Goal: Task Accomplishment & Management: Manage account settings

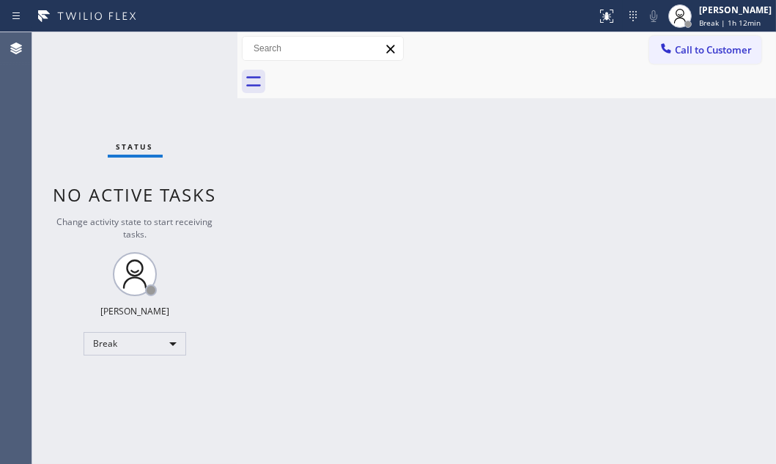
drag, startPoint x: 140, startPoint y: 73, endPoint x: 164, endPoint y: 104, distance: 39.2
click at [140, 73] on div "Status No active tasks Change activity state to start receiving tasks. [PERSON_…" at bounding box center [134, 248] width 205 height 432
drag, startPoint x: 685, startPoint y: 20, endPoint x: 688, endPoint y: 26, distance: 7.5
click at [696, 19] on div "[PERSON_NAME] Break | 1h 15min" at bounding box center [736, 16] width 80 height 26
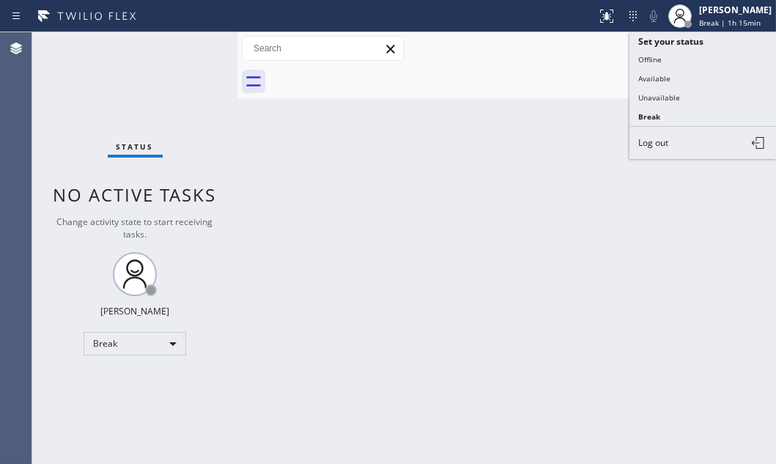
click at [655, 74] on button "Available" at bounding box center [703, 78] width 147 height 19
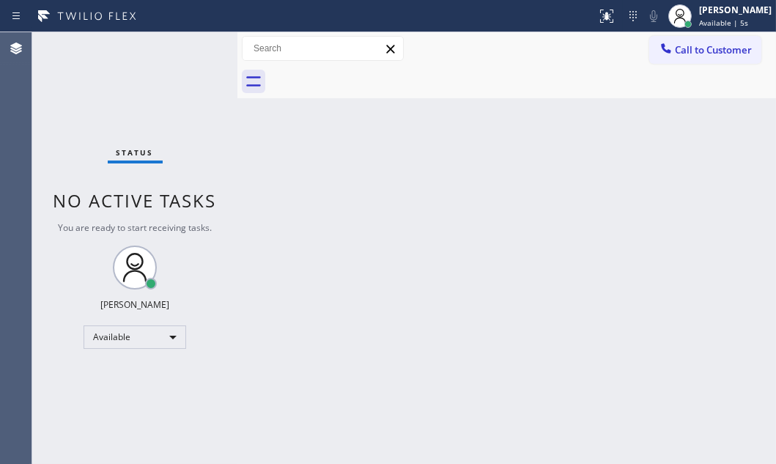
click at [186, 54] on div "Status No active tasks You are ready to start receiving tasks. [PERSON_NAME] Av…" at bounding box center [134, 248] width 205 height 432
click at [190, 53] on div "Status No active tasks You are ready to start receiving tasks. [PERSON_NAME] Av…" at bounding box center [134, 248] width 205 height 432
click at [194, 50] on div "Status No active tasks You are ready to start receiving tasks. [PERSON_NAME] Av…" at bounding box center [134, 248] width 205 height 432
drag, startPoint x: 463, startPoint y: 67, endPoint x: 474, endPoint y: 52, distance: 18.5
click at [474, 52] on div "Call to Customer Outbound call Location Search location Your caller id phone nu…" at bounding box center [506, 65] width 539 height 66
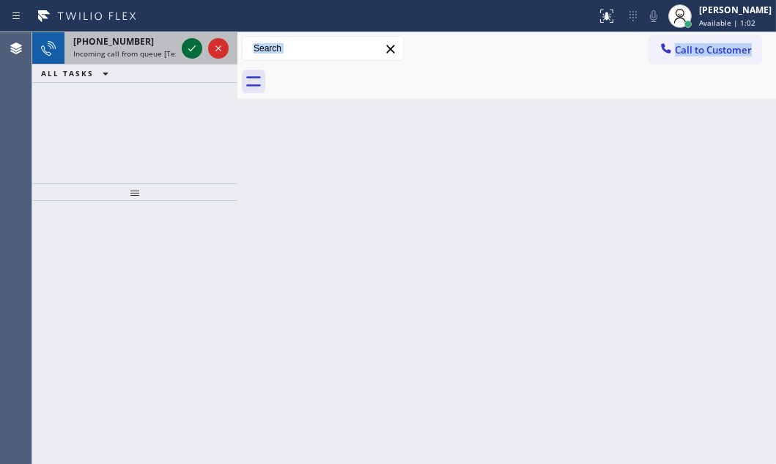
click at [186, 50] on icon at bounding box center [192, 49] width 18 height 18
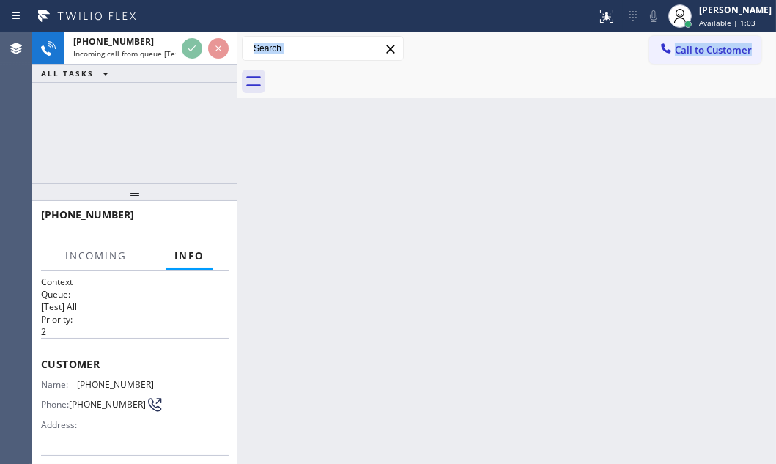
scroll to position [133, 0]
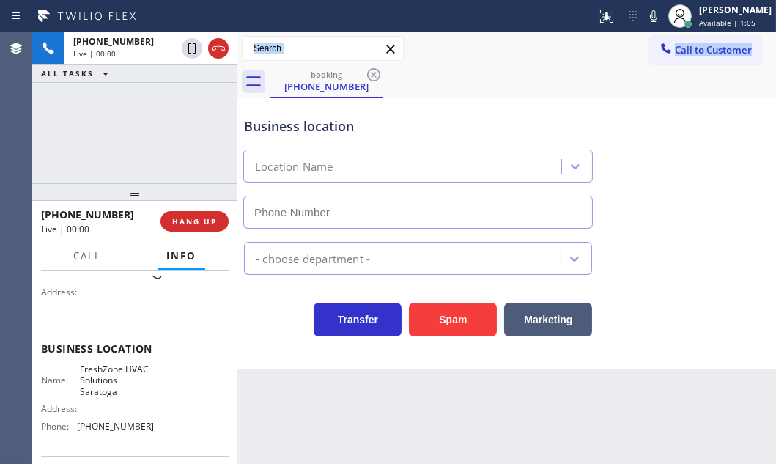
type input "[PHONE_NUMBER]"
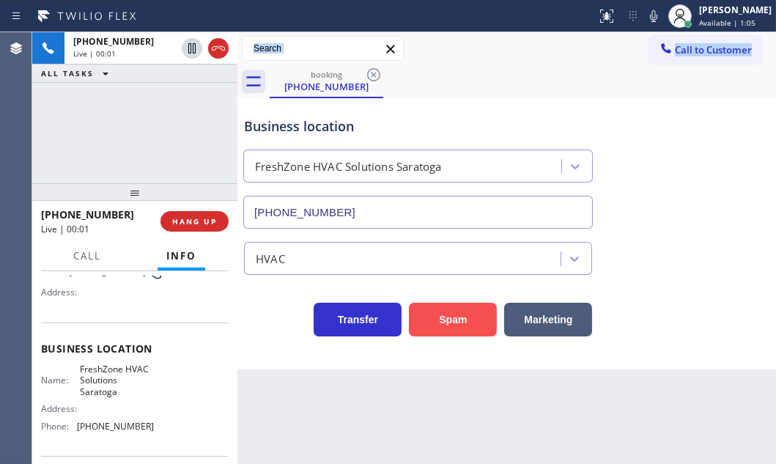
click at [483, 314] on button "Spam" at bounding box center [453, 320] width 88 height 34
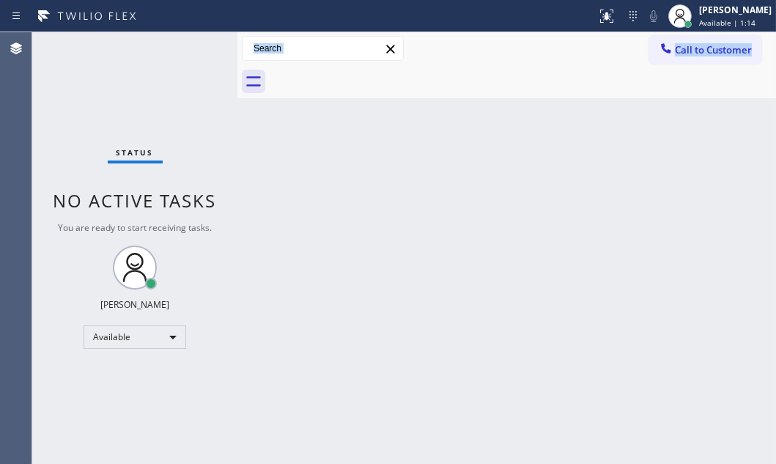
click at [303, 177] on div "Back to Dashboard Change Sender ID Customers Technicians Select a contact Outbo…" at bounding box center [506, 248] width 539 height 432
click at [197, 42] on div "Status No active tasks You are ready to start receiving tasks. [PERSON_NAME] Av…" at bounding box center [134, 248] width 205 height 432
click at [183, 46] on div "Status No active tasks You are ready to start receiving tasks. [PERSON_NAME] Av…" at bounding box center [134, 248] width 205 height 432
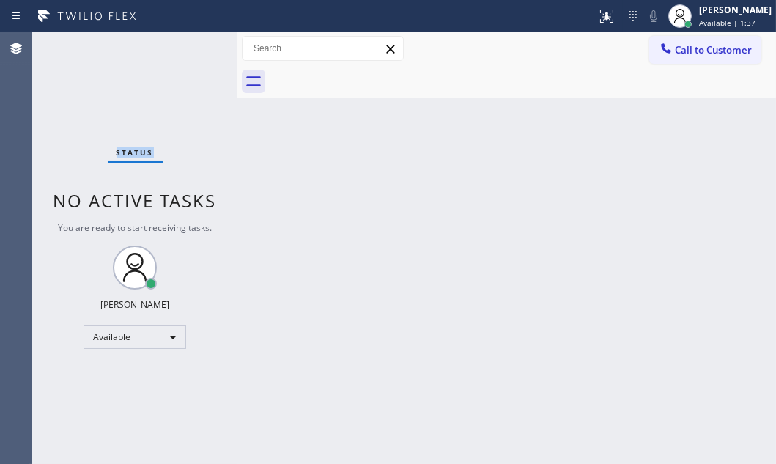
click at [183, 46] on div "Status No active tasks You are ready to start receiving tasks. [PERSON_NAME] Av…" at bounding box center [134, 248] width 205 height 432
click at [183, 47] on div "Status No active tasks You are ready to start receiving tasks. [PERSON_NAME] Av…" at bounding box center [134, 248] width 205 height 432
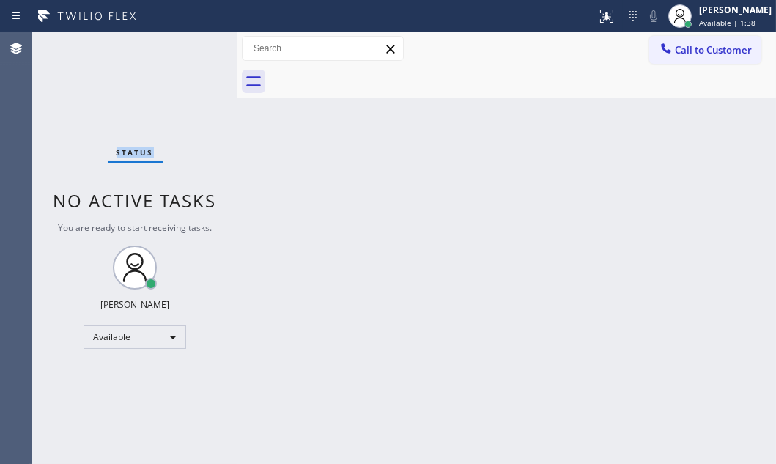
click at [182, 59] on div "Status No active tasks You are ready to start receiving tasks. [PERSON_NAME] Av…" at bounding box center [134, 248] width 205 height 432
click at [183, 59] on div "Status No active tasks You are ready to start receiving tasks. [PERSON_NAME] Av…" at bounding box center [134, 248] width 205 height 432
click at [183, 60] on div "Status No active tasks You are ready to start receiving tasks. [PERSON_NAME] Av…" at bounding box center [134, 248] width 205 height 432
click at [185, 62] on div "Status No active tasks You are ready to start receiving tasks. [PERSON_NAME] Av…" at bounding box center [134, 248] width 205 height 432
click at [189, 45] on div "Status No active tasks You are ready to start receiving tasks. [PERSON_NAME] Av…" at bounding box center [134, 248] width 205 height 432
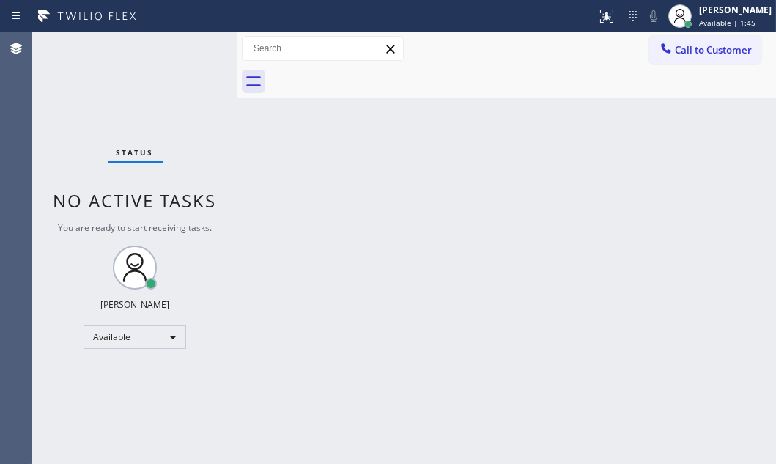
click at [189, 45] on div "Status No active tasks You are ready to start receiving tasks. [PERSON_NAME] Av…" at bounding box center [134, 248] width 205 height 432
click at [191, 48] on div "Status No active tasks You are ready to start receiving tasks. [PERSON_NAME] Av…" at bounding box center [134, 248] width 205 height 432
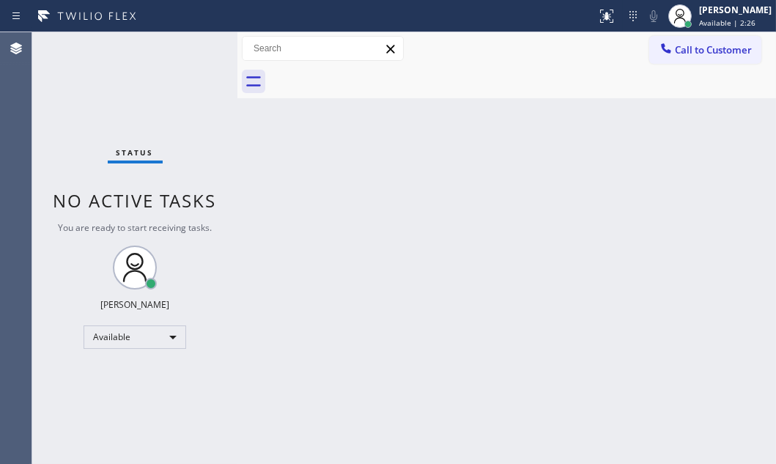
click at [242, 109] on div "Back to Dashboard Change Sender ID Customers Technicians Select a contact Outbo…" at bounding box center [506, 248] width 539 height 432
click at [198, 56] on div "Status No active tasks You are ready to start receiving tasks. [PERSON_NAME] Av…" at bounding box center [134, 248] width 205 height 432
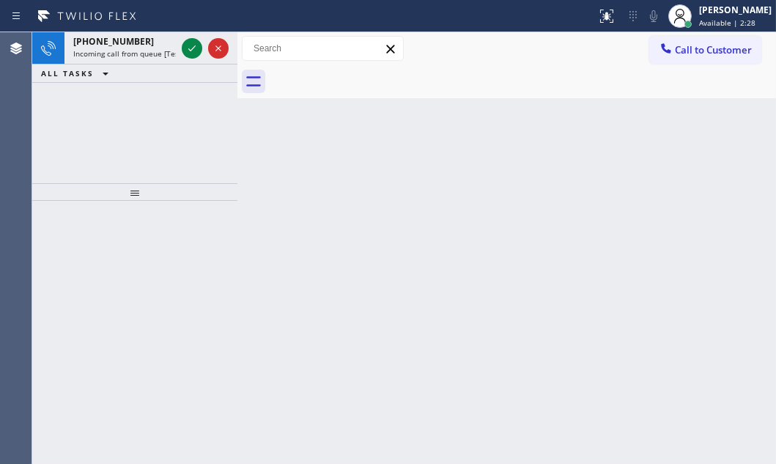
click at [198, 56] on icon at bounding box center [192, 49] width 18 height 18
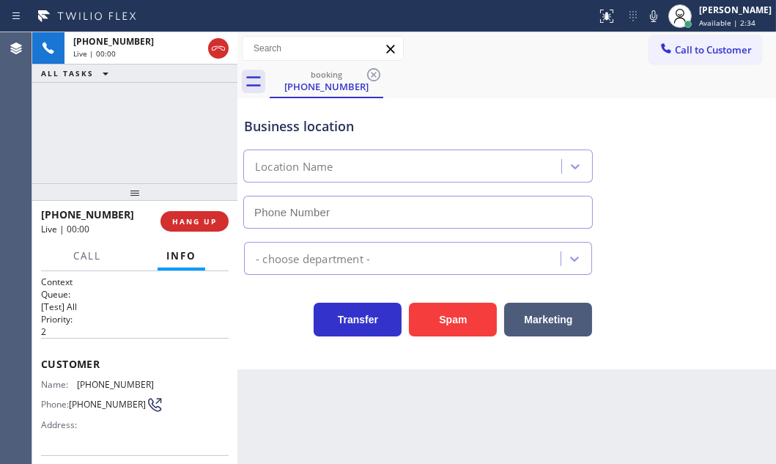
type input "[PHONE_NUMBER]"
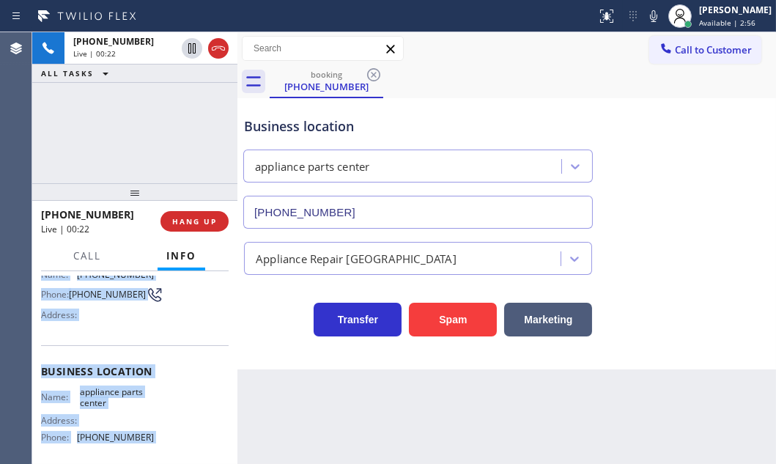
scroll to position [199, 0]
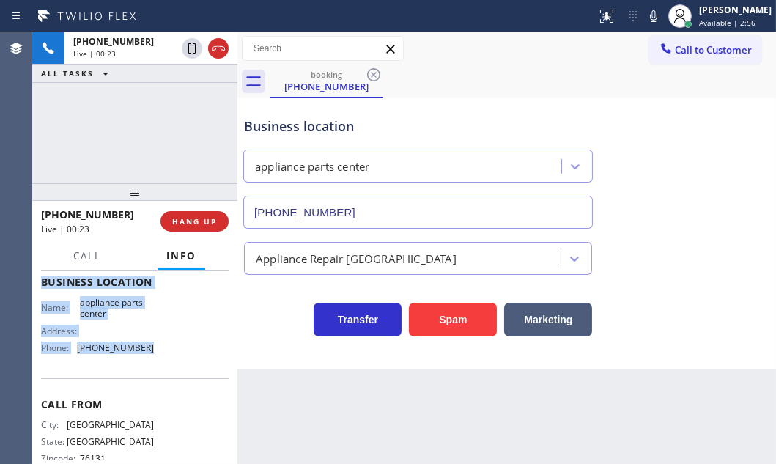
drag, startPoint x: 43, startPoint y: 356, endPoint x: 169, endPoint y: 370, distance: 126.8
click at [169, 370] on div "Context Queue: [Test] All Priority: 2 Customer Name: [PHONE_NUMBER] Phone: [PHO…" at bounding box center [135, 282] width 188 height 413
copy div "Customer Name: [PHONE_NUMBER] Phone: [PHONE_NUMBER] Address: Business location …"
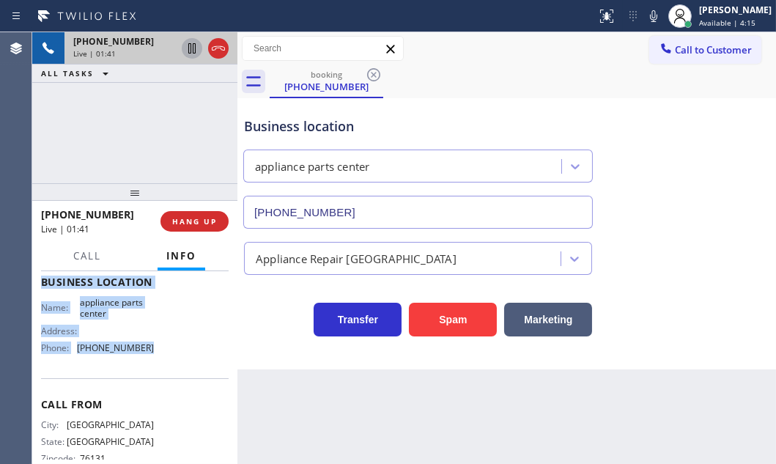
click at [190, 50] on icon at bounding box center [192, 49] width 18 height 18
click at [191, 51] on icon at bounding box center [192, 49] width 18 height 18
click at [215, 51] on icon at bounding box center [219, 49] width 18 height 18
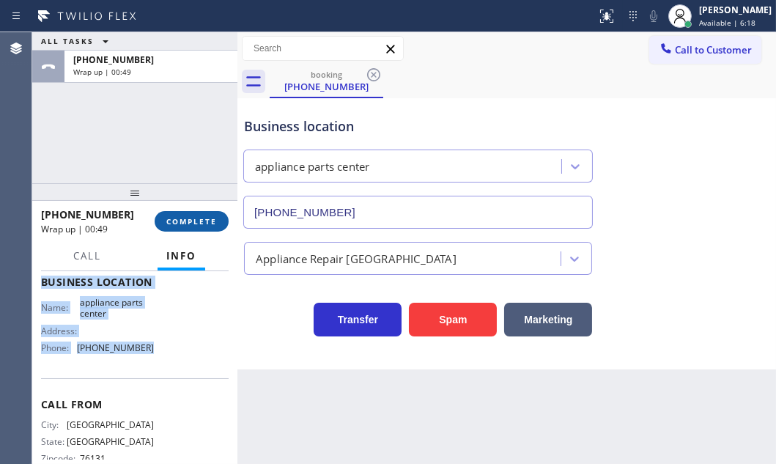
click at [199, 228] on button "COMPLETE" at bounding box center [192, 221] width 74 height 21
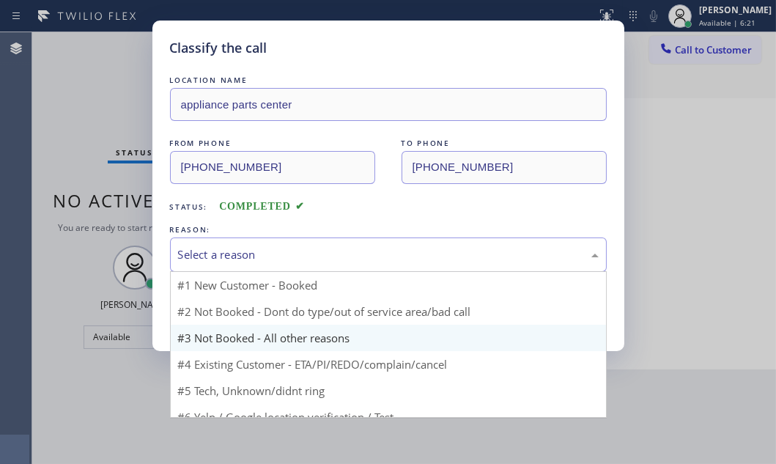
drag, startPoint x: 269, startPoint y: 254, endPoint x: 222, endPoint y: 301, distance: 65.8
click at [269, 255] on div "Select a reason" at bounding box center [388, 254] width 421 height 17
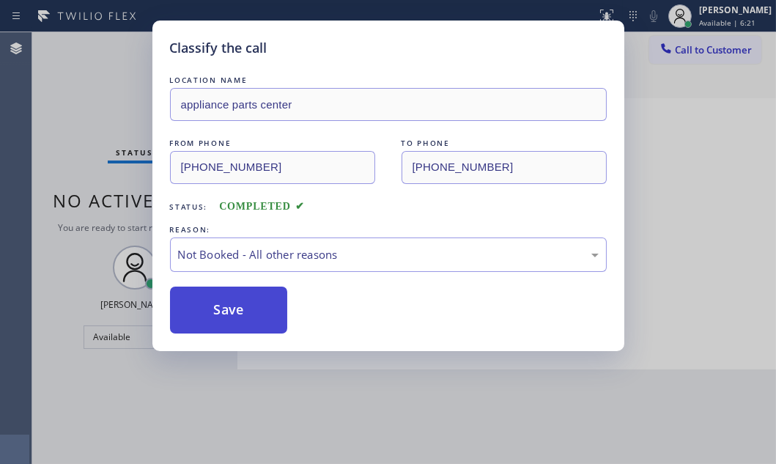
click at [213, 308] on button "Save" at bounding box center [229, 310] width 118 height 47
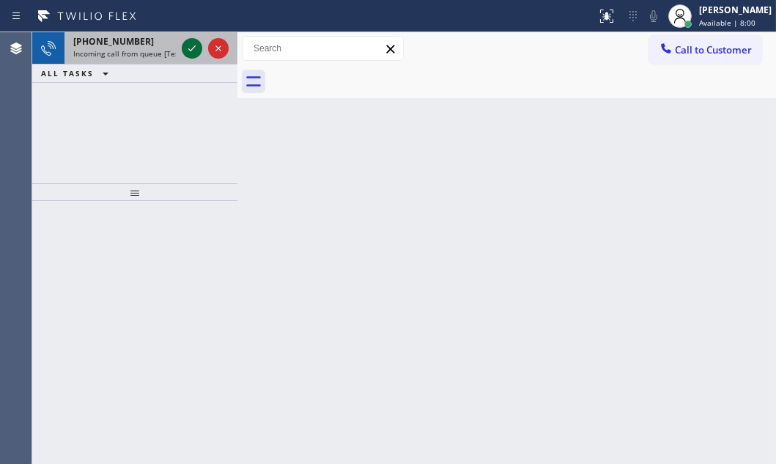
click at [184, 51] on icon at bounding box center [192, 49] width 18 height 18
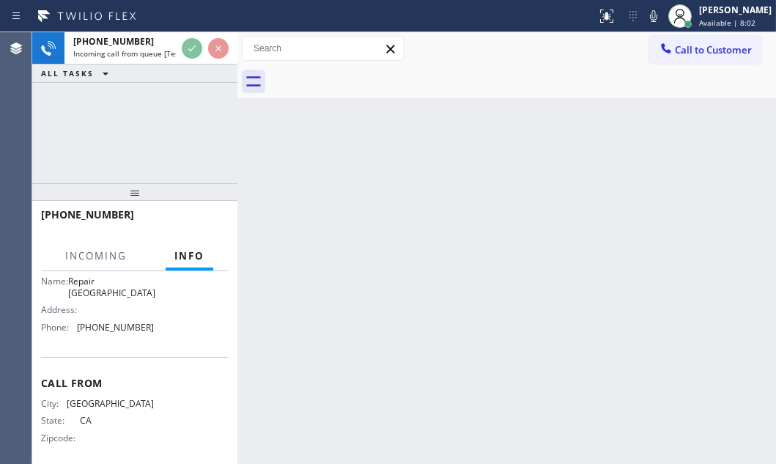
scroll to position [165, 0]
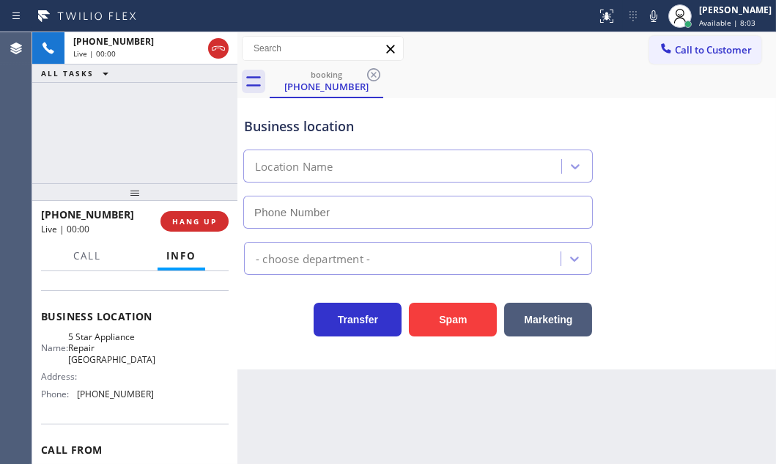
type input "[PHONE_NUMBER]"
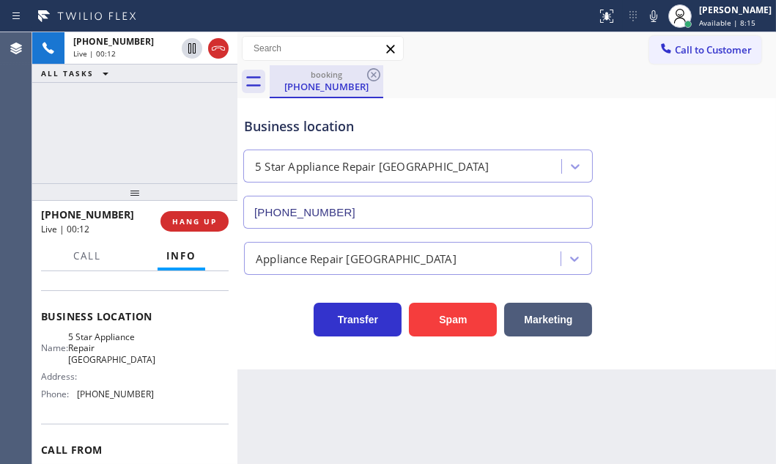
drag, startPoint x: 211, startPoint y: 47, endPoint x: 297, endPoint y: 80, distance: 91.9
click at [211, 47] on icon at bounding box center [219, 49] width 18 height 18
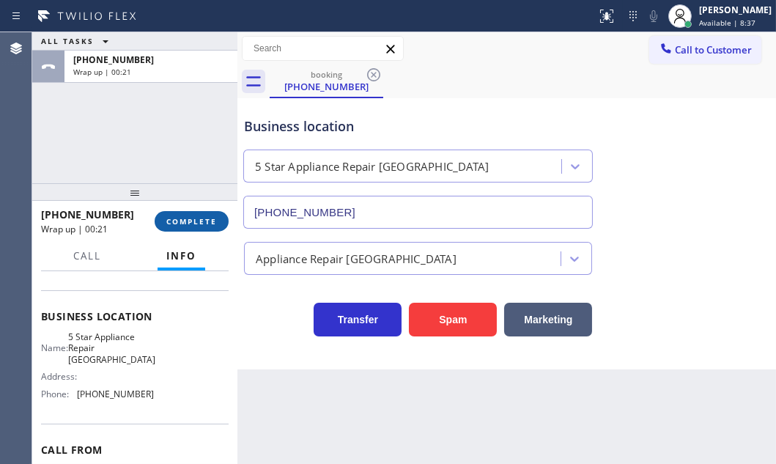
click at [190, 231] on button "COMPLETE" at bounding box center [192, 221] width 74 height 21
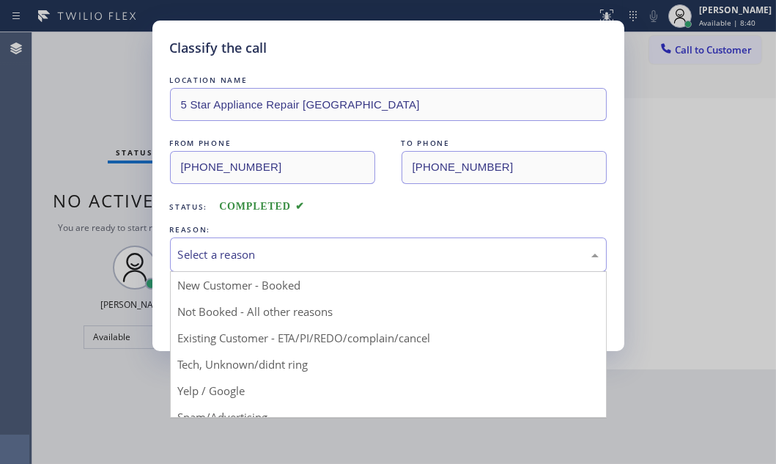
click at [303, 264] on div "Select a reason" at bounding box center [388, 254] width 437 height 34
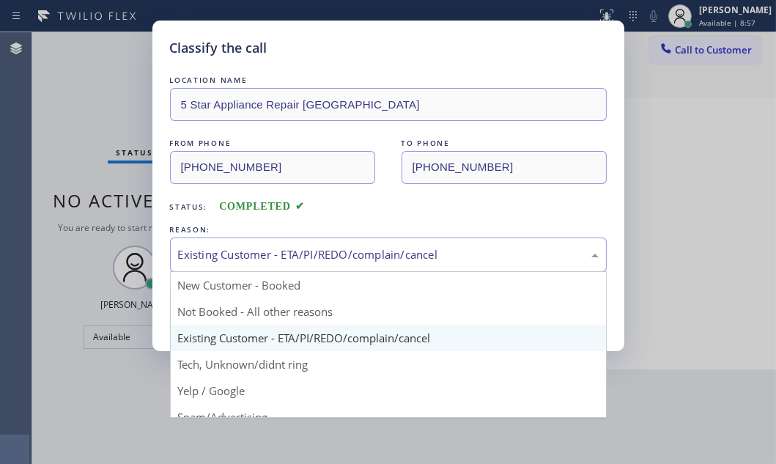
click at [334, 240] on div "Existing Customer - ETA/PI/REDO/complain/cancel" at bounding box center [388, 254] width 437 height 34
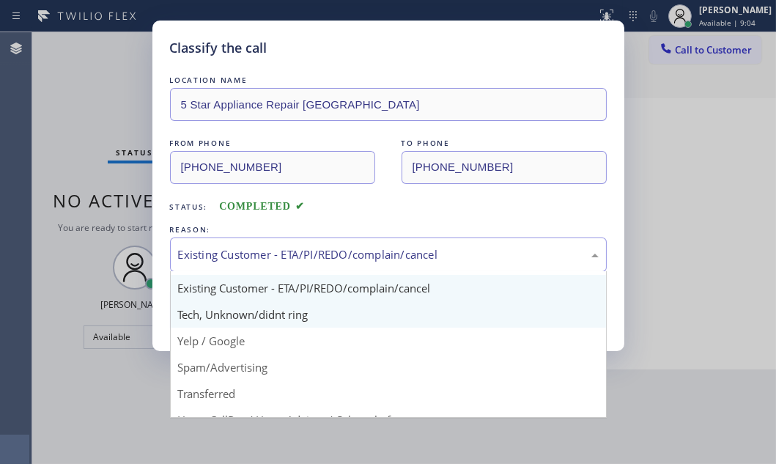
scroll to position [97, 0]
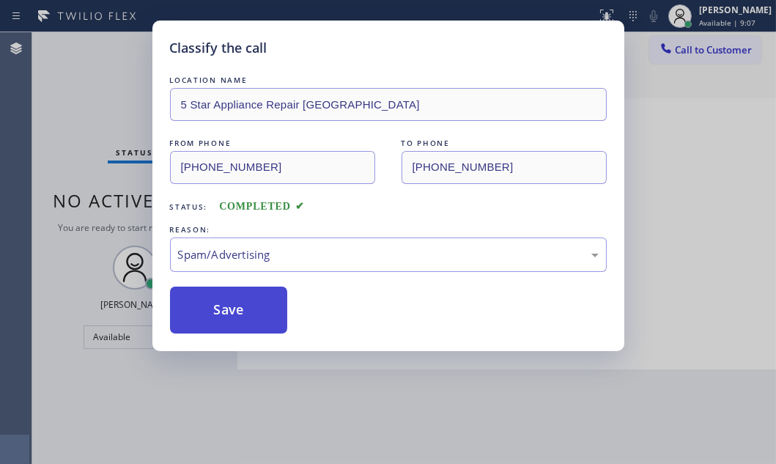
click at [213, 290] on button "Save" at bounding box center [229, 310] width 118 height 47
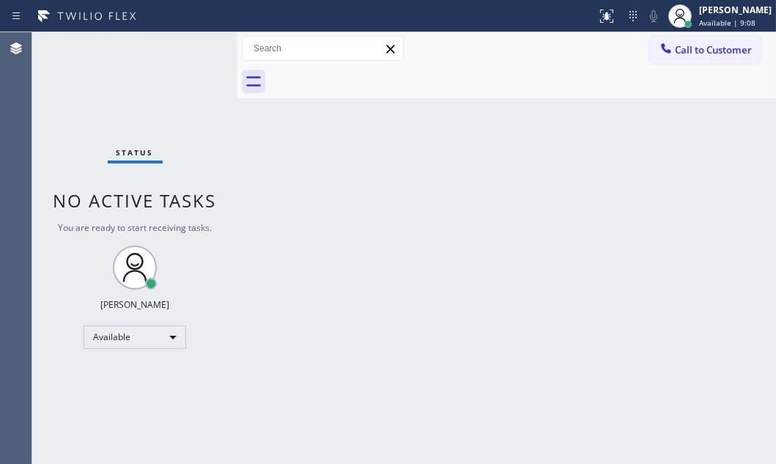
click at [170, 54] on div "Status No active tasks You are ready to start receiving tasks. [PERSON_NAME] Av…" at bounding box center [134, 248] width 205 height 432
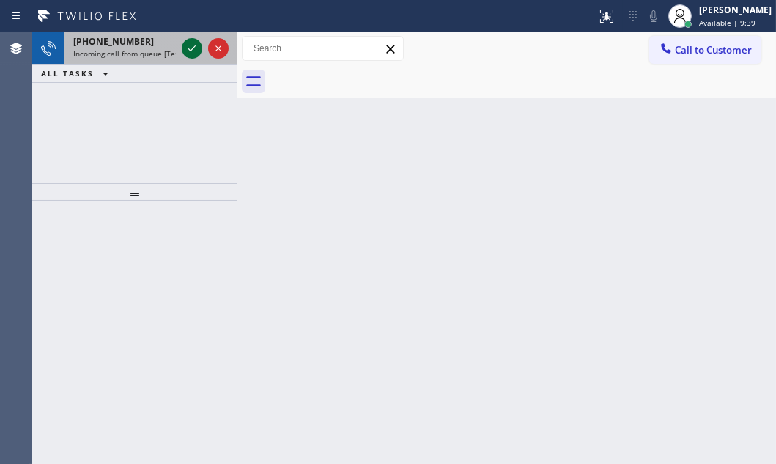
click at [185, 53] on icon at bounding box center [192, 49] width 18 height 18
click at [189, 46] on icon at bounding box center [192, 49] width 18 height 18
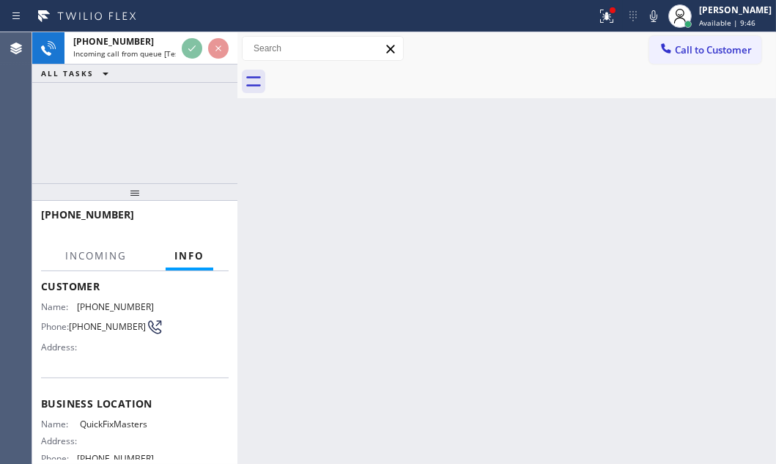
scroll to position [199, 0]
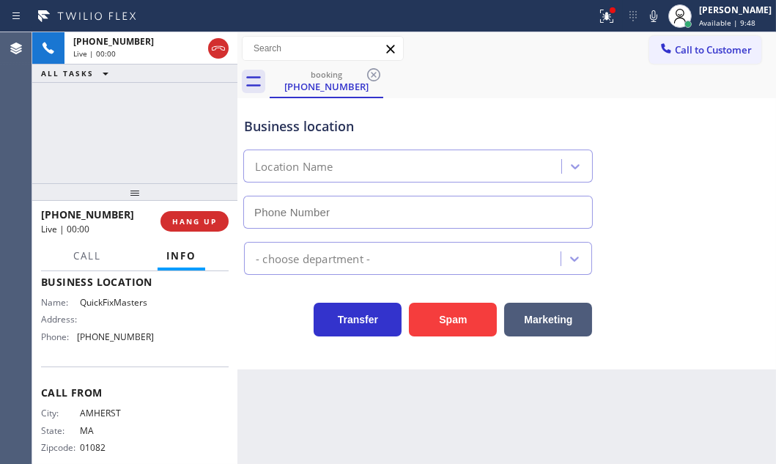
type input "[PHONE_NUMBER]"
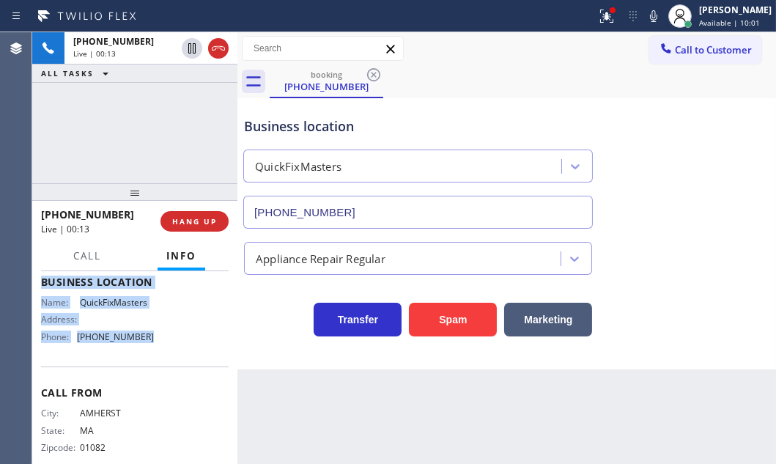
drag, startPoint x: 41, startPoint y: 292, endPoint x: 155, endPoint y: 353, distance: 128.9
click at [155, 353] on div "Context Queue: [Test] All Priority: 1 Customer Name: [PHONE_NUMBER] Phone: [PHO…" at bounding box center [135, 277] width 188 height 402
copy div "Customer Name: [PHONE_NUMBER] Phone: [PHONE_NUMBER] Address: Business location …"
click at [188, 224] on span "HANG UP" at bounding box center [194, 221] width 45 height 10
click at [190, 224] on span "HANG UP" at bounding box center [194, 221] width 45 height 10
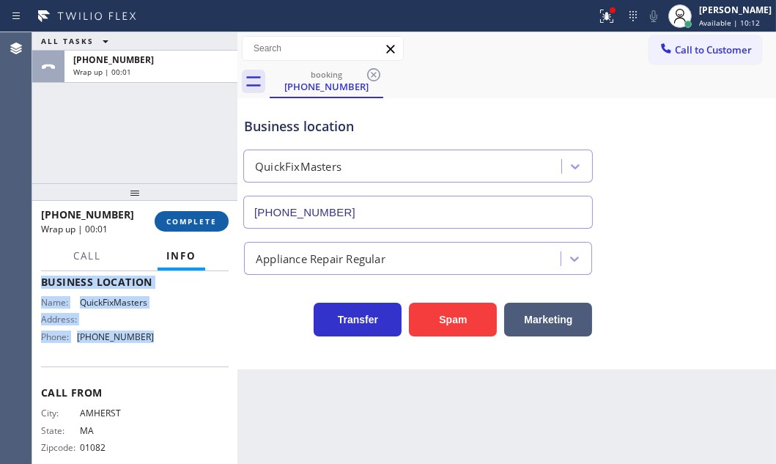
click at [176, 219] on span "COMPLETE" at bounding box center [191, 221] width 51 height 10
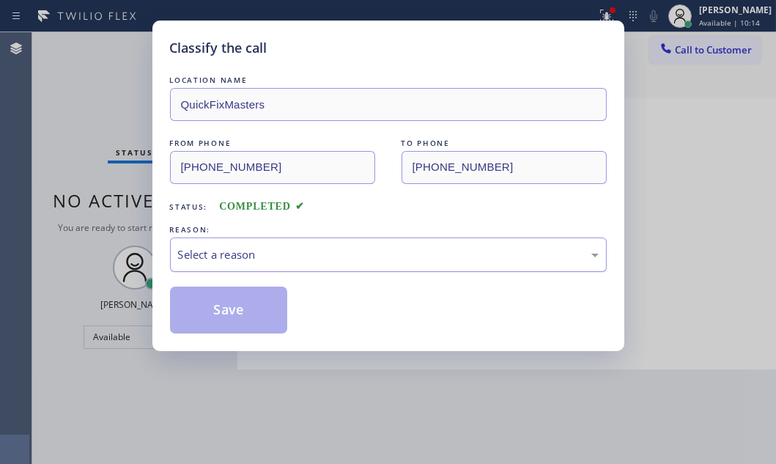
click at [293, 243] on div "Select a reason" at bounding box center [388, 254] width 437 height 34
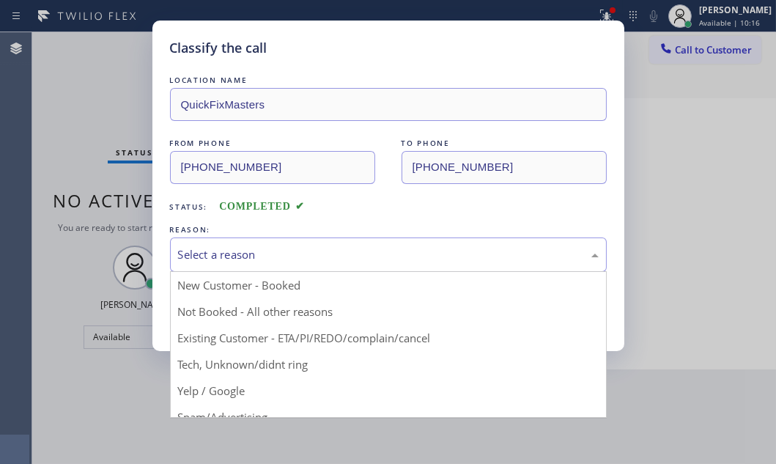
drag, startPoint x: 225, startPoint y: 309, endPoint x: 205, endPoint y: 306, distance: 20.0
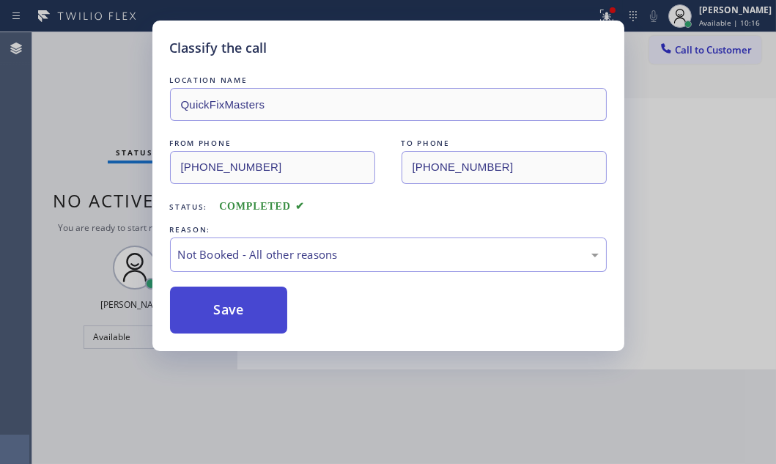
drag, startPoint x: 205, startPoint y: 306, endPoint x: 254, endPoint y: 306, distance: 48.4
click at [205, 306] on button "Save" at bounding box center [229, 310] width 118 height 47
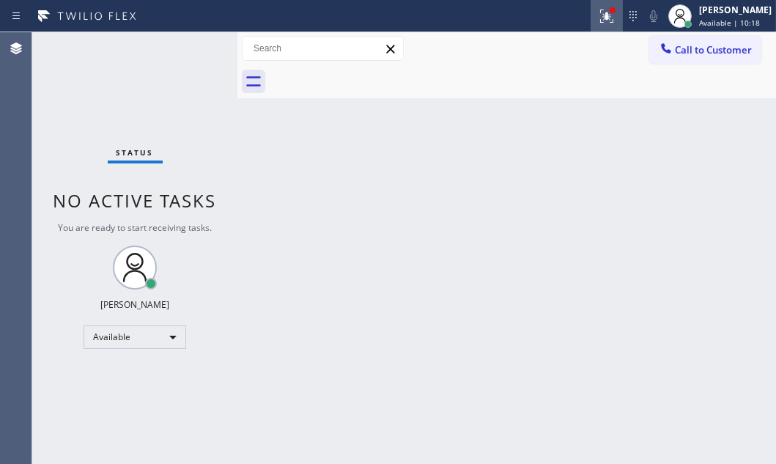
click at [600, 15] on icon at bounding box center [607, 16] width 18 height 18
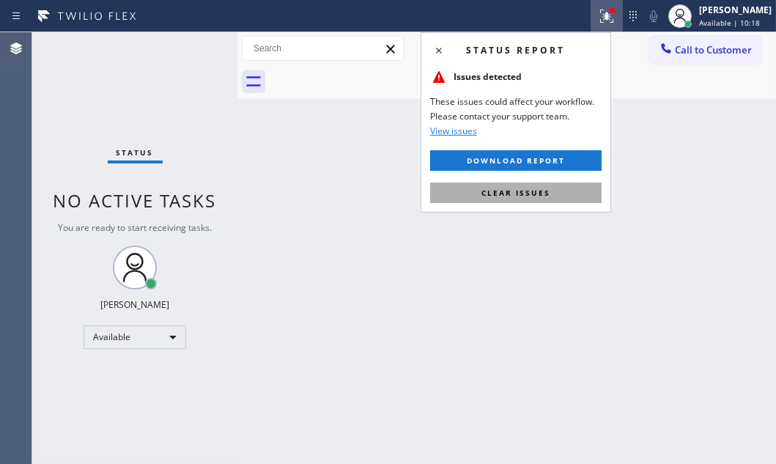
click at [506, 188] on span "Clear issues" at bounding box center [516, 193] width 69 height 10
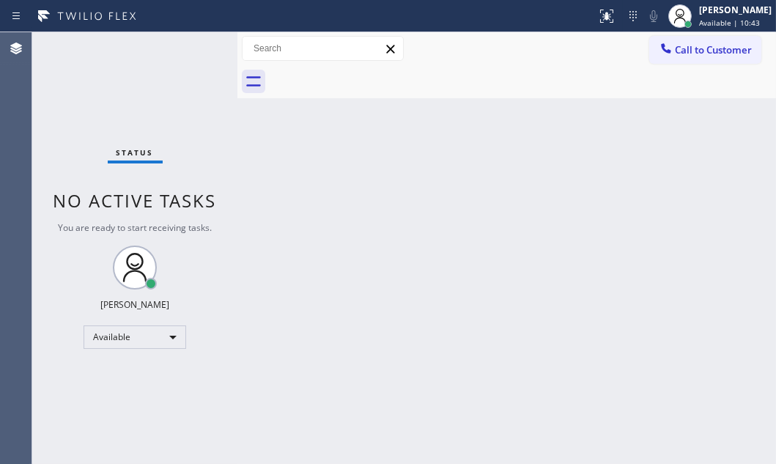
click at [687, 87] on div at bounding box center [523, 81] width 506 height 33
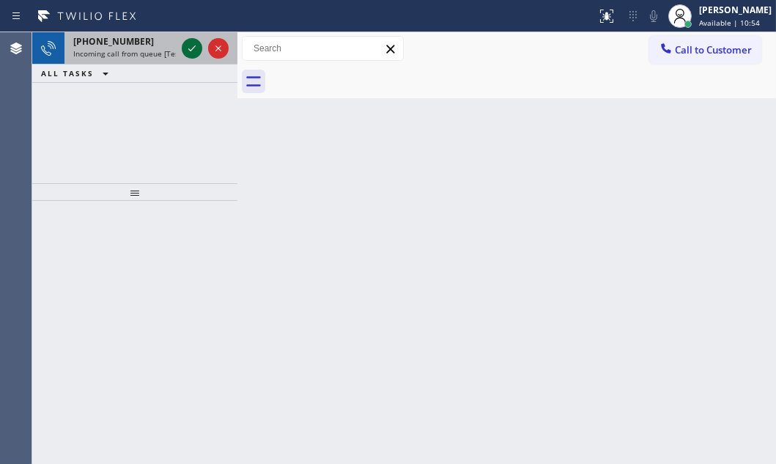
click at [192, 54] on icon at bounding box center [192, 49] width 18 height 18
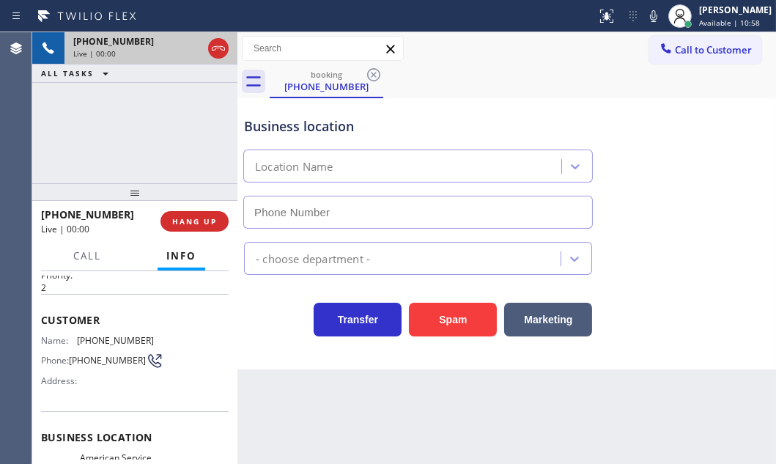
type input "[PHONE_NUMBER]"
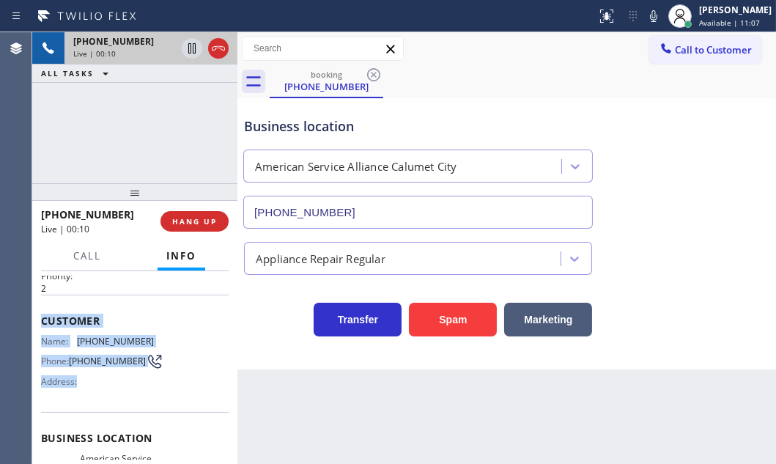
scroll to position [176, 0]
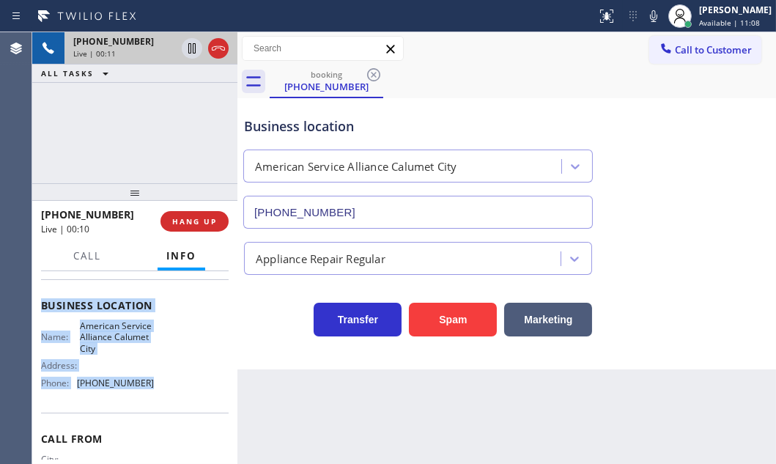
drag, startPoint x: 38, startPoint y: 314, endPoint x: 139, endPoint y: 391, distance: 126.7
click at [139, 391] on div "Context Queue: [Test] All Priority: 2 Customer Name: [PHONE_NUMBER] Phone: [PHO…" at bounding box center [134, 367] width 205 height 193
copy div "Customer Name: [PHONE_NUMBER] Phone: [PHONE_NUMBER] Address: Business location …"
click at [196, 49] on icon at bounding box center [192, 49] width 18 height 18
click at [191, 51] on icon at bounding box center [192, 49] width 18 height 18
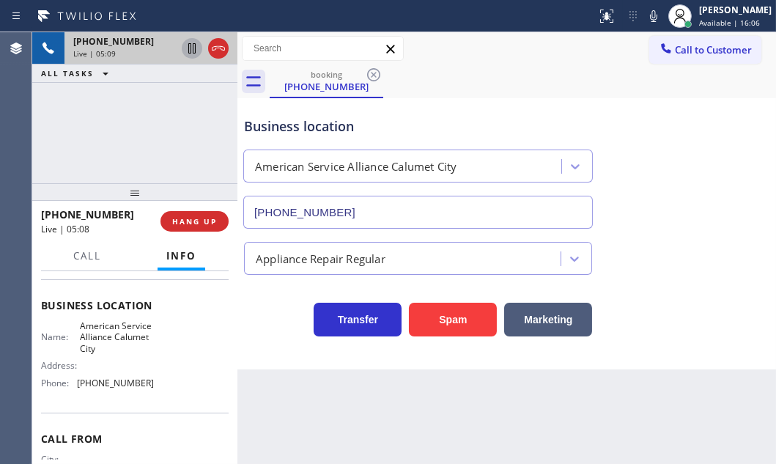
click at [169, 141] on div "[PHONE_NUMBER] Live | 05:09 ALL TASKS ALL TASKS ACTIVE TASKS TASKS IN WRAP UP" at bounding box center [134, 107] width 205 height 151
click at [193, 224] on span "HANG UP" at bounding box center [194, 221] width 45 height 10
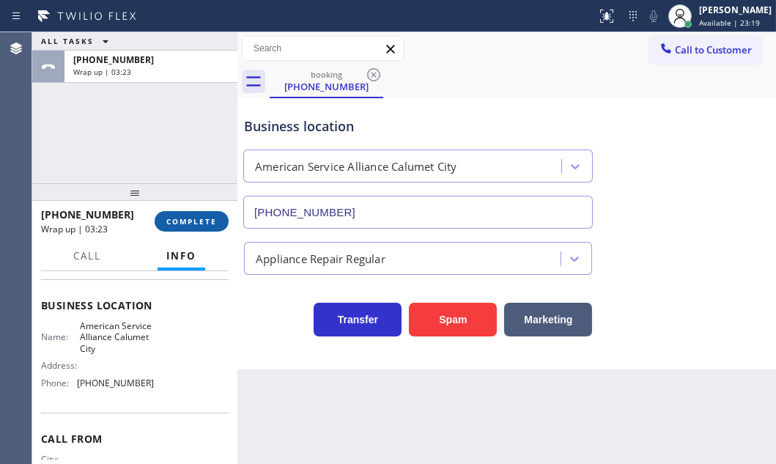
click at [201, 220] on span "COMPLETE" at bounding box center [191, 221] width 51 height 10
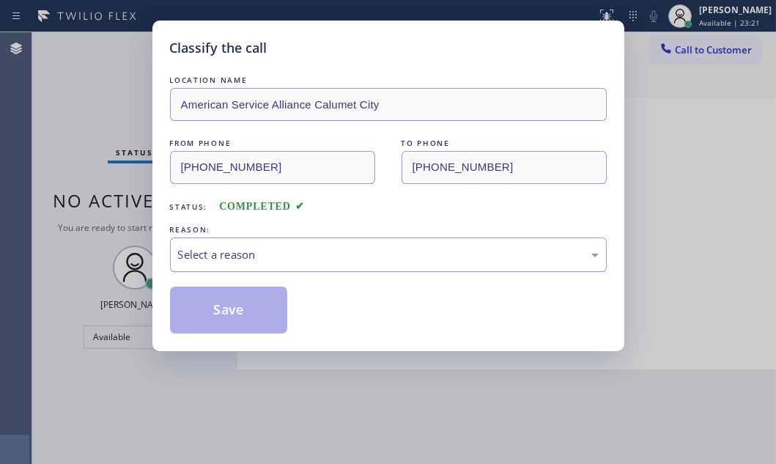
click at [282, 249] on div "Select a reason" at bounding box center [388, 254] width 421 height 17
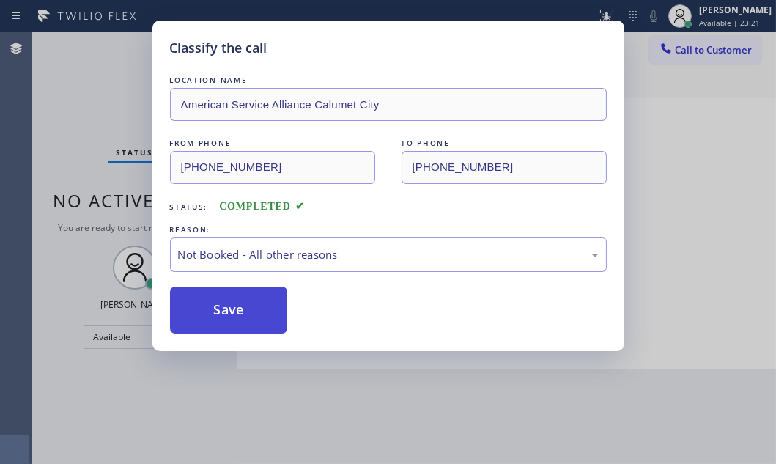
click at [217, 308] on button "Save" at bounding box center [229, 310] width 118 height 47
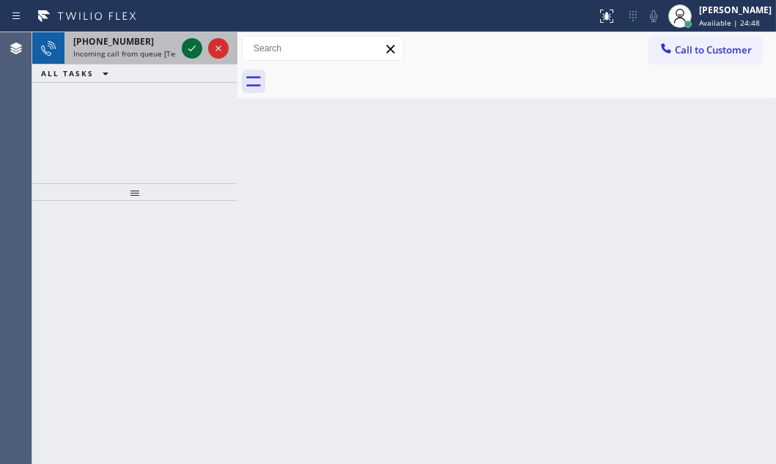
click at [186, 46] on icon at bounding box center [192, 49] width 18 height 18
click at [199, 48] on icon at bounding box center [192, 49] width 18 height 18
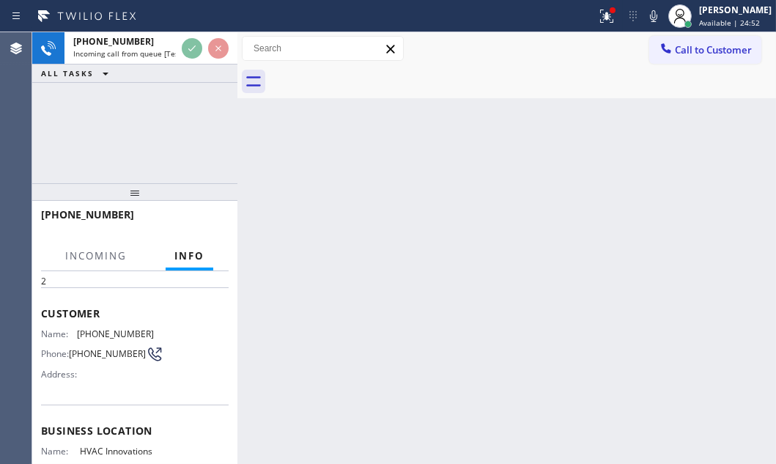
scroll to position [133, 0]
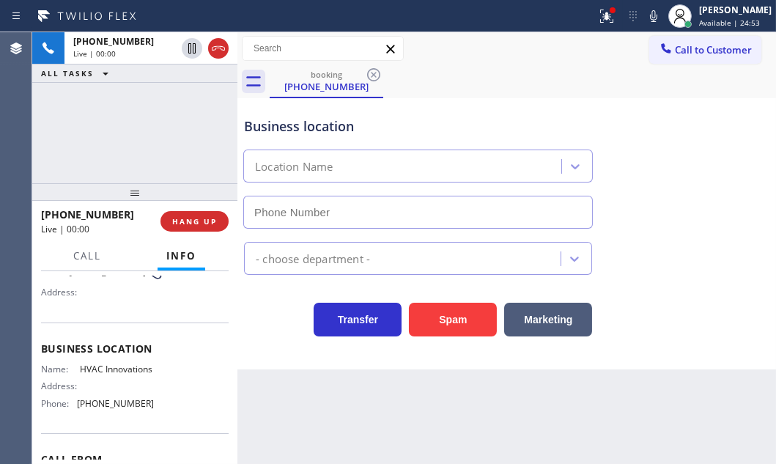
type input "[PHONE_NUMBER]"
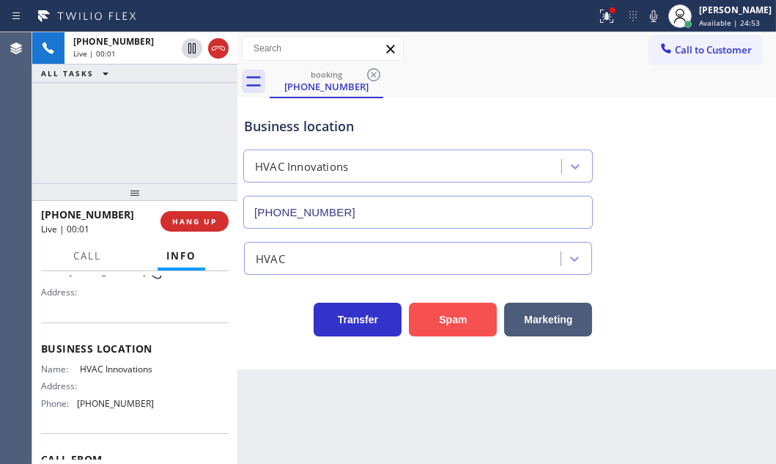
click at [468, 317] on button "Spam" at bounding box center [453, 320] width 88 height 34
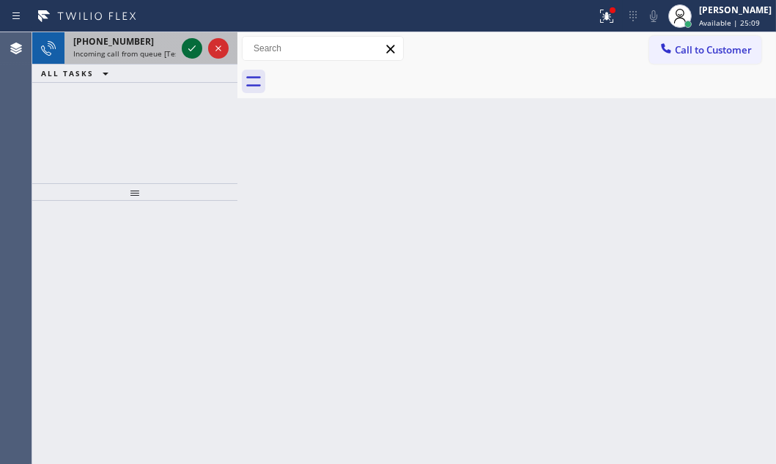
click at [188, 50] on icon at bounding box center [192, 49] width 18 height 18
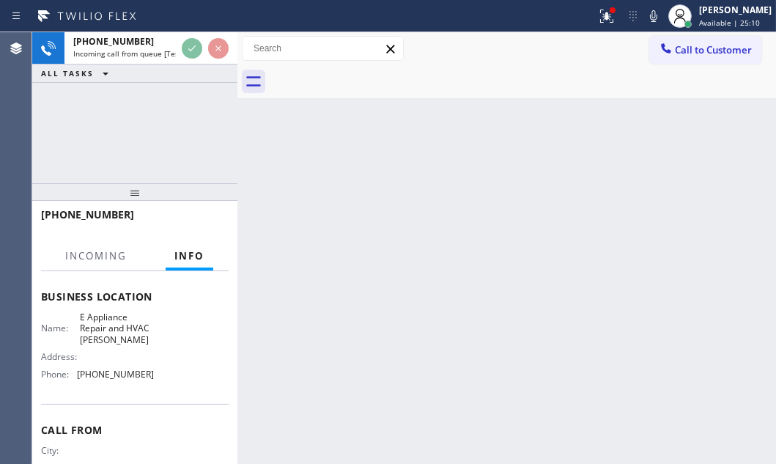
scroll to position [199, 0]
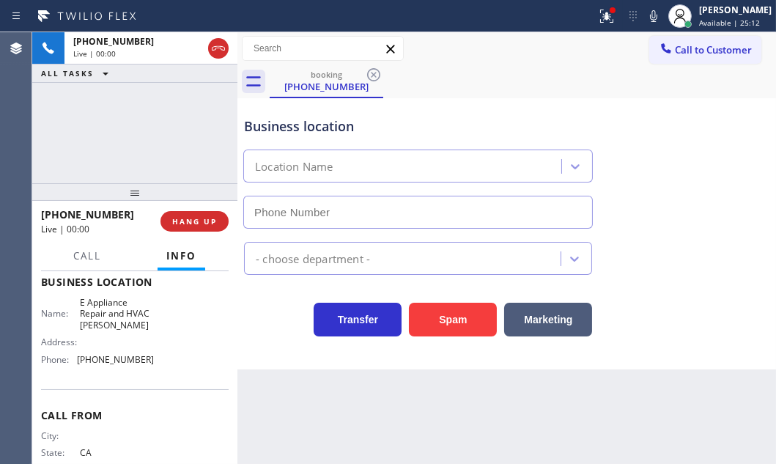
type input "[PHONE_NUMBER]"
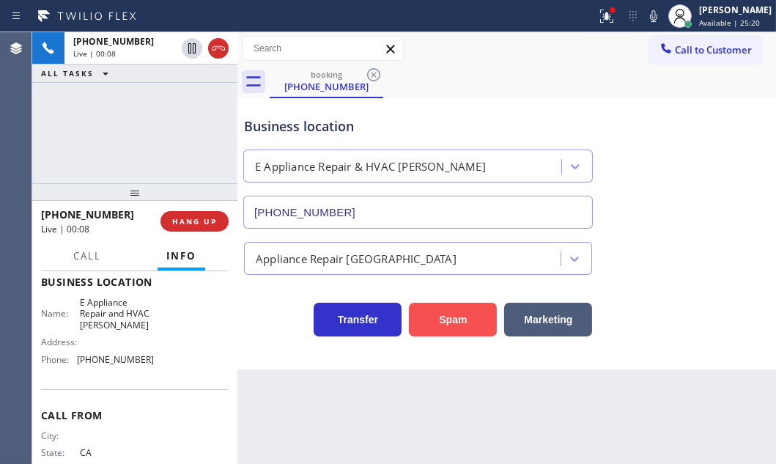
click at [455, 330] on button "Spam" at bounding box center [453, 320] width 88 height 34
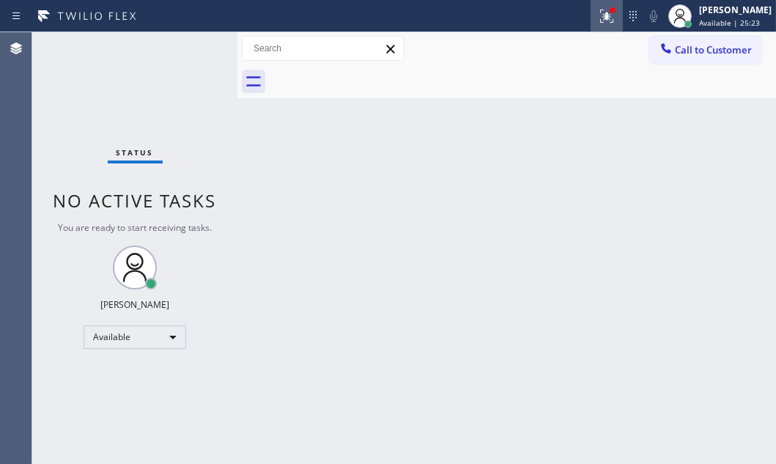
click at [598, 15] on icon at bounding box center [607, 16] width 18 height 18
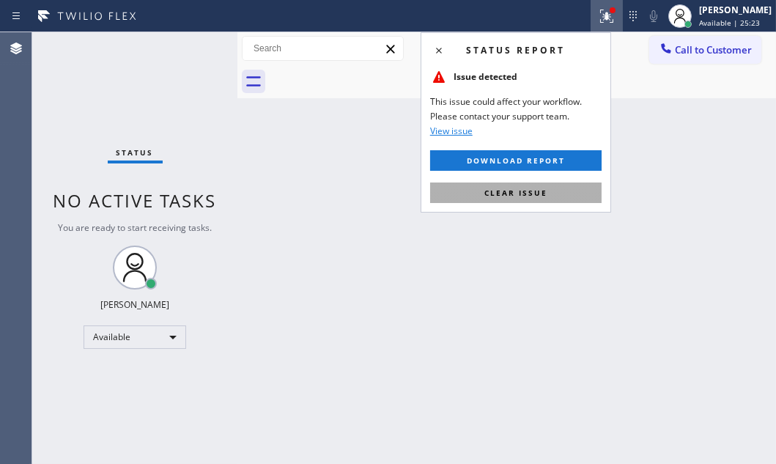
click at [530, 188] on span "Clear issue" at bounding box center [516, 193] width 63 height 10
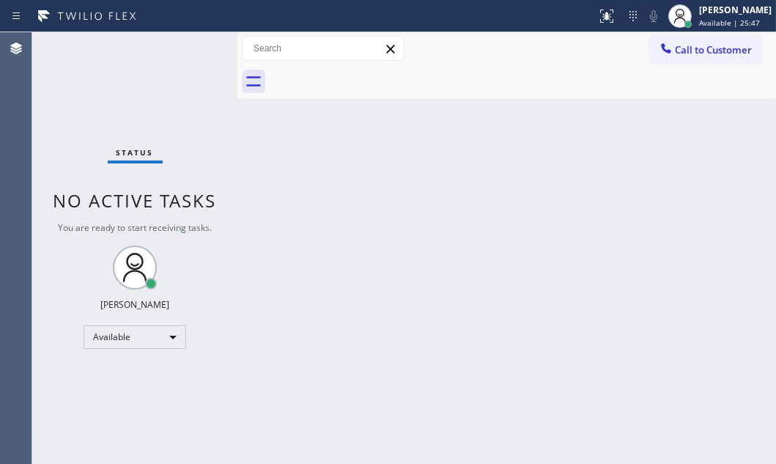
click at [635, 169] on div "Back to Dashboard Change Sender ID Customers Technicians Select a contact Outbo…" at bounding box center [506, 248] width 539 height 432
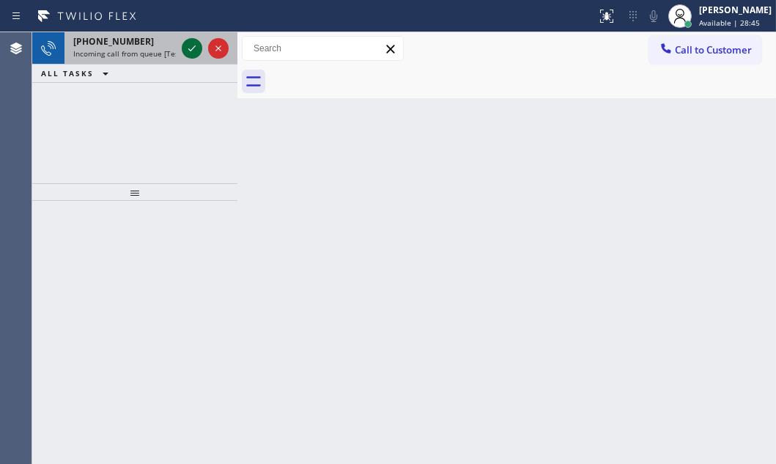
click at [188, 52] on icon at bounding box center [192, 49] width 18 height 18
click at [191, 55] on icon at bounding box center [192, 49] width 18 height 18
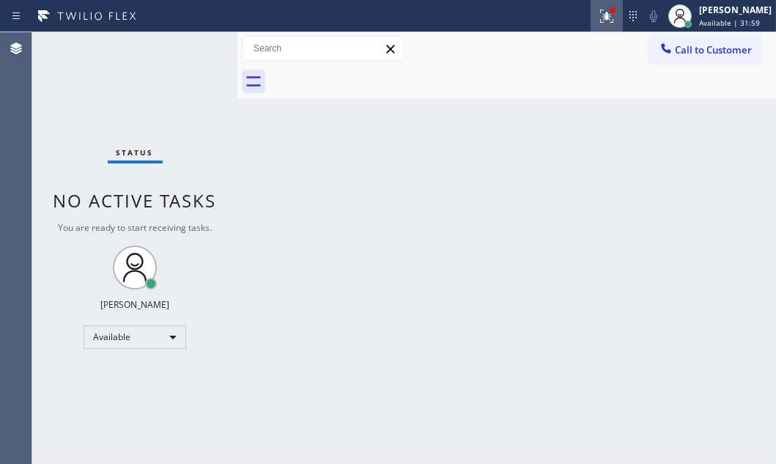
click at [591, 23] on div at bounding box center [607, 16] width 32 height 18
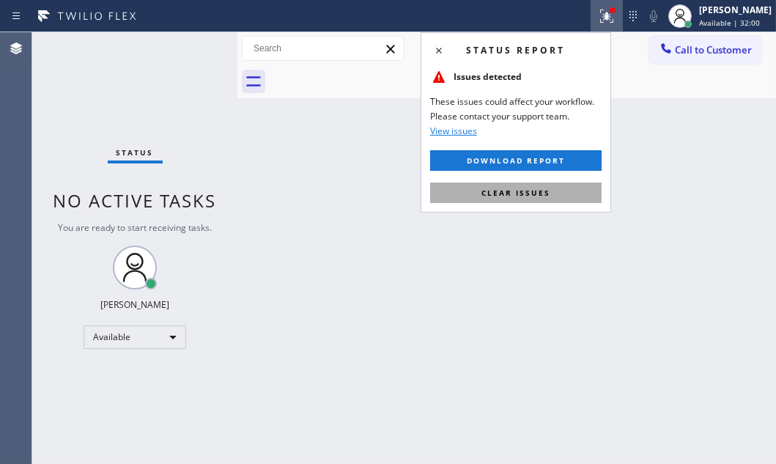
click at [528, 193] on span "Clear issues" at bounding box center [516, 193] width 69 height 10
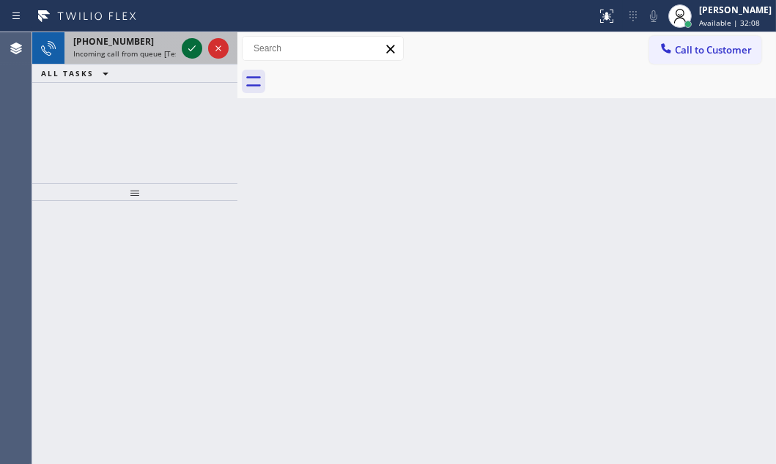
click at [187, 45] on icon at bounding box center [192, 49] width 18 height 18
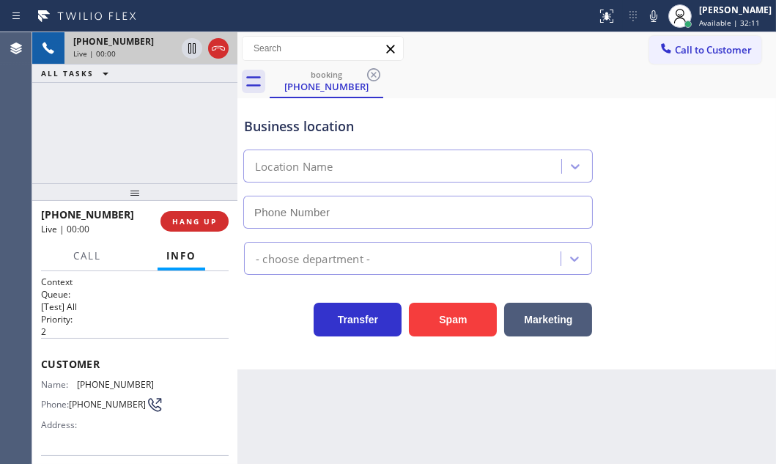
type input "[PHONE_NUMBER]"
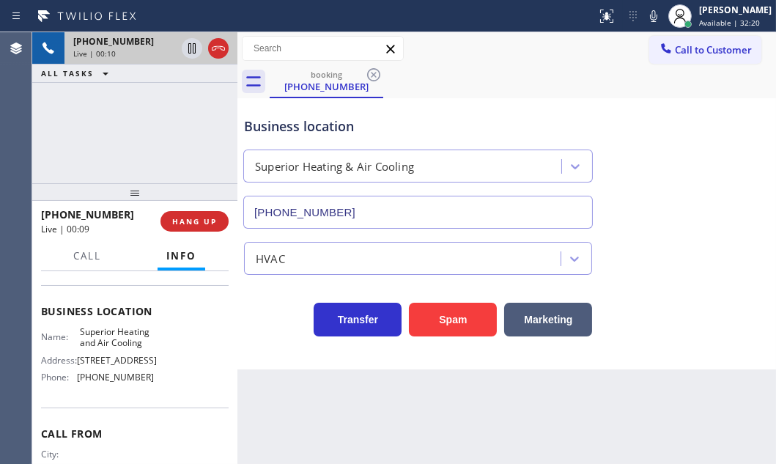
scroll to position [199, 0]
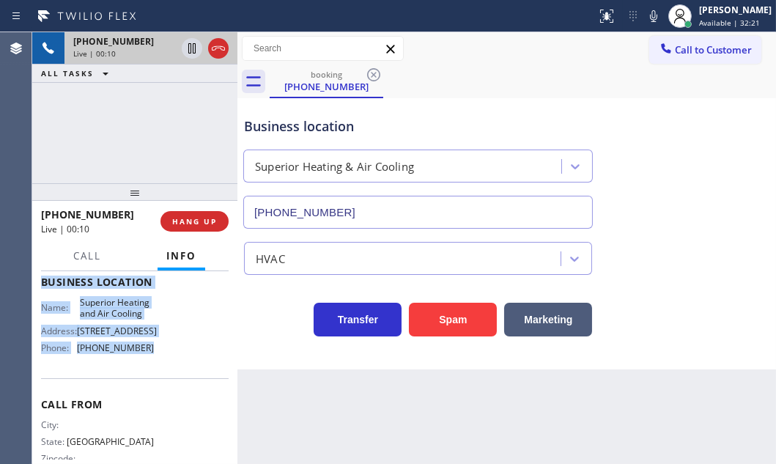
drag, startPoint x: 42, startPoint y: 358, endPoint x: 146, endPoint y: 396, distance: 110.8
click at [146, 396] on div "Context Queue: [Test] All Priority: 2 Customer Name: [PHONE_NUMBER] Phone: [PHO…" at bounding box center [135, 282] width 188 height 413
copy div "Customer Name: [PHONE_NUMBER] Phone: [PHONE_NUMBER] Address: Business location …"
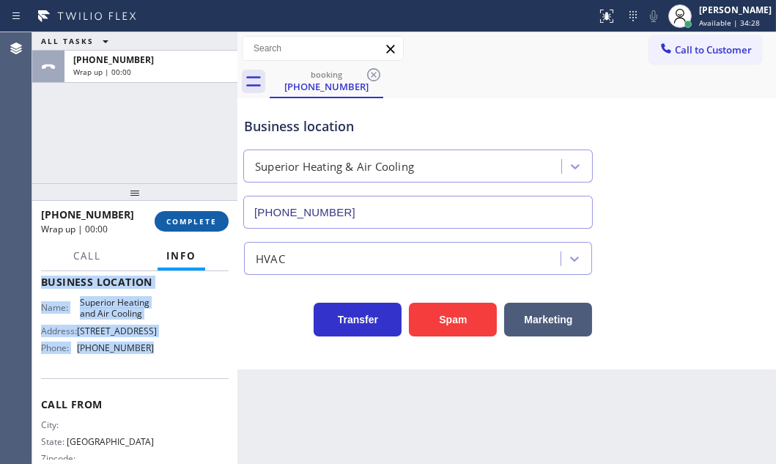
click at [196, 220] on span "COMPLETE" at bounding box center [191, 221] width 51 height 10
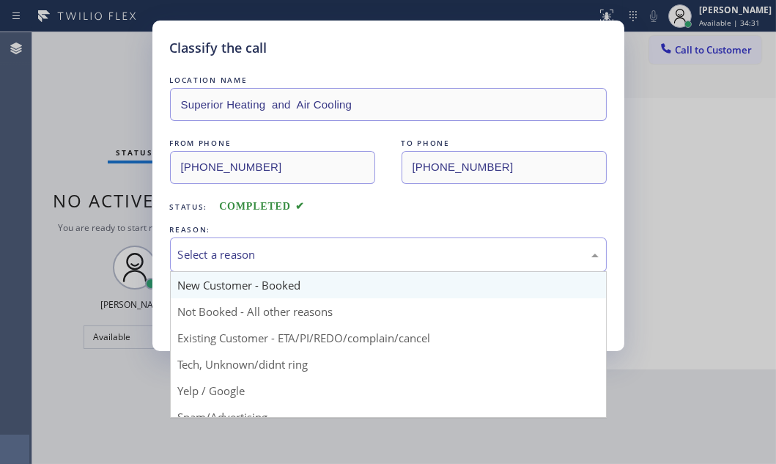
drag, startPoint x: 278, startPoint y: 254, endPoint x: 246, endPoint y: 279, distance: 40.8
click at [277, 254] on div "Select a reason" at bounding box center [388, 254] width 421 height 17
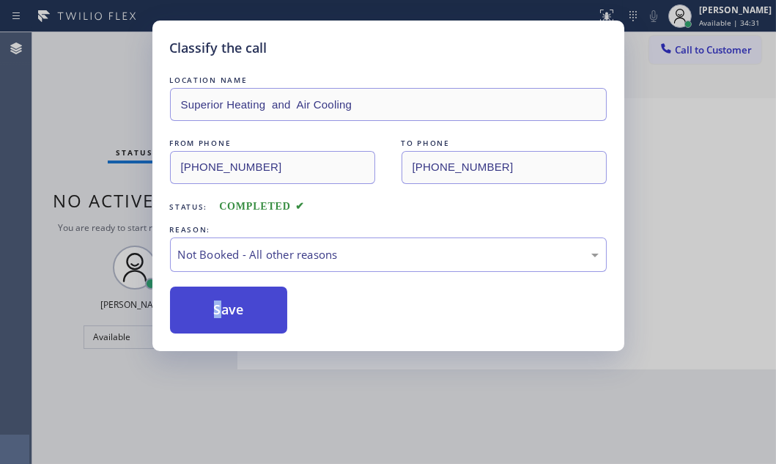
click at [188, 309] on button "Save" at bounding box center [229, 310] width 118 height 47
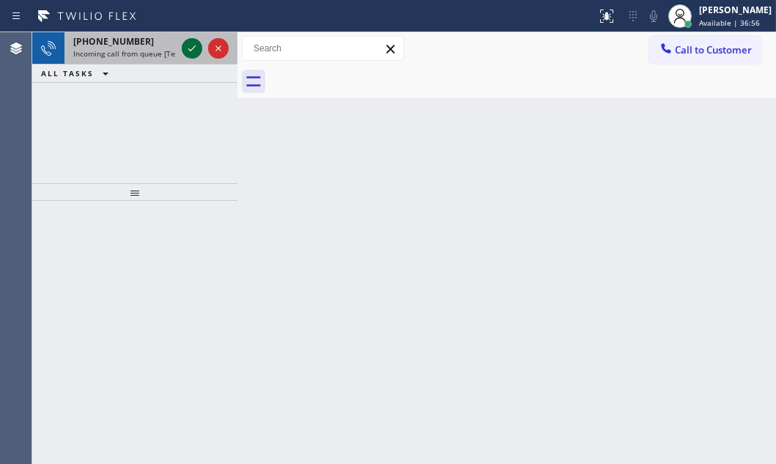
click at [190, 43] on icon at bounding box center [192, 49] width 18 height 18
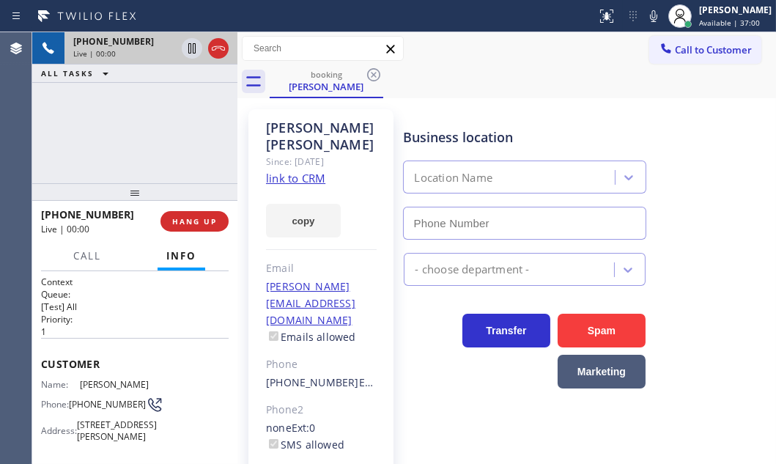
type input "[PHONE_NUMBER]"
click at [292, 171] on link "link to CRM" at bounding box center [295, 178] width 59 height 15
click at [650, 19] on icon at bounding box center [653, 16] width 7 height 12
click at [191, 51] on icon at bounding box center [192, 49] width 18 height 18
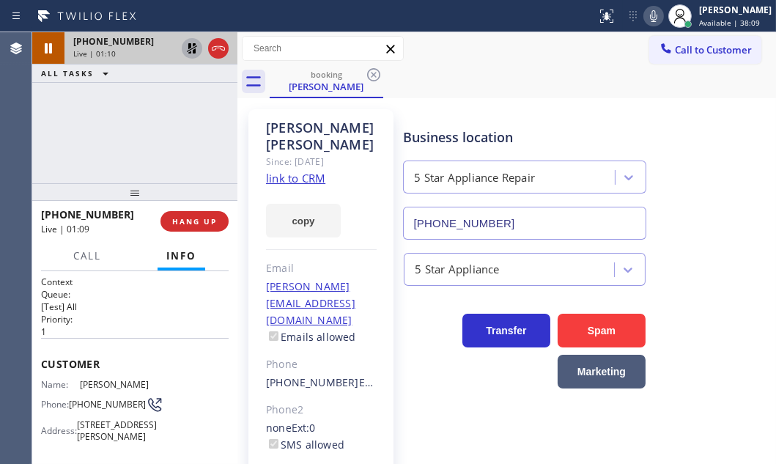
click at [645, 17] on icon at bounding box center [654, 16] width 18 height 18
click at [191, 51] on icon at bounding box center [192, 48] width 10 height 10
click at [650, 17] on icon at bounding box center [653, 16] width 7 height 12
click at [650, 18] on icon at bounding box center [653, 16] width 7 height 12
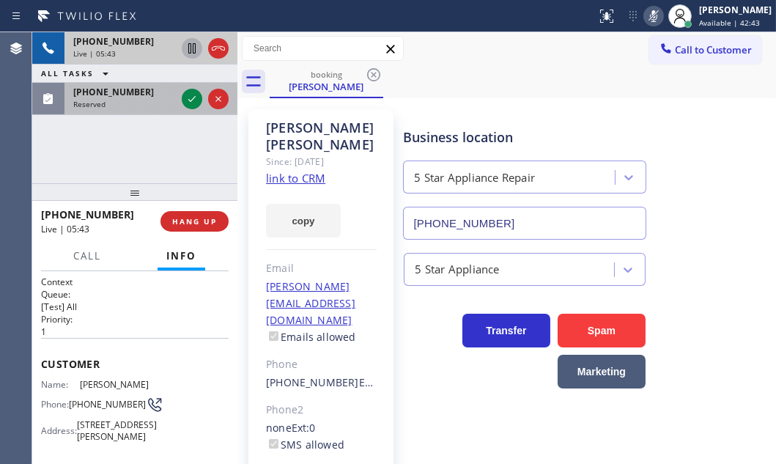
drag, startPoint x: 194, startPoint y: 100, endPoint x: 207, endPoint y: 111, distance: 17.2
click at [194, 100] on icon at bounding box center [192, 99] width 18 height 18
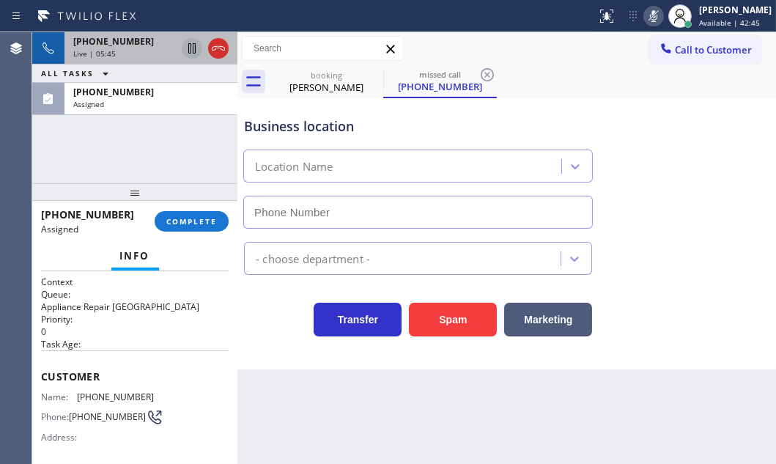
type input "[PHONE_NUMBER]"
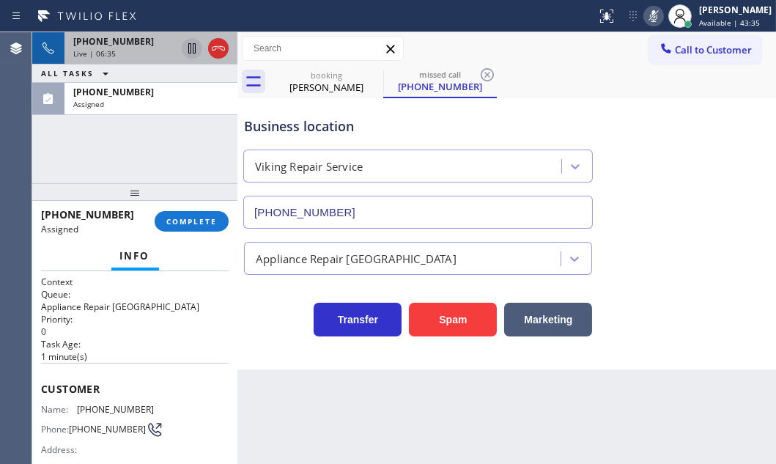
click at [645, 15] on icon at bounding box center [654, 16] width 18 height 18
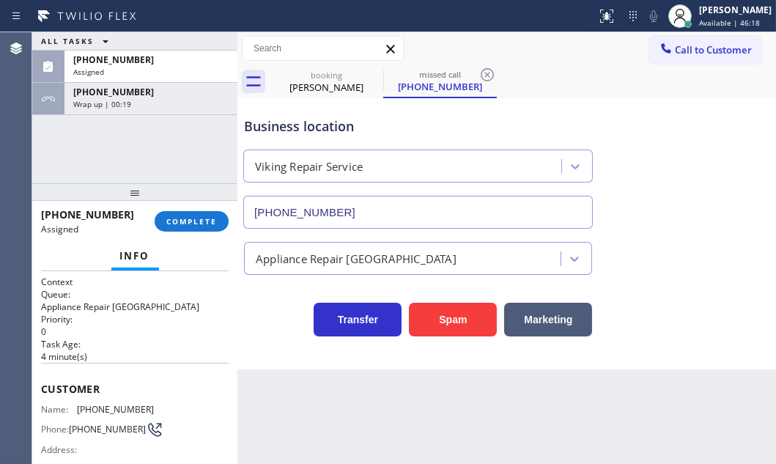
drag, startPoint x: 185, startPoint y: 103, endPoint x: 202, endPoint y: 178, distance: 77.4
click at [185, 103] on div "Wrap up | 00:19" at bounding box center [150, 104] width 155 height 10
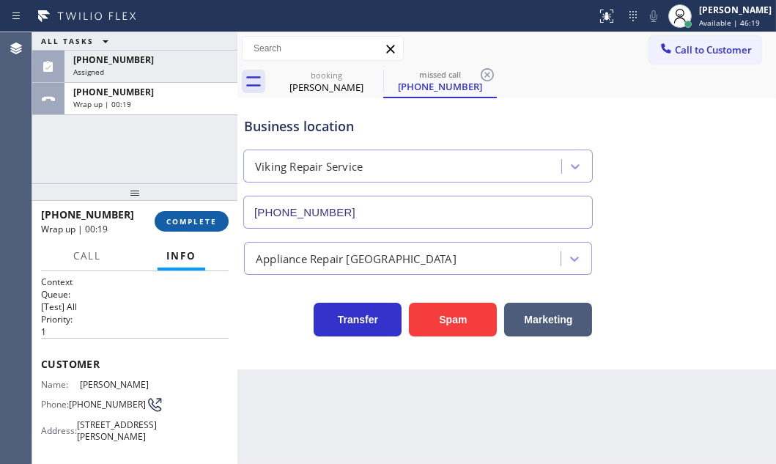
click at [205, 216] on span "COMPLETE" at bounding box center [191, 221] width 51 height 10
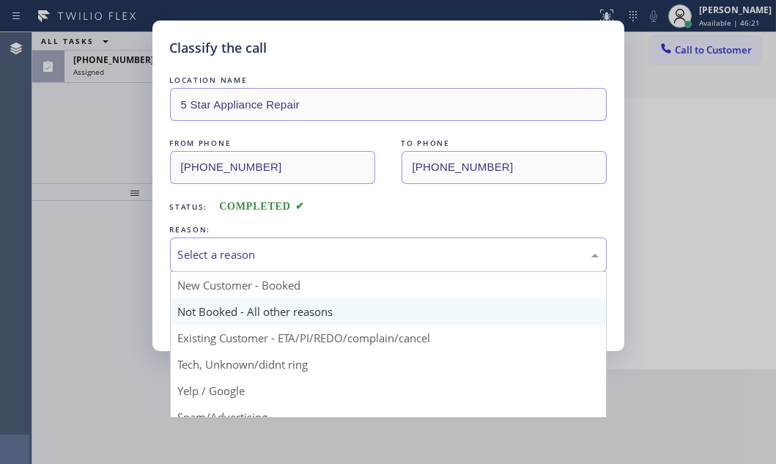
drag, startPoint x: 295, startPoint y: 247, endPoint x: 271, endPoint y: 300, distance: 58.1
click at [295, 249] on div "Select a reason" at bounding box center [388, 254] width 421 height 17
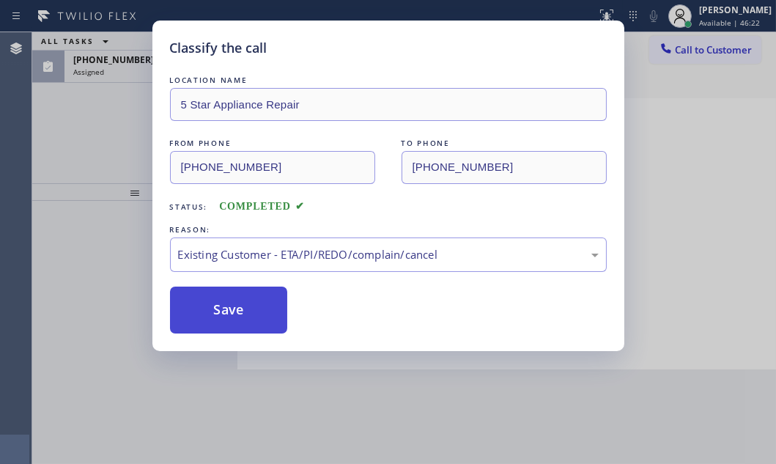
click at [220, 303] on button "Save" at bounding box center [229, 310] width 118 height 47
click at [221, 309] on button "Save" at bounding box center [229, 310] width 118 height 47
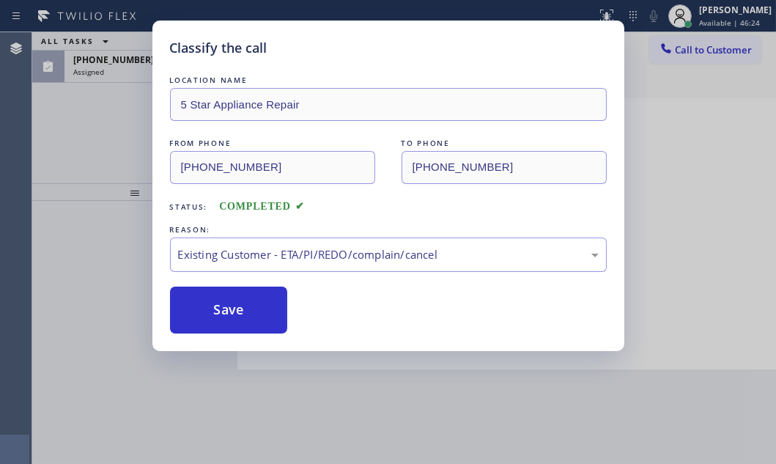
drag, startPoint x: 221, startPoint y: 309, endPoint x: 184, endPoint y: 241, distance: 77.1
click at [221, 307] on div "Classify the call LOCATION NAME HVAC Alliance Expert FROM PHONE [PHONE_NUMBER] …" at bounding box center [404, 248] width 744 height 432
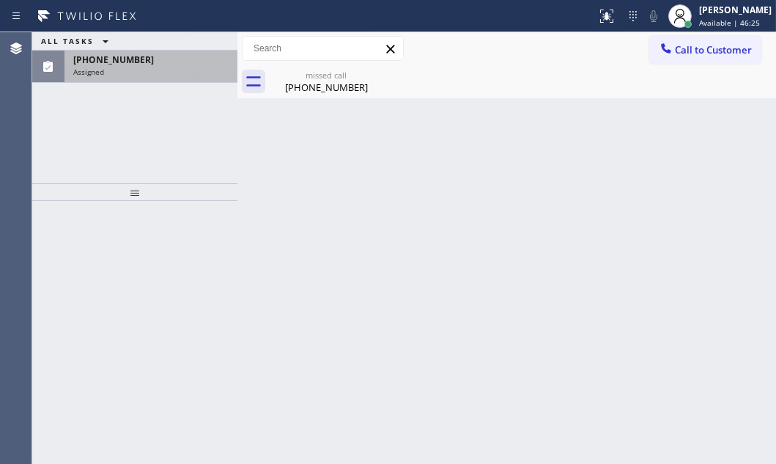
click at [152, 73] on div "Assigned" at bounding box center [150, 72] width 155 height 10
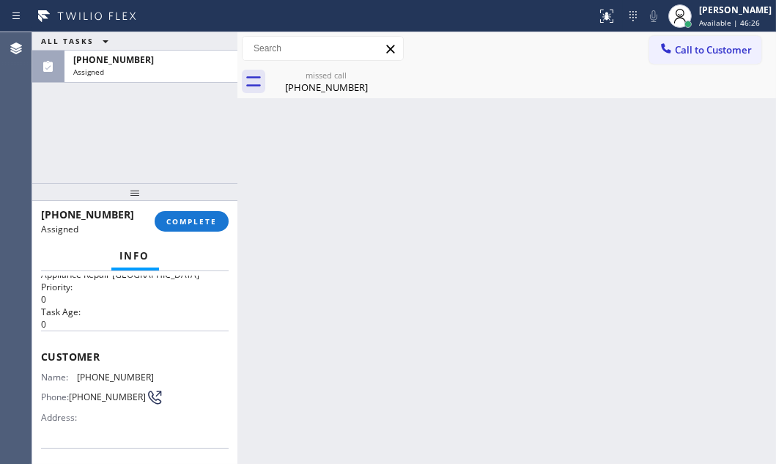
scroll to position [133, 0]
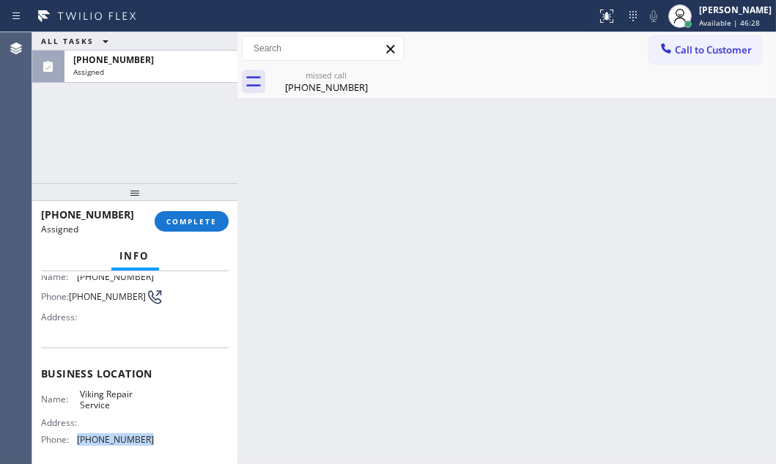
drag, startPoint x: 146, startPoint y: 432, endPoint x: 74, endPoint y: 436, distance: 71.9
click at [74, 436] on div "Name: Viking Repair Service Address: Phone: [PHONE_NUMBER]" at bounding box center [97, 419] width 113 height 63
copy div "[PHONE_NUMBER]"
click at [695, 61] on button "Call to Customer" at bounding box center [705, 50] width 112 height 28
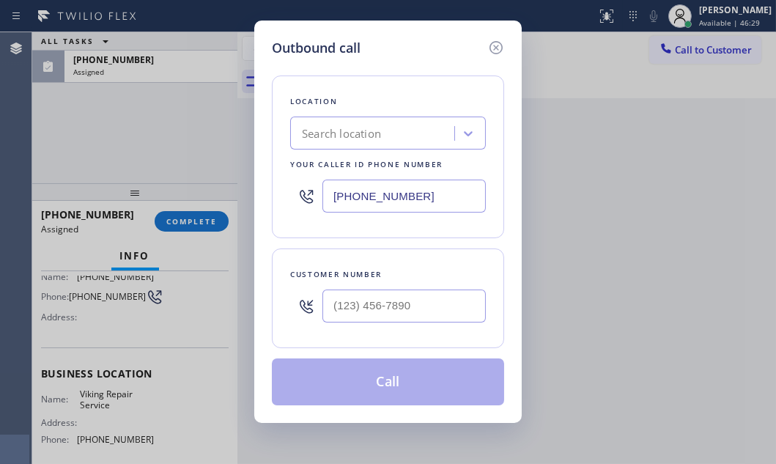
click at [435, 196] on input "[PHONE_NUMBER]" at bounding box center [404, 196] width 163 height 33
paste input "929) 203-907"
type input "[PHONE_NUMBER]"
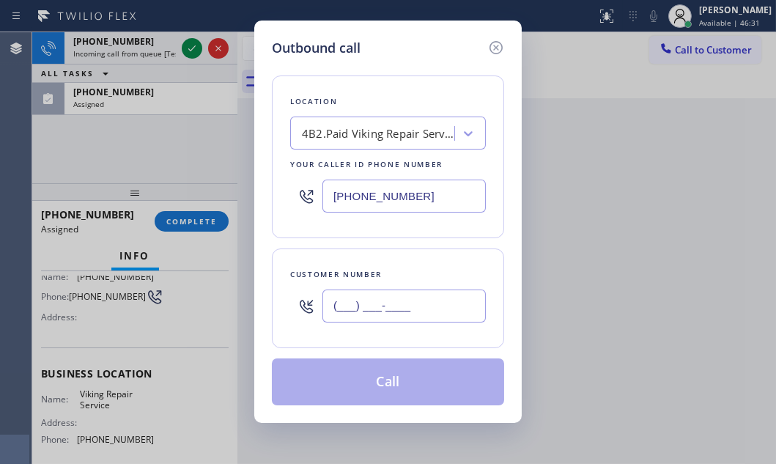
click at [421, 309] on input "(___) ___-____" at bounding box center [404, 306] width 163 height 33
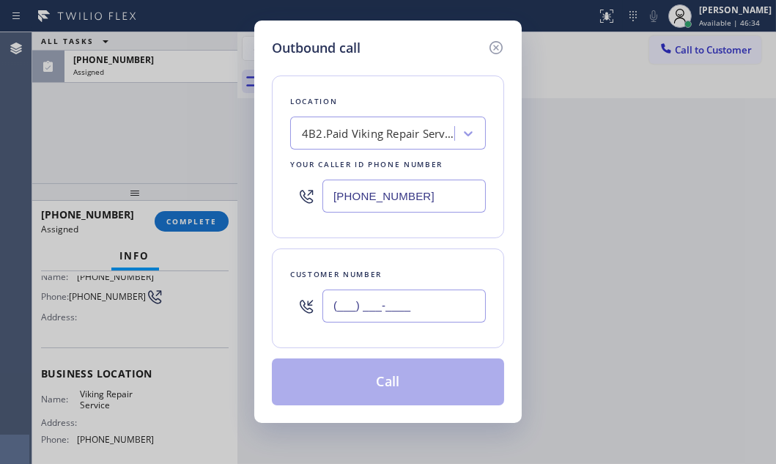
click at [396, 301] on input "(___) ___-____" at bounding box center [404, 306] width 163 height 33
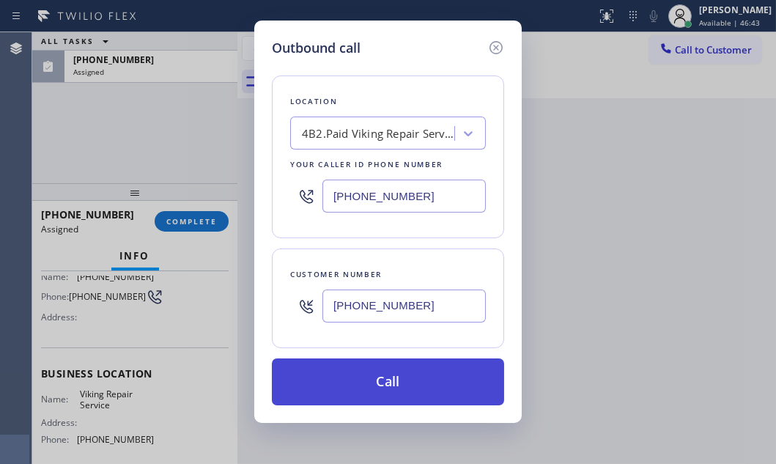
type input "[PHONE_NUMBER]"
click at [375, 361] on button "Call" at bounding box center [388, 381] width 232 height 47
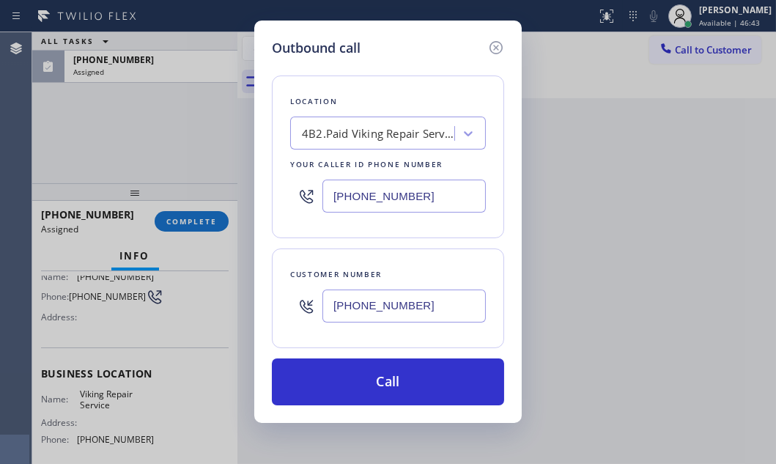
drag, startPoint x: 375, startPoint y: 361, endPoint x: 486, endPoint y: 45, distance: 335.0
click at [375, 361] on button "Call" at bounding box center [388, 381] width 232 height 47
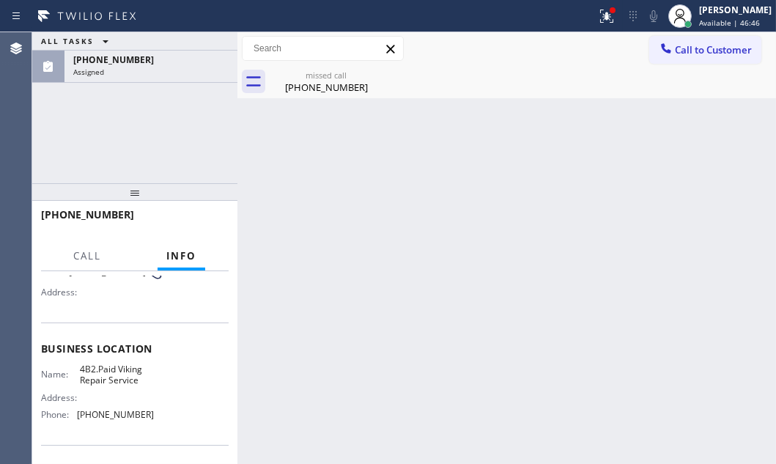
scroll to position [109, 0]
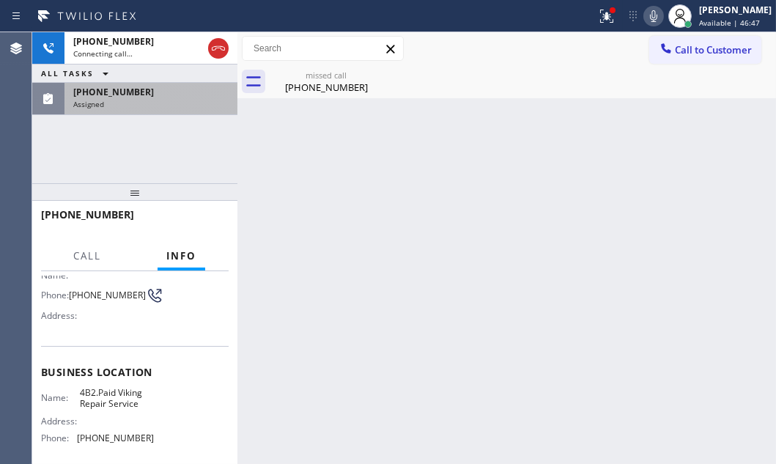
click at [173, 92] on div "[PHONE_NUMBER]" at bounding box center [150, 92] width 155 height 12
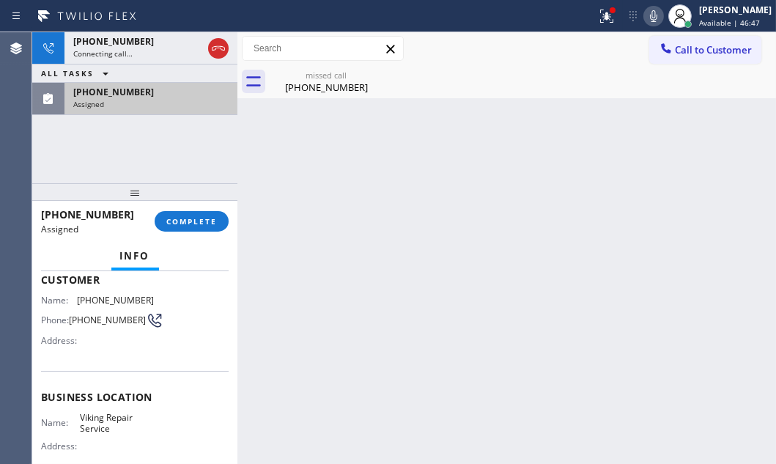
scroll to position [133, 0]
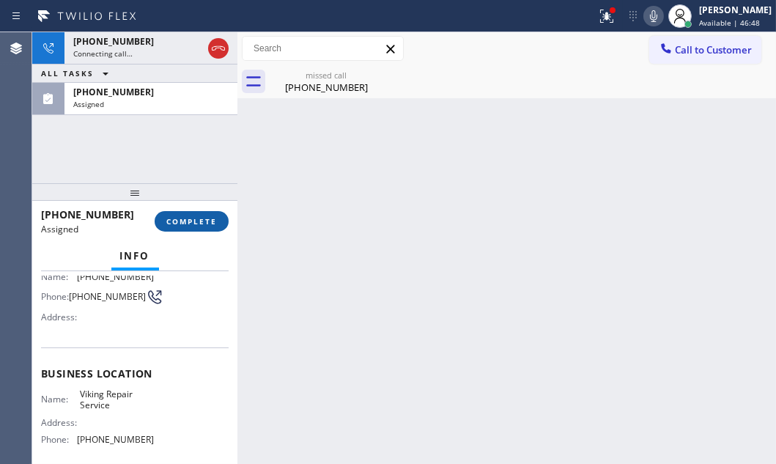
click at [193, 222] on span "COMPLETE" at bounding box center [191, 221] width 51 height 10
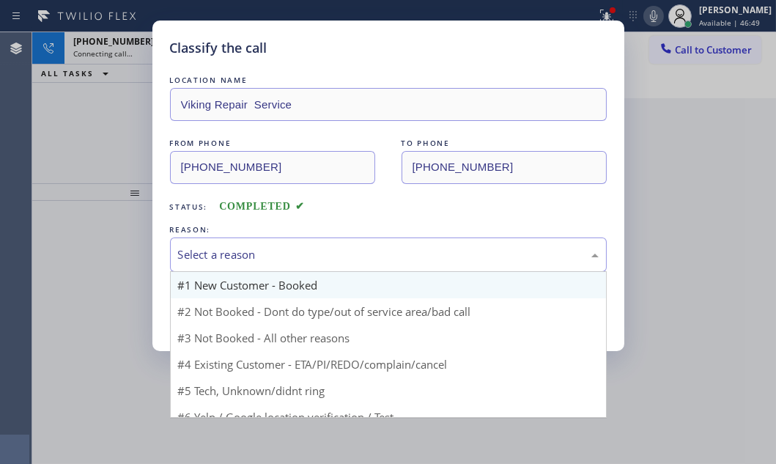
drag, startPoint x: 280, startPoint y: 250, endPoint x: 283, endPoint y: 293, distance: 43.3
click at [280, 250] on div "Select a reason" at bounding box center [388, 254] width 421 height 17
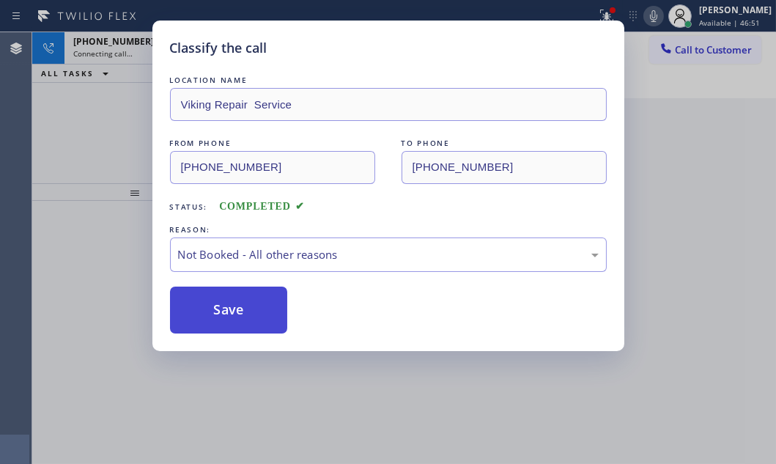
click at [213, 312] on button "Save" at bounding box center [229, 310] width 118 height 47
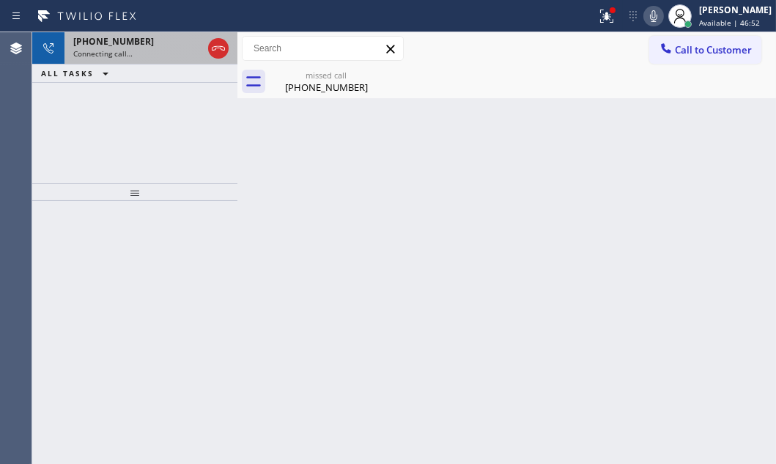
click at [166, 46] on div "[PHONE_NUMBER]" at bounding box center [137, 41] width 129 height 12
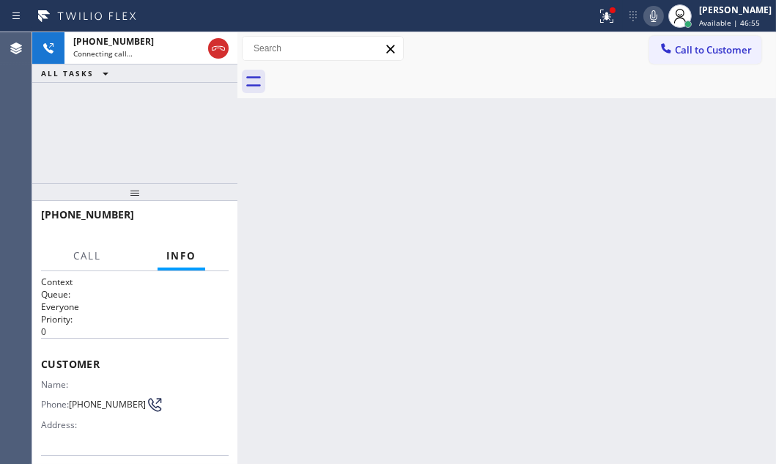
click at [646, 22] on icon at bounding box center [654, 16] width 18 height 18
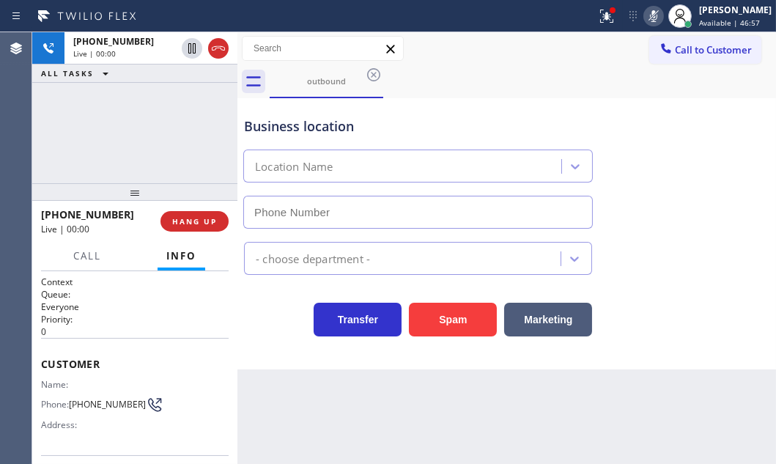
type input "[PHONE_NUMBER]"
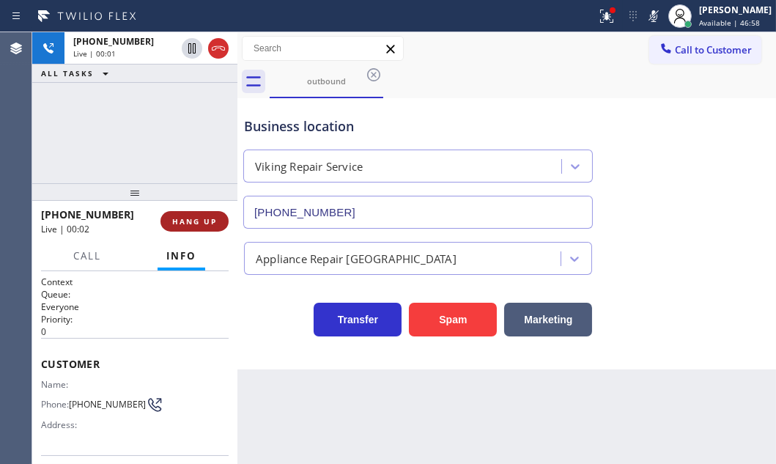
click at [194, 221] on span "HANG UP" at bounding box center [194, 221] width 45 height 10
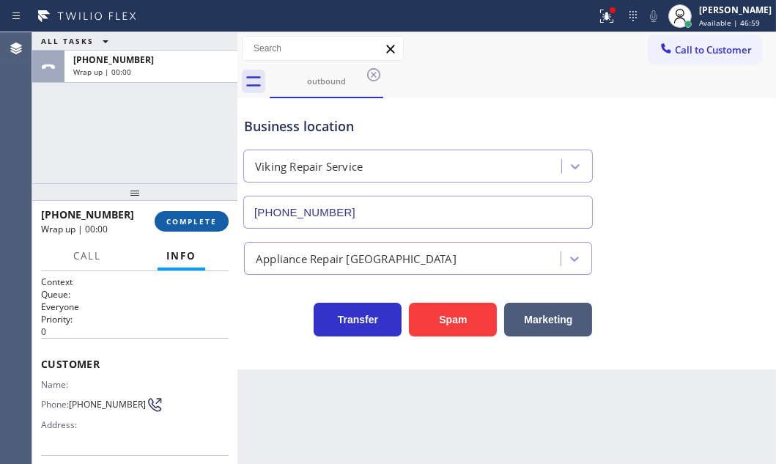
click at [188, 221] on span "COMPLETE" at bounding box center [191, 221] width 51 height 10
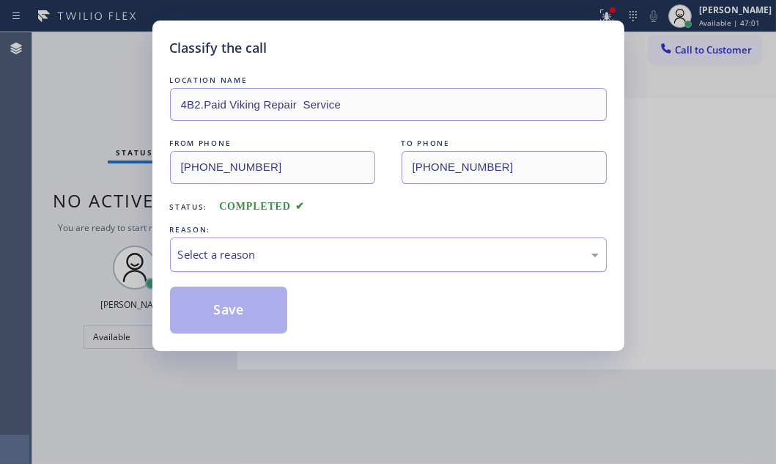
drag, startPoint x: 338, startPoint y: 258, endPoint x: 306, endPoint y: 266, distance: 33.2
click at [337, 258] on div "Select a reason" at bounding box center [388, 254] width 421 height 17
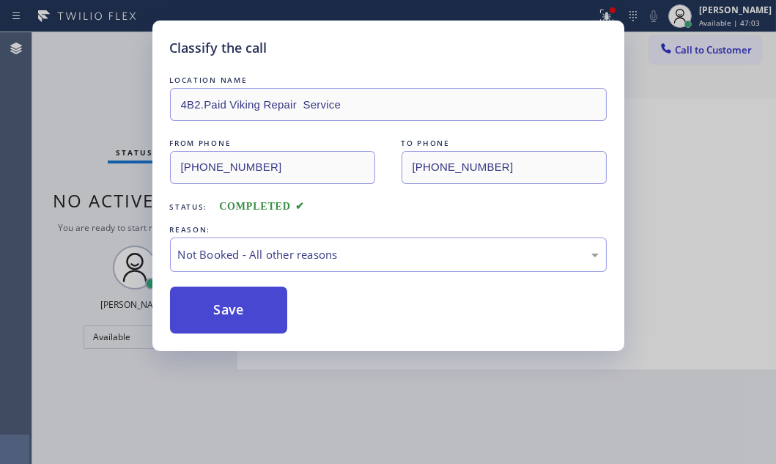
click at [205, 313] on button "Save" at bounding box center [229, 310] width 118 height 47
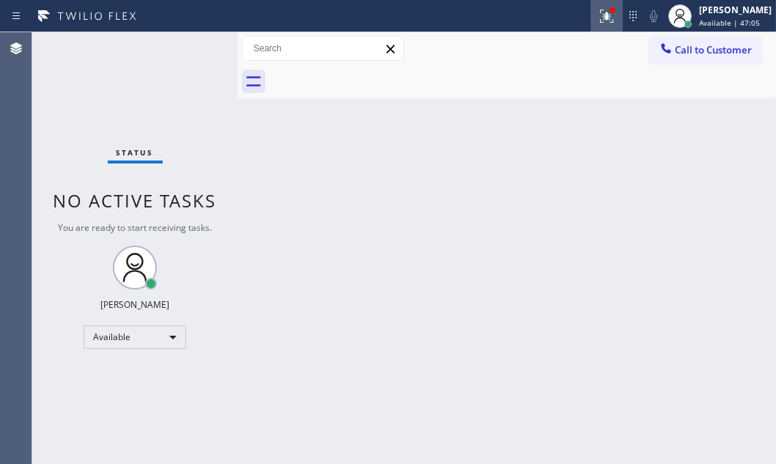
click at [600, 16] on icon at bounding box center [607, 16] width 18 height 18
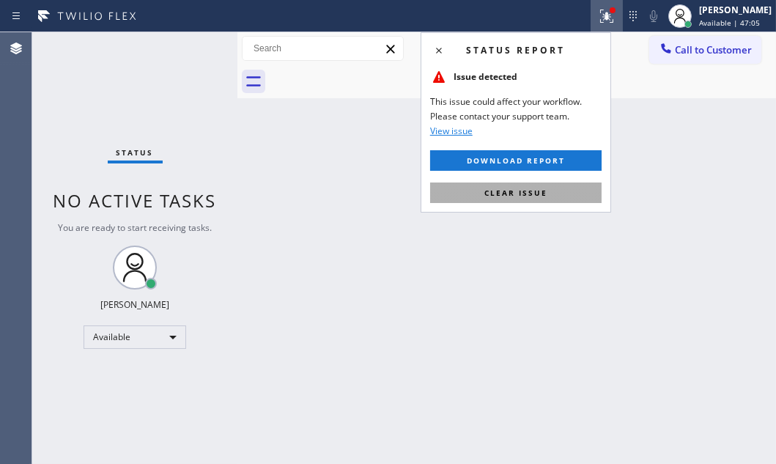
click at [542, 188] on span "Clear issue" at bounding box center [516, 193] width 63 height 10
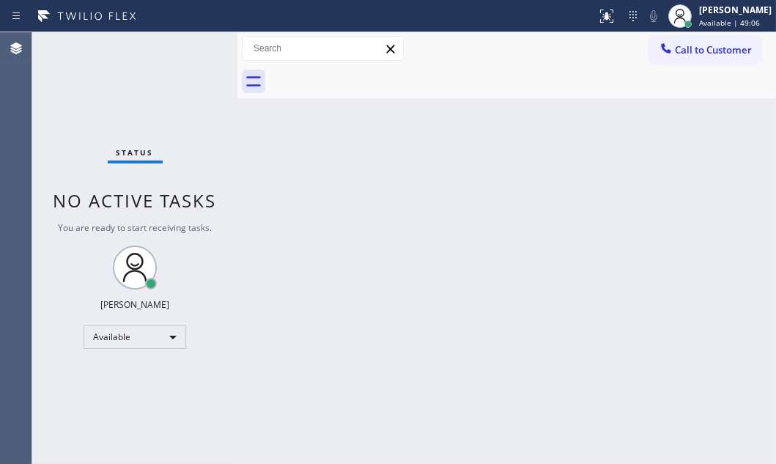
click at [188, 47] on div "Status No active tasks You are ready to start receiving tasks. [PERSON_NAME] Av…" at bounding box center [134, 248] width 205 height 432
click at [188, 46] on div "Status No active tasks You are ready to start receiving tasks. [PERSON_NAME] Av…" at bounding box center [134, 248] width 205 height 432
click at [187, 45] on div "Status No active tasks You are ready to start receiving tasks. [PERSON_NAME] Av…" at bounding box center [134, 248] width 205 height 432
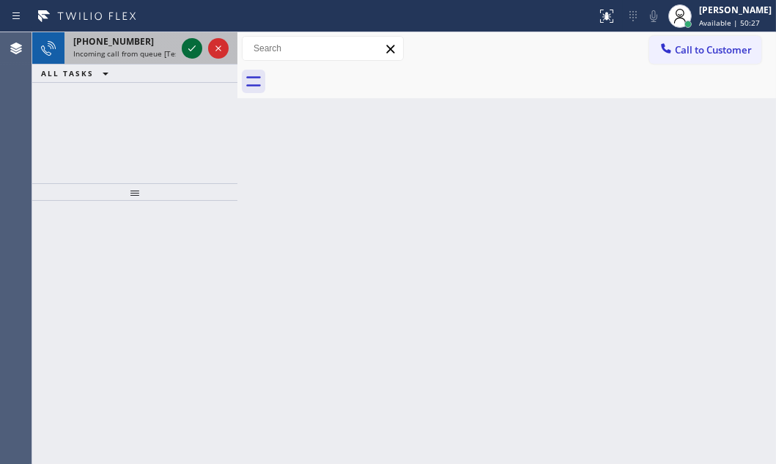
click at [191, 50] on icon at bounding box center [192, 49] width 18 height 18
click at [140, 49] on span "Incoming call from queue [Test] All" at bounding box center [134, 53] width 122 height 10
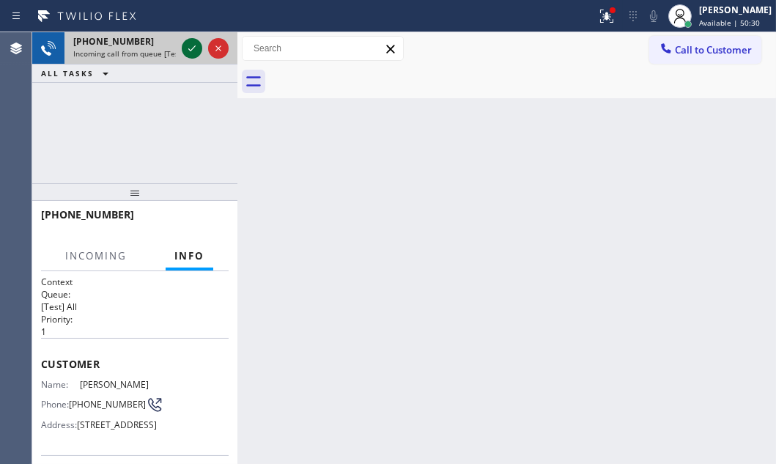
click at [186, 47] on icon at bounding box center [192, 49] width 18 height 18
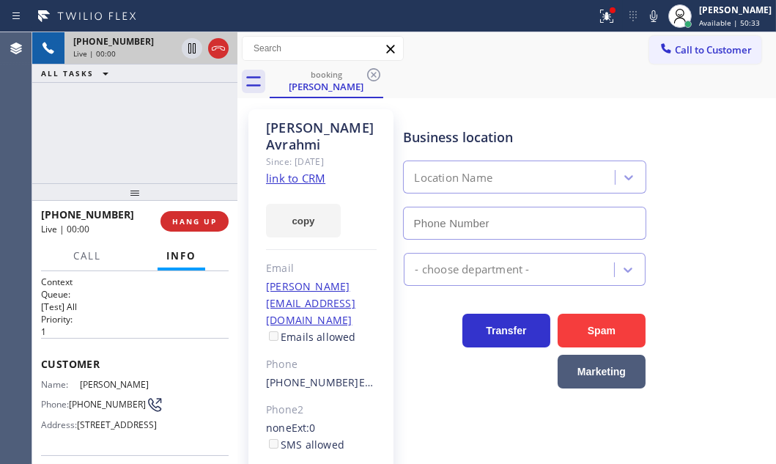
type input "[PHONE_NUMBER]"
click at [286, 179] on link "link to CRM" at bounding box center [295, 178] width 59 height 15
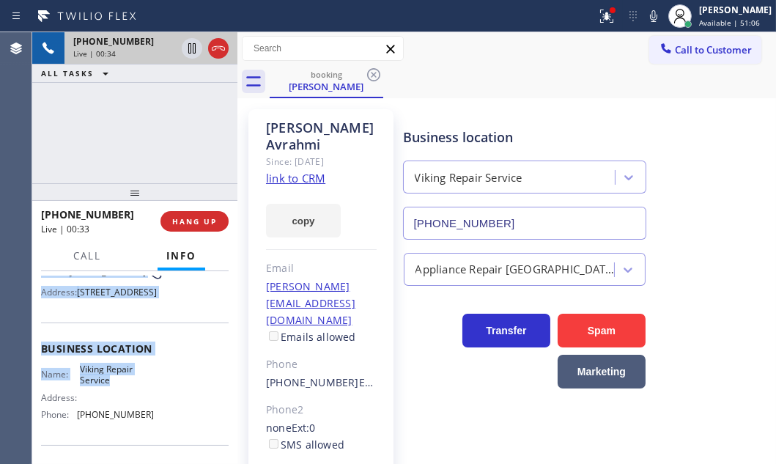
scroll to position [199, 0]
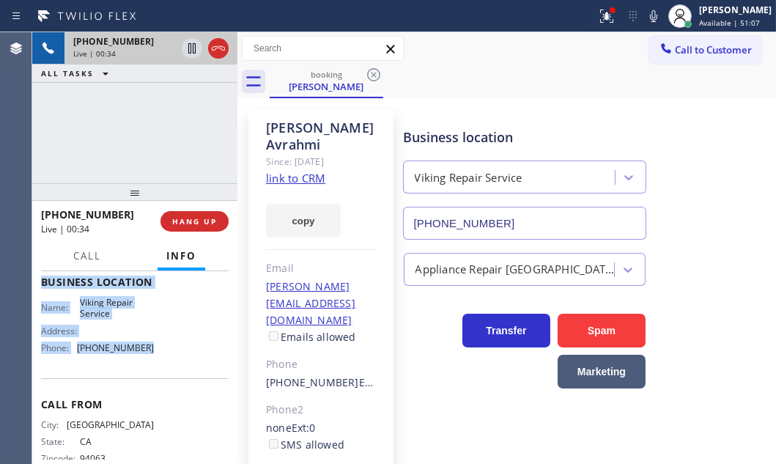
drag, startPoint x: 43, startPoint y: 358, endPoint x: 152, endPoint y: 384, distance: 112.9
click at [152, 384] on div "Context Queue: [Test] All Priority: 1 Customer Name: [PERSON_NAME] Phone: [PHON…" at bounding box center [135, 282] width 188 height 413
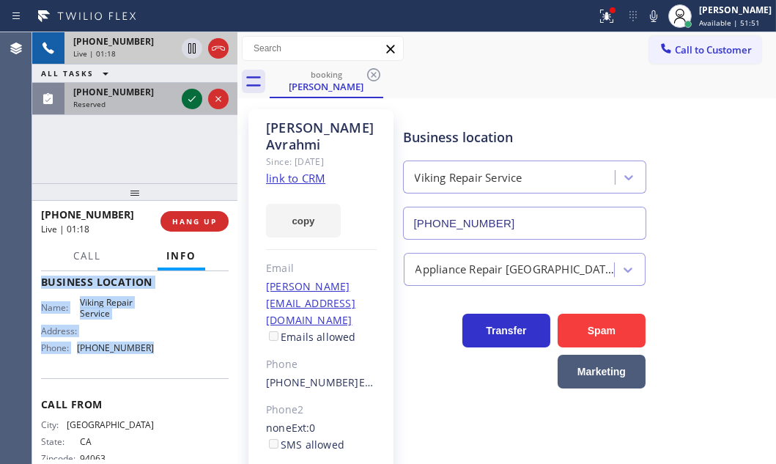
click at [189, 95] on icon at bounding box center [192, 99] width 18 height 18
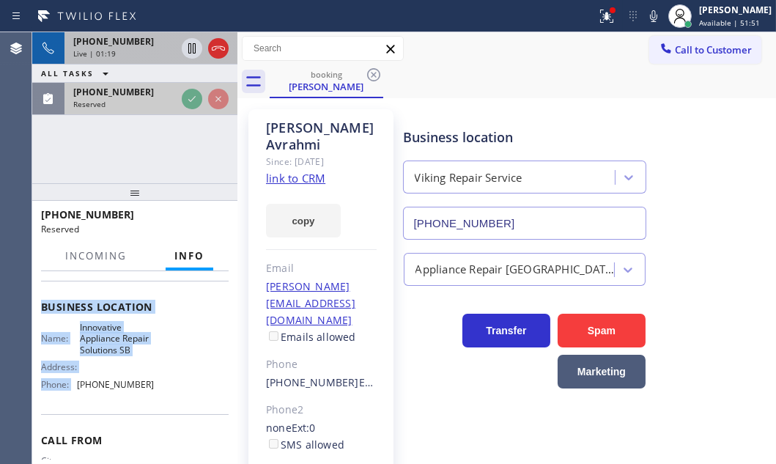
scroll to position [212, 0]
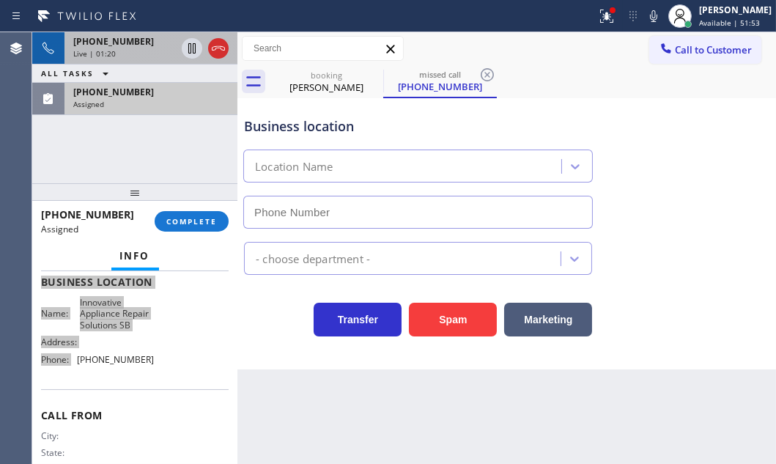
type input "[PHONE_NUMBER]"
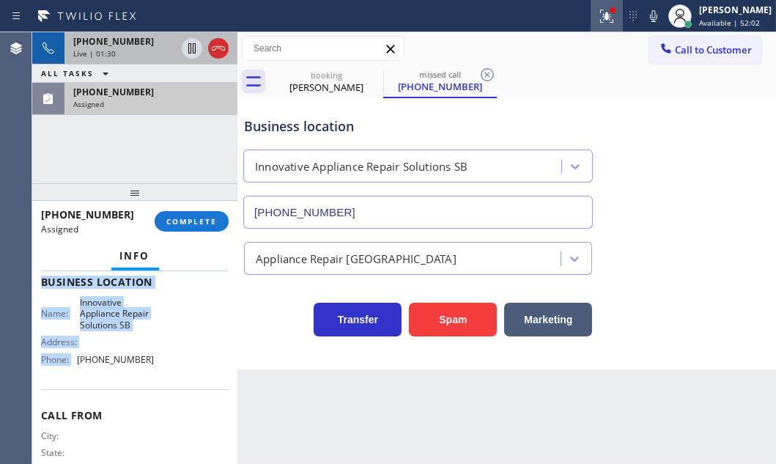
drag, startPoint x: 594, startPoint y: 16, endPoint x: 594, endPoint y: 28, distance: 11.7
click at [600, 16] on icon at bounding box center [604, 15] width 9 height 10
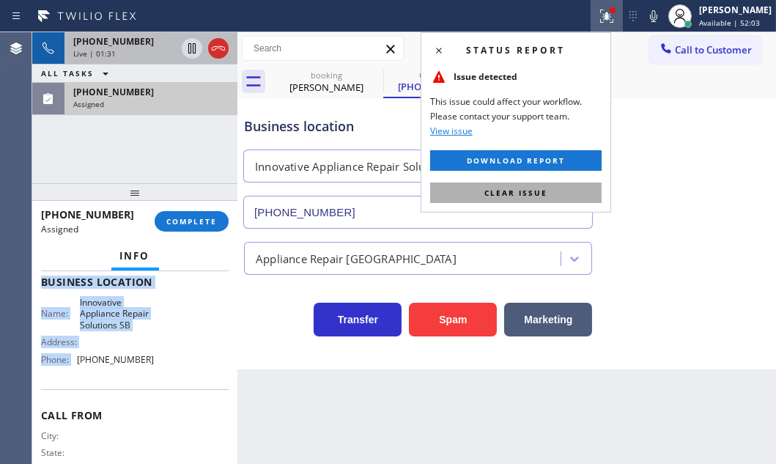
click at [560, 187] on button "Clear issue" at bounding box center [516, 193] width 172 height 21
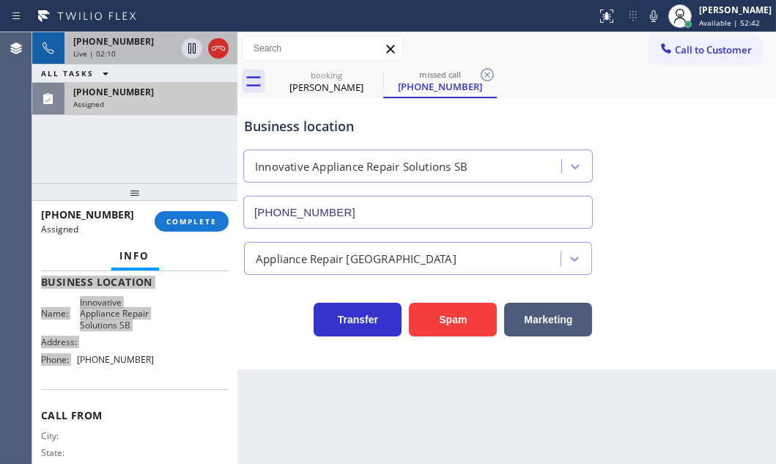
scroll to position [224, 0]
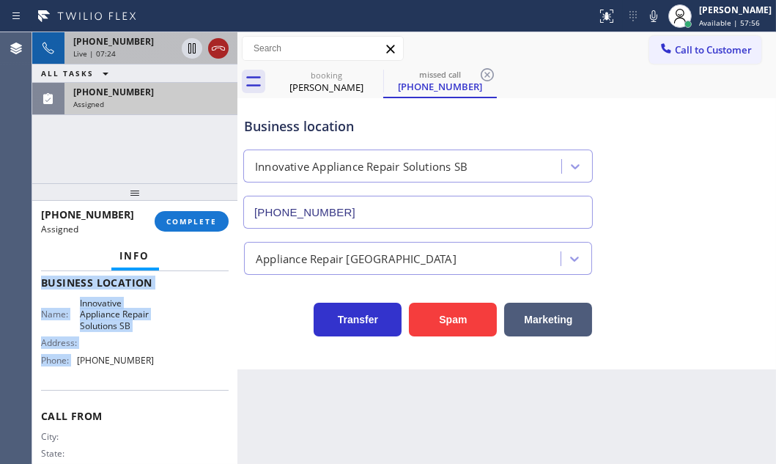
click at [217, 51] on icon at bounding box center [219, 49] width 18 height 18
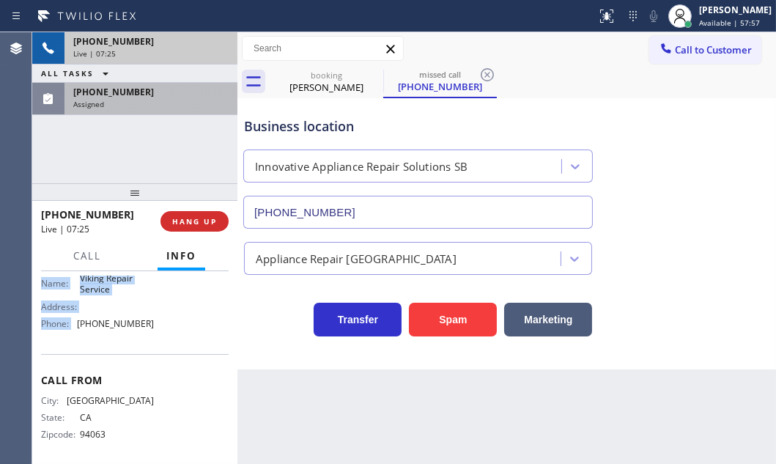
scroll to position [199, 0]
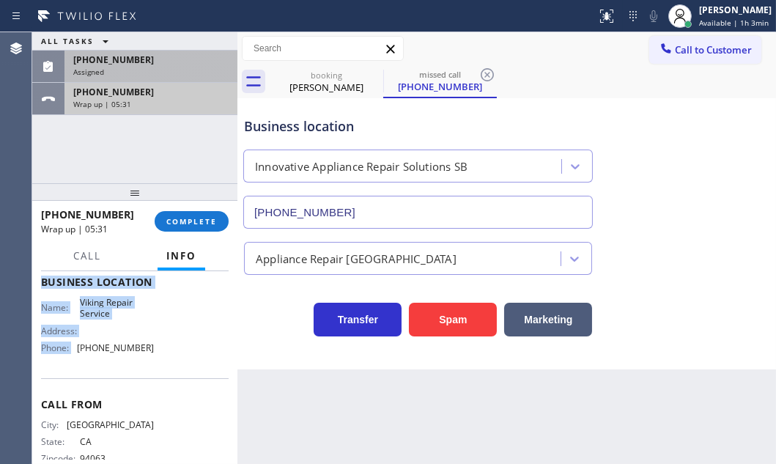
click at [178, 105] on div "Wrap up | 05:31" at bounding box center [150, 104] width 155 height 10
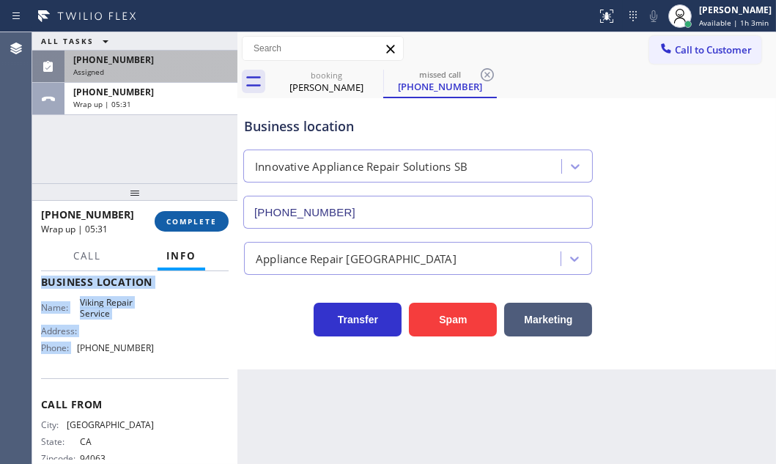
click at [197, 220] on span "COMPLETE" at bounding box center [191, 221] width 51 height 10
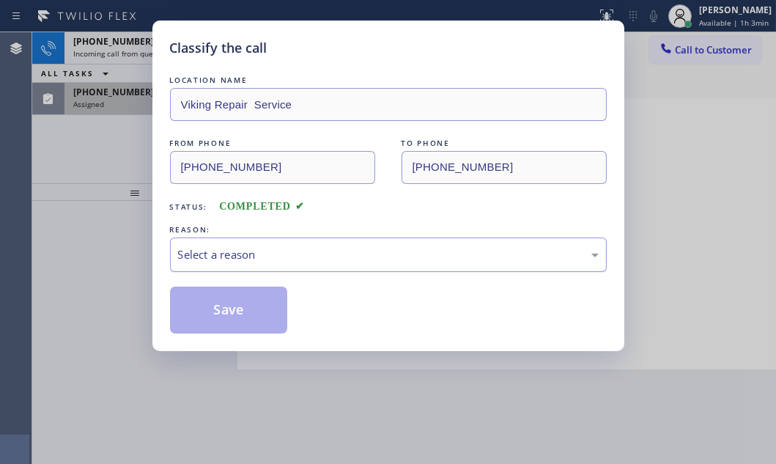
click at [306, 251] on div "Select a reason" at bounding box center [388, 254] width 421 height 17
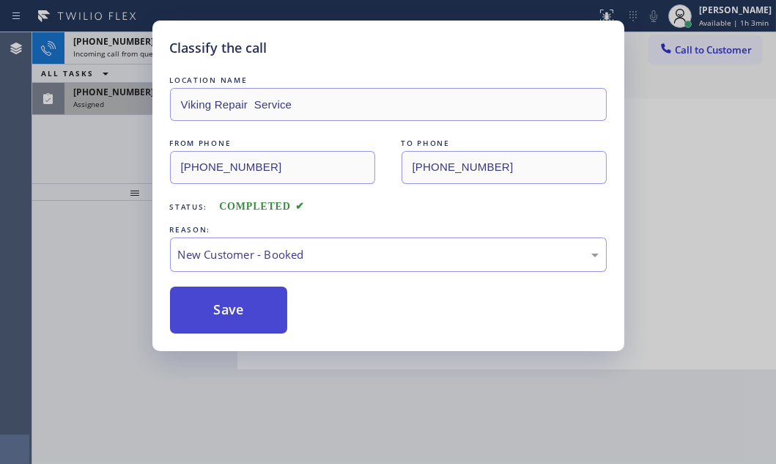
click at [226, 303] on button "Save" at bounding box center [229, 310] width 118 height 47
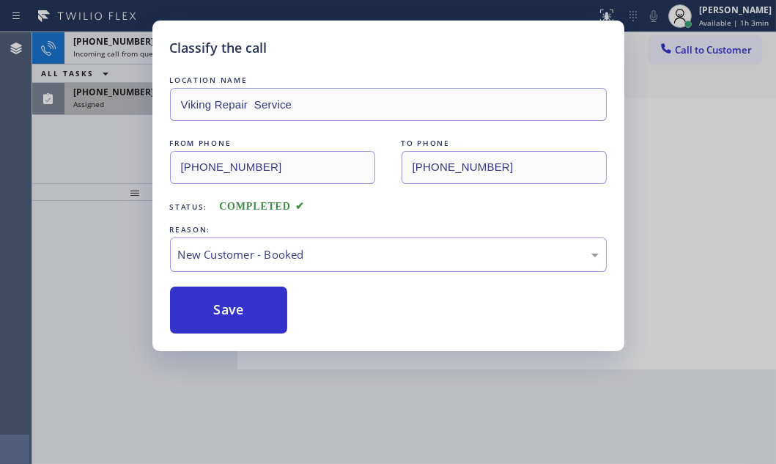
click at [118, 96] on div "Classify the call LOCATION NAME Viking Repair Service FROM PHONE [PHONE_NUMBER]…" at bounding box center [388, 232] width 776 height 464
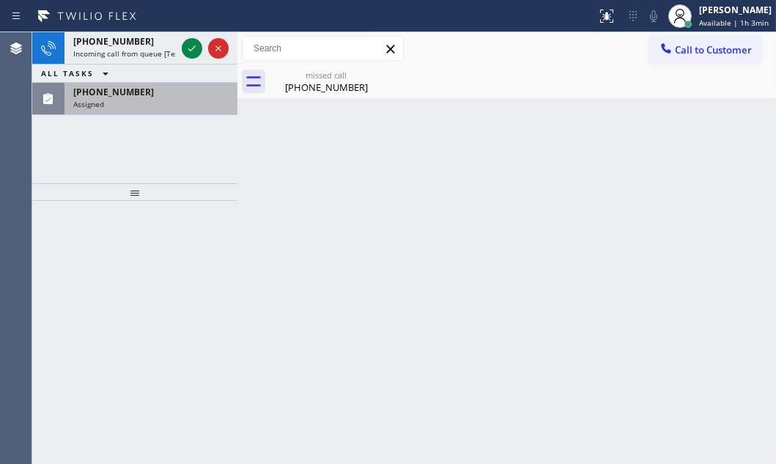
click at [132, 105] on div "Assigned" at bounding box center [150, 104] width 155 height 10
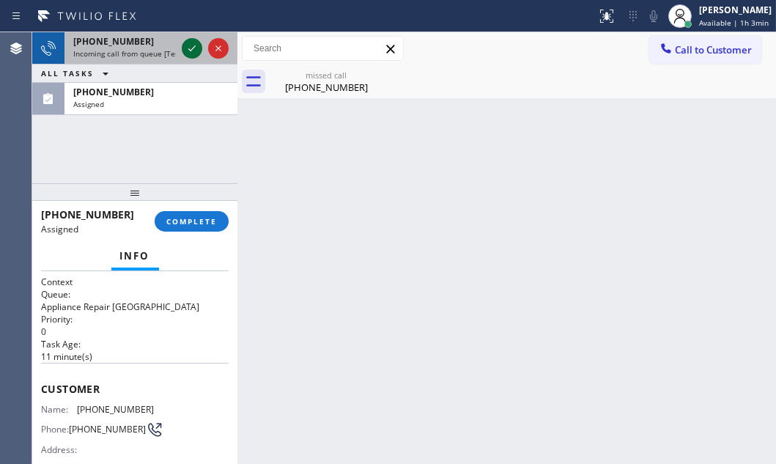
click at [188, 45] on icon at bounding box center [192, 49] width 18 height 18
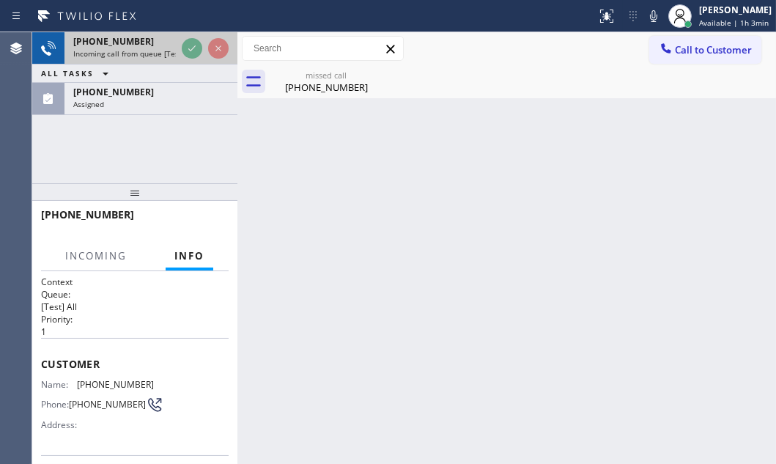
click at [147, 43] on div "[PHONE_NUMBER]" at bounding box center [124, 41] width 103 height 12
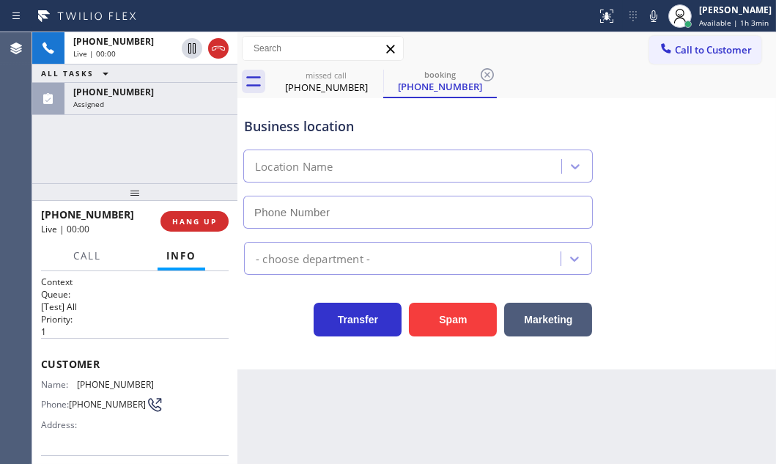
type input "[PHONE_NUMBER]"
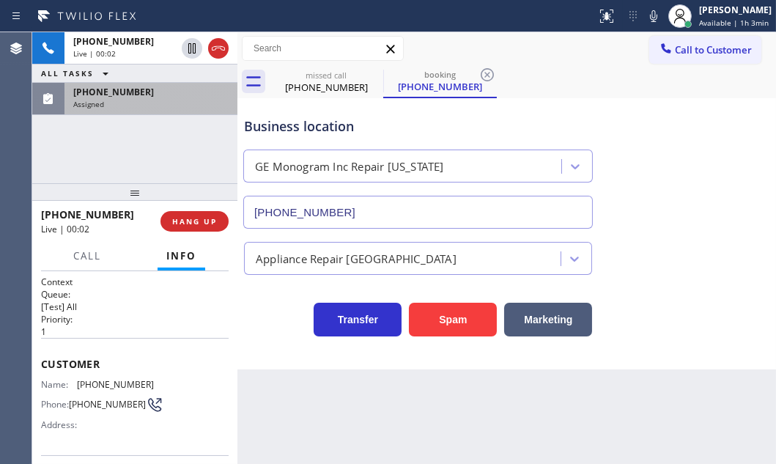
click at [158, 96] on div "[PHONE_NUMBER]" at bounding box center [150, 92] width 155 height 12
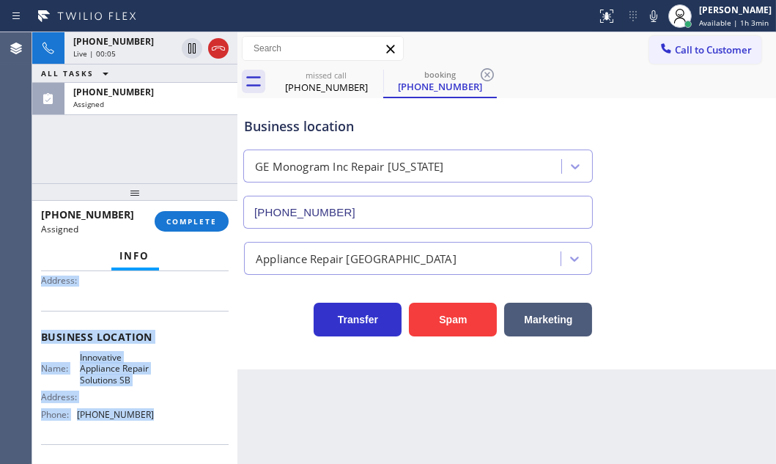
scroll to position [199, 0]
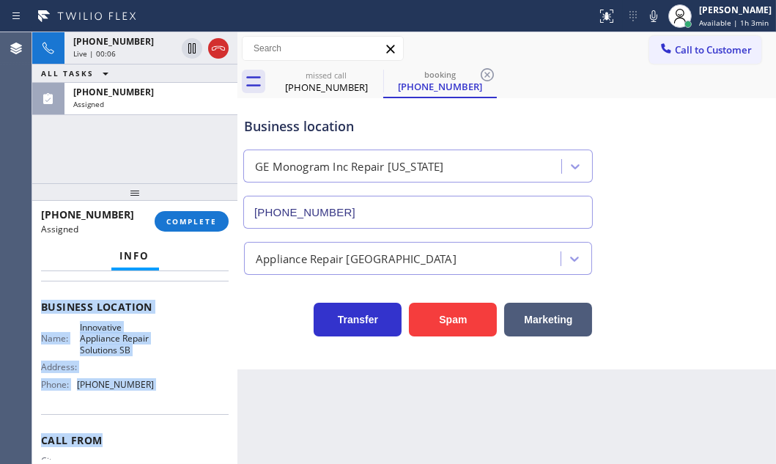
drag, startPoint x: 38, startPoint y: 383, endPoint x: 164, endPoint y: 418, distance: 130.9
click at [164, 418] on div "Context Queue: Appliance Repair High End Priority: 0 Task Age: [DEMOGRAPHIC_DAT…" at bounding box center [134, 367] width 205 height 193
click at [206, 218] on span "COMPLETE" at bounding box center [191, 221] width 51 height 10
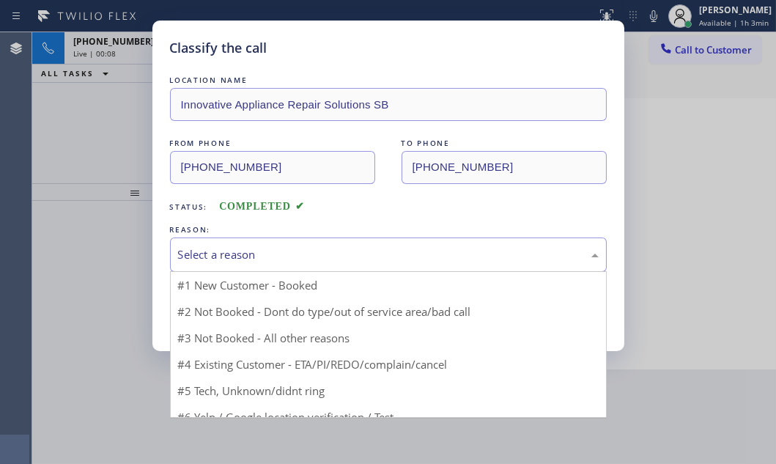
click at [276, 251] on div "Select a reason" at bounding box center [388, 254] width 421 height 17
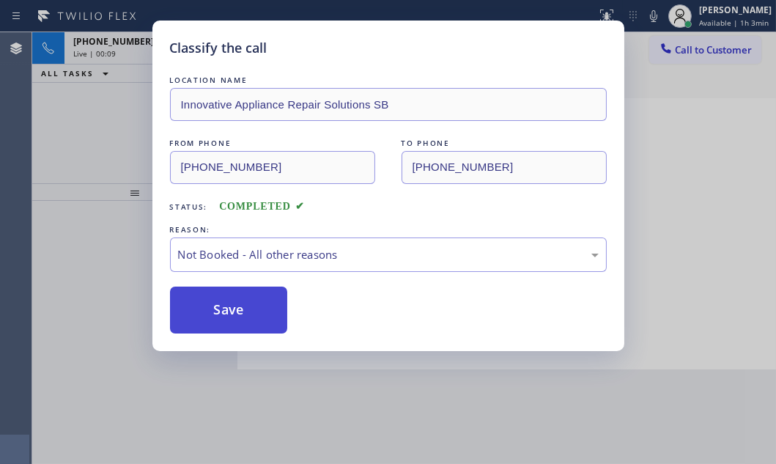
click at [202, 311] on button "Save" at bounding box center [229, 310] width 118 height 47
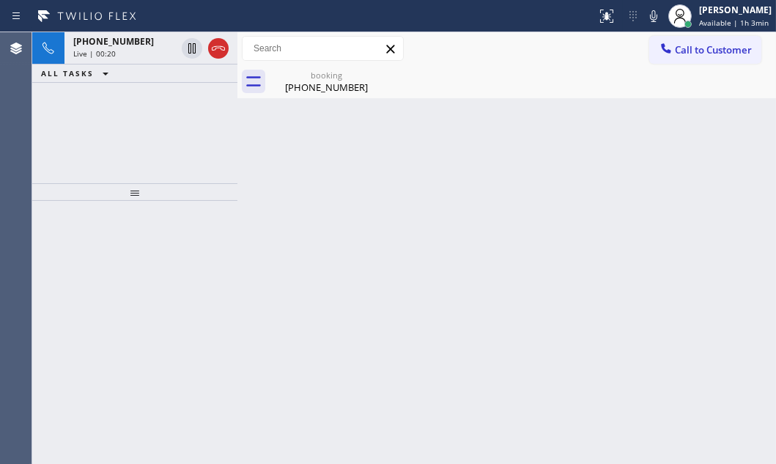
drag, startPoint x: 139, startPoint y: 48, endPoint x: 183, endPoint y: 195, distance: 153.8
click at [139, 51] on div "Live | 00:20" at bounding box center [124, 53] width 103 height 10
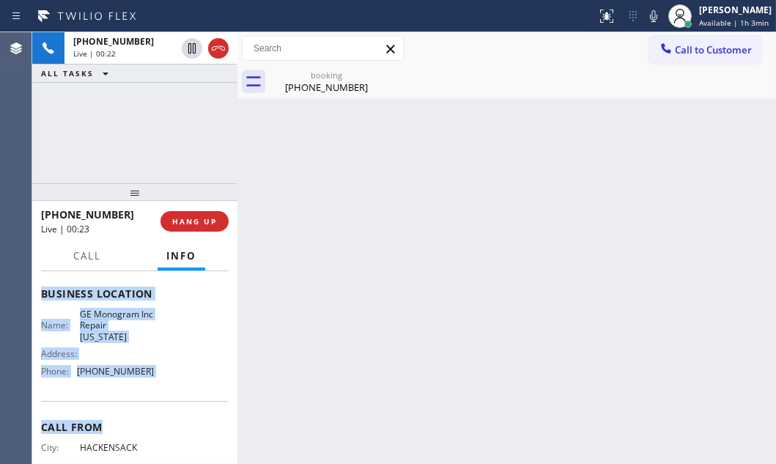
scroll to position [199, 0]
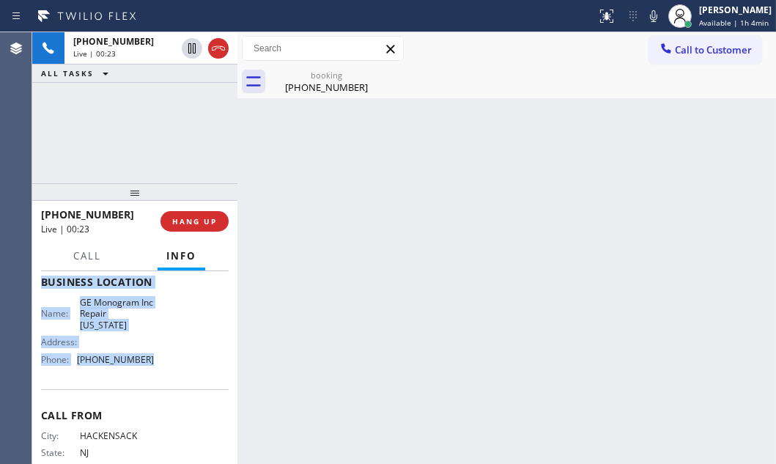
drag, startPoint x: 80, startPoint y: 399, endPoint x: 273, endPoint y: 455, distance: 200.7
click at [162, 377] on div "Context Queue: [Test] All Priority: 1 Customer Name: [PHONE_NUMBER] Phone: [PHO…" at bounding box center [135, 288] width 188 height 424
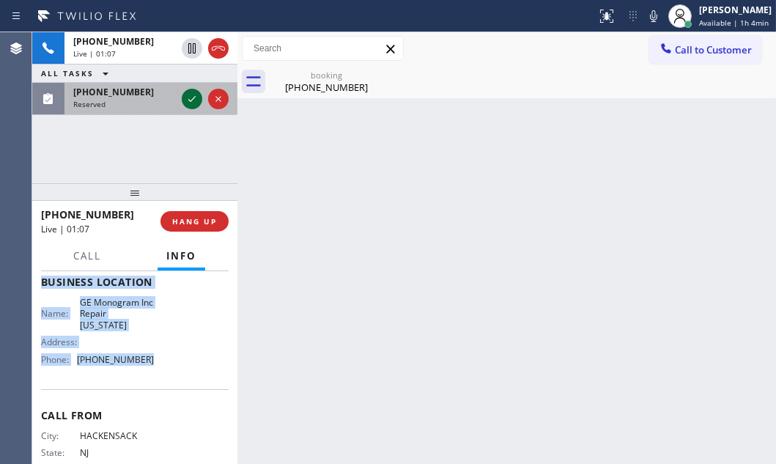
click at [189, 99] on icon at bounding box center [191, 99] width 7 height 6
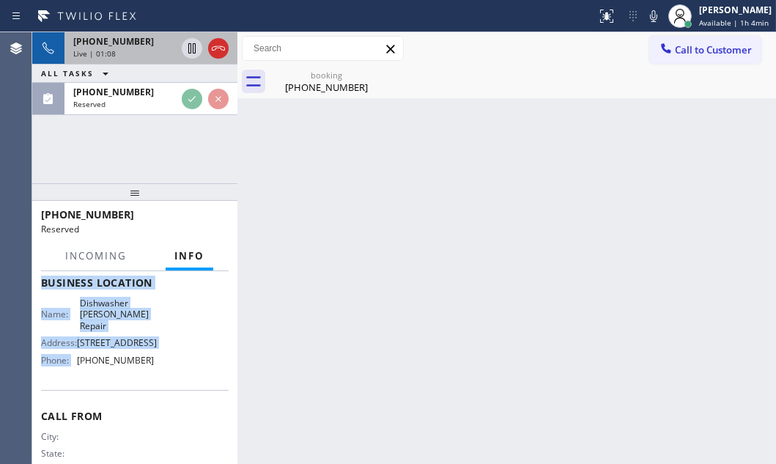
click at [154, 48] on div "Live | 01:08" at bounding box center [124, 53] width 103 height 10
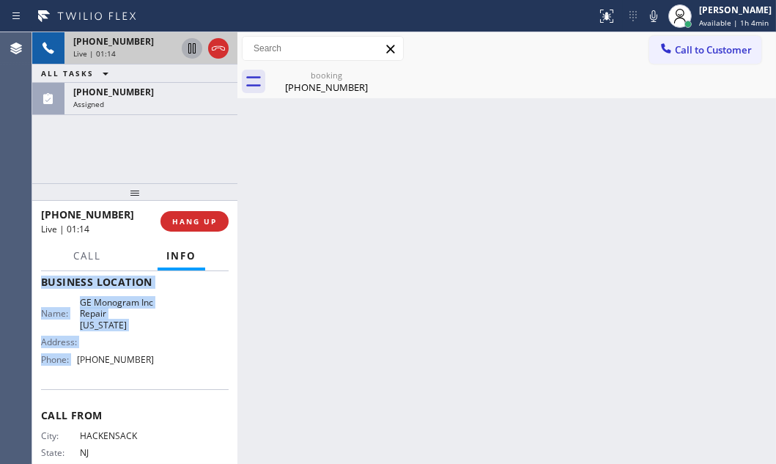
drag, startPoint x: 193, startPoint y: 51, endPoint x: 221, endPoint y: 63, distance: 31.2
click at [194, 51] on icon at bounding box center [192, 49] width 18 height 18
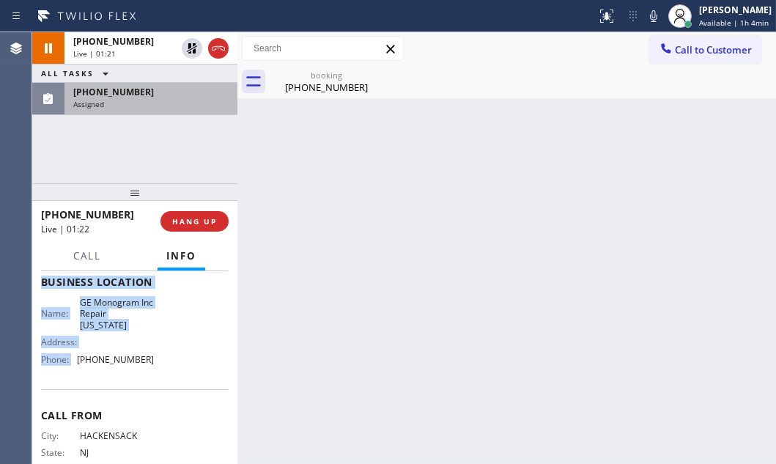
click at [117, 97] on span "[PHONE_NUMBER]" at bounding box center [113, 92] width 81 height 12
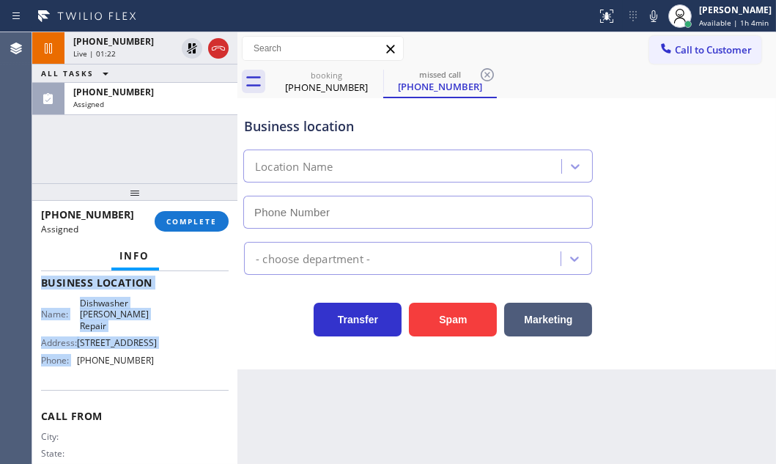
type input "[PHONE_NUMBER]"
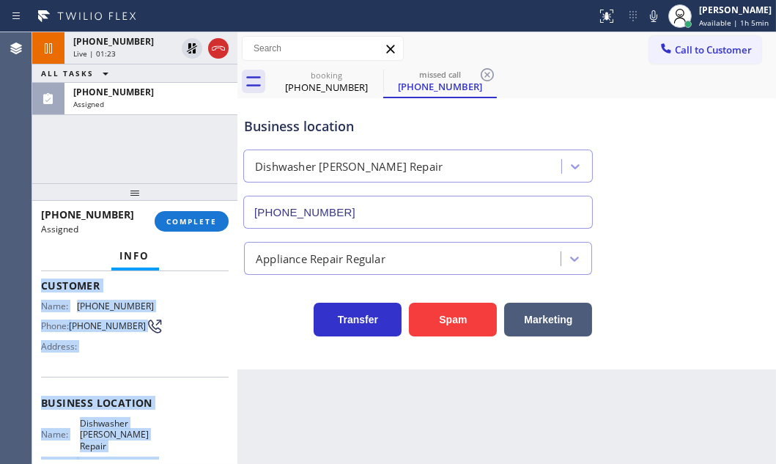
scroll to position [23, 0]
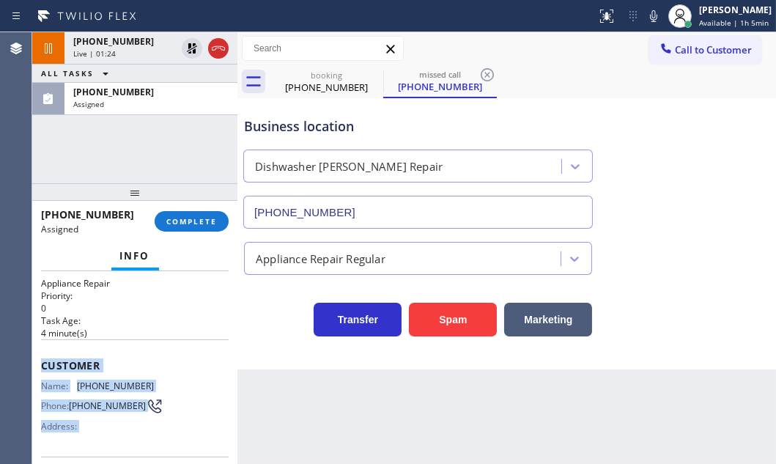
click at [45, 351] on div "Customer Name: [PHONE_NUMBER] Phone: [PHONE_NUMBER] Address:" at bounding box center [135, 397] width 188 height 117
click at [73, 341] on div "Customer Name: [PHONE_NUMBER] Phone: [PHONE_NUMBER] Address:" at bounding box center [135, 397] width 188 height 117
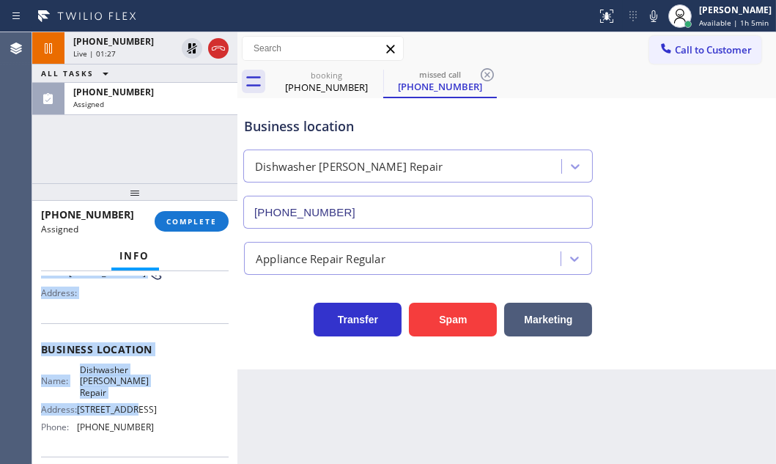
scroll to position [224, 0]
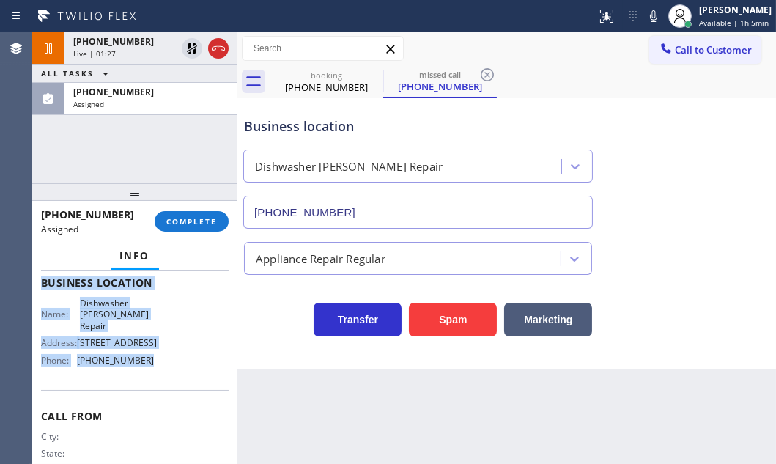
drag, startPoint x: 37, startPoint y: 361, endPoint x: 153, endPoint y: 382, distance: 117.7
click at [153, 382] on div "Context Queue: Appliance Repair Priority: 0 Task Age: [DEMOGRAPHIC_DATA] minute…" at bounding box center [134, 367] width 205 height 193
copy div "Customer Name: [PHONE_NUMBER] Phone: [PHONE_NUMBER] Address: Business location …"
click at [188, 224] on span "COMPLETE" at bounding box center [191, 221] width 51 height 10
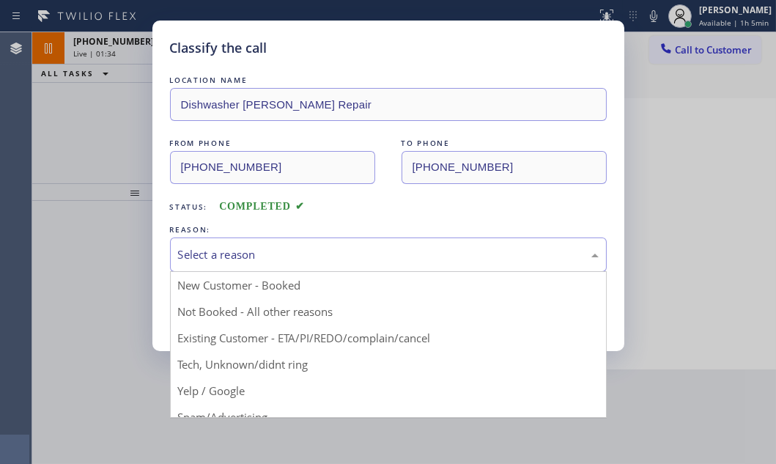
click at [224, 248] on div "Select a reason" at bounding box center [388, 254] width 421 height 17
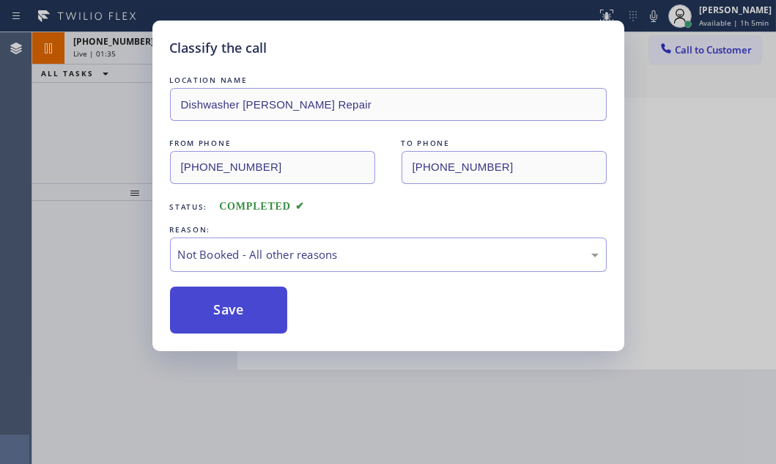
drag, startPoint x: 224, startPoint y: 301, endPoint x: 213, endPoint y: 308, distance: 13.2
click at [212, 308] on button "Save" at bounding box center [229, 310] width 118 height 47
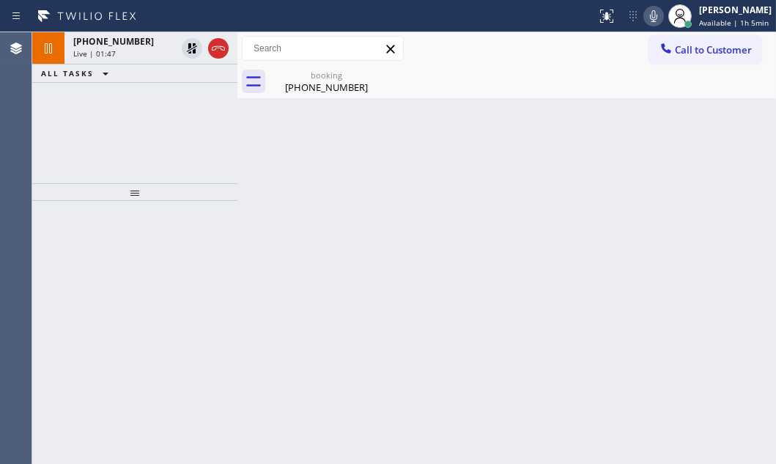
click at [645, 21] on icon at bounding box center [654, 16] width 18 height 18
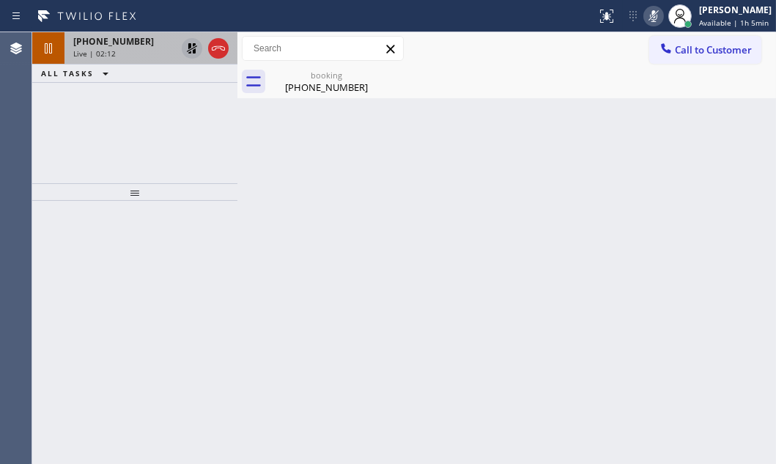
click at [188, 49] on icon at bounding box center [192, 49] width 18 height 18
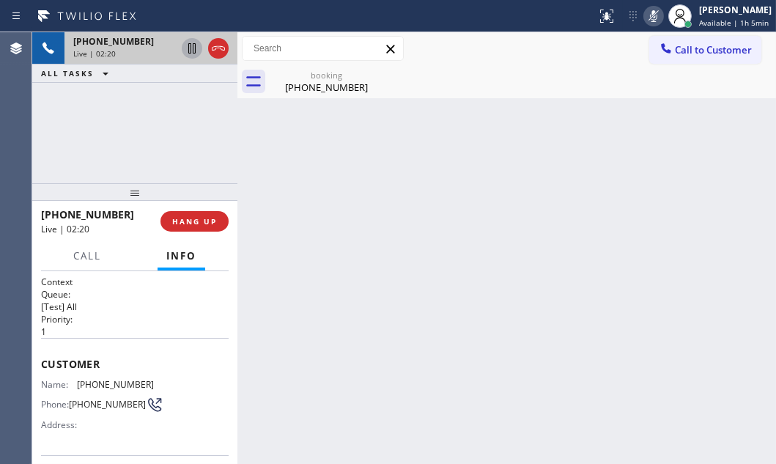
click at [650, 19] on icon at bounding box center [653, 16] width 7 height 12
click at [221, 51] on icon at bounding box center [219, 49] width 18 height 18
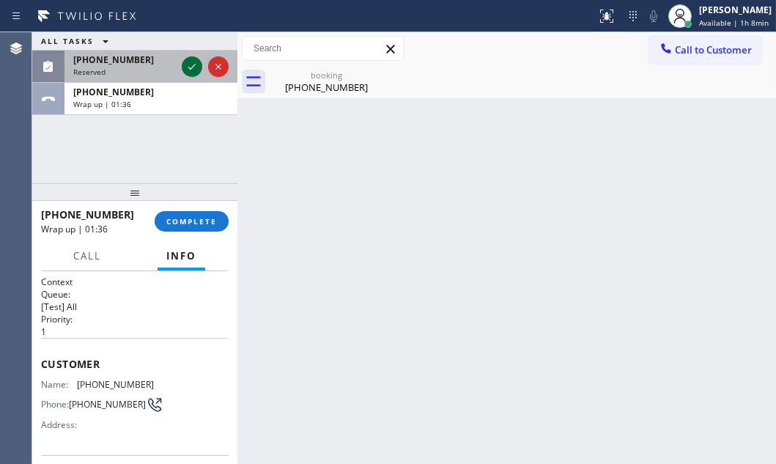
click at [186, 64] on icon at bounding box center [192, 67] width 18 height 18
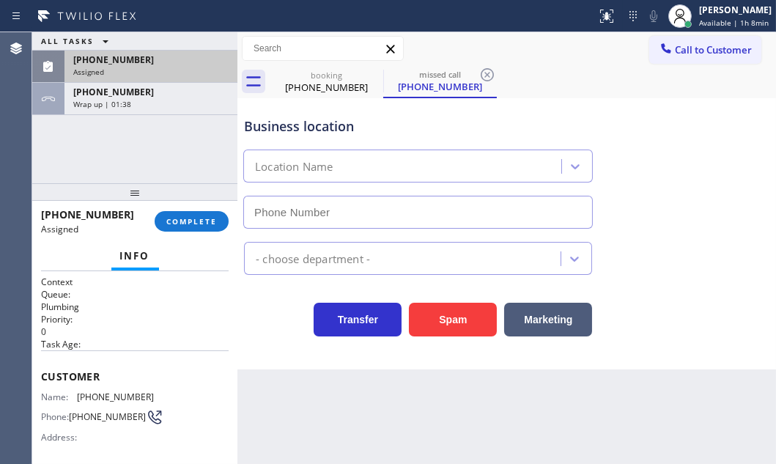
type input "[PHONE_NUMBER]"
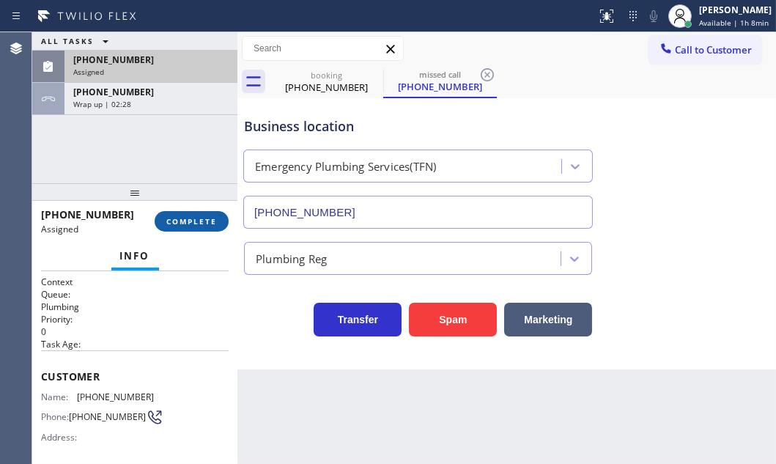
click at [191, 220] on span "COMPLETE" at bounding box center [191, 221] width 51 height 10
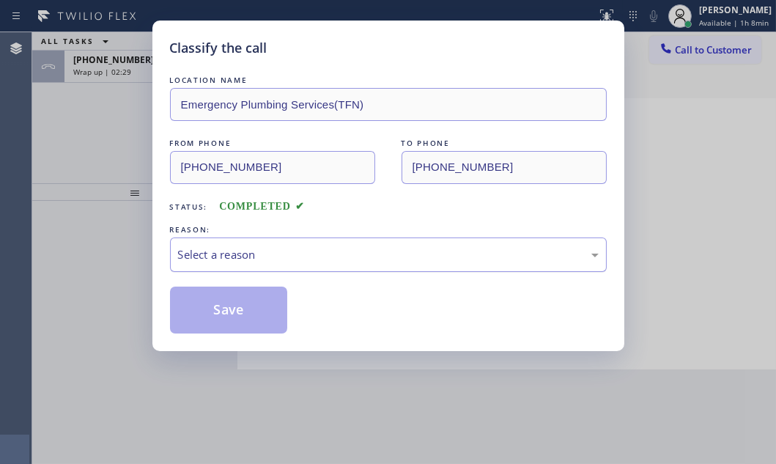
click at [285, 265] on div "Select a reason" at bounding box center [388, 254] width 437 height 34
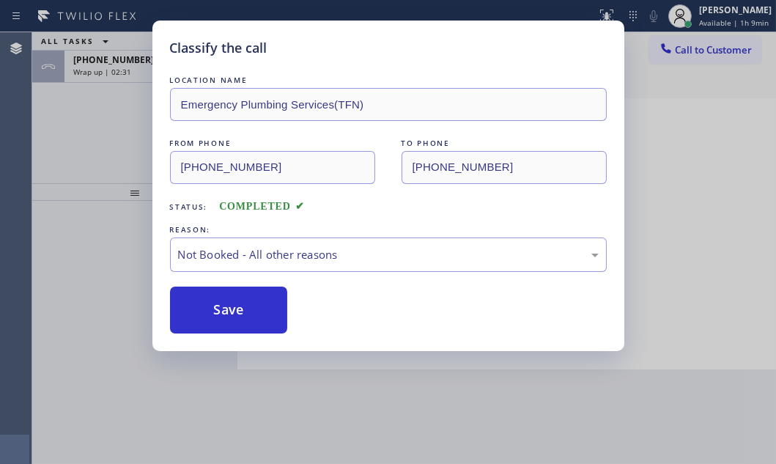
drag, startPoint x: 230, startPoint y: 306, endPoint x: 245, endPoint y: 281, distance: 29.5
click at [232, 303] on button "Save" at bounding box center [229, 310] width 118 height 47
drag, startPoint x: 106, startPoint y: 111, endPoint x: 125, endPoint y: 96, distance: 23.9
click at [108, 111] on div "Classify the call LOCATION NAME HVAC Alliance Expert FROM PHONE [PHONE_NUMBER] …" at bounding box center [404, 248] width 744 height 432
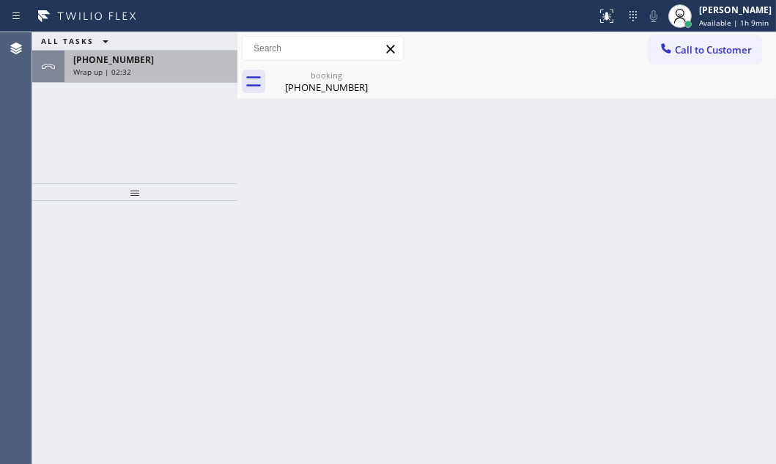
click at [144, 67] on div "Wrap up | 02:32" at bounding box center [150, 72] width 155 height 10
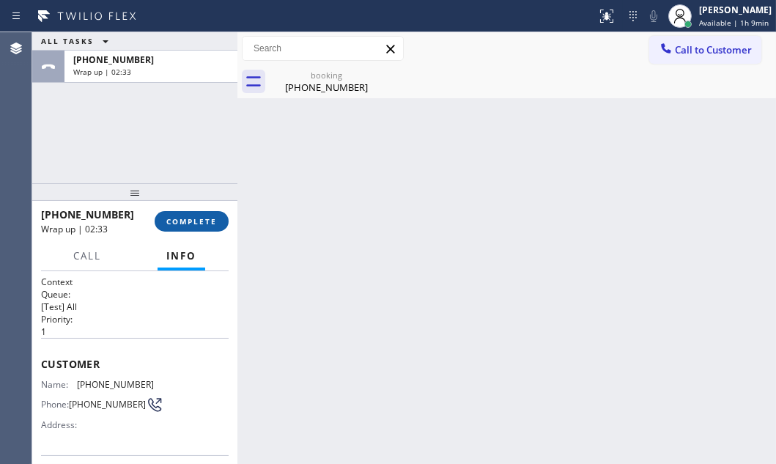
click at [179, 213] on button "COMPLETE" at bounding box center [192, 221] width 74 height 21
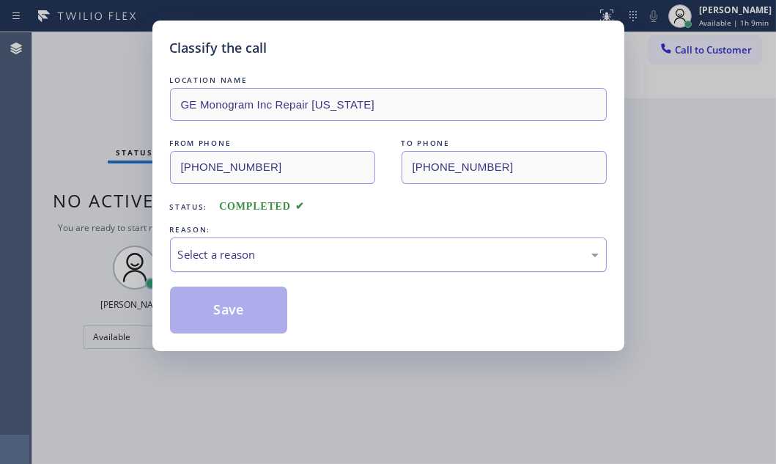
click at [306, 240] on div "Select a reason" at bounding box center [388, 254] width 437 height 34
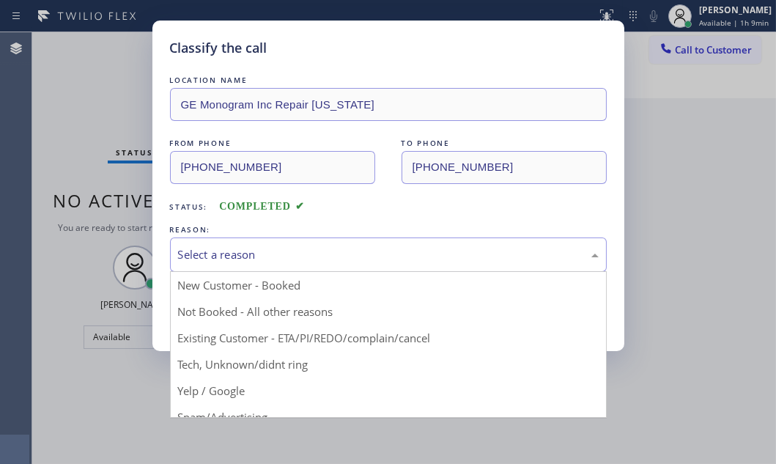
drag, startPoint x: 254, startPoint y: 306, endPoint x: 227, endPoint y: 309, distance: 26.6
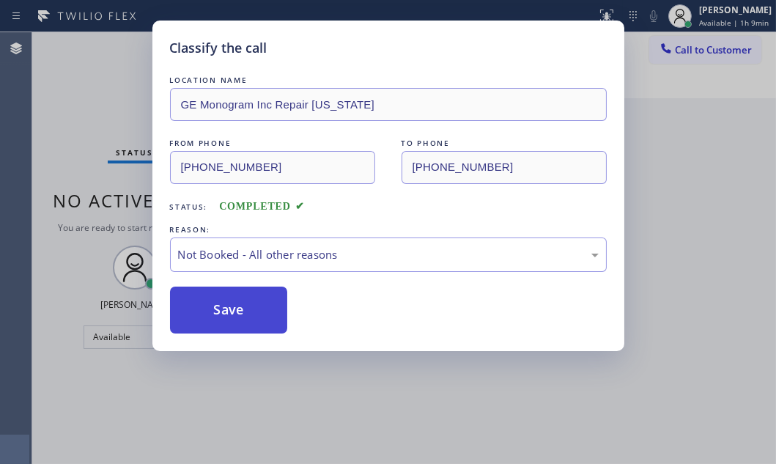
click at [221, 309] on button "Save" at bounding box center [229, 310] width 118 height 47
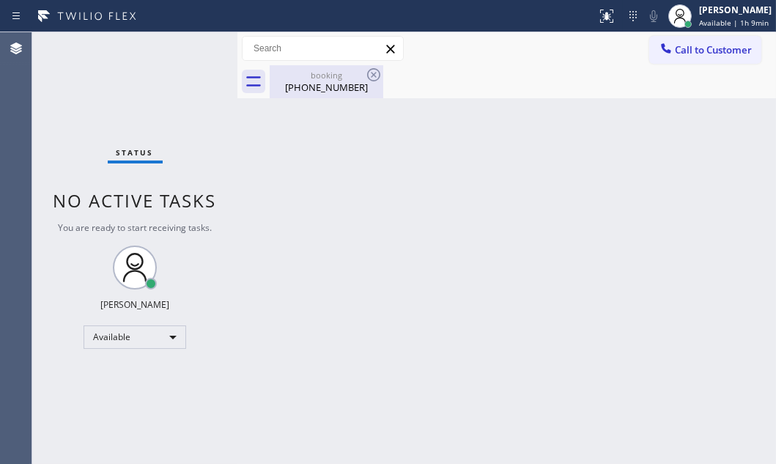
click at [334, 80] on div "booking" at bounding box center [326, 75] width 111 height 11
click at [198, 55] on div "Status No active tasks You are ready to start receiving tasks. [PERSON_NAME] Av…" at bounding box center [134, 248] width 205 height 432
click at [191, 51] on div "Status No active tasks You are ready to start receiving tasks. [PERSON_NAME] Av…" at bounding box center [134, 248] width 205 height 432
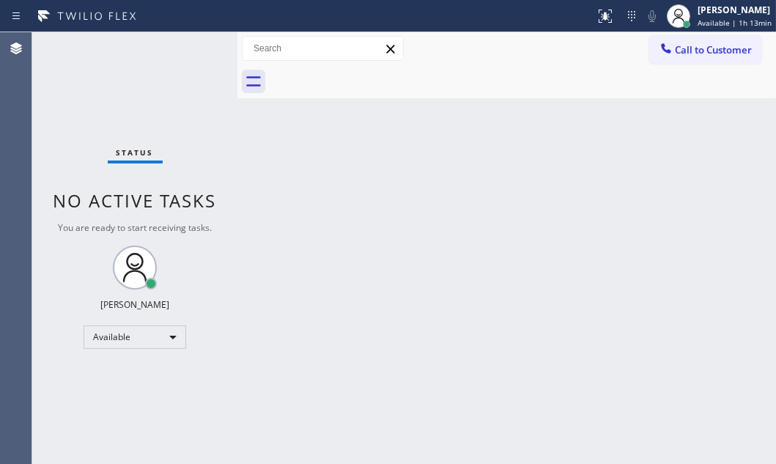
click at [520, 226] on div "Back to Dashboard Change Sender ID Customers Technicians Select a contact Outbo…" at bounding box center [506, 248] width 539 height 432
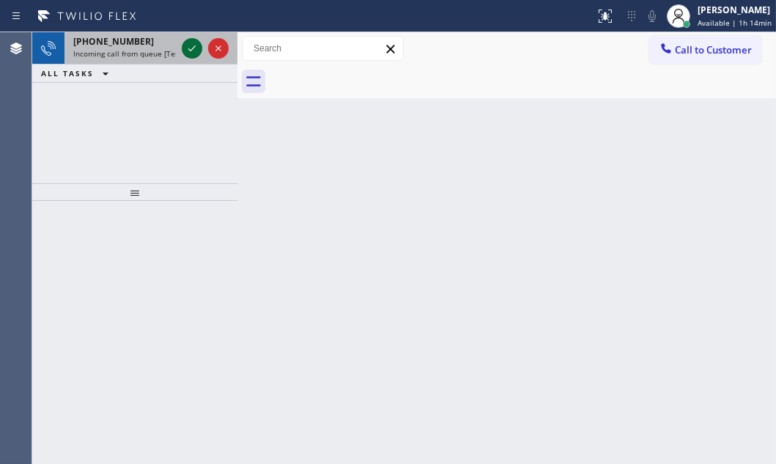
click at [195, 47] on icon at bounding box center [192, 49] width 18 height 18
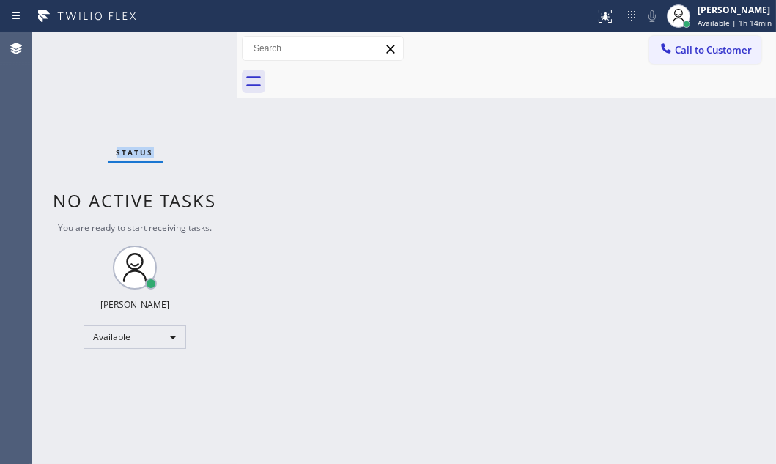
drag, startPoint x: 195, startPoint y: 47, endPoint x: 188, endPoint y: 62, distance: 16.1
click at [194, 47] on div "Status No active tasks You are ready to start receiving tasks. [PERSON_NAME] Av…" at bounding box center [134, 248] width 205 height 432
click at [597, 13] on icon at bounding box center [606, 16] width 18 height 18
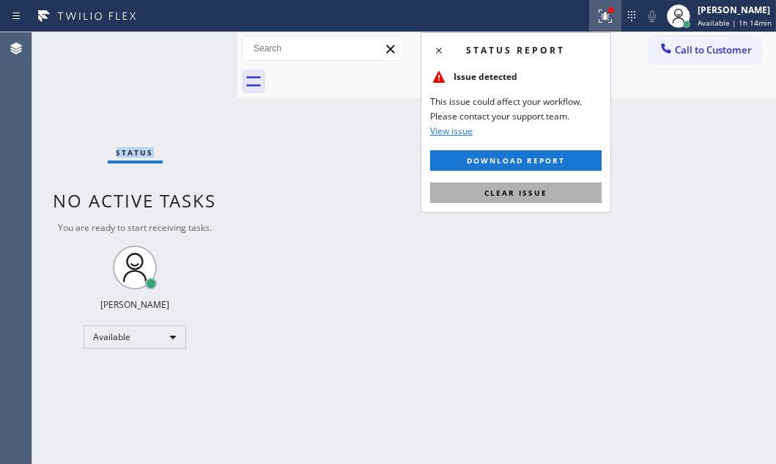
click at [526, 191] on span "Clear issue" at bounding box center [516, 193] width 63 height 10
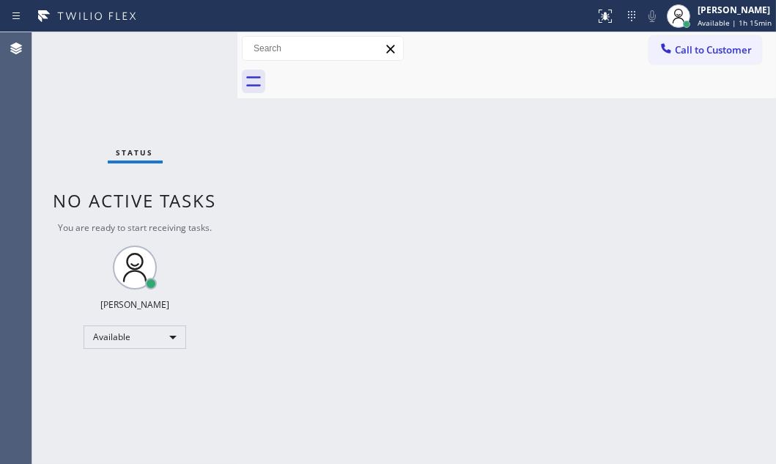
click at [590, 228] on div "Back to Dashboard Change Sender ID Customers Technicians Select a contact Outbo…" at bounding box center [506, 248] width 539 height 432
click at [592, 228] on div "Back to Dashboard Change Sender ID Customers Technicians Select a contact Outbo…" at bounding box center [506, 248] width 539 height 432
click at [592, 229] on div "Back to Dashboard Change Sender ID Customers Technicians Select a contact Outbo…" at bounding box center [506, 248] width 539 height 432
click at [196, 51] on div "Status No active tasks You are ready to start receiving tasks. [PERSON_NAME] Av…" at bounding box center [134, 248] width 205 height 432
click at [429, 193] on div "Back to Dashboard Change Sender ID Customers Technicians Select a contact Outbo…" at bounding box center [506, 248] width 539 height 432
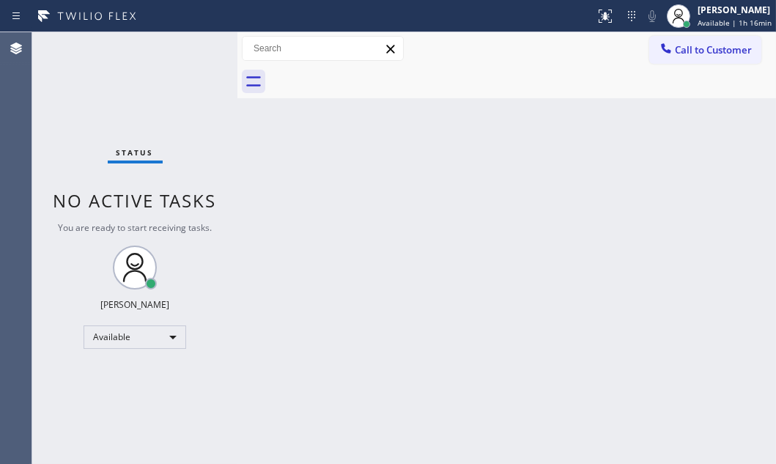
click at [188, 54] on div "Status No active tasks You are ready to start receiving tasks. [PERSON_NAME] Av…" at bounding box center [134, 248] width 205 height 432
click at [189, 56] on div "Status No active tasks You are ready to start receiving tasks. [PERSON_NAME] Av…" at bounding box center [134, 248] width 205 height 432
click at [189, 55] on div "Status No active tasks You are ready to start receiving tasks. [PERSON_NAME] Av…" at bounding box center [134, 248] width 205 height 432
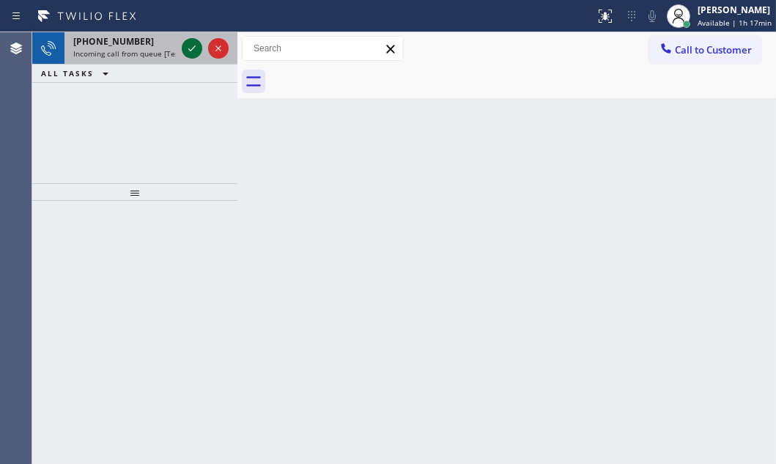
click at [192, 48] on icon at bounding box center [192, 49] width 18 height 18
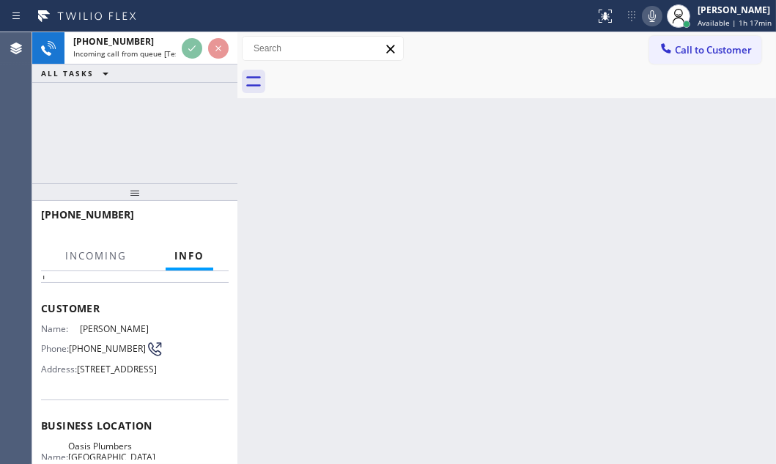
scroll to position [133, 0]
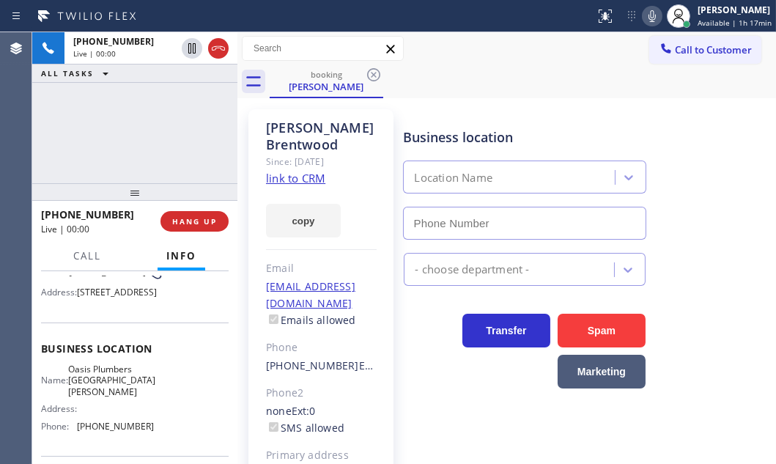
type input "[PHONE_NUMBER]"
click at [301, 171] on link "link to CRM" at bounding box center [295, 178] width 59 height 15
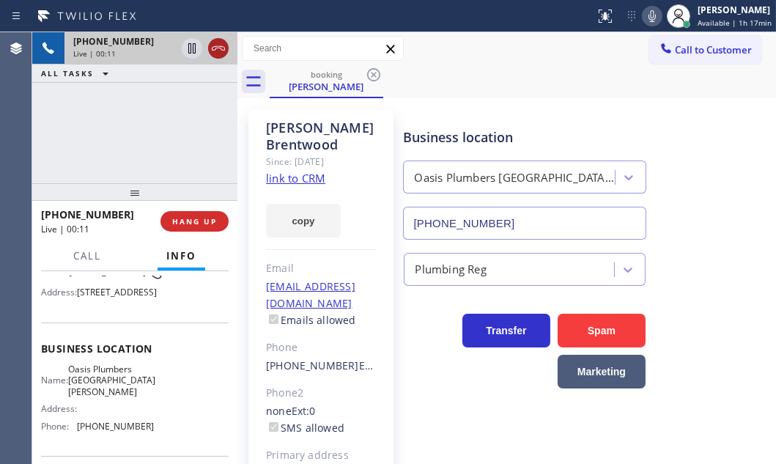
click at [215, 48] on icon at bounding box center [218, 48] width 13 height 4
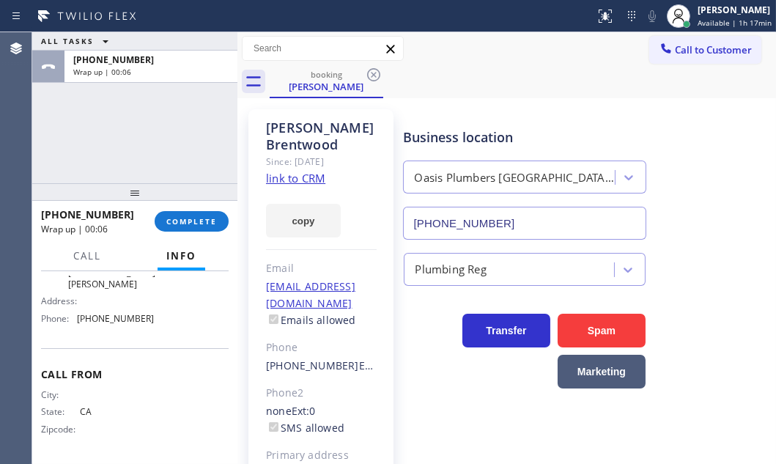
scroll to position [265, 0]
click at [193, 224] on span "COMPLETE" at bounding box center [191, 221] width 51 height 10
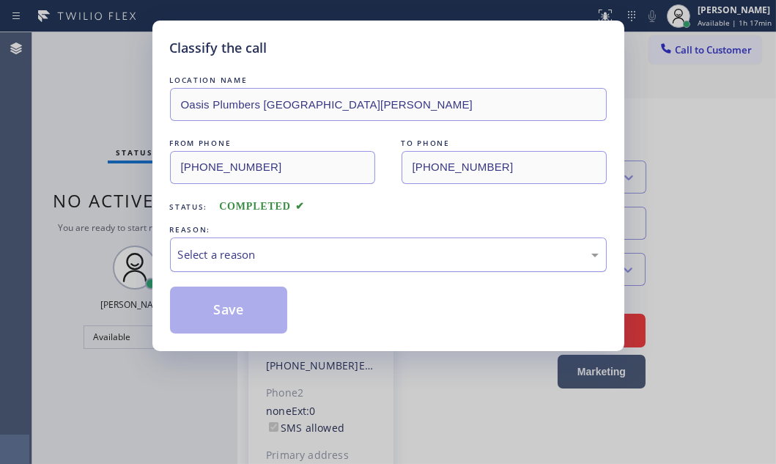
click at [355, 258] on div "Select a reason" at bounding box center [388, 254] width 421 height 17
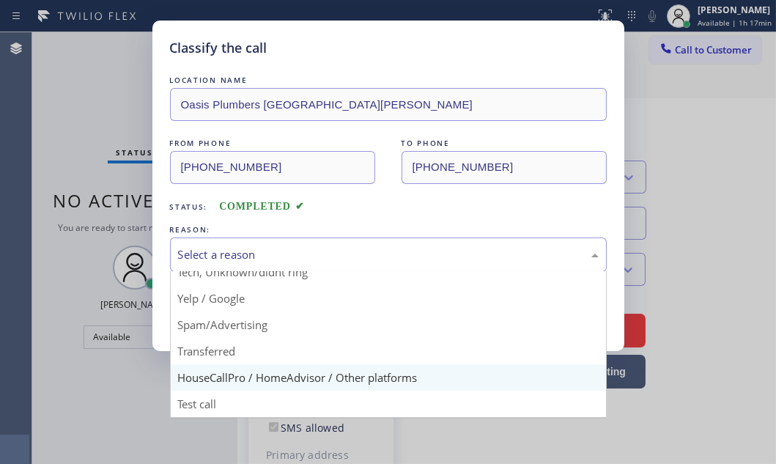
scroll to position [97, 0]
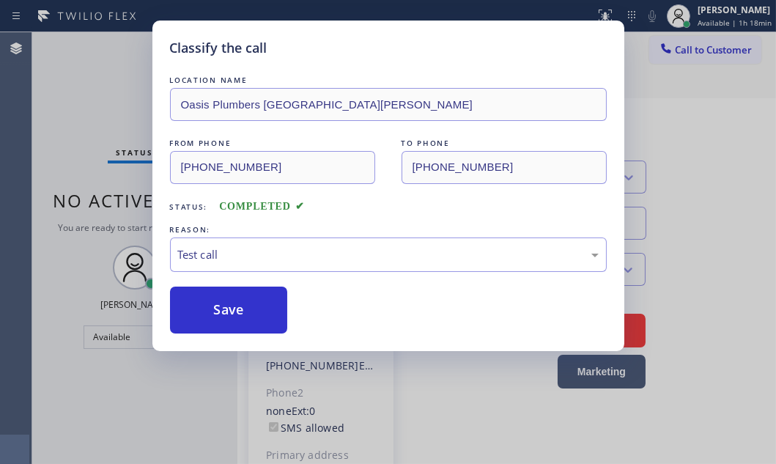
drag, startPoint x: 240, startPoint y: 312, endPoint x: 326, endPoint y: 373, distance: 106.2
click at [239, 312] on button "Save" at bounding box center [229, 310] width 118 height 47
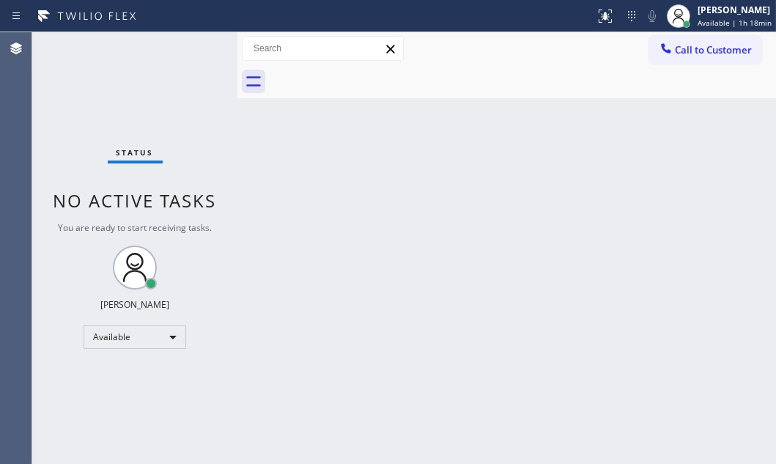
click at [322, 273] on div "Back to Dashboard Change Sender ID Customers Technicians Select a contact Outbo…" at bounding box center [506, 248] width 539 height 432
click at [483, 180] on div "Back to Dashboard Change Sender ID Customers Technicians Select a contact Outbo…" at bounding box center [506, 248] width 539 height 432
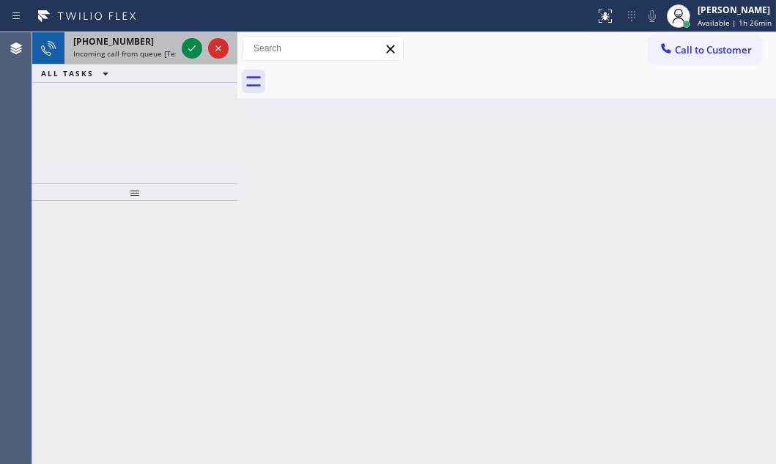
click at [185, 38] on div at bounding box center [205, 48] width 53 height 32
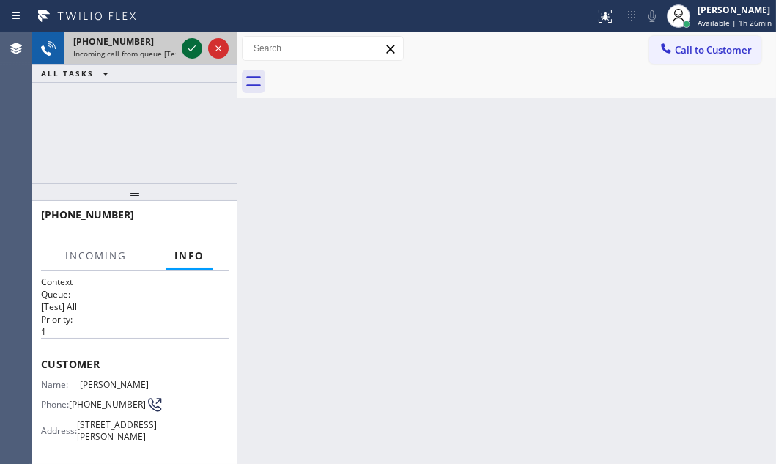
click at [190, 46] on icon at bounding box center [192, 49] width 18 height 18
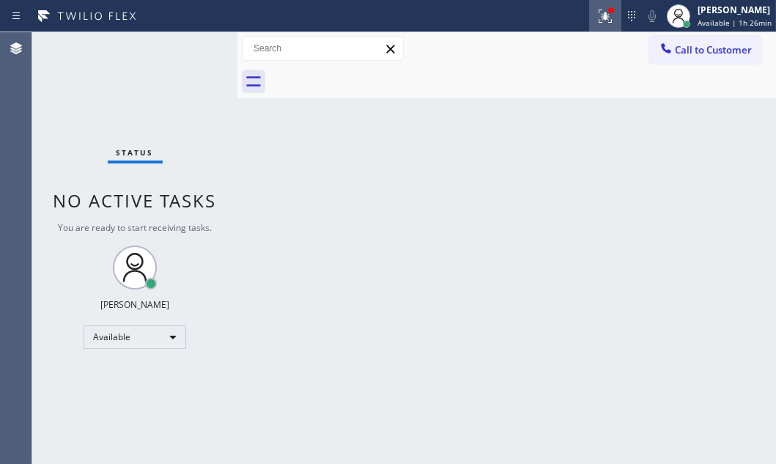
click at [601, 16] on icon at bounding box center [605, 14] width 9 height 5
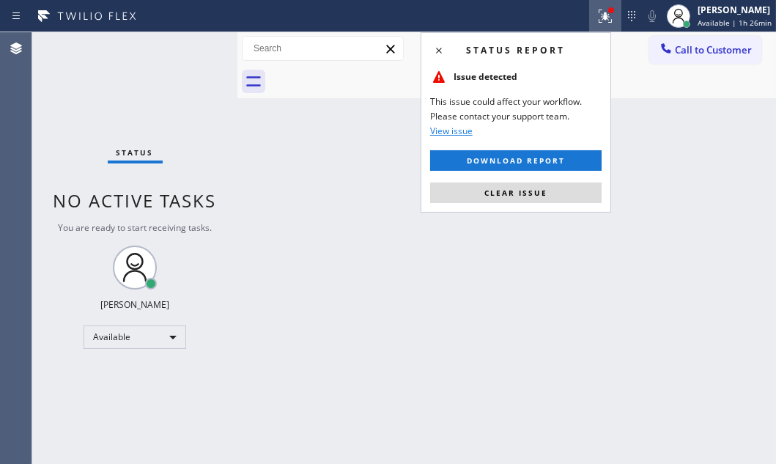
click at [540, 196] on span "Clear issue" at bounding box center [516, 193] width 63 height 10
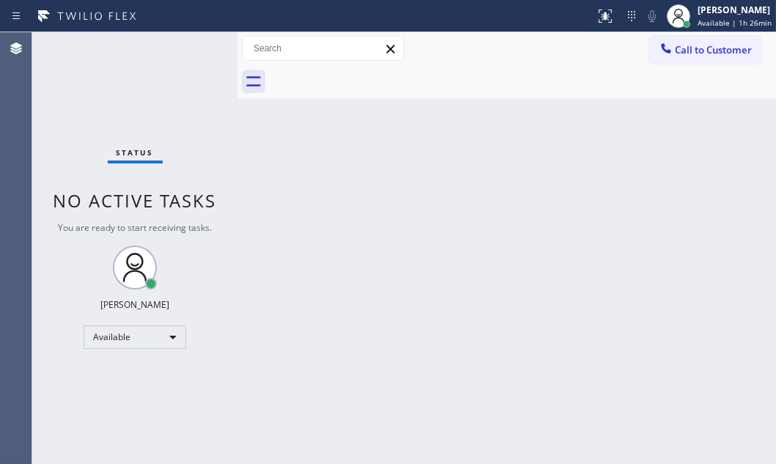
click at [191, 44] on div "Status No active tasks You are ready to start receiving tasks. [PERSON_NAME] Av…" at bounding box center [134, 248] width 205 height 432
click at [196, 52] on div "Status No active tasks You are ready to start receiving tasks. [PERSON_NAME] Av…" at bounding box center [134, 248] width 205 height 432
click at [198, 47] on div "Status No active tasks You are ready to start receiving tasks. [PERSON_NAME] Av…" at bounding box center [134, 248] width 205 height 432
click at [191, 49] on div "Status No active tasks You are ready to start receiving tasks. [PERSON_NAME] Av…" at bounding box center [134, 248] width 205 height 432
click at [192, 48] on div "Status No active tasks You are ready to start receiving tasks. [PERSON_NAME] Av…" at bounding box center [134, 248] width 205 height 432
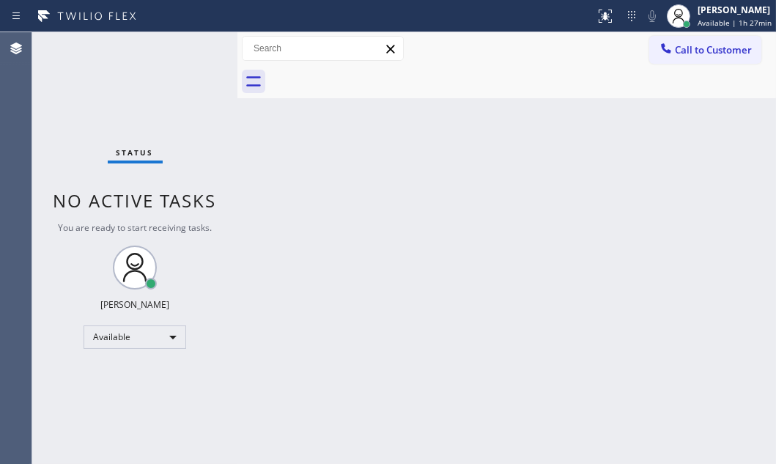
click at [192, 48] on div "Status No active tasks You are ready to start receiving tasks. [PERSON_NAME] Av…" at bounding box center [134, 248] width 205 height 432
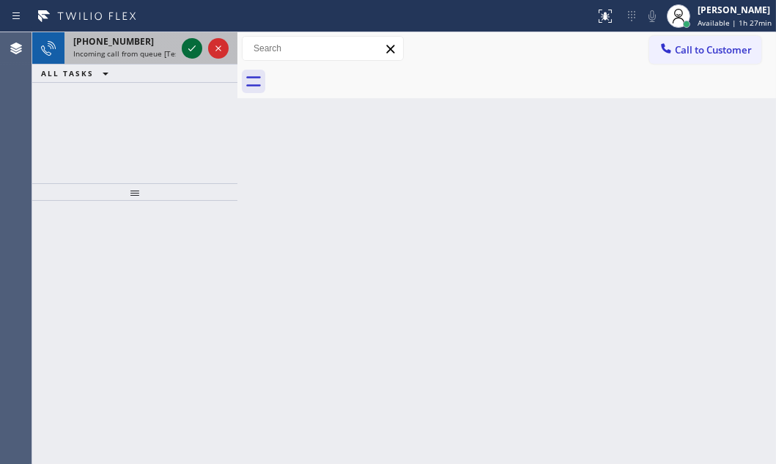
click at [192, 48] on icon at bounding box center [191, 48] width 7 height 6
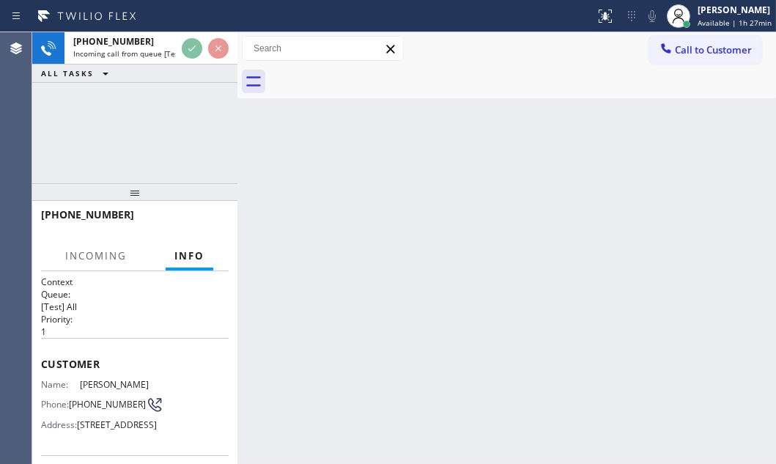
scroll to position [133, 0]
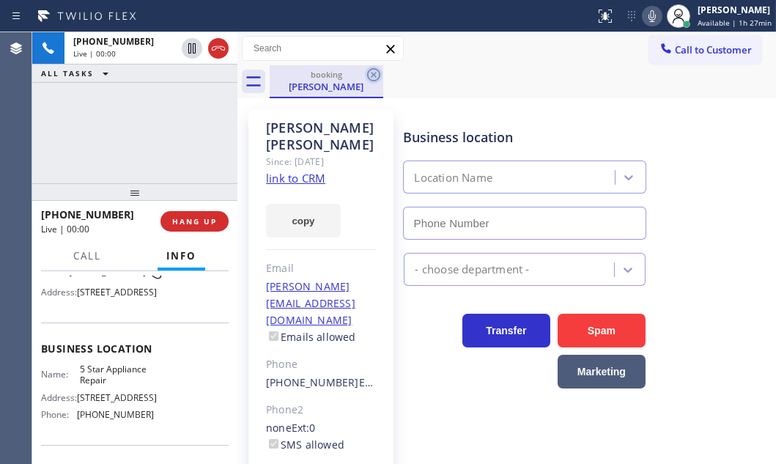
type input "[PHONE_NUMBER]"
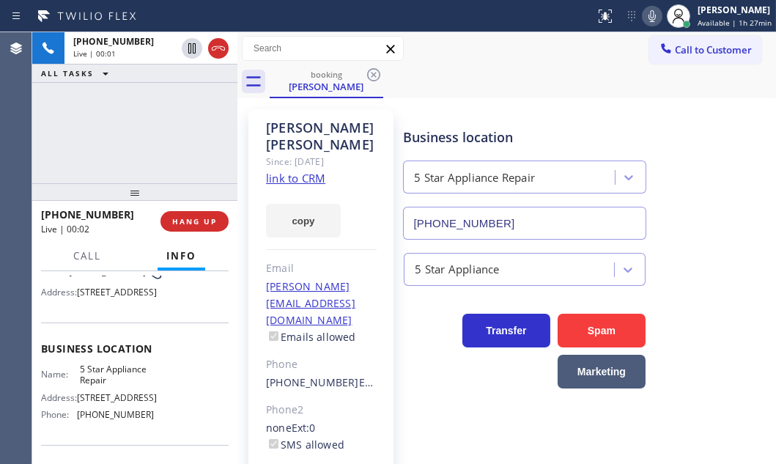
click at [314, 171] on link "link to CRM" at bounding box center [295, 178] width 59 height 15
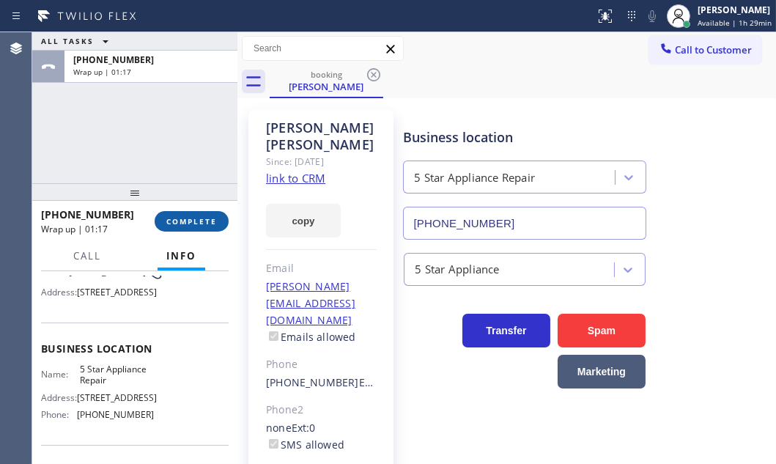
click at [184, 218] on span "COMPLETE" at bounding box center [191, 221] width 51 height 10
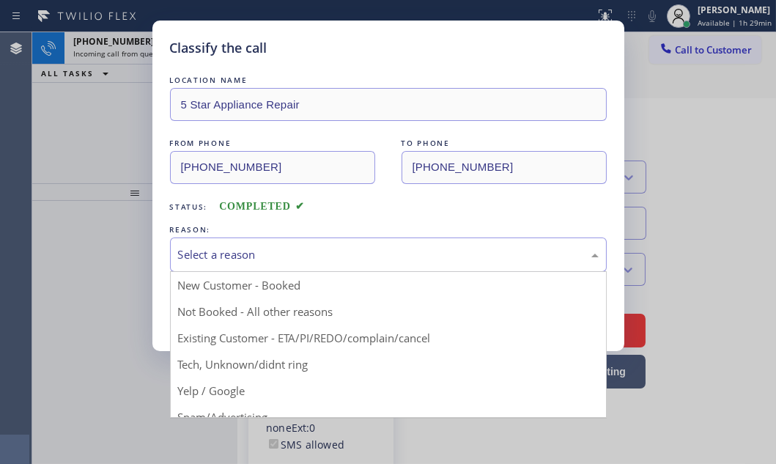
click at [331, 250] on div "Select a reason" at bounding box center [388, 254] width 421 height 17
drag, startPoint x: 250, startPoint y: 343, endPoint x: 247, endPoint y: 329, distance: 14.2
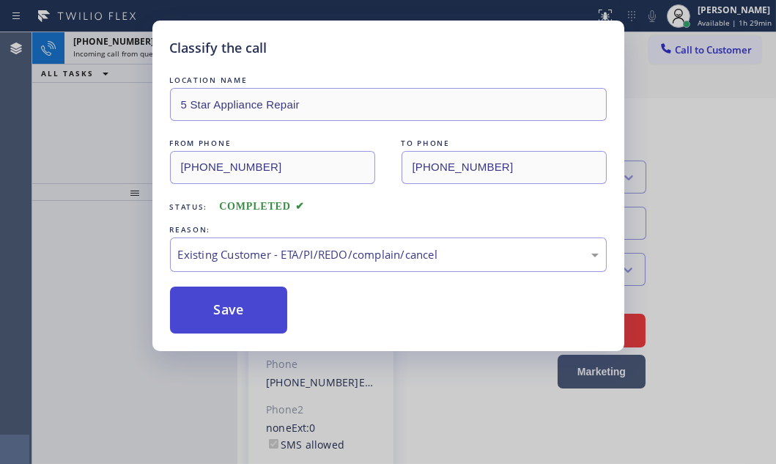
click at [231, 305] on button "Save" at bounding box center [229, 310] width 118 height 47
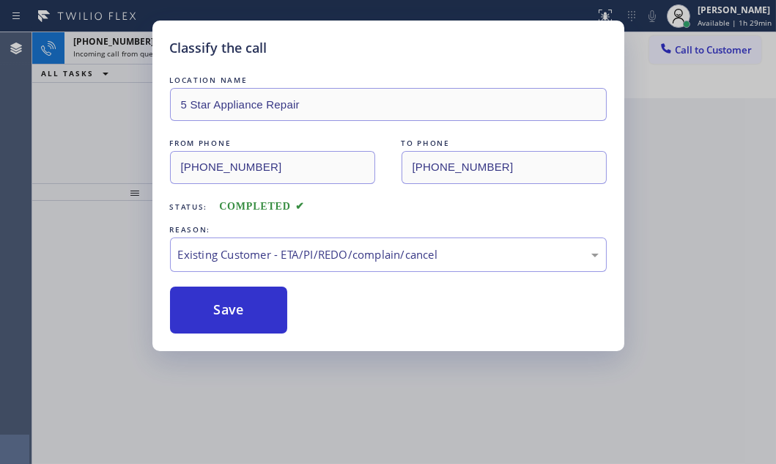
click at [111, 122] on div "Classify the call LOCATION NAME 5 Star Appliance Repair FROM PHONE [PHONE_NUMBE…" at bounding box center [388, 232] width 776 height 464
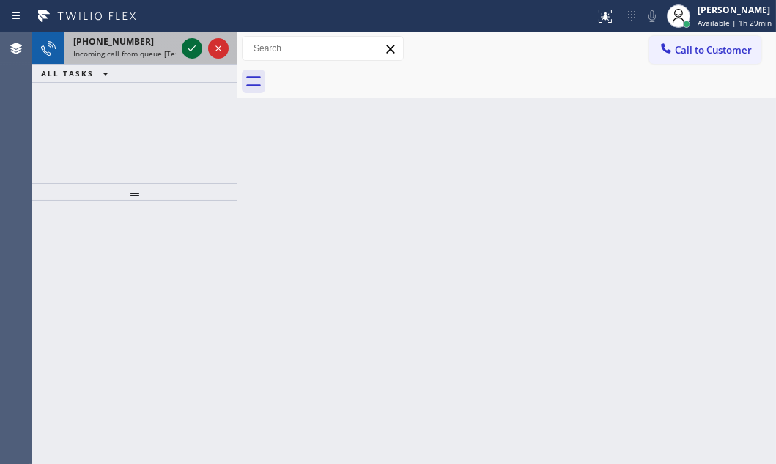
click at [198, 53] on icon at bounding box center [192, 49] width 18 height 18
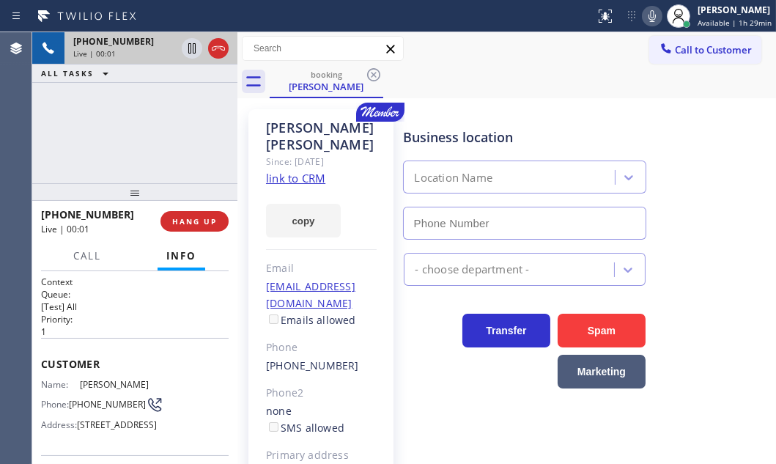
type input "[PHONE_NUMBER]"
click at [313, 171] on link "link to CRM" at bounding box center [295, 178] width 59 height 15
click at [194, 51] on icon at bounding box center [192, 49] width 18 height 18
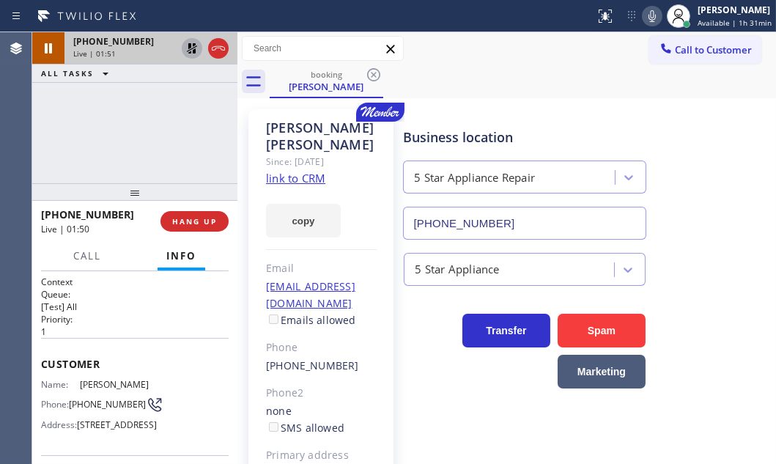
click at [183, 52] on icon at bounding box center [192, 49] width 18 height 18
click at [116, 214] on div "[PHONE_NUMBER]" at bounding box center [95, 214] width 109 height 14
click at [218, 51] on icon at bounding box center [219, 49] width 18 height 18
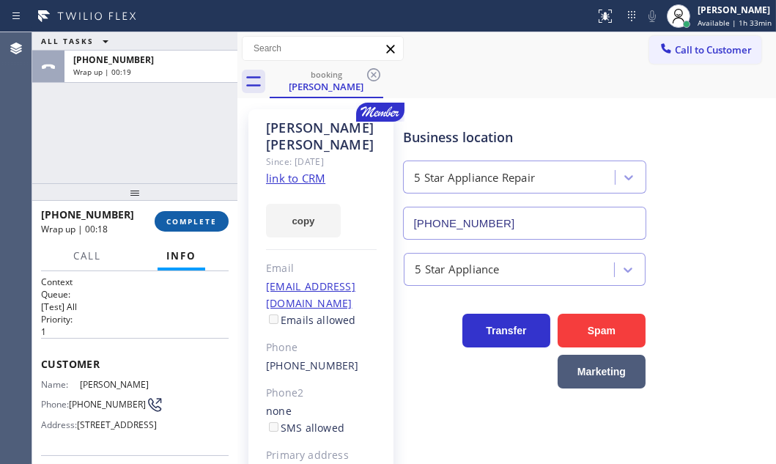
click at [208, 229] on button "COMPLETE" at bounding box center [192, 221] width 74 height 21
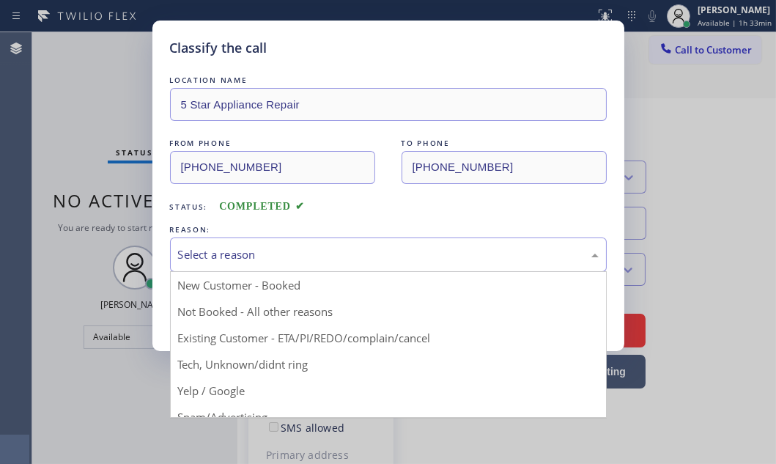
click at [295, 262] on div "Select a reason" at bounding box center [388, 254] width 437 height 34
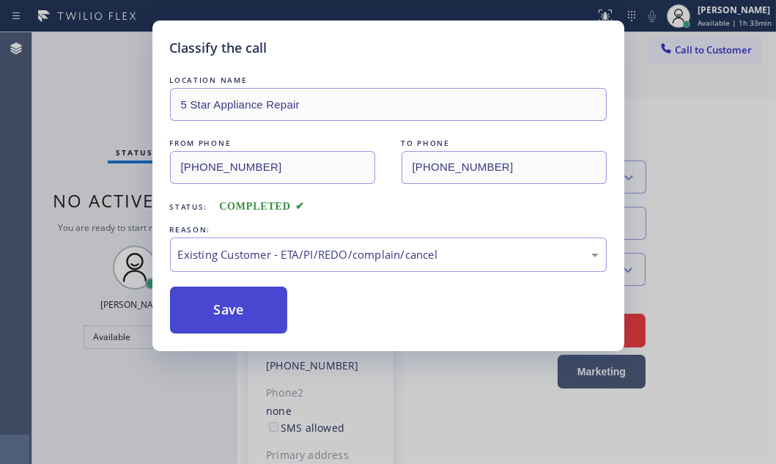
click at [242, 309] on button "Save" at bounding box center [229, 310] width 118 height 47
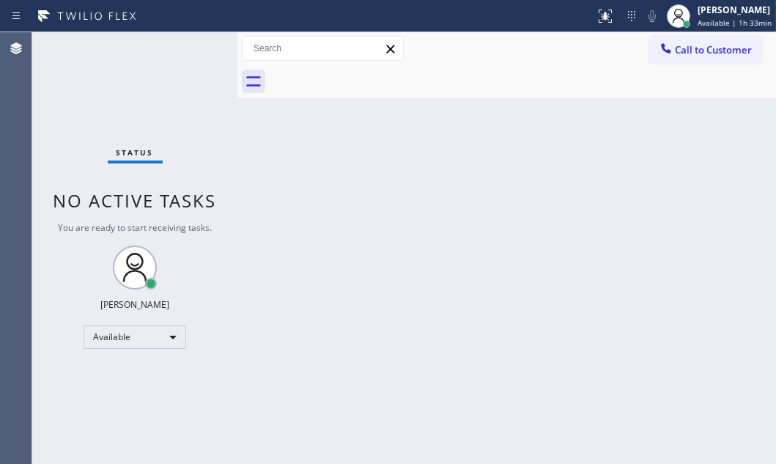
drag, startPoint x: 86, startPoint y: 45, endPoint x: 586, endPoint y: 166, distance: 513.8
click at [101, 52] on div "Status No active tasks You are ready to start receiving tasks. [PERSON_NAME] Av…" at bounding box center [134, 248] width 205 height 432
click at [119, 336] on div "Available" at bounding box center [135, 336] width 103 height 23
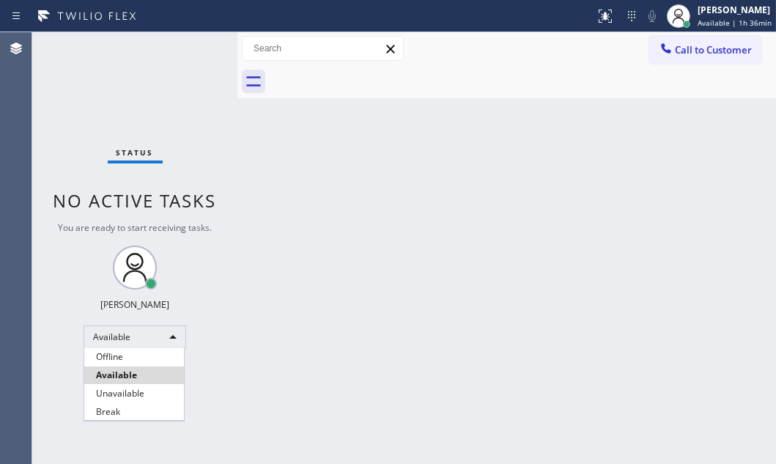
drag, startPoint x: 110, startPoint y: 405, endPoint x: 408, endPoint y: 396, distance: 298.5
click at [111, 405] on li "Break" at bounding box center [134, 412] width 100 height 18
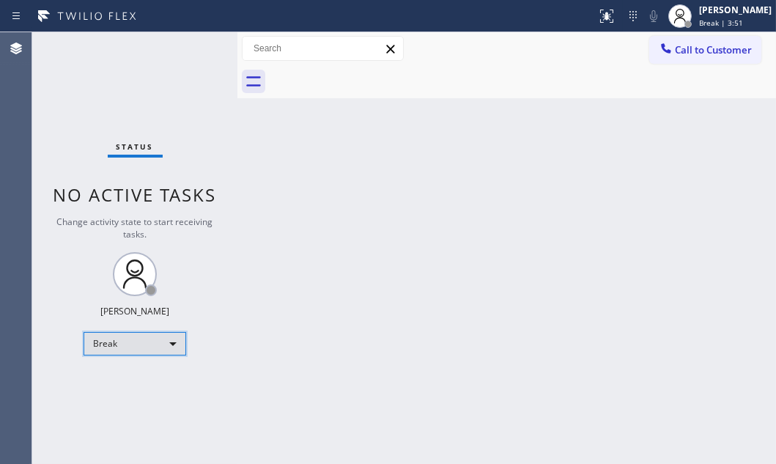
click at [139, 347] on div "Break" at bounding box center [135, 343] width 103 height 23
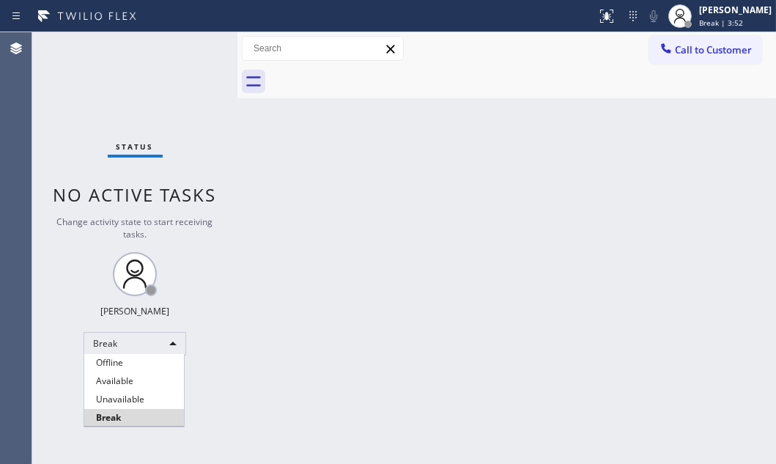
drag, startPoint x: 144, startPoint y: 383, endPoint x: 147, endPoint y: 369, distance: 14.2
click at [146, 373] on li "Available" at bounding box center [134, 381] width 100 height 18
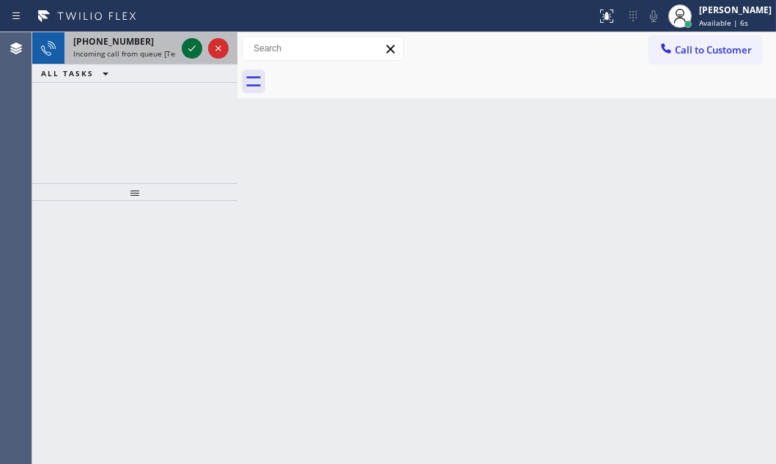
click at [185, 45] on icon at bounding box center [192, 49] width 18 height 18
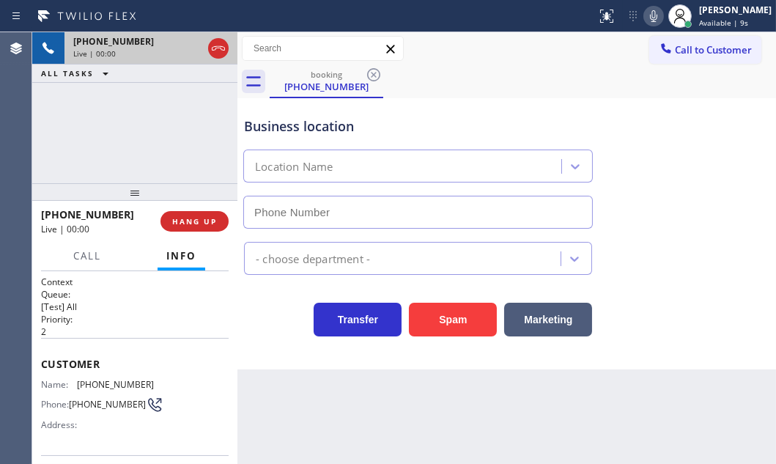
type input "[PHONE_NUMBER]"
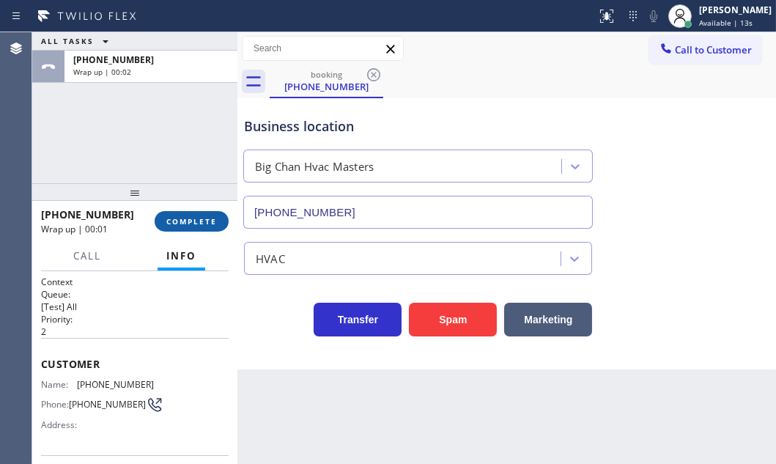
click at [197, 225] on span "COMPLETE" at bounding box center [191, 221] width 51 height 10
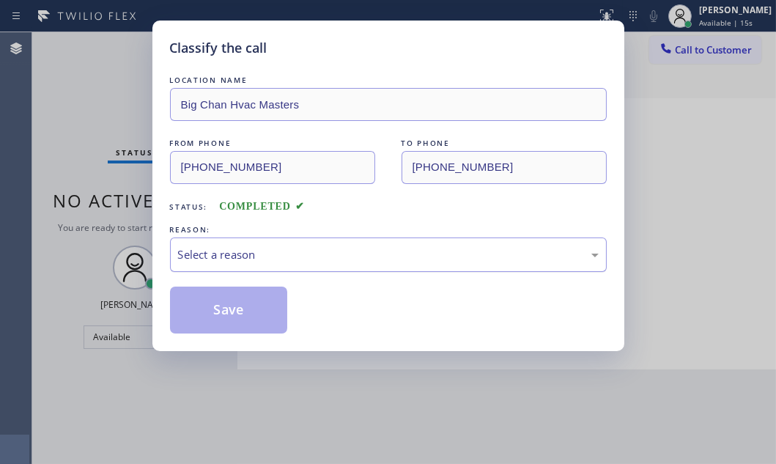
drag, startPoint x: 246, startPoint y: 260, endPoint x: 246, endPoint y: 269, distance: 8.8
click at [246, 262] on div "Select a reason" at bounding box center [388, 254] width 437 height 34
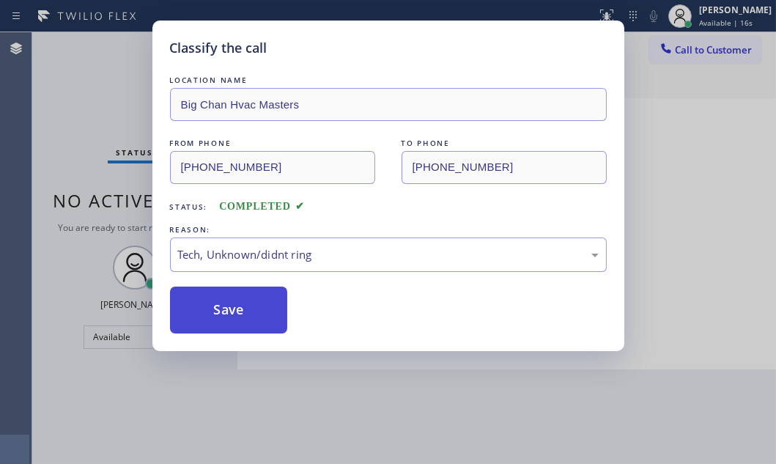
click at [236, 309] on button "Save" at bounding box center [229, 310] width 118 height 47
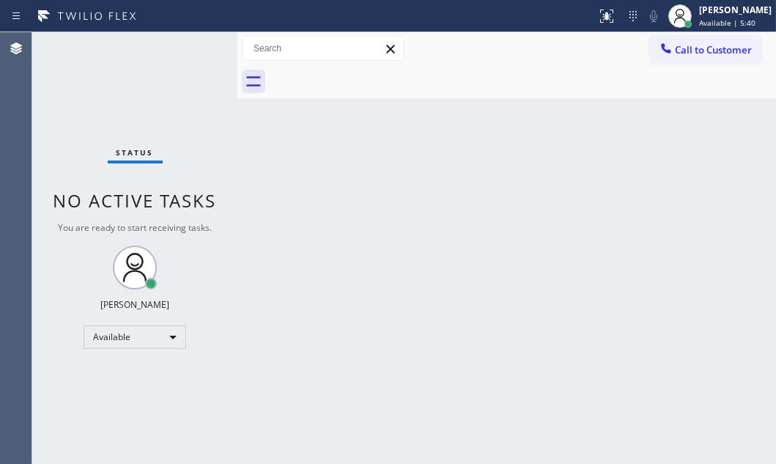
click at [198, 73] on div "Status No active tasks You are ready to start receiving tasks. [PERSON_NAME] Av…" at bounding box center [134, 248] width 205 height 432
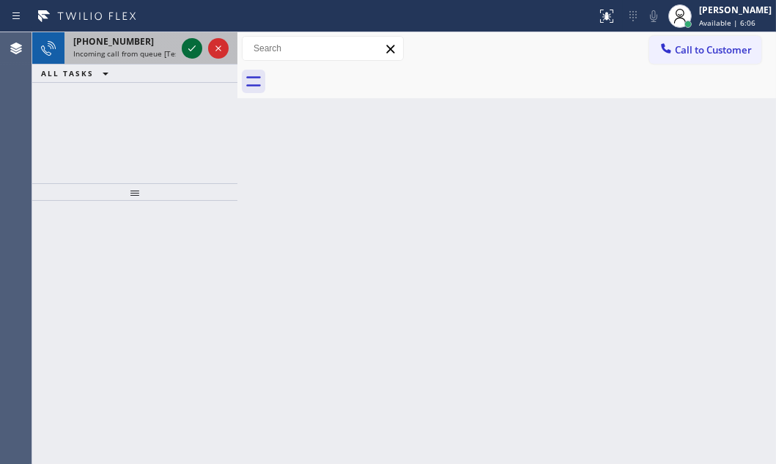
click at [192, 51] on icon at bounding box center [192, 49] width 18 height 18
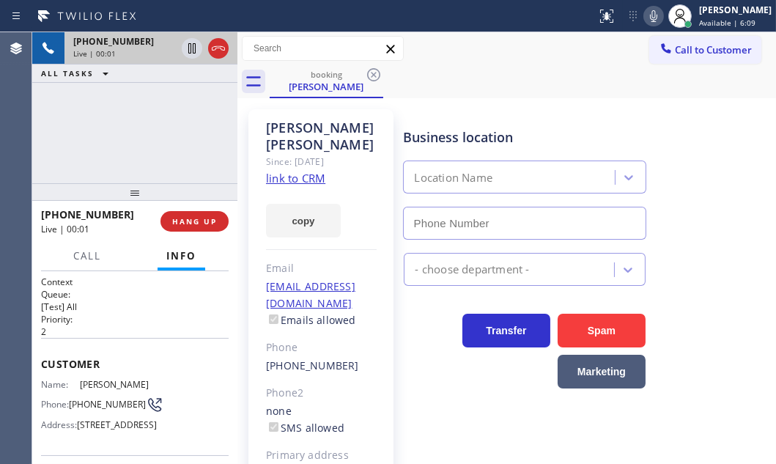
type input "[PHONE_NUMBER]"
click at [183, 143] on div "[PHONE_NUMBER] Live | 00:06 ALL TASKS ALL TASKS ACTIVE TASKS TASKS IN WRAP UP" at bounding box center [134, 107] width 205 height 151
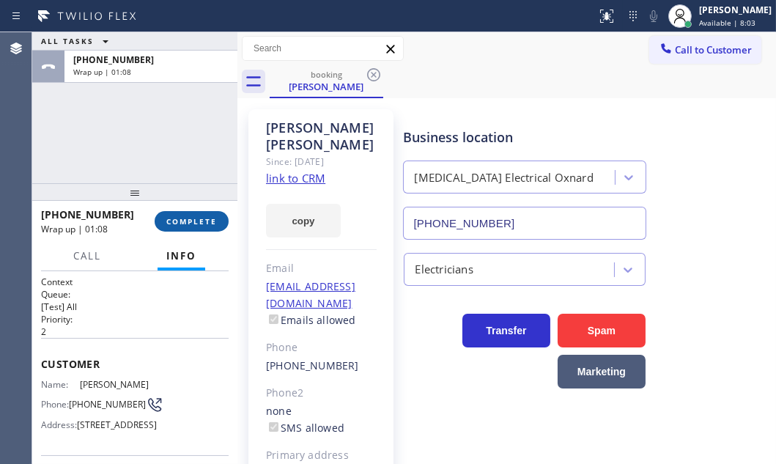
click at [172, 213] on button "COMPLETE" at bounding box center [192, 221] width 74 height 21
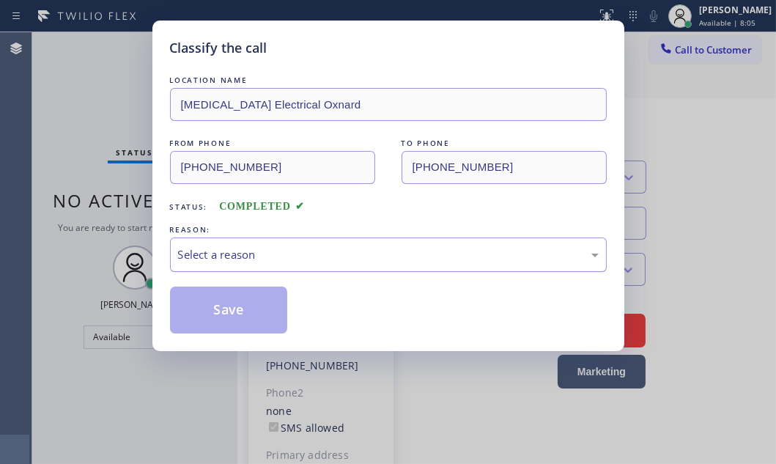
click at [301, 257] on div "Select a reason" at bounding box center [388, 254] width 421 height 17
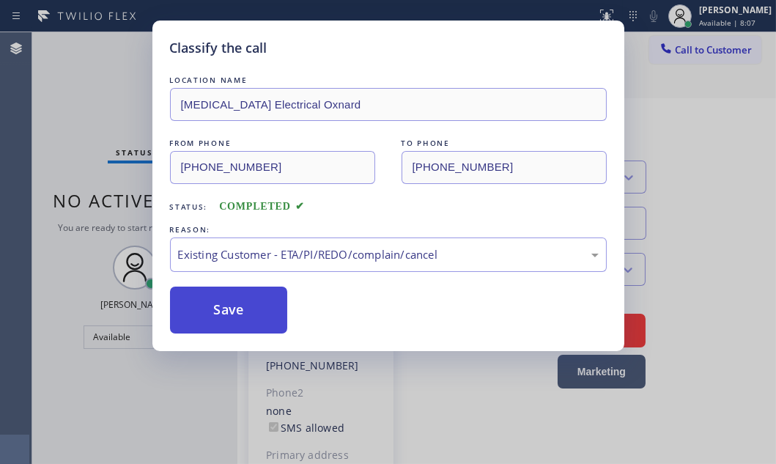
drag, startPoint x: 270, startPoint y: 340, endPoint x: 257, endPoint y: 316, distance: 27.9
drag, startPoint x: 255, startPoint y: 309, endPoint x: 273, endPoint y: 308, distance: 18.4
click at [255, 309] on button "Save" at bounding box center [229, 310] width 118 height 47
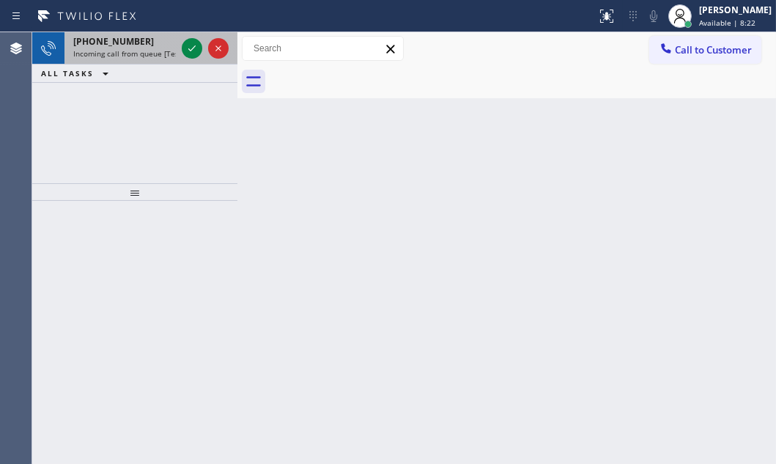
click at [190, 37] on div at bounding box center [205, 48] width 53 height 32
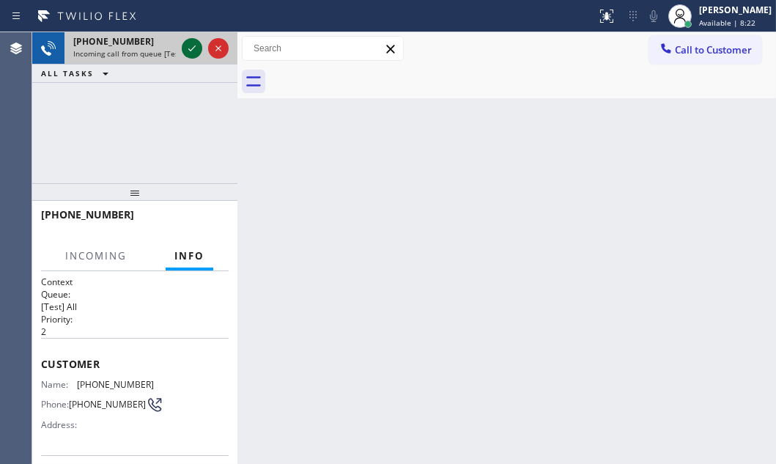
click at [190, 47] on icon at bounding box center [192, 49] width 18 height 18
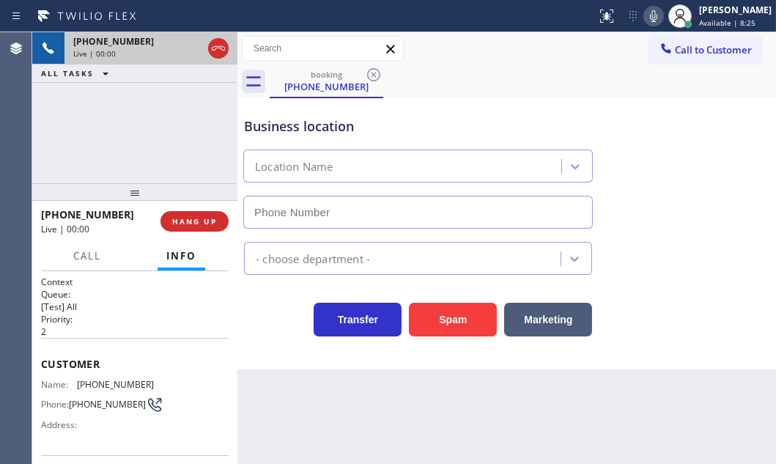
type input "[PHONE_NUMBER]"
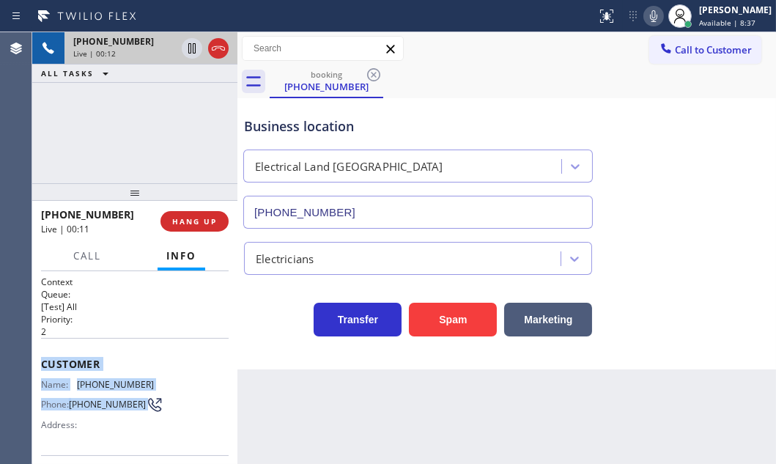
scroll to position [133, 0]
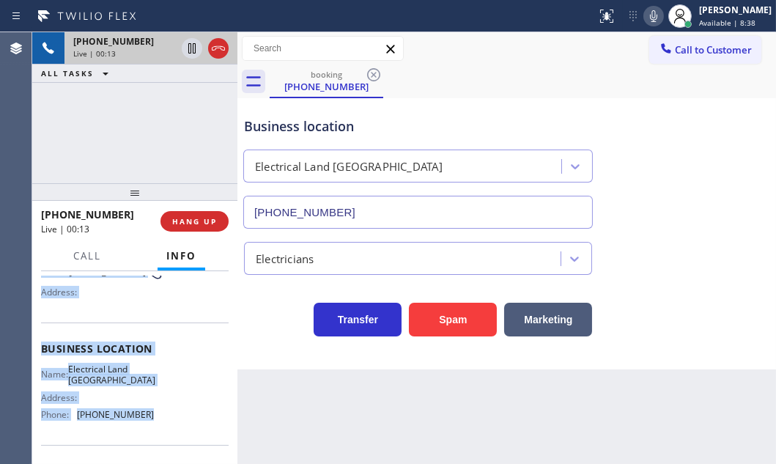
drag, startPoint x: 41, startPoint y: 356, endPoint x: 175, endPoint y: 410, distance: 145.0
click at [175, 410] on div "Context Queue: [Test] All Priority: 2 Customer Name: [PHONE_NUMBER] Phone: [PHO…" at bounding box center [135, 349] width 188 height 413
copy div "Customer Name: [PHONE_NUMBER] Phone: [PHONE_NUMBER] Address: Business location …"
click at [210, 222] on span "HANG UP" at bounding box center [194, 221] width 45 height 10
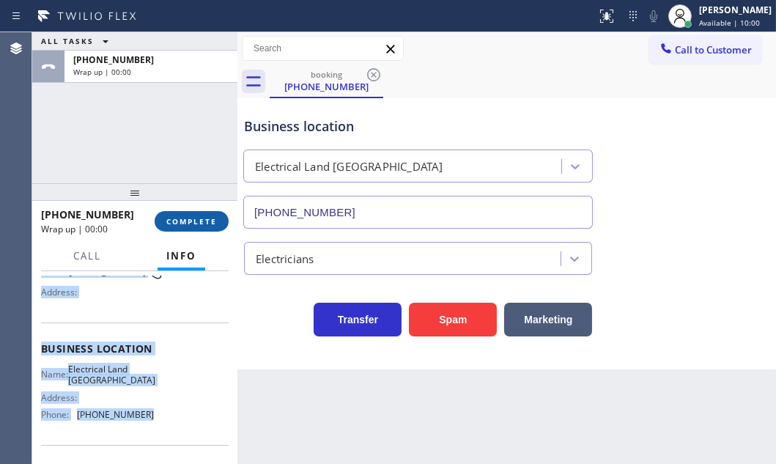
click at [194, 224] on span "COMPLETE" at bounding box center [191, 221] width 51 height 10
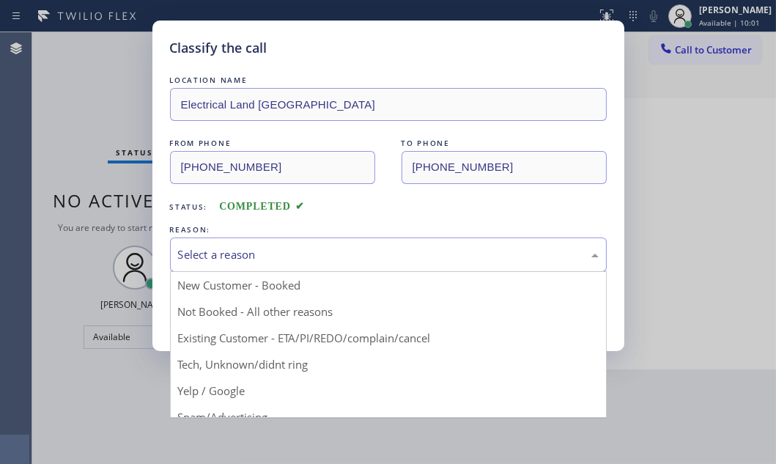
click at [282, 253] on div "Select a reason" at bounding box center [388, 254] width 421 height 17
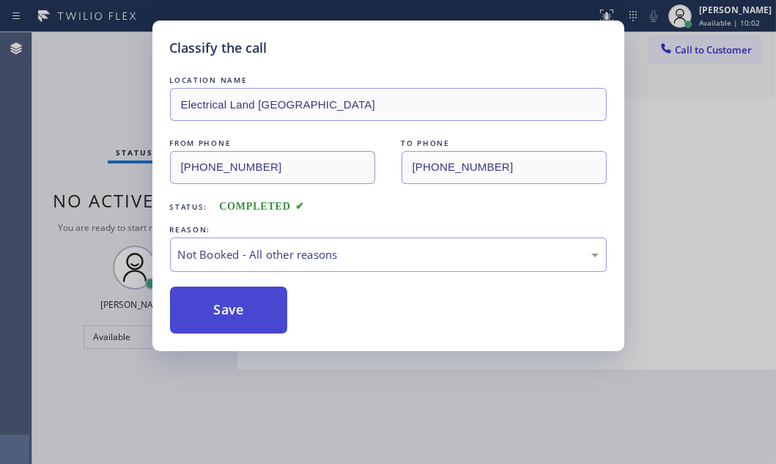
drag, startPoint x: 251, startPoint y: 312, endPoint x: 235, endPoint y: 307, distance: 16.9
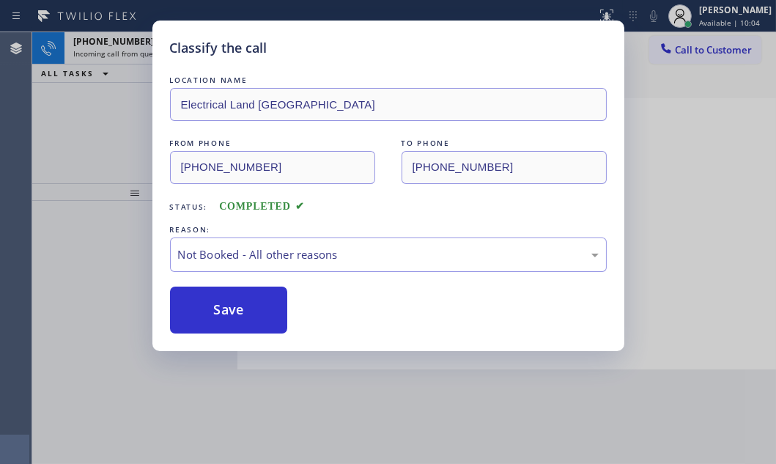
drag, startPoint x: 232, startPoint y: 305, endPoint x: 203, endPoint y: 222, distance: 87.6
click at [231, 305] on button "Save" at bounding box center [229, 310] width 118 height 47
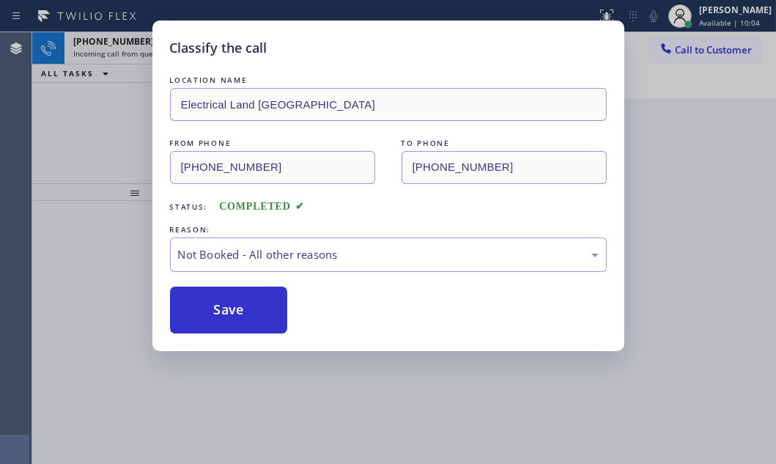
drag, startPoint x: 101, startPoint y: 133, endPoint x: 144, endPoint y: 106, distance: 50.4
click at [106, 130] on div "Classify the call LOCATION NAME Electrical Land [GEOGRAPHIC_DATA] FROM PHONE [P…" at bounding box center [388, 232] width 776 height 464
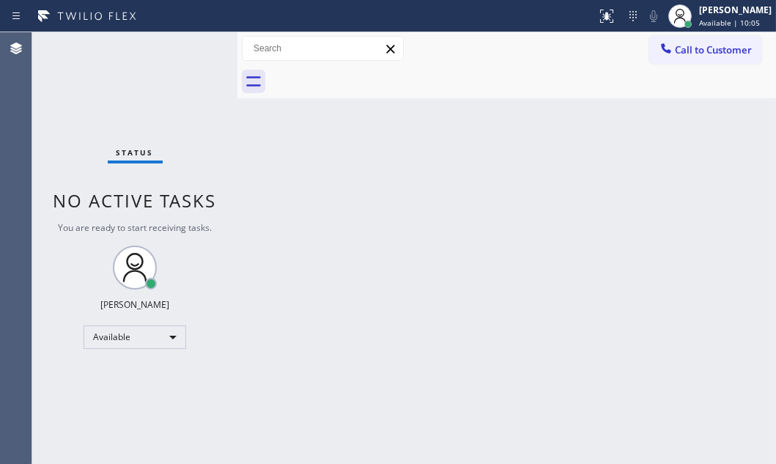
click at [207, 52] on div "Status No active tasks You are ready to start receiving tasks. [PERSON_NAME] Av…" at bounding box center [134, 248] width 205 height 432
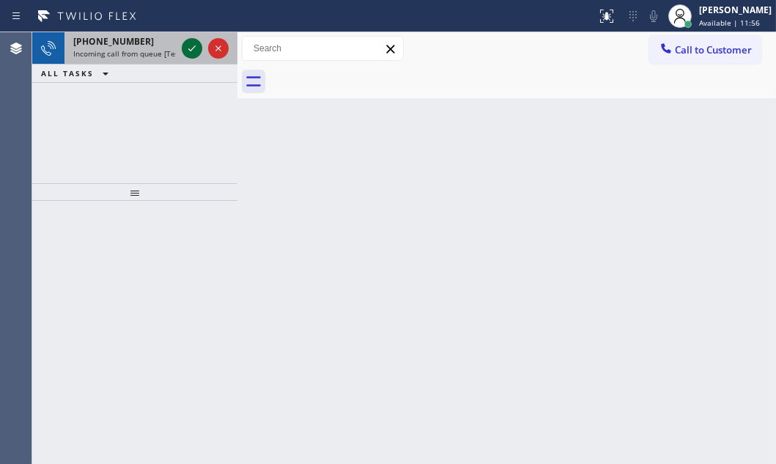
click at [184, 44] on icon at bounding box center [192, 49] width 18 height 18
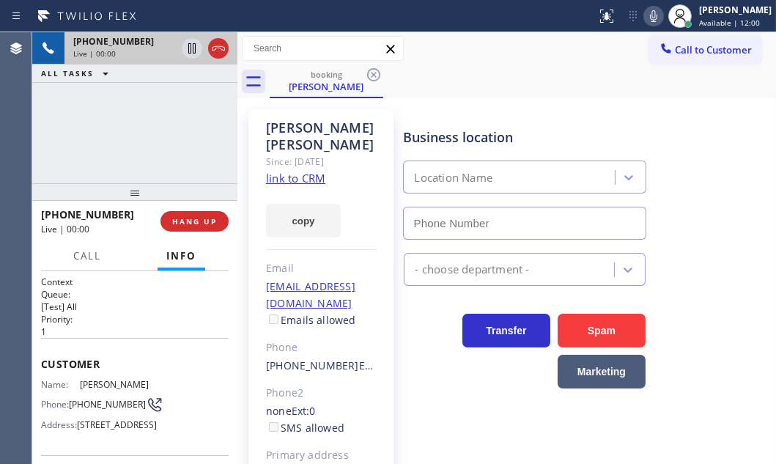
type input "[PHONE_NUMBER]"
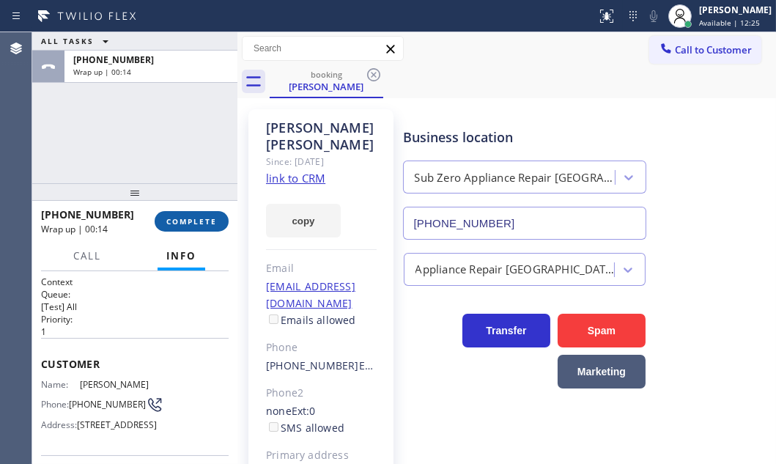
click at [203, 214] on button "COMPLETE" at bounding box center [192, 221] width 74 height 21
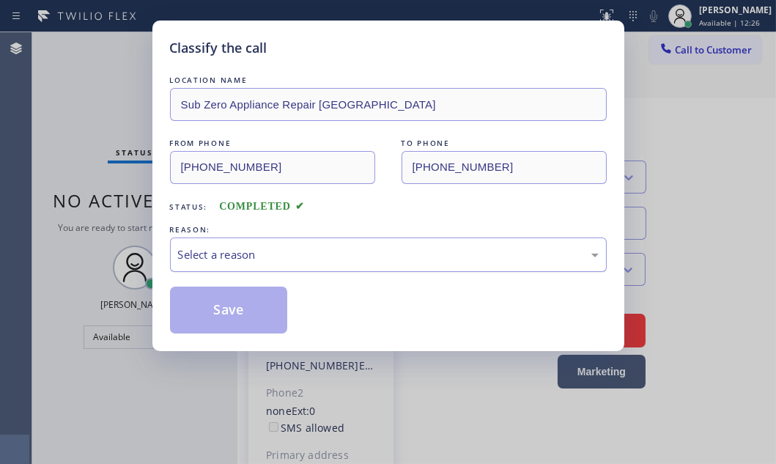
drag, startPoint x: 311, startPoint y: 246, endPoint x: 293, endPoint y: 257, distance: 21.1
click at [309, 246] on div "Select a reason" at bounding box center [388, 254] width 421 height 17
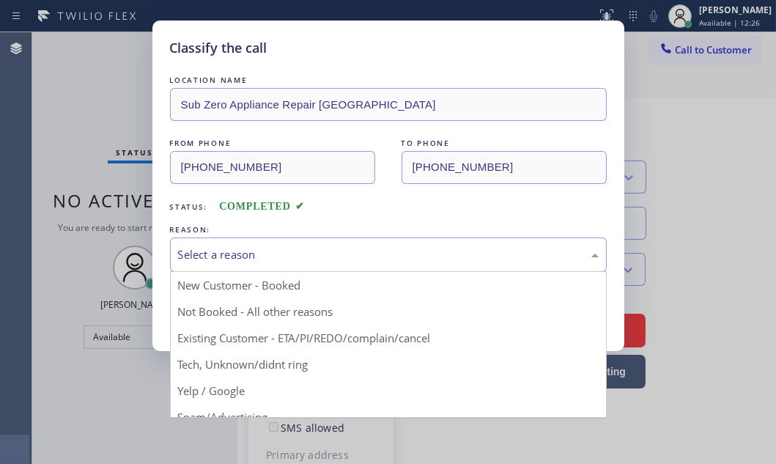
drag, startPoint x: 203, startPoint y: 307, endPoint x: 196, endPoint y: 312, distance: 8.4
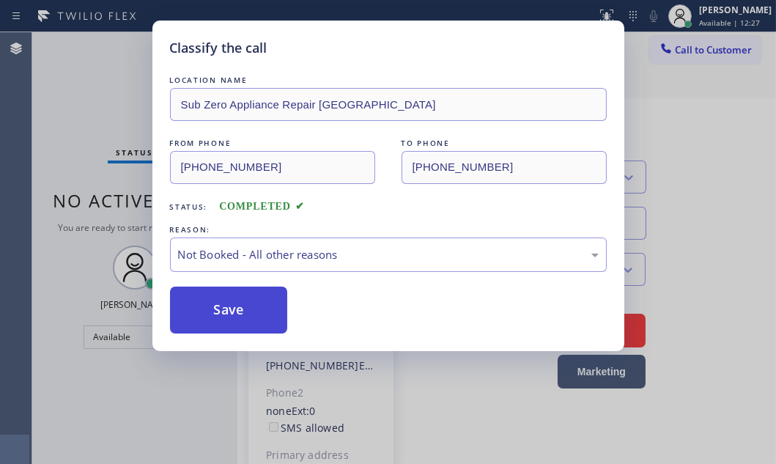
click at [191, 314] on button "Save" at bounding box center [229, 310] width 118 height 47
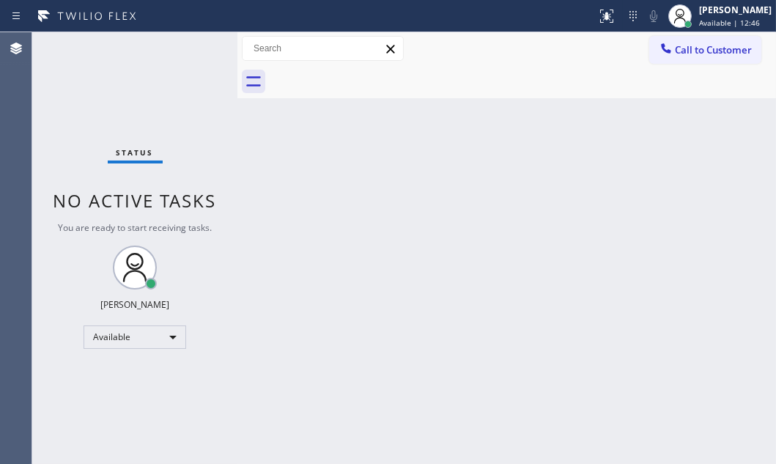
click at [504, 240] on div "Back to Dashboard Change Sender ID Customers Technicians Select a contact Outbo…" at bounding box center [506, 248] width 539 height 432
click at [210, 73] on div "Status No active tasks You are ready to start receiving tasks. [PERSON_NAME] Av…" at bounding box center [134, 248] width 205 height 432
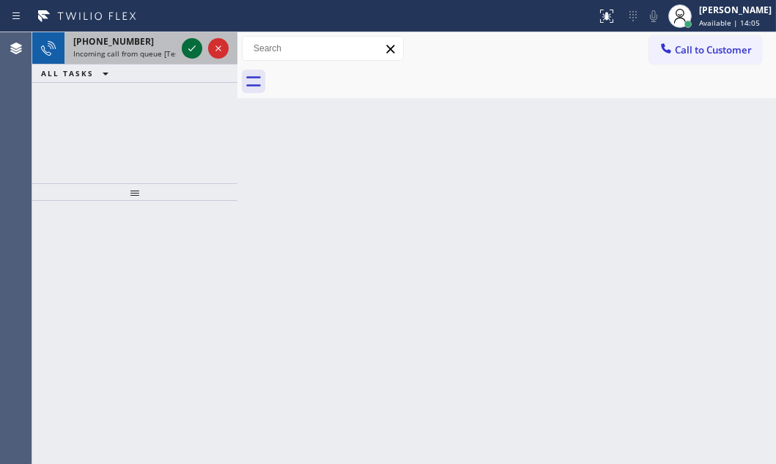
click at [188, 47] on icon at bounding box center [192, 49] width 18 height 18
click at [194, 53] on icon at bounding box center [192, 49] width 18 height 18
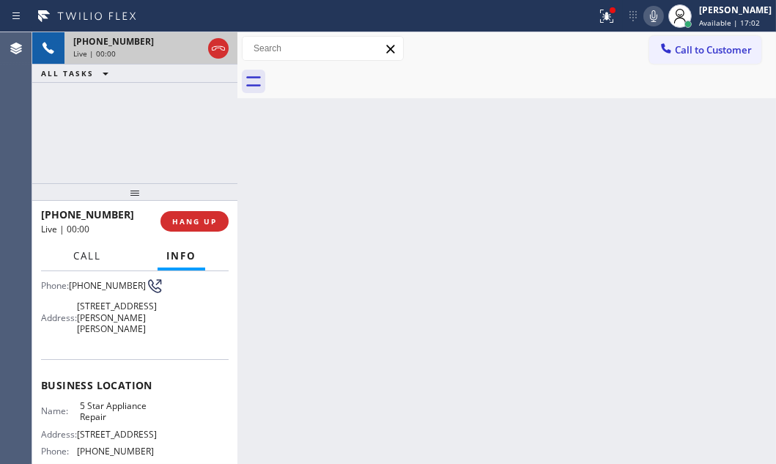
scroll to position [133, 0]
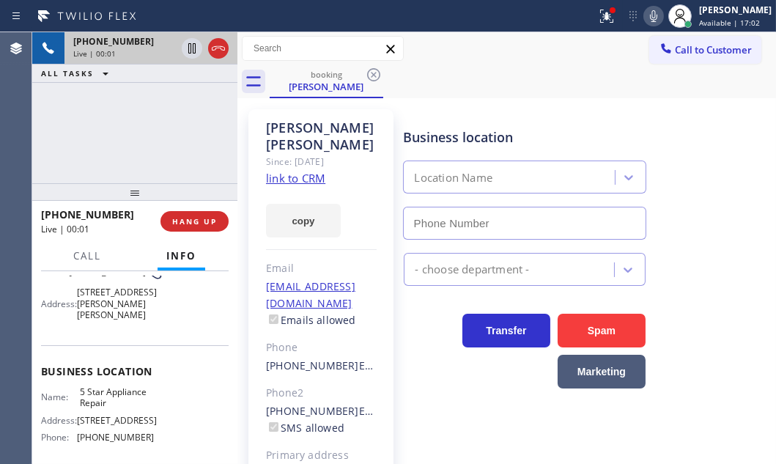
type input "[PHONE_NUMBER]"
click at [191, 51] on icon at bounding box center [192, 49] width 18 height 18
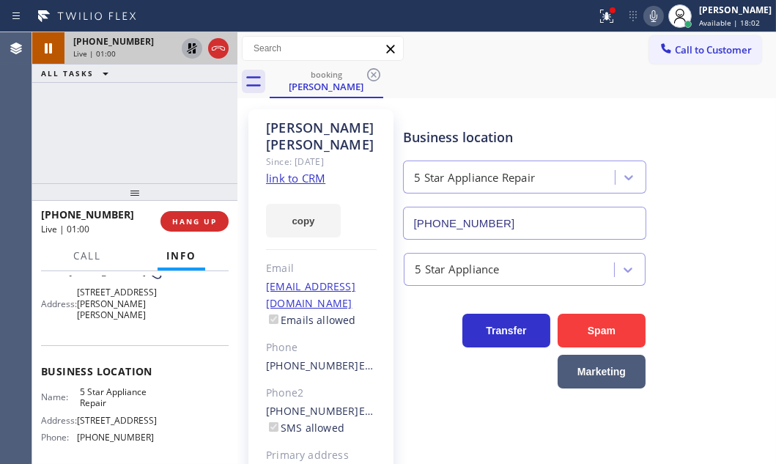
click at [189, 48] on icon at bounding box center [192, 48] width 10 height 10
click at [133, 121] on div "[PHONE_NUMBER] Live | 03:52 ALL TASKS ALL TASKS ACTIVE TASKS TASKS IN WRAP UP" at bounding box center [134, 107] width 205 height 151
click at [645, 15] on icon at bounding box center [654, 16] width 18 height 18
click at [650, 16] on icon at bounding box center [653, 16] width 7 height 12
click at [645, 20] on icon at bounding box center [654, 16] width 18 height 18
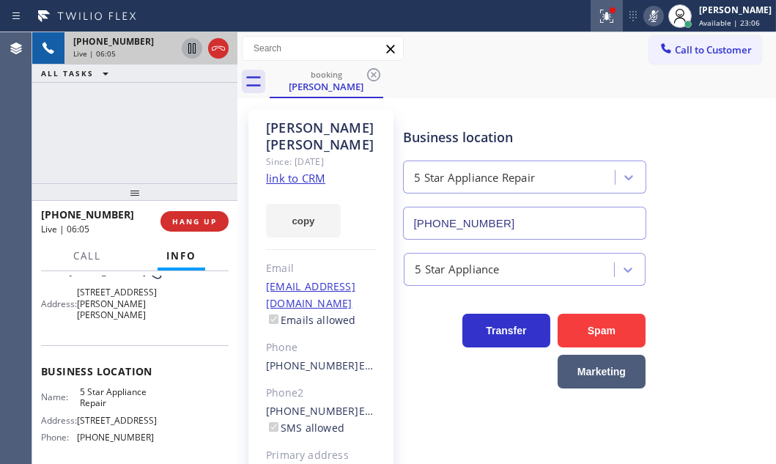
click at [594, 24] on button at bounding box center [607, 16] width 32 height 32
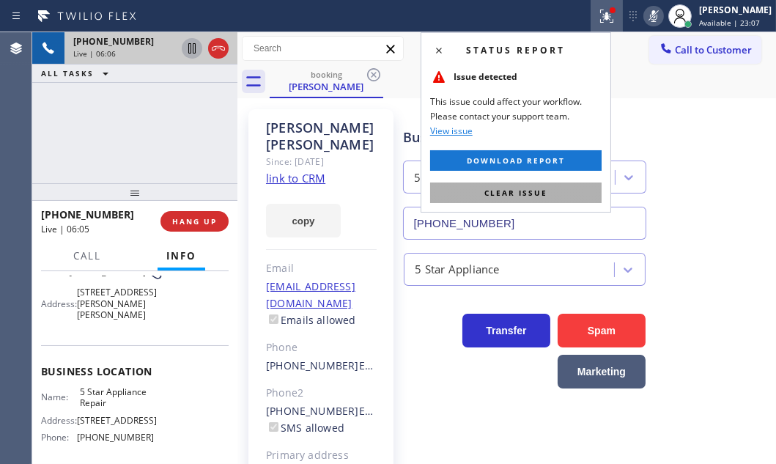
click at [556, 190] on button "Clear issue" at bounding box center [516, 193] width 172 height 21
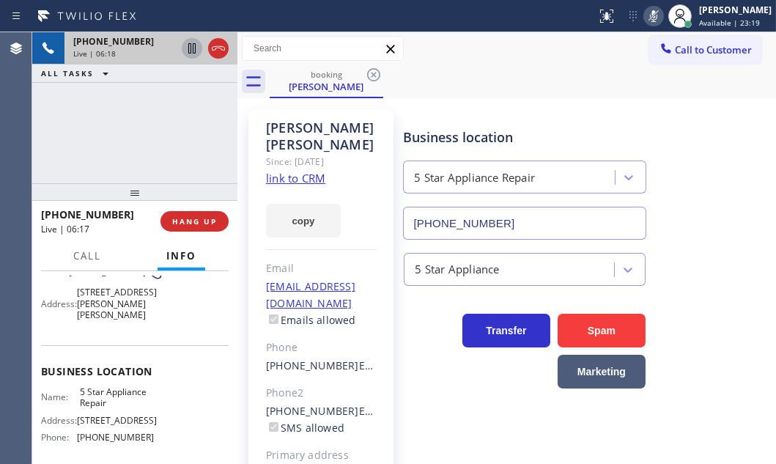
click at [645, 15] on icon at bounding box center [654, 16] width 18 height 18
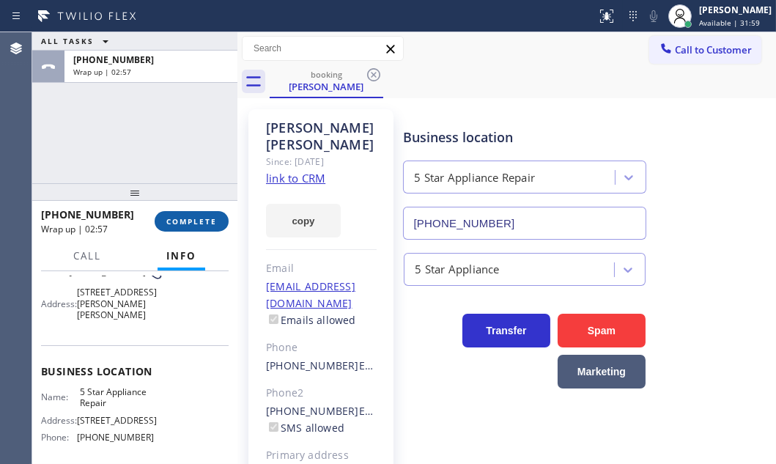
click at [211, 223] on span "COMPLETE" at bounding box center [191, 221] width 51 height 10
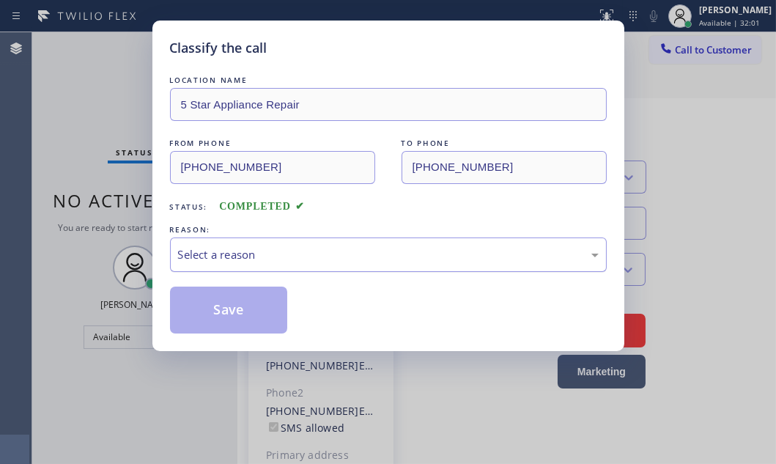
click at [306, 258] on div "Select a reason" at bounding box center [388, 254] width 421 height 17
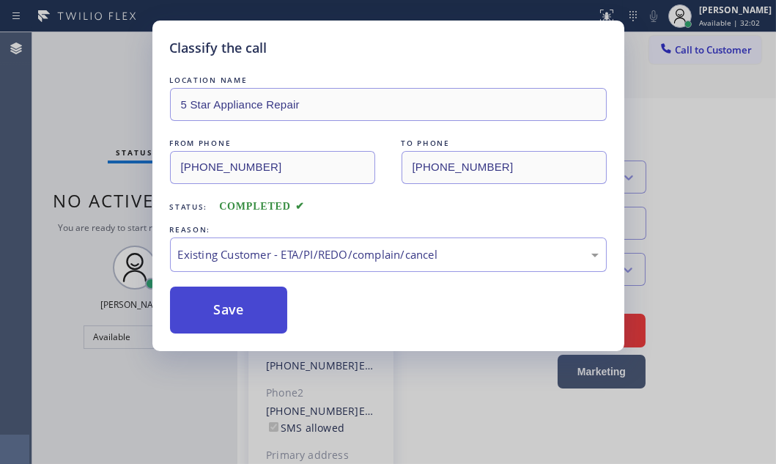
click at [241, 314] on button "Save" at bounding box center [229, 310] width 118 height 47
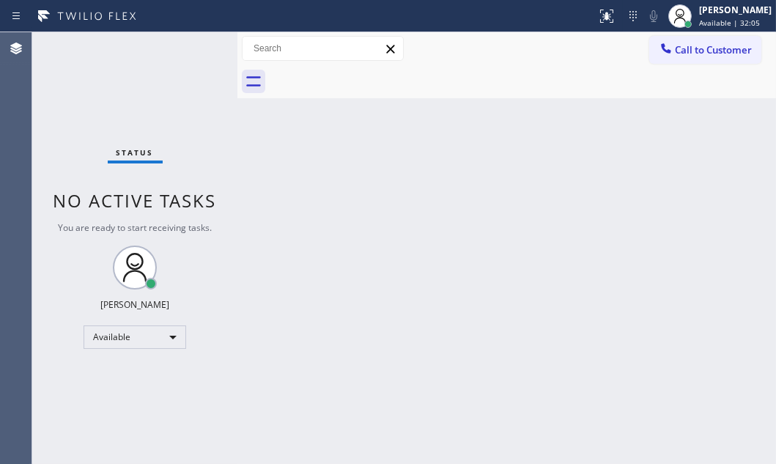
drag, startPoint x: 510, startPoint y: 219, endPoint x: 715, endPoint y: 173, distance: 209.7
click at [518, 217] on div "Back to Dashboard Change Sender ID Customers Technicians Select a contact Outbo…" at bounding box center [506, 248] width 539 height 432
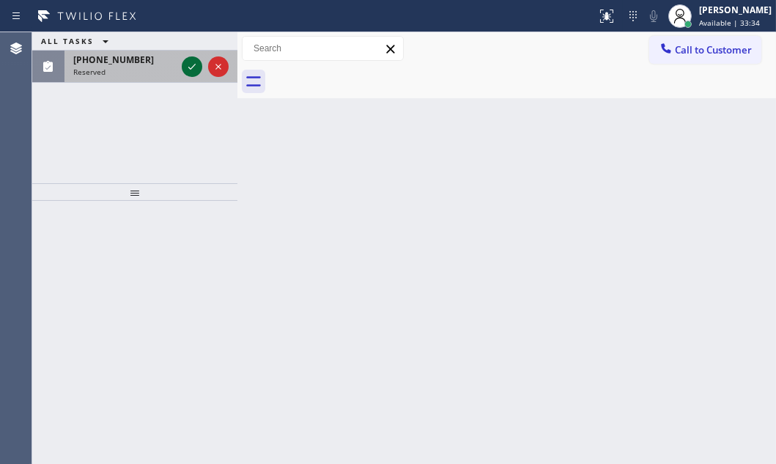
click at [194, 65] on icon at bounding box center [192, 67] width 18 height 18
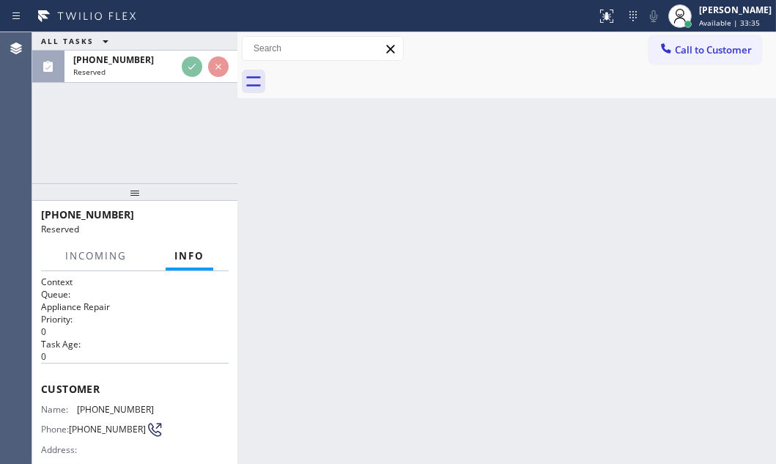
scroll to position [133, 0]
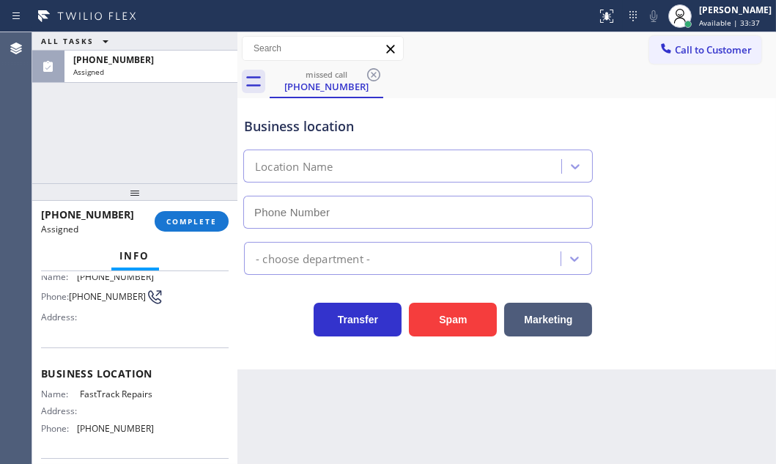
type input "[PHONE_NUMBER]"
drag, startPoint x: 155, startPoint y: 446, endPoint x: 75, endPoint y: 442, distance: 80.7
click at [75, 440] on div "Name: FastTrack Repairs Address: Phone: [PHONE_NUMBER]" at bounding box center [135, 413] width 188 height 51
copy div "[PHONE_NUMBER]"
drag, startPoint x: 706, startPoint y: 48, endPoint x: 542, endPoint y: 149, distance: 191.8
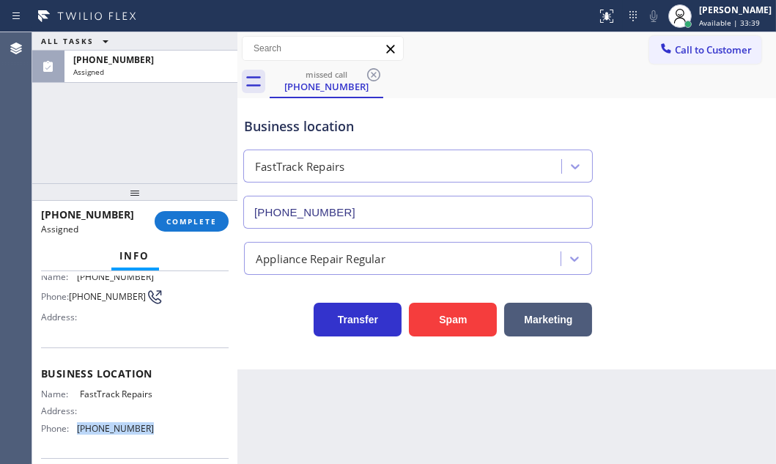
click at [704, 49] on span "Call to Customer" at bounding box center [713, 49] width 77 height 13
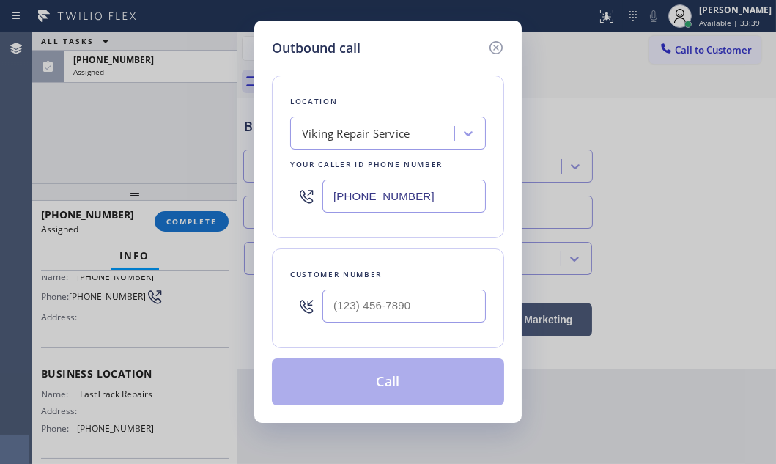
click at [455, 196] on input "[PHONE_NUMBER]" at bounding box center [404, 196] width 163 height 33
paste input "619) 941-6794"
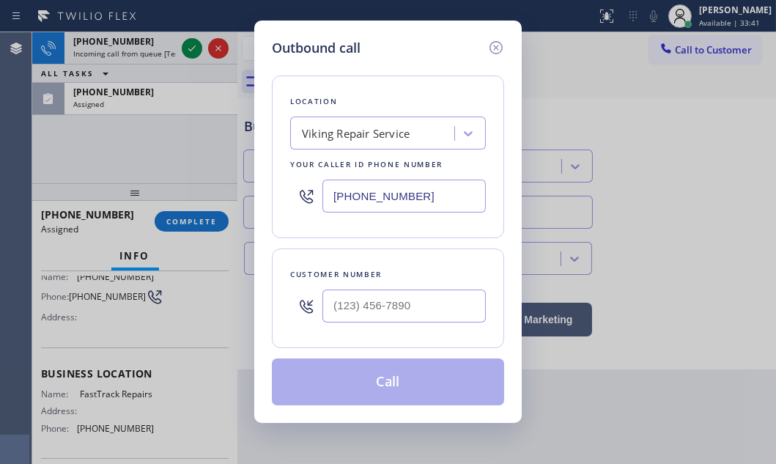
type input "[PHONE_NUMBER]"
type input "(___) ___-____"
click at [391, 314] on input "(___) ___-____" at bounding box center [404, 306] width 163 height 33
drag, startPoint x: 498, startPoint y: 47, endPoint x: 287, endPoint y: 64, distance: 211.8
click at [493, 48] on icon at bounding box center [496, 48] width 18 height 18
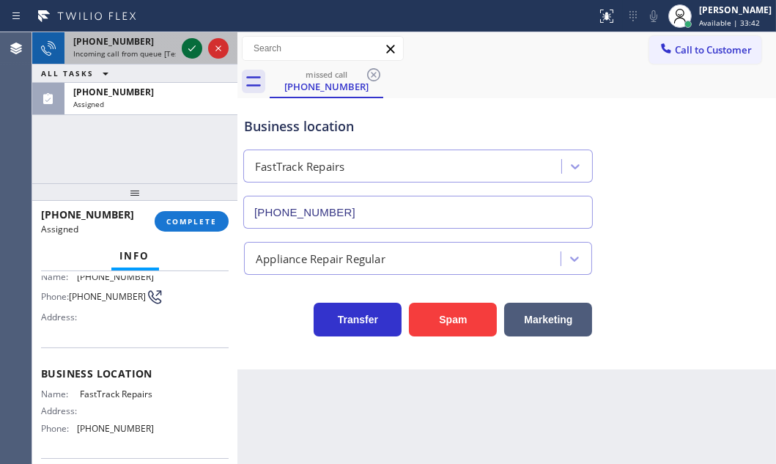
click at [183, 42] on icon at bounding box center [192, 49] width 18 height 18
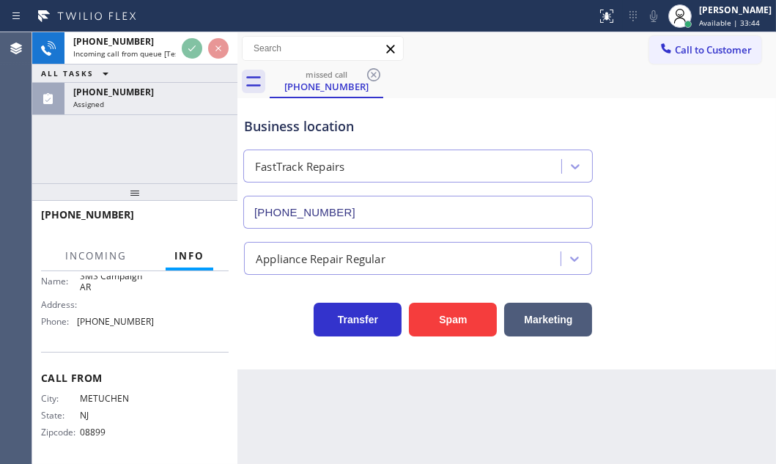
scroll to position [232, 0]
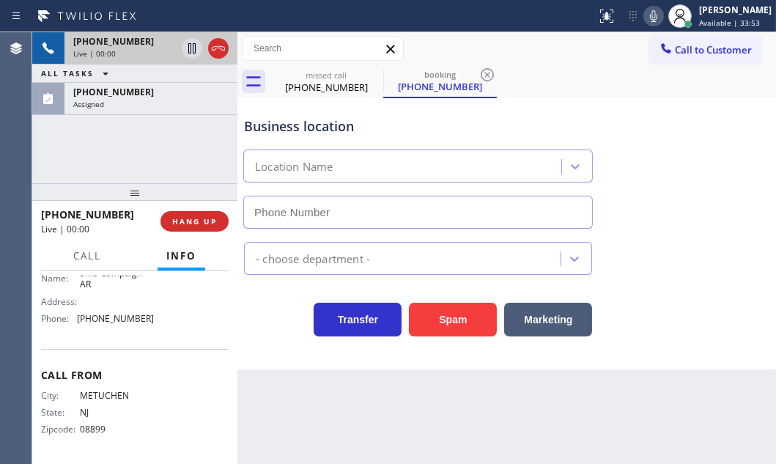
click at [150, 52] on div "Live | 00:00" at bounding box center [124, 53] width 103 height 10
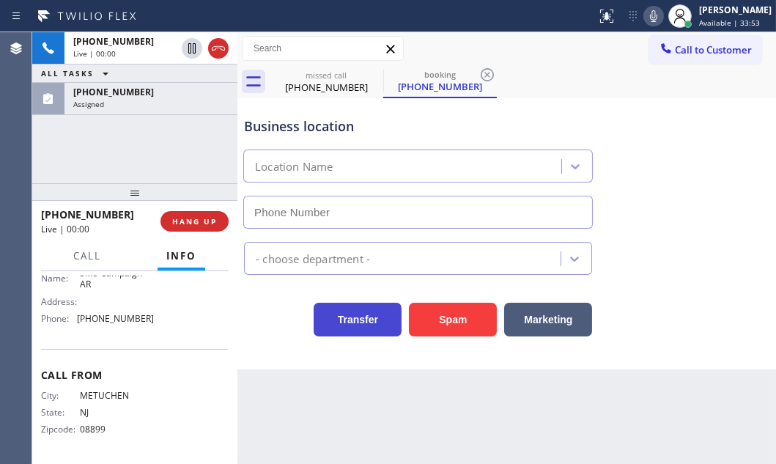
type input "[PHONE_NUMBER]"
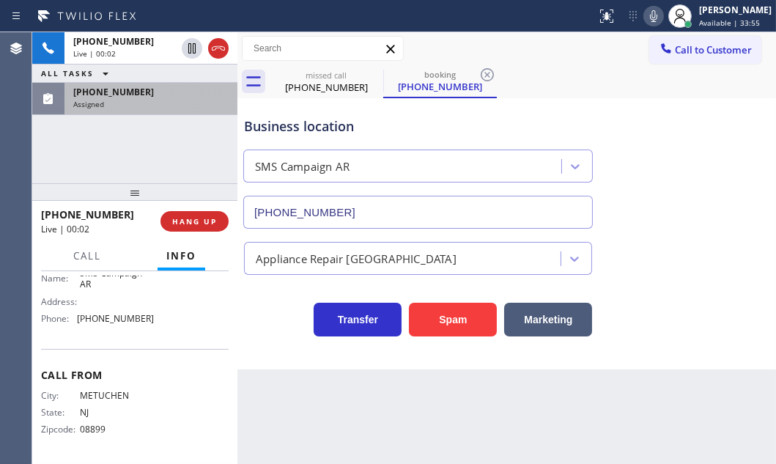
click at [163, 100] on div "Assigned" at bounding box center [150, 104] width 155 height 10
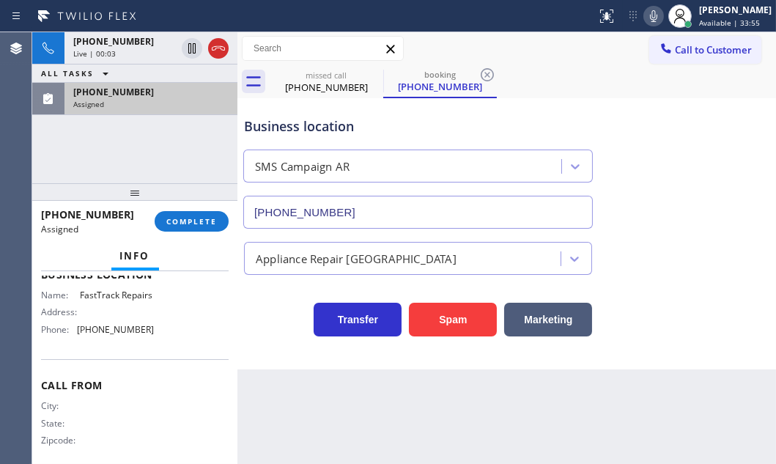
scroll to position [256, 0]
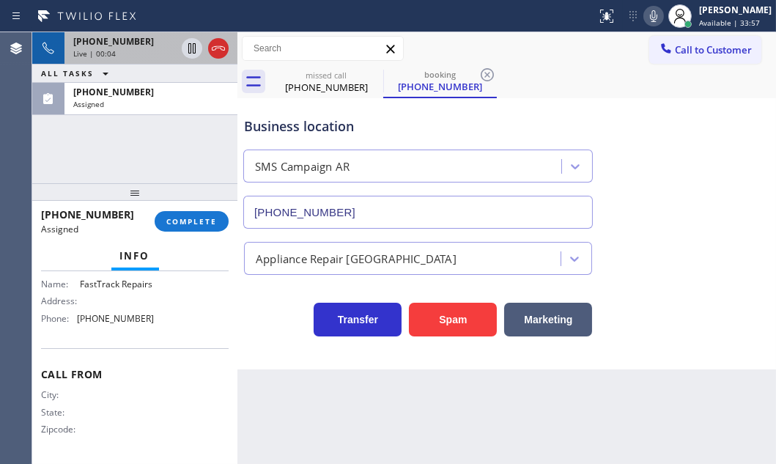
click at [128, 50] on div "Live | 00:04" at bounding box center [124, 53] width 103 height 10
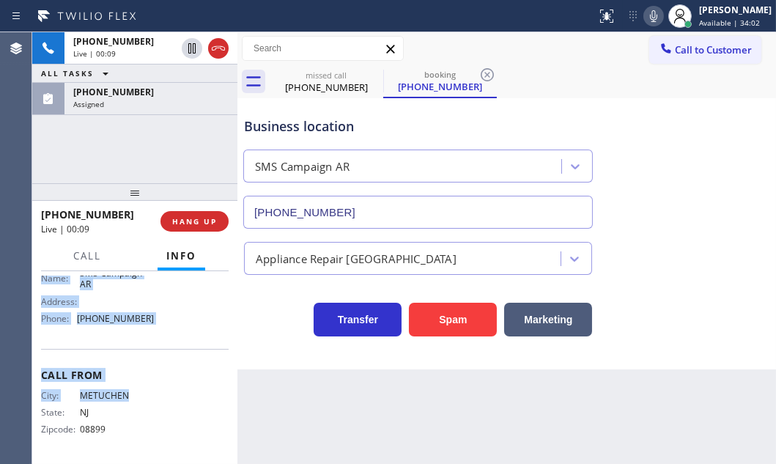
scroll to position [232, 0]
drag, startPoint x: 63, startPoint y: 332, endPoint x: 163, endPoint y: 327, distance: 100.6
click at [163, 327] on div "Context Queue: [Test] All Priority: 1 Customer Name: [PHONE_NUMBER] Phone: [PHO…" at bounding box center [135, 253] width 188 height 413
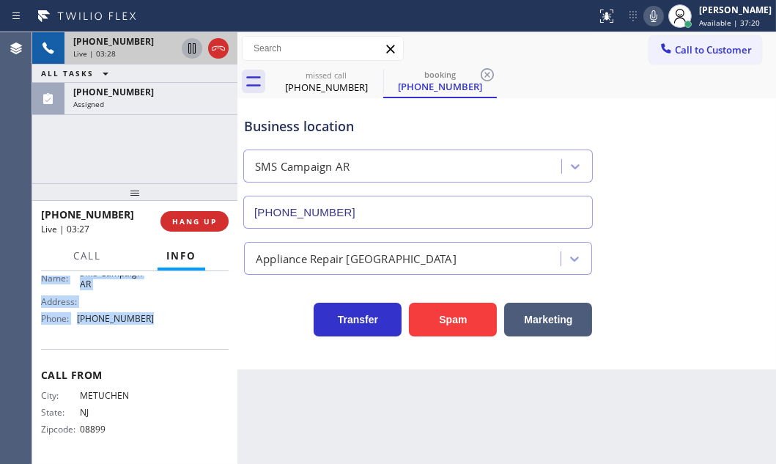
click at [190, 51] on icon at bounding box center [192, 49] width 18 height 18
click at [191, 45] on icon at bounding box center [192, 48] width 10 height 10
click at [215, 54] on icon at bounding box center [219, 49] width 18 height 18
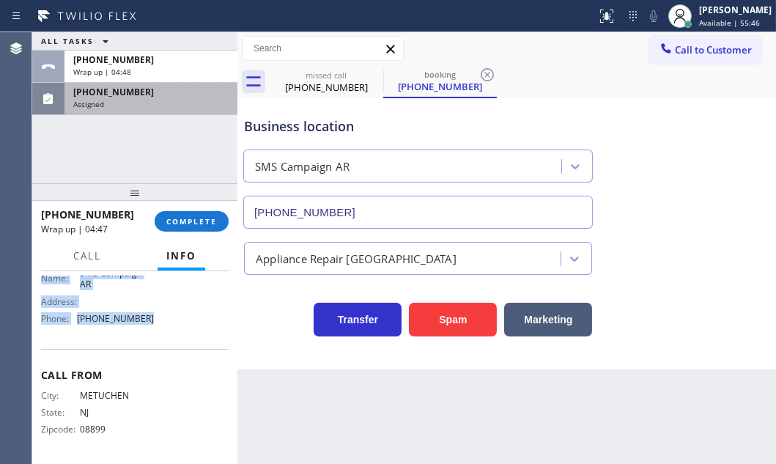
drag, startPoint x: 180, startPoint y: 101, endPoint x: 191, endPoint y: 139, distance: 39.9
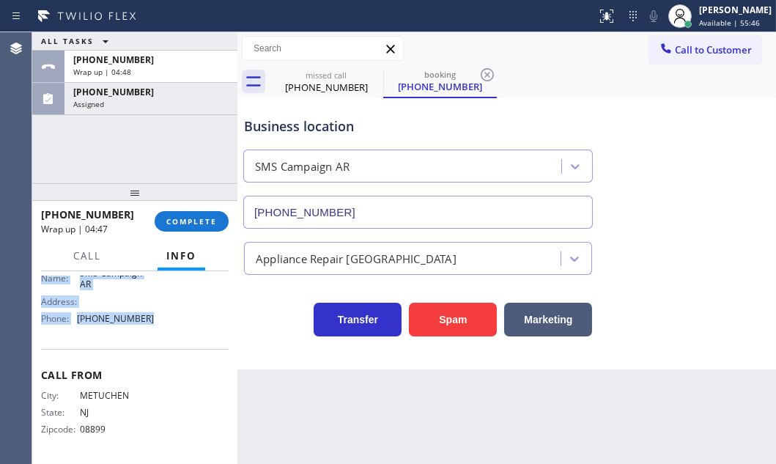
click at [180, 102] on div "Assigned" at bounding box center [150, 104] width 155 height 10
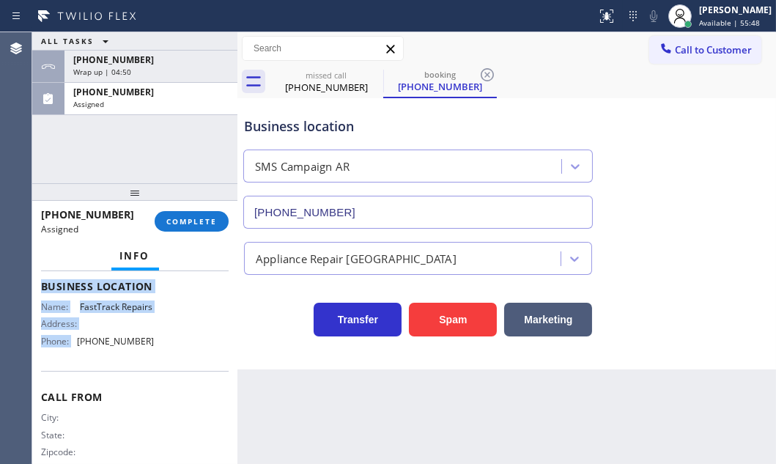
scroll to position [189, 0]
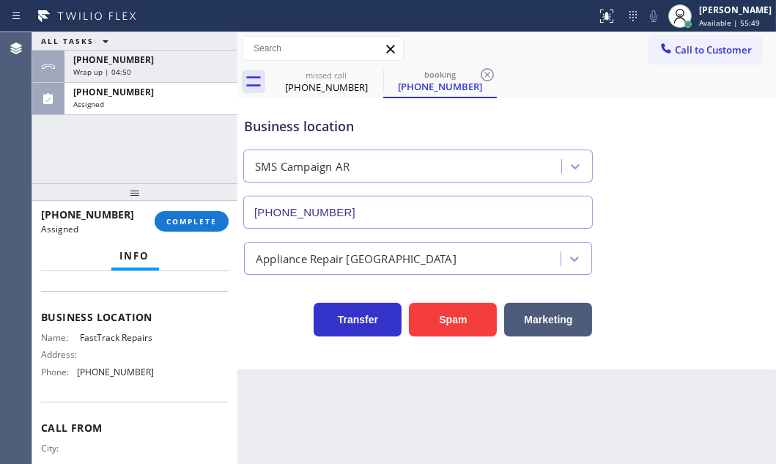
click at [153, 379] on div "Name: FastTrack Repairs Address: Phone: [PHONE_NUMBER]" at bounding box center [135, 357] width 188 height 51
click at [188, 219] on span "COMPLETE" at bounding box center [191, 221] width 51 height 10
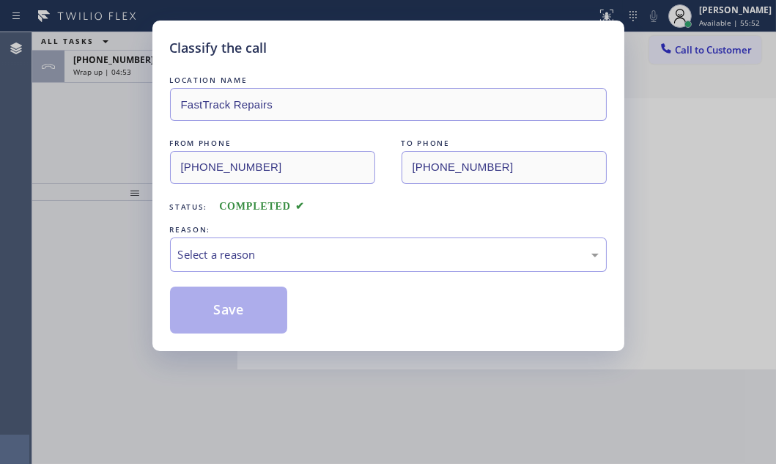
drag, startPoint x: 272, startPoint y: 226, endPoint x: 271, endPoint y: 247, distance: 20.5
click at [272, 227] on div "REASON:" at bounding box center [388, 229] width 437 height 15
click at [271, 254] on div "Select a reason" at bounding box center [388, 254] width 421 height 17
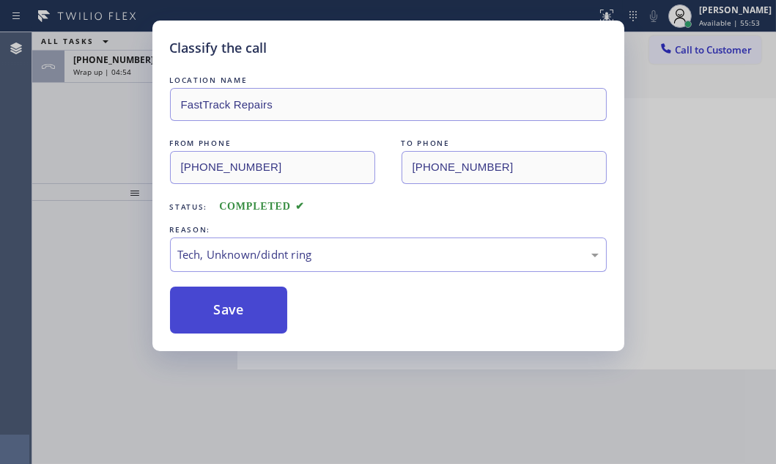
drag, startPoint x: 223, startPoint y: 364, endPoint x: 226, endPoint y: 314, distance: 50.7
drag, startPoint x: 227, startPoint y: 304, endPoint x: 221, endPoint y: 286, distance: 19.5
click at [227, 303] on button "Save" at bounding box center [229, 310] width 118 height 47
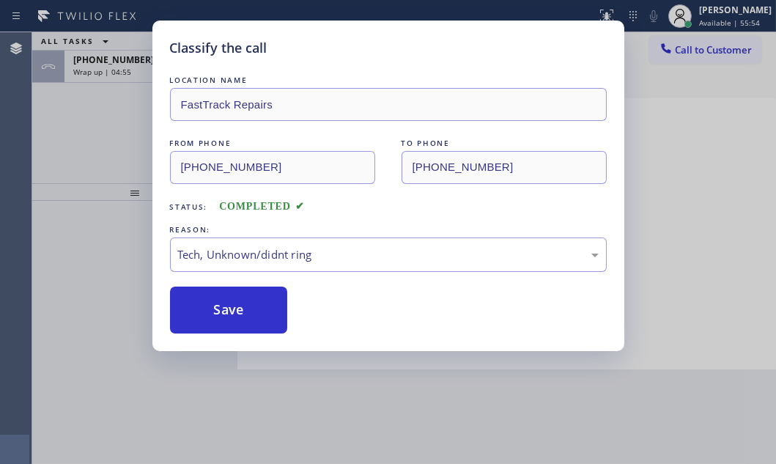
click at [118, 72] on div "Classify the call LOCATION NAME FastTrack Repairs FROM PHONE [PHONE_NUMBER] TO …" at bounding box center [388, 232] width 776 height 464
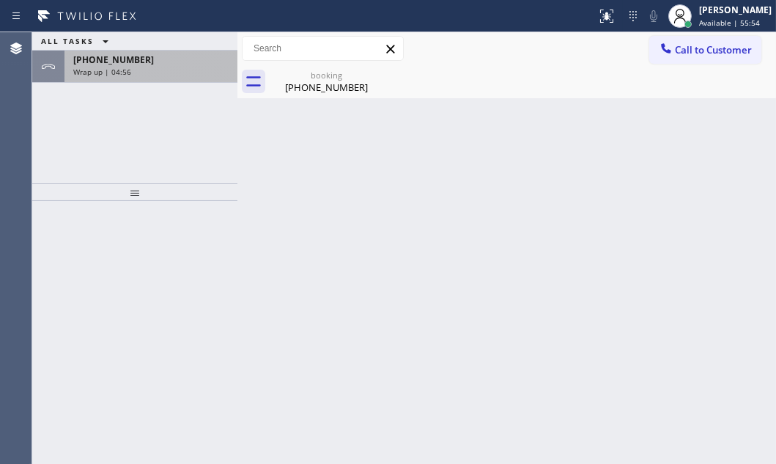
click at [132, 67] on div "Wrap up | 04:56" at bounding box center [150, 72] width 155 height 10
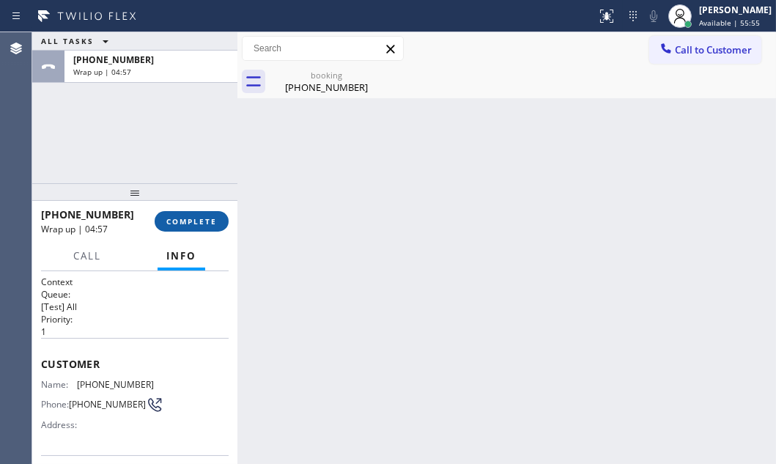
click at [210, 216] on span "COMPLETE" at bounding box center [191, 221] width 51 height 10
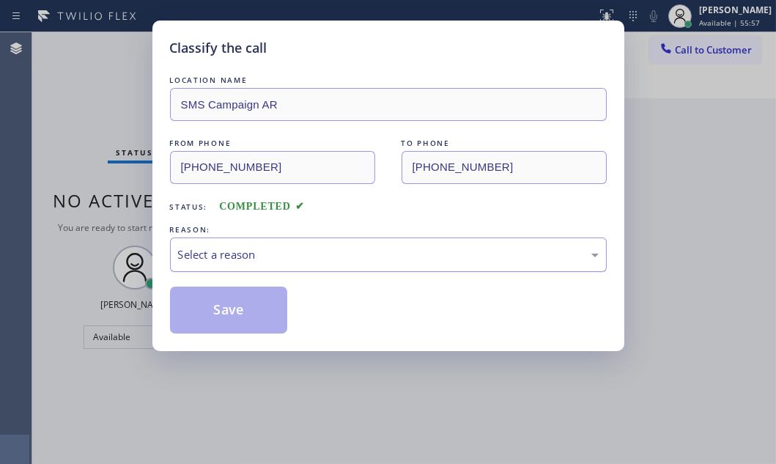
click at [313, 254] on div "Select a reason" at bounding box center [388, 254] width 421 height 17
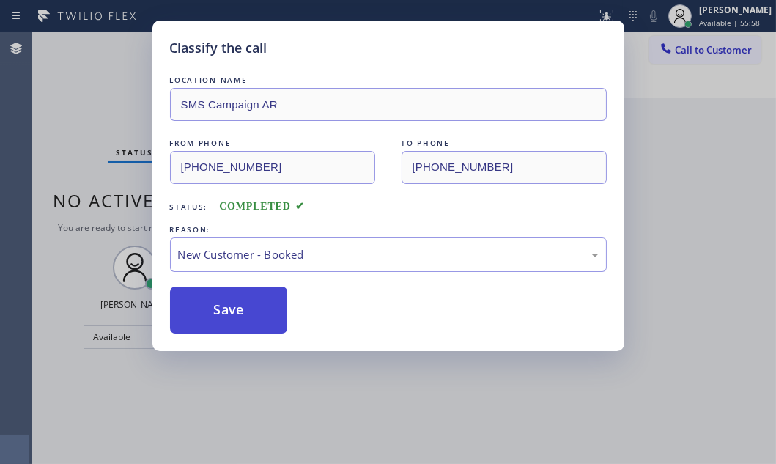
click at [207, 310] on button "Save" at bounding box center [229, 310] width 118 height 47
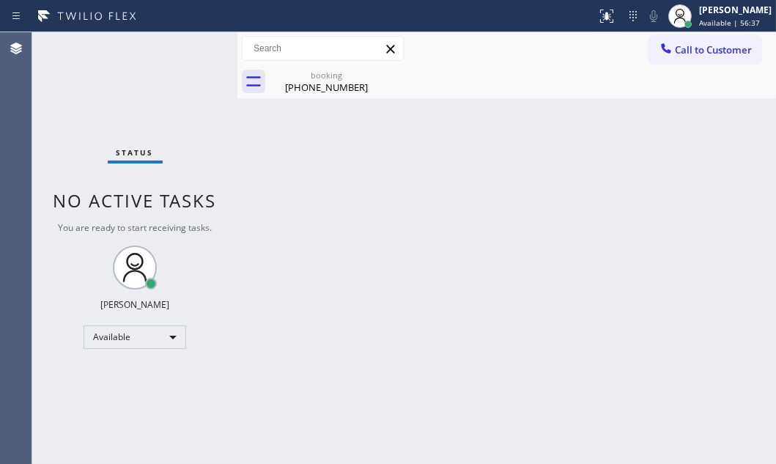
click at [188, 49] on div "Status No active tasks You are ready to start receiving tasks. [PERSON_NAME] Av…" at bounding box center [134, 248] width 205 height 432
click at [301, 86] on div "[PHONE_NUMBER]" at bounding box center [326, 87] width 111 height 13
click at [175, 83] on div "Status No active tasks You are ready to start receiving tasks. [PERSON_NAME] Av…" at bounding box center [134, 248] width 205 height 432
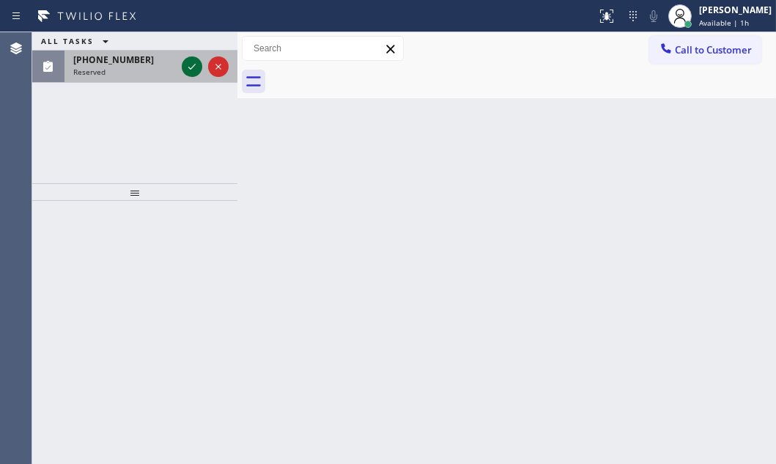
click at [191, 68] on icon at bounding box center [191, 67] width 7 height 6
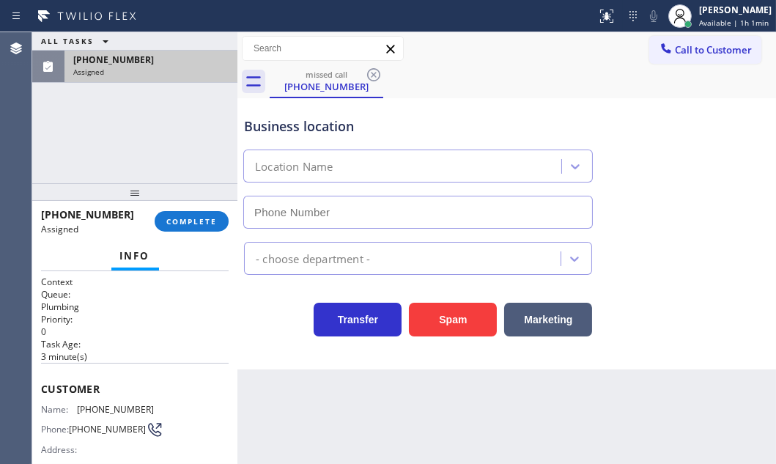
type input "[PHONE_NUMBER]"
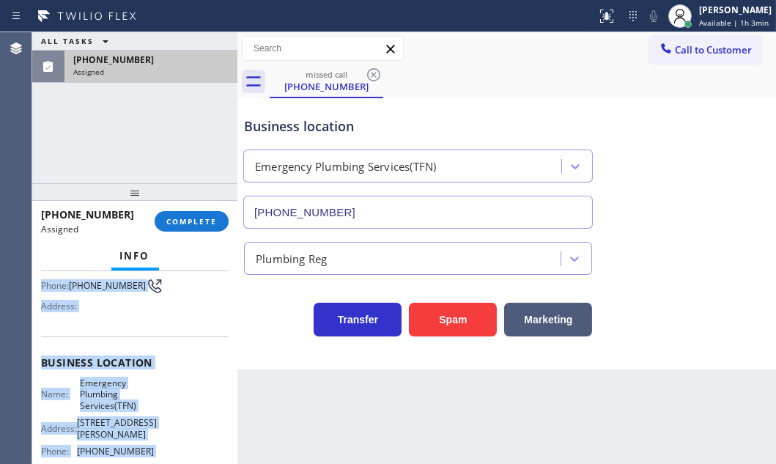
scroll to position [239, 0]
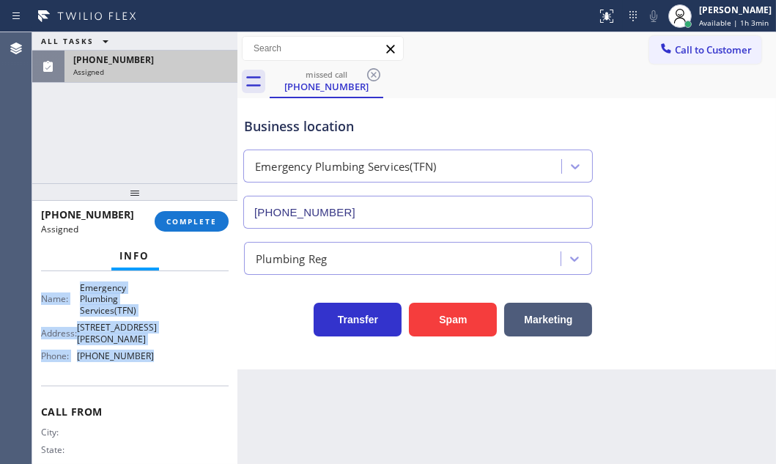
drag, startPoint x: 60, startPoint y: 412, endPoint x: 168, endPoint y: 369, distance: 116.1
click at [168, 369] on div "Context Queue: Plumbing Priority: 0 Task Age: [DEMOGRAPHIC_DATA] minute(s) Cust…" at bounding box center [135, 267] width 188 height 460
copy div "Customer Name: [PHONE_NUMBER] Phone: [PHONE_NUMBER] Address: Business location …"
click at [185, 224] on span "COMPLETE" at bounding box center [191, 221] width 51 height 10
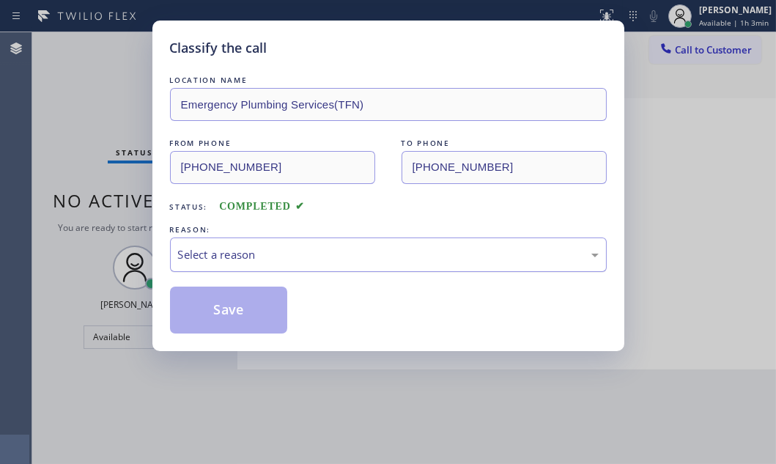
drag, startPoint x: 344, startPoint y: 250, endPoint x: 339, endPoint y: 261, distance: 12.1
click at [343, 251] on div "Select a reason" at bounding box center [388, 254] width 421 height 17
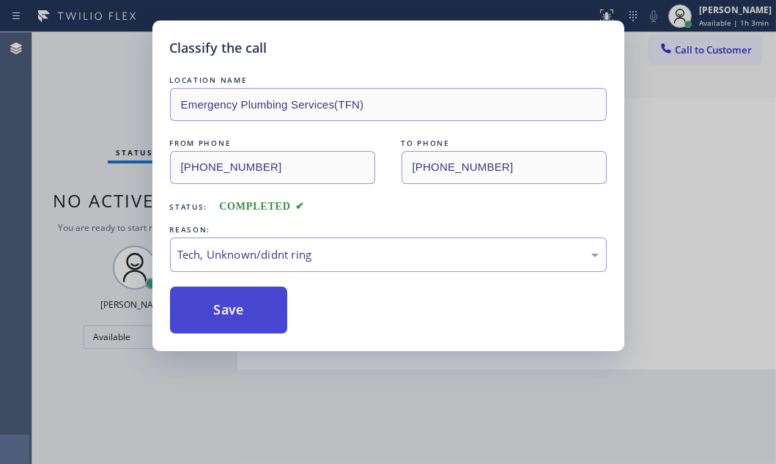
drag, startPoint x: 246, startPoint y: 362, endPoint x: 259, endPoint y: 309, distance: 55.1
click at [259, 295] on button "Save" at bounding box center [229, 310] width 118 height 47
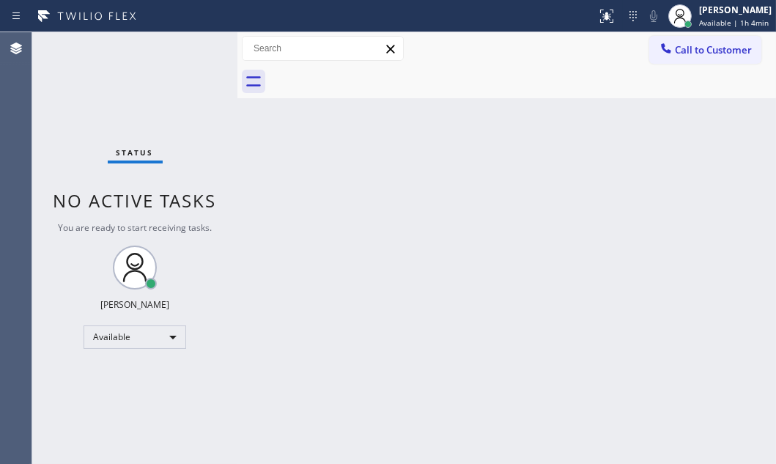
click at [710, 51] on span "Call to Customer" at bounding box center [713, 49] width 77 height 13
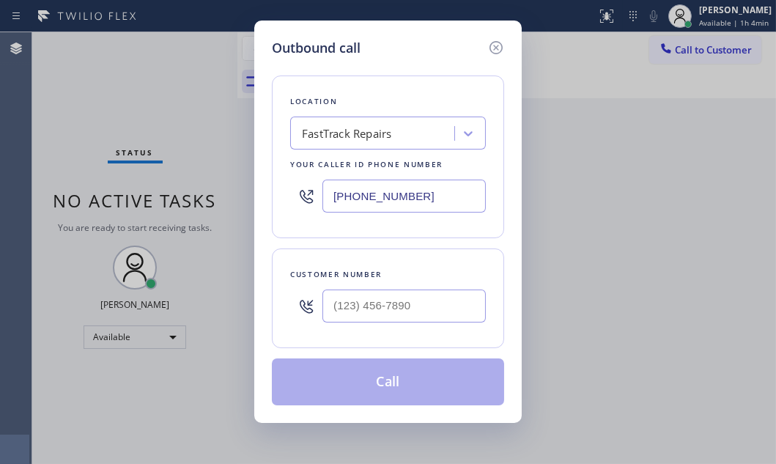
click at [424, 192] on input "[PHONE_NUMBER]" at bounding box center [404, 196] width 163 height 33
paste input "877) 786-0677"
type input "[PHONE_NUMBER]"
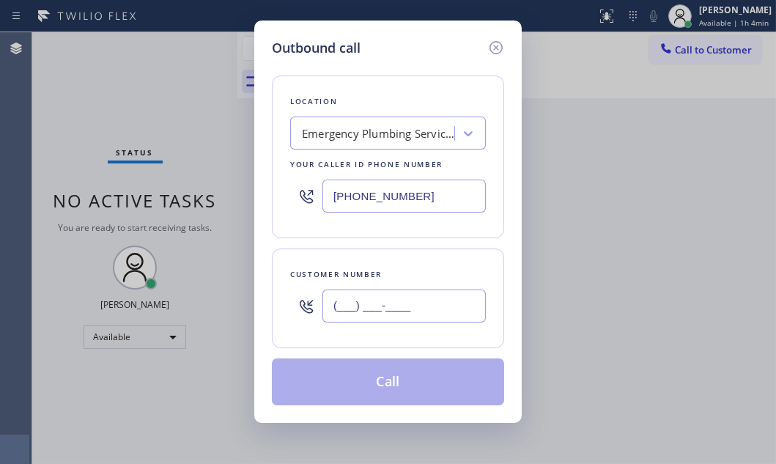
click at [390, 310] on input "(___) ___-____" at bounding box center [404, 306] width 163 height 33
paste input "877) 777-0796"
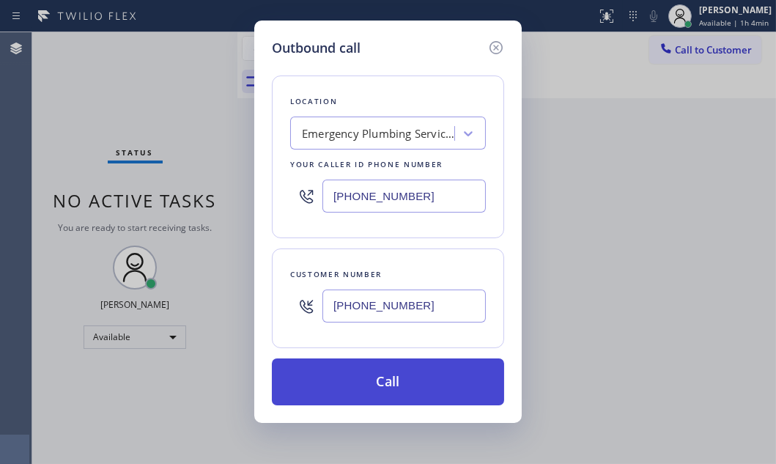
type input "[PHONE_NUMBER]"
click at [424, 362] on button "Call" at bounding box center [388, 381] width 232 height 47
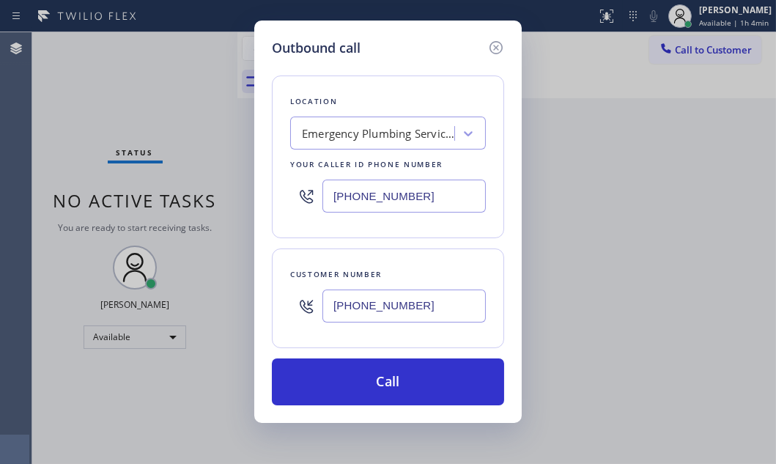
click at [418, 377] on div "Back to Dashboard Change Sender ID Customers Technicians Select a contact Outbo…" at bounding box center [506, 248] width 539 height 432
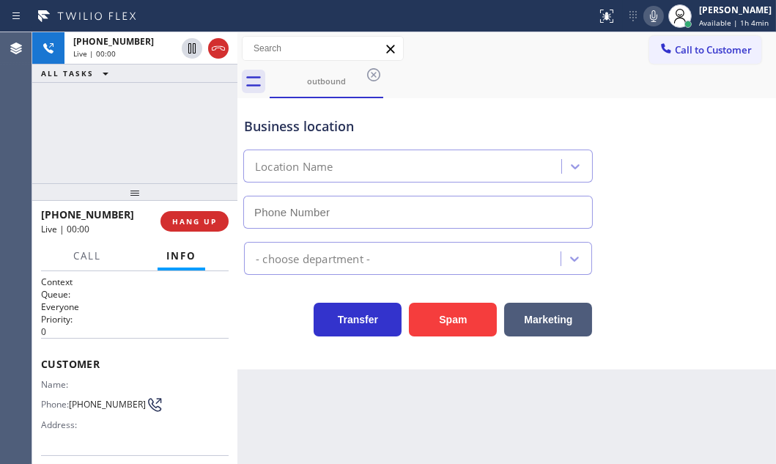
type input "[PHONE_NUMBER]"
click at [253, 347] on div "Business location Emergency Plumbing Services(TFN) [PHONE_NUMBER] Plumbing Reg …" at bounding box center [506, 233] width 539 height 271
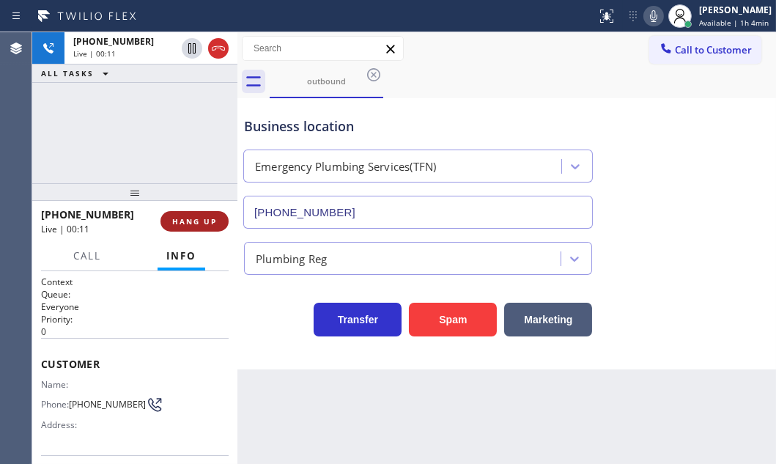
click at [189, 218] on span "HANG UP" at bounding box center [194, 221] width 45 height 10
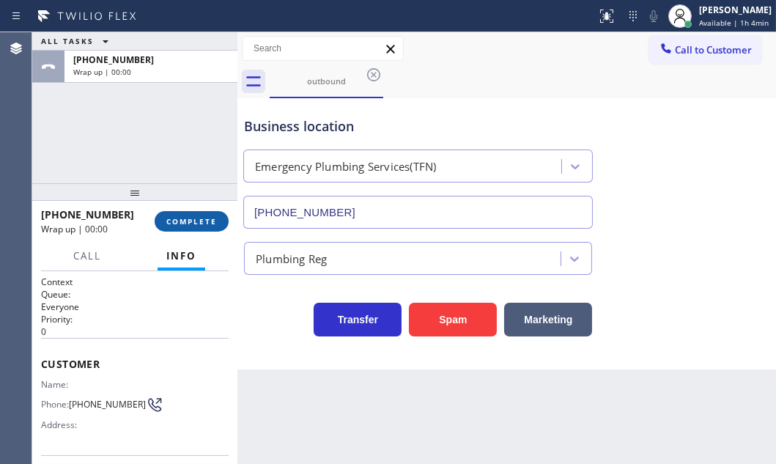
click at [189, 219] on span "COMPLETE" at bounding box center [191, 221] width 51 height 10
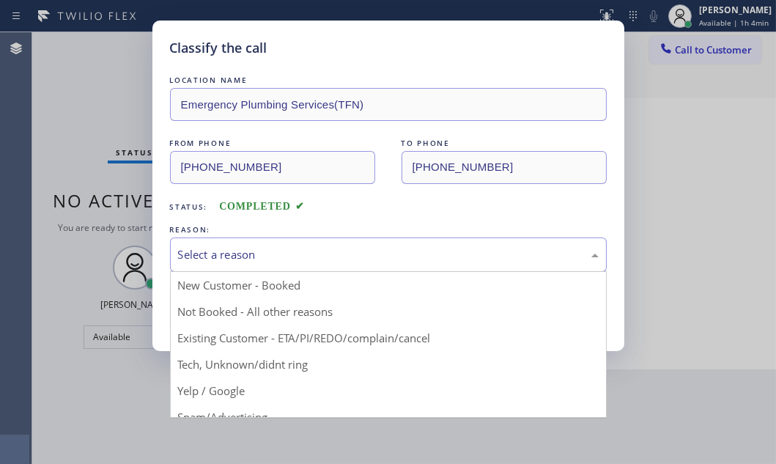
click at [343, 246] on div "Select a reason" at bounding box center [388, 254] width 421 height 17
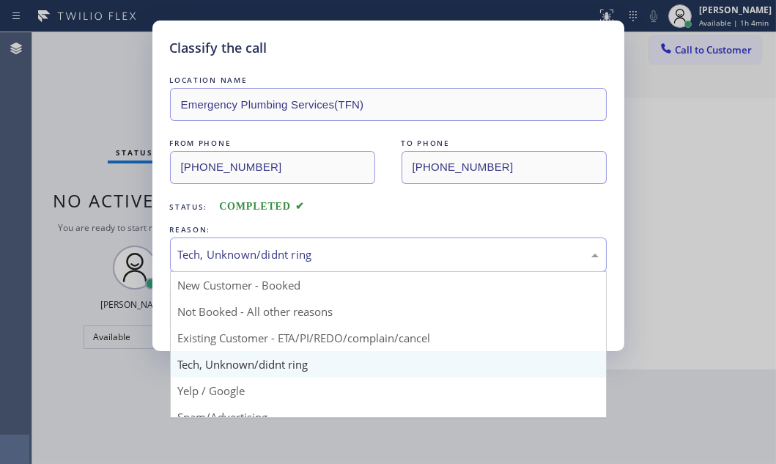
click at [293, 257] on div "Tech, Unknown/didnt ring" at bounding box center [388, 254] width 421 height 17
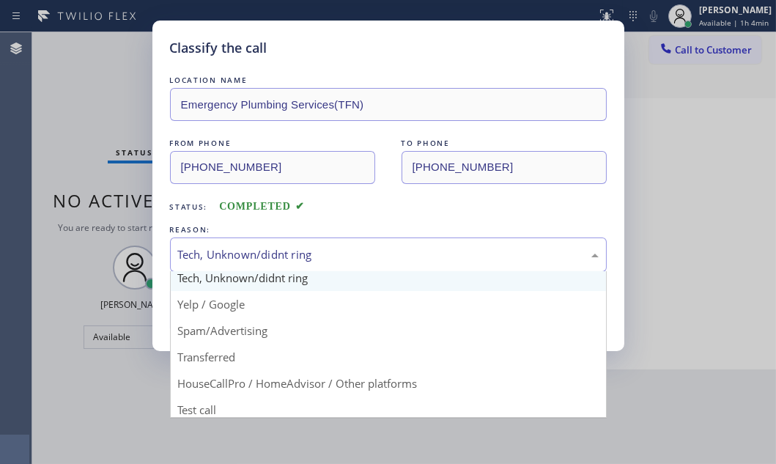
scroll to position [97, 0]
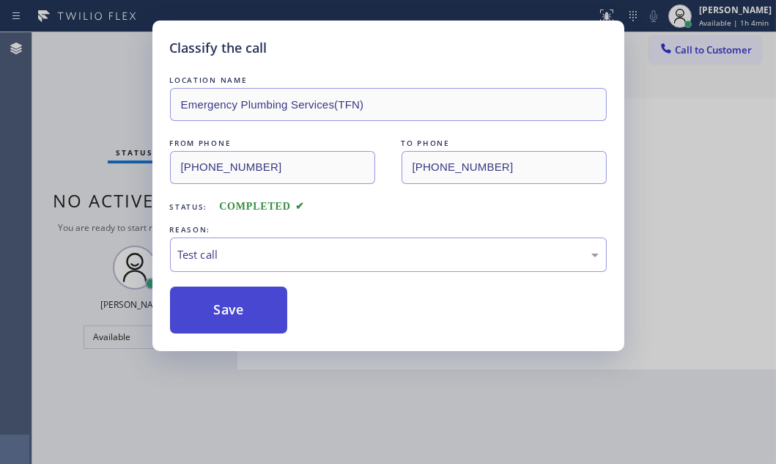
click at [197, 313] on button "Save" at bounding box center [229, 310] width 118 height 47
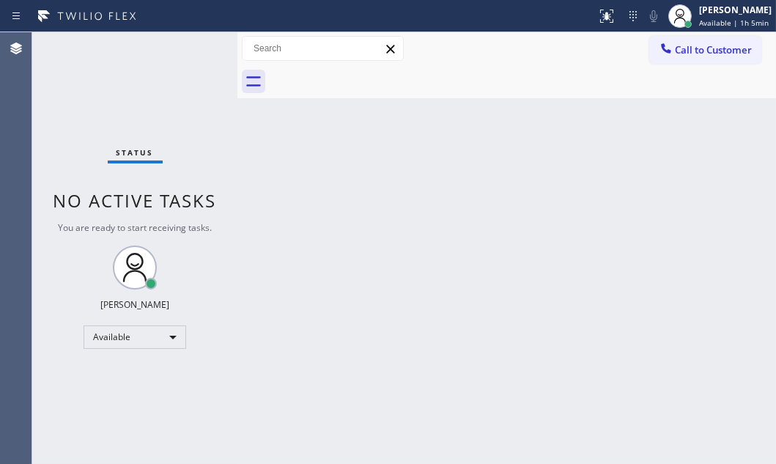
click at [557, 218] on div "Back to Dashboard Change Sender ID Customers Technicians Select a contact Outbo…" at bounding box center [506, 248] width 539 height 432
click at [460, 254] on div "Back to Dashboard Change Sender ID Customers Technicians Select a contact Outbo…" at bounding box center [506, 248] width 539 height 432
click at [198, 59] on div "Status No active tasks You are ready to start receiving tasks. [PERSON_NAME] Av…" at bounding box center [134, 248] width 205 height 432
click at [698, 16] on div "[PERSON_NAME] Available | 1h 6min" at bounding box center [736, 16] width 80 height 26
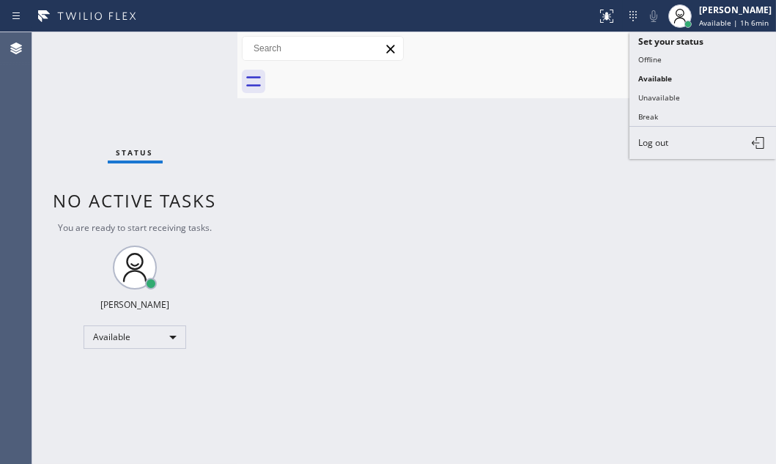
drag, startPoint x: 652, startPoint y: 116, endPoint x: 496, endPoint y: 65, distance: 164.3
click at [649, 114] on button "Break" at bounding box center [703, 116] width 147 height 19
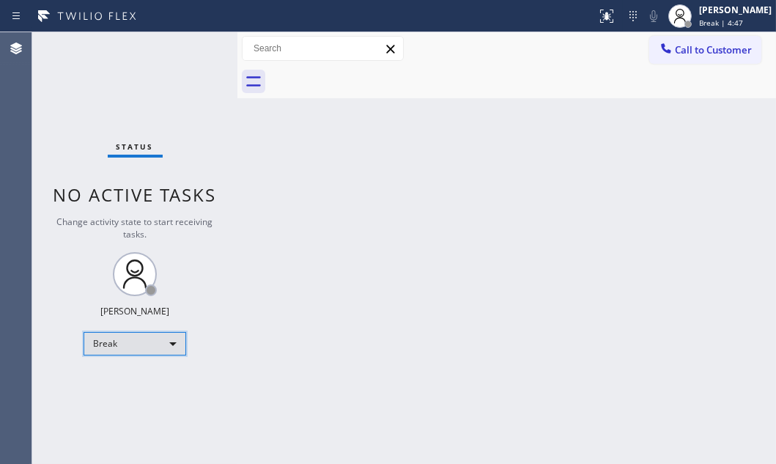
click at [171, 333] on div "Break" at bounding box center [135, 343] width 103 height 23
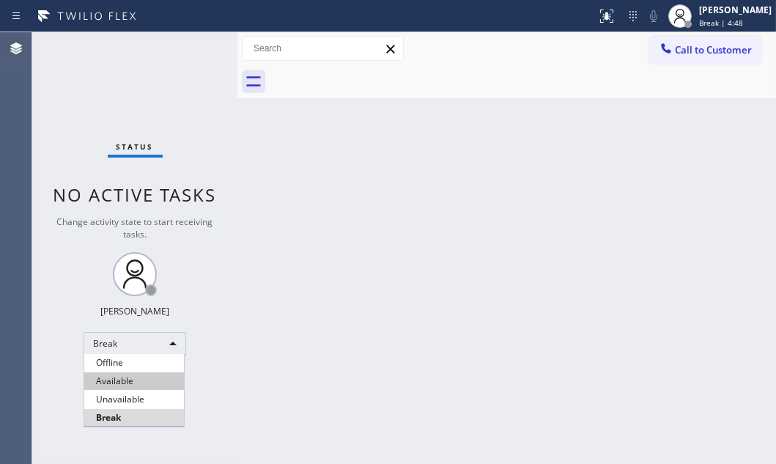
click at [144, 377] on li "Available" at bounding box center [134, 381] width 100 height 18
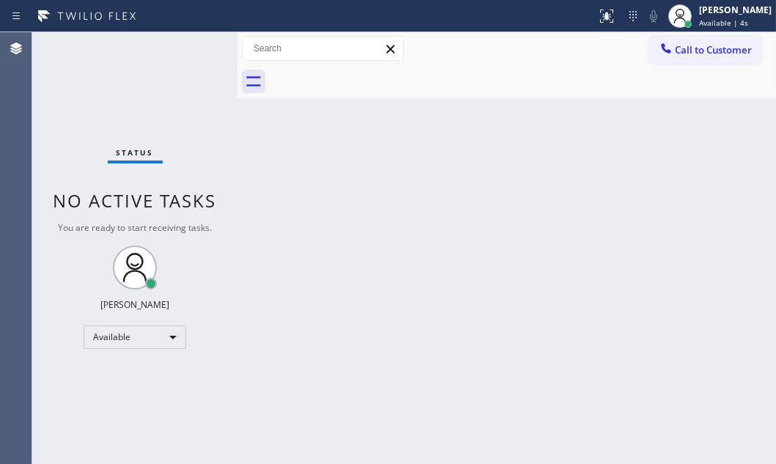
click at [320, 144] on div "Back to Dashboard Change Sender ID Customers Technicians Select a contact Outbo…" at bounding box center [506, 248] width 539 height 432
click at [172, 62] on div "Status No active tasks You are ready to start receiving tasks. [PERSON_NAME] Av…" at bounding box center [134, 248] width 205 height 432
click at [188, 50] on div "Status No active tasks You are ready to start receiving tasks. [PERSON_NAME] Av…" at bounding box center [134, 248] width 205 height 432
click at [195, 45] on div "Status No active tasks You are ready to start receiving tasks. [PERSON_NAME] Av…" at bounding box center [134, 248] width 205 height 432
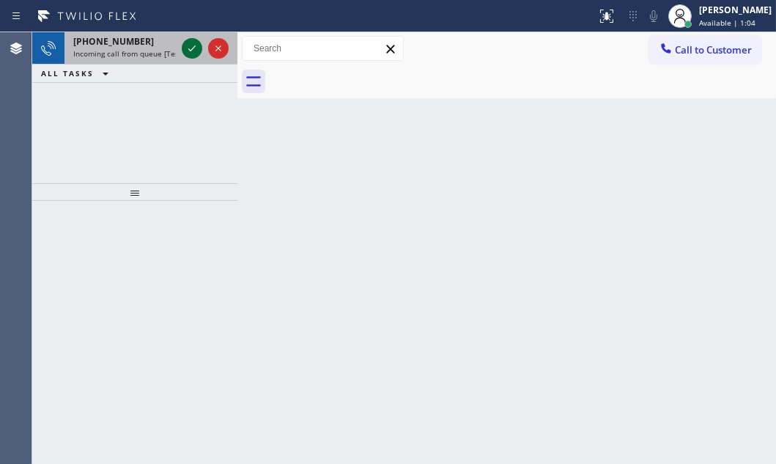
click at [191, 51] on icon at bounding box center [192, 49] width 18 height 18
click at [188, 51] on icon at bounding box center [192, 49] width 18 height 18
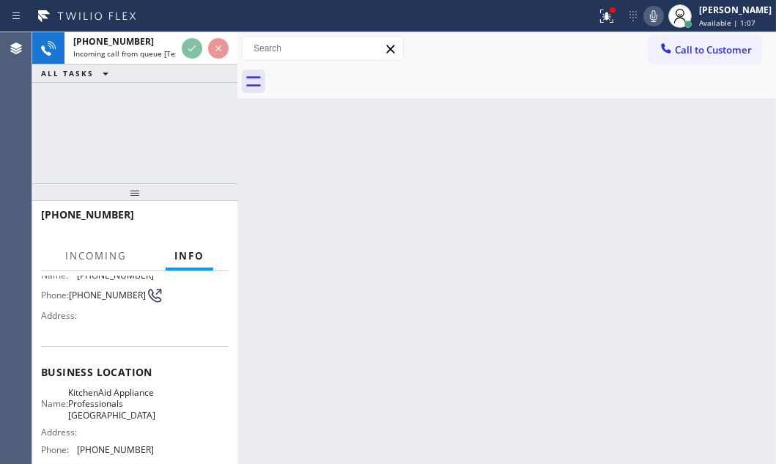
scroll to position [133, 0]
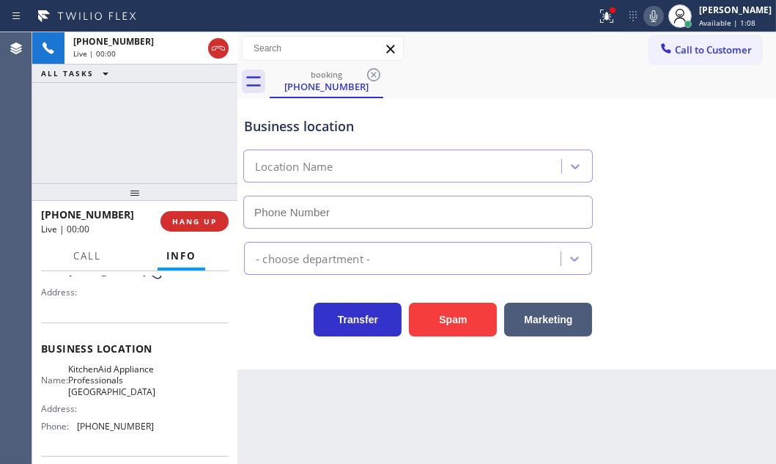
type input "[PHONE_NUMBER]"
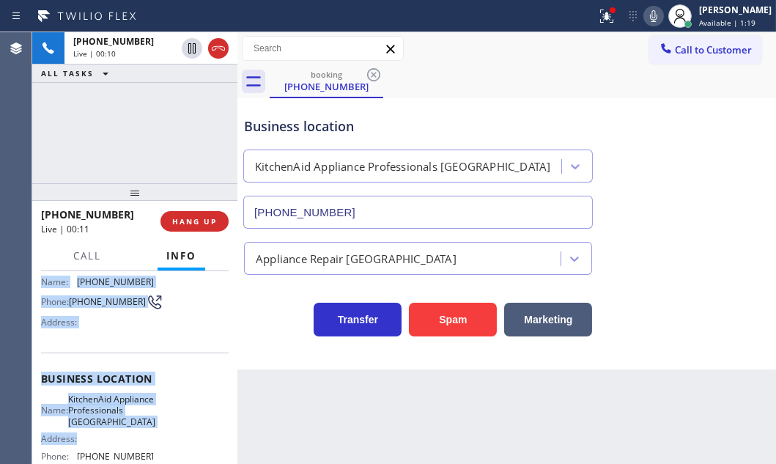
scroll to position [143, 0]
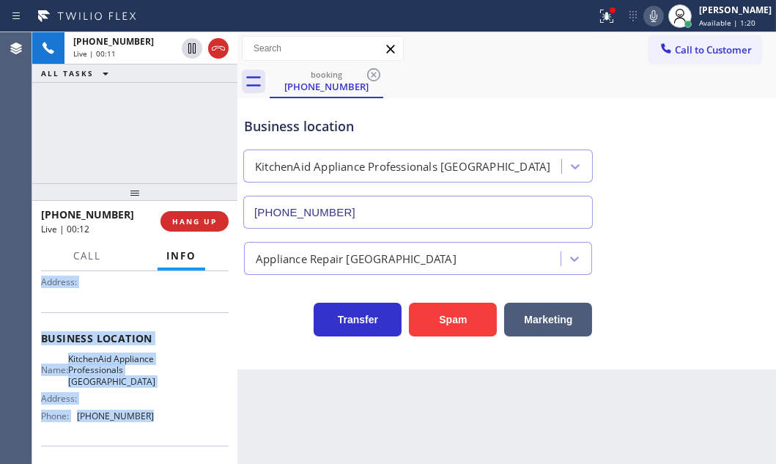
drag, startPoint x: 42, startPoint y: 358, endPoint x: 174, endPoint y: 431, distance: 150.6
click at [174, 431] on div "Context Queue: [Test] All Priority: 2 Customer Name: [PHONE_NUMBER] Phone: [PHO…" at bounding box center [135, 345] width 188 height 424
copy div "Customer Name: [PHONE_NUMBER] Phone: [PHONE_NUMBER] Address: Business location …"
click at [207, 220] on span "HANG UP" at bounding box center [194, 221] width 45 height 10
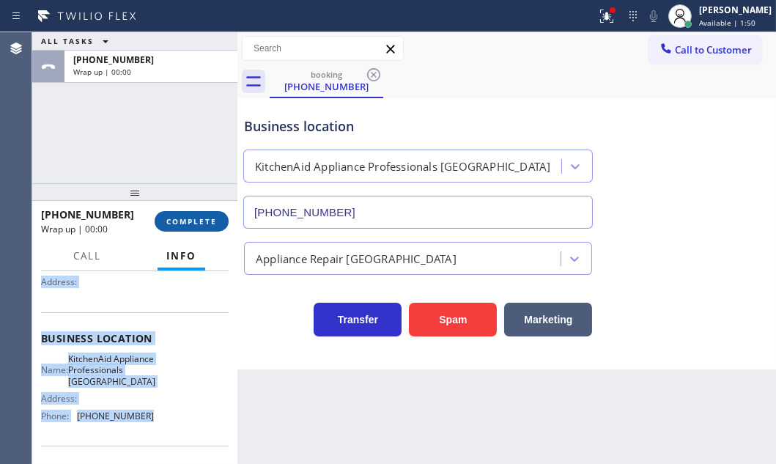
click at [205, 218] on span "COMPLETE" at bounding box center [191, 221] width 51 height 10
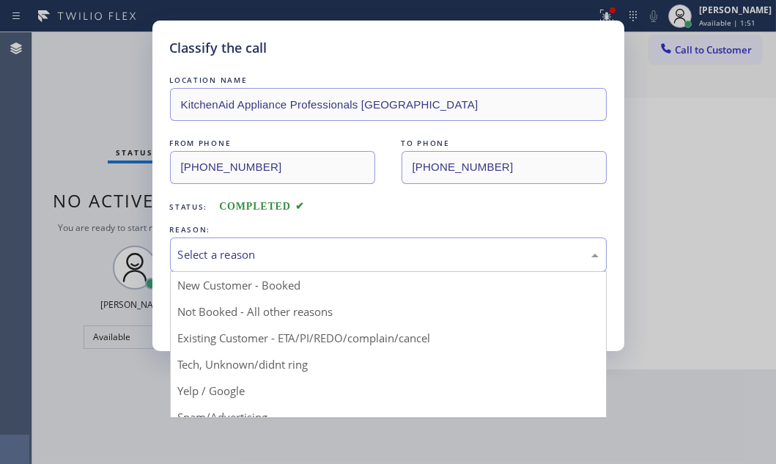
click at [328, 257] on div "Select a reason" at bounding box center [388, 254] width 421 height 17
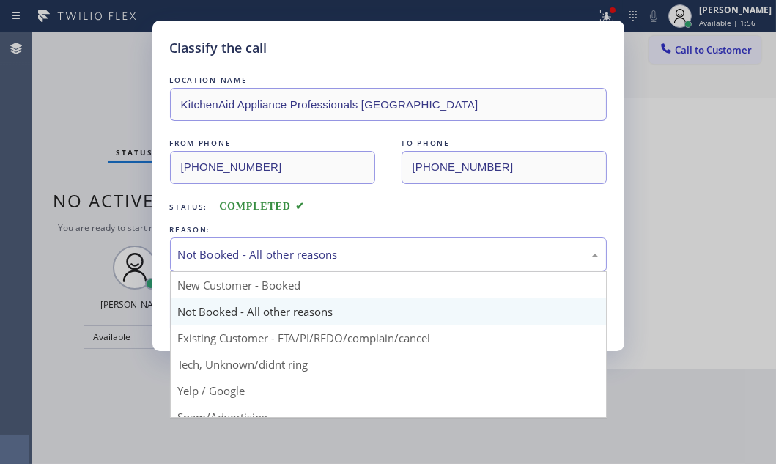
click at [373, 257] on div "Not Booked - All other reasons" at bounding box center [388, 254] width 421 height 17
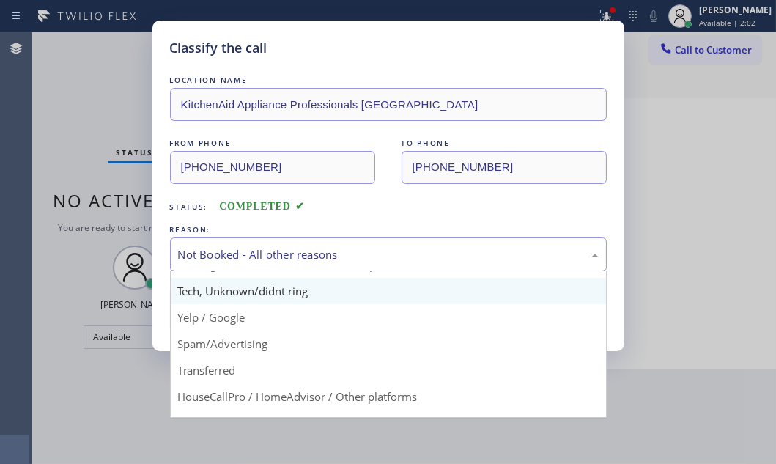
scroll to position [97, 0]
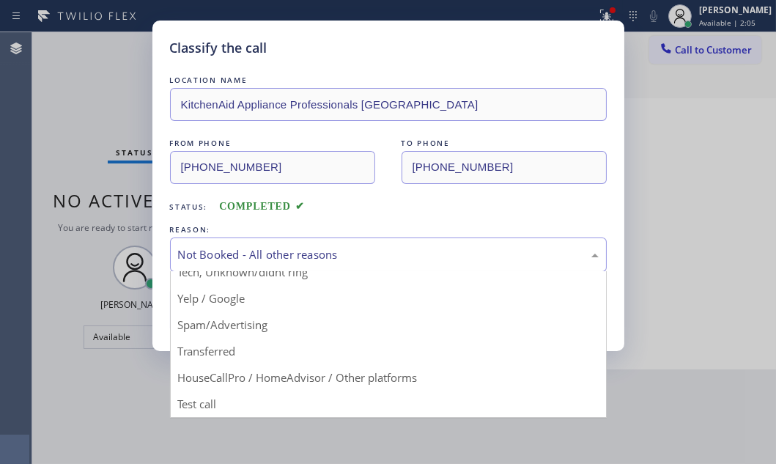
click at [283, 254] on div "Not Booked - All other reasons" at bounding box center [388, 254] width 421 height 17
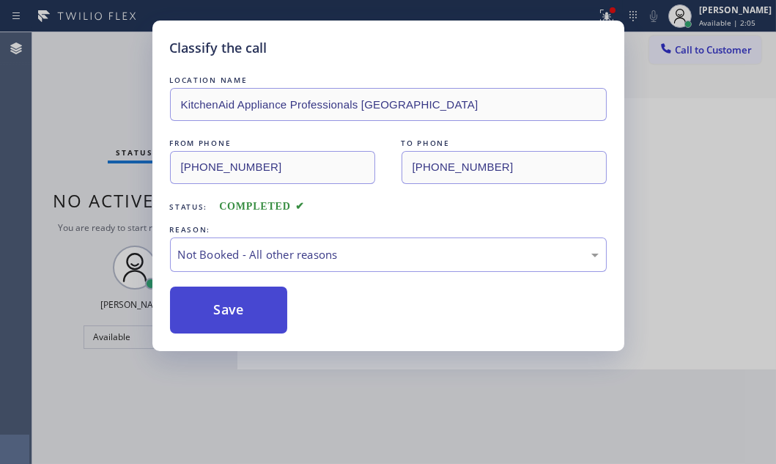
click at [259, 308] on button "Save" at bounding box center [229, 310] width 118 height 47
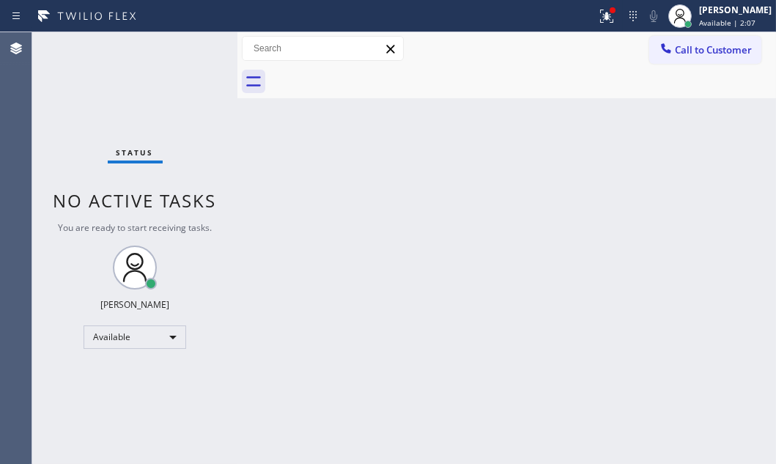
click at [163, 65] on div "Status No active tasks You are ready to start receiving tasks. [PERSON_NAME] Av…" at bounding box center [134, 248] width 205 height 432
click at [600, 18] on icon at bounding box center [607, 16] width 18 height 18
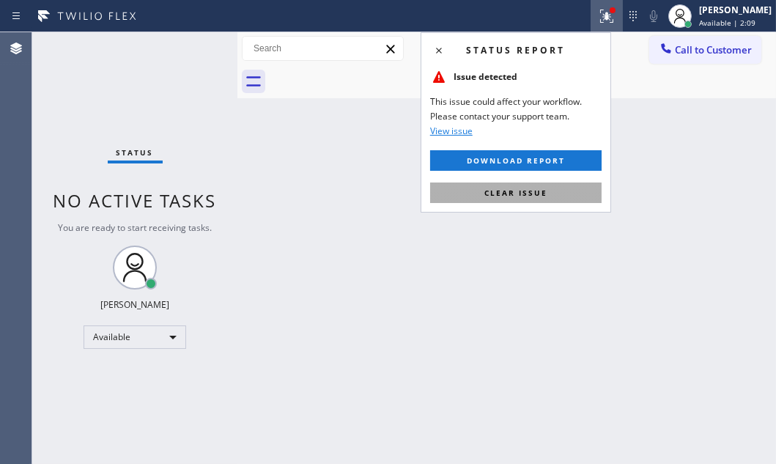
click at [513, 198] on button "Clear issue" at bounding box center [516, 193] width 172 height 21
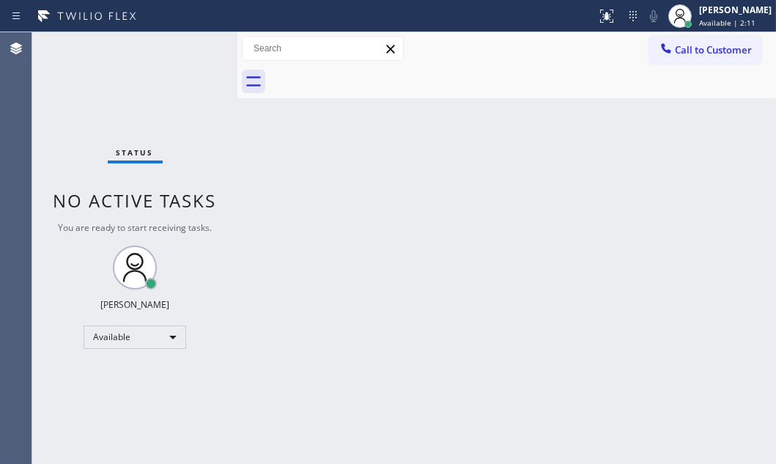
click at [183, 55] on div "Status No active tasks You are ready to start receiving tasks. [PERSON_NAME] Av…" at bounding box center [134, 248] width 205 height 432
click at [189, 53] on div "Status No active tasks You are ready to start receiving tasks. [PERSON_NAME] Av…" at bounding box center [134, 248] width 205 height 432
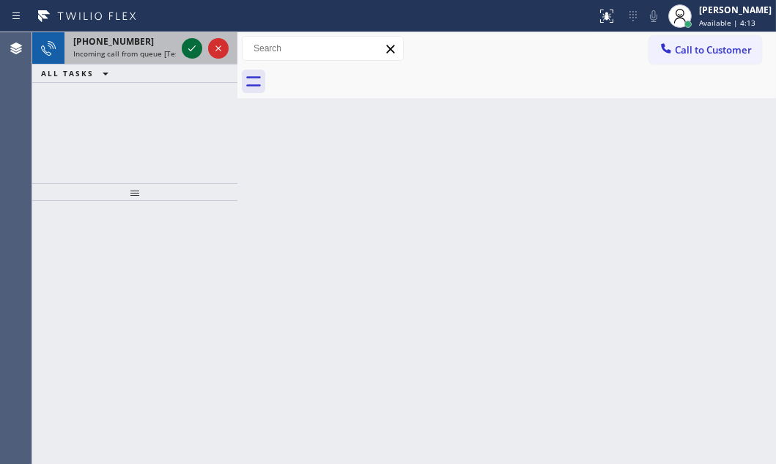
click at [192, 40] on icon at bounding box center [192, 49] width 18 height 18
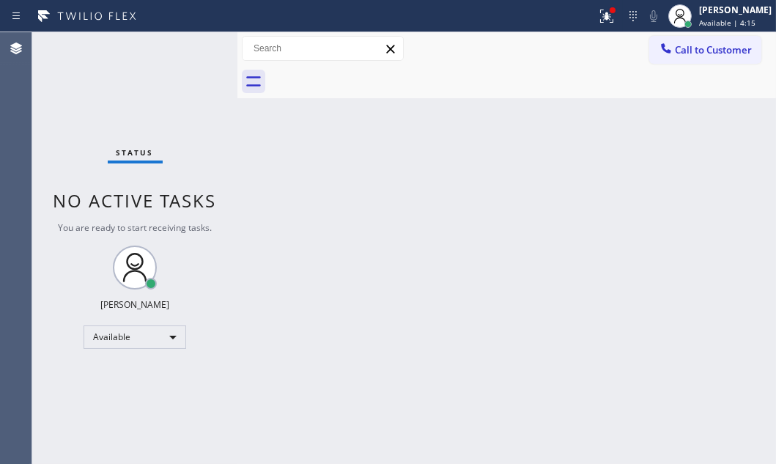
drag, startPoint x: 660, startPoint y: 194, endPoint x: 663, endPoint y: 211, distance: 17.1
click at [660, 196] on div "Back to Dashboard Change Sender ID Customers Technicians Select a contact Outbo…" at bounding box center [506, 248] width 539 height 432
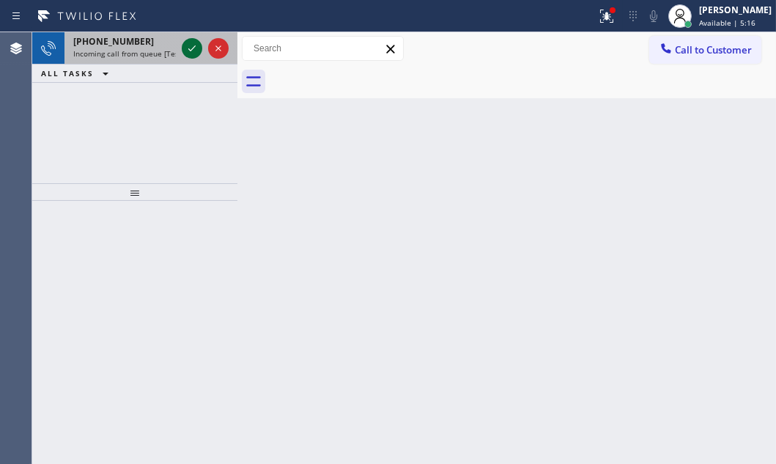
click at [195, 47] on icon at bounding box center [192, 49] width 18 height 18
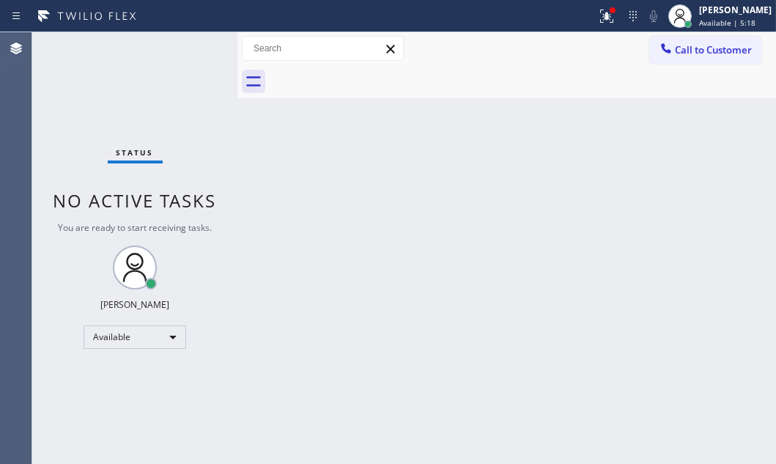
click at [308, 256] on div "Back to Dashboard Change Sender ID Customers Technicians Select a contact Outbo…" at bounding box center [506, 248] width 539 height 432
drag, startPoint x: 588, startPoint y: 16, endPoint x: 594, endPoint y: 103, distance: 86.7
click at [598, 18] on icon at bounding box center [607, 16] width 18 height 18
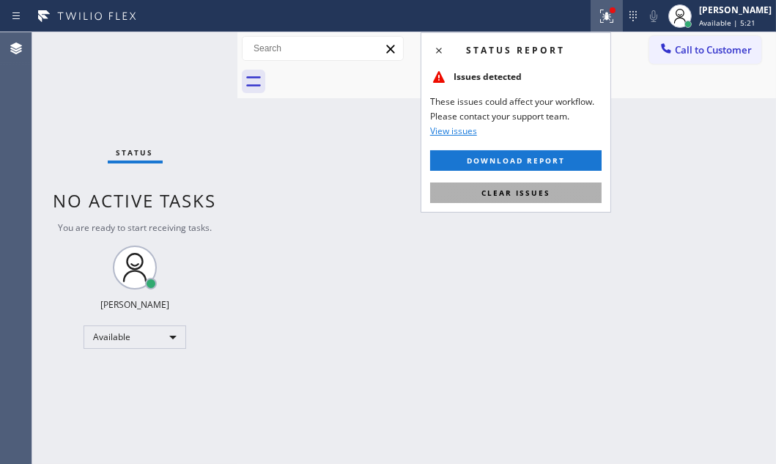
click at [564, 191] on button "Clear issues" at bounding box center [516, 193] width 172 height 21
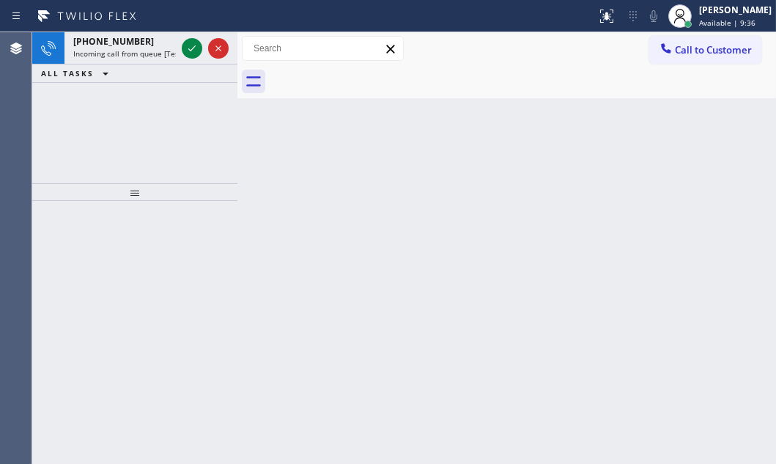
drag, startPoint x: 193, startPoint y: 50, endPoint x: 220, endPoint y: 80, distance: 40.5
click at [193, 50] on icon at bounding box center [192, 49] width 18 height 18
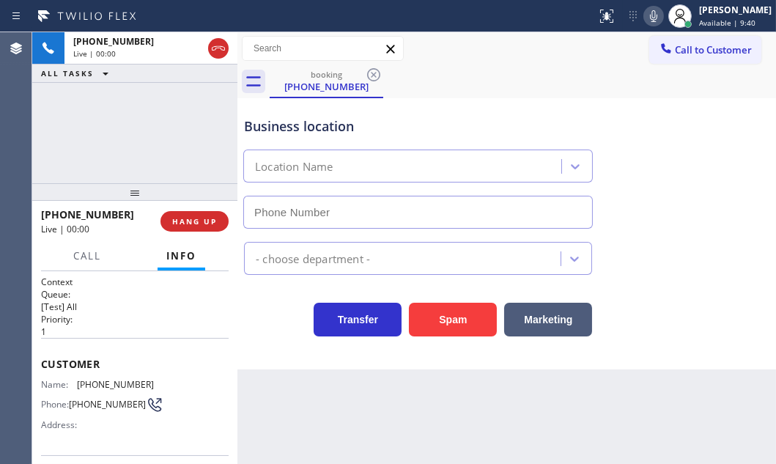
type input "[PHONE_NUMBER]"
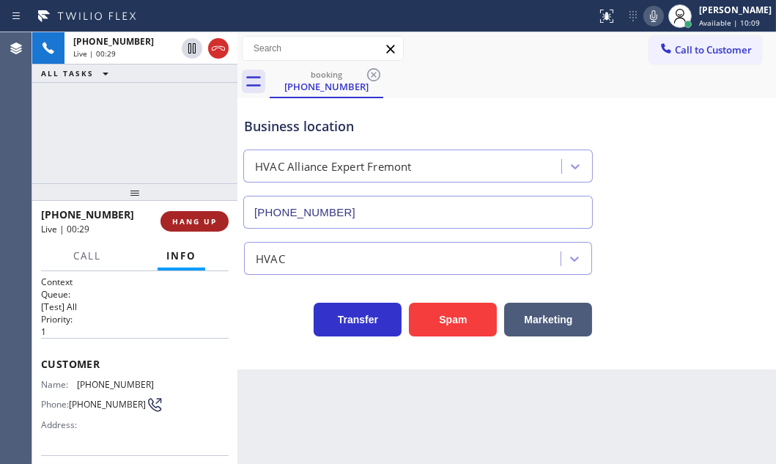
click at [198, 224] on span "HANG UP" at bounding box center [194, 221] width 45 height 10
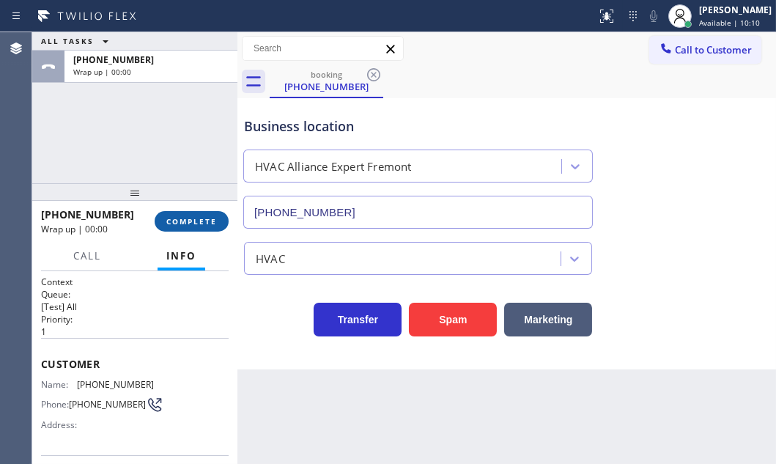
click at [198, 224] on span "COMPLETE" at bounding box center [191, 221] width 51 height 10
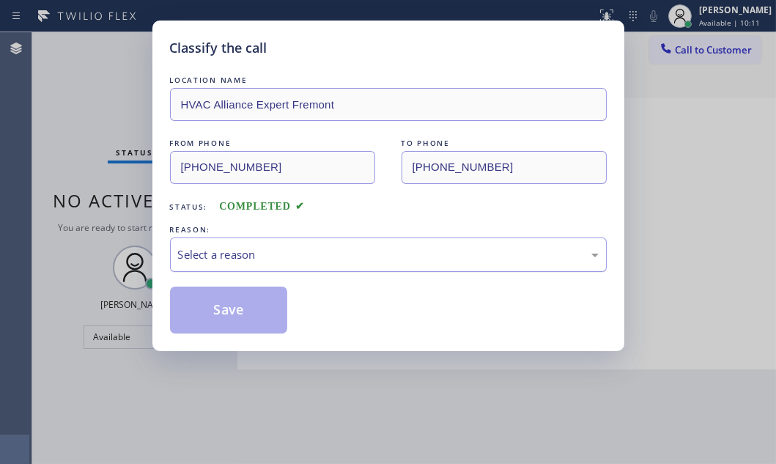
click at [394, 257] on div "Select a reason" at bounding box center [388, 254] width 421 height 17
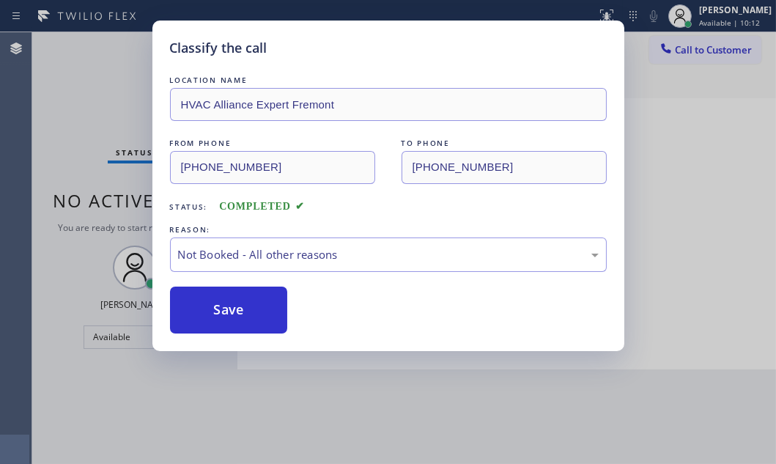
drag, startPoint x: 255, startPoint y: 314, endPoint x: 222, endPoint y: 309, distance: 33.3
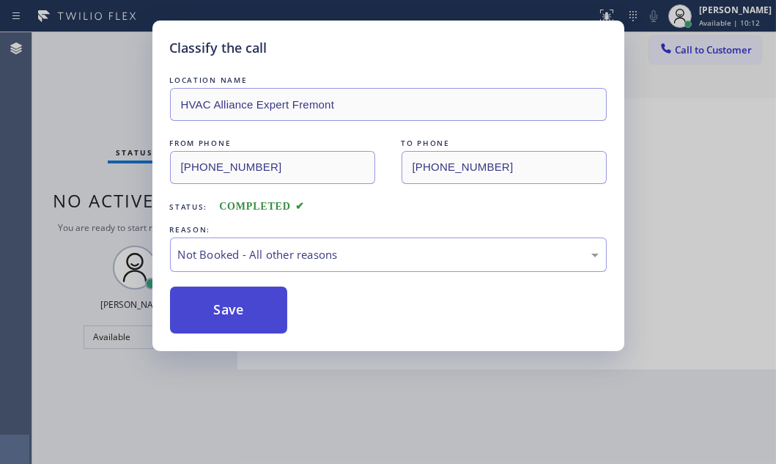
click at [222, 309] on button "Save" at bounding box center [229, 310] width 118 height 47
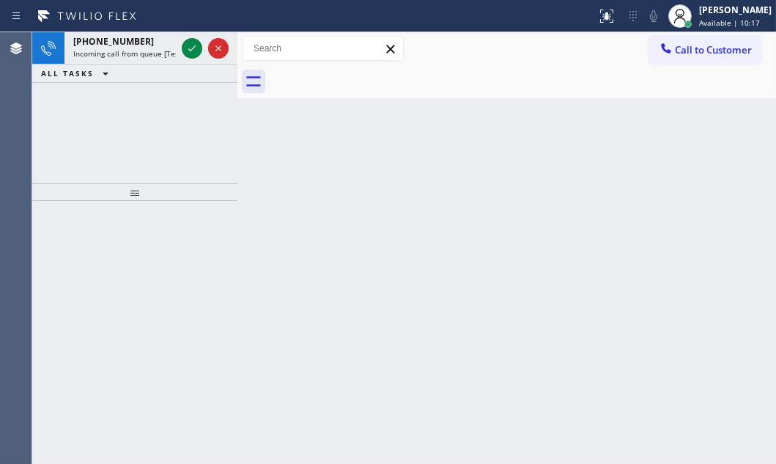
drag, startPoint x: 187, startPoint y: 43, endPoint x: 756, endPoint y: 277, distance: 615.7
click at [189, 43] on icon at bounding box center [192, 49] width 18 height 18
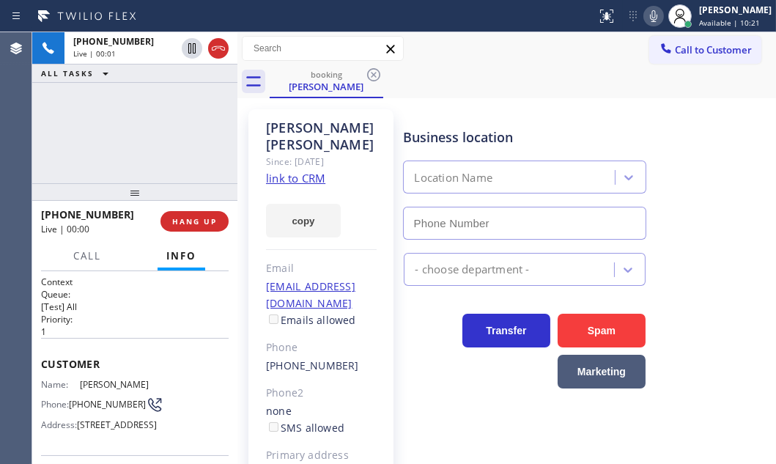
type input "[PHONE_NUMBER]"
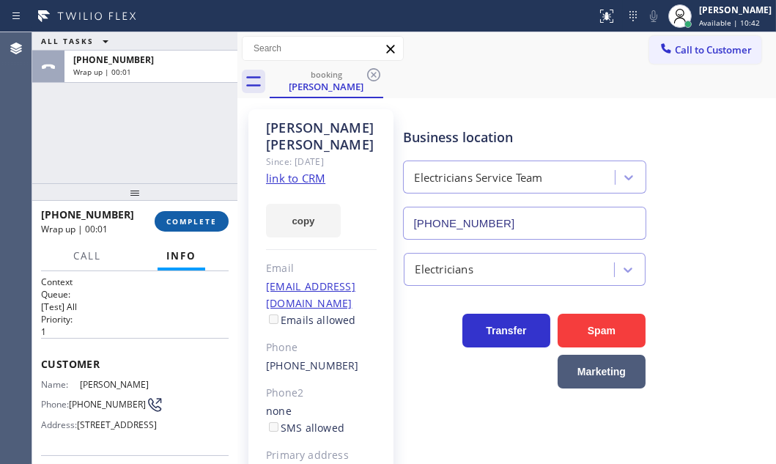
click at [210, 221] on span "COMPLETE" at bounding box center [191, 221] width 51 height 10
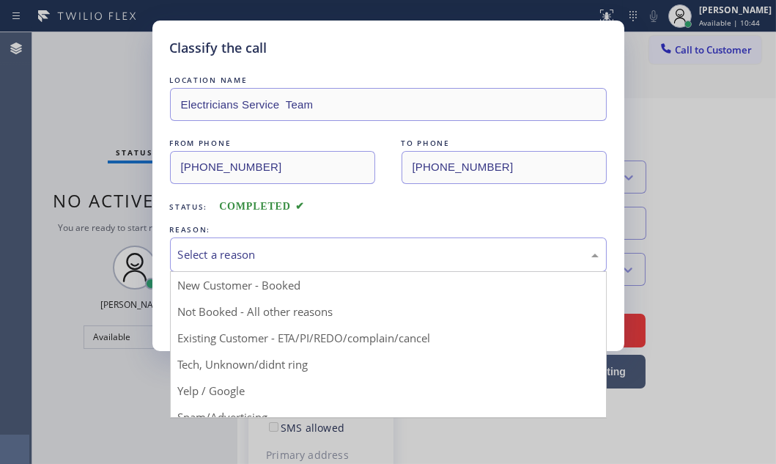
click at [344, 259] on div "Select a reason" at bounding box center [388, 254] width 421 height 17
drag, startPoint x: 242, startPoint y: 312, endPoint x: 234, endPoint y: 312, distance: 8.1
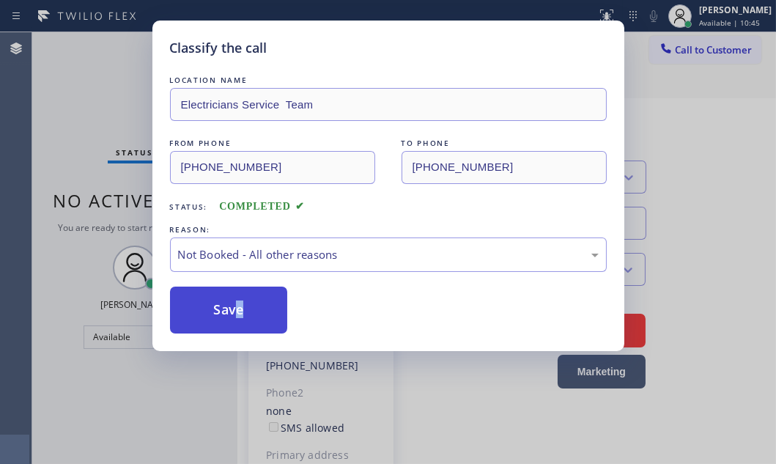
click at [224, 312] on button "Save" at bounding box center [229, 310] width 118 height 47
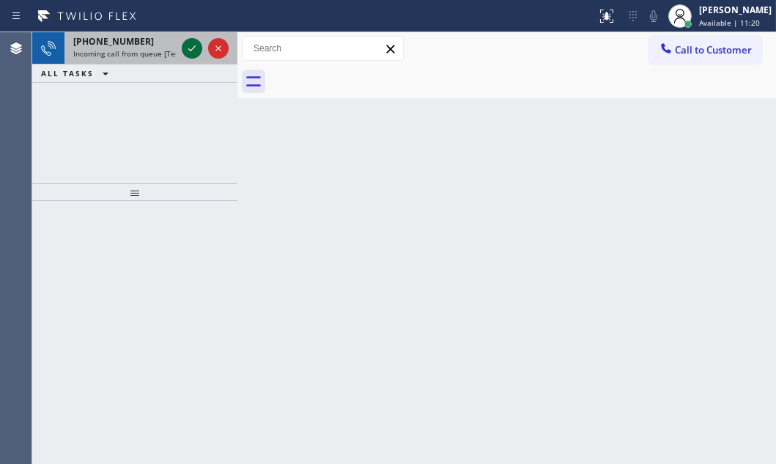
click at [193, 53] on icon at bounding box center [192, 49] width 18 height 18
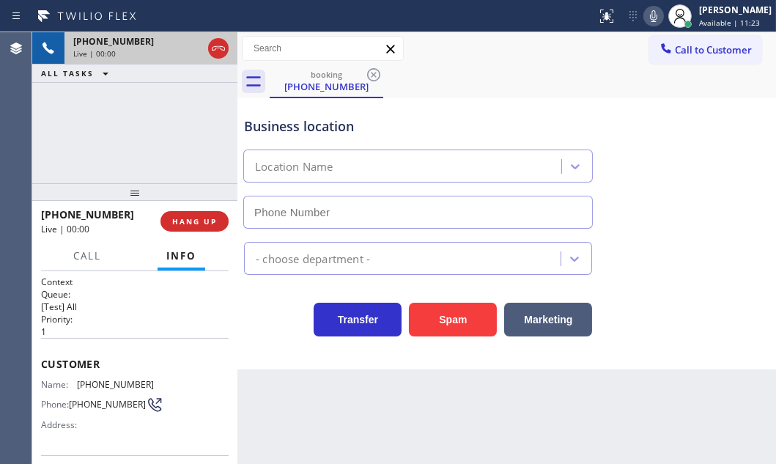
type input "[PHONE_NUMBER]"
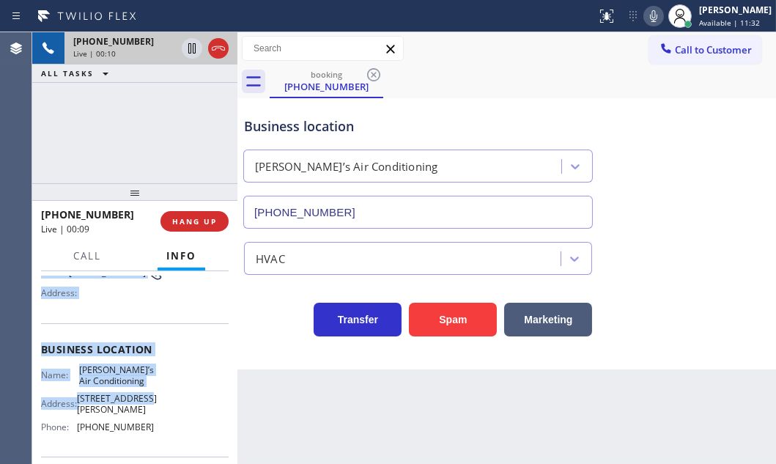
scroll to position [133, 0]
drag, startPoint x: 43, startPoint y: 357, endPoint x: 155, endPoint y: 419, distance: 128.3
click at [155, 419] on div "Context Queue: [Test] All Priority: 1 Customer Name: [PHONE_NUMBER] Phone: [PHO…" at bounding box center [135, 355] width 188 height 424
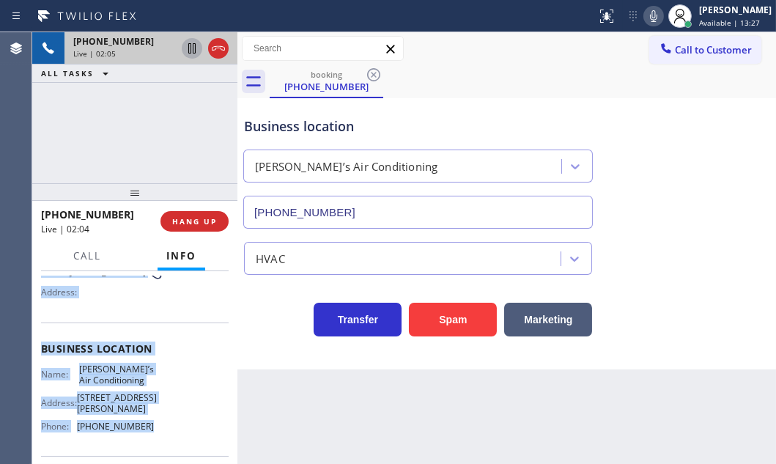
click at [196, 54] on icon at bounding box center [192, 49] width 18 height 18
click at [650, 17] on icon at bounding box center [653, 16] width 7 height 12
click at [650, 18] on icon at bounding box center [653, 16] width 7 height 12
click at [194, 51] on icon at bounding box center [192, 48] width 10 height 10
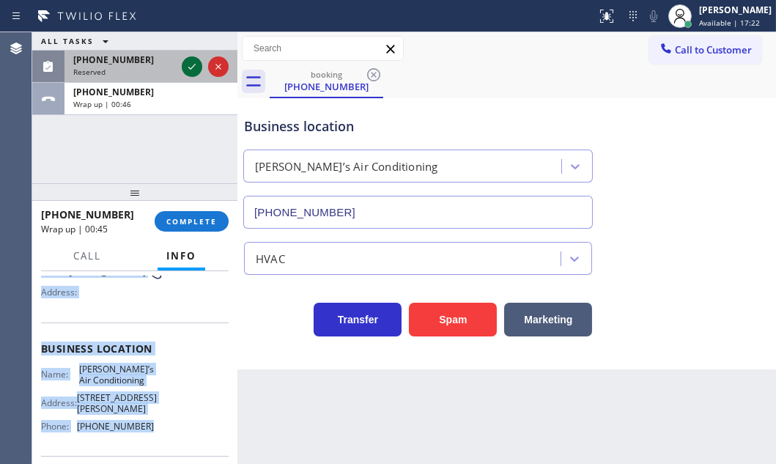
click at [191, 67] on icon at bounding box center [191, 67] width 7 height 6
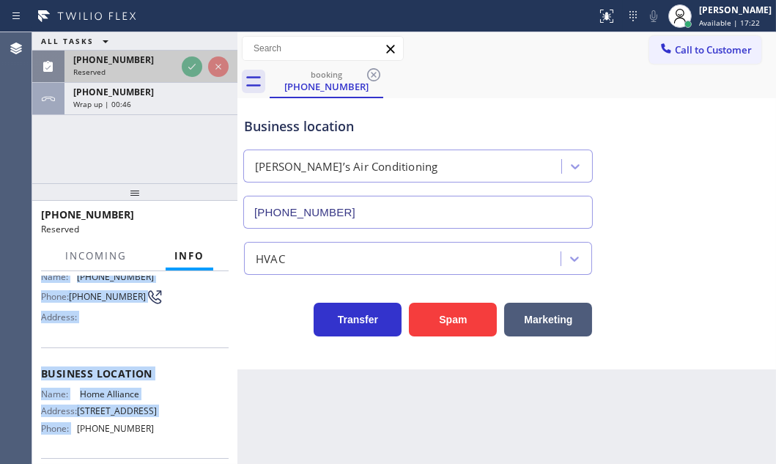
scroll to position [157, 0]
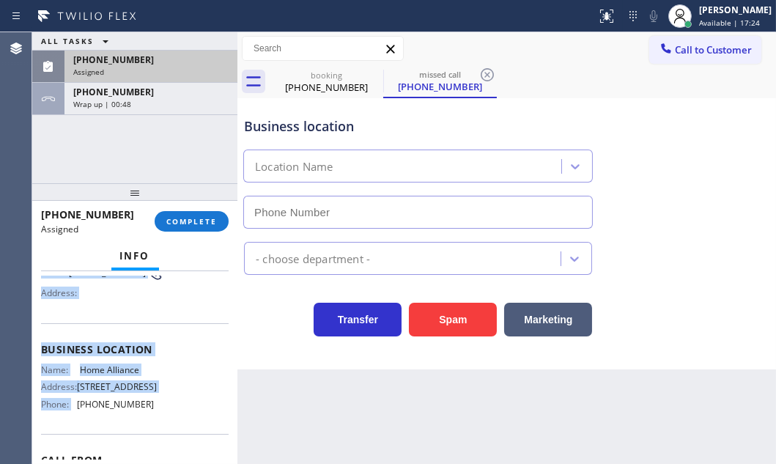
type input "[PHONE_NUMBER]"
click at [154, 72] on div "Assigned" at bounding box center [150, 72] width 155 height 10
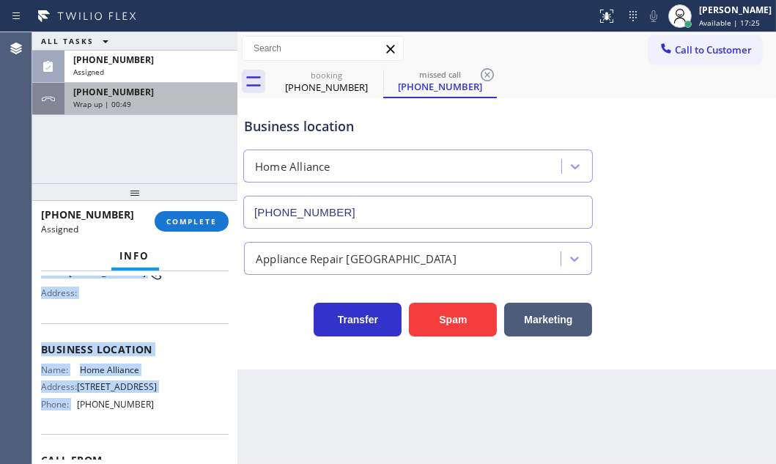
click at [163, 102] on div "Wrap up | 00:49" at bounding box center [150, 104] width 155 height 10
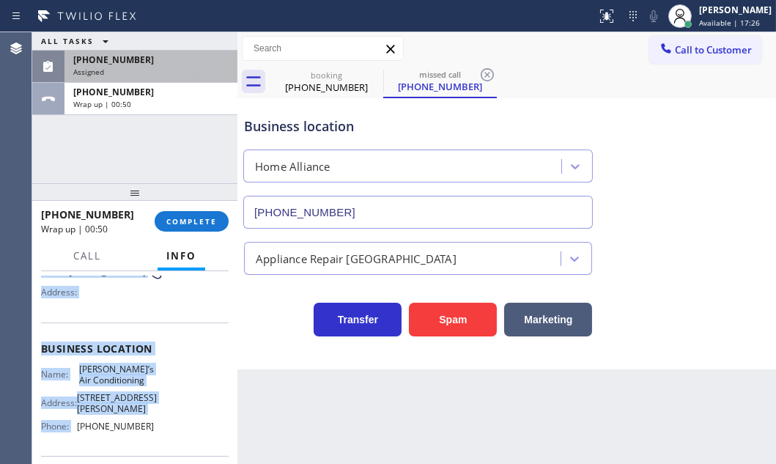
click at [174, 56] on div "[PHONE_NUMBER]" at bounding box center [150, 60] width 155 height 12
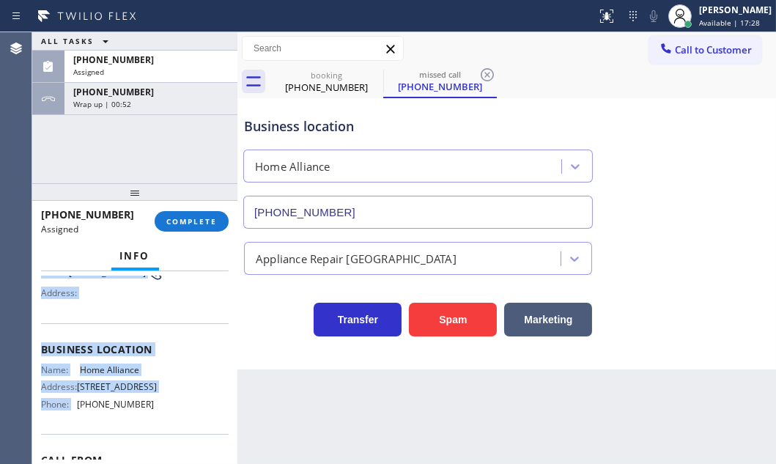
click at [166, 344] on span "Business location" at bounding box center [135, 349] width 188 height 14
drag, startPoint x: 41, startPoint y: 358, endPoint x: 155, endPoint y: 413, distance: 126.5
click at [155, 413] on div "Context Queue: Appliance Repair High End Priority: 0 Task Age: [DEMOGRAPHIC_DAT…" at bounding box center [135, 332] width 188 height 427
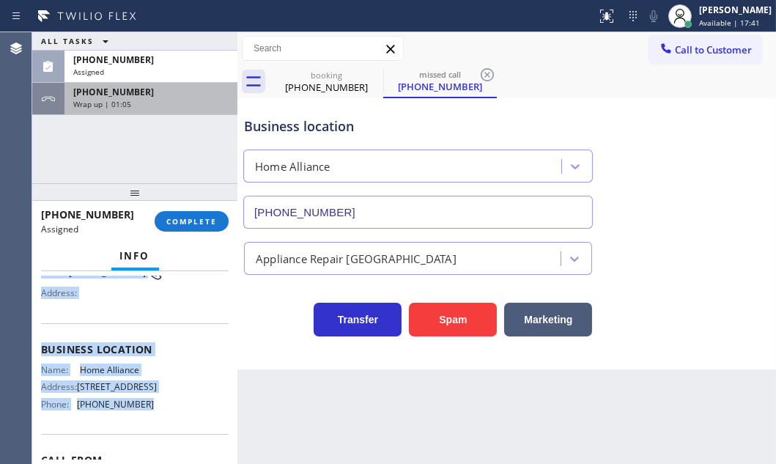
click at [144, 101] on div "Wrap up | 01:05" at bounding box center [150, 104] width 155 height 10
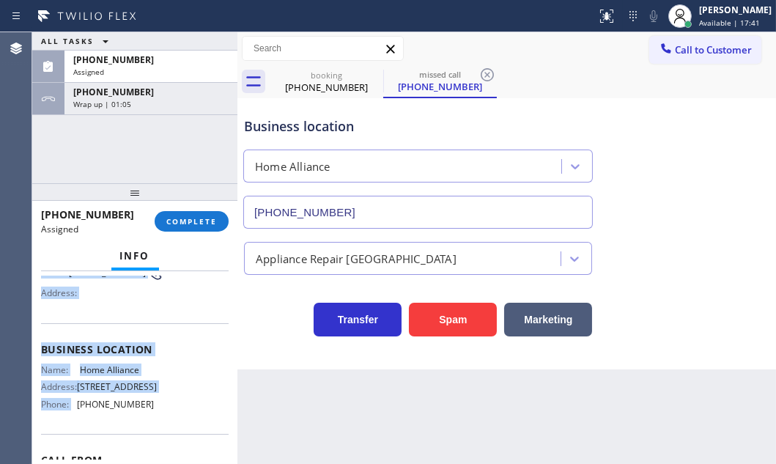
scroll to position [133, 0]
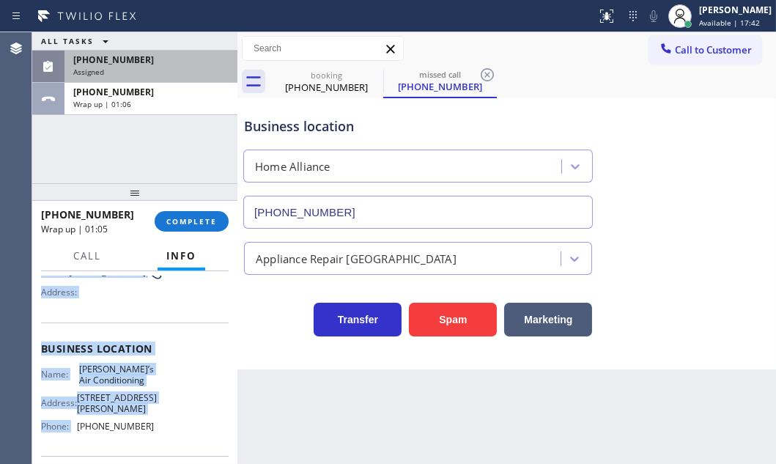
click at [180, 59] on div "[PHONE_NUMBER]" at bounding box center [150, 60] width 155 height 12
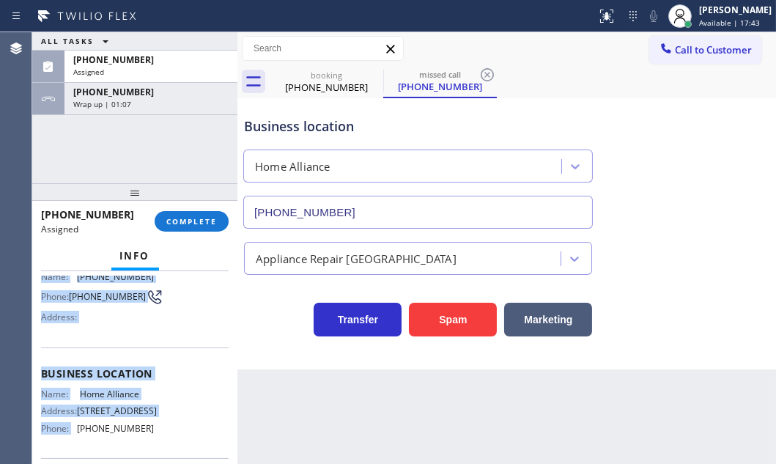
scroll to position [157, 0]
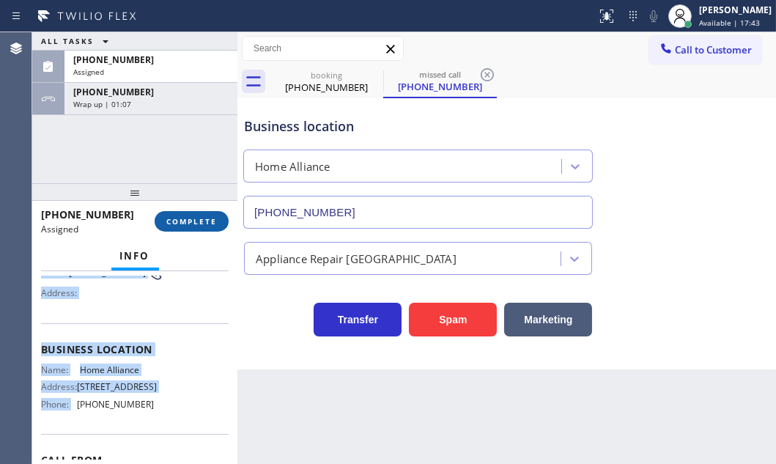
click at [194, 218] on span "COMPLETE" at bounding box center [191, 221] width 51 height 10
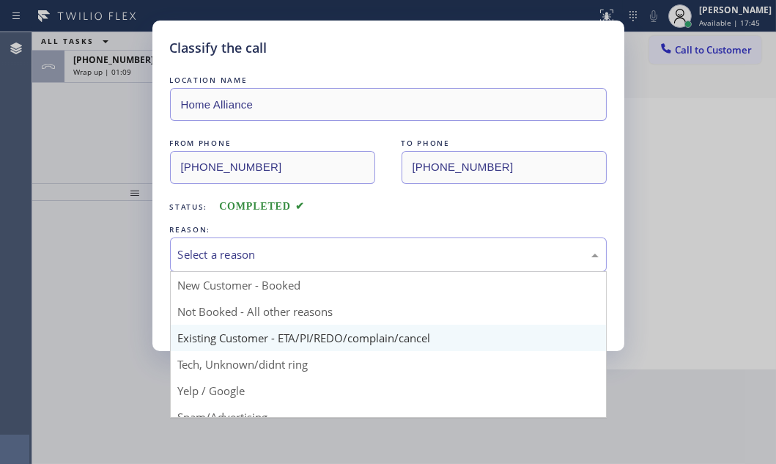
drag, startPoint x: 336, startPoint y: 246, endPoint x: 260, endPoint y: 332, distance: 114.7
click at [336, 247] on div "Select a reason" at bounding box center [388, 254] width 421 height 17
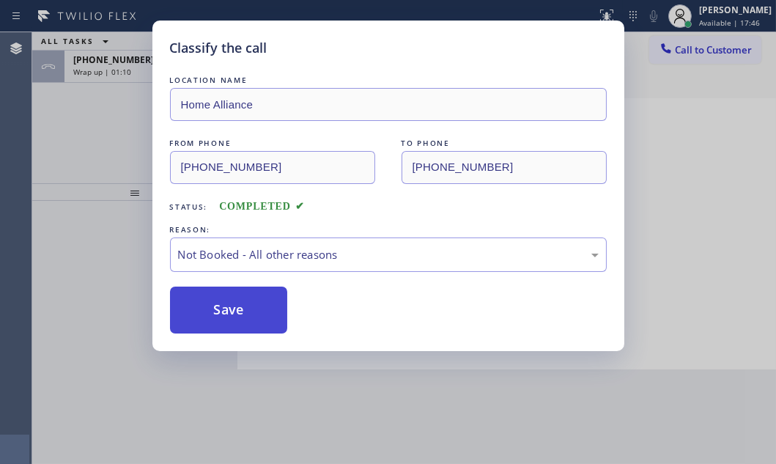
click at [220, 313] on button "Save" at bounding box center [229, 310] width 118 height 47
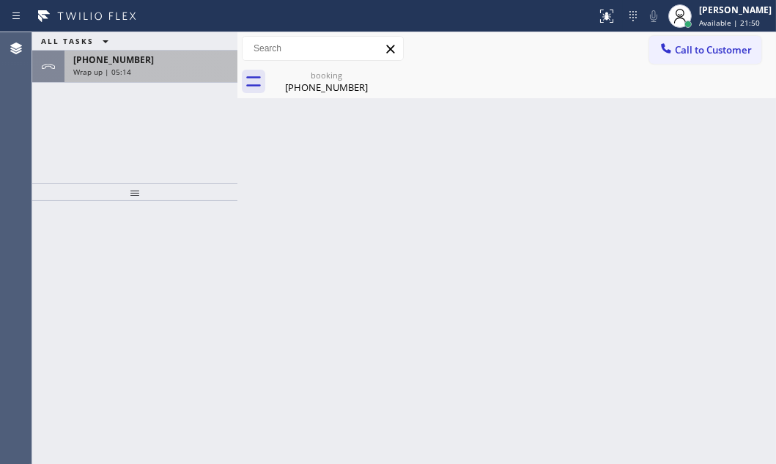
drag, startPoint x: 154, startPoint y: 73, endPoint x: 161, endPoint y: 69, distance: 8.5
click at [156, 73] on div "Wrap up | 05:14" at bounding box center [150, 72] width 155 height 10
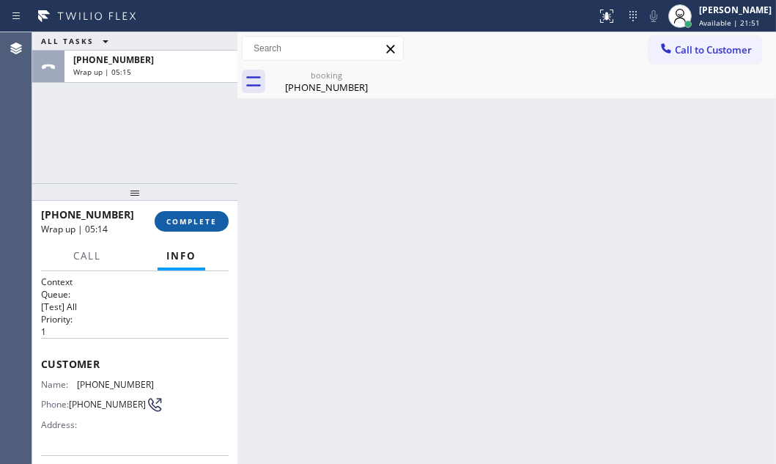
click at [208, 213] on button "COMPLETE" at bounding box center [192, 221] width 74 height 21
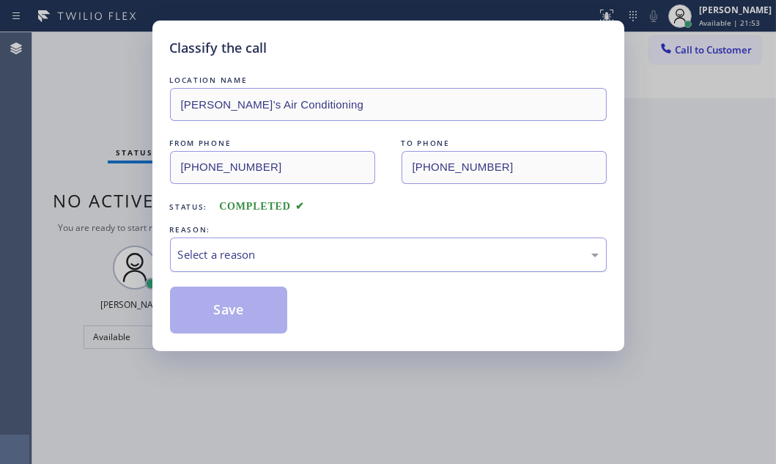
click at [344, 246] on div "Select a reason" at bounding box center [388, 254] width 421 height 17
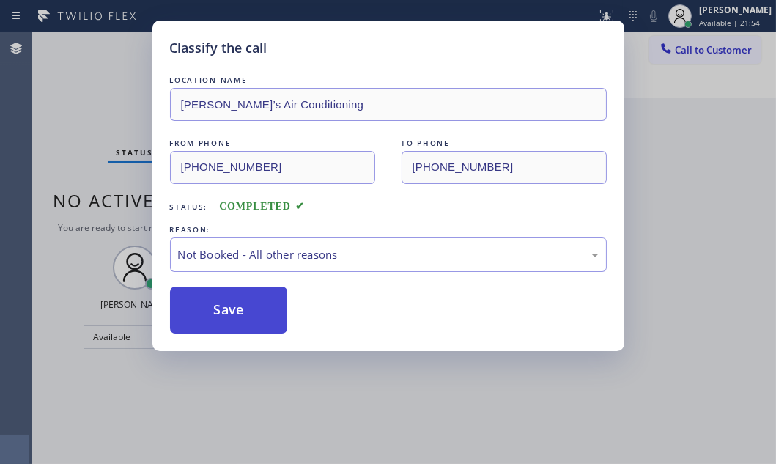
drag, startPoint x: 211, startPoint y: 315, endPoint x: 208, endPoint y: 308, distance: 7.9
click at [208, 308] on button "Save" at bounding box center [229, 310] width 118 height 47
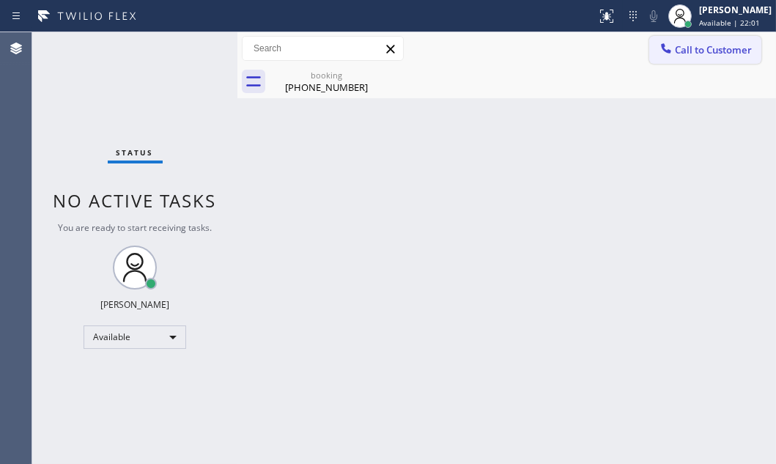
click at [712, 43] on span "Call to Customer" at bounding box center [713, 49] width 77 height 13
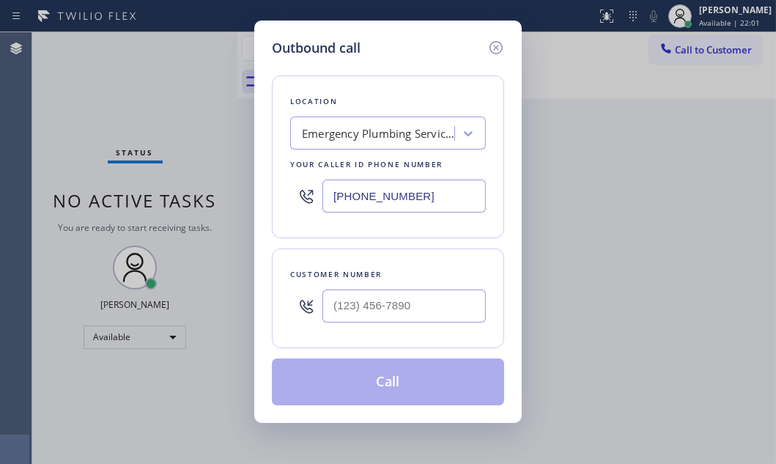
click at [414, 194] on input "[PHONE_NUMBER]" at bounding box center [404, 196] width 163 height 33
click at [413, 194] on input "[PHONE_NUMBER]" at bounding box center [404, 196] width 163 height 33
paste input "77-0796"
type input "[PHONE_NUMBER]"
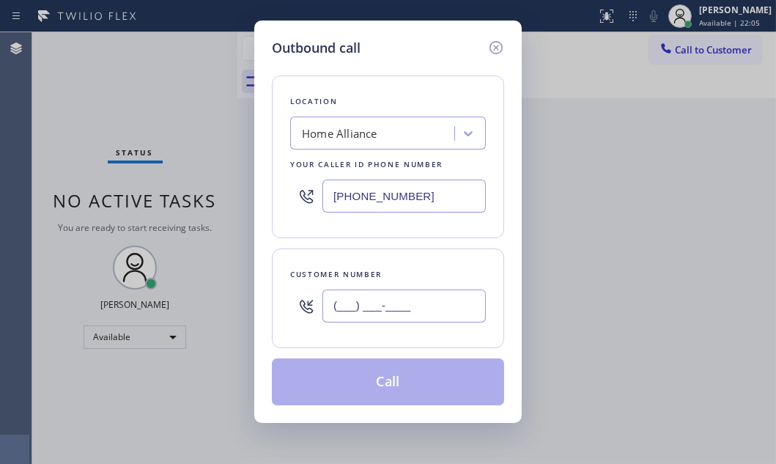
click at [366, 309] on input "(___) ___-____" at bounding box center [404, 306] width 163 height 33
paste input "843) 685-0864"
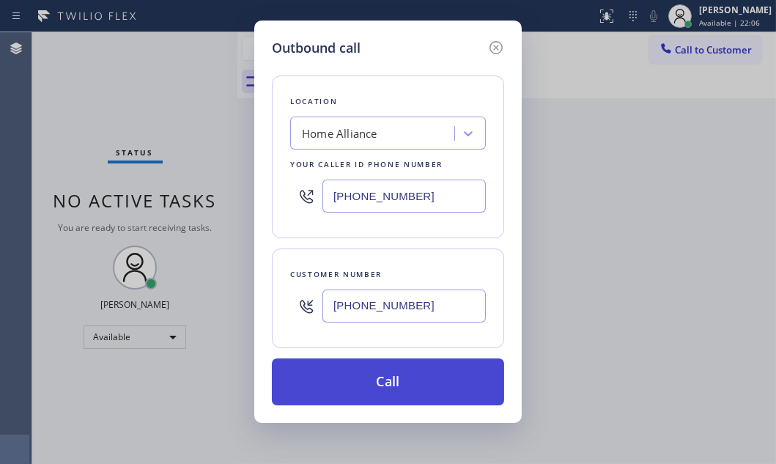
type input "[PHONE_NUMBER]"
click at [401, 383] on button "Call" at bounding box center [388, 381] width 232 height 47
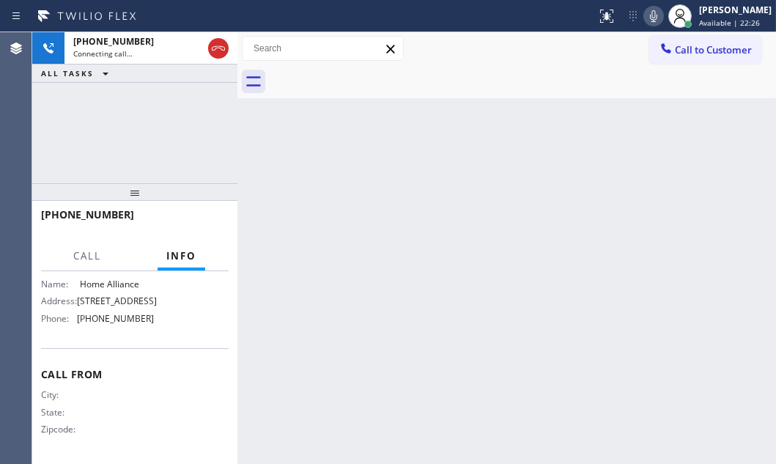
scroll to position [98, 0]
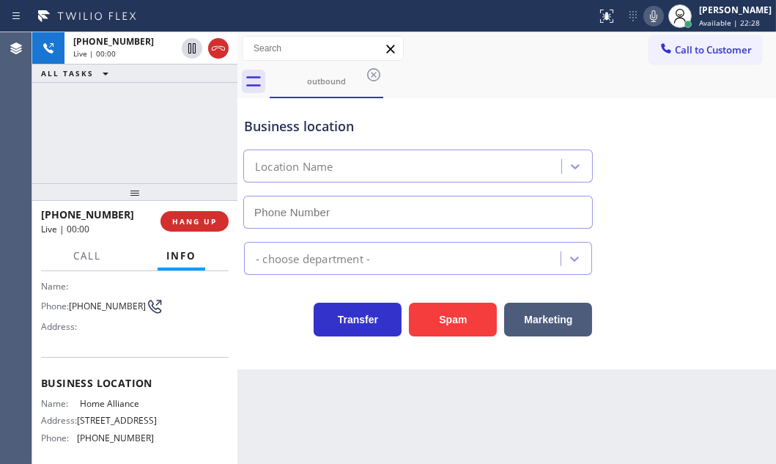
type input "[PHONE_NUMBER]"
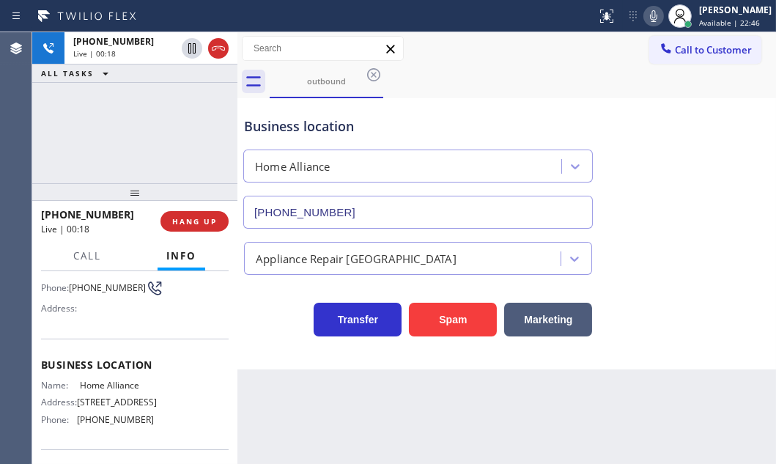
scroll to position [165, 0]
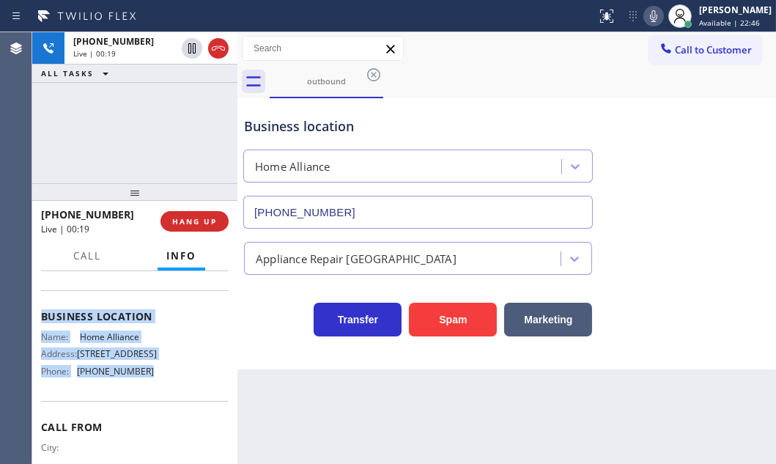
drag, startPoint x: 40, startPoint y: 328, endPoint x: 171, endPoint y: 385, distance: 143.1
click at [171, 385] on div "Context Queue: Everyone Priority: 0 Customer Name: Phone: [PHONE_NUMBER] Addres…" at bounding box center [134, 367] width 205 height 193
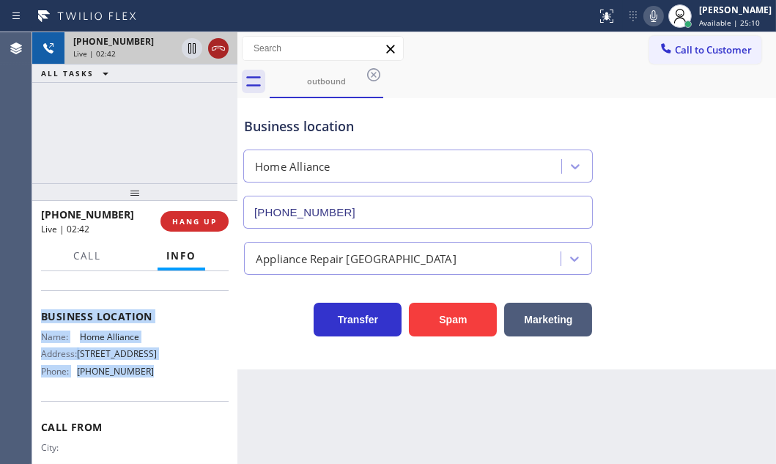
click at [217, 50] on icon at bounding box center [219, 49] width 18 height 18
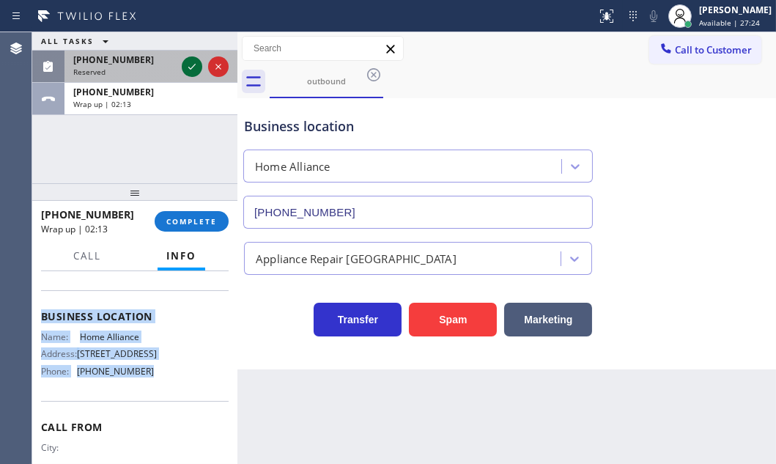
click at [195, 68] on icon at bounding box center [192, 67] width 18 height 18
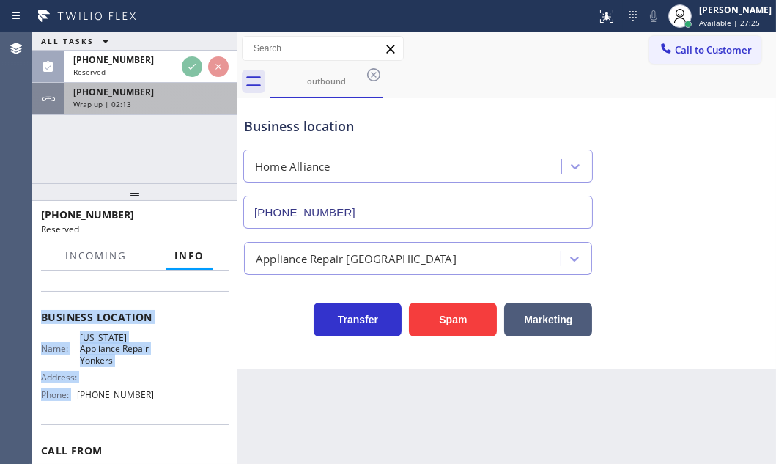
click at [175, 91] on div "[PHONE_NUMBER]" at bounding box center [150, 92] width 155 height 12
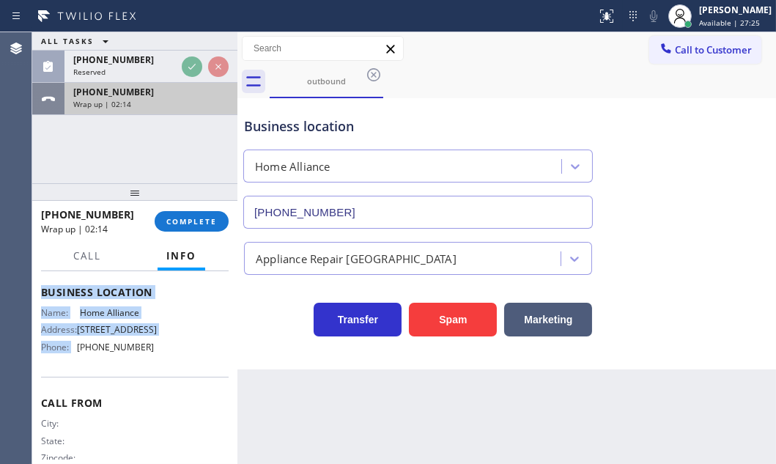
scroll to position [165, 0]
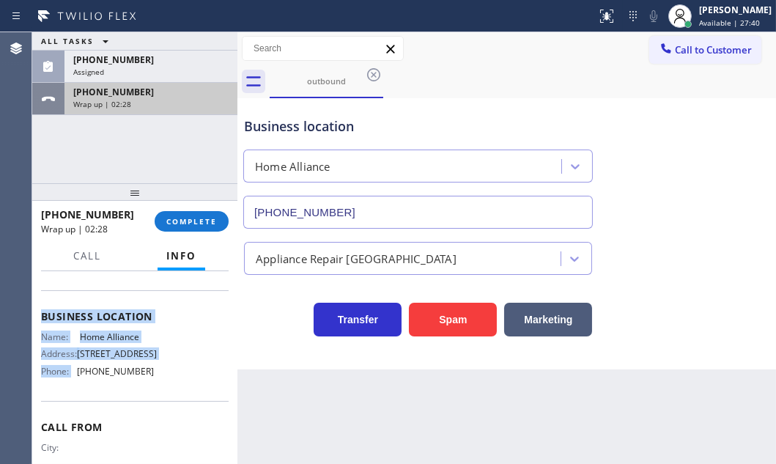
click at [191, 101] on div "Wrap up | 02:28" at bounding box center [150, 104] width 155 height 10
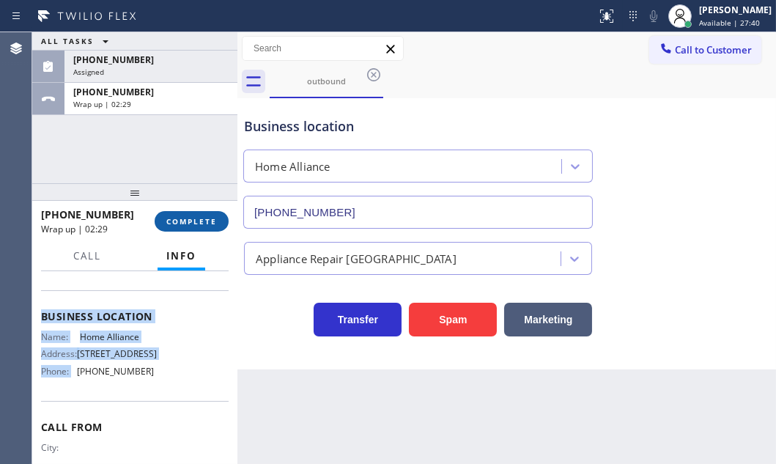
click at [189, 224] on span "COMPLETE" at bounding box center [191, 221] width 51 height 10
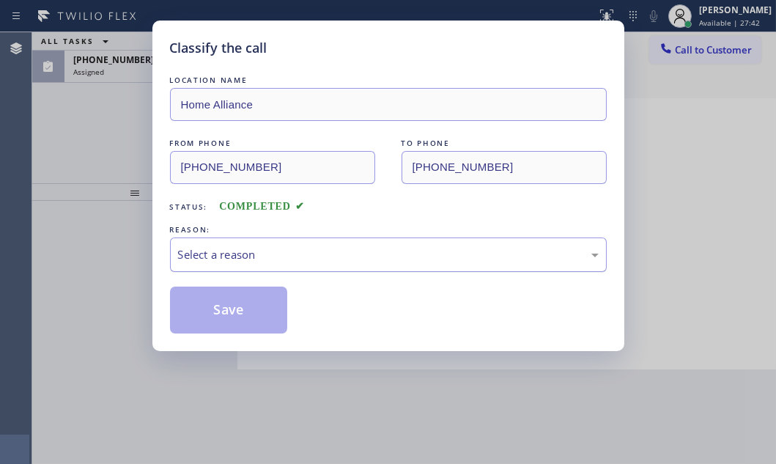
click at [375, 251] on div "Select a reason" at bounding box center [388, 254] width 421 height 17
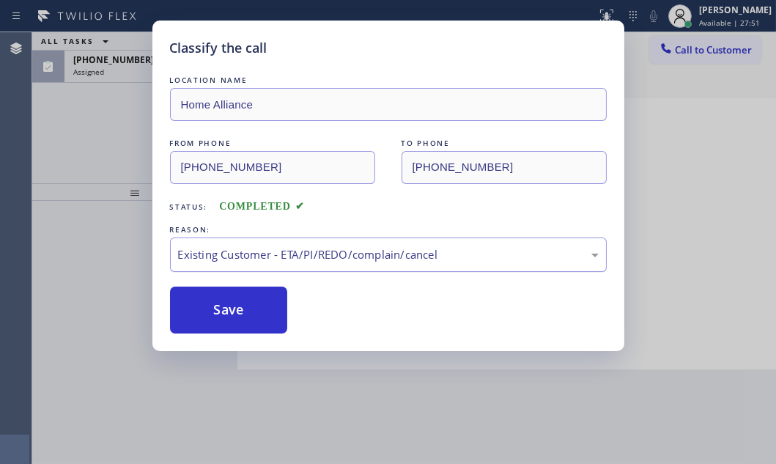
click at [265, 257] on div "Existing Customer - ETA/PI/REDO/complain/cancel" at bounding box center [388, 254] width 421 height 17
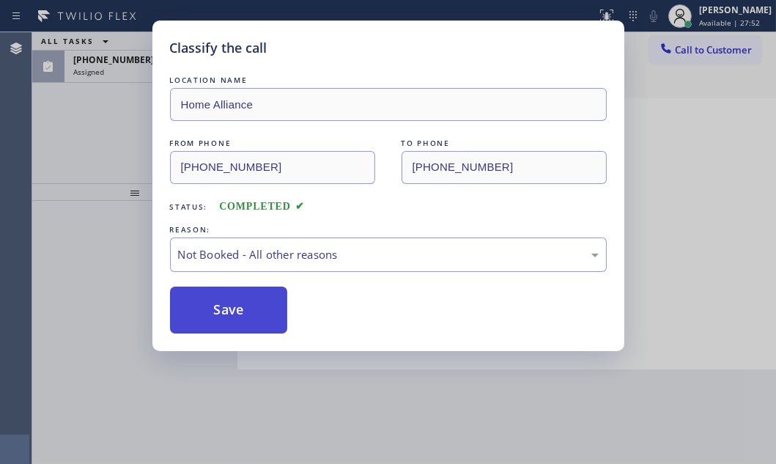
click at [228, 312] on button "Save" at bounding box center [229, 310] width 118 height 47
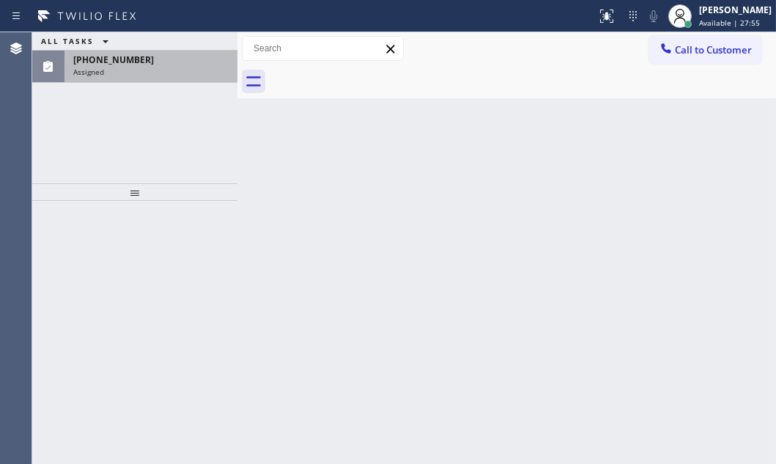
click at [183, 73] on div "Assigned" at bounding box center [150, 72] width 155 height 10
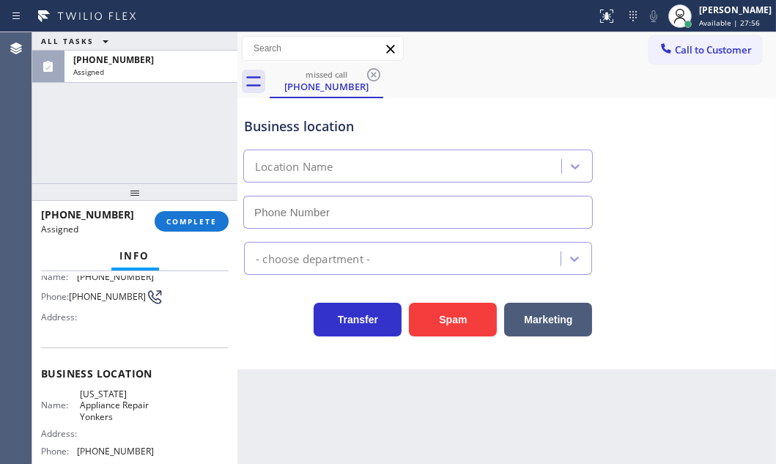
type input "[PHONE_NUMBER]"
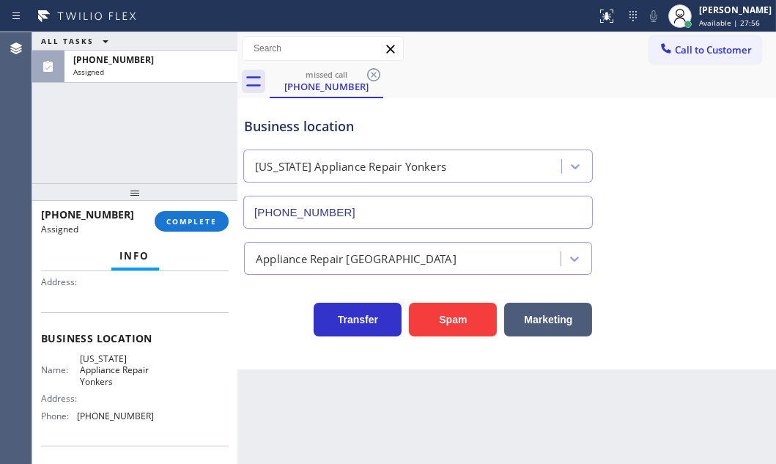
scroll to position [188, 0]
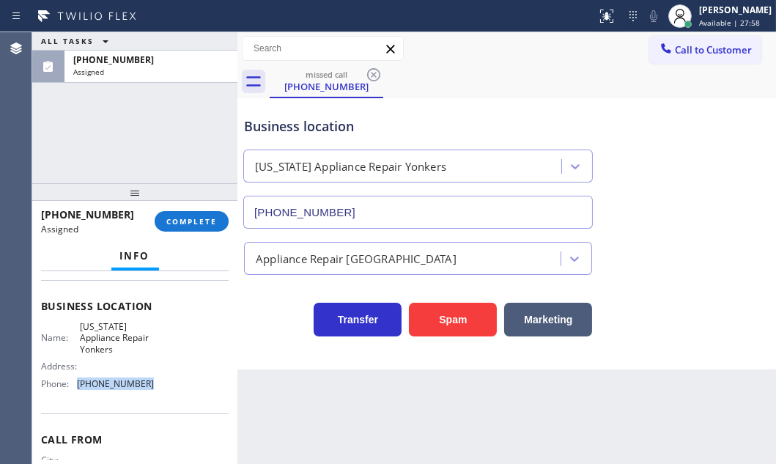
drag, startPoint x: 144, startPoint y: 386, endPoint x: 78, endPoint y: 386, distance: 66.0
click at [78, 386] on span "[PHONE_NUMBER]" at bounding box center [115, 383] width 77 height 11
click at [685, 50] on span "Call to Customer" at bounding box center [713, 49] width 77 height 13
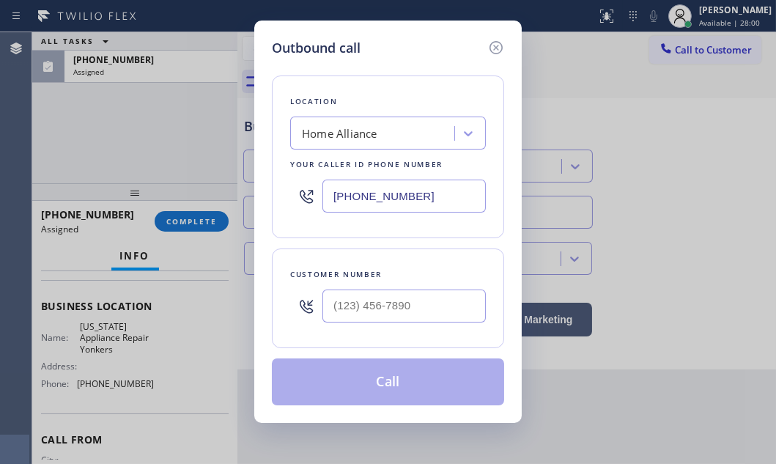
click at [432, 192] on input "[PHONE_NUMBER]" at bounding box center [404, 196] width 163 height 33
paste input "914) 873-0795"
type input "[PHONE_NUMBER]"
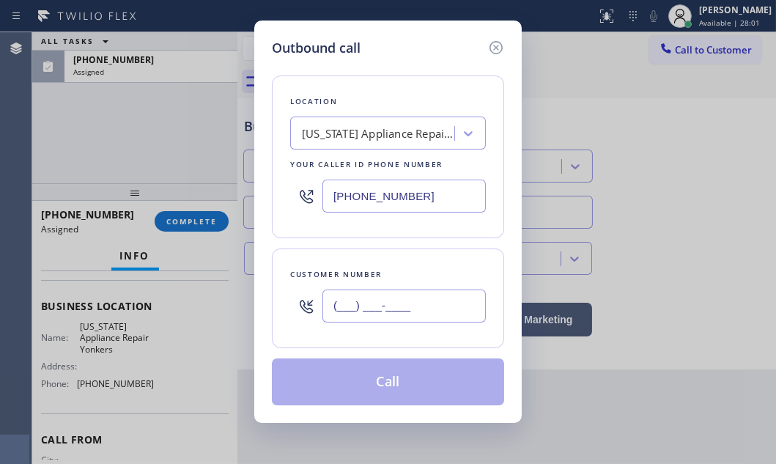
click at [404, 296] on input "(___) ___-____" at bounding box center [404, 306] width 163 height 33
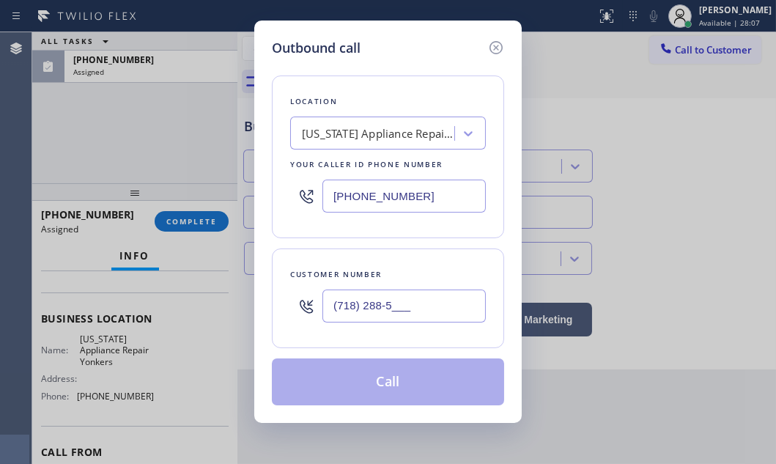
scroll to position [199, 0]
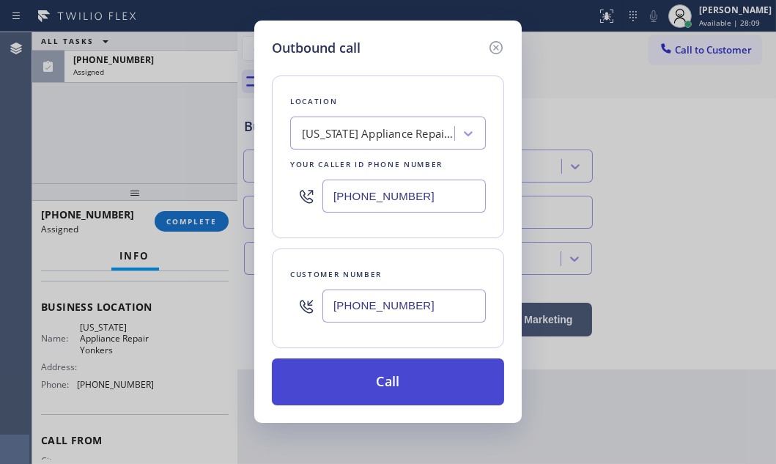
type input "[PHONE_NUMBER]"
click at [388, 373] on button "Call" at bounding box center [388, 381] width 232 height 47
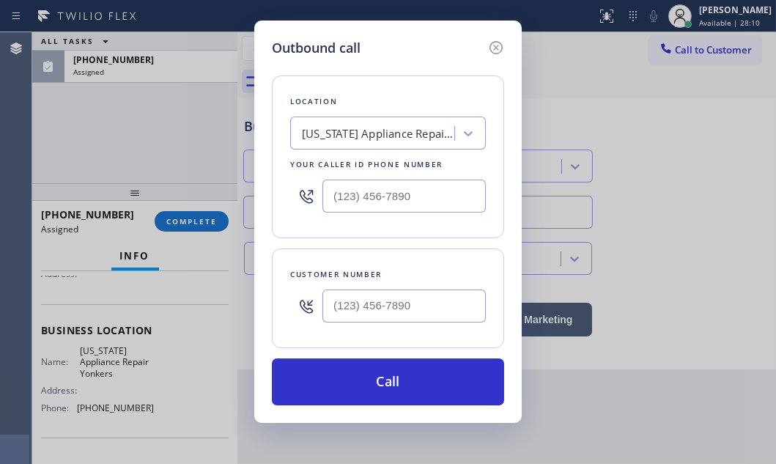
click at [133, 126] on div "ALL TASKS ALL TASKS ACTIVE TASKS TASKS IN WRAP UP [PHONE_NUMBER] Assigned" at bounding box center [134, 107] width 205 height 151
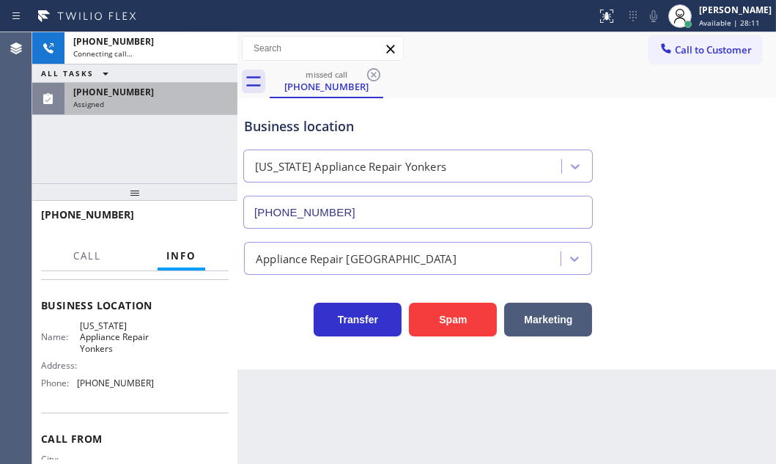
click at [148, 99] on div "Assigned" at bounding box center [150, 104] width 155 height 10
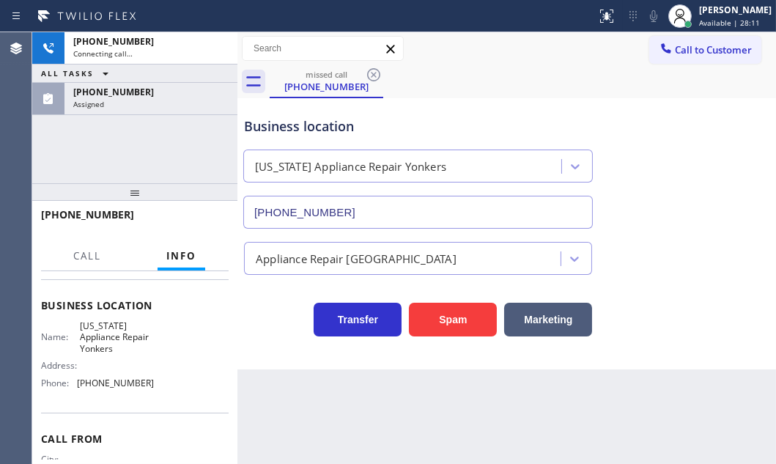
scroll to position [199, 0]
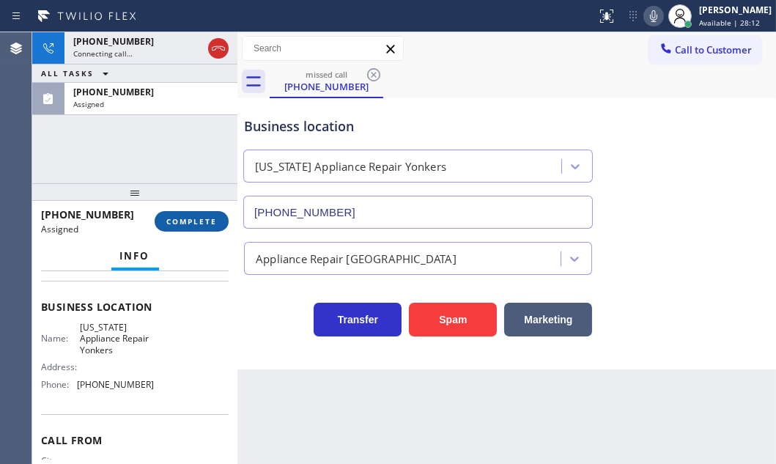
drag, startPoint x: 202, startPoint y: 218, endPoint x: 319, endPoint y: 249, distance: 121.3
click at [202, 218] on span "COMPLETE" at bounding box center [191, 221] width 51 height 10
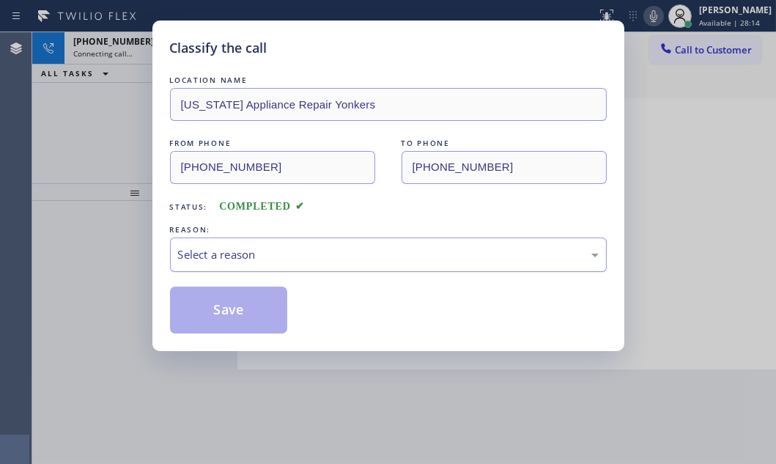
click at [349, 249] on div "Select a reason" at bounding box center [388, 254] width 421 height 17
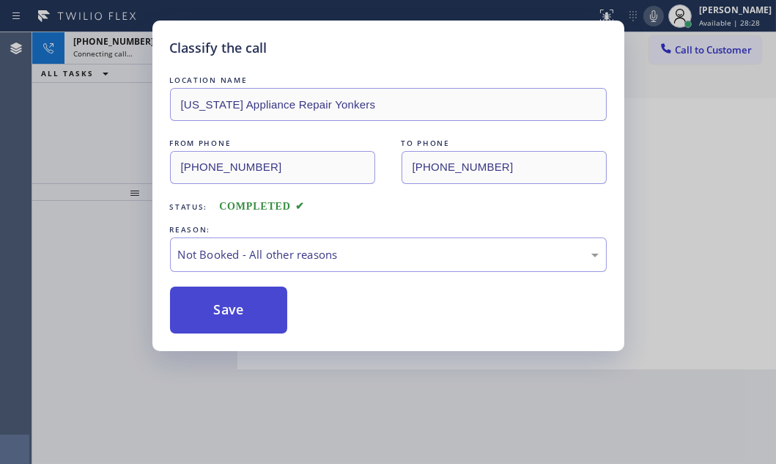
click at [231, 322] on button "Save" at bounding box center [229, 310] width 118 height 47
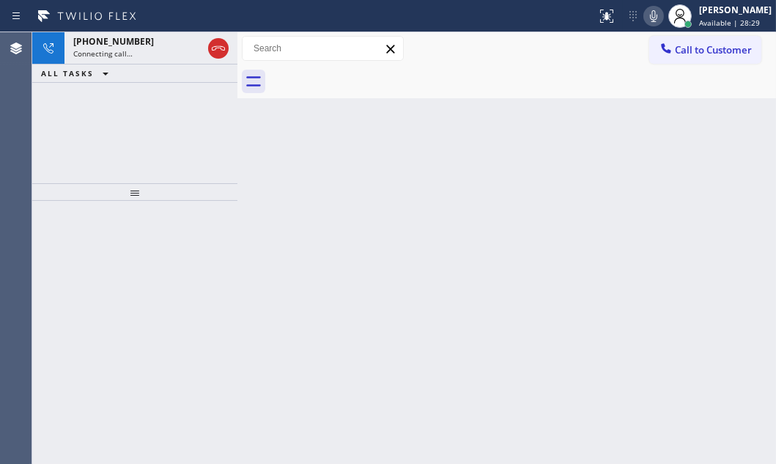
drag, startPoint x: 82, startPoint y: 144, endPoint x: 93, endPoint y: 140, distance: 11.8
click at [86, 144] on div "[PHONE_NUMBER] Connecting call… ALL TASKS ALL TASKS ACTIVE TASKS TASKS IN WRAP …" at bounding box center [134, 107] width 205 height 151
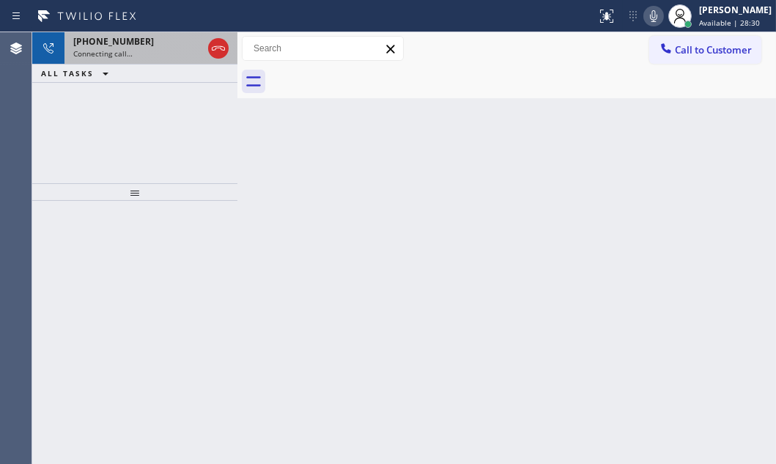
click at [154, 51] on div "Connecting call…" at bounding box center [137, 53] width 129 height 10
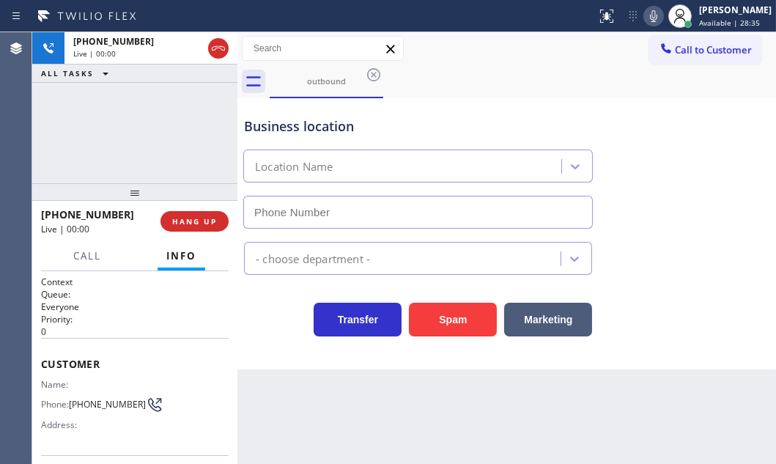
type input "[PHONE_NUMBER]"
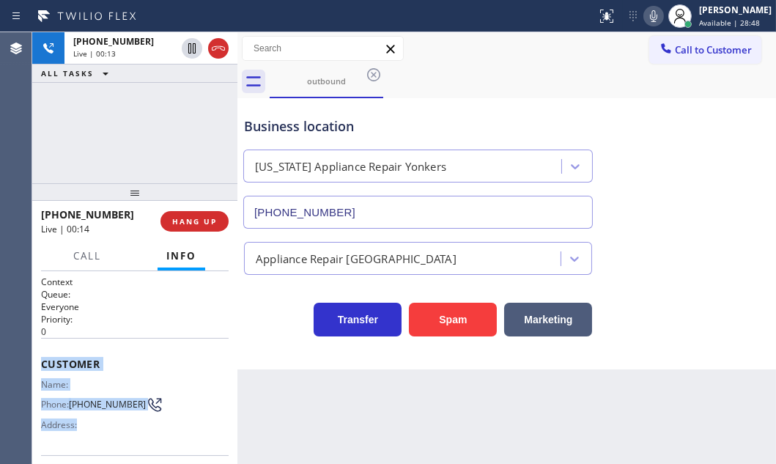
scroll to position [133, 0]
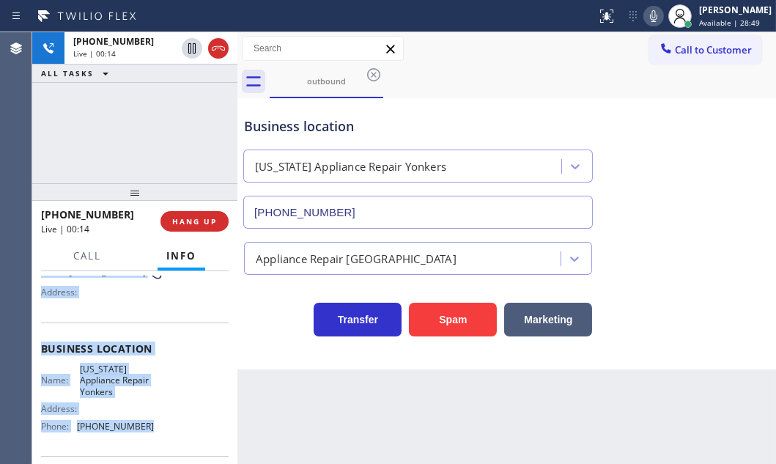
drag, startPoint x: 42, startPoint y: 358, endPoint x: 156, endPoint y: 433, distance: 136.6
click at [156, 433] on div "Context Queue: Everyone Priority: 0 Customer Name: Phone: [PHONE_NUMBER] Addres…" at bounding box center [135, 355] width 188 height 424
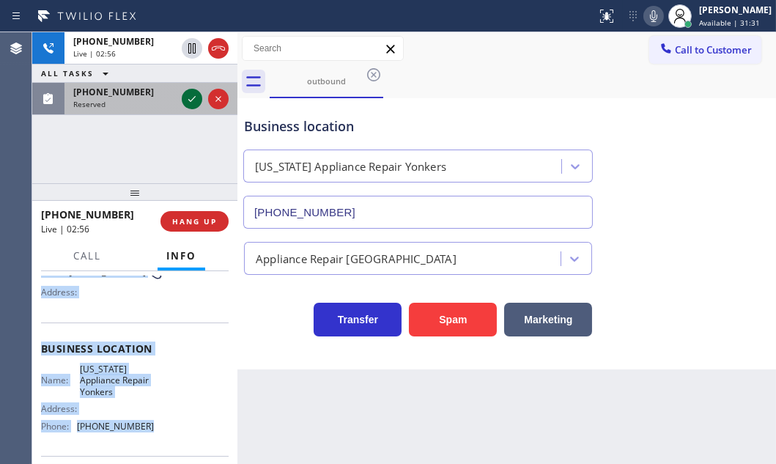
click at [189, 100] on icon at bounding box center [191, 99] width 7 height 6
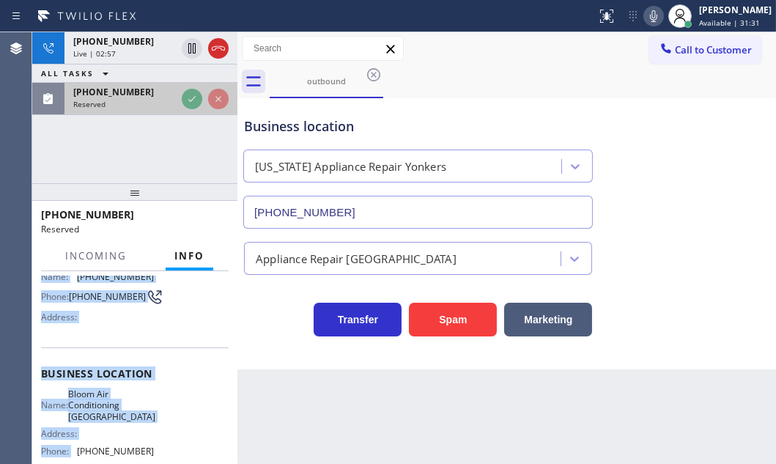
scroll to position [157, 0]
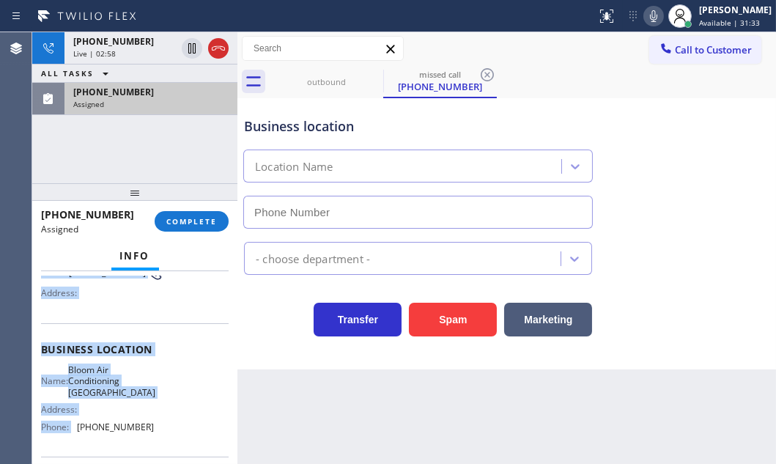
type input "[PHONE_NUMBER]"
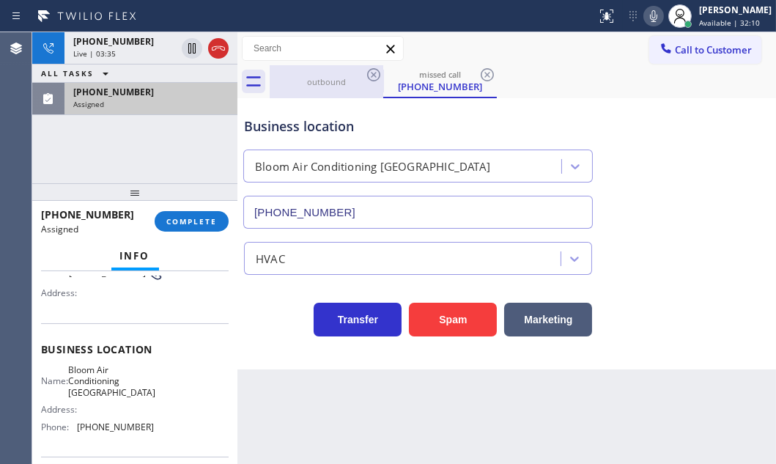
click at [323, 73] on div "outbound" at bounding box center [326, 81] width 111 height 33
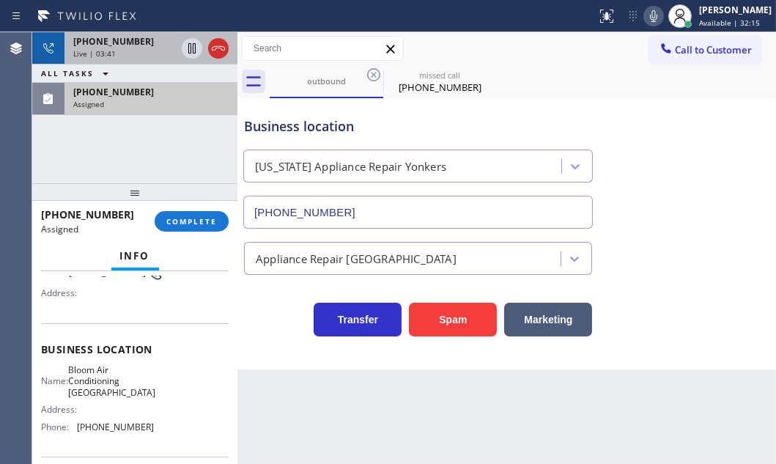
click at [139, 50] on div "Live | 03:41" at bounding box center [124, 53] width 103 height 10
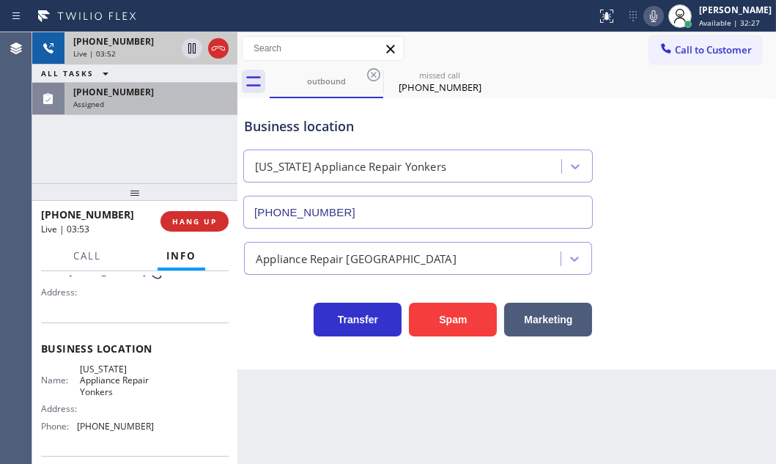
click at [148, 45] on div "[PHONE_NUMBER]" at bounding box center [124, 41] width 103 height 12
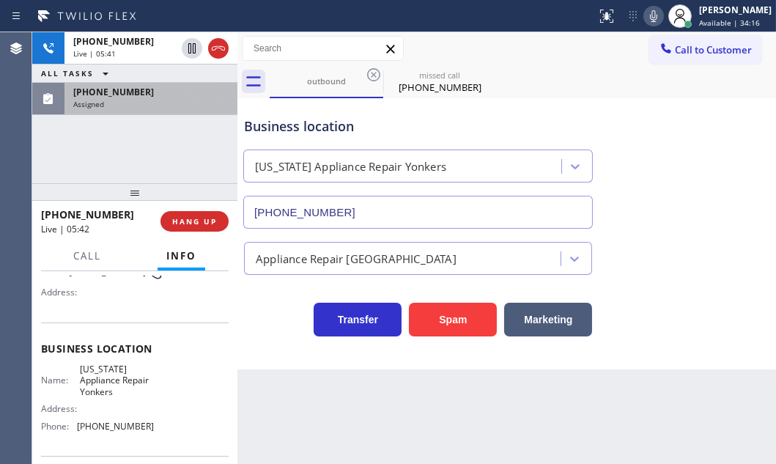
click at [188, 105] on div "Assigned" at bounding box center [150, 104] width 155 height 10
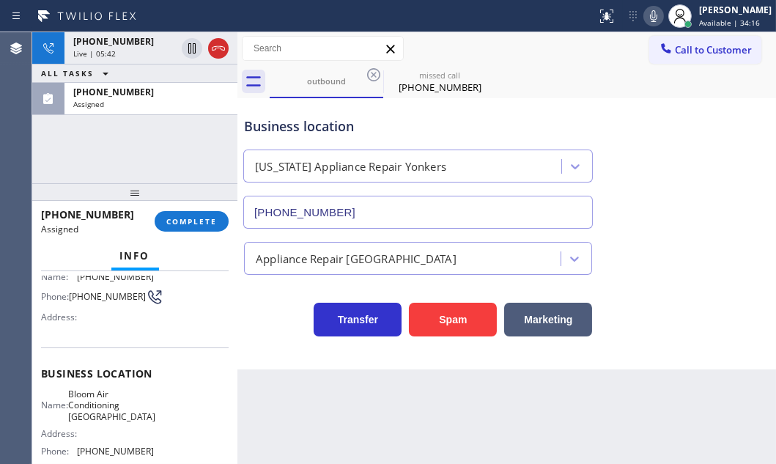
scroll to position [157, 0]
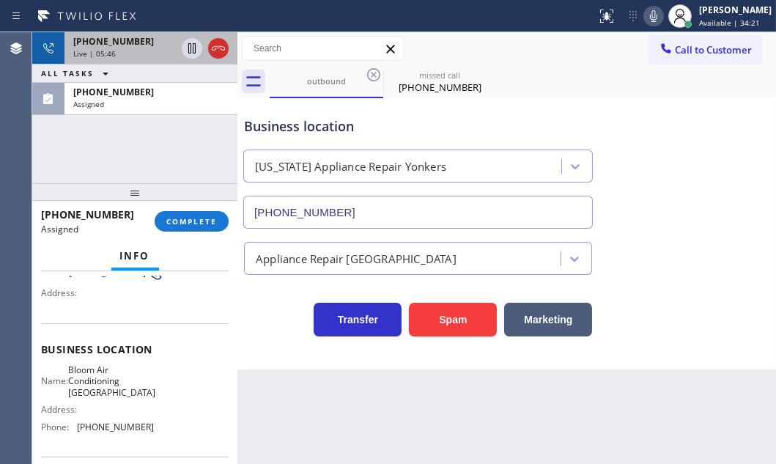
click at [153, 55] on div "Live | 05:46" at bounding box center [124, 53] width 103 height 10
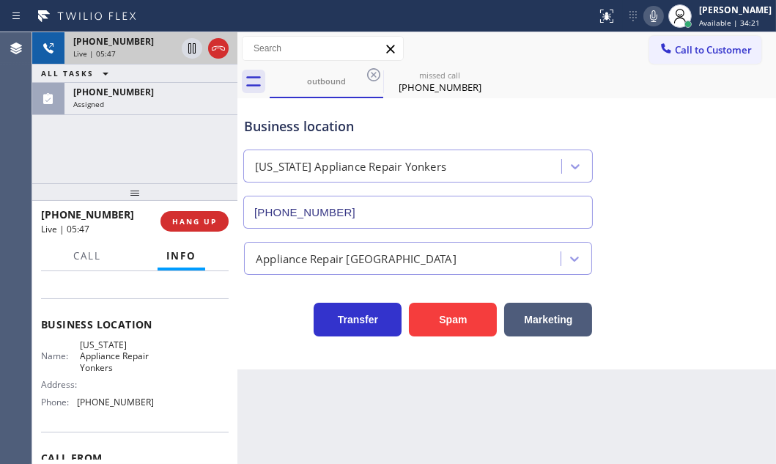
scroll to position [133, 0]
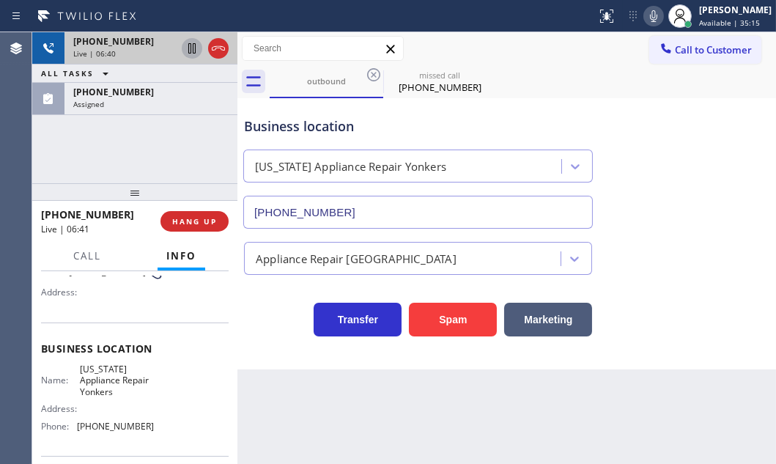
click at [194, 53] on icon at bounding box center [191, 48] width 7 height 10
click at [187, 50] on icon at bounding box center [192, 49] width 18 height 18
click at [191, 51] on icon at bounding box center [191, 48] width 7 height 10
click at [196, 50] on icon at bounding box center [192, 49] width 18 height 18
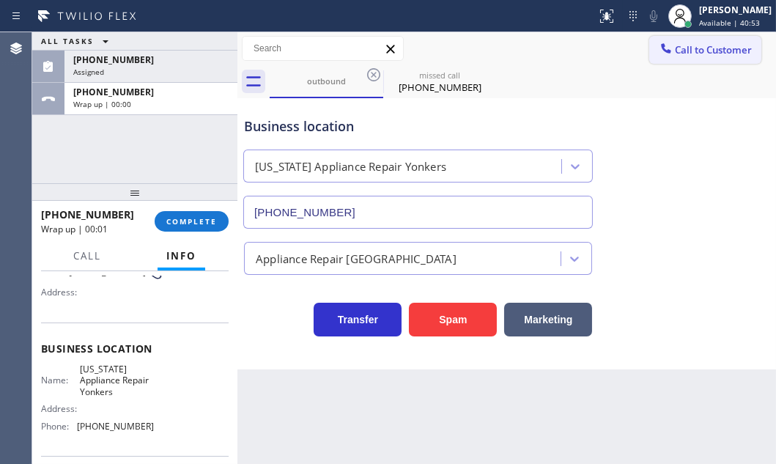
click at [704, 56] on button "Call to Customer" at bounding box center [705, 50] width 112 height 28
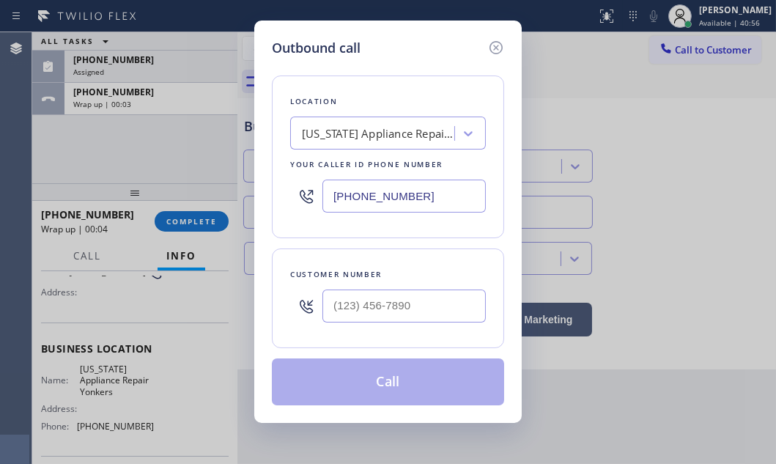
click at [416, 196] on input "[PHONE_NUMBER]" at bounding box center [404, 196] width 163 height 33
click at [425, 198] on input "[PHONE_NUMBER]" at bounding box center [404, 196] width 163 height 33
paste input "text"
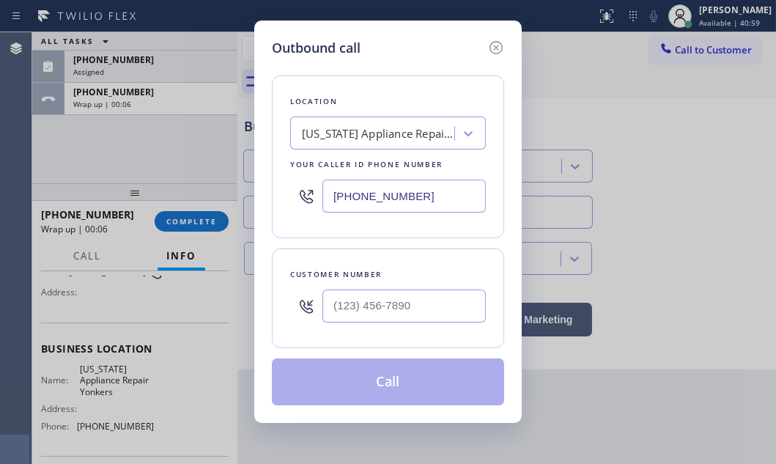
type input "[PHONE_NUMBER]"
click at [352, 295] on input "(___) ___-____" at bounding box center [404, 306] width 163 height 33
paste input "718) 288-5118"
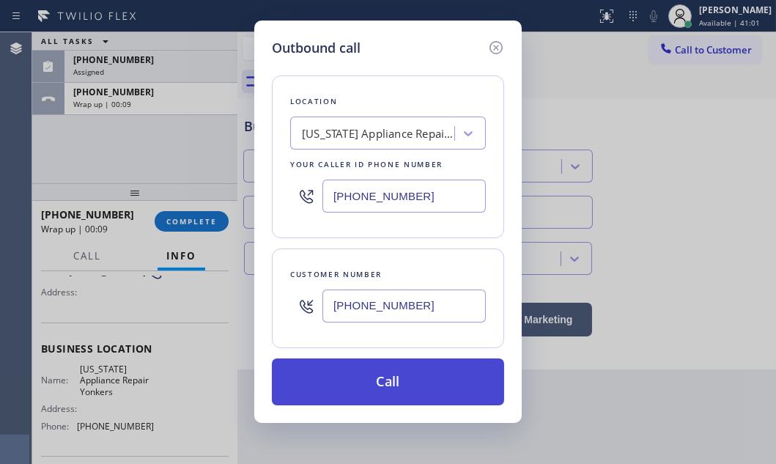
type input "[PHONE_NUMBER]"
click at [407, 380] on button "Call" at bounding box center [388, 381] width 232 height 47
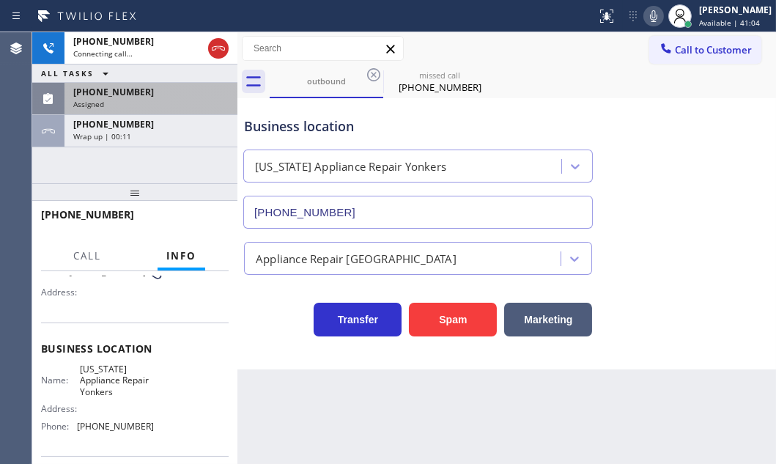
click at [174, 96] on div "[PHONE_NUMBER]" at bounding box center [150, 92] width 155 height 12
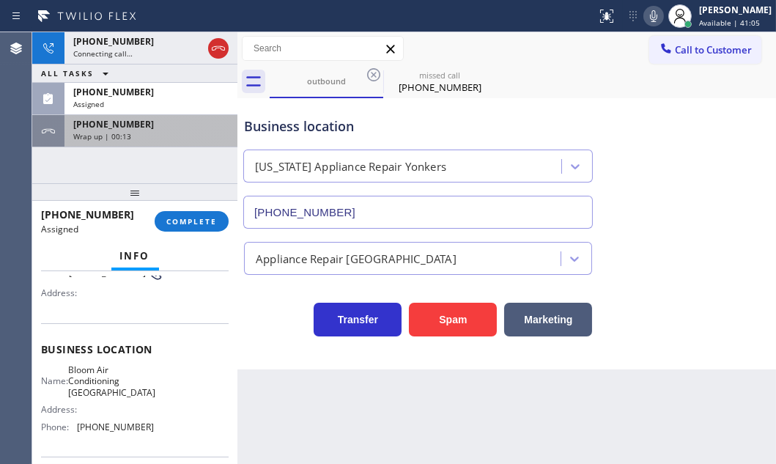
click at [168, 132] on div "Wrap up | 00:13" at bounding box center [150, 136] width 155 height 10
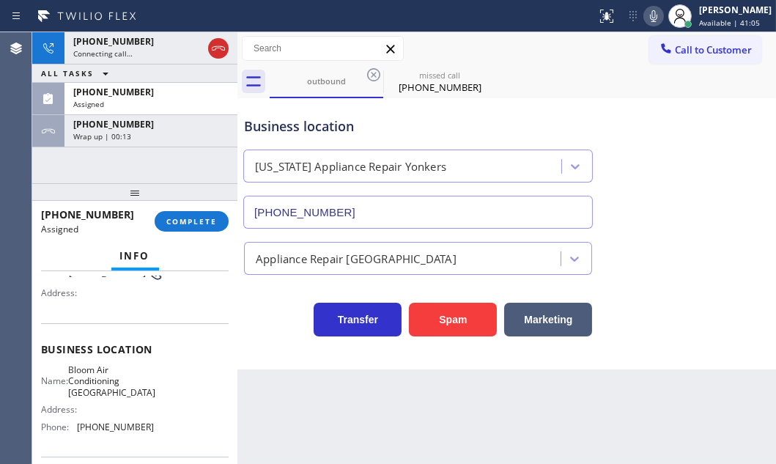
scroll to position [133, 0]
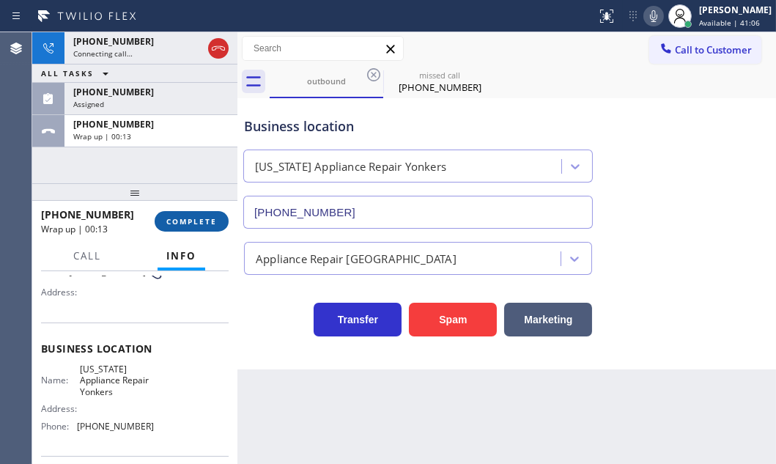
click at [199, 219] on span "COMPLETE" at bounding box center [191, 221] width 51 height 10
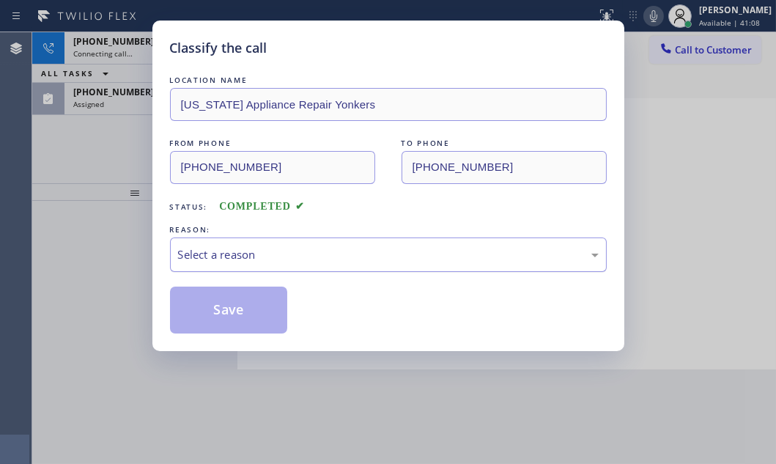
click at [312, 257] on div "Select a reason" at bounding box center [388, 254] width 421 height 17
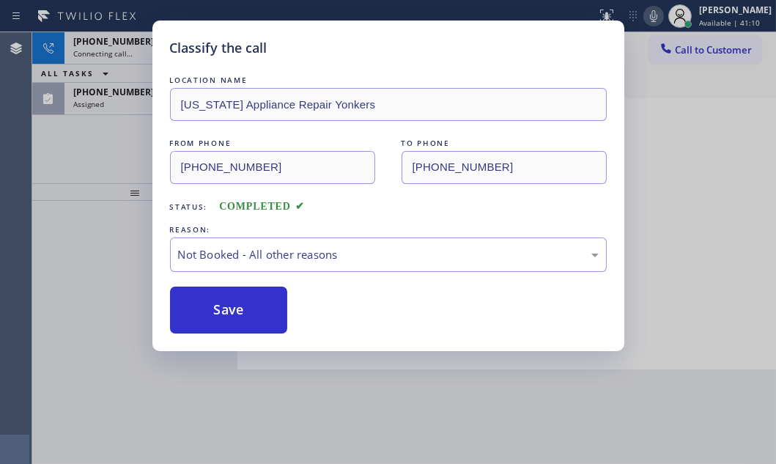
drag, startPoint x: 228, startPoint y: 304, endPoint x: 201, endPoint y: 199, distance: 109.0
click at [228, 303] on button "Save" at bounding box center [229, 310] width 118 height 47
click at [135, 114] on div "Classify the call LOCATION NAME [US_STATE] Appliance Repair Yonkers FROM PHONE …" at bounding box center [388, 232] width 776 height 464
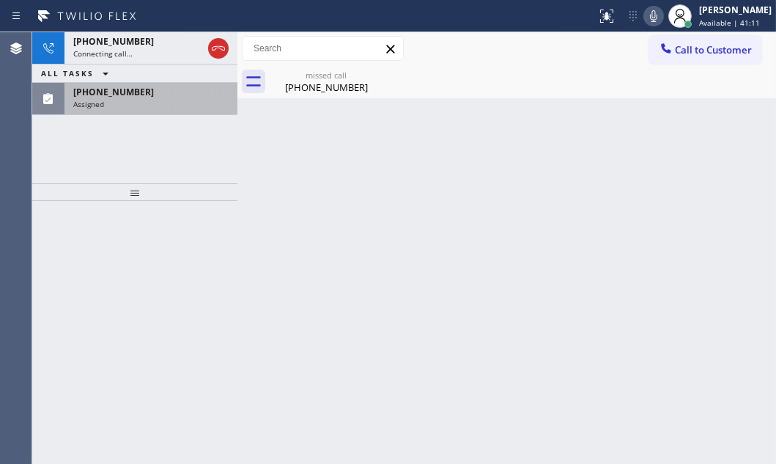
click at [134, 110] on div "[PHONE_NUMBER] Assigned" at bounding box center [148, 99] width 167 height 32
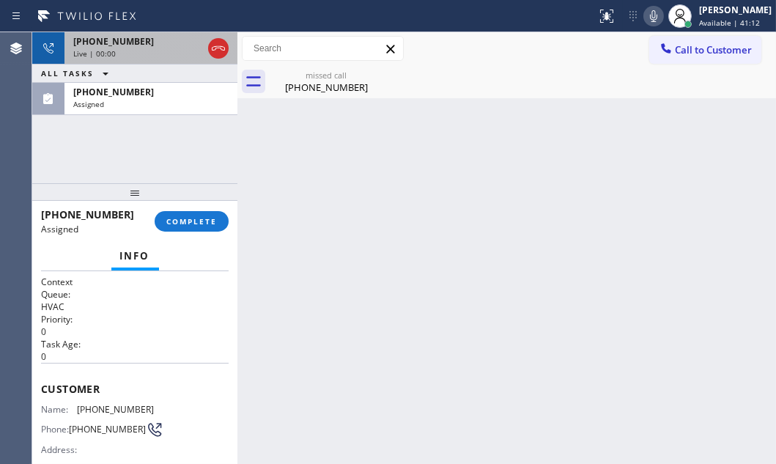
click at [165, 46] on div "[PHONE_NUMBER]" at bounding box center [137, 41] width 129 height 12
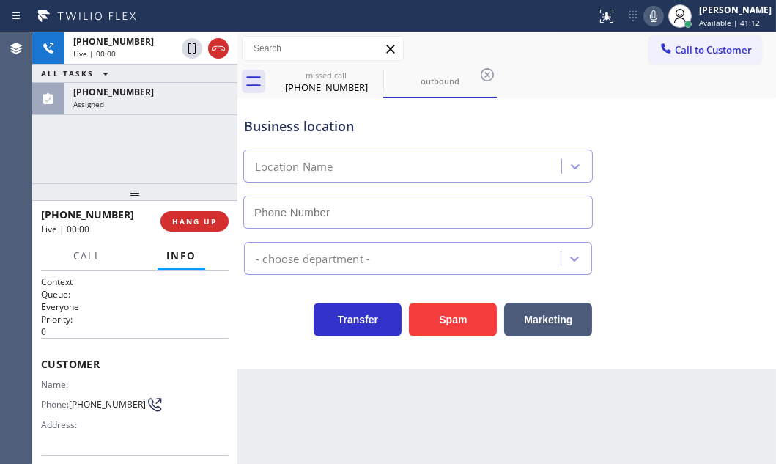
type input "[PHONE_NUMBER]"
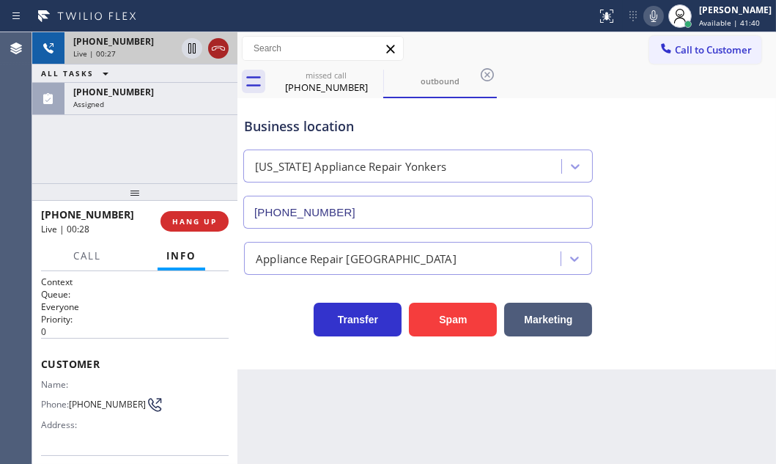
click at [213, 50] on icon at bounding box center [218, 48] width 13 height 4
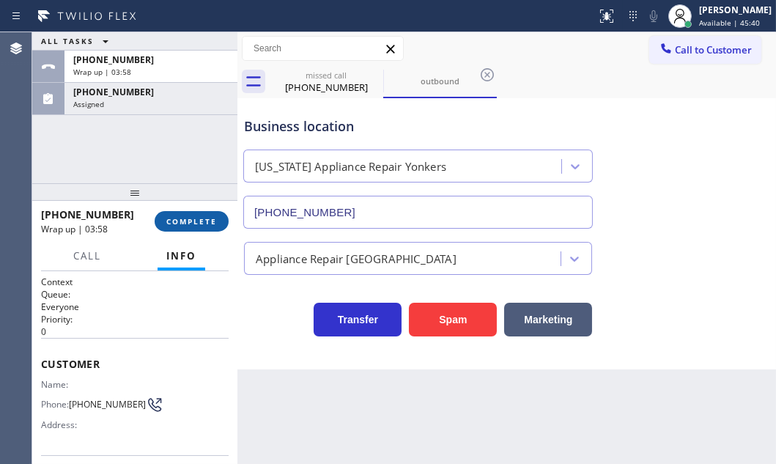
click at [167, 220] on span "COMPLETE" at bounding box center [191, 221] width 51 height 10
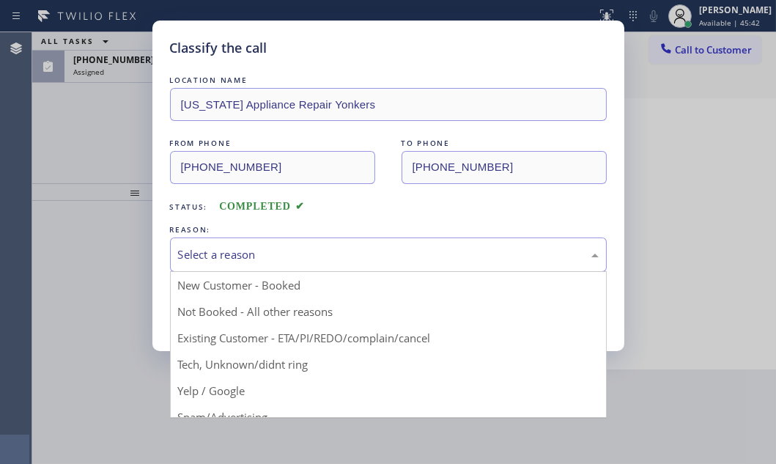
click at [328, 249] on div "Select a reason" at bounding box center [388, 254] width 421 height 17
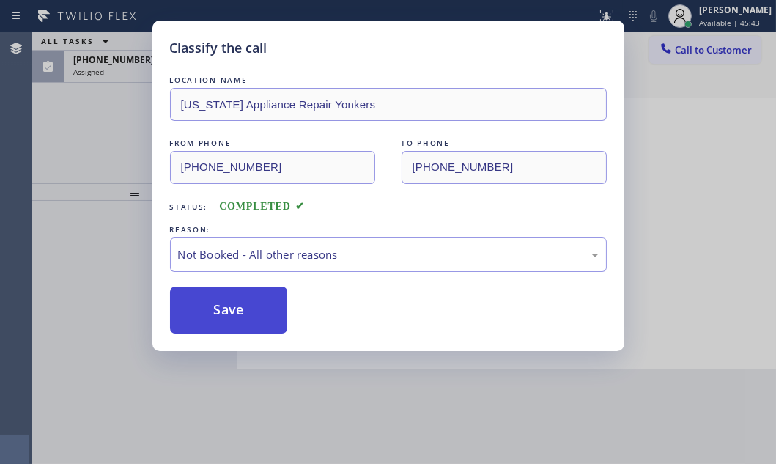
click at [237, 310] on button "Save" at bounding box center [229, 310] width 118 height 47
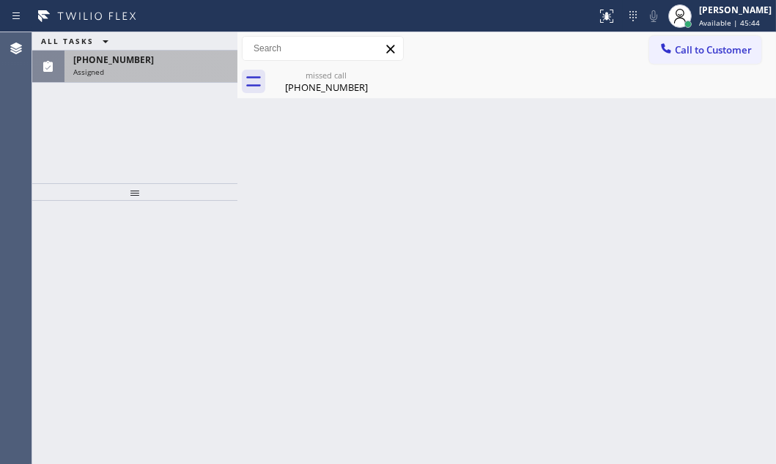
click at [139, 70] on div "Assigned" at bounding box center [150, 72] width 155 height 10
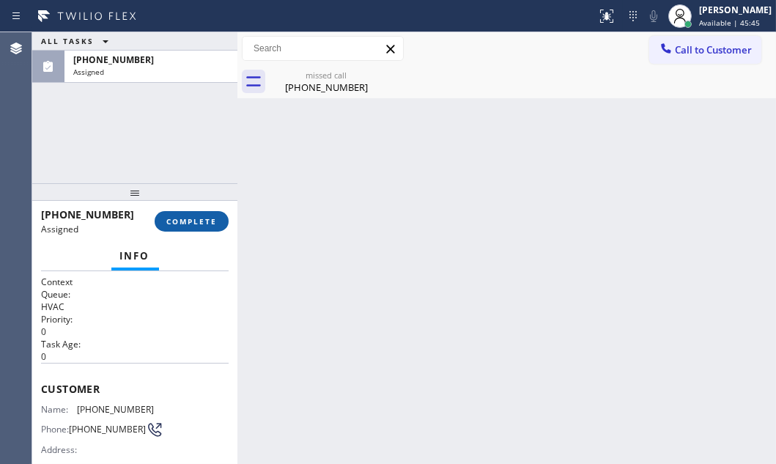
click at [174, 217] on span "COMPLETE" at bounding box center [191, 221] width 51 height 10
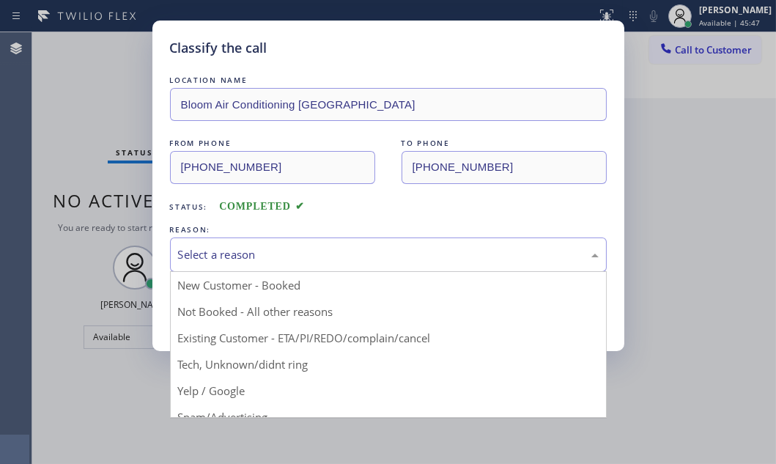
click at [308, 259] on div "Select a reason" at bounding box center [388, 254] width 421 height 17
drag, startPoint x: 262, startPoint y: 357, endPoint x: 263, endPoint y: 342, distance: 14.7
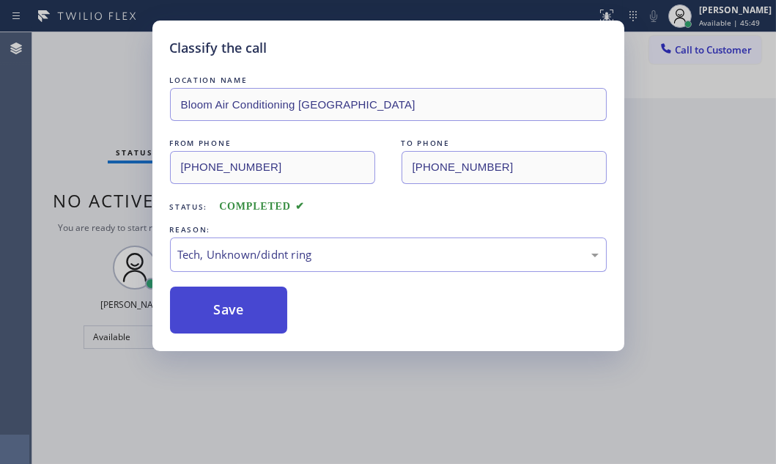
click at [251, 309] on button "Save" at bounding box center [229, 310] width 118 height 47
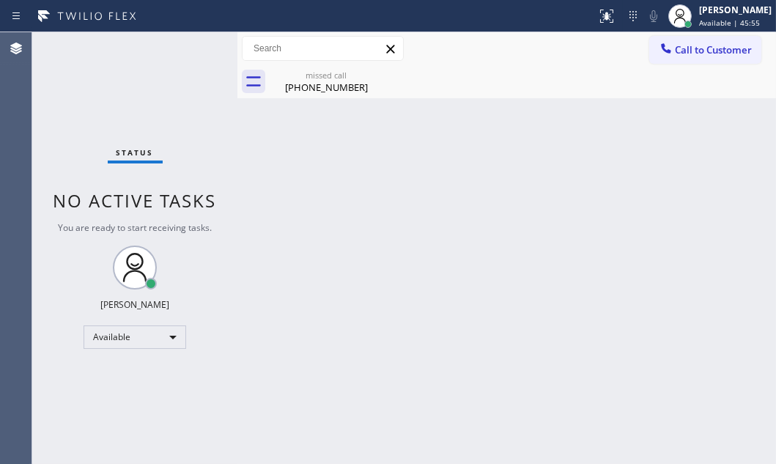
click at [537, 243] on div "Back to Dashboard Change Sender ID Customers Technicians Select a contact Outbo…" at bounding box center [506, 248] width 539 height 432
click at [478, 145] on div "Back to Dashboard Change Sender ID Customers Technicians Select a contact Outbo…" at bounding box center [506, 248] width 539 height 432
click at [342, 78] on div "missed call" at bounding box center [326, 75] width 111 height 11
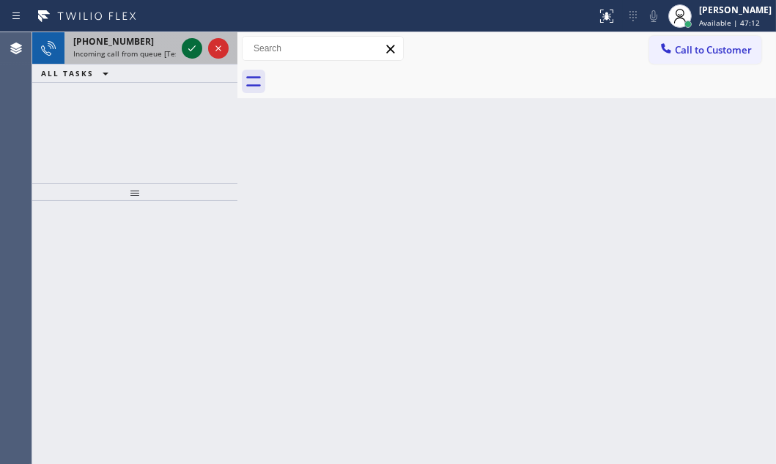
click at [188, 46] on icon at bounding box center [192, 49] width 18 height 18
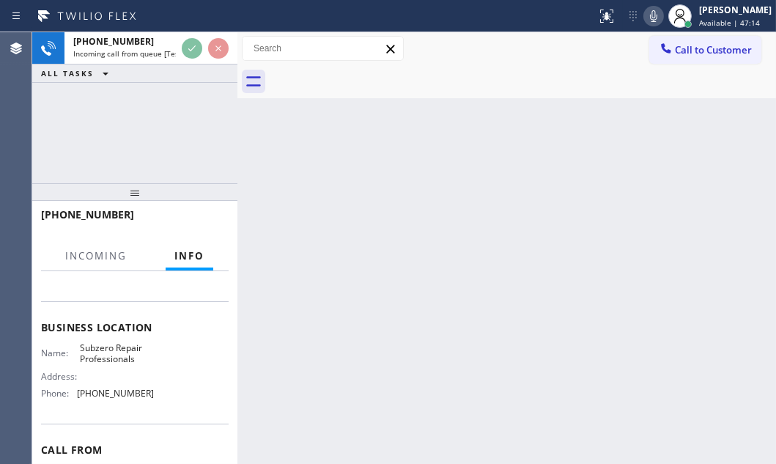
scroll to position [199, 0]
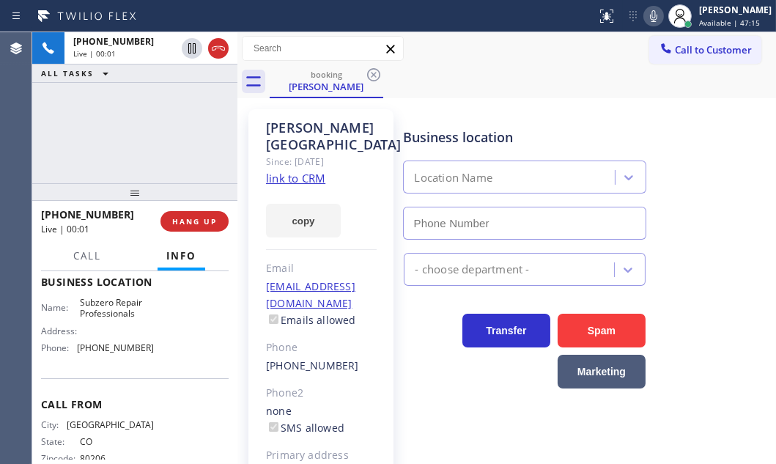
type input "[PHONE_NUMBER]"
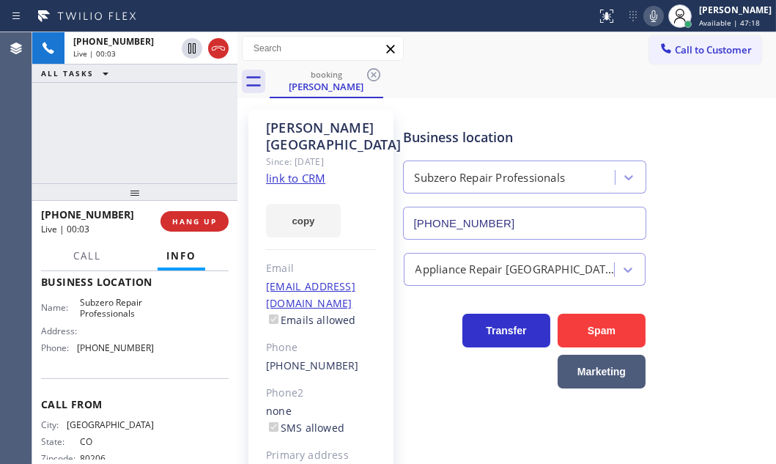
click at [309, 180] on link "link to CRM" at bounding box center [295, 178] width 59 height 15
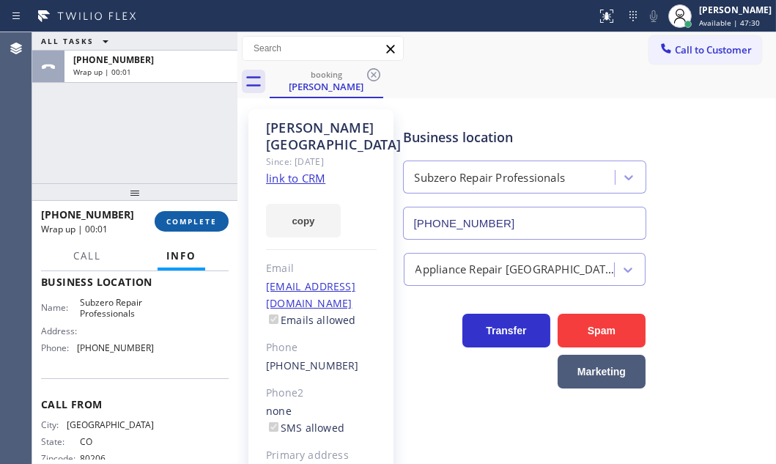
click at [180, 213] on button "COMPLETE" at bounding box center [192, 221] width 74 height 21
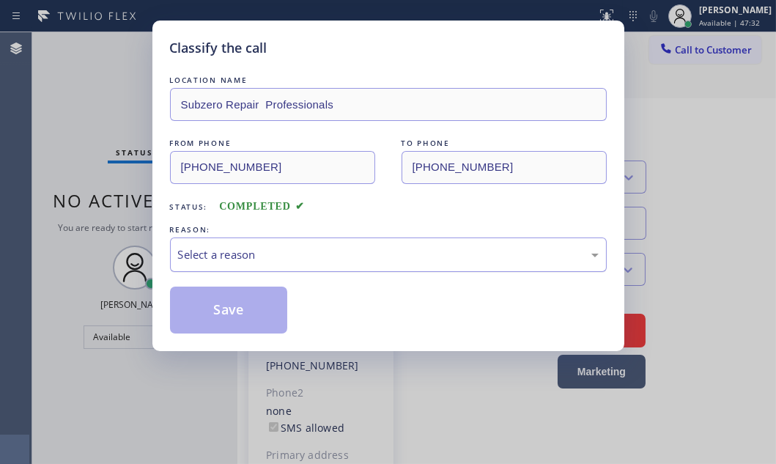
click at [293, 253] on div "Select a reason" at bounding box center [388, 254] width 421 height 17
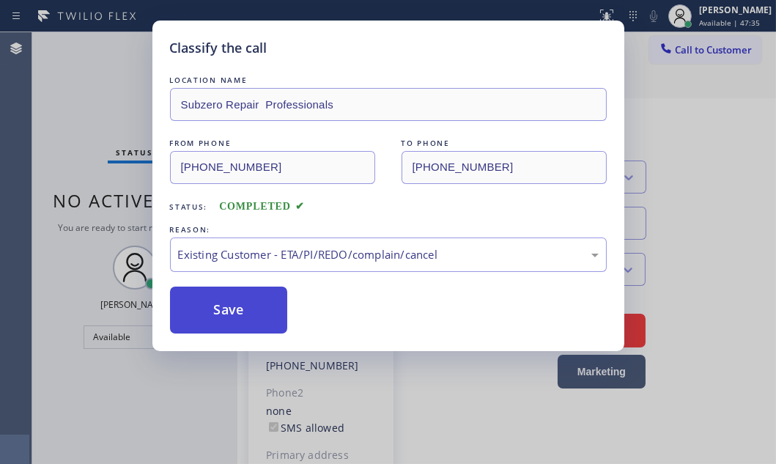
click at [243, 303] on button "Save" at bounding box center [229, 310] width 118 height 47
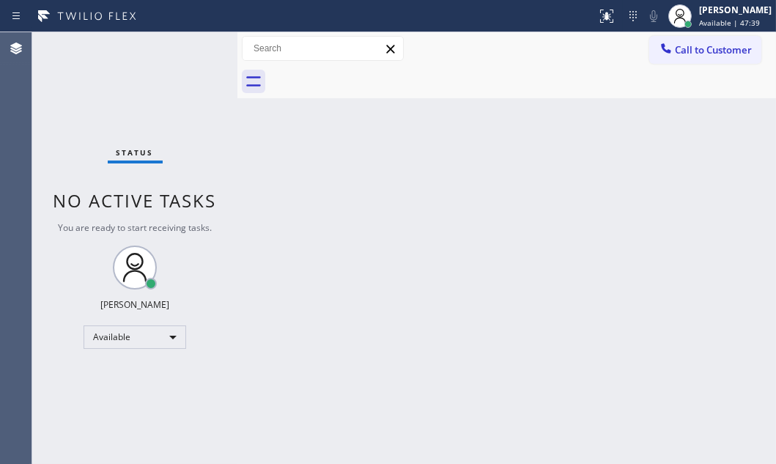
click at [333, 223] on div "Back to Dashboard Change Sender ID Customers Technicians Select a contact Outbo…" at bounding box center [506, 248] width 539 height 432
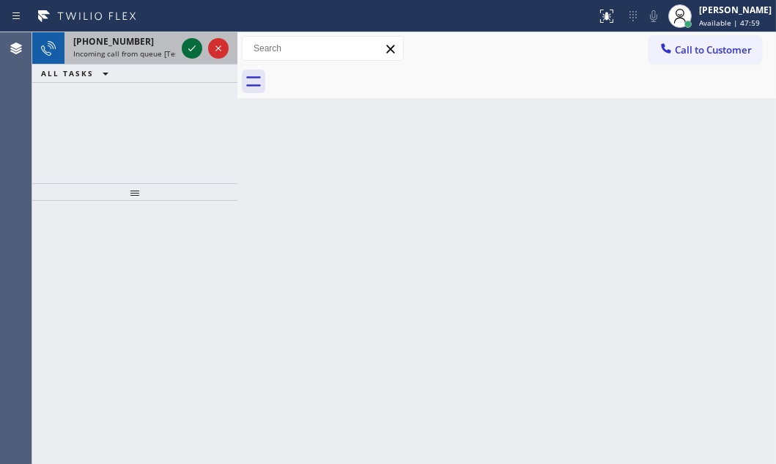
click at [190, 48] on icon at bounding box center [192, 49] width 18 height 18
click at [191, 51] on icon at bounding box center [192, 49] width 18 height 18
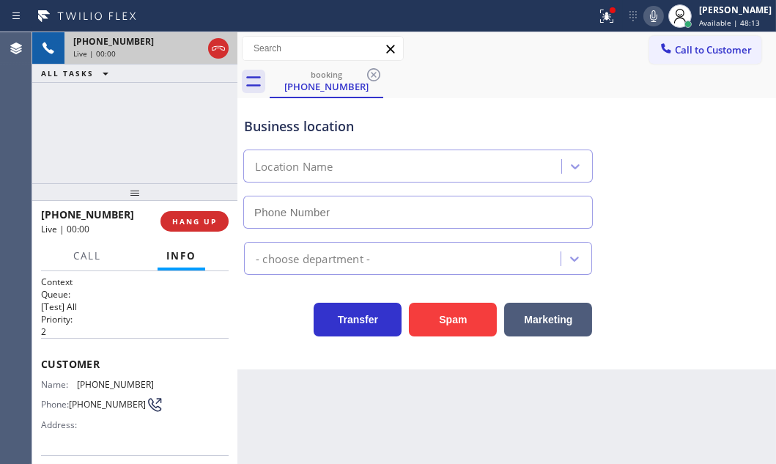
type input "[PHONE_NUMBER]"
click at [177, 109] on div "[PHONE_NUMBER] Live | 00:04 ALL TASKS ALL TASKS ACTIVE TASKS TASKS IN WRAP UP" at bounding box center [134, 107] width 205 height 151
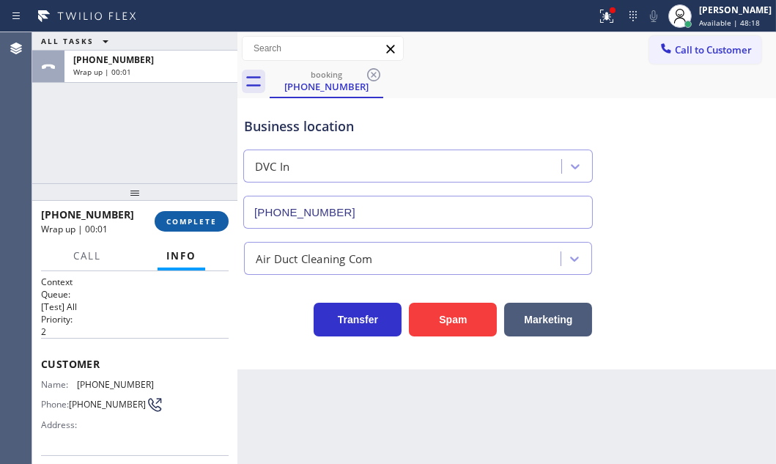
click at [203, 220] on span "COMPLETE" at bounding box center [191, 221] width 51 height 10
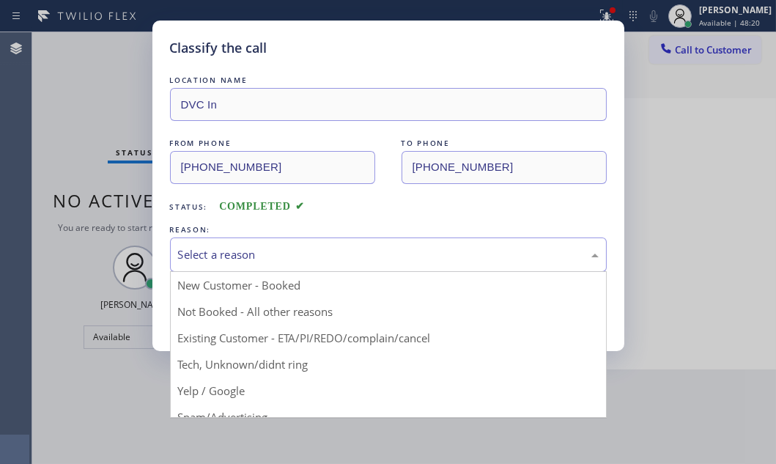
click at [286, 257] on div "Select a reason" at bounding box center [388, 254] width 421 height 17
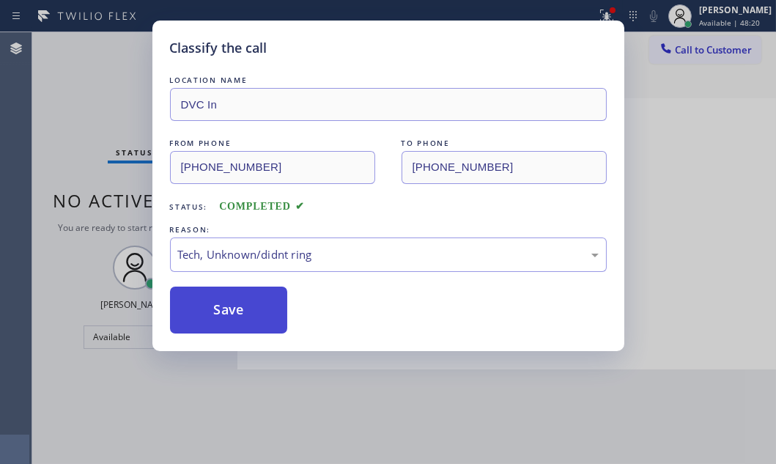
click at [219, 312] on button "Save" at bounding box center [229, 310] width 118 height 47
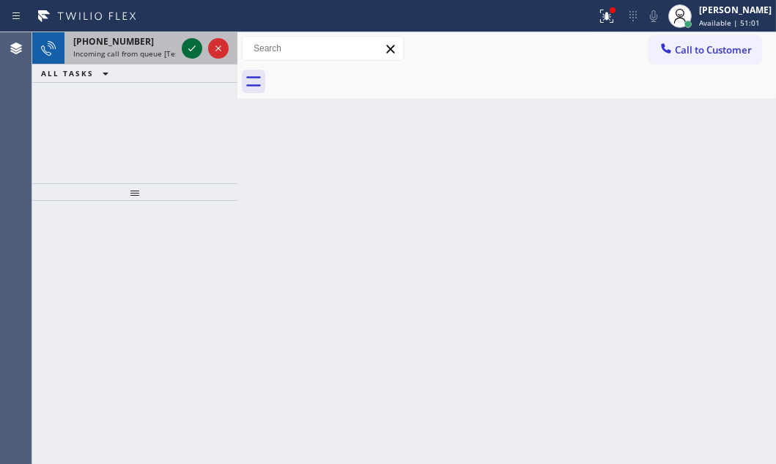
click at [188, 53] on icon at bounding box center [192, 49] width 18 height 18
click at [191, 45] on icon at bounding box center [192, 49] width 18 height 18
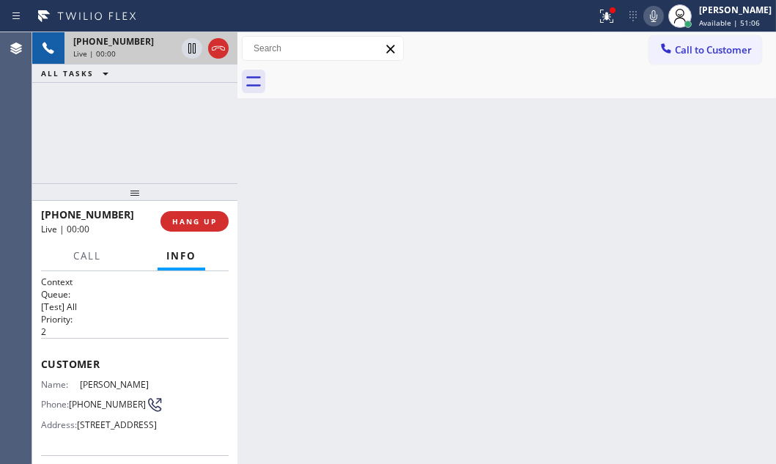
click at [243, 170] on div "Back to Dashboard Change Sender ID Customers Technicians Select a contact Outbo…" at bounding box center [506, 248] width 539 height 432
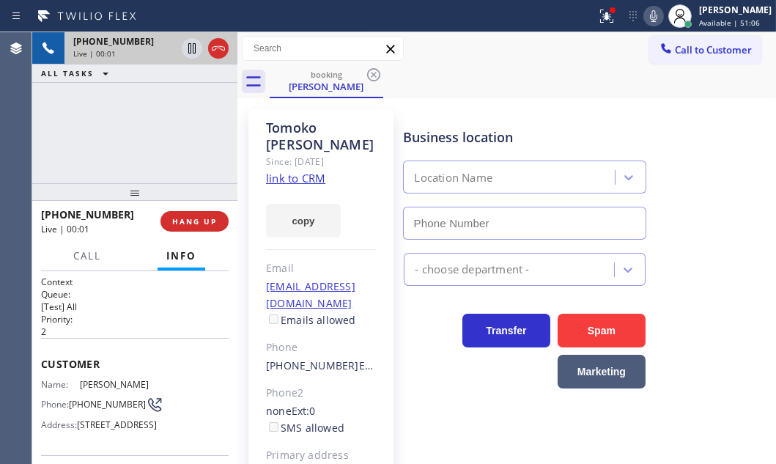
type input "[PHONE_NUMBER]"
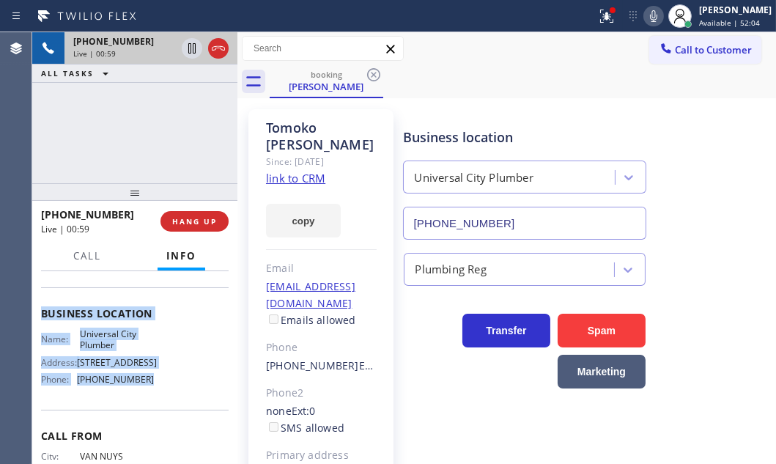
scroll to position [199, 0]
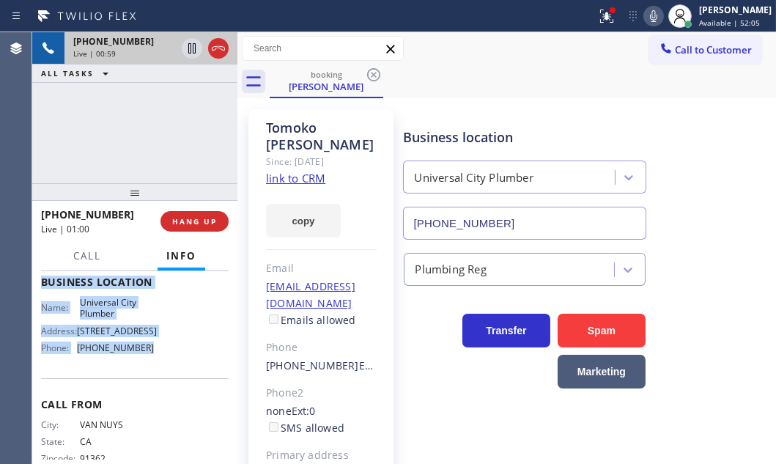
drag, startPoint x: 41, startPoint y: 356, endPoint x: 160, endPoint y: 392, distance: 124.1
click at [160, 392] on div "Context Queue: [Test] All Priority: 2 Customer Name: [PERSON_NAME] Phone: [PHON…" at bounding box center [135, 282] width 188 height 413
click at [192, 45] on icon at bounding box center [192, 49] width 18 height 18
click at [191, 51] on icon at bounding box center [192, 48] width 10 height 10
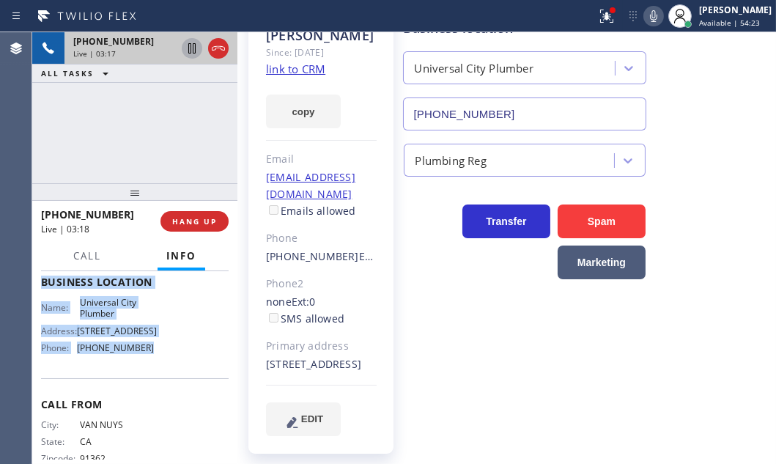
scroll to position [43, 0]
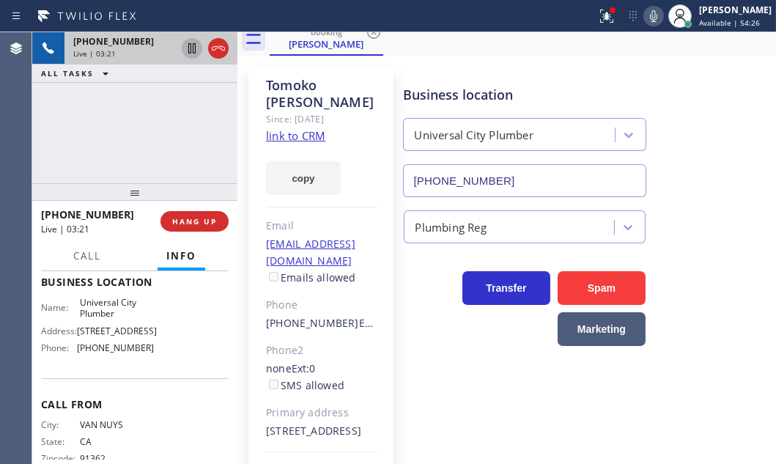
click at [180, 139] on div "[PHONE_NUMBER] Live | 03:21 ALL TASKS ALL TASKS ACTIVE TASKS TASKS IN WRAP UP" at bounding box center [134, 107] width 205 height 151
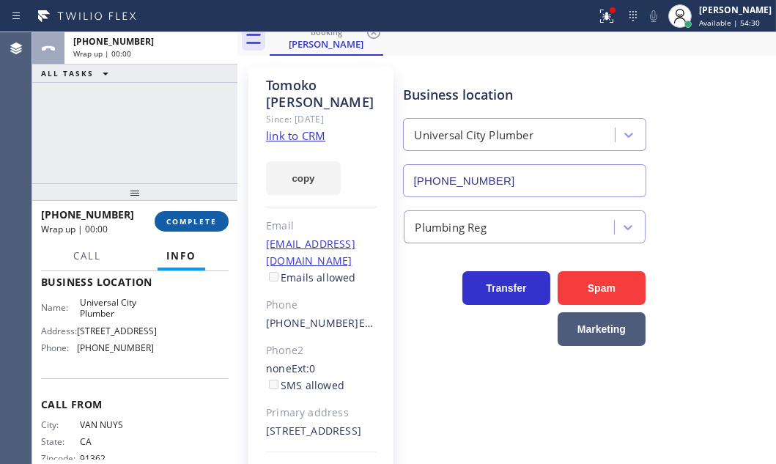
click at [196, 224] on span "COMPLETE" at bounding box center [191, 221] width 51 height 10
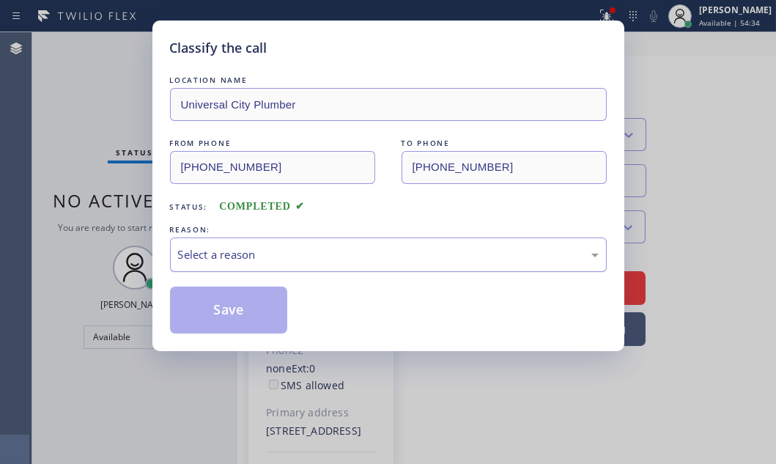
click at [343, 242] on div "Select a reason" at bounding box center [388, 254] width 437 height 34
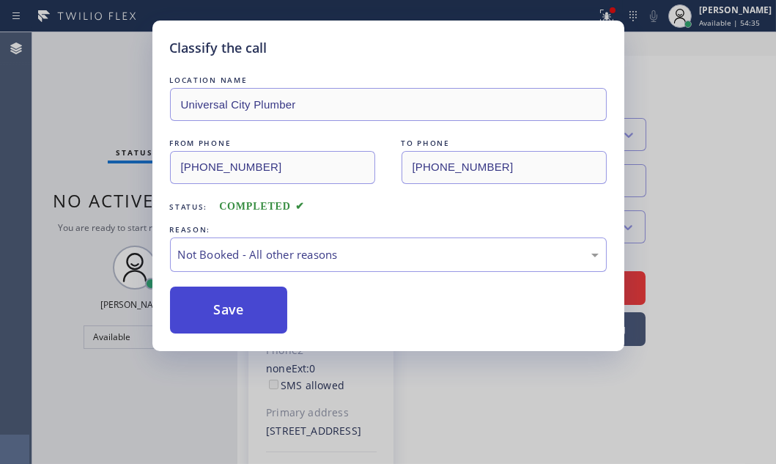
click at [188, 313] on button "Save" at bounding box center [229, 310] width 118 height 47
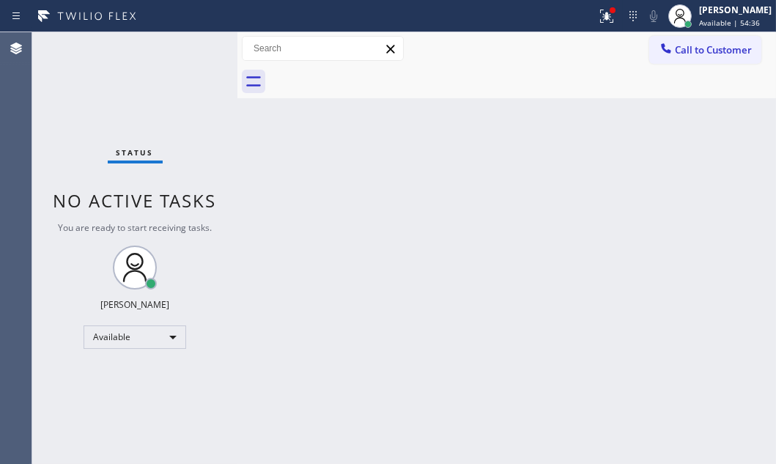
drag, startPoint x: 94, startPoint y: 81, endPoint x: 403, endPoint y: 100, distance: 309.9
click at [115, 81] on div "Status No active tasks You are ready to start receiving tasks. [PERSON_NAME] Av…" at bounding box center [134, 248] width 205 height 432
click at [600, 18] on icon at bounding box center [606, 16] width 13 height 13
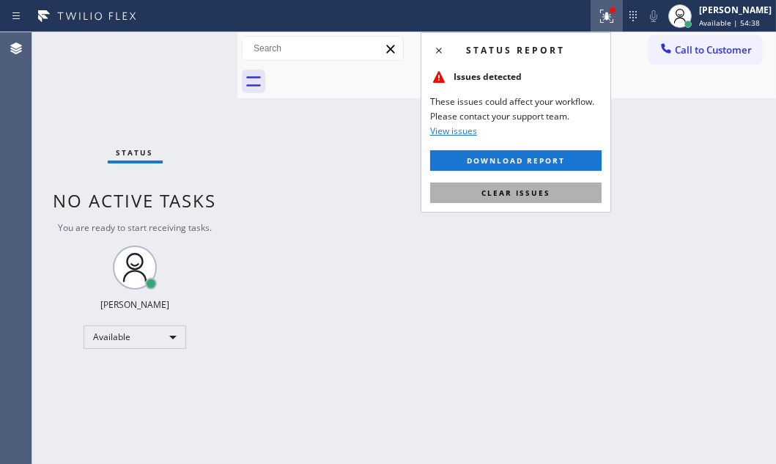
drag, startPoint x: 552, startPoint y: 187, endPoint x: 562, endPoint y: 190, distance: 10.7
click at [562, 190] on button "Clear issues" at bounding box center [516, 193] width 172 height 21
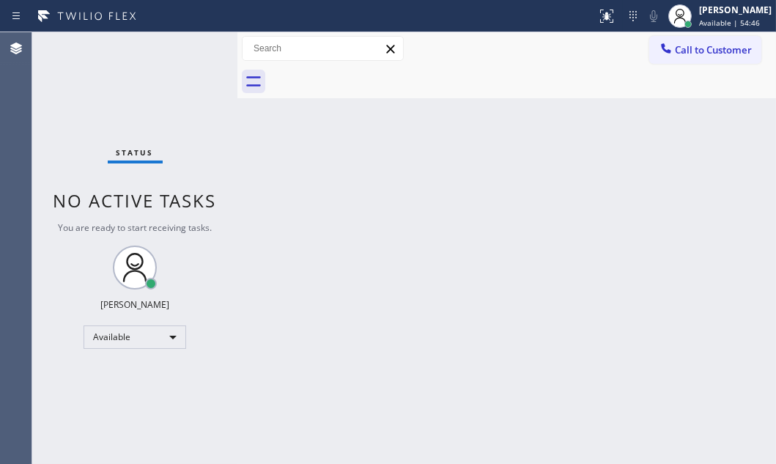
drag, startPoint x: 687, startPoint y: 221, endPoint x: 696, endPoint y: 215, distance: 11.0
click at [680, 220] on div "Back to Dashboard Change Sender ID Customers Technicians Select a contact Outbo…" at bounding box center [506, 248] width 539 height 432
click at [409, 257] on div "Back to Dashboard Change Sender ID Customers Technicians Select a contact Outbo…" at bounding box center [506, 248] width 539 height 432
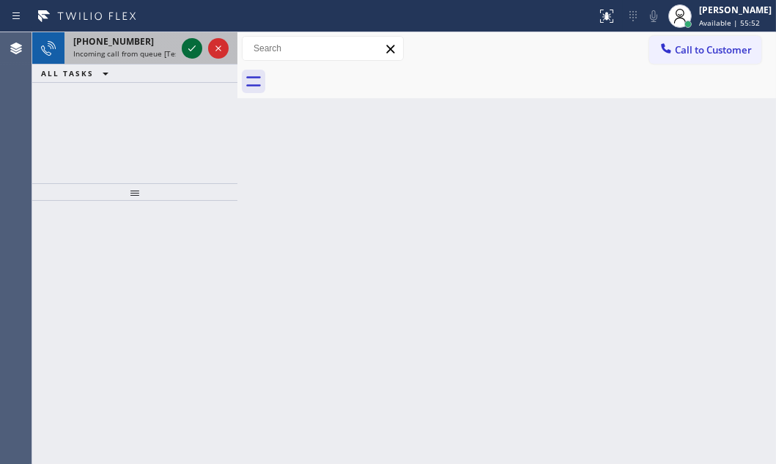
click at [191, 48] on icon at bounding box center [192, 49] width 18 height 18
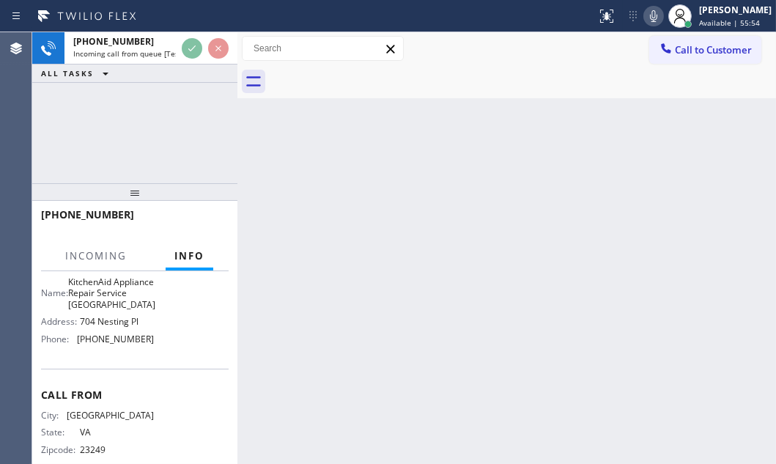
scroll to position [188, 0]
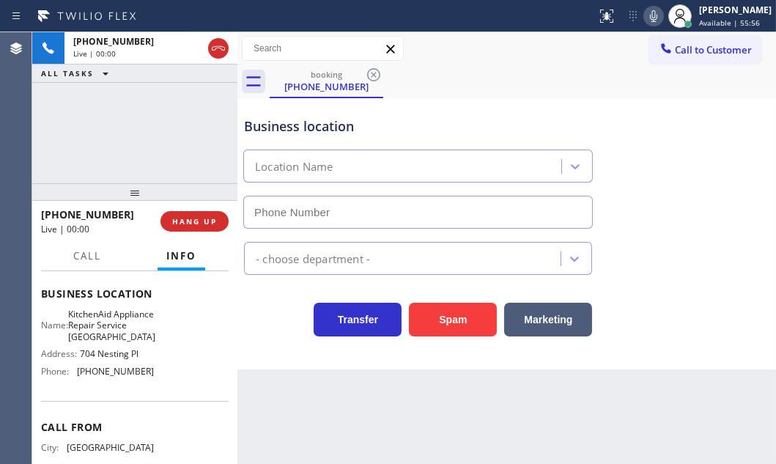
type input "[PHONE_NUMBER]"
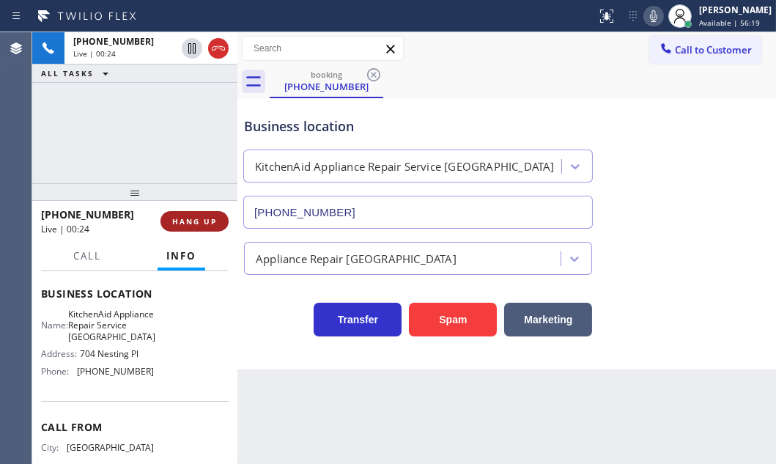
click at [196, 224] on span "HANG UP" at bounding box center [194, 221] width 45 height 10
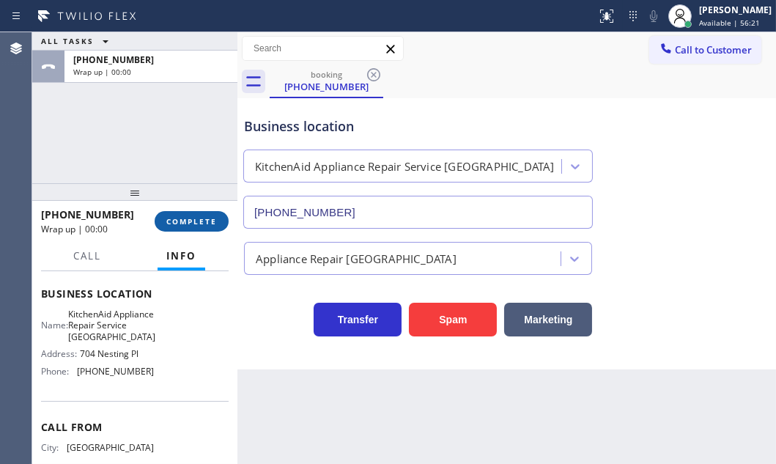
click at [191, 224] on span "COMPLETE" at bounding box center [191, 221] width 51 height 10
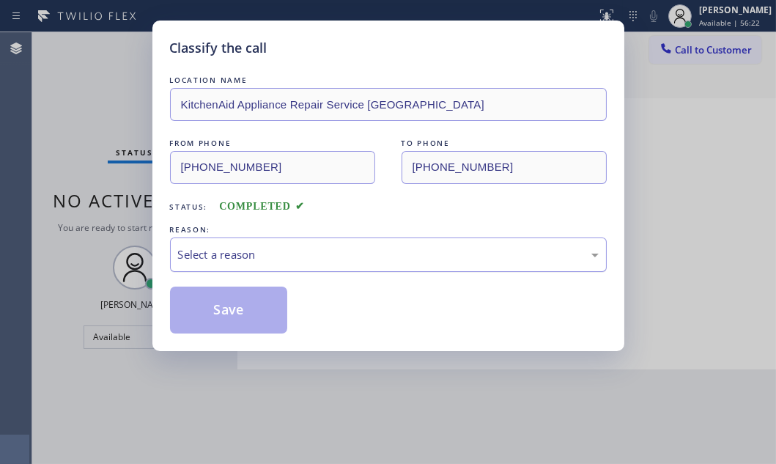
click at [265, 249] on div "Select a reason" at bounding box center [388, 254] width 421 height 17
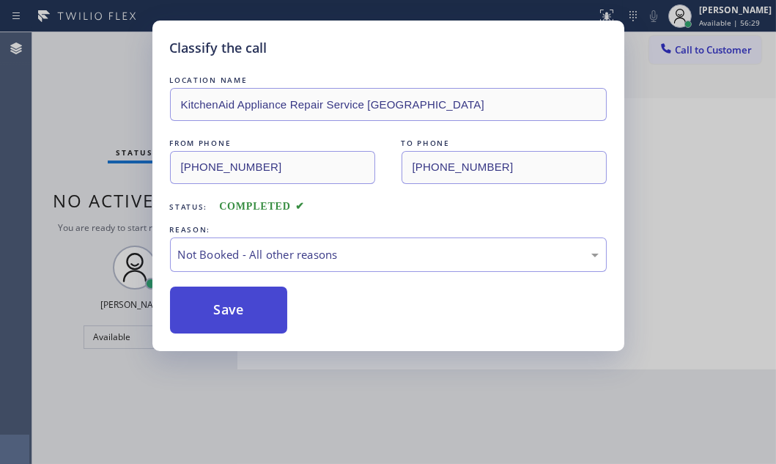
click at [229, 308] on button "Save" at bounding box center [229, 310] width 118 height 47
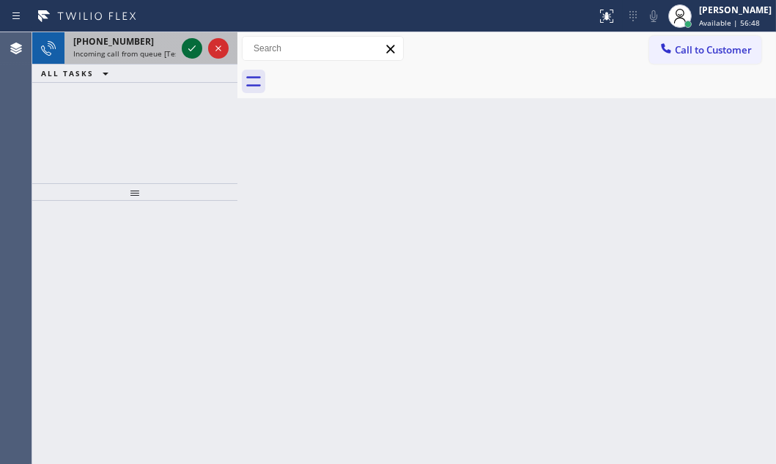
click at [191, 53] on icon at bounding box center [192, 49] width 18 height 18
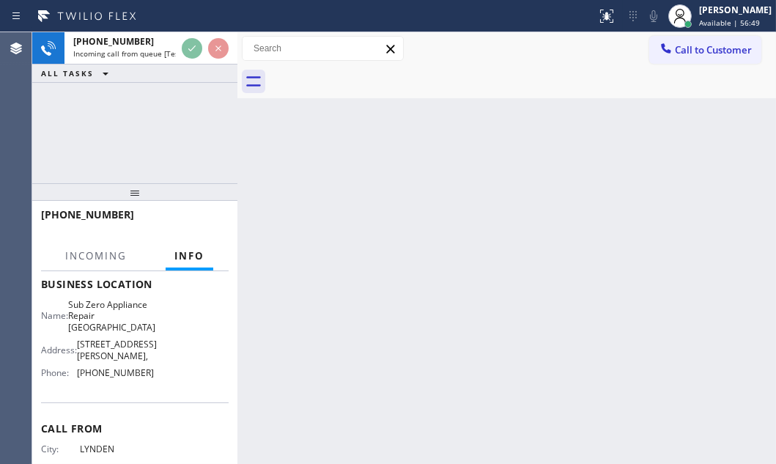
scroll to position [199, 0]
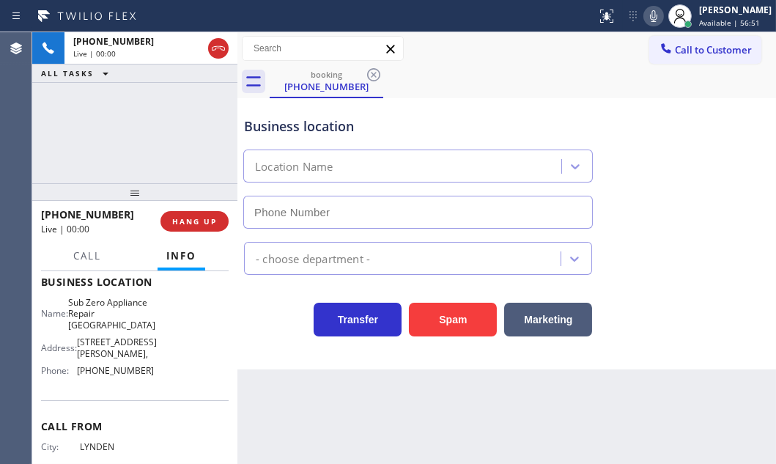
type input "[PHONE_NUMBER]"
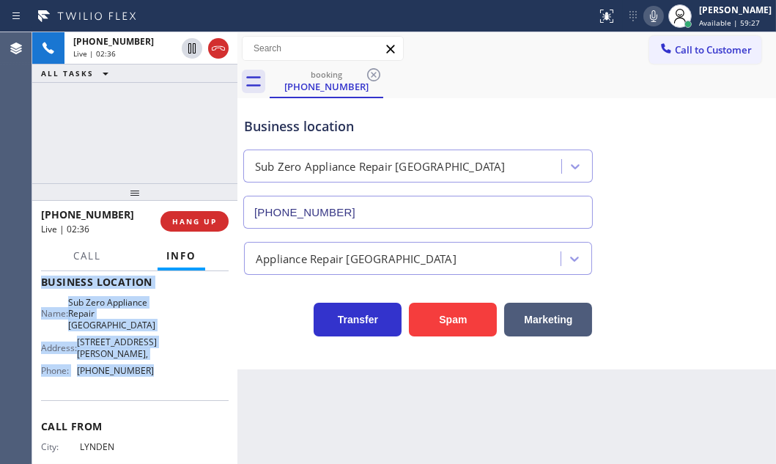
drag, startPoint x: 37, startPoint y: 289, endPoint x: 161, endPoint y: 366, distance: 145.8
click at [161, 366] on div "Context Queue: [Test] All Priority: 2 Customer Name: [PHONE_NUMBER] Phone: [PHO…" at bounding box center [134, 367] width 205 height 193
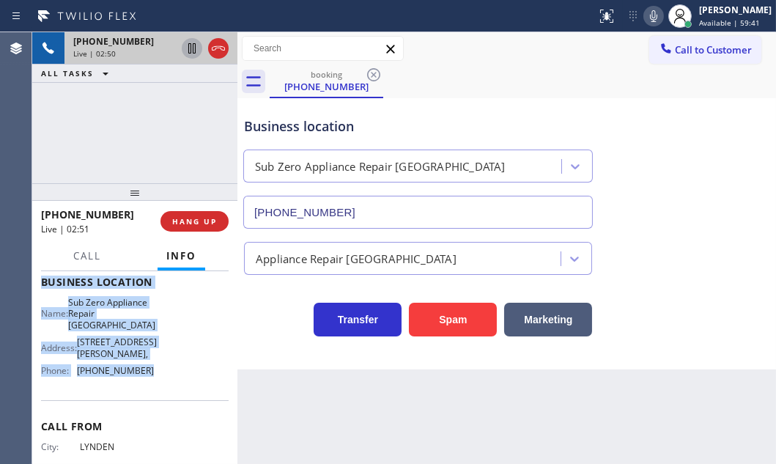
click at [187, 46] on icon at bounding box center [192, 49] width 18 height 18
click at [191, 54] on icon at bounding box center [192, 49] width 18 height 18
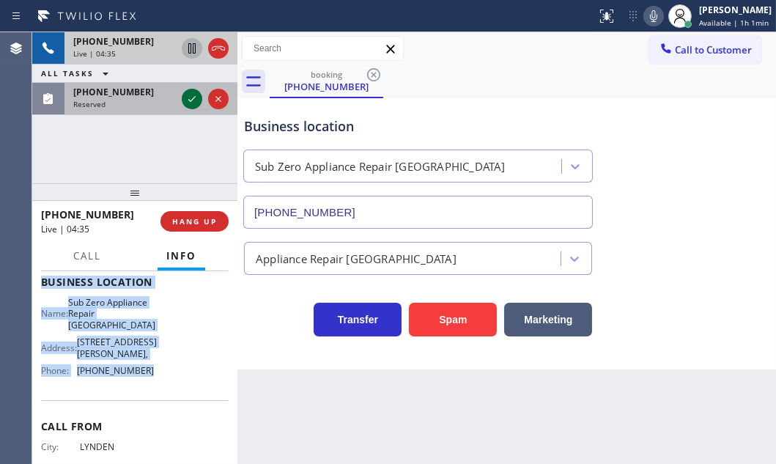
click at [193, 99] on icon at bounding box center [192, 99] width 18 height 18
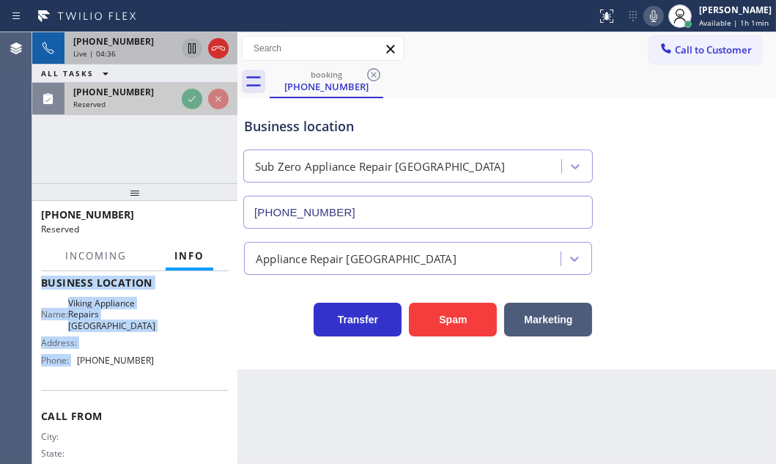
scroll to position [212, 0]
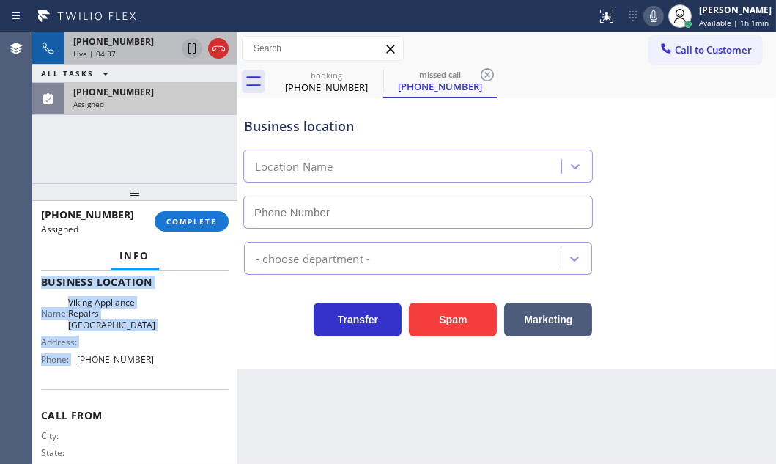
type input "[PHONE_NUMBER]"
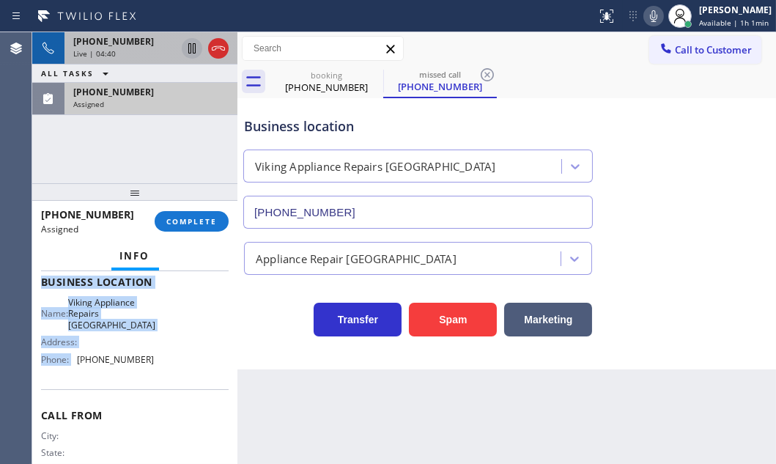
click at [145, 52] on div "Live | 04:40" at bounding box center [124, 53] width 103 height 10
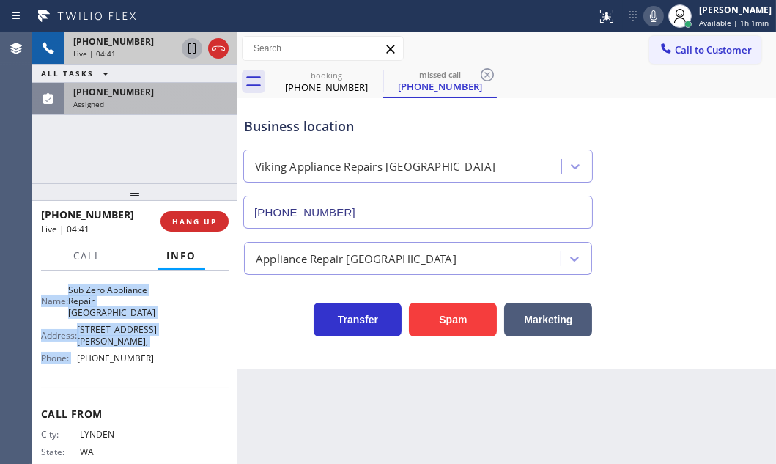
scroll to position [199, 0]
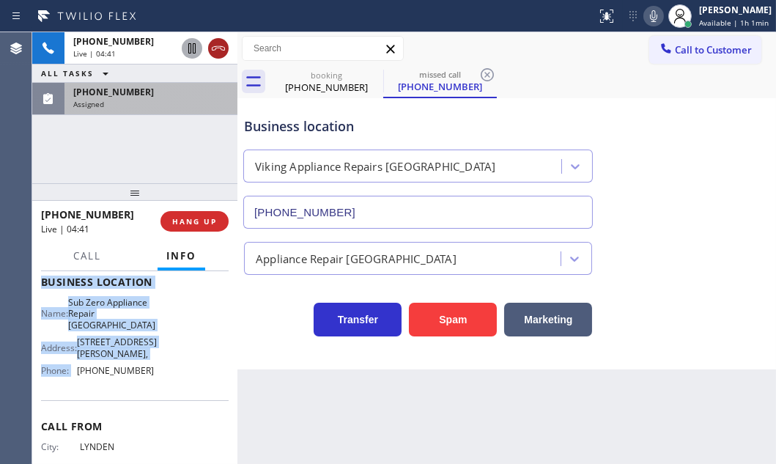
click at [210, 51] on icon at bounding box center [219, 49] width 18 height 18
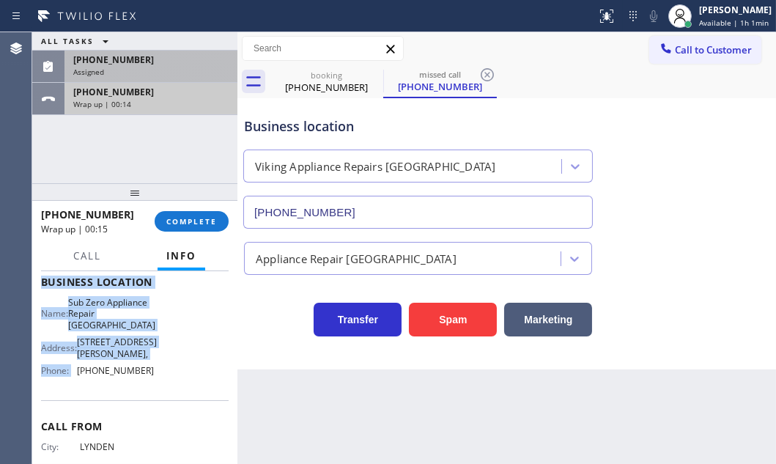
click at [159, 103] on div "Wrap up | 00:14" at bounding box center [150, 104] width 155 height 10
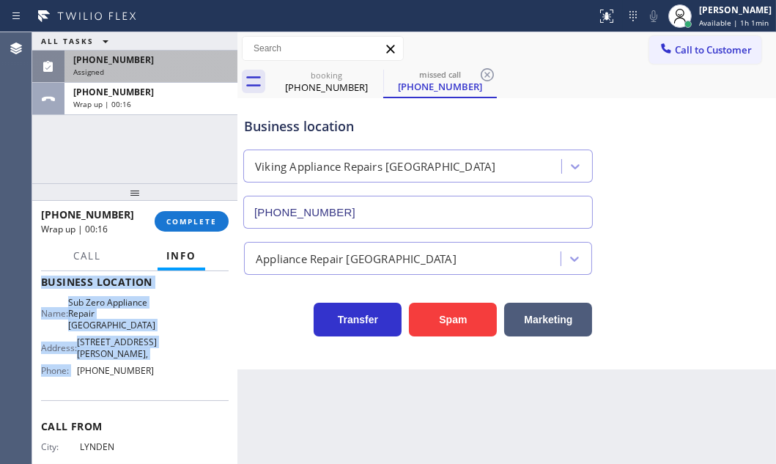
click at [181, 62] on div "[PHONE_NUMBER]" at bounding box center [150, 60] width 155 height 12
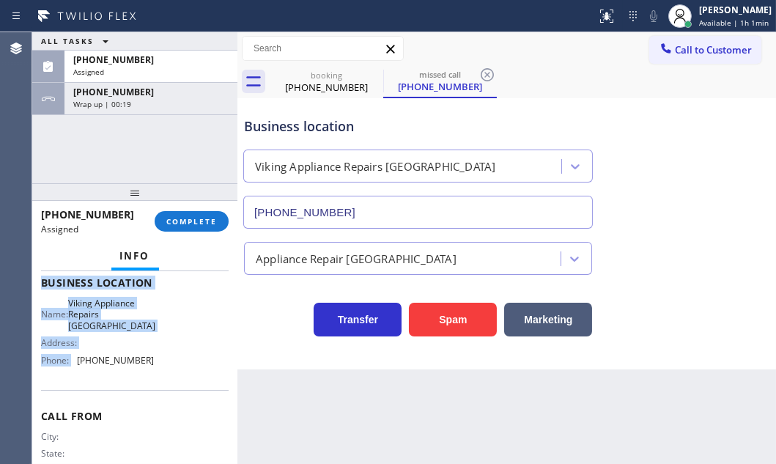
scroll to position [224, 0]
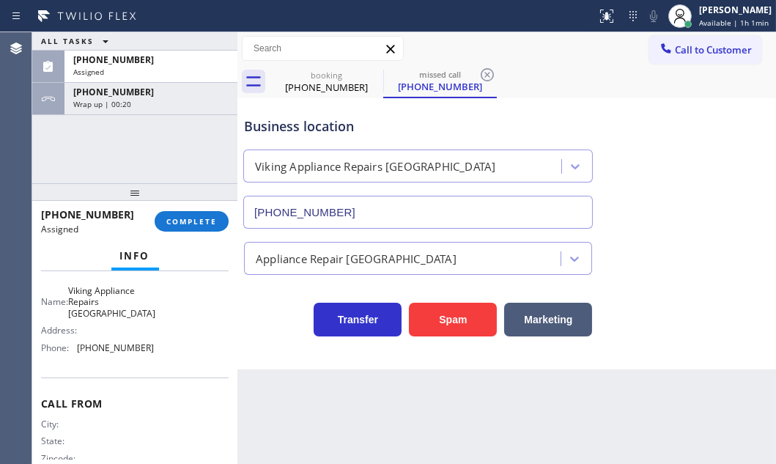
drag, startPoint x: 161, startPoint y: 359, endPoint x: 152, endPoint y: 344, distance: 18.1
click at [161, 358] on div "Business location Name: Viking Appliance Repairs [GEOGRAPHIC_DATA] Address: Pho…" at bounding box center [135, 310] width 188 height 133
drag, startPoint x: 143, startPoint y: 334, endPoint x: 75, endPoint y: 334, distance: 67.4
click at [75, 342] on div "Phone: [PHONE_NUMBER]" at bounding box center [97, 347] width 113 height 11
drag, startPoint x: 688, startPoint y: 43, endPoint x: 575, endPoint y: 95, distance: 124.0
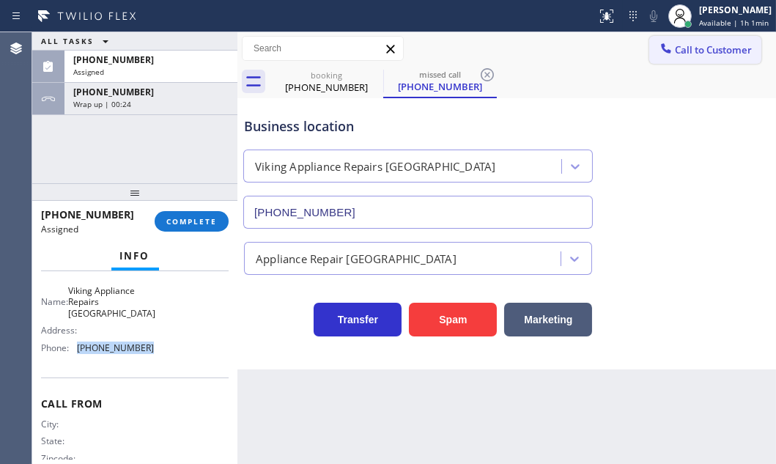
click at [688, 44] on span "Call to Customer" at bounding box center [713, 49] width 77 height 13
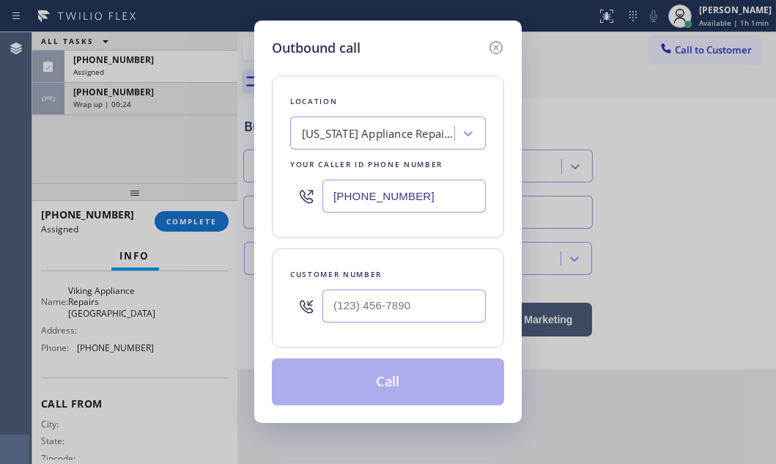
click at [431, 202] on input "[PHONE_NUMBER]" at bounding box center [404, 196] width 163 height 33
paste input "206) 981-5347"
type input "[PHONE_NUMBER]"
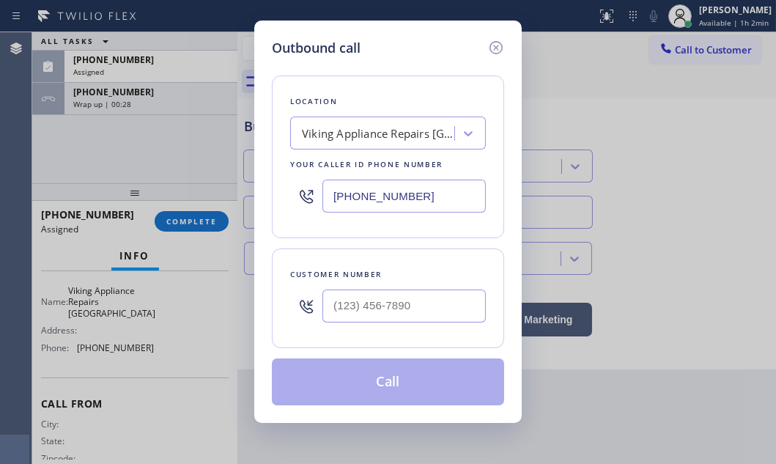
click at [128, 95] on div "Outbound call Location Viking Appliance Repairs [GEOGRAPHIC_DATA] Your caller i…" at bounding box center [388, 232] width 776 height 464
click at [358, 298] on input "(___) ___-____" at bounding box center [404, 306] width 163 height 33
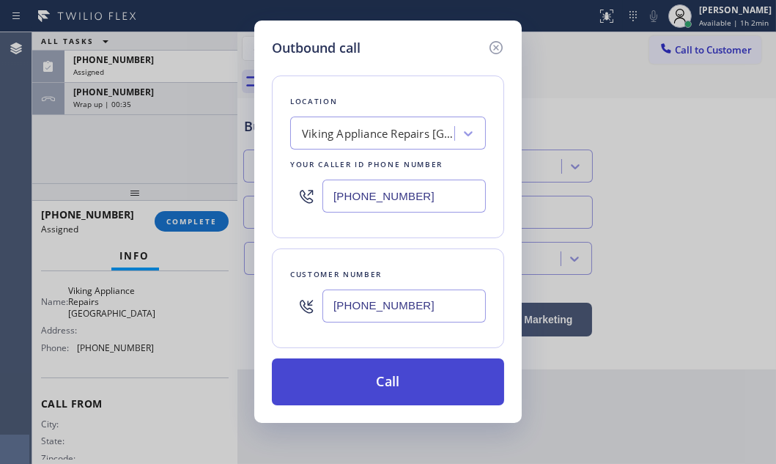
type input "[PHONE_NUMBER]"
click at [376, 379] on button "Call" at bounding box center [388, 381] width 232 height 47
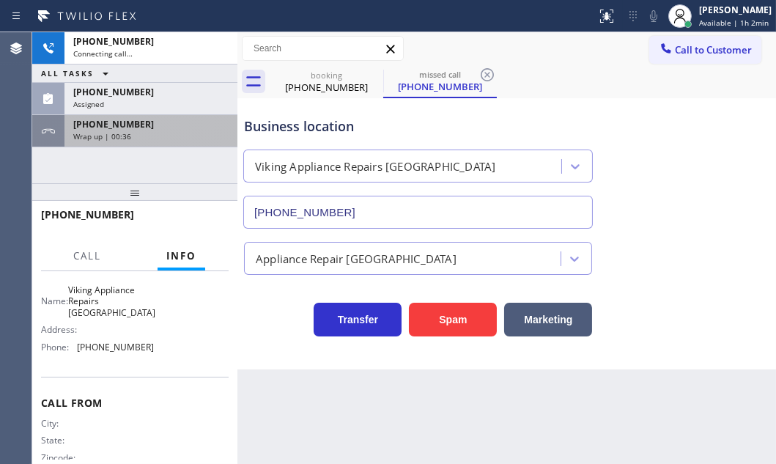
click at [162, 103] on div "Assigned" at bounding box center [150, 104] width 155 height 10
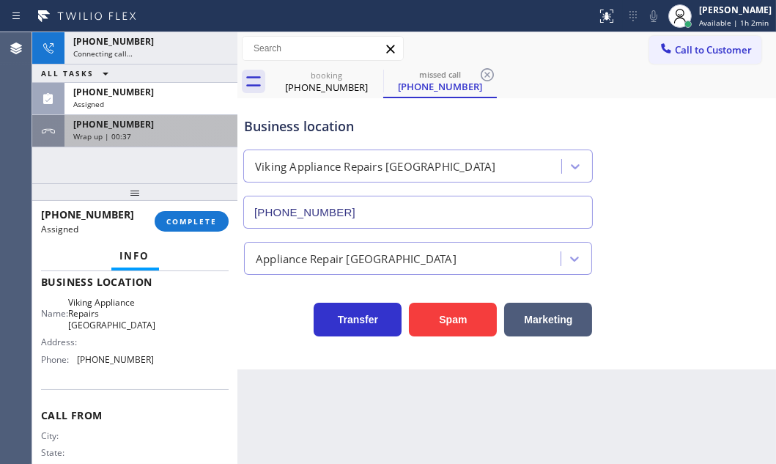
scroll to position [224, 0]
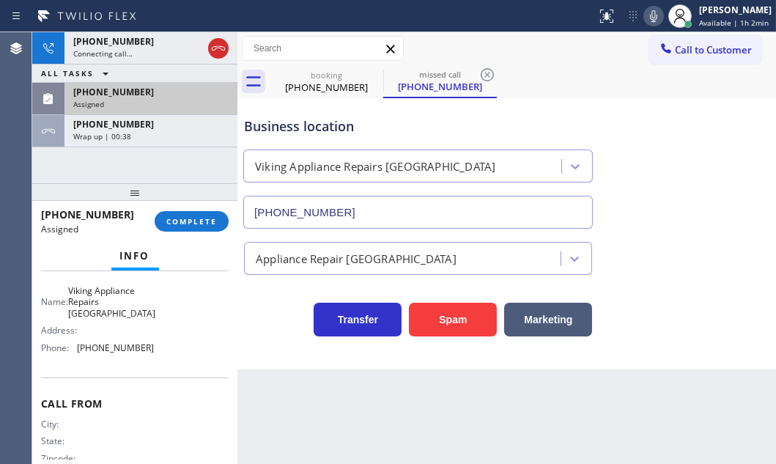
click at [165, 102] on div "Assigned" at bounding box center [150, 104] width 155 height 10
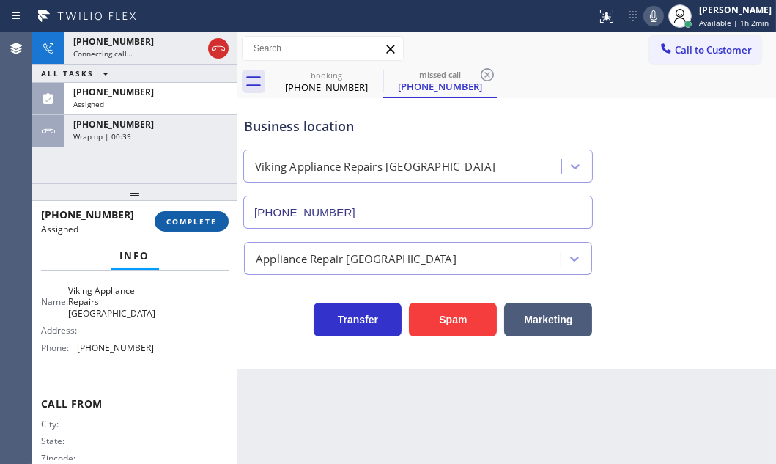
click at [213, 230] on button "COMPLETE" at bounding box center [192, 221] width 74 height 21
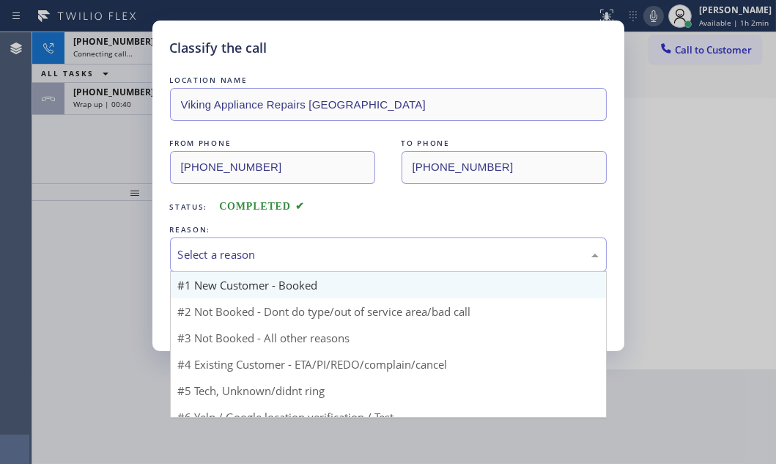
drag, startPoint x: 334, startPoint y: 252, endPoint x: 274, endPoint y: 289, distance: 69.8
click at [332, 253] on div "Select a reason" at bounding box center [388, 254] width 421 height 17
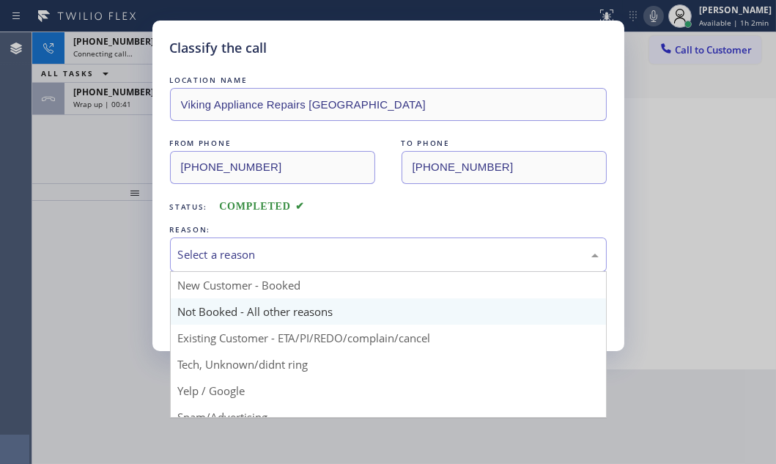
drag, startPoint x: 237, startPoint y: 314, endPoint x: 224, endPoint y: 308, distance: 14.8
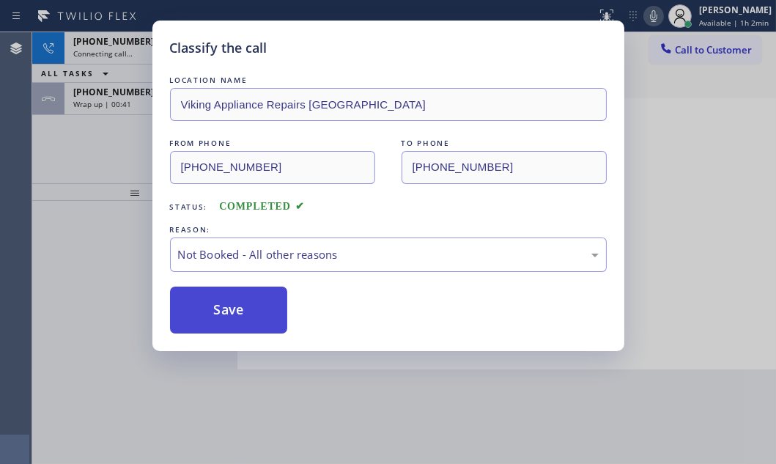
click at [224, 308] on button "Save" at bounding box center [229, 310] width 118 height 47
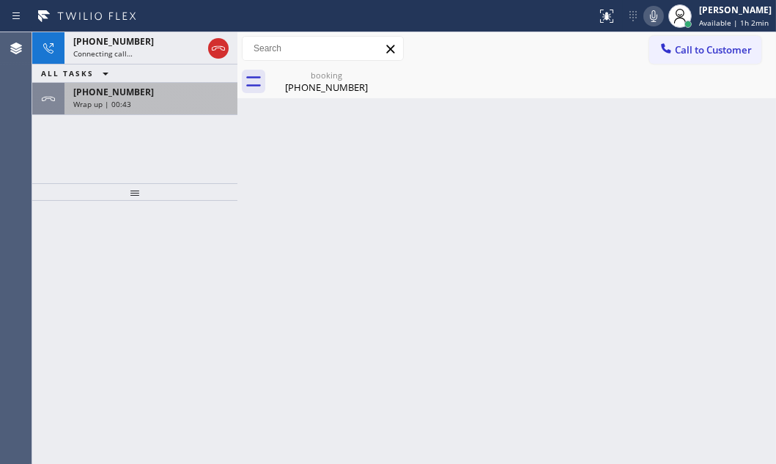
click at [144, 100] on div "Wrap up | 00:43" at bounding box center [150, 104] width 155 height 10
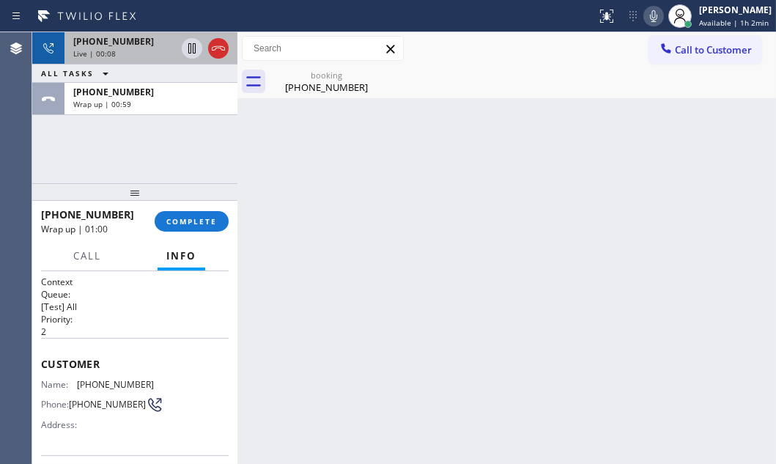
click at [161, 59] on div "[PHONE_NUMBER] Live | 00:08" at bounding box center [122, 48] width 114 height 32
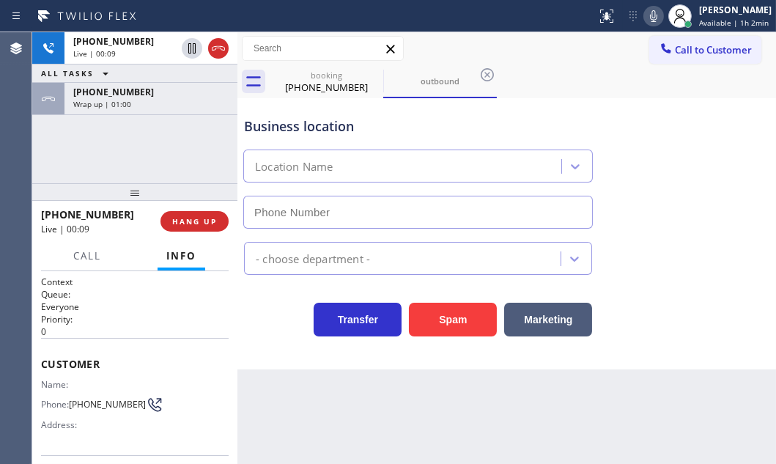
type input "[PHONE_NUMBER]"
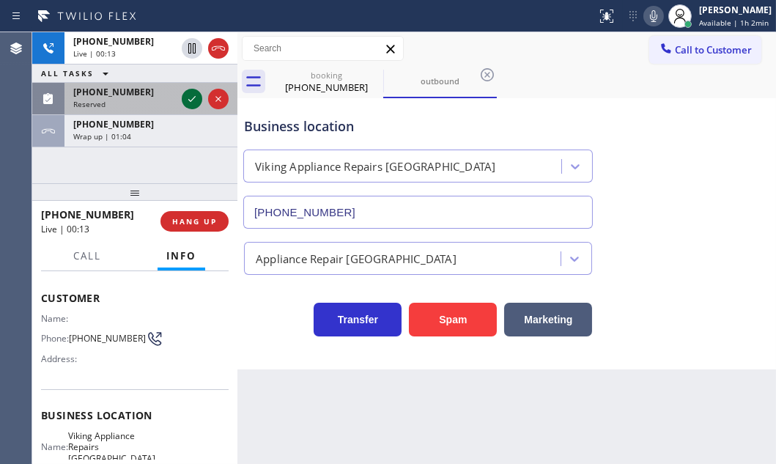
click at [190, 97] on icon at bounding box center [192, 99] width 18 height 18
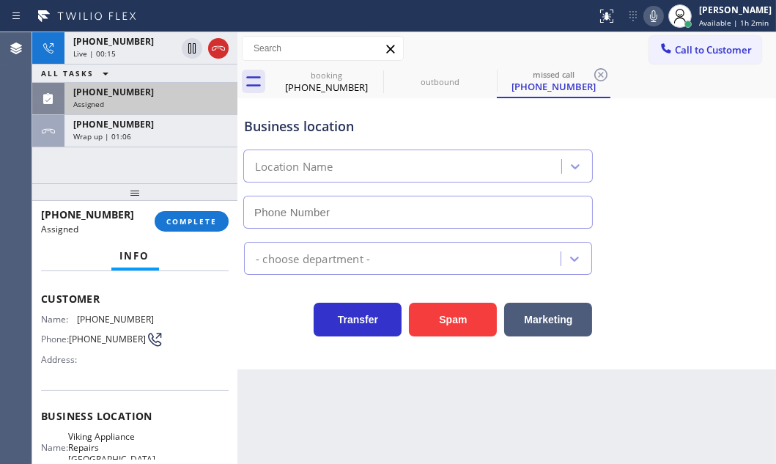
scroll to position [78, 0]
type input "[PHONE_NUMBER]"
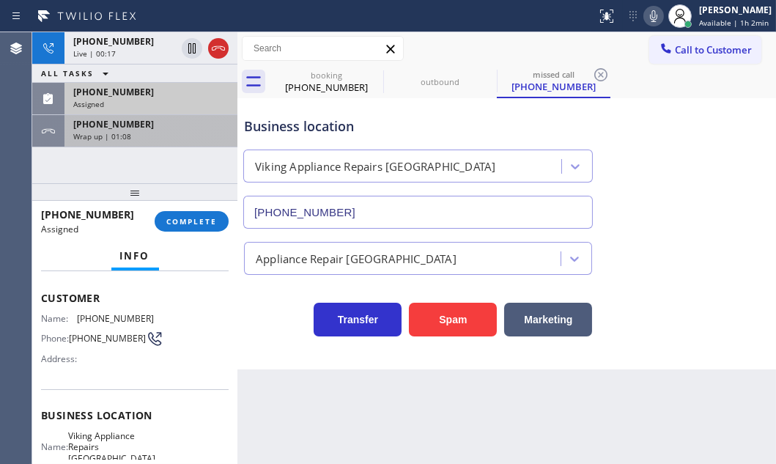
click at [180, 129] on div "[PHONE_NUMBER]" at bounding box center [150, 124] width 155 height 12
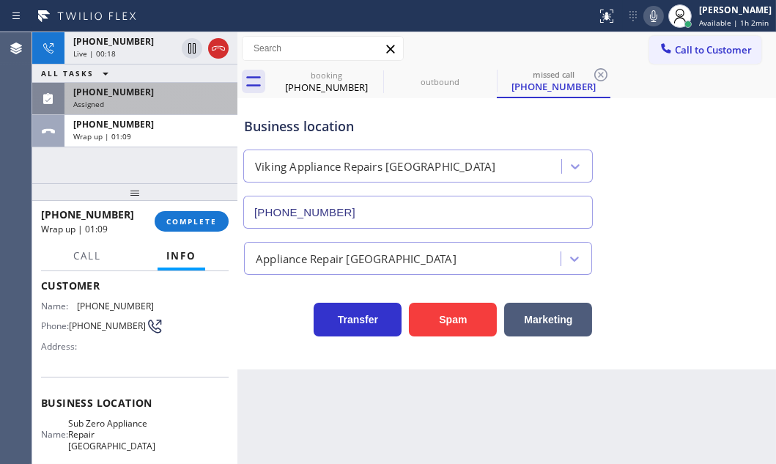
scroll to position [66, 0]
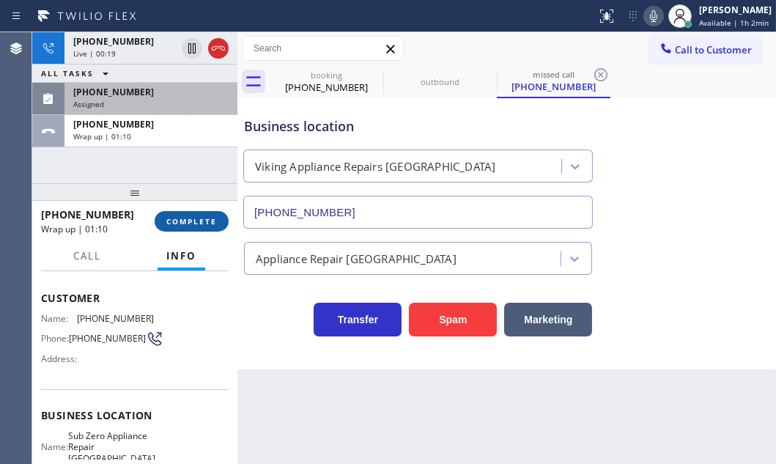
click at [204, 220] on span "COMPLETE" at bounding box center [191, 221] width 51 height 10
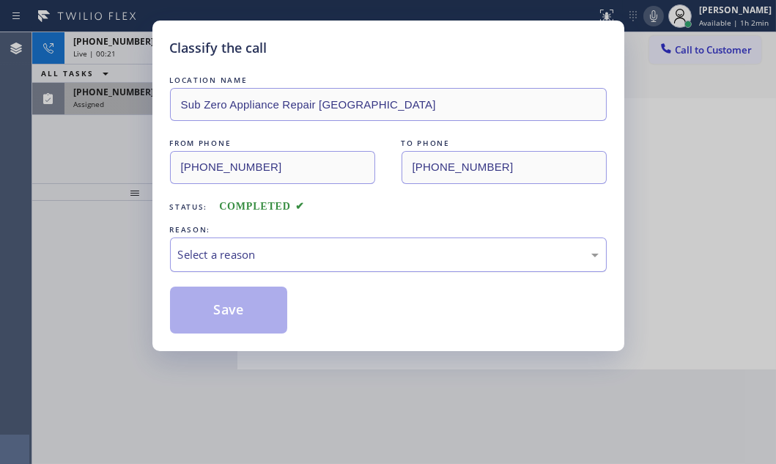
click at [337, 246] on div "Select a reason" at bounding box center [388, 254] width 421 height 17
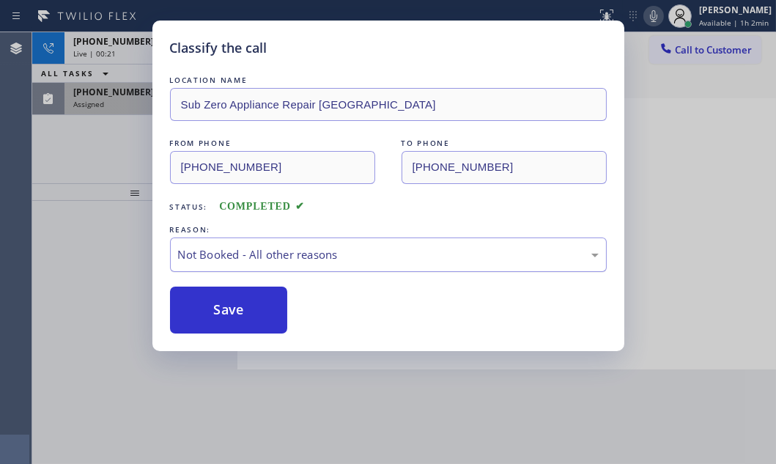
drag, startPoint x: 200, startPoint y: 313, endPoint x: 199, endPoint y: 257, distance: 56.4
click at [199, 308] on button "Save" at bounding box center [229, 310] width 118 height 47
click at [122, 54] on div "Live | 00:22" at bounding box center [124, 53] width 103 height 10
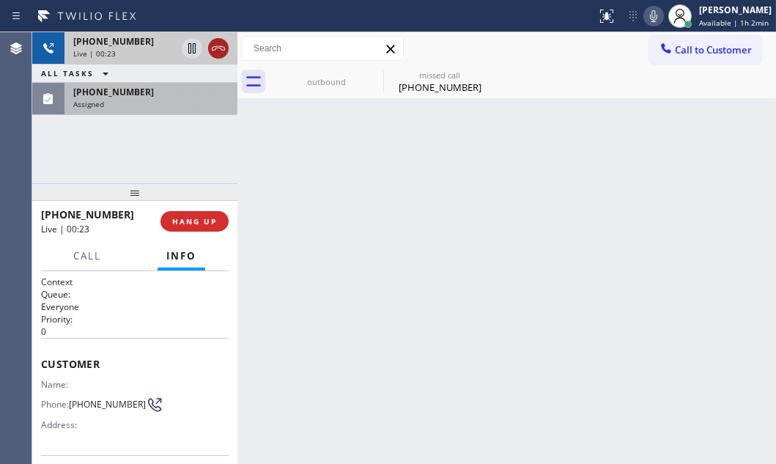
drag, startPoint x: 214, startPoint y: 44, endPoint x: 206, endPoint y: 51, distance: 10.4
click at [213, 44] on icon at bounding box center [219, 49] width 18 height 18
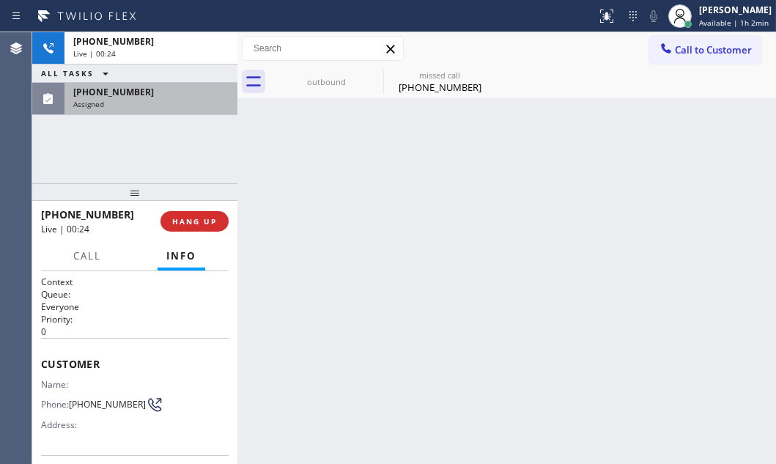
click at [145, 103] on div "Assigned" at bounding box center [150, 104] width 155 height 10
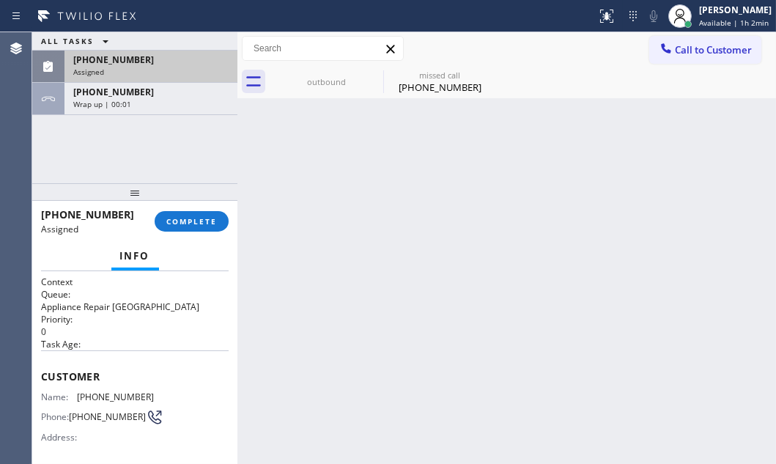
click at [188, 60] on div "[PHONE_NUMBER]" at bounding box center [150, 60] width 155 height 12
click at [180, 56] on div "[PHONE_NUMBER]" at bounding box center [150, 60] width 155 height 12
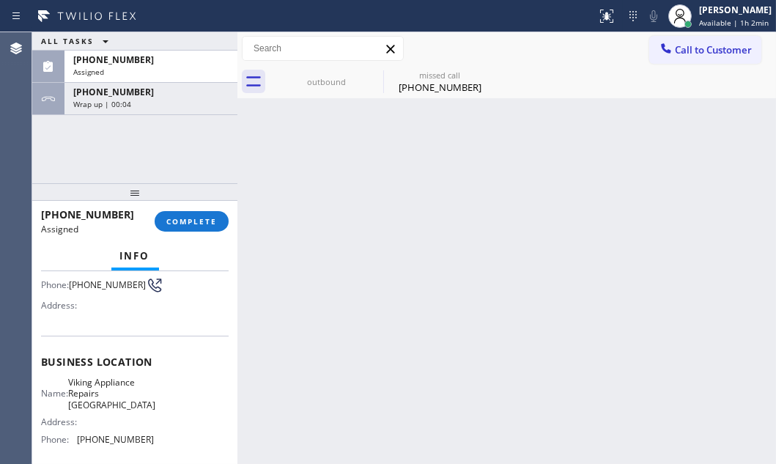
scroll to position [133, 0]
click at [199, 218] on span "COMPLETE" at bounding box center [191, 221] width 51 height 10
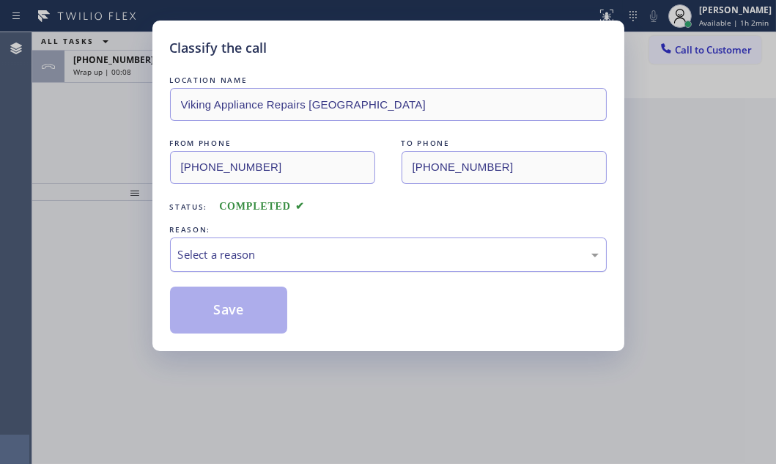
click at [330, 246] on div "Select a reason" at bounding box center [388, 254] width 421 height 17
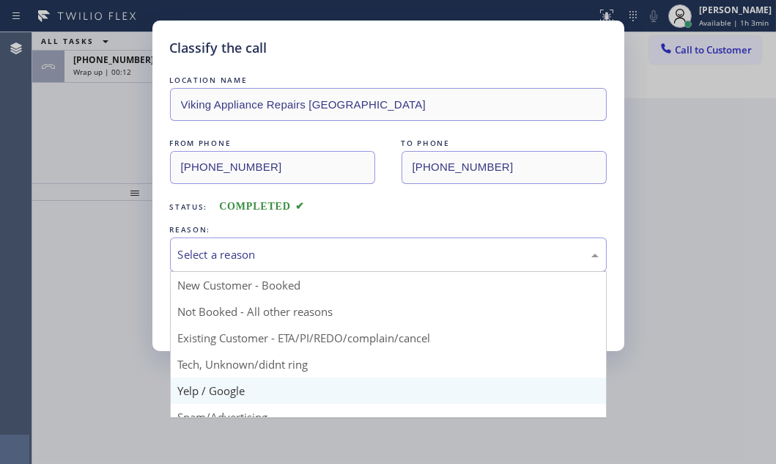
scroll to position [66, 0]
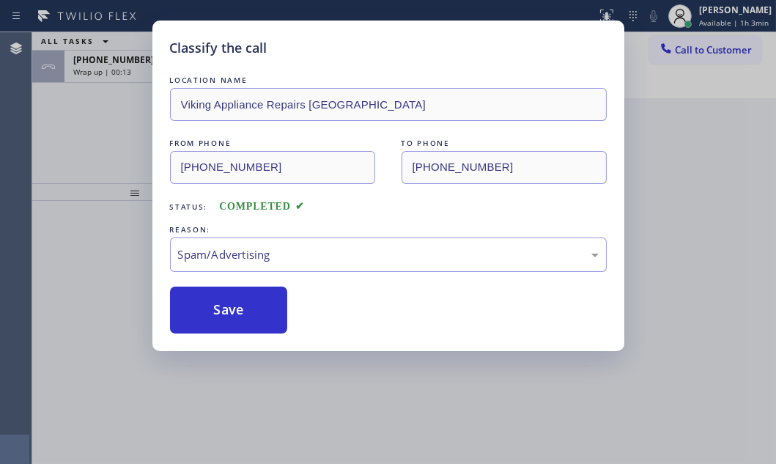
drag, startPoint x: 236, startPoint y: 358, endPoint x: 223, endPoint y: 335, distance: 26.3
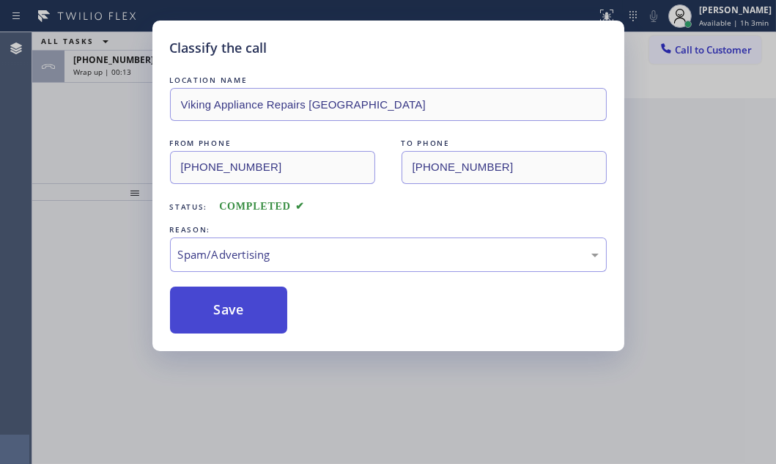
click at [224, 316] on button "Save" at bounding box center [229, 310] width 118 height 47
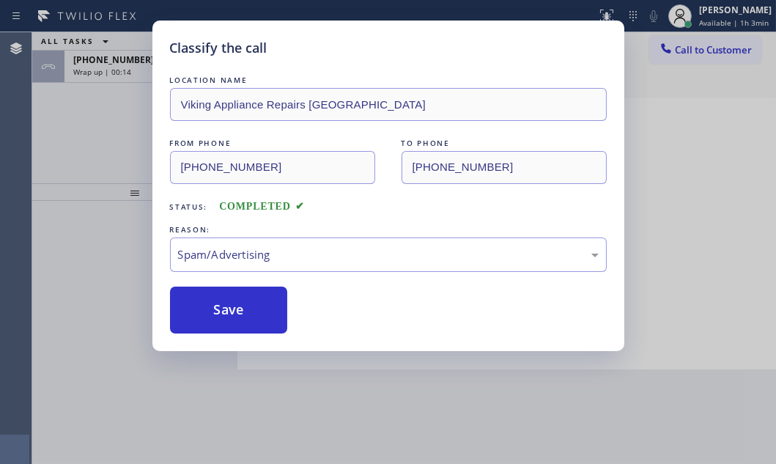
click at [96, 113] on div "Classify the call LOCATION NAME Viking Appliance Repairs [GEOGRAPHIC_DATA] FROM…" at bounding box center [388, 232] width 776 height 464
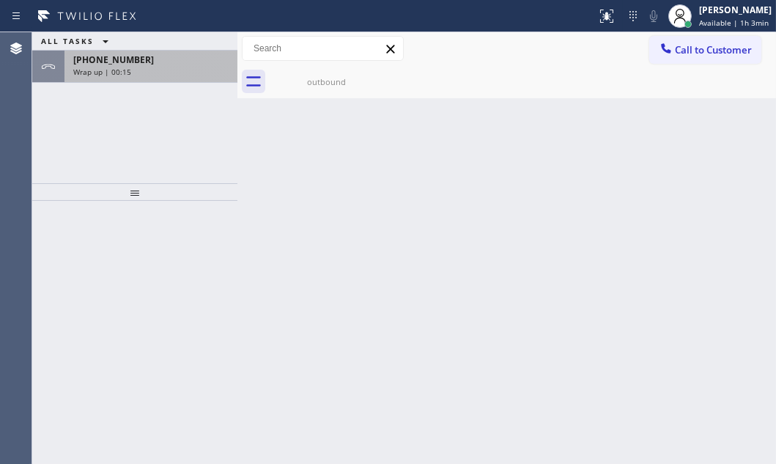
click at [162, 64] on div "[PHONE_NUMBER]" at bounding box center [150, 60] width 155 height 12
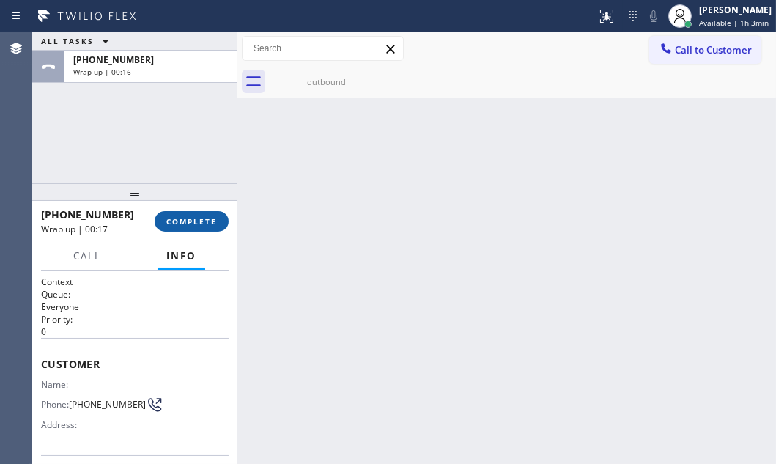
click at [199, 217] on span "COMPLETE" at bounding box center [191, 221] width 51 height 10
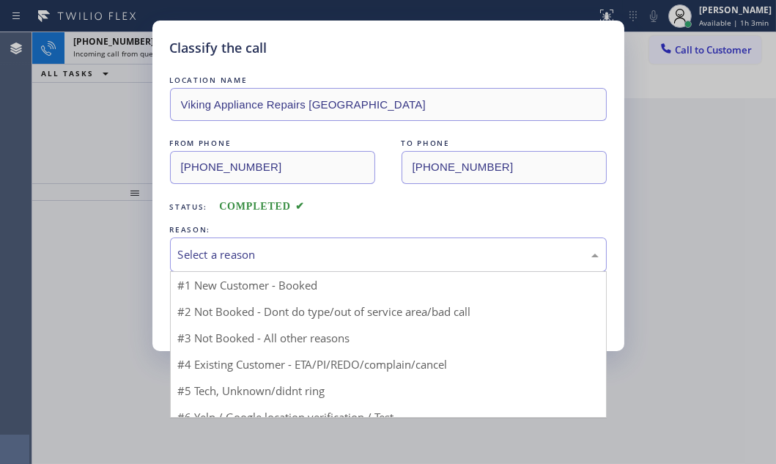
drag, startPoint x: 301, startPoint y: 248, endPoint x: 264, endPoint y: 264, distance: 40.7
click at [299, 247] on div "Select a reason" at bounding box center [388, 254] width 421 height 17
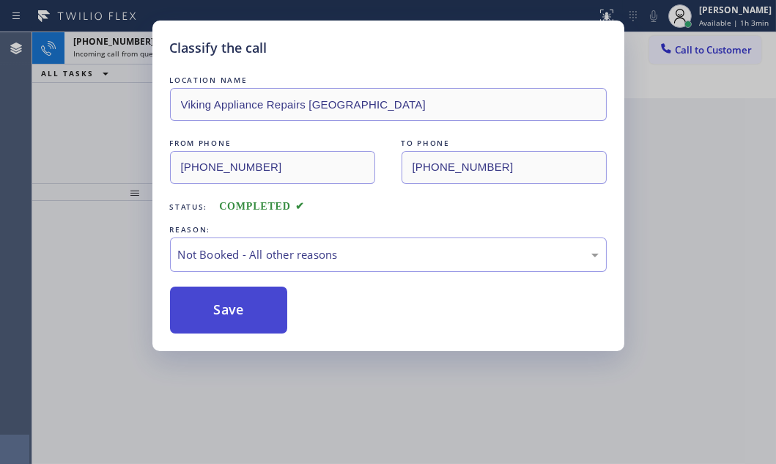
click at [210, 303] on button "Save" at bounding box center [229, 310] width 118 height 47
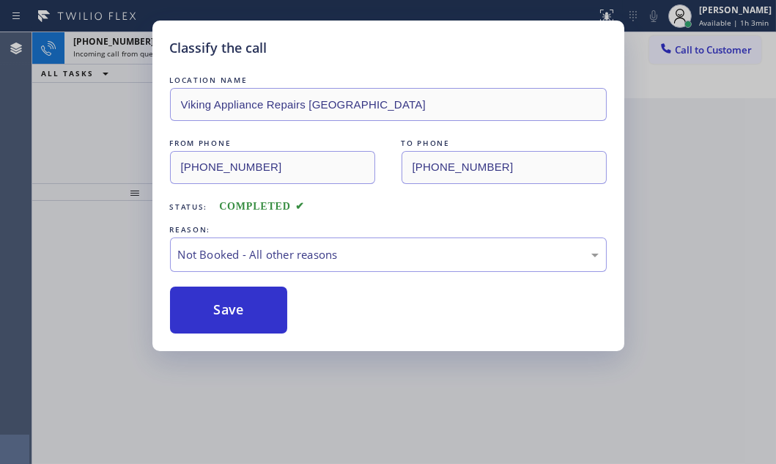
click at [81, 89] on div "Classify the call LOCATION NAME Viking Appliance Repairs [GEOGRAPHIC_DATA] FROM…" at bounding box center [388, 232] width 776 height 464
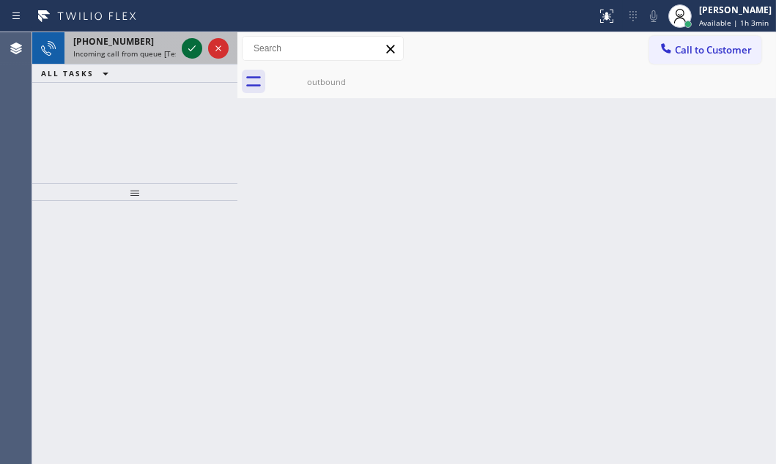
click at [194, 51] on icon at bounding box center [192, 49] width 18 height 18
click at [191, 45] on icon at bounding box center [192, 49] width 18 height 18
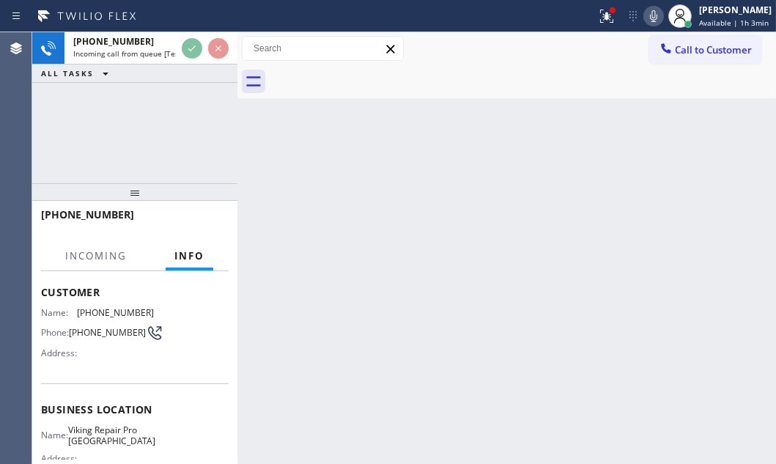
scroll to position [133, 0]
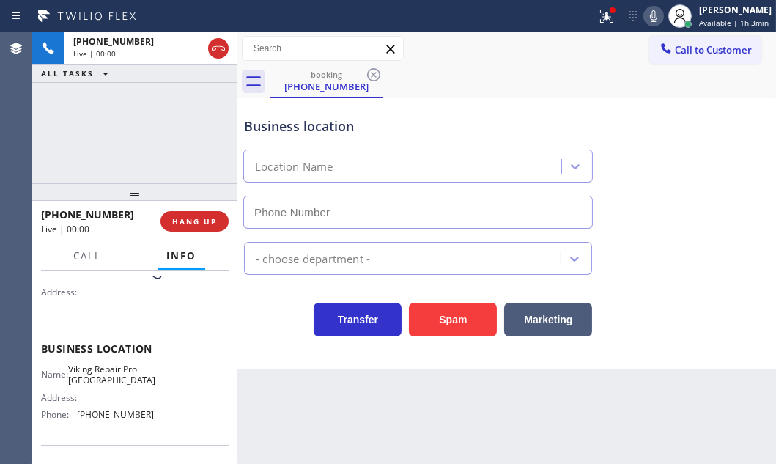
type input "[PHONE_NUMBER]"
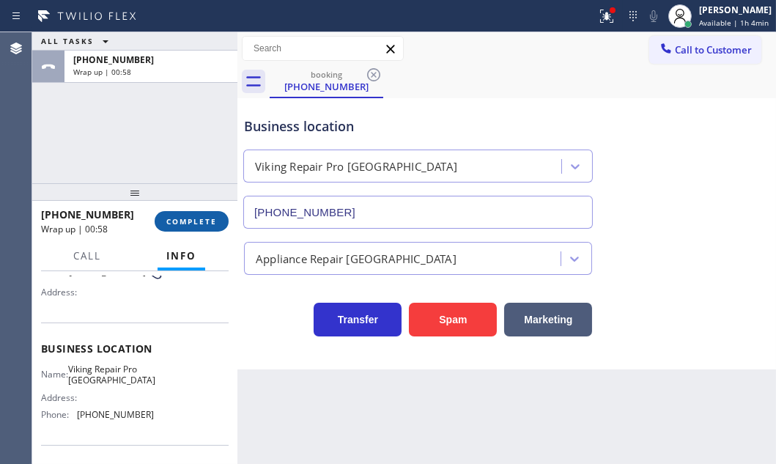
click at [191, 221] on span "COMPLETE" at bounding box center [191, 221] width 51 height 10
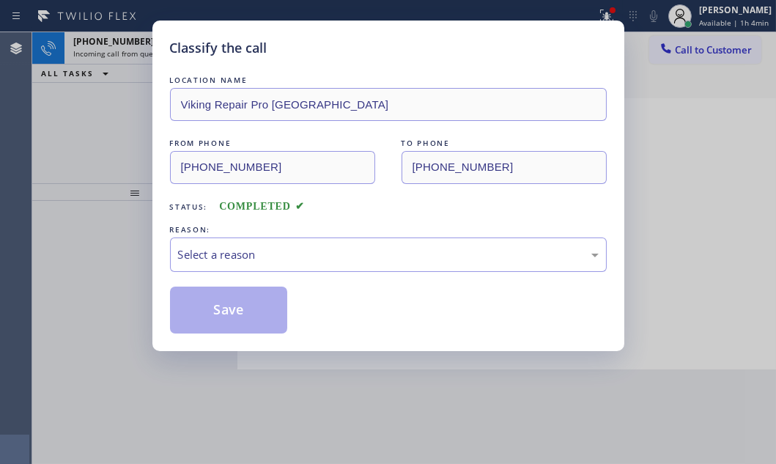
click at [269, 234] on div "REASON:" at bounding box center [388, 229] width 437 height 15
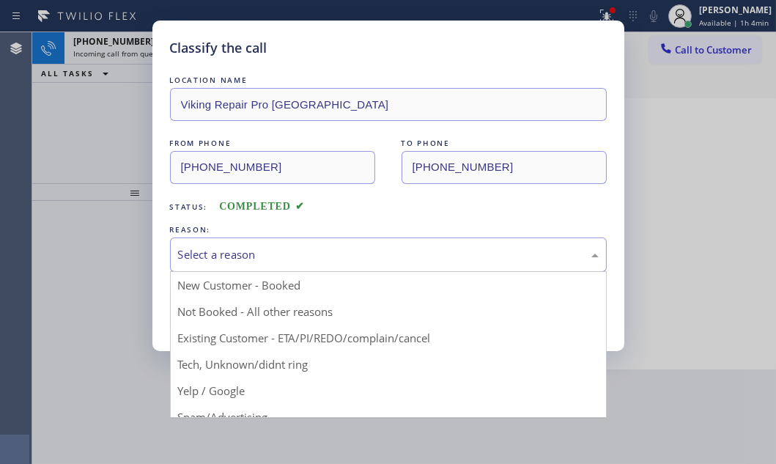
click at [268, 248] on div "Select a reason" at bounding box center [388, 254] width 421 height 17
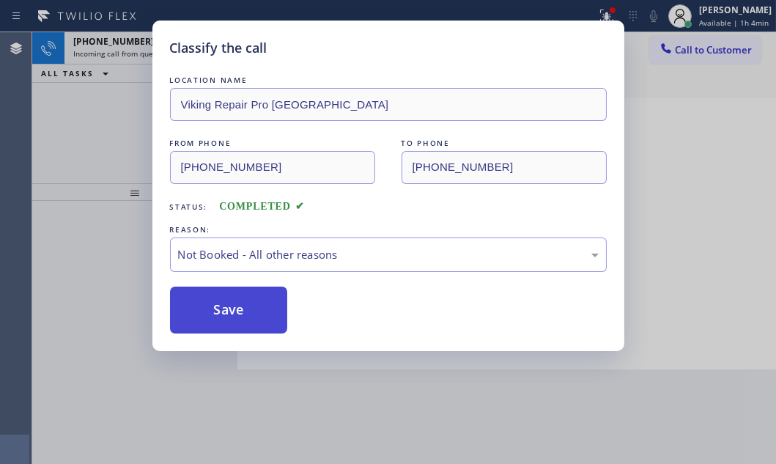
drag, startPoint x: 227, startPoint y: 301, endPoint x: 220, endPoint y: 295, distance: 9.4
click at [226, 301] on button "Save" at bounding box center [229, 310] width 118 height 47
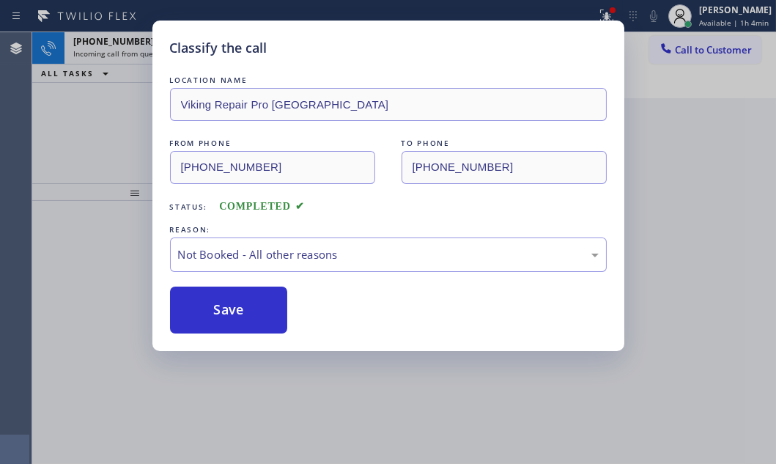
drag, startPoint x: 106, startPoint y: 104, endPoint x: 126, endPoint y: 93, distance: 23.3
click at [114, 98] on div "Classify the call LOCATION NAME Viking Repair Pro [GEOGRAPHIC_DATA] FROM PHONE …" at bounding box center [388, 232] width 776 height 464
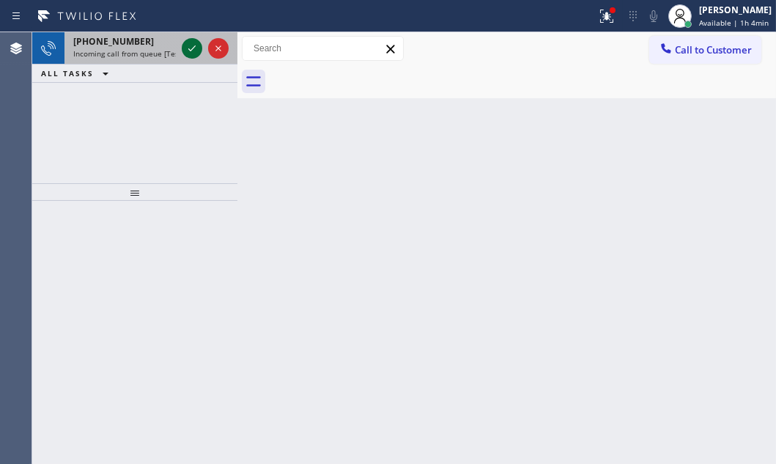
click at [184, 51] on icon at bounding box center [192, 49] width 18 height 18
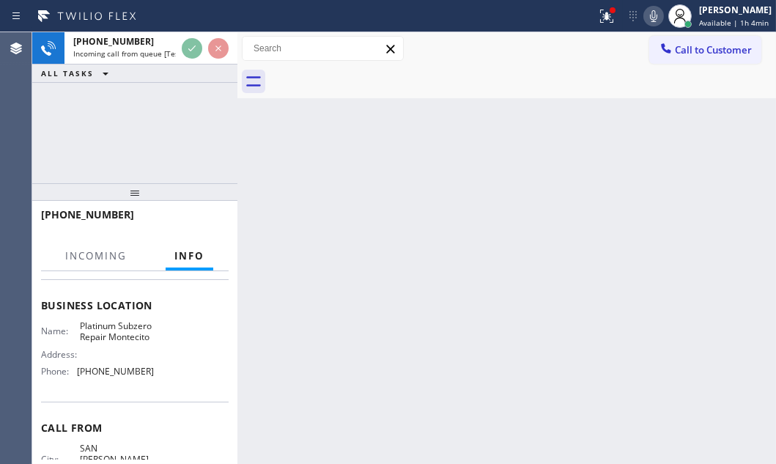
scroll to position [199, 0]
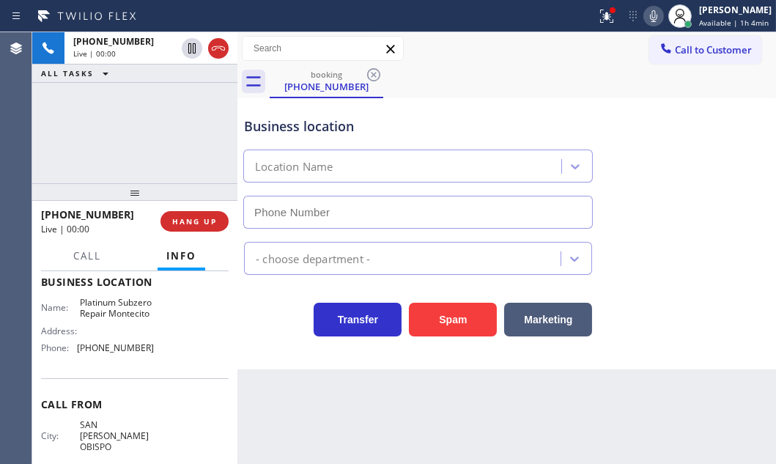
type input "[PHONE_NUMBER]"
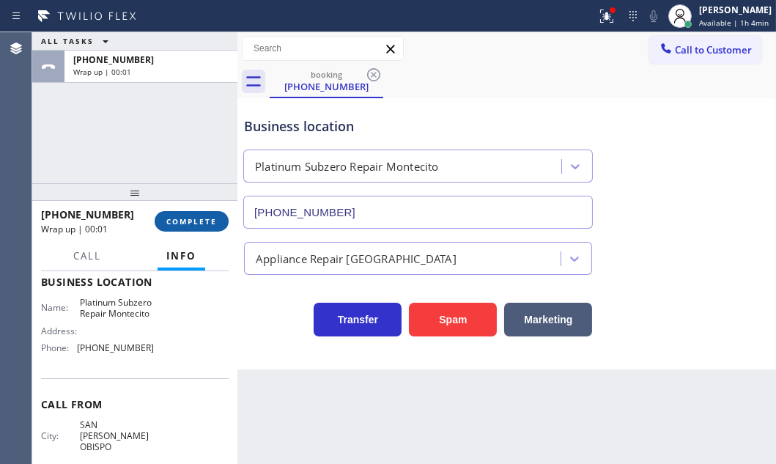
click at [183, 215] on button "COMPLETE" at bounding box center [192, 221] width 74 height 21
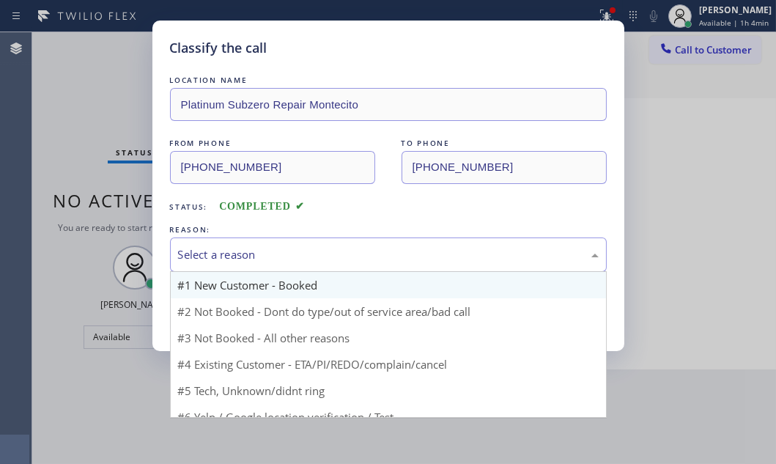
drag, startPoint x: 347, startPoint y: 249, endPoint x: 334, endPoint y: 281, distance: 34.8
click at [347, 249] on div "Select a reason" at bounding box center [388, 254] width 421 height 17
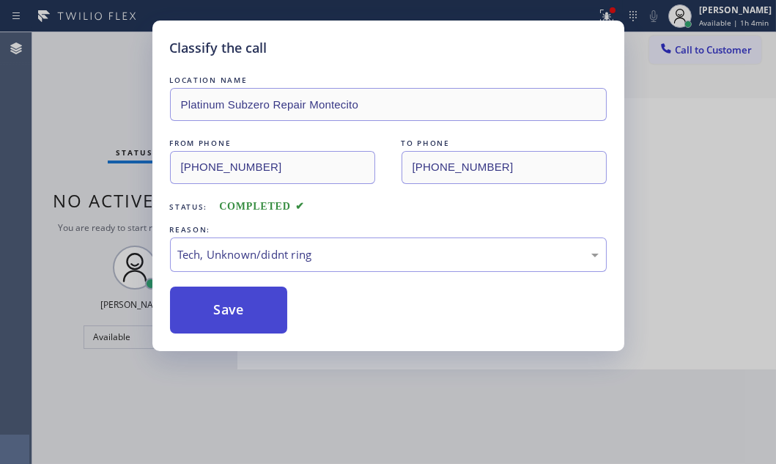
click at [239, 308] on button "Save" at bounding box center [229, 310] width 118 height 47
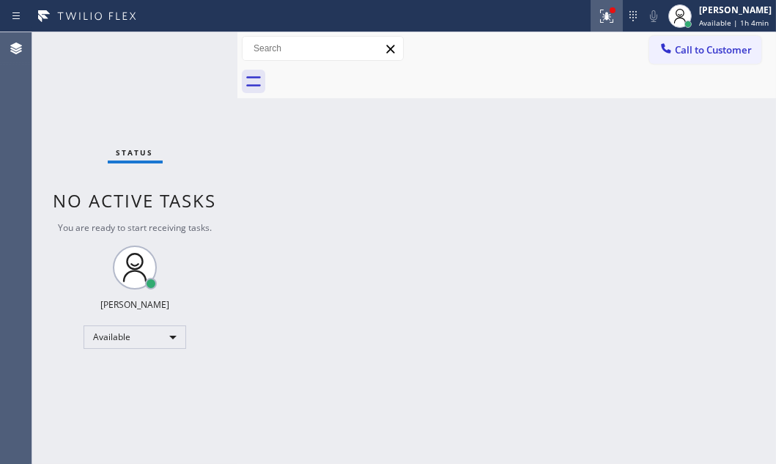
click at [600, 18] on icon at bounding box center [604, 15] width 9 height 10
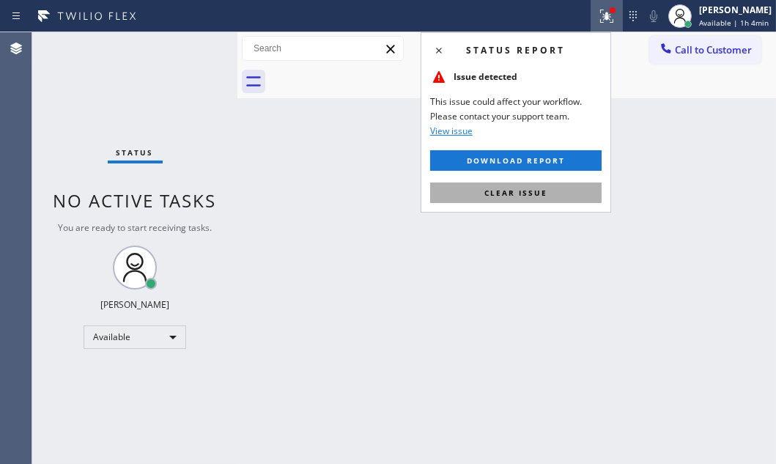
click at [526, 199] on button "Clear issue" at bounding box center [516, 193] width 172 height 21
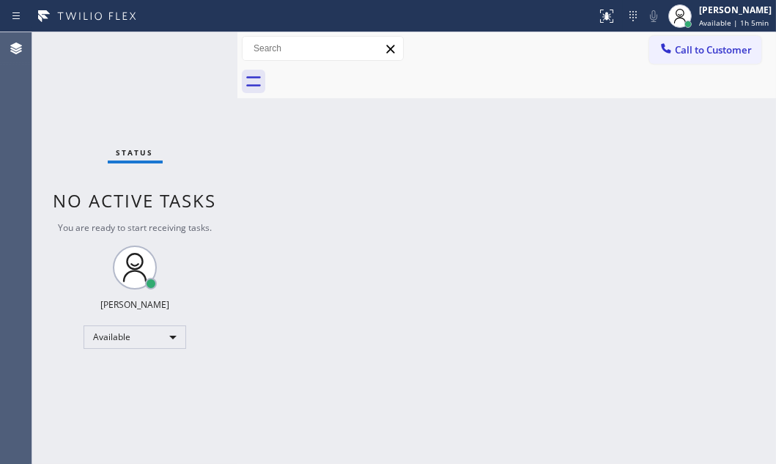
click at [190, 58] on div "Status No active tasks You are ready to start receiving tasks. [PERSON_NAME] Av…" at bounding box center [134, 248] width 205 height 432
click at [190, 57] on div "Status No active tasks You are ready to start receiving tasks. [PERSON_NAME] Av…" at bounding box center [134, 248] width 205 height 432
click at [190, 53] on div "Status No active tasks You are ready to start receiving tasks. [PERSON_NAME] Av…" at bounding box center [134, 248] width 205 height 432
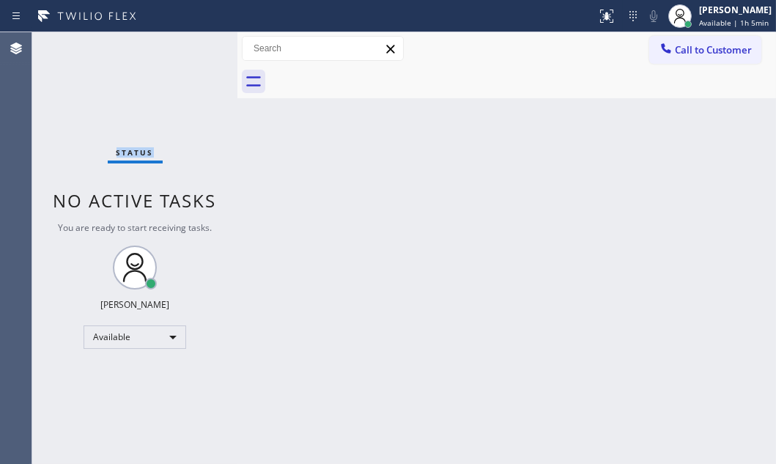
click at [190, 53] on div "Status No active tasks You are ready to start receiving tasks. [PERSON_NAME] Av…" at bounding box center [134, 248] width 205 height 432
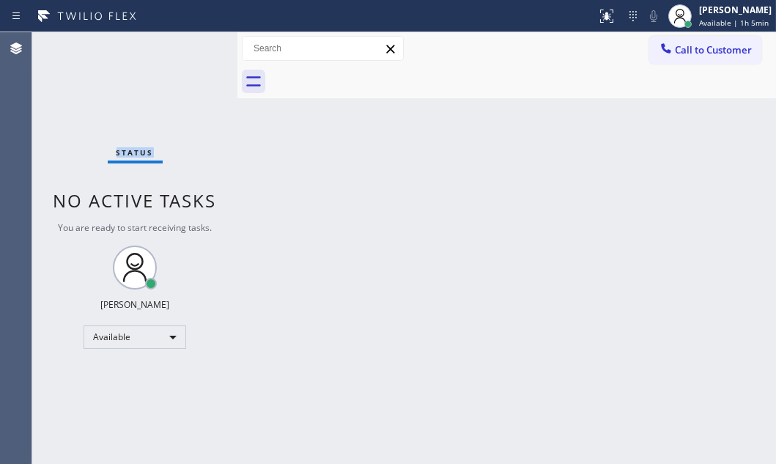
click at [190, 53] on div "Status No active tasks You are ready to start receiving tasks. [PERSON_NAME] Av…" at bounding box center [134, 248] width 205 height 432
click at [169, 149] on div "Status No active tasks You are ready to start receiving tasks. [PERSON_NAME] Av…" at bounding box center [134, 248] width 205 height 432
click at [110, 217] on div "Status No active tasks You are ready to start receiving tasks. [PERSON_NAME] Av…" at bounding box center [134, 248] width 205 height 432
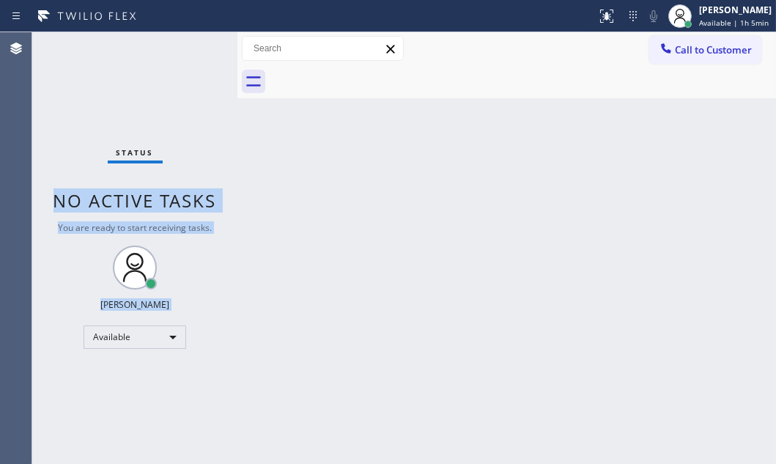
drag, startPoint x: 48, startPoint y: 194, endPoint x: 219, endPoint y: 302, distance: 202.6
click at [219, 303] on div "Status No active tasks You are ready to start receiving tasks. [PERSON_NAME] Av…" at bounding box center [134, 248] width 205 height 432
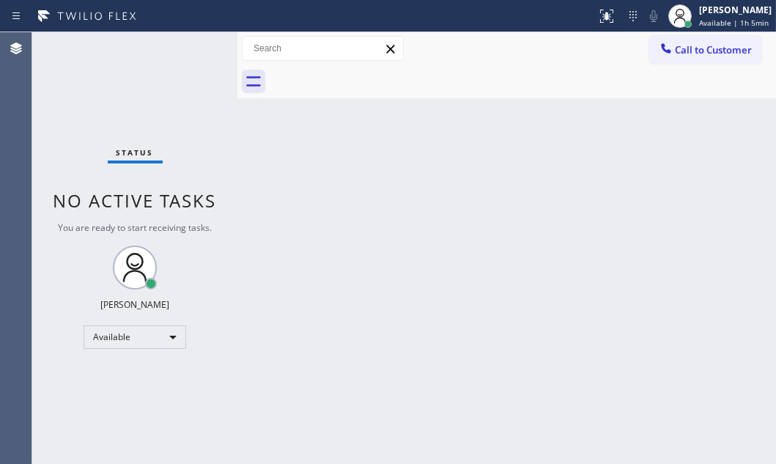
click at [237, 270] on div at bounding box center [237, 248] width 0 height 432
drag, startPoint x: 51, startPoint y: 196, endPoint x: 189, endPoint y: 259, distance: 151.2
click at [193, 292] on div "Status No active tasks You are ready to start receiving tasks. [PERSON_NAME] Av…" at bounding box center [134, 248] width 205 height 432
click at [273, 130] on div "Back to Dashboard Change Sender ID Customers Technicians Select a contact Outbo…" at bounding box center [506, 248] width 539 height 432
click at [319, 194] on div "Back to Dashboard Change Sender ID Customers Technicians Select a contact Outbo…" at bounding box center [506, 248] width 539 height 432
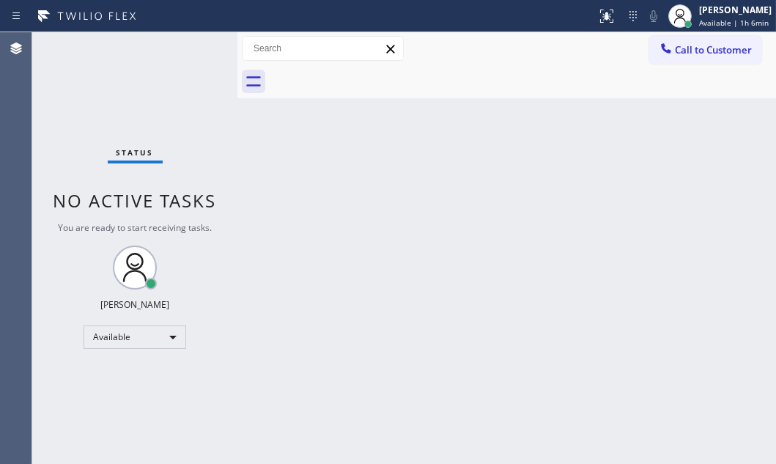
click at [292, 281] on div "Back to Dashboard Change Sender ID Customers Technicians Select a contact Outbo…" at bounding box center [506, 248] width 539 height 432
click at [449, 326] on div "Back to Dashboard Change Sender ID Customers Technicians Select a contact Outbo…" at bounding box center [506, 248] width 539 height 432
drag, startPoint x: 176, startPoint y: 75, endPoint x: 185, endPoint y: 73, distance: 9.1
click at [183, 73] on div "Status No active tasks You are ready to start receiving tasks. [PERSON_NAME] Av…" at bounding box center [134, 248] width 205 height 432
click at [192, 64] on div "Status No active tasks You are ready to start receiving tasks. [PERSON_NAME] Av…" at bounding box center [134, 248] width 205 height 432
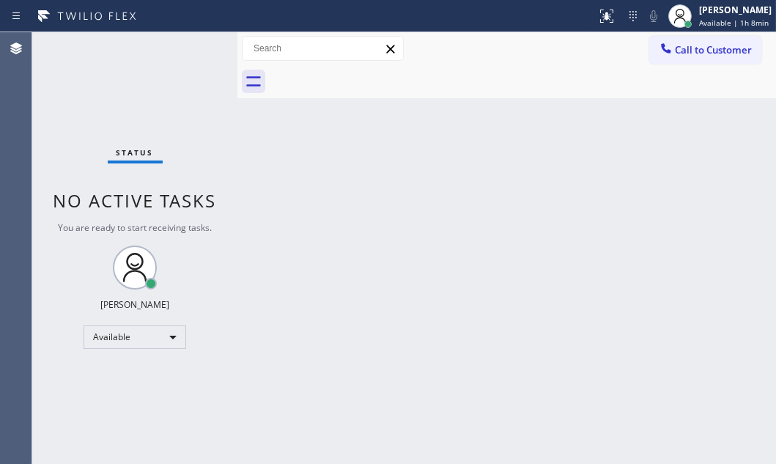
click at [193, 60] on div "Status No active tasks You are ready to start receiving tasks. [PERSON_NAME] Av…" at bounding box center [134, 248] width 205 height 432
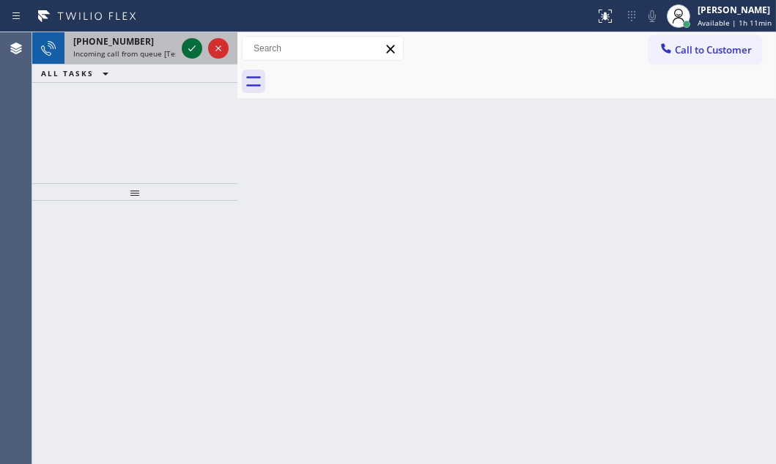
click at [195, 45] on icon at bounding box center [192, 49] width 18 height 18
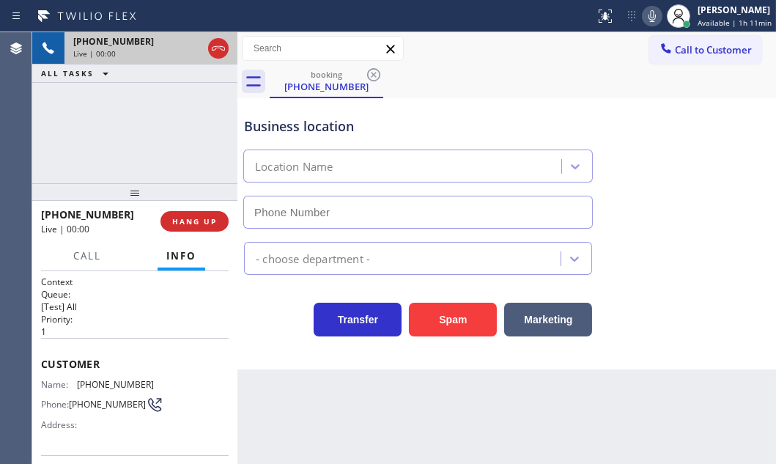
type input "[PHONE_NUMBER]"
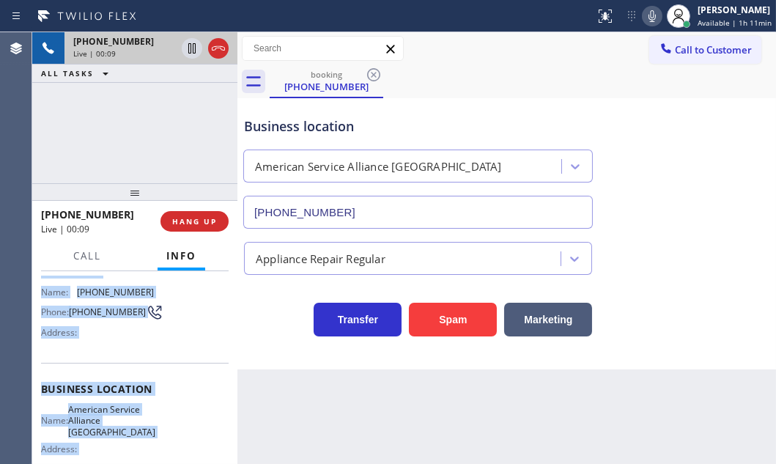
scroll to position [133, 0]
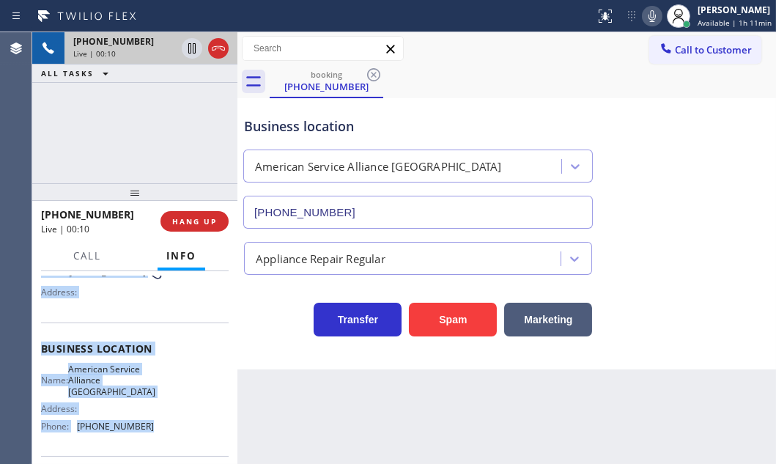
drag, startPoint x: 41, startPoint y: 358, endPoint x: 139, endPoint y: 439, distance: 127.1
click at [139, 439] on div "Context Queue: [Test] All Priority: 1 Customer Name: [PHONE_NUMBER] Phone: [PHO…" at bounding box center [135, 355] width 188 height 424
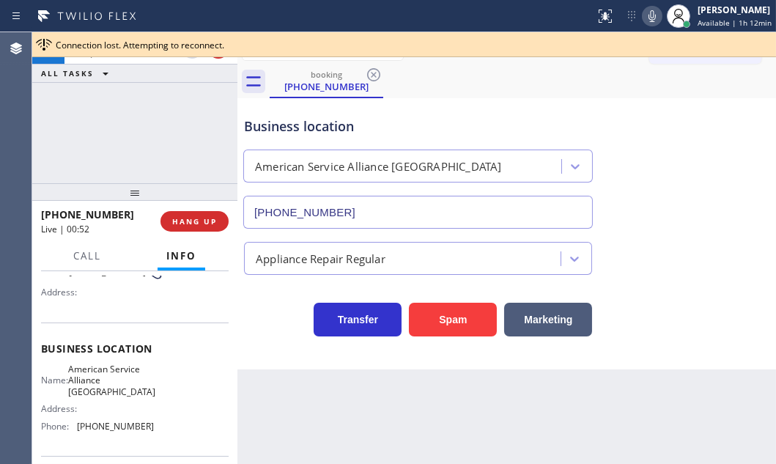
click at [194, 49] on span "Connection lost. Attempting to reconnect." at bounding box center [140, 45] width 169 height 12
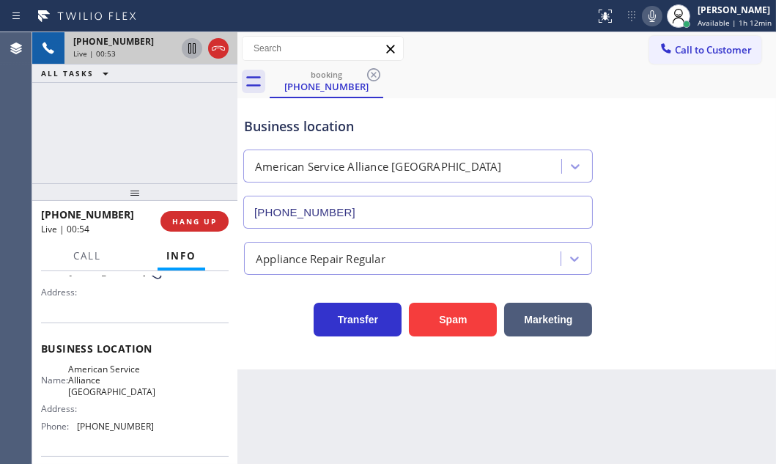
click at [191, 56] on icon at bounding box center [192, 49] width 18 height 18
click at [191, 43] on icon at bounding box center [192, 48] width 10 height 10
click at [194, 220] on span "HANG UP" at bounding box center [194, 221] width 45 height 10
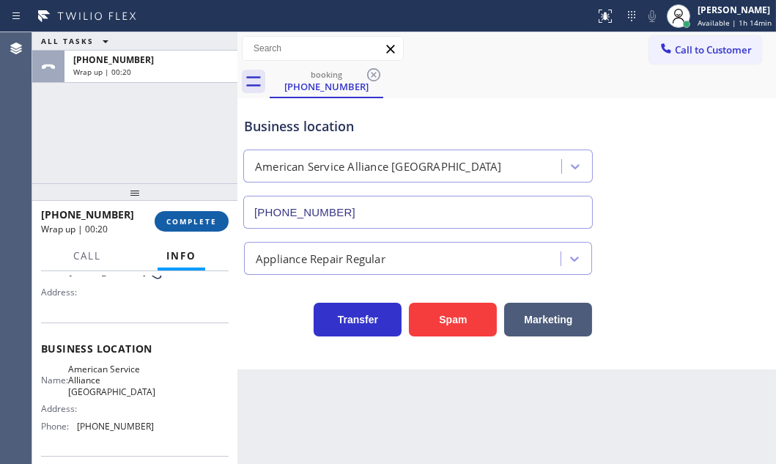
click at [189, 218] on span "COMPLETE" at bounding box center [191, 221] width 51 height 10
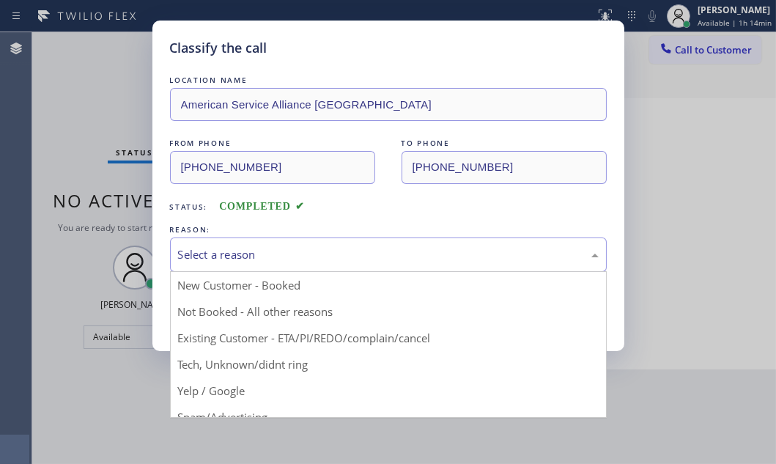
click at [281, 248] on div "Select a reason" at bounding box center [388, 254] width 421 height 17
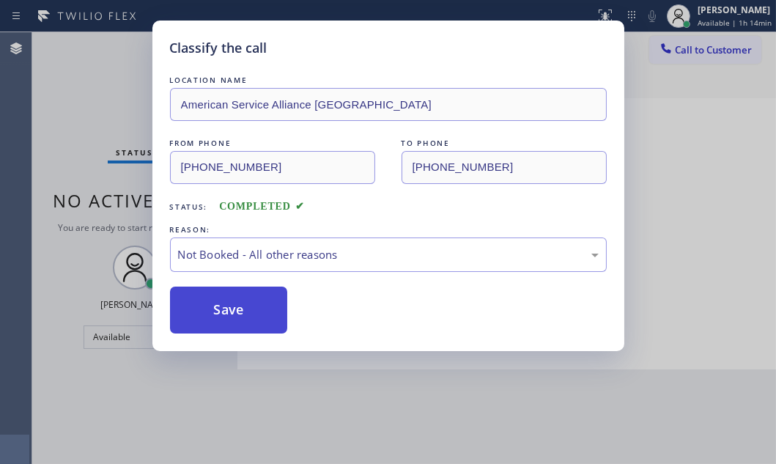
click at [196, 314] on button "Save" at bounding box center [229, 310] width 118 height 47
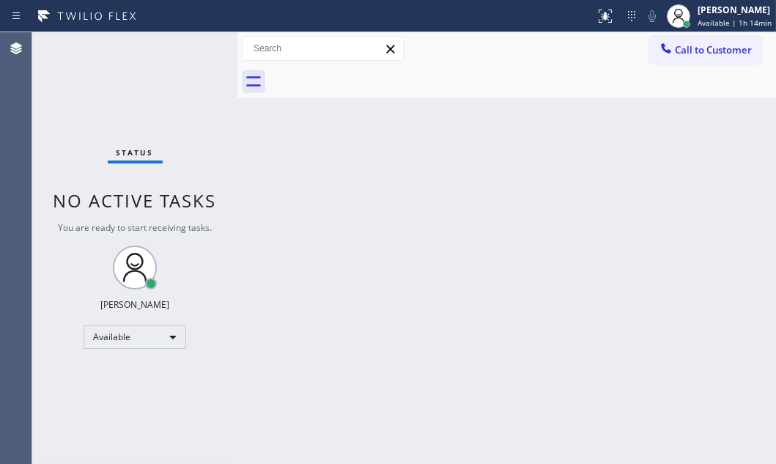
click at [606, 199] on div "Back to Dashboard Change Sender ID Customers Technicians Select a contact Outbo…" at bounding box center [506, 248] width 539 height 432
click at [137, 68] on div "Status No active tasks You are ready to start receiving tasks. [PERSON_NAME] Av…" at bounding box center [134, 248] width 205 height 432
drag, startPoint x: 769, startPoint y: 402, endPoint x: 506, endPoint y: 252, distance: 302.7
click at [506, 252] on div "Back to Dashboard Change Sender ID Customers Technicians Select a contact Outbo…" at bounding box center [506, 248] width 539 height 432
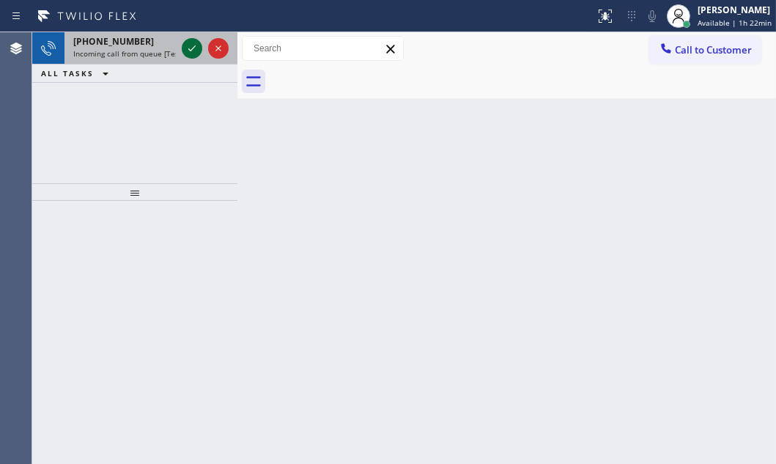
click at [187, 50] on icon at bounding box center [192, 49] width 18 height 18
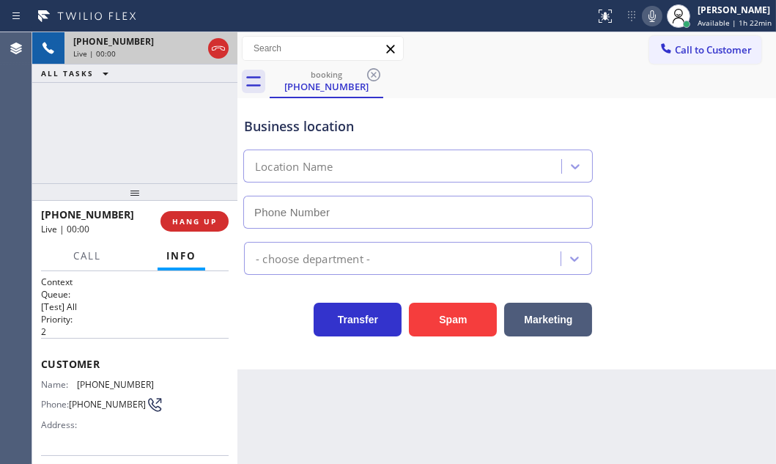
type input "[PHONE_NUMBER]"
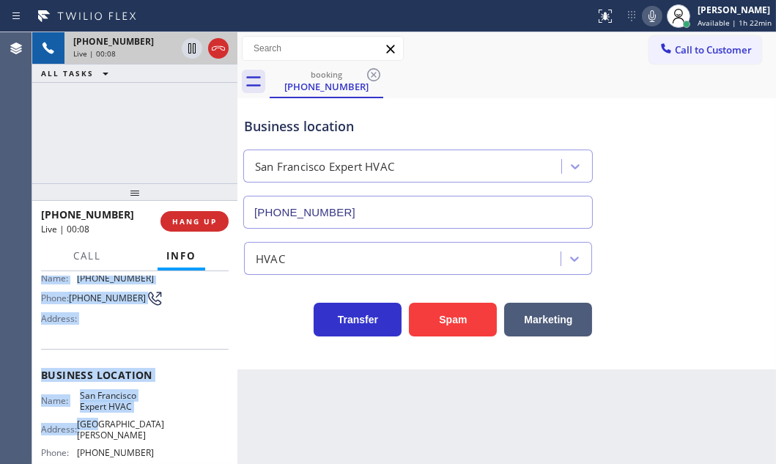
scroll to position [133, 0]
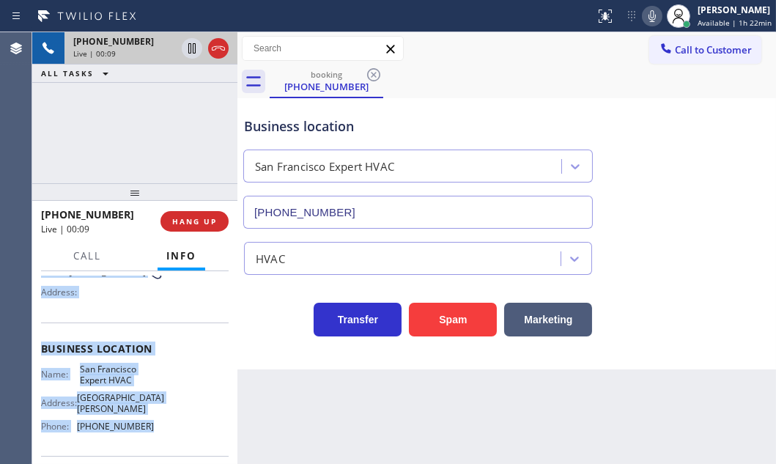
drag, startPoint x: 40, startPoint y: 354, endPoint x: 155, endPoint y: 425, distance: 134.6
click at [155, 425] on div "Context Queue: [Test] All Priority: 2 Customer Name: [PHONE_NUMBER] Phone: [PHO…" at bounding box center [135, 355] width 188 height 424
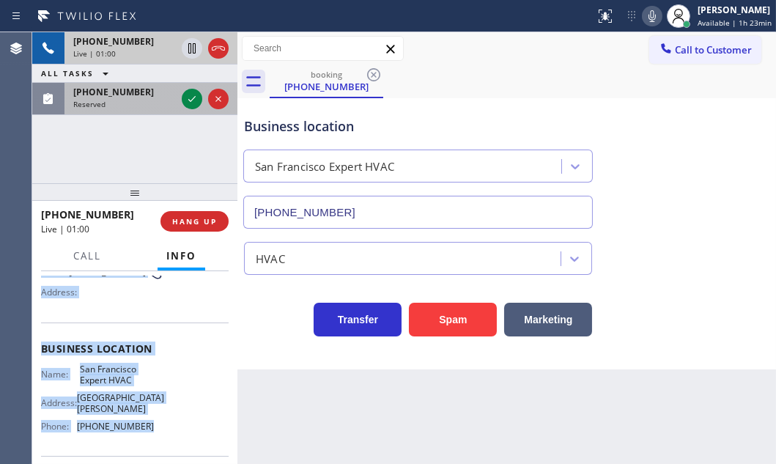
click at [145, 96] on div "[PHONE_NUMBER]" at bounding box center [124, 92] width 103 height 12
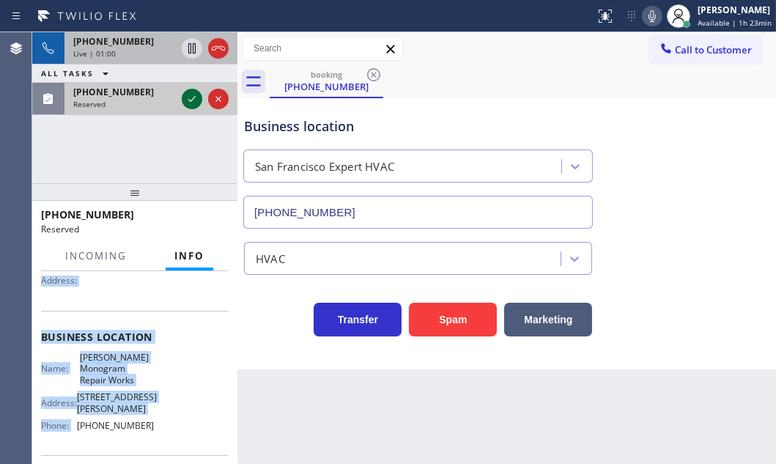
scroll to position [145, 0]
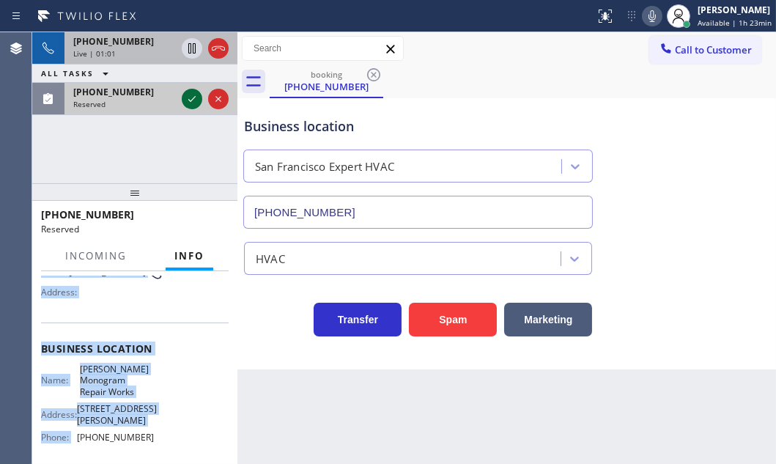
click at [189, 100] on icon at bounding box center [191, 99] width 7 height 6
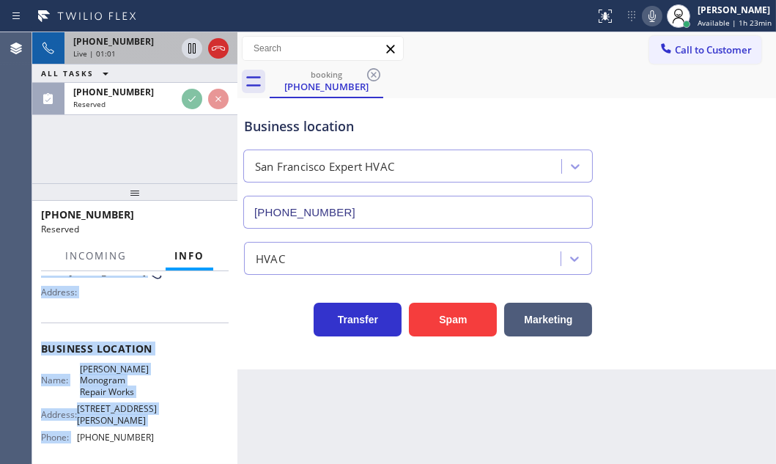
click at [162, 45] on div "[PHONE_NUMBER]" at bounding box center [124, 41] width 103 height 12
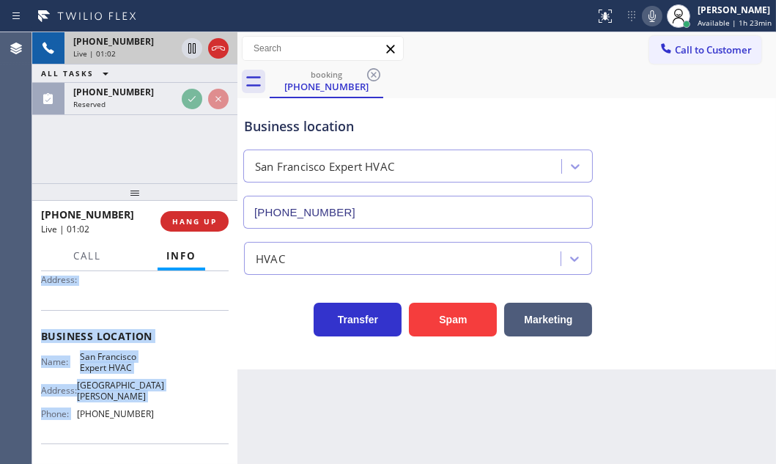
scroll to position [133, 0]
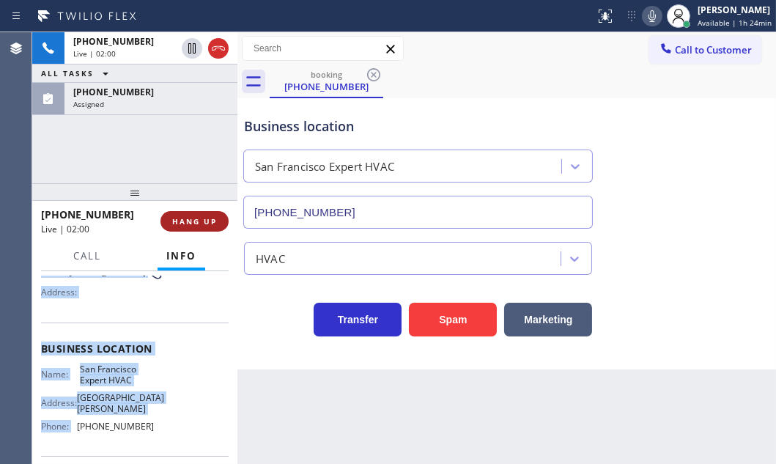
click at [199, 221] on span "HANG UP" at bounding box center [194, 221] width 45 height 10
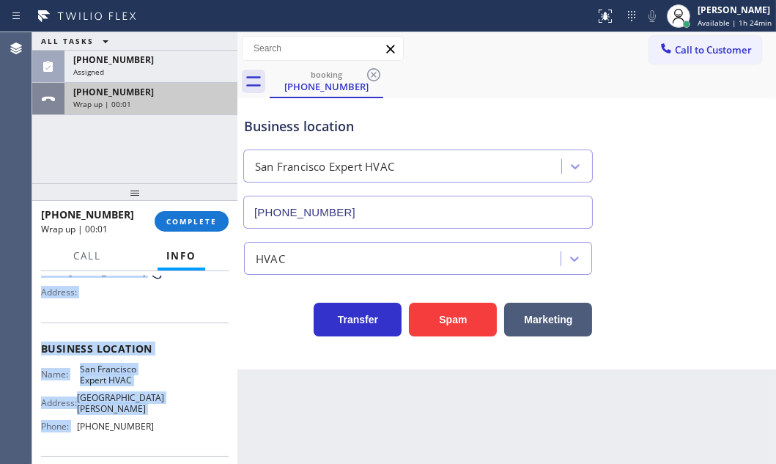
click at [147, 102] on div "Wrap up | 00:01" at bounding box center [150, 104] width 155 height 10
drag, startPoint x: 146, startPoint y: 87, endPoint x: 199, endPoint y: 197, distance: 122.0
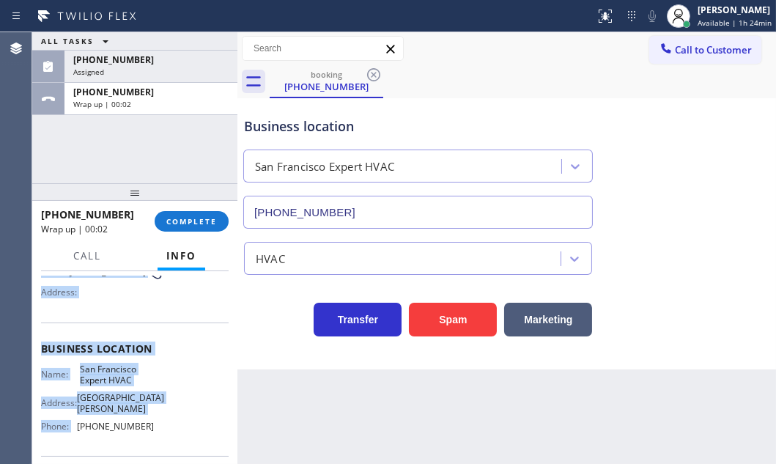
click at [147, 88] on div "[PHONE_NUMBER]" at bounding box center [150, 92] width 155 height 12
drag, startPoint x: 203, startPoint y: 228, endPoint x: 218, endPoint y: 232, distance: 15.8
click at [204, 228] on button "COMPLETE" at bounding box center [192, 221] width 74 height 21
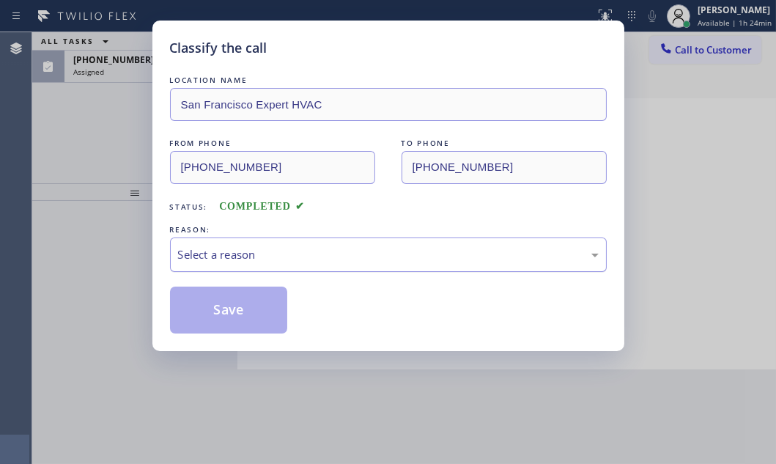
click at [298, 251] on div "Select a reason" at bounding box center [388, 254] width 421 height 17
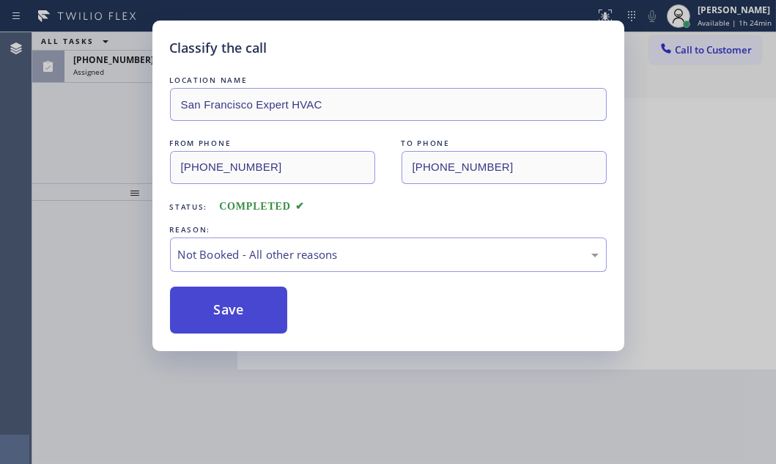
click at [225, 305] on button "Save" at bounding box center [229, 310] width 118 height 47
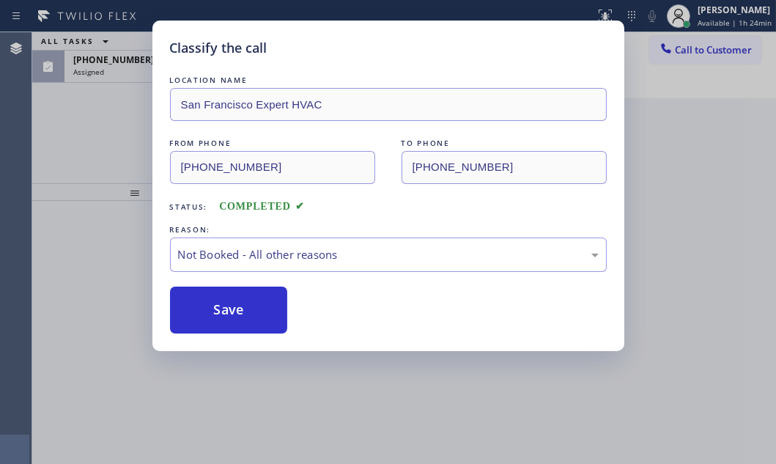
click at [111, 64] on div "Classify the call LOCATION NAME [GEOGRAPHIC_DATA] Expert HVAC FROM PHONE [PHONE…" at bounding box center [388, 232] width 776 height 464
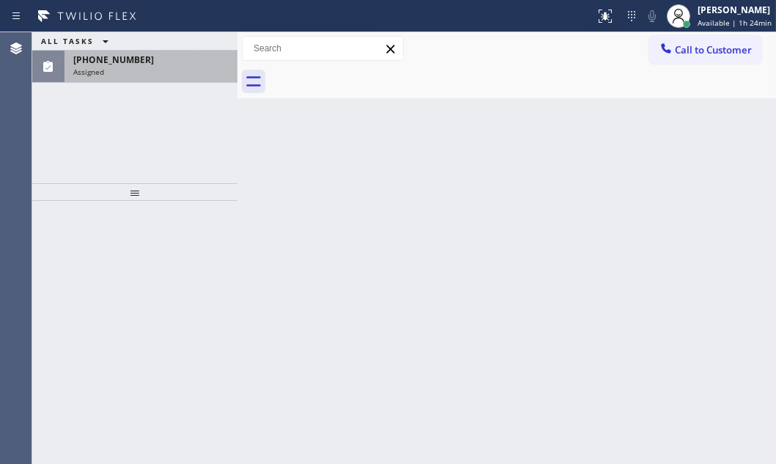
click at [128, 74] on div "Assigned" at bounding box center [150, 72] width 155 height 10
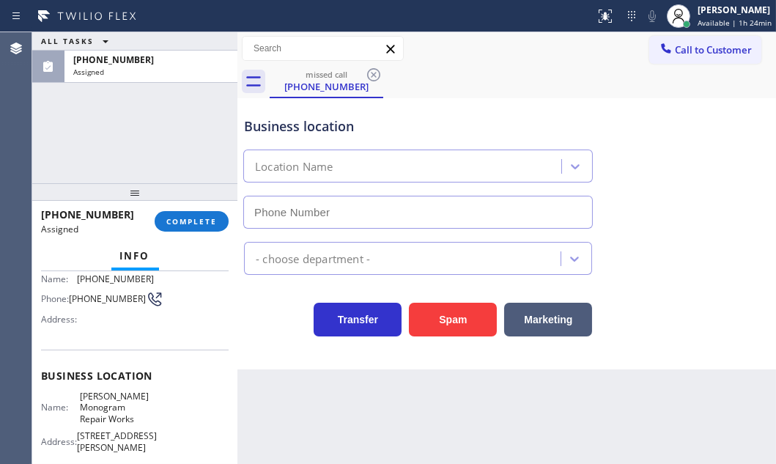
type input "[PHONE_NUMBER]"
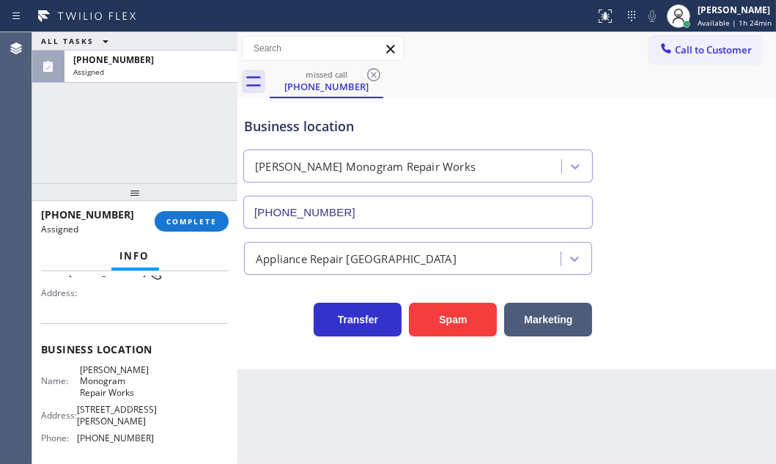
scroll to position [199, 0]
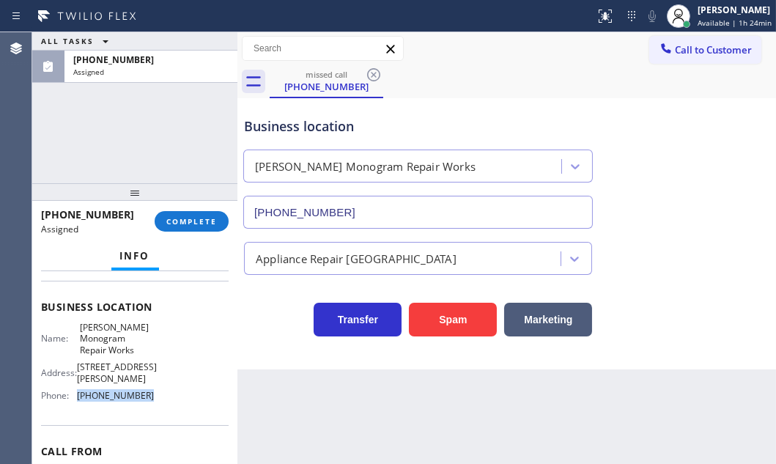
drag, startPoint x: 147, startPoint y: 389, endPoint x: 206, endPoint y: 458, distance: 90.5
click at [77, 398] on div "Name: [PERSON_NAME] Monogram Repair Works Address: [STREET_ADDRESS][PERSON_NAME…" at bounding box center [135, 365] width 188 height 86
click at [668, 48] on icon at bounding box center [666, 48] width 15 height 15
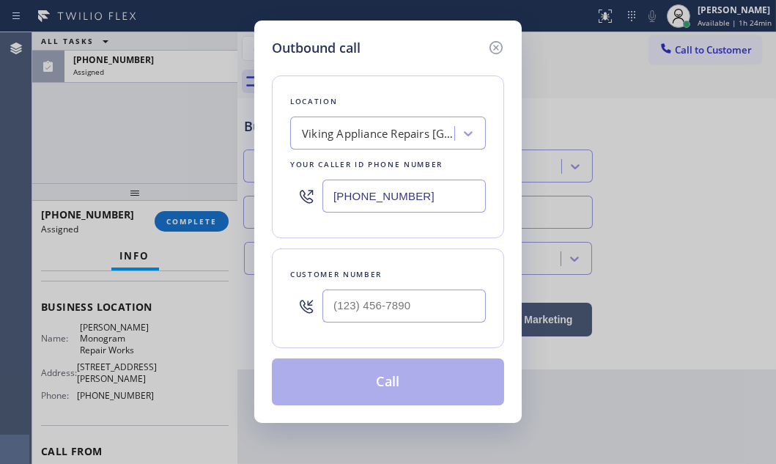
click at [421, 199] on input "[PHONE_NUMBER]" at bounding box center [404, 196] width 163 height 33
paste input "602) 833-5932"
type input "[PHONE_NUMBER]"
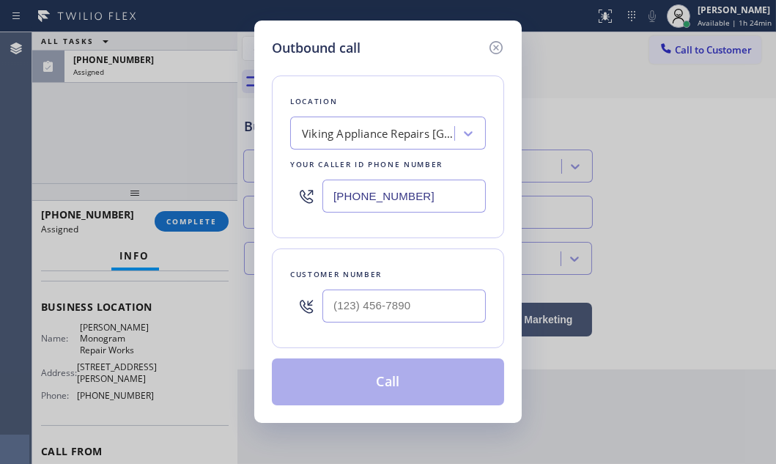
click at [386, 323] on div at bounding box center [404, 306] width 163 height 48
click at [389, 311] on input "(___) ___-____" at bounding box center [404, 306] width 163 height 33
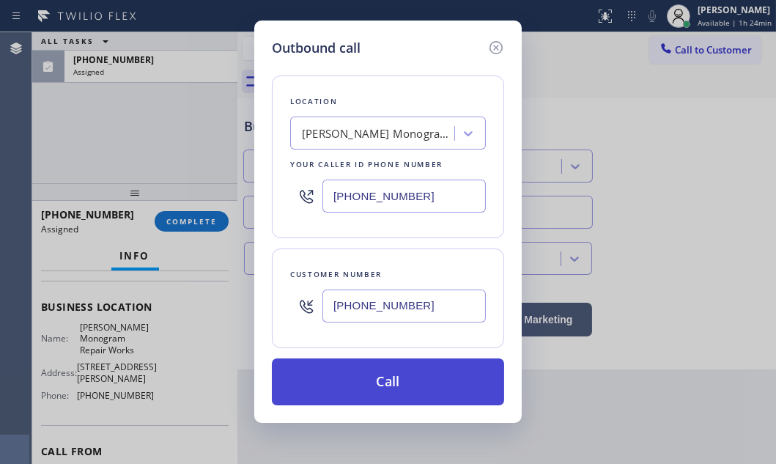
type input "[PHONE_NUMBER]"
click at [356, 359] on button "Call" at bounding box center [388, 381] width 232 height 47
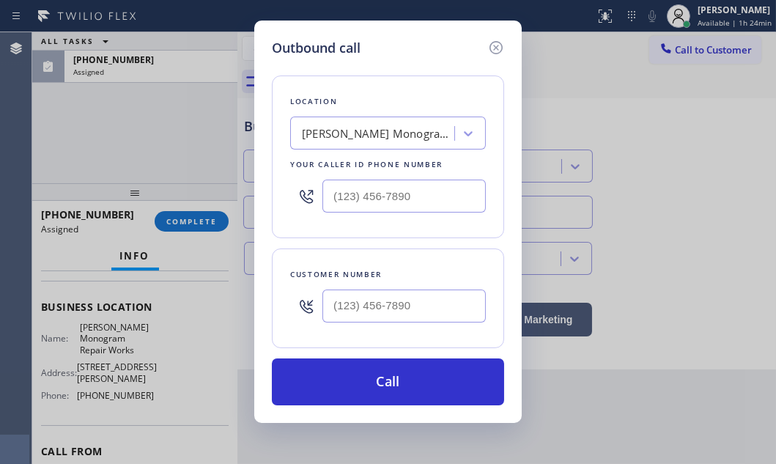
scroll to position [176, 0]
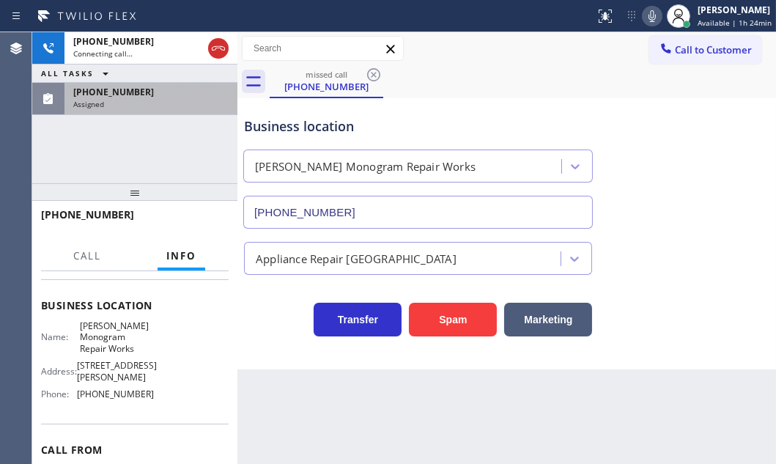
click at [168, 99] on div "Assigned" at bounding box center [150, 104] width 155 height 10
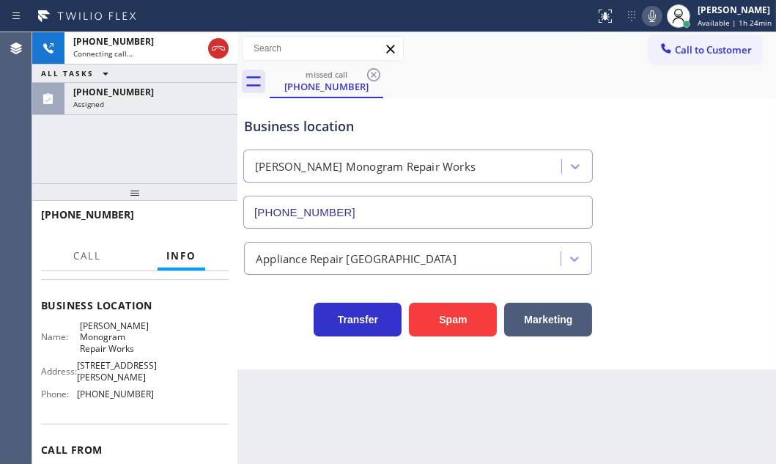
scroll to position [199, 0]
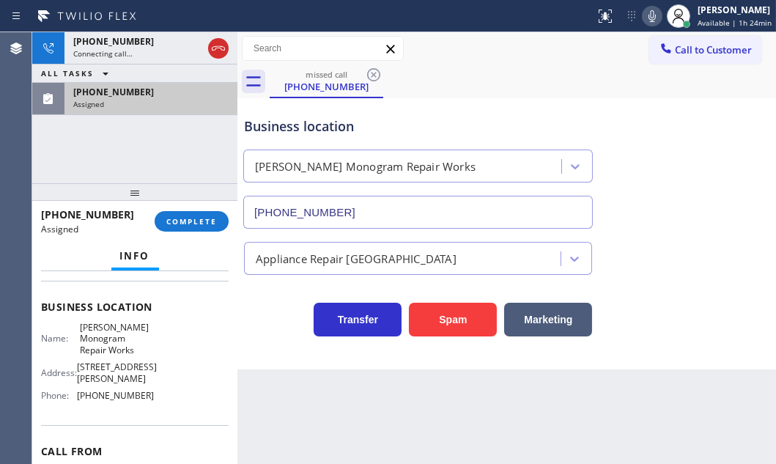
click at [152, 109] on div "[PHONE_NUMBER] Assigned" at bounding box center [148, 99] width 167 height 32
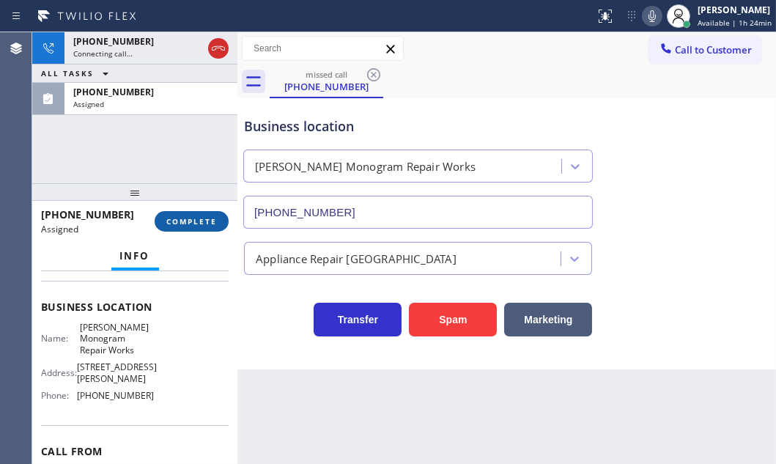
click at [201, 218] on span "COMPLETE" at bounding box center [191, 221] width 51 height 10
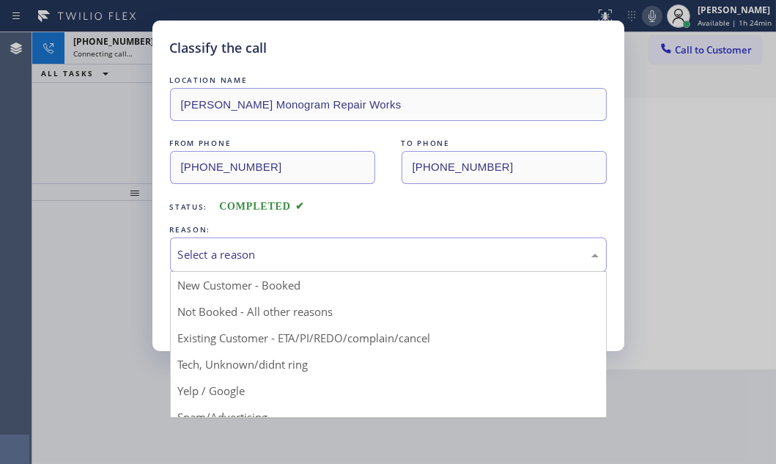
click at [350, 263] on div "Select a reason" at bounding box center [388, 254] width 437 height 34
drag, startPoint x: 215, startPoint y: 367, endPoint x: 218, endPoint y: 337, distance: 30.1
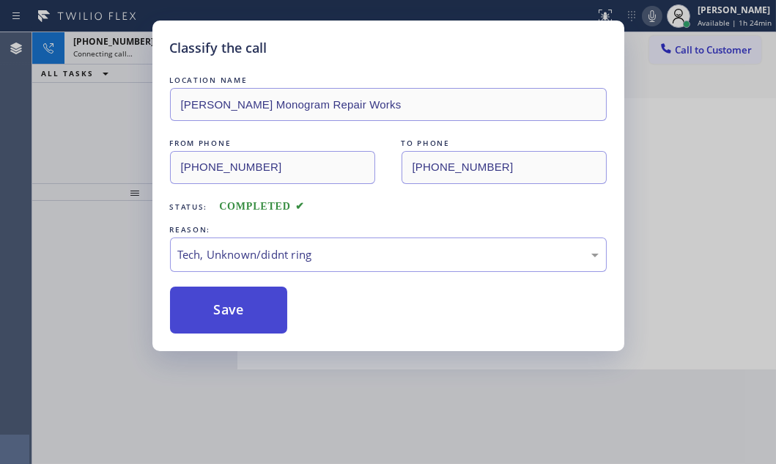
click at [215, 306] on button "Save" at bounding box center [229, 310] width 118 height 47
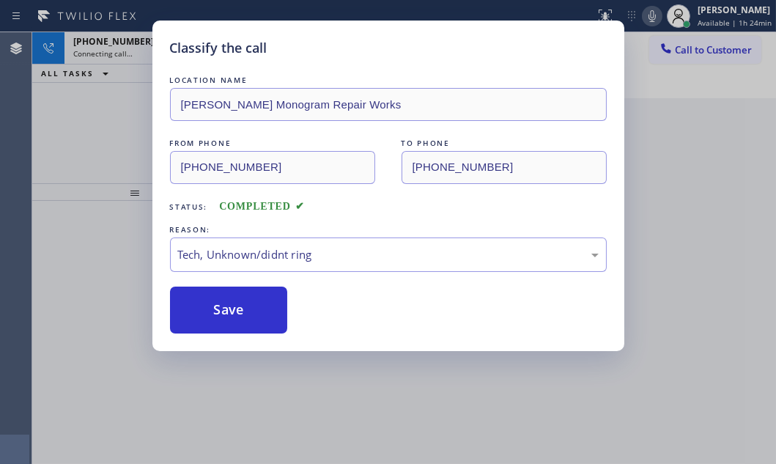
click at [112, 50] on div "Classify the call LOCATION NAME [PERSON_NAME] Monogram Repair Works FROM PHONE …" at bounding box center [388, 232] width 776 height 464
click at [130, 46] on span "[PHONE_NUMBER]" at bounding box center [113, 41] width 81 height 12
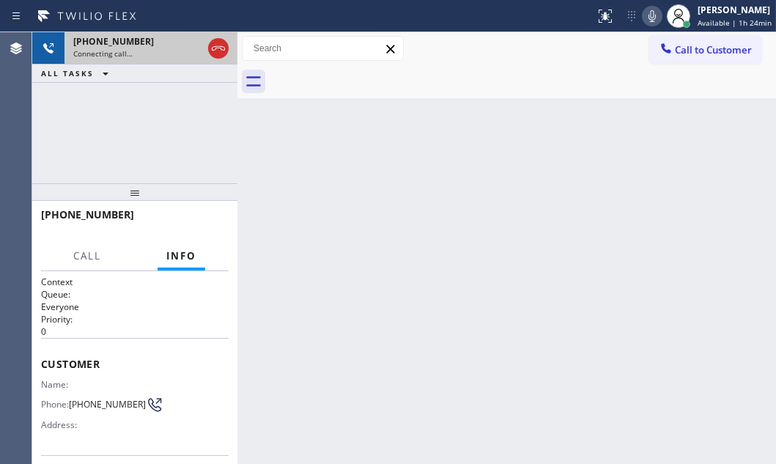
click at [161, 48] on div "Connecting call…" at bounding box center [137, 53] width 129 height 10
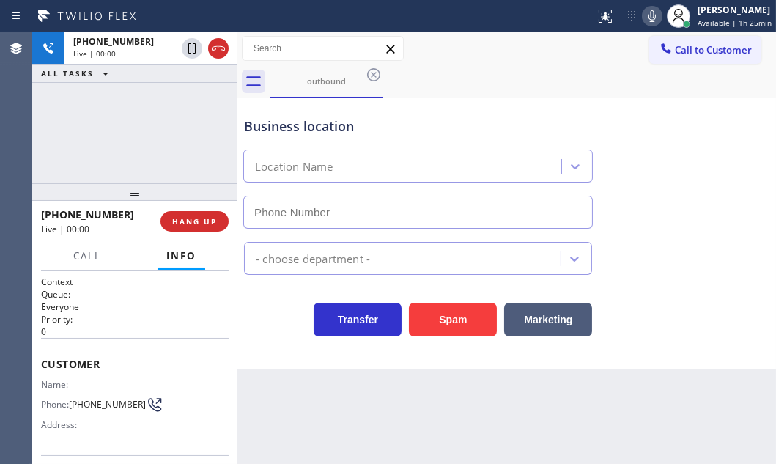
type input "[PHONE_NUMBER]"
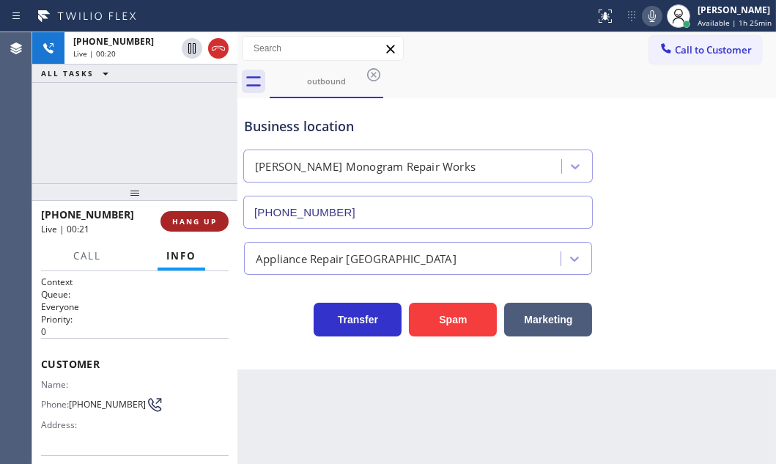
click at [188, 224] on span "HANG UP" at bounding box center [194, 221] width 45 height 10
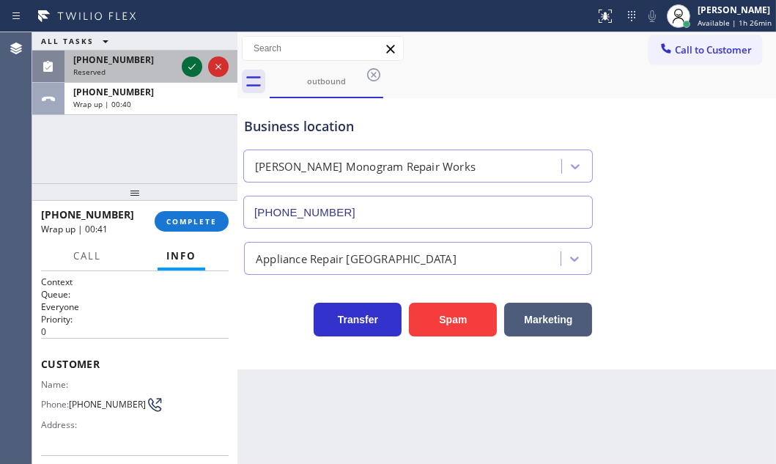
click at [187, 60] on icon at bounding box center [192, 67] width 18 height 18
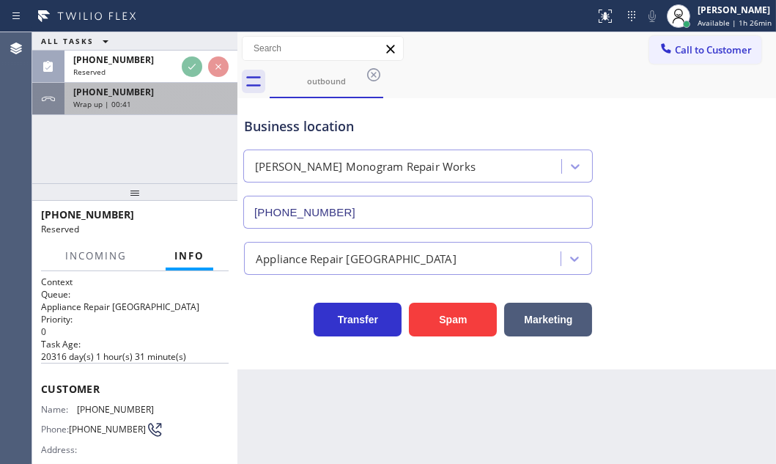
drag, startPoint x: 141, startPoint y: 101, endPoint x: 142, endPoint y: 184, distance: 82.8
click at [139, 103] on div "Wrap up | 00:41" at bounding box center [150, 104] width 155 height 10
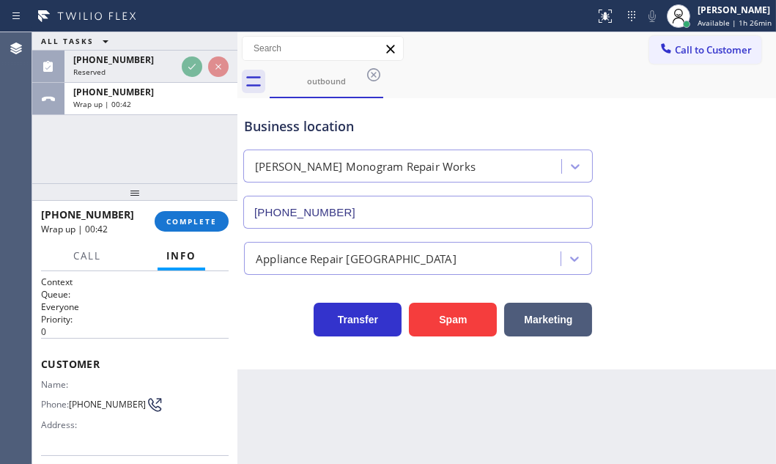
drag, startPoint x: 167, startPoint y: 221, endPoint x: 253, endPoint y: 246, distance: 89.5
click at [169, 220] on span "COMPLETE" at bounding box center [191, 221] width 51 height 10
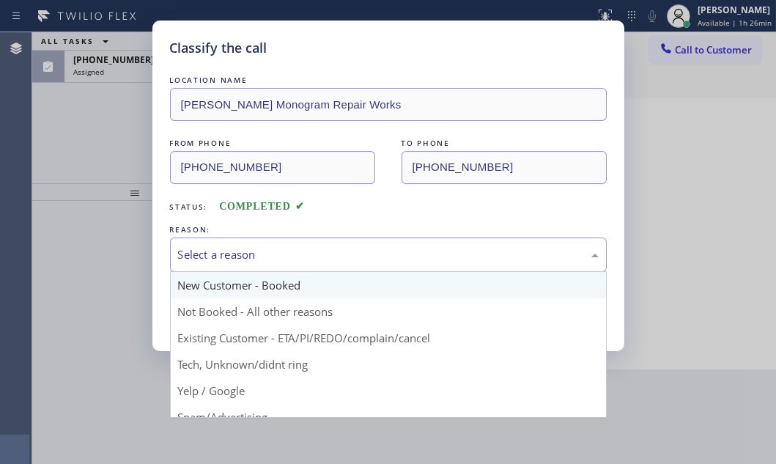
drag, startPoint x: 335, startPoint y: 251, endPoint x: 250, endPoint y: 290, distance: 93.5
click at [331, 251] on div "Select a reason" at bounding box center [388, 254] width 421 height 17
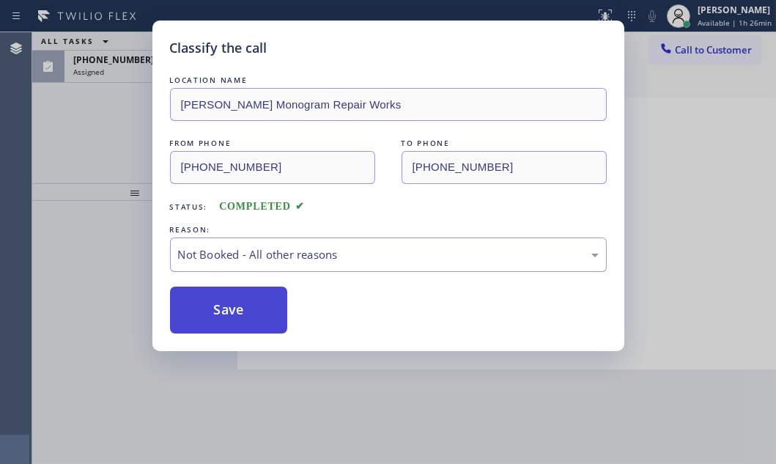
drag, startPoint x: 213, startPoint y: 314, endPoint x: 207, endPoint y: 304, distance: 11.5
click at [212, 314] on button "Save" at bounding box center [229, 310] width 118 height 47
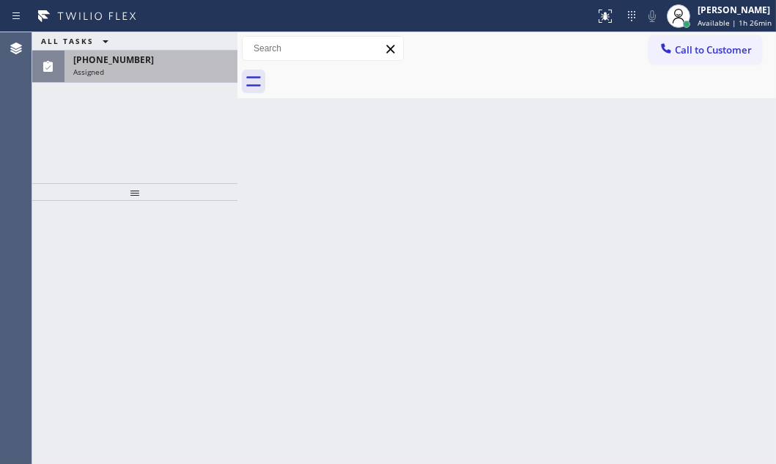
click at [106, 64] on span "[PHONE_NUMBER]" at bounding box center [113, 60] width 81 height 12
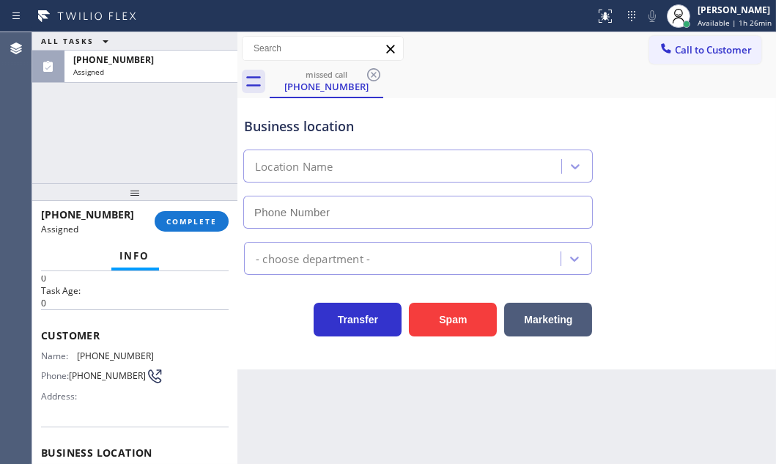
type input "[PHONE_NUMBER]"
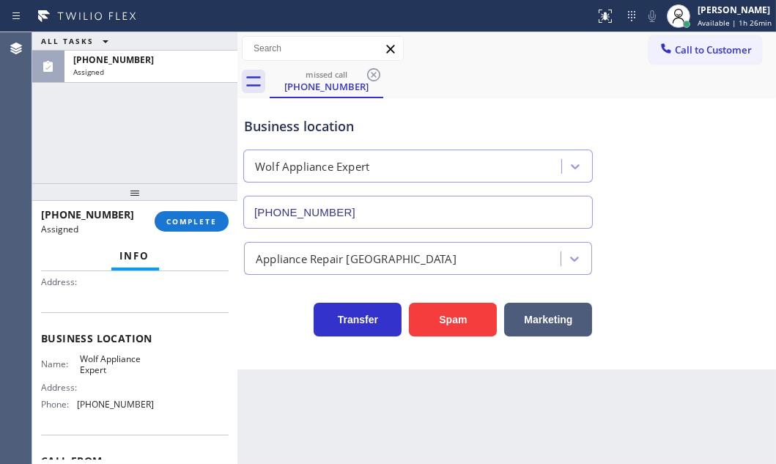
scroll to position [188, 0]
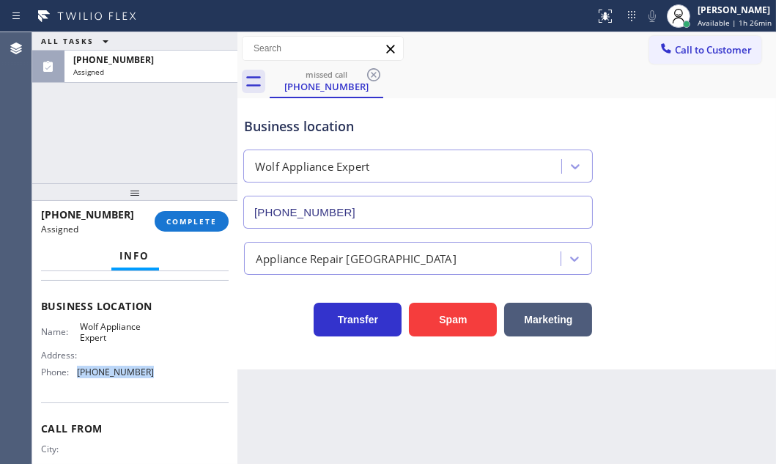
drag, startPoint x: 147, startPoint y: 375, endPoint x: 72, endPoint y: 373, distance: 74.8
click at [72, 373] on div "Phone: [PHONE_NUMBER]" at bounding box center [97, 371] width 113 height 11
click at [699, 44] on span "Call to Customer" at bounding box center [713, 49] width 77 height 13
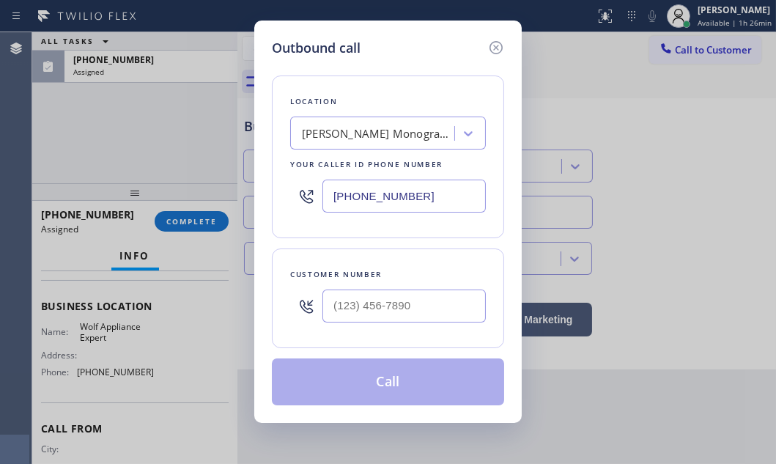
click at [426, 193] on input "[PHONE_NUMBER]" at bounding box center [404, 196] width 163 height 33
paste input "949) 536-9698"
type input "[PHONE_NUMBER]"
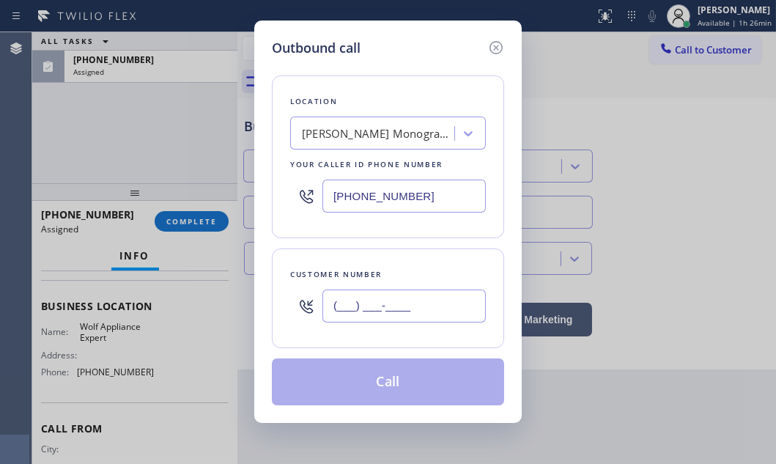
click at [402, 314] on input "(___) ___-____" at bounding box center [404, 306] width 163 height 33
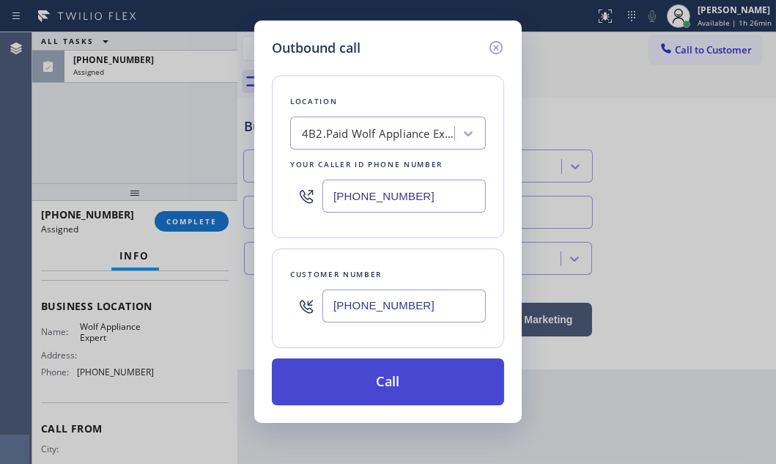
type input "[PHONE_NUMBER]"
click at [383, 383] on button "Call" at bounding box center [388, 381] width 232 height 47
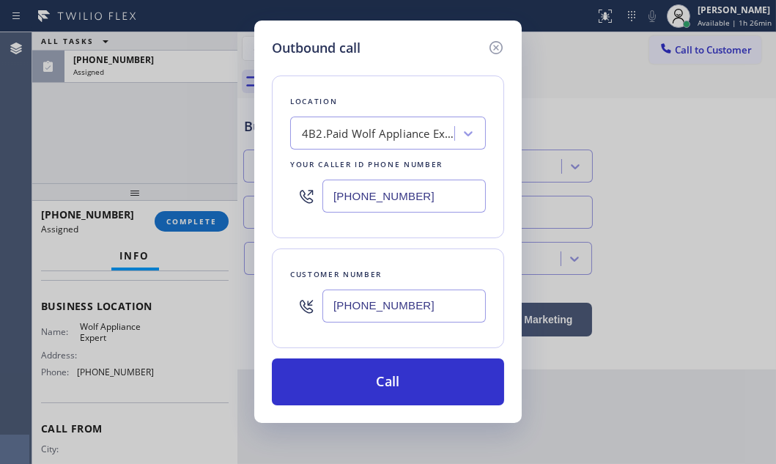
click at [188, 152] on div "ALL TASKS ALL TASKS ACTIVE TASKS TASKS IN WRAP UP [PHONE_NUMBER] Assigned [PHON…" at bounding box center [404, 248] width 744 height 432
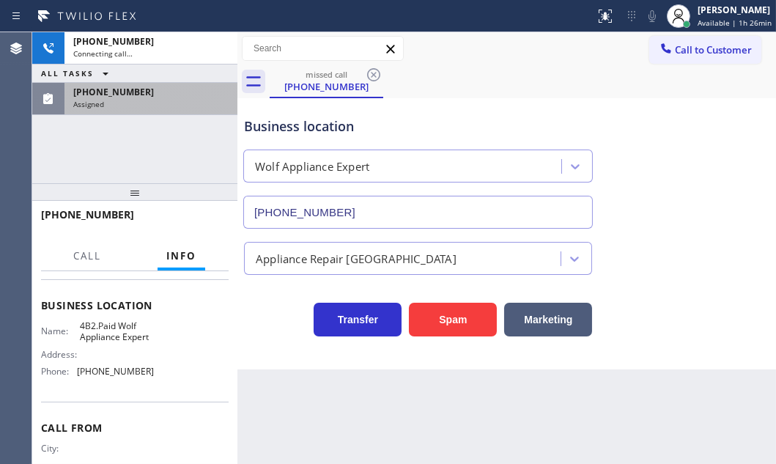
click at [203, 99] on div "Assigned" at bounding box center [150, 104] width 155 height 10
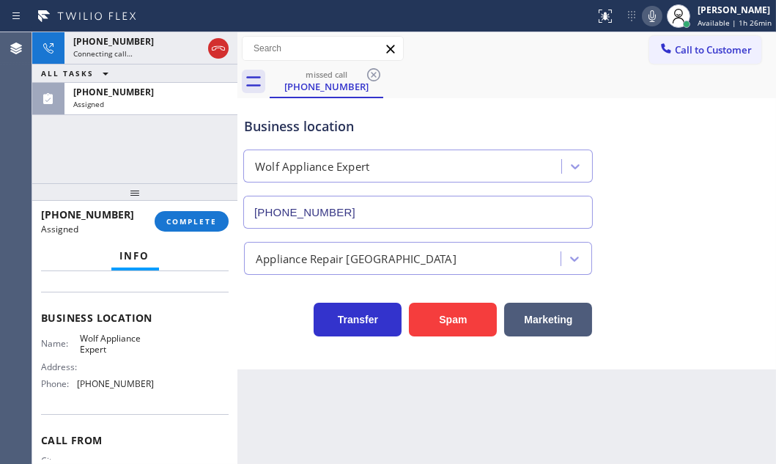
scroll to position [188, 0]
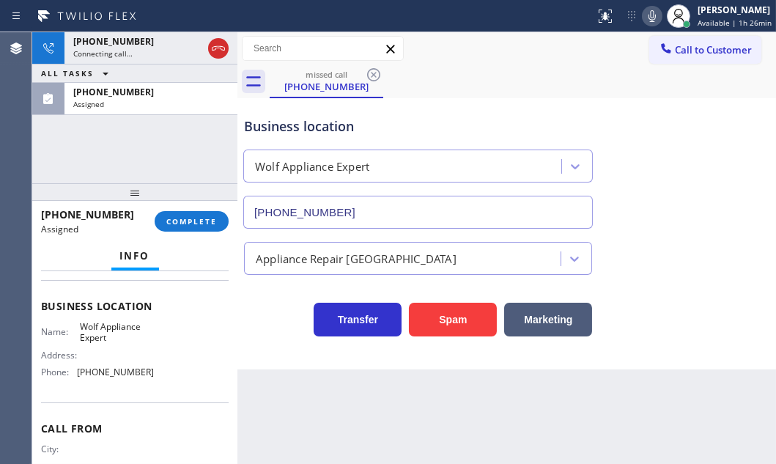
click at [177, 209] on div "[PHONE_NUMBER] Assigned COMPLETE" at bounding box center [135, 221] width 188 height 38
drag, startPoint x: 181, startPoint y: 218, endPoint x: 323, endPoint y: 271, distance: 151.0
click at [183, 219] on span "COMPLETE" at bounding box center [191, 221] width 51 height 10
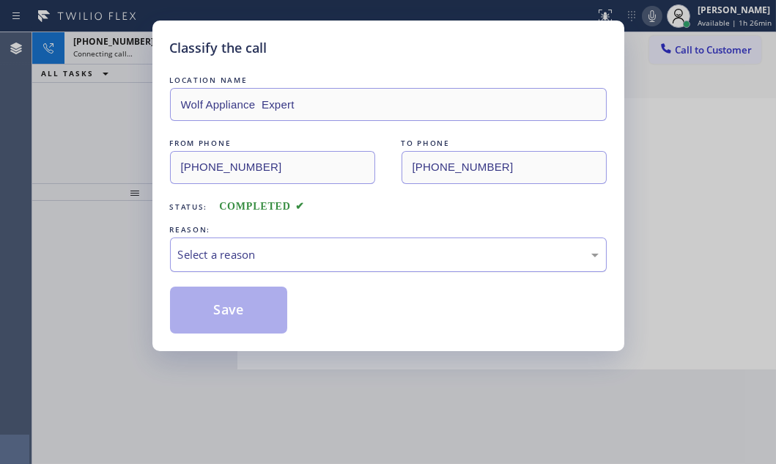
click at [328, 251] on div "Select a reason" at bounding box center [388, 254] width 421 height 17
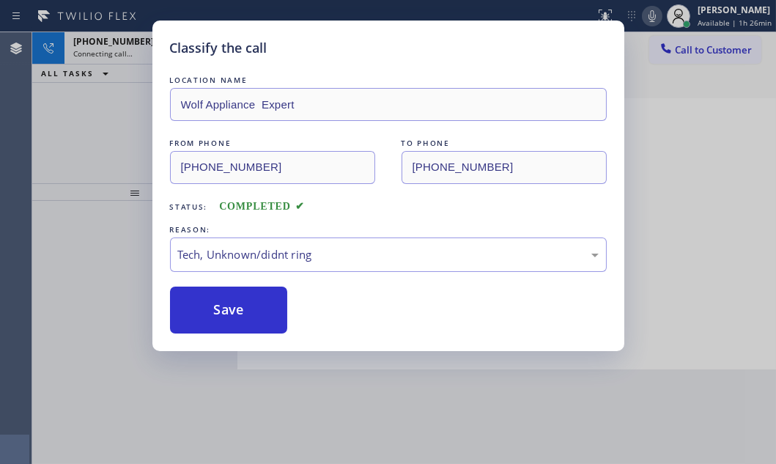
drag, startPoint x: 246, startPoint y: 359, endPoint x: 248, endPoint y: 350, distance: 9.3
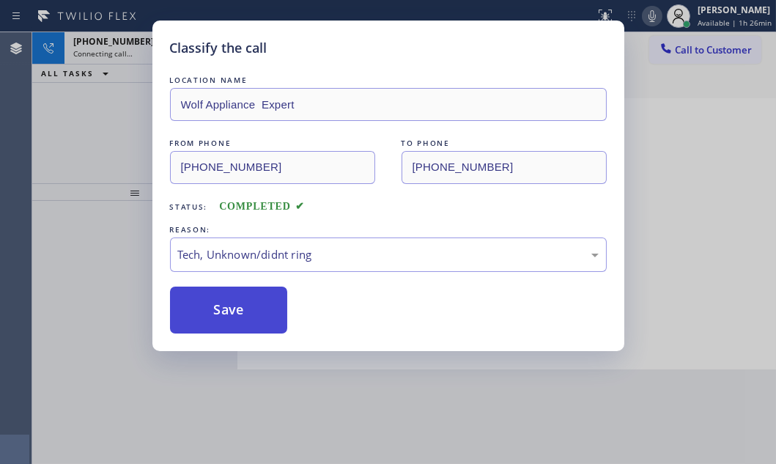
click at [249, 306] on button "Save" at bounding box center [229, 310] width 118 height 47
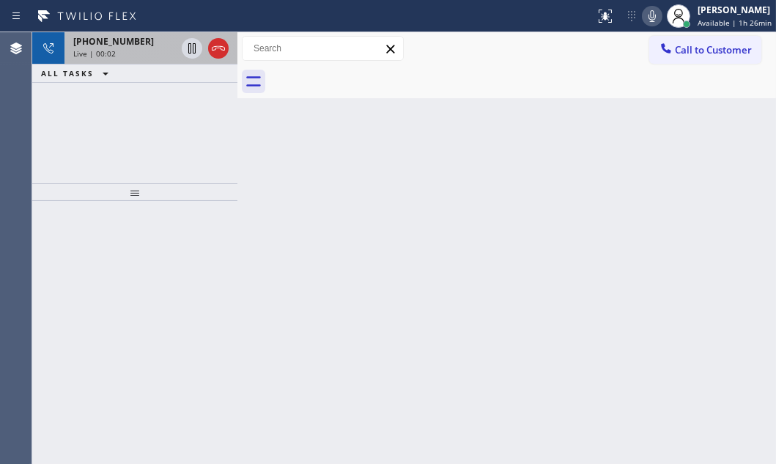
click at [139, 57] on div "Live | 00:02" at bounding box center [124, 53] width 103 height 10
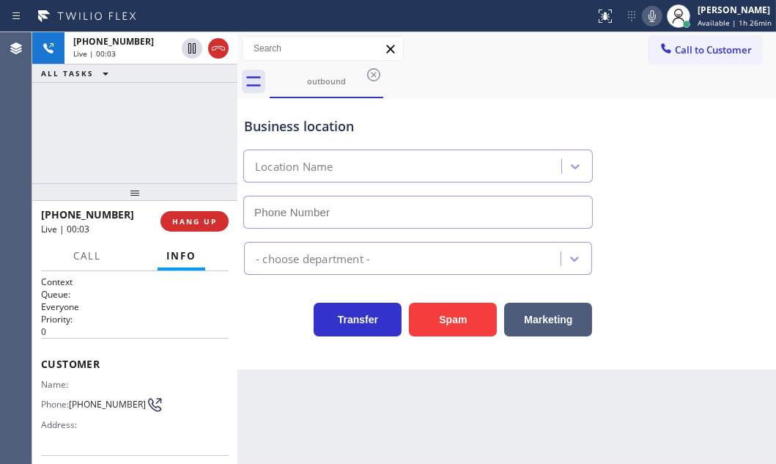
type input "[PHONE_NUMBER]"
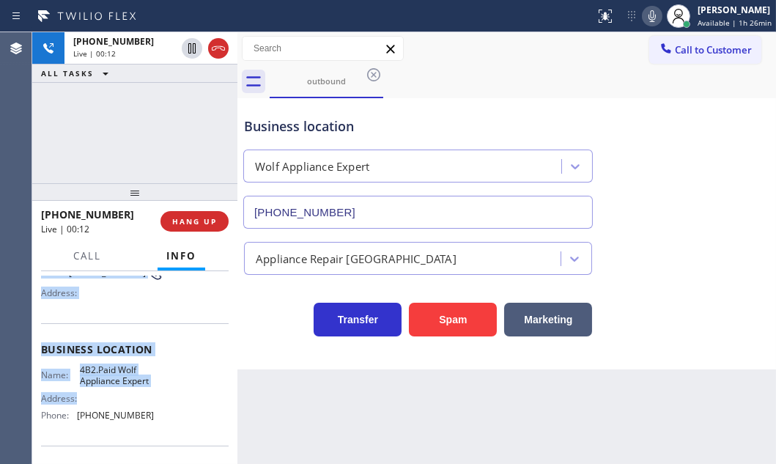
scroll to position [133, 0]
drag, startPoint x: 40, startPoint y: 357, endPoint x: 170, endPoint y: 421, distance: 145.5
click at [170, 421] on div "Context Queue: Everyone Priority: 0 Customer Name: Phone: [PHONE_NUMBER] Addres…" at bounding box center [134, 367] width 205 height 193
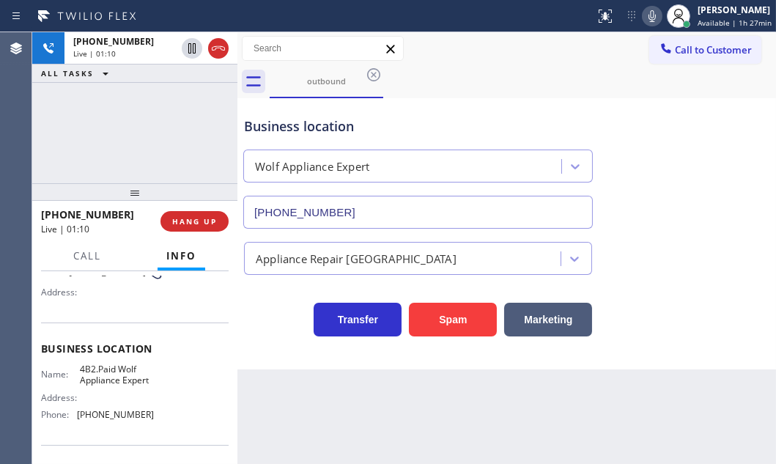
click at [143, 116] on div "[PHONE_NUMBER] Live | 01:10 ALL TASKS ALL TASKS ACTIVE TASKS TASKS IN WRAP UP" at bounding box center [134, 107] width 205 height 151
click at [203, 224] on span "HANG UP" at bounding box center [194, 221] width 45 height 10
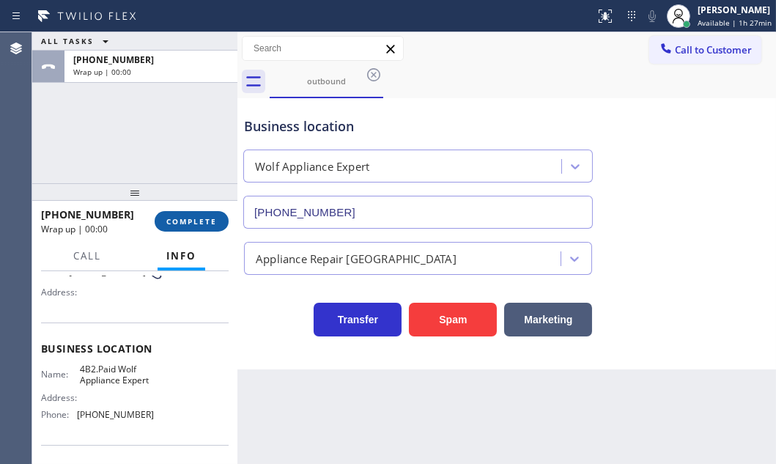
click at [205, 223] on span "COMPLETE" at bounding box center [191, 221] width 51 height 10
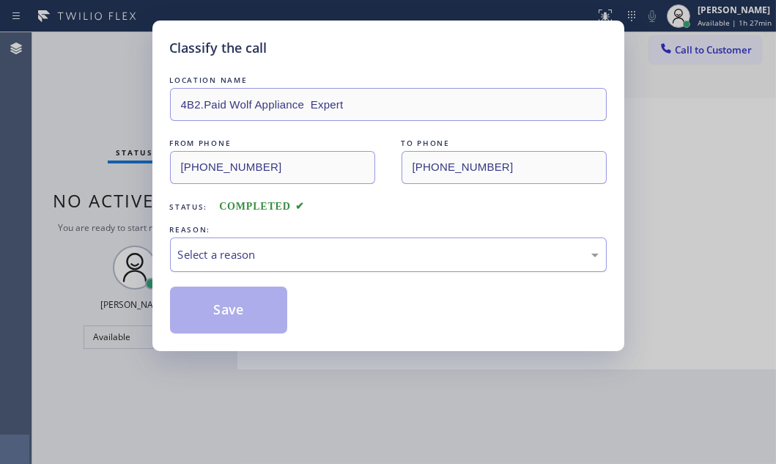
click at [278, 258] on div "Select a reason" at bounding box center [388, 254] width 421 height 17
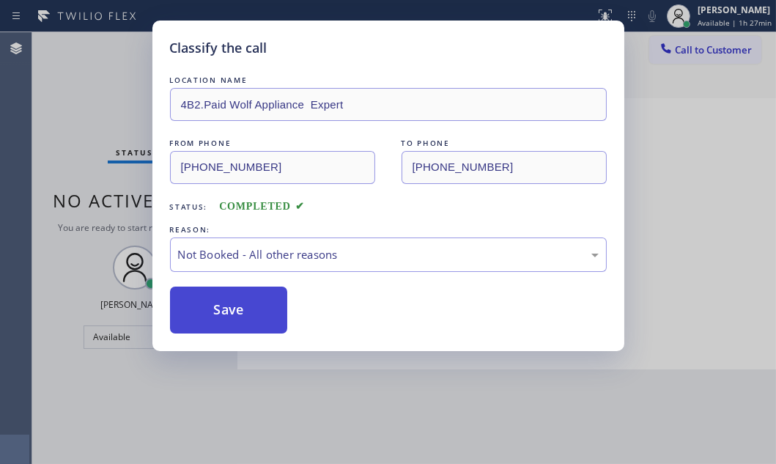
click at [227, 301] on button "Save" at bounding box center [229, 310] width 118 height 47
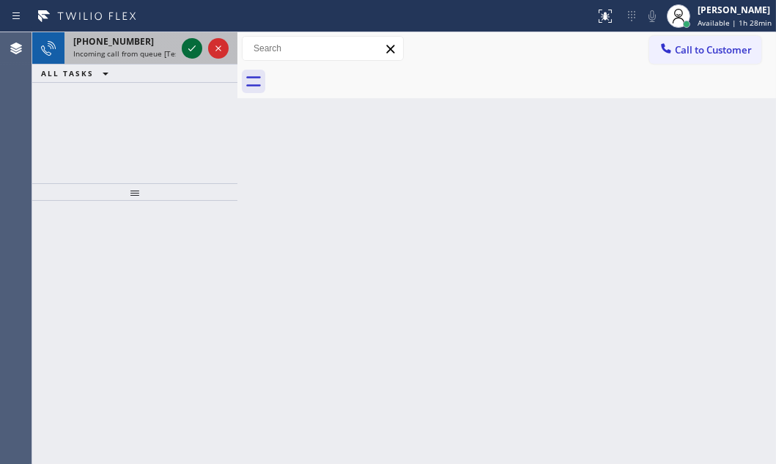
click at [196, 48] on icon at bounding box center [192, 49] width 18 height 18
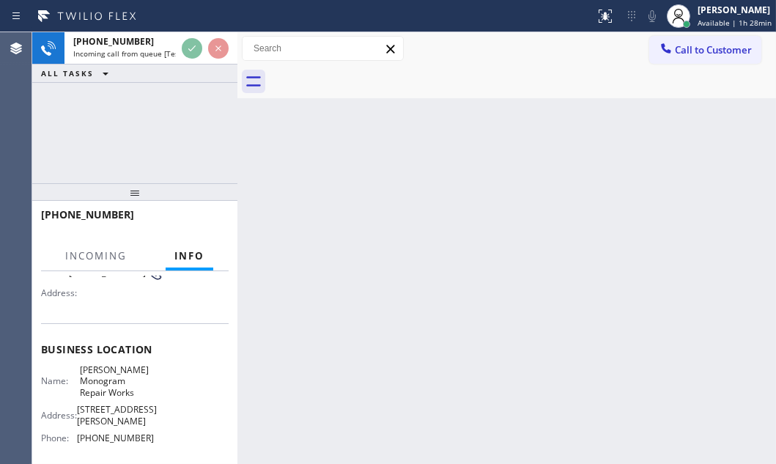
scroll to position [133, 0]
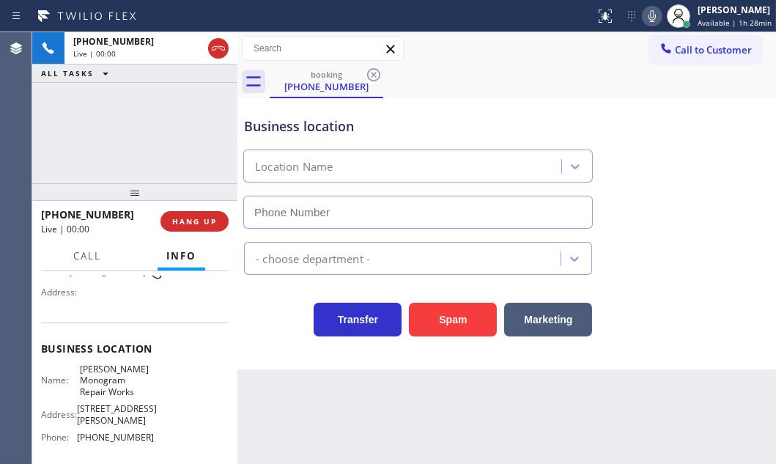
type input "[PHONE_NUMBER]"
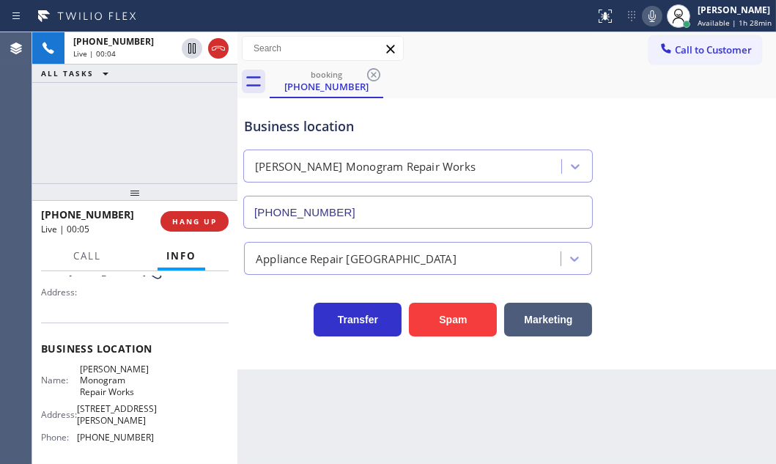
click at [137, 111] on div "[PHONE_NUMBER] Live | 00:04 ALL TASKS ALL TASKS ACTIVE TASKS TASKS IN WRAP UP" at bounding box center [134, 107] width 205 height 151
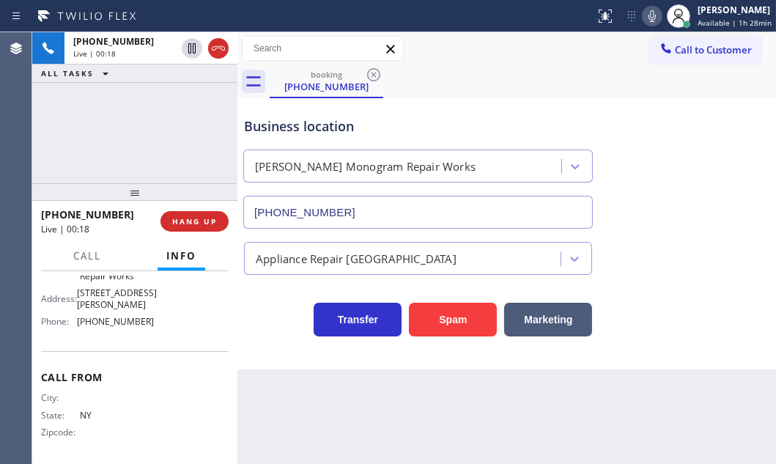
scroll to position [254, 0]
click at [178, 122] on div "[PHONE_NUMBER] Live | 00:29 ALL TASKS ALL TASKS ACTIVE TASKS TASKS IN WRAP UP" at bounding box center [134, 107] width 205 height 151
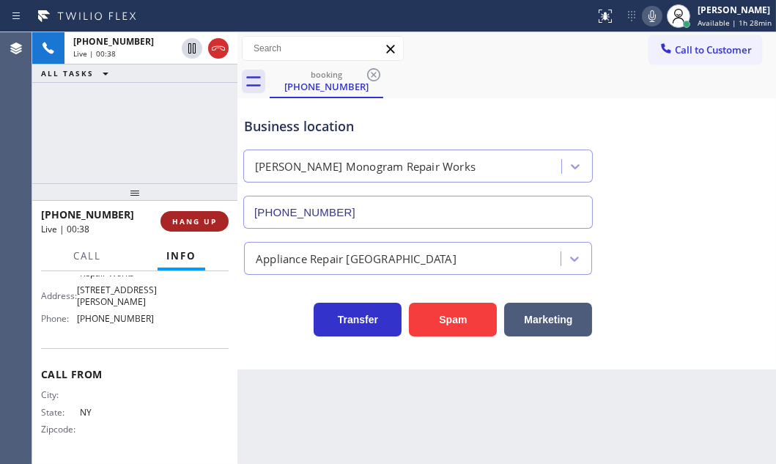
click at [191, 222] on span "HANG UP" at bounding box center [194, 221] width 45 height 10
click at [193, 221] on span "HANG UP" at bounding box center [194, 221] width 45 height 10
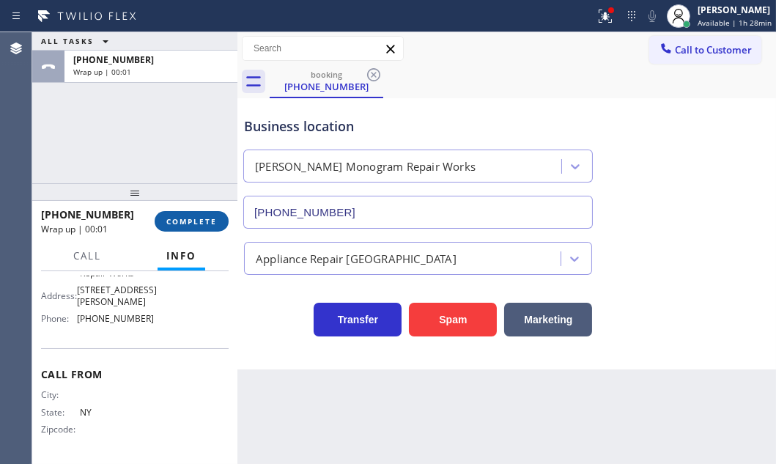
click at [190, 227] on button "COMPLETE" at bounding box center [192, 221] width 74 height 21
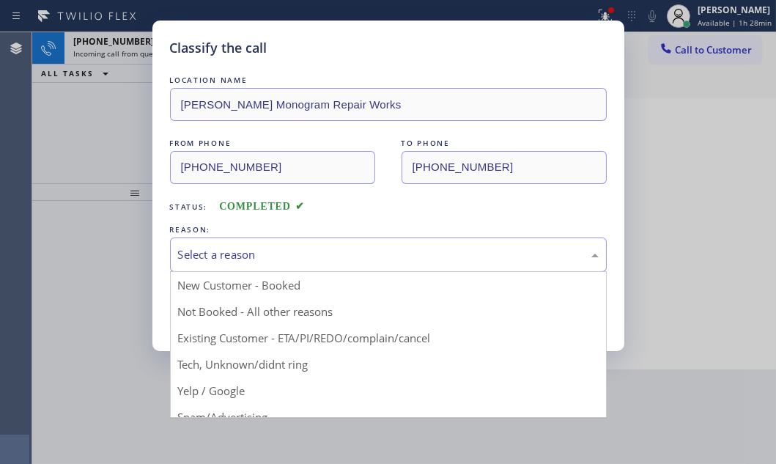
click at [299, 257] on div "Select a reason" at bounding box center [388, 254] width 421 height 17
drag, startPoint x: 241, startPoint y: 308, endPoint x: 231, endPoint y: 308, distance: 10.3
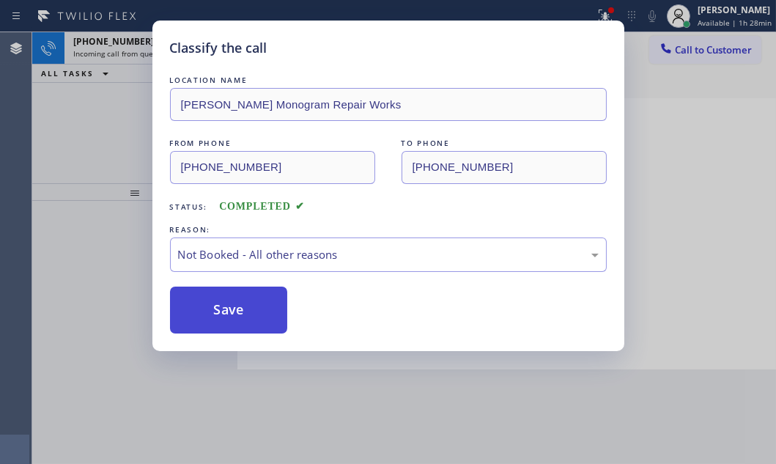
click at [231, 308] on button "Save" at bounding box center [229, 310] width 118 height 47
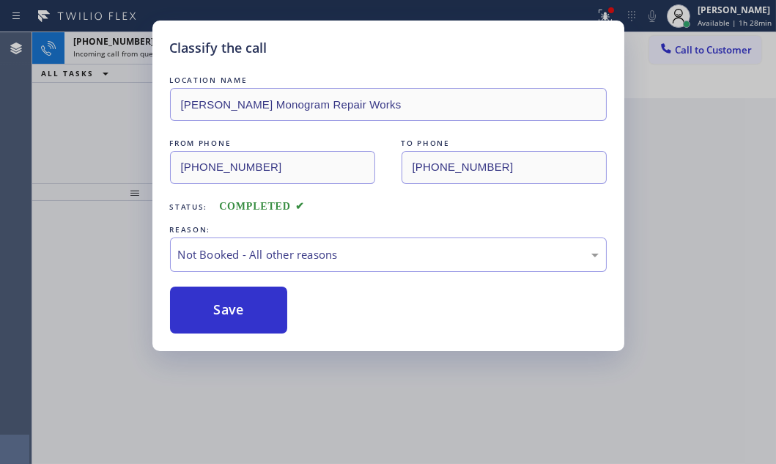
click at [114, 108] on div "Classify the call LOCATION NAME [PERSON_NAME] Monogram Repair Works FROM PHONE …" at bounding box center [388, 232] width 776 height 464
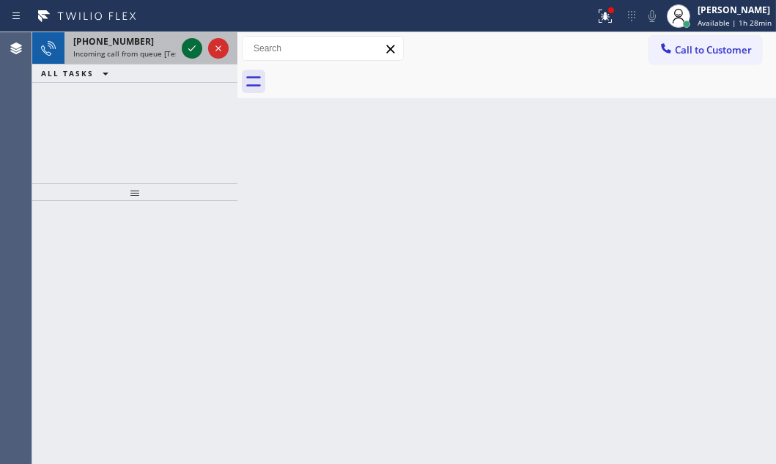
click at [193, 46] on icon at bounding box center [192, 49] width 18 height 18
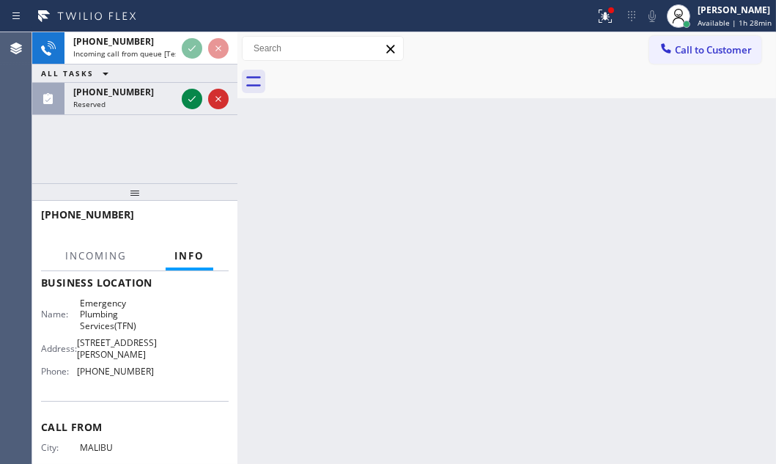
scroll to position [199, 0]
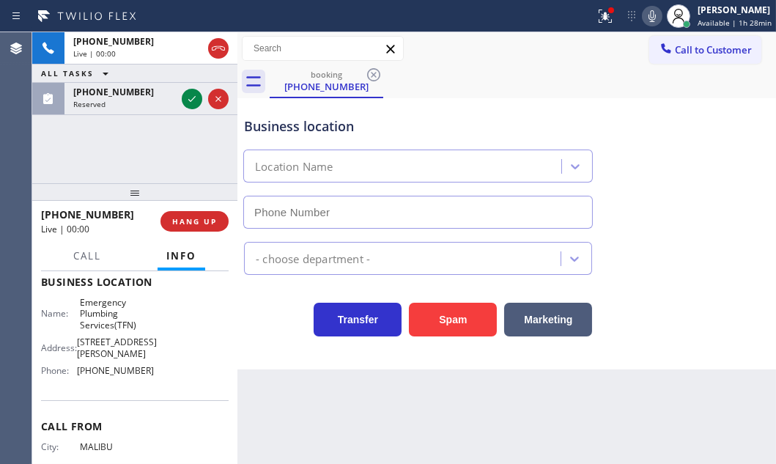
type input "[PHONE_NUMBER]"
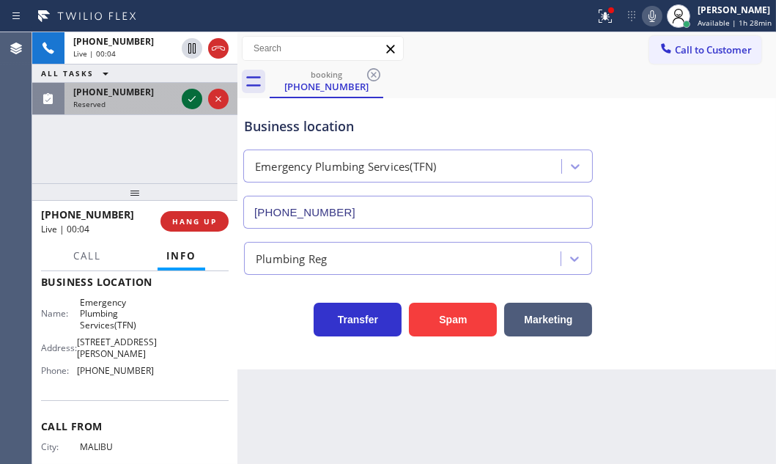
click at [193, 98] on icon at bounding box center [191, 99] width 7 height 6
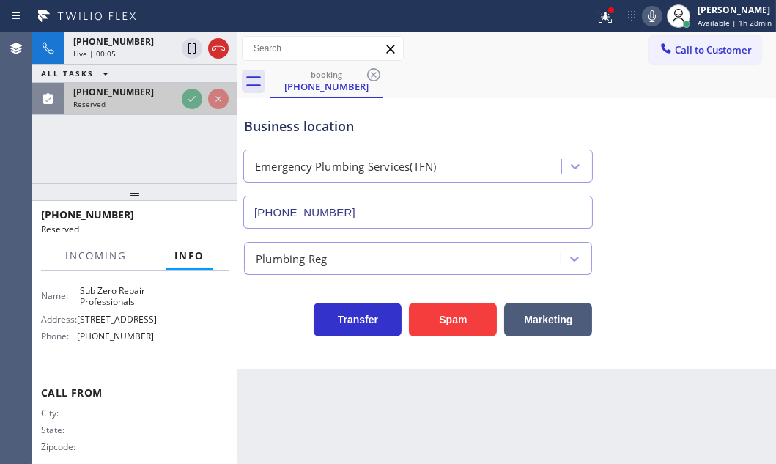
scroll to position [212, 0]
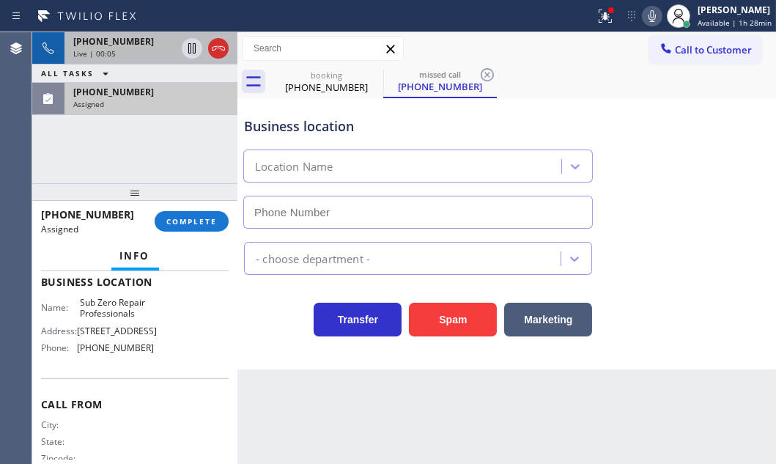
type input "[PHONE_NUMBER]"
click at [136, 39] on div "[PHONE_NUMBER]" at bounding box center [124, 41] width 103 height 12
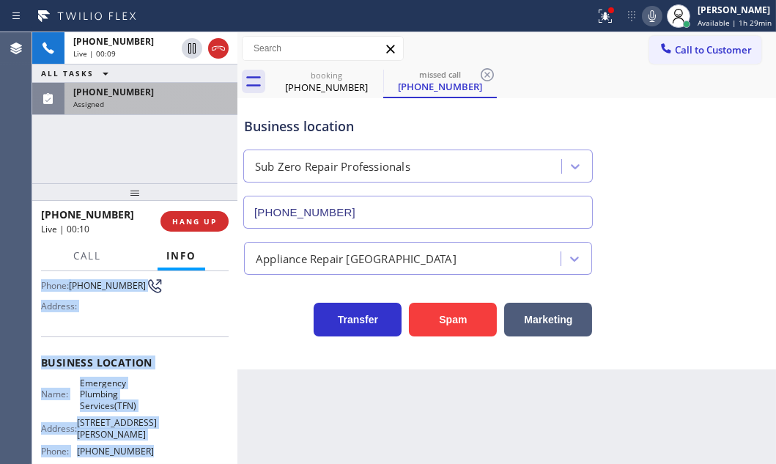
scroll to position [133, 0]
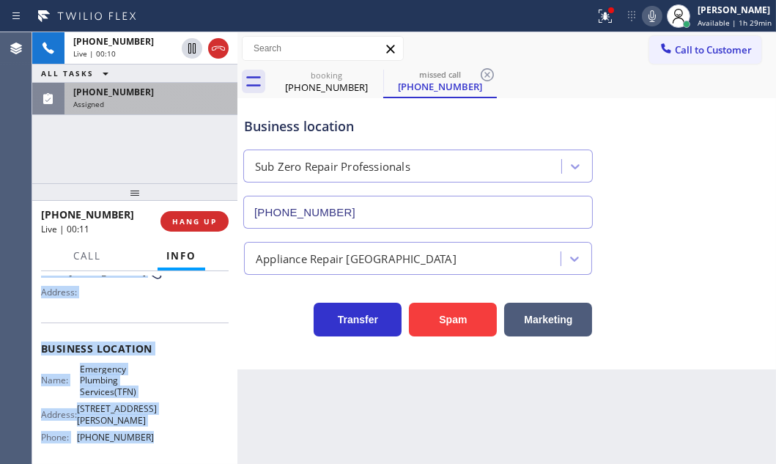
drag, startPoint x: 40, startPoint y: 358, endPoint x: 160, endPoint y: 433, distance: 140.9
click at [160, 433] on div "Context Queue: [Test] All Priority: 1 Customer Name: [PHONE_NUMBER] Phone: [PHO…" at bounding box center [135, 360] width 188 height 435
click at [163, 103] on div "Assigned" at bounding box center [150, 104] width 155 height 10
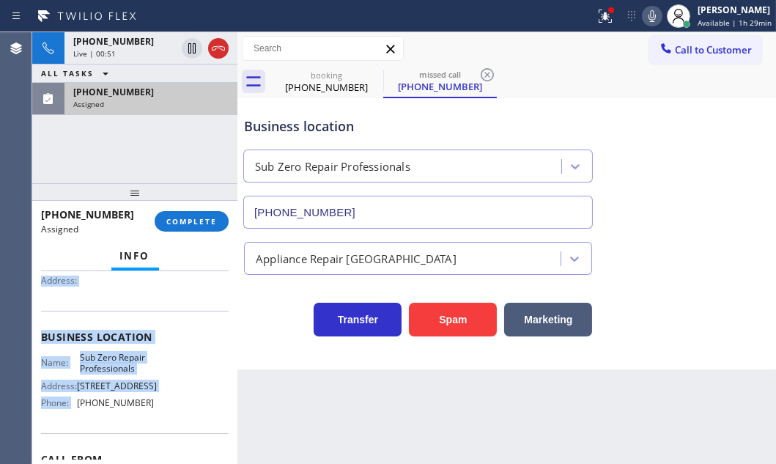
scroll to position [145, 0]
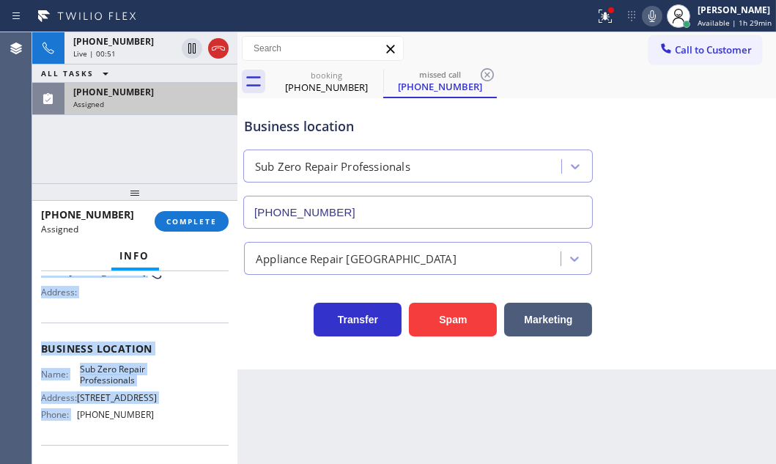
click at [198, 347] on span "Business location" at bounding box center [135, 349] width 188 height 14
drag, startPoint x: 51, startPoint y: 361, endPoint x: 161, endPoint y: 431, distance: 130.8
click at [161, 431] on div "Context Queue: Appliance Repair High End Priority: 0 Task Age: Customer Name: […" at bounding box center [135, 342] width 188 height 425
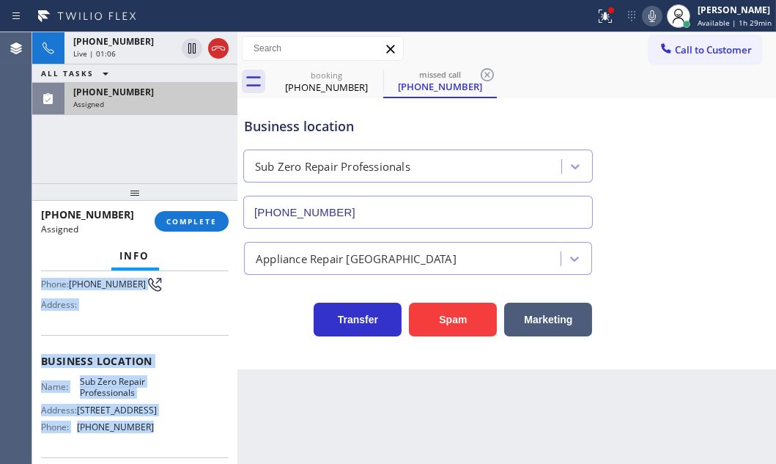
scroll to position [157, 0]
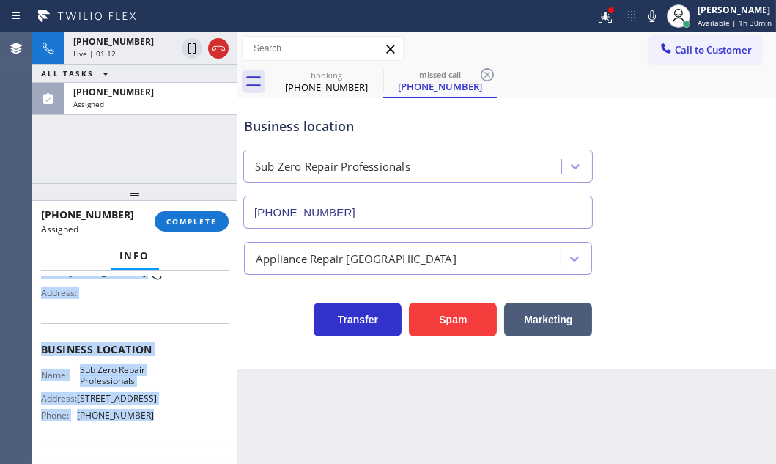
drag, startPoint x: 181, startPoint y: 97, endPoint x: 180, endPoint y: 142, distance: 44.7
click at [180, 108] on div "Assigned" at bounding box center [150, 104] width 155 height 10
click at [173, 227] on button "COMPLETE" at bounding box center [192, 221] width 74 height 21
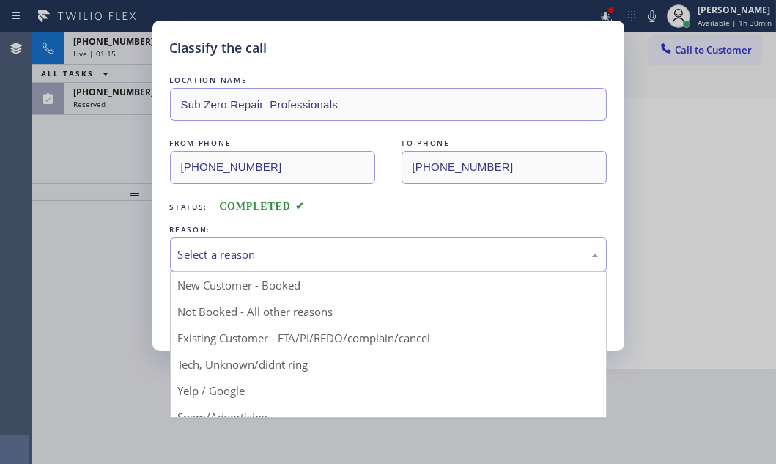
click at [288, 254] on div "Select a reason" at bounding box center [388, 254] width 421 height 17
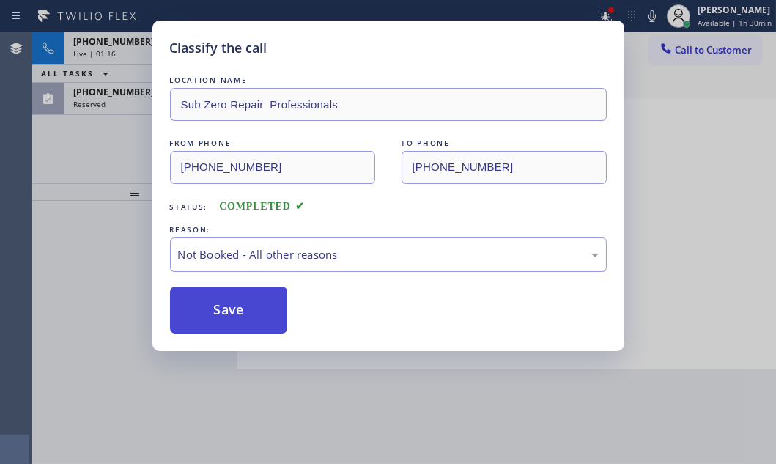
click at [213, 316] on button "Save" at bounding box center [229, 310] width 118 height 47
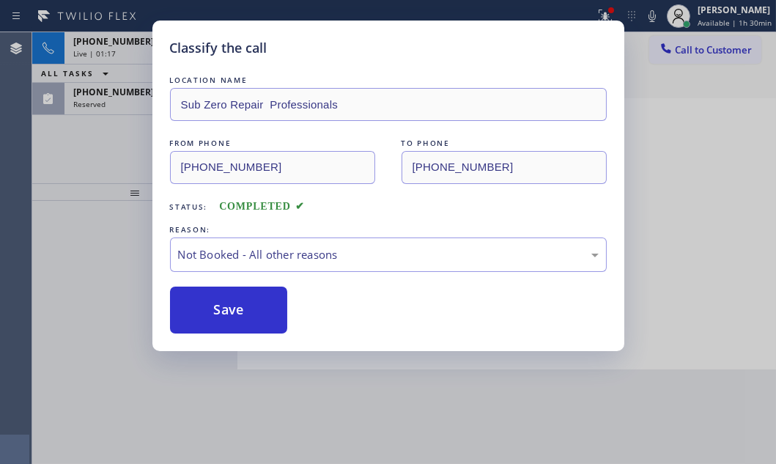
click at [100, 103] on div "Classify the call LOCATION NAME HVAC Alliance Expert FROM PHONE [PHONE_NUMBER] …" at bounding box center [404, 248] width 744 height 432
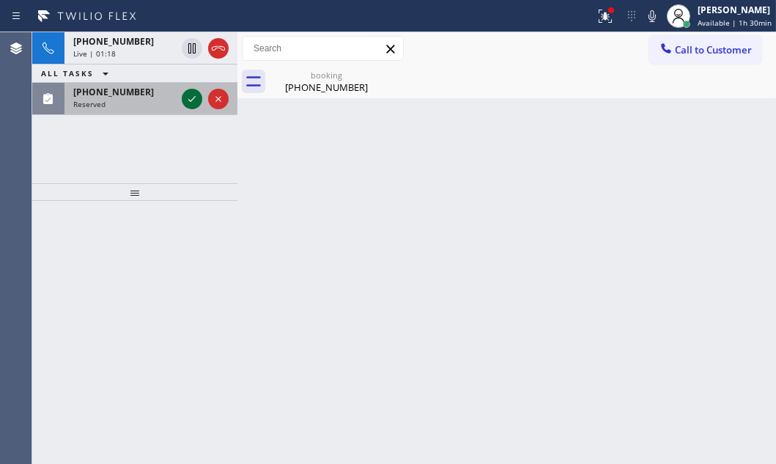
click at [184, 99] on icon at bounding box center [192, 99] width 18 height 18
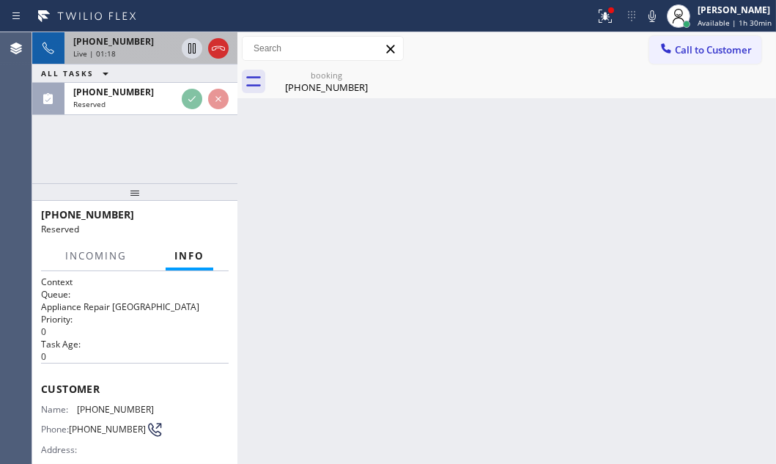
click at [149, 45] on div "[PHONE_NUMBER]" at bounding box center [124, 41] width 103 height 12
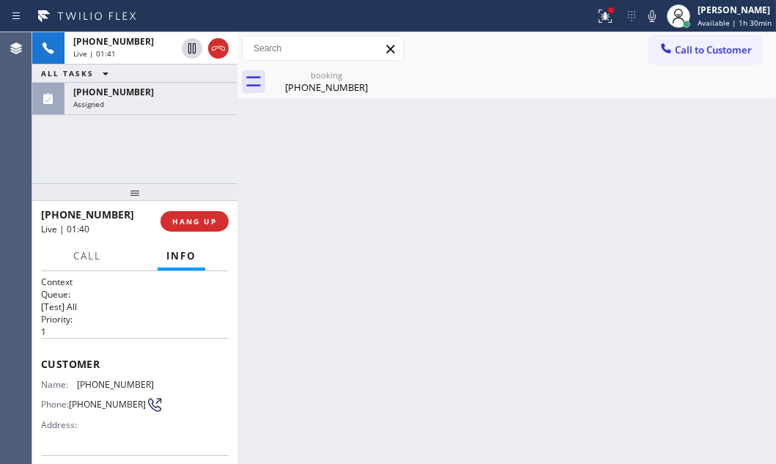
click at [396, 84] on div "booking [PHONE_NUMBER]" at bounding box center [523, 81] width 506 height 33
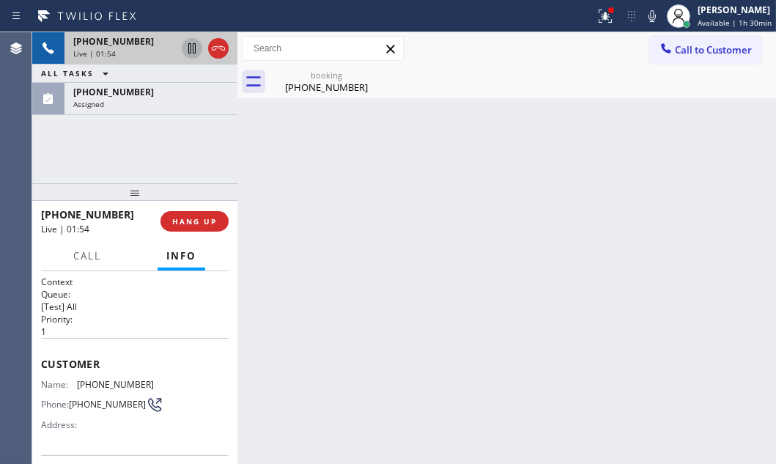
click at [191, 48] on icon at bounding box center [192, 49] width 18 height 18
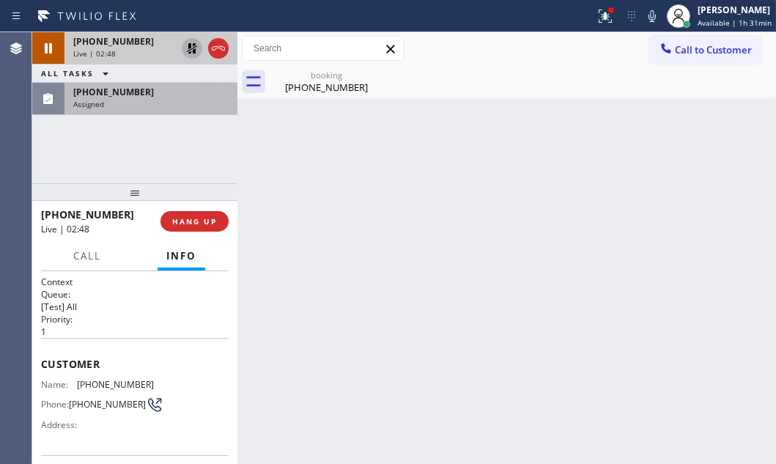
click at [141, 103] on div "Assigned" at bounding box center [150, 104] width 155 height 10
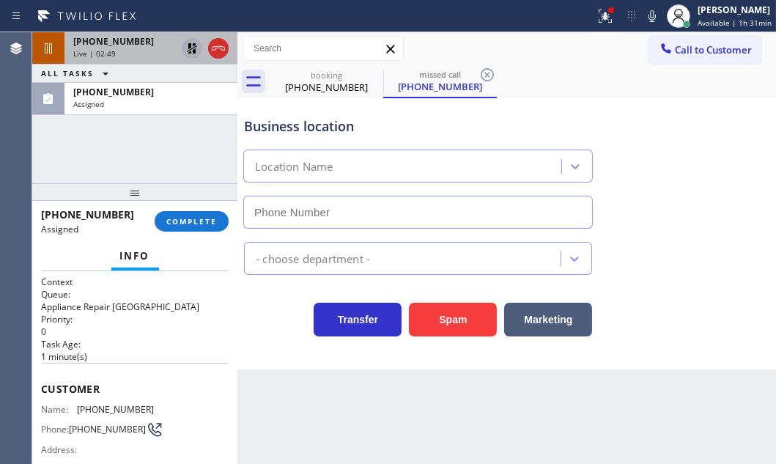
type input "[PHONE_NUMBER]"
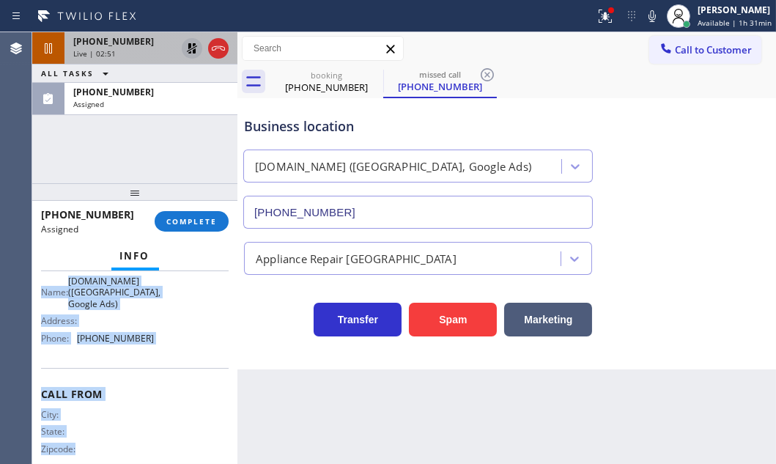
scroll to position [267, 0]
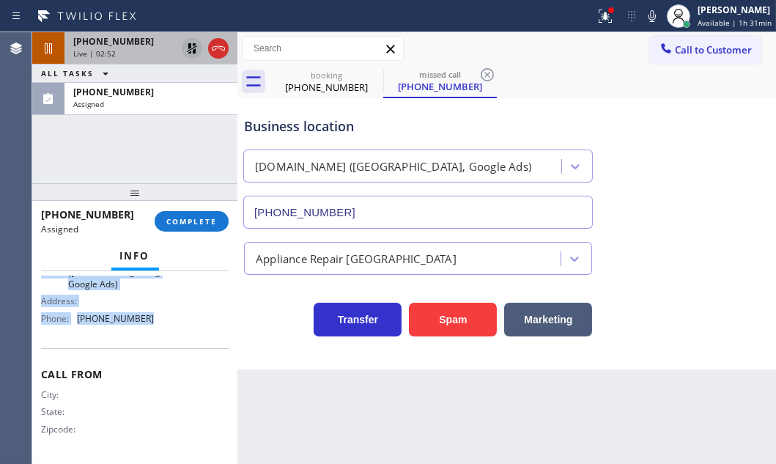
drag, startPoint x: 38, startPoint y: 383, endPoint x: 161, endPoint y: 340, distance: 129.8
click at [161, 340] on div "Context Queue: Appliance Repair High End Priority: 0 Task Age: [DEMOGRAPHIC_DAT…" at bounding box center [134, 367] width 205 height 193
click at [199, 216] on span "COMPLETE" at bounding box center [191, 221] width 51 height 10
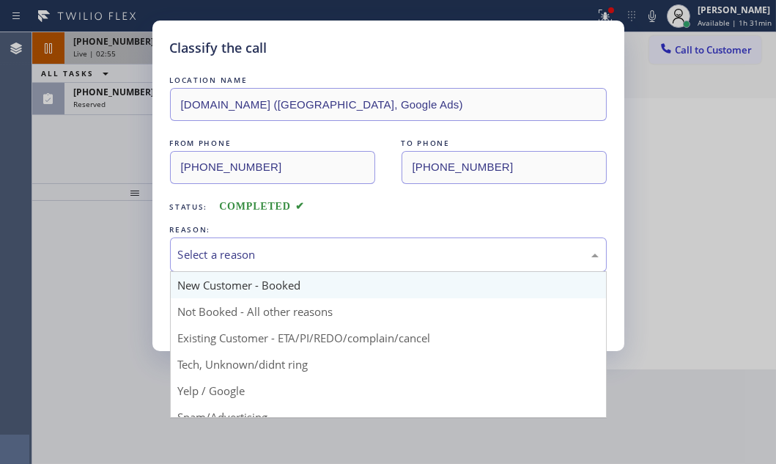
drag, startPoint x: 254, startPoint y: 250, endPoint x: 231, endPoint y: 290, distance: 45.6
click at [253, 251] on div "Select a reason" at bounding box center [388, 254] width 421 height 17
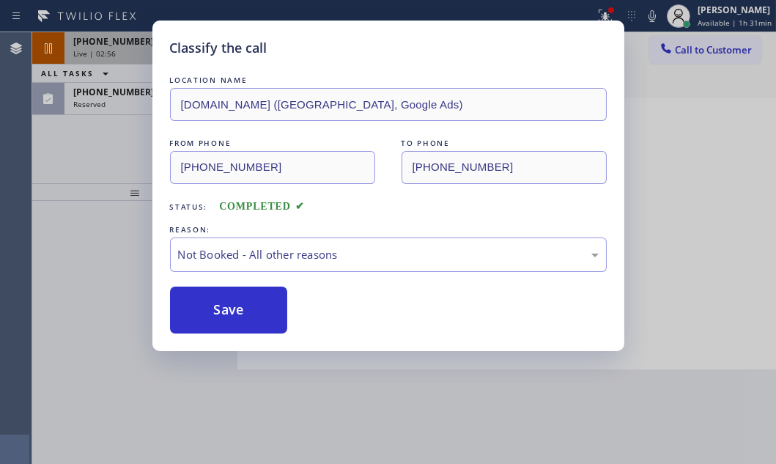
drag, startPoint x: 210, startPoint y: 317, endPoint x: 148, endPoint y: 200, distance: 131.8
click at [209, 315] on button "Save" at bounding box center [229, 310] width 118 height 47
click at [111, 103] on div "Classify the call LOCATION NAME [DOMAIN_NAME] ([GEOGRAPHIC_DATA], Google Ads) F…" at bounding box center [388, 232] width 776 height 464
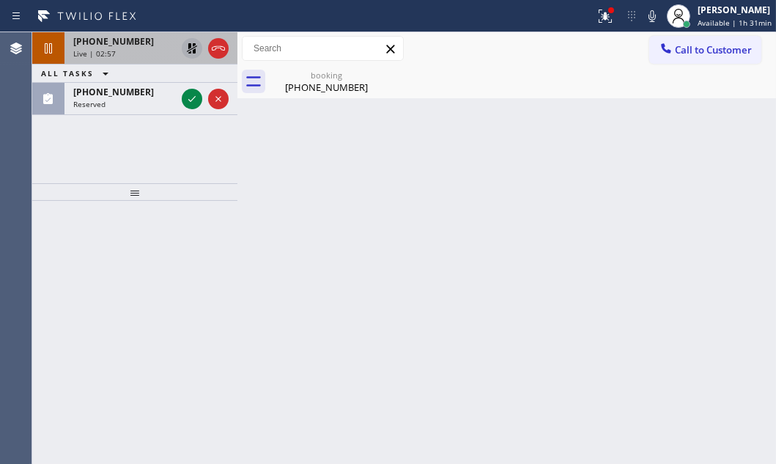
drag, startPoint x: 190, startPoint y: 93, endPoint x: 505, endPoint y: 214, distance: 337.6
click at [191, 93] on icon at bounding box center [192, 99] width 18 height 18
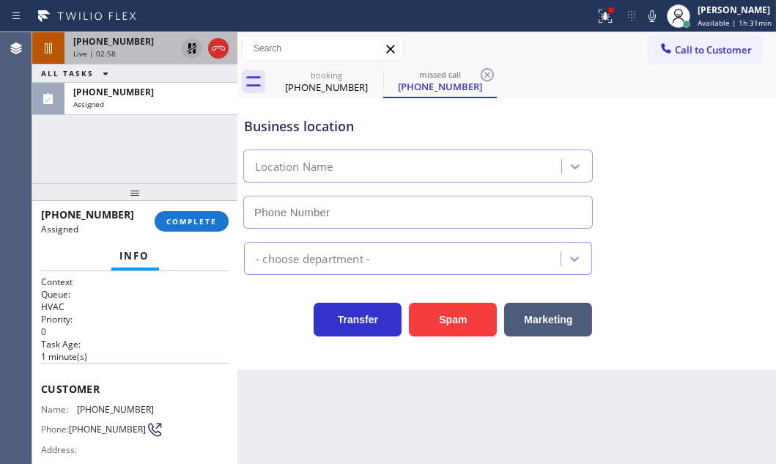
type input "[PHONE_NUMBER]"
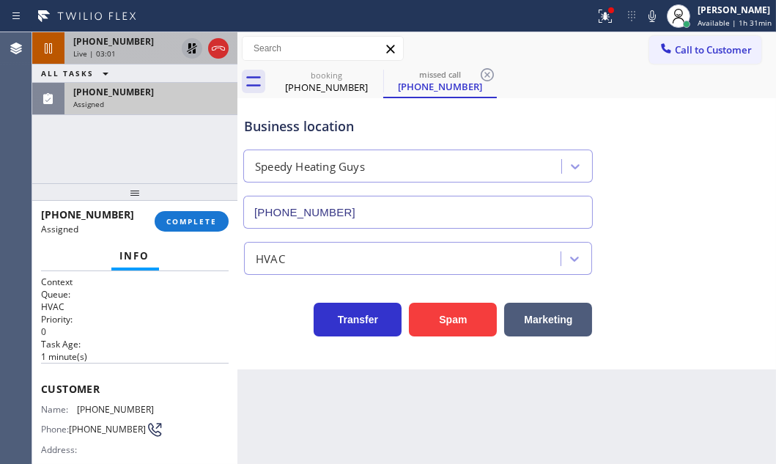
click at [168, 107] on div "Assigned" at bounding box center [150, 104] width 155 height 10
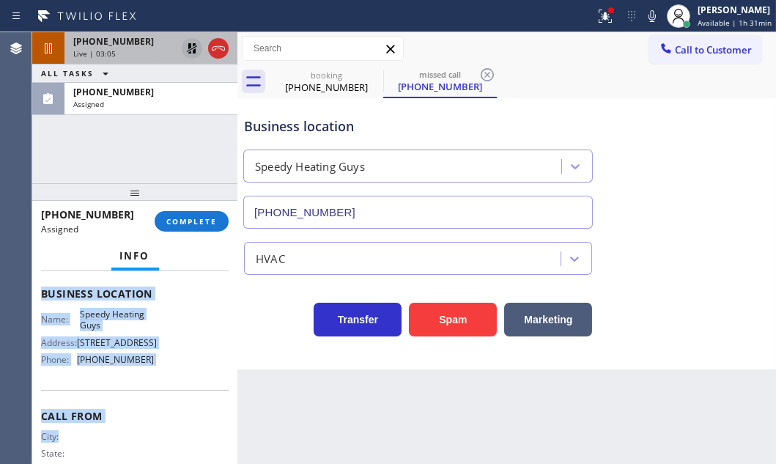
scroll to position [218, 0]
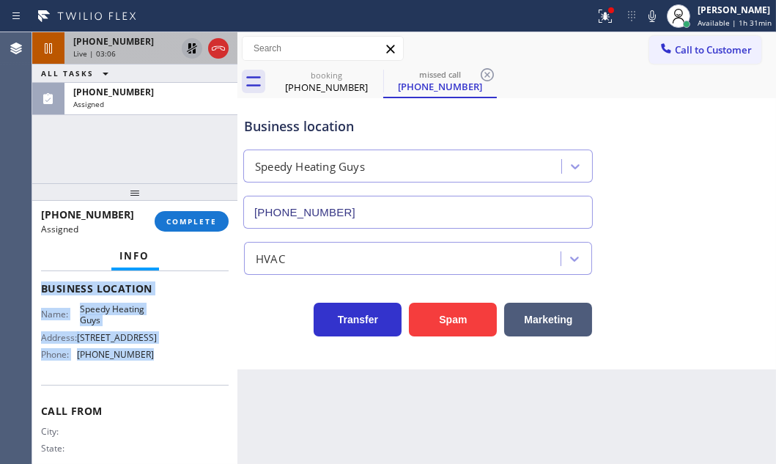
drag, startPoint x: 40, startPoint y: 385, endPoint x: 171, endPoint y: 380, distance: 131.3
click at [171, 380] on div "Context Queue: HVAC Priority: 0 Task Age: [DEMOGRAPHIC_DATA] minute(s) Customer…" at bounding box center [134, 367] width 205 height 193
click at [185, 221] on span "COMPLETE" at bounding box center [191, 221] width 51 height 10
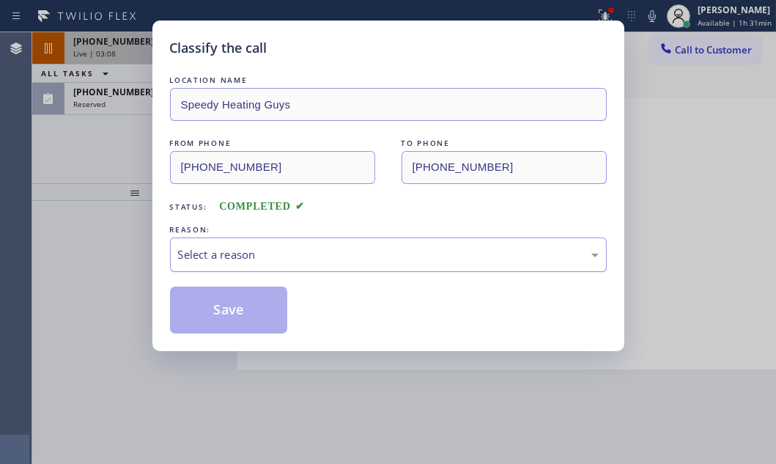
click at [295, 246] on div "Select a reason" at bounding box center [388, 254] width 421 height 17
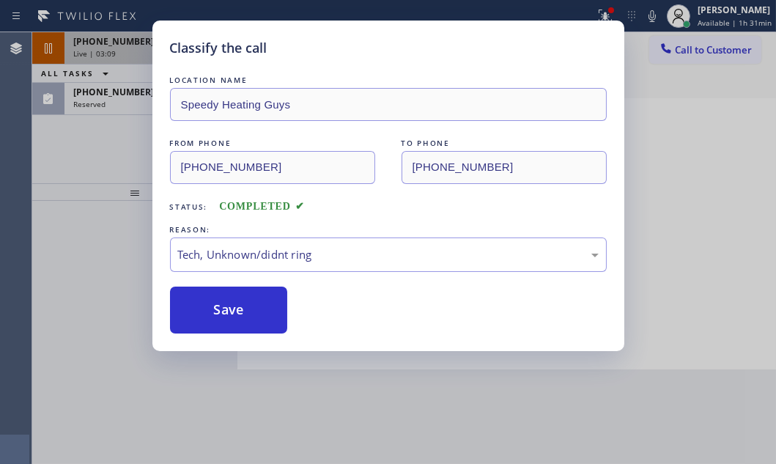
drag, startPoint x: 257, startPoint y: 365, endPoint x: 262, endPoint y: 339, distance: 26.9
drag, startPoint x: 276, startPoint y: 310, endPoint x: 391, endPoint y: 315, distance: 114.5
click at [355, 314] on div "Save" at bounding box center [388, 310] width 437 height 47
click at [119, 95] on div "Classify the call LOCATION NAME Speedy Heating Guys FROM PHONE [PHONE_NUMBER] T…" at bounding box center [388, 232] width 776 height 464
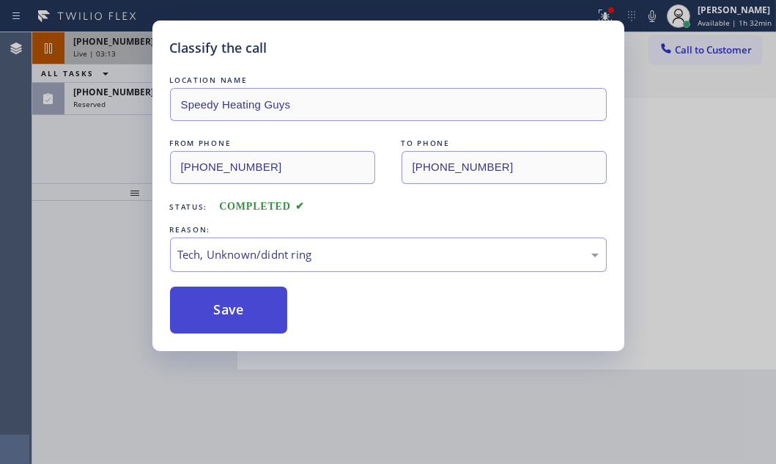
click at [224, 287] on button "Save" at bounding box center [229, 310] width 118 height 47
click at [230, 300] on button "Save" at bounding box center [229, 310] width 118 height 47
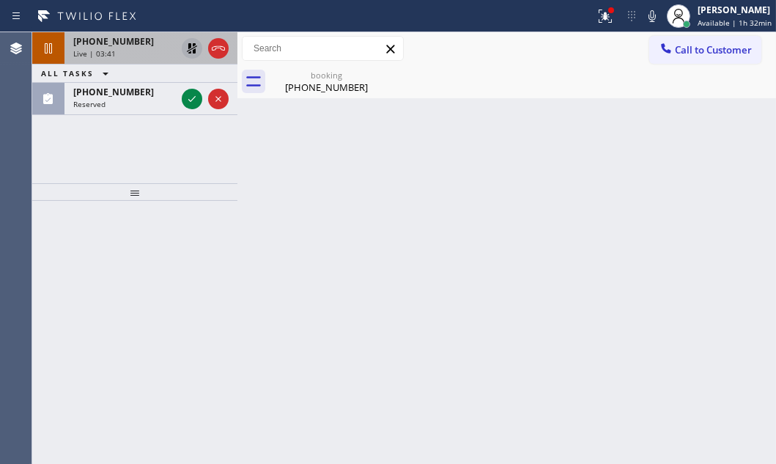
click at [194, 48] on icon at bounding box center [192, 49] width 18 height 18
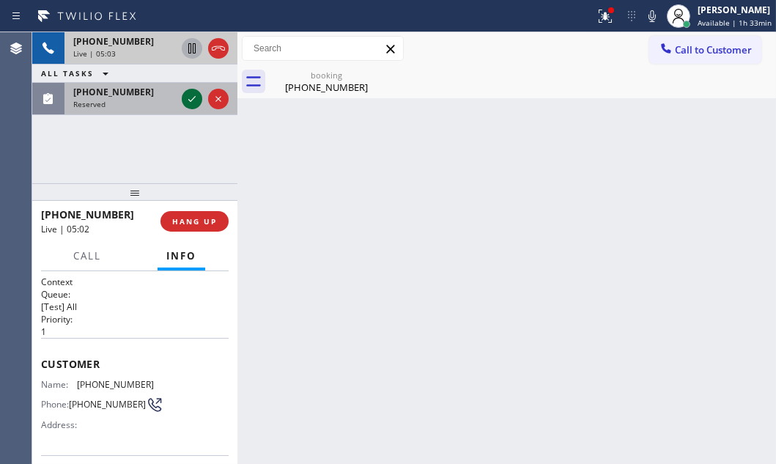
click at [187, 96] on icon at bounding box center [192, 99] width 18 height 18
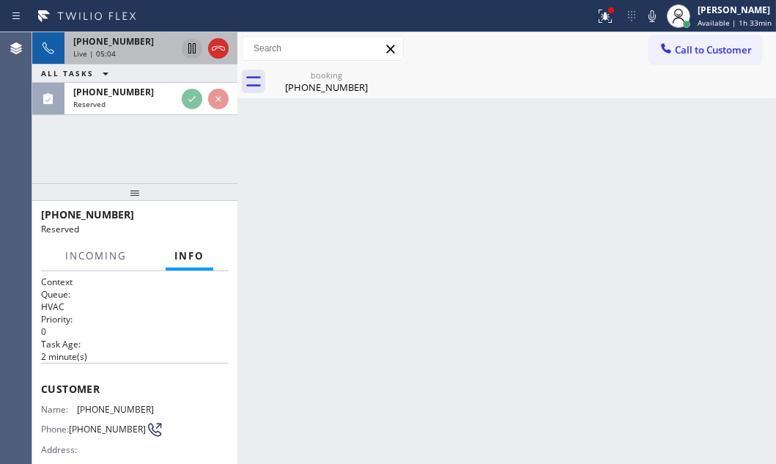
click at [150, 49] on div "Live | 05:04" at bounding box center [124, 53] width 103 height 10
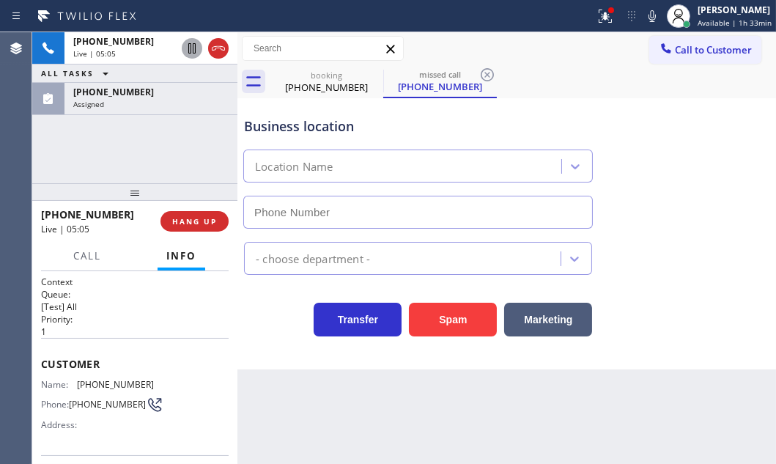
type input "[PHONE_NUMBER]"
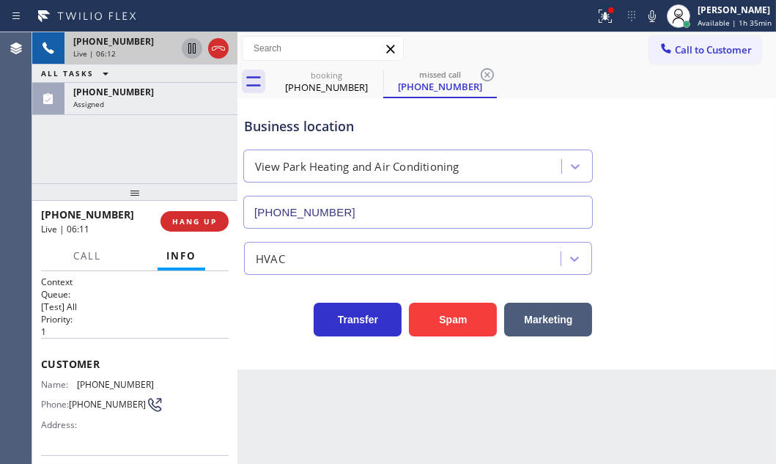
click at [194, 56] on icon at bounding box center [192, 49] width 18 height 18
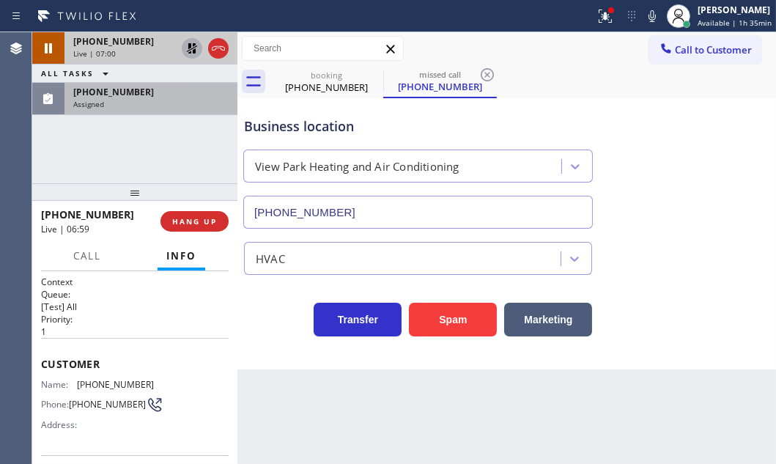
click at [146, 99] on div "Assigned" at bounding box center [150, 104] width 155 height 10
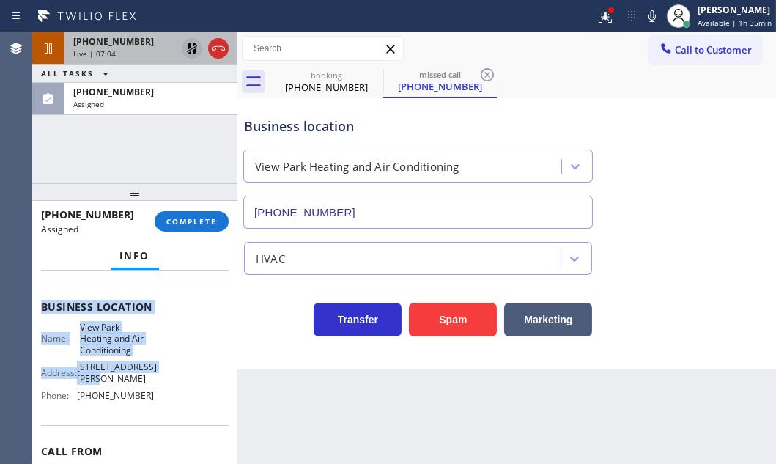
scroll to position [266, 0]
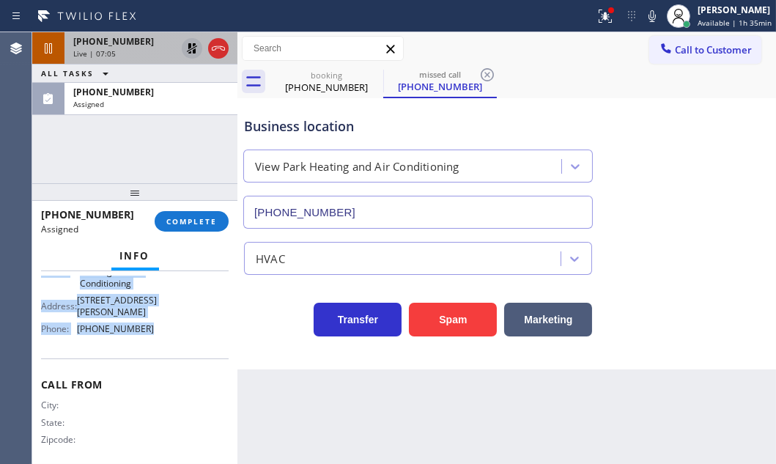
drag, startPoint x: 37, startPoint y: 312, endPoint x: 152, endPoint y: 351, distance: 120.8
click at [152, 351] on div "Context Queue: HVAC Priority: 0 Task Age: 4 minute(s) Customer Name: (424) 250-…" at bounding box center [134, 367] width 205 height 193
copy div "Customer Name: (424) 250-4747 Phone: (424) 250-4747 Address: Business location …"
click at [201, 220] on span "COMPLETE" at bounding box center [191, 221] width 51 height 10
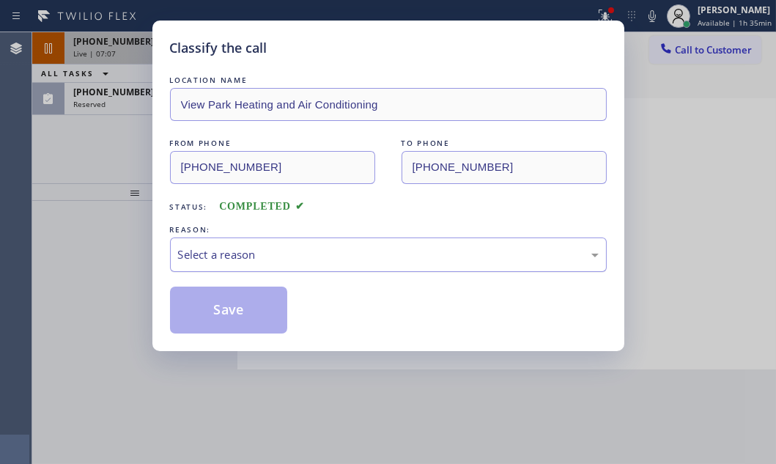
click at [255, 241] on div "Select a reason" at bounding box center [388, 254] width 437 height 34
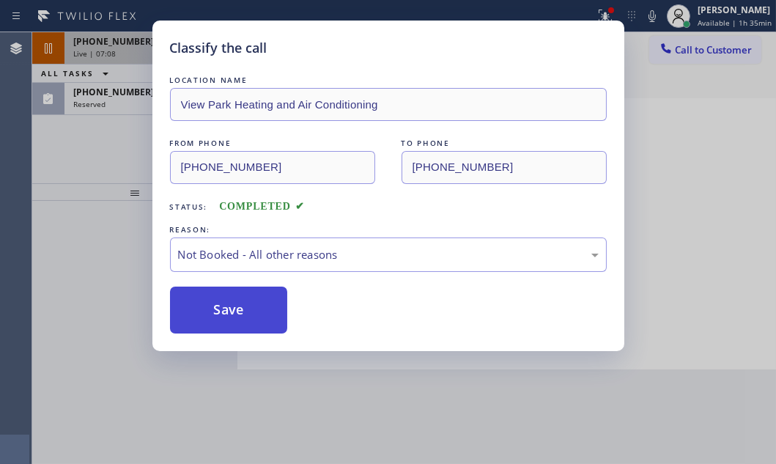
drag, startPoint x: 215, startPoint y: 314, endPoint x: 205, endPoint y: 309, distance: 11.2
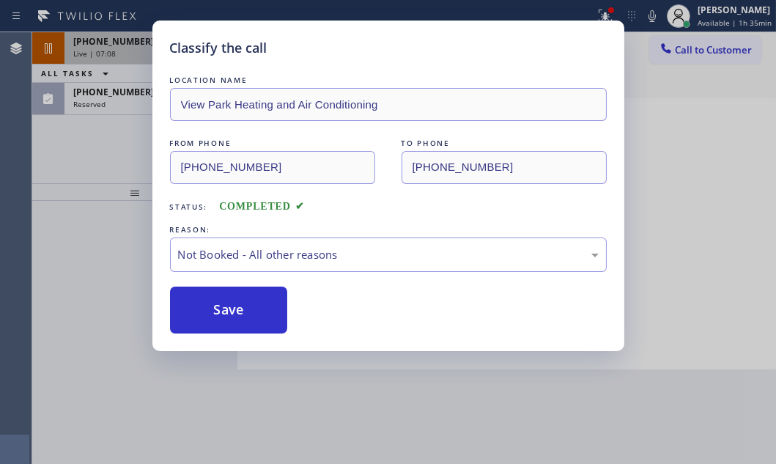
drag, startPoint x: 205, startPoint y: 309, endPoint x: 162, endPoint y: 235, distance: 86.0
click at [205, 309] on button "Save" at bounding box center [229, 310] width 118 height 47
click at [125, 100] on div "Classify the call LOCATION NAME View Park Heating and Air Conditioning FROM PHO…" at bounding box center [388, 232] width 776 height 464
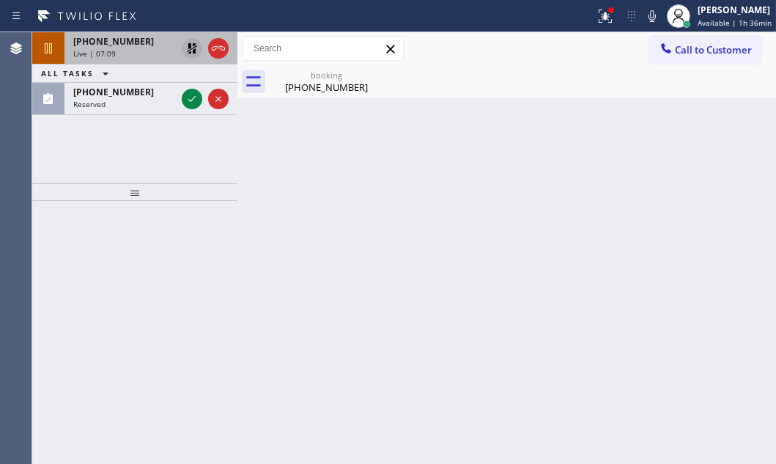
click at [128, 100] on div "Reserved" at bounding box center [124, 104] width 103 height 10
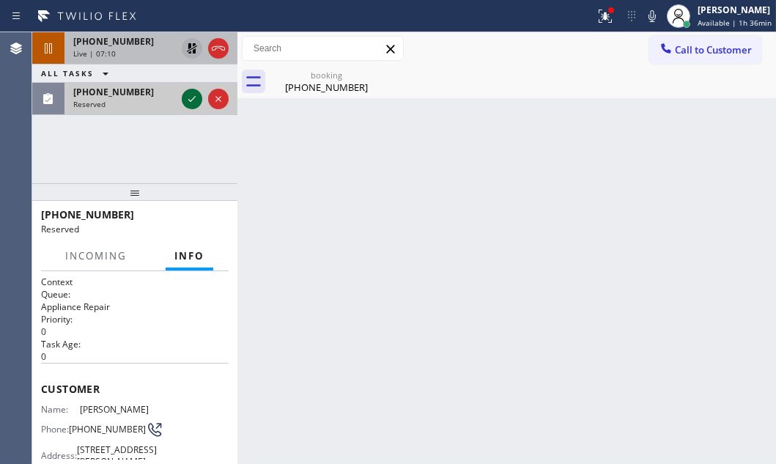
click at [193, 97] on icon at bounding box center [191, 99] width 7 height 6
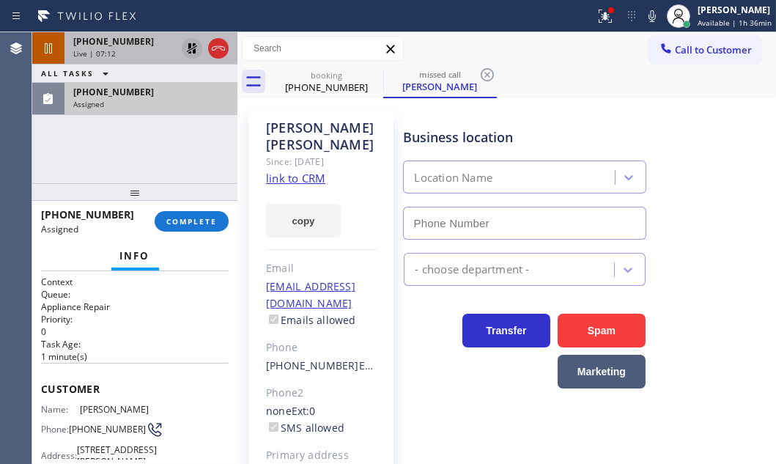
type input "(516) 430-7756"
click at [46, 383] on span "Customer" at bounding box center [135, 389] width 188 height 14
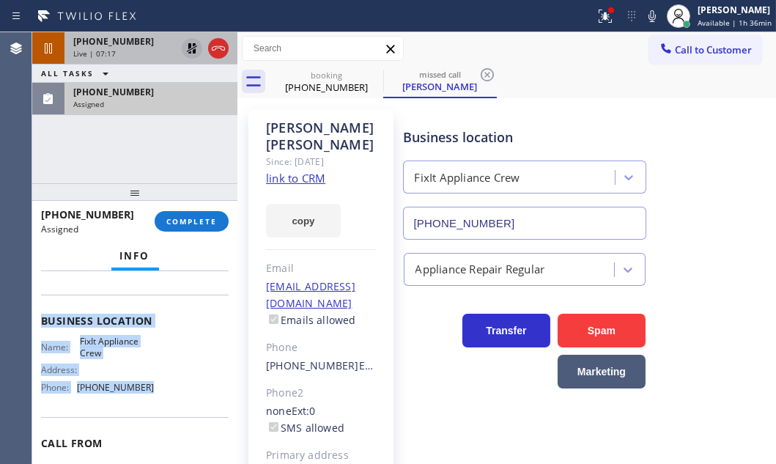
scroll to position [199, 0]
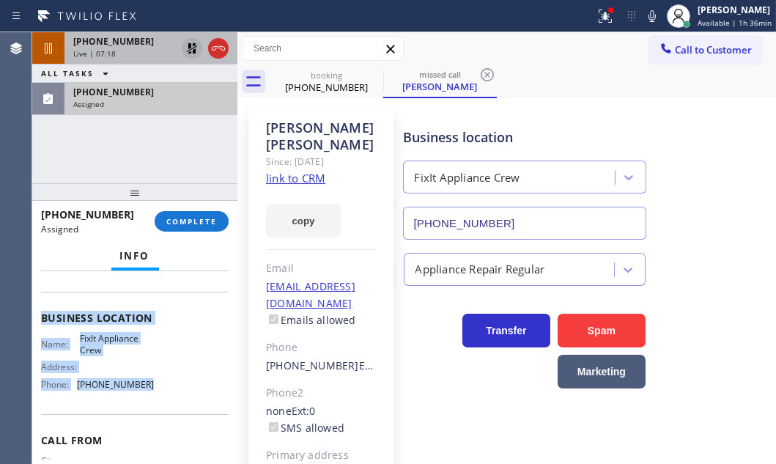
drag, startPoint x: 37, startPoint y: 383, endPoint x: 163, endPoint y: 403, distance: 127.6
click at [163, 403] on div "Context Queue: Appliance Repair Priority: 0 Task Age: 1 minute(s) Customer Name…" at bounding box center [134, 367] width 205 height 193
copy div "Customer Name: Bob Bialer Phone: (516) 398-0249 Address: 1 Whitney Cir, Glen Co…"
click at [195, 219] on span "COMPLETE" at bounding box center [191, 221] width 51 height 10
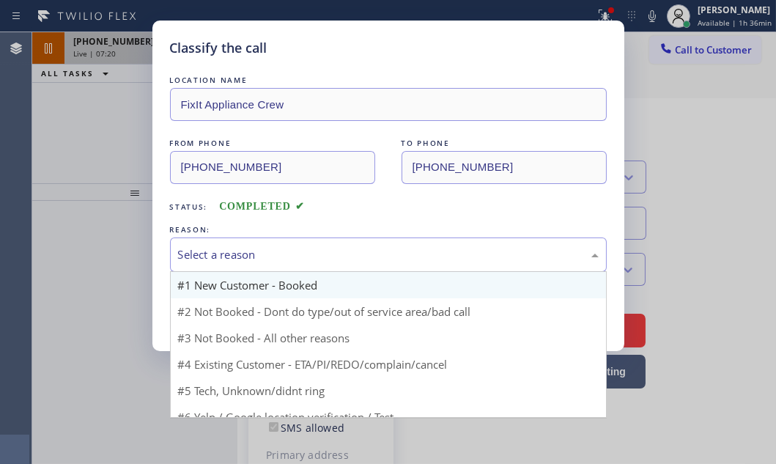
drag, startPoint x: 357, startPoint y: 248, endPoint x: 316, endPoint y: 283, distance: 53.6
click at [356, 249] on div "Select a reason" at bounding box center [388, 254] width 421 height 17
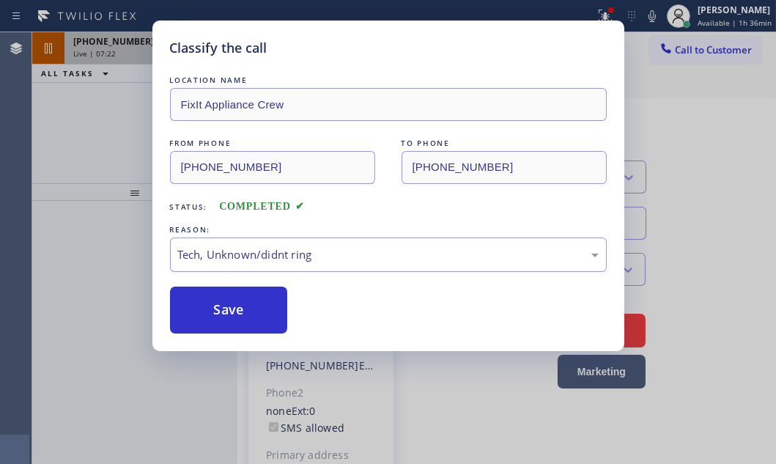
drag, startPoint x: 245, startPoint y: 309, endPoint x: 760, endPoint y: 307, distance: 515.3
click at [330, 309] on div "Save" at bounding box center [388, 310] width 437 height 47
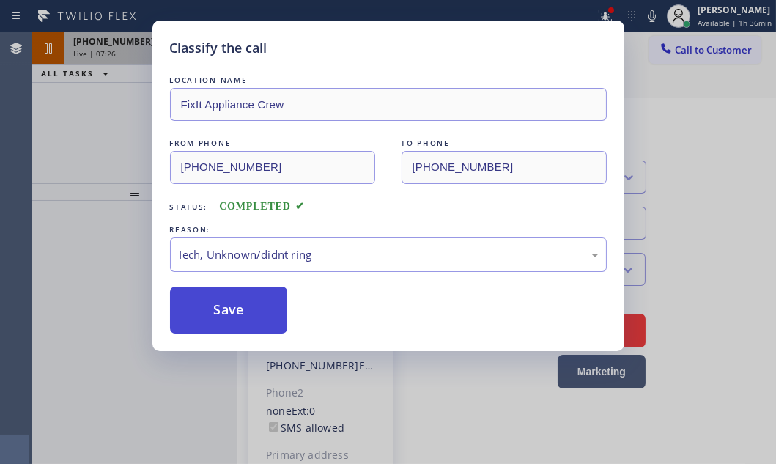
click at [254, 306] on button "Save" at bounding box center [229, 310] width 118 height 47
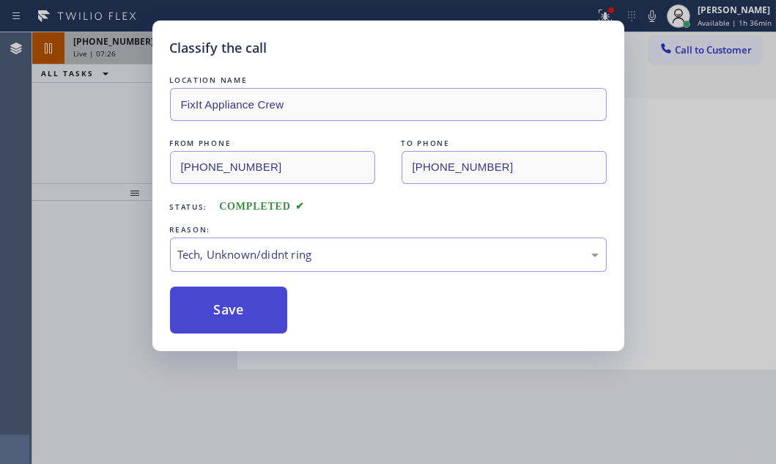
click at [254, 306] on button "Save" at bounding box center [229, 310] width 118 height 47
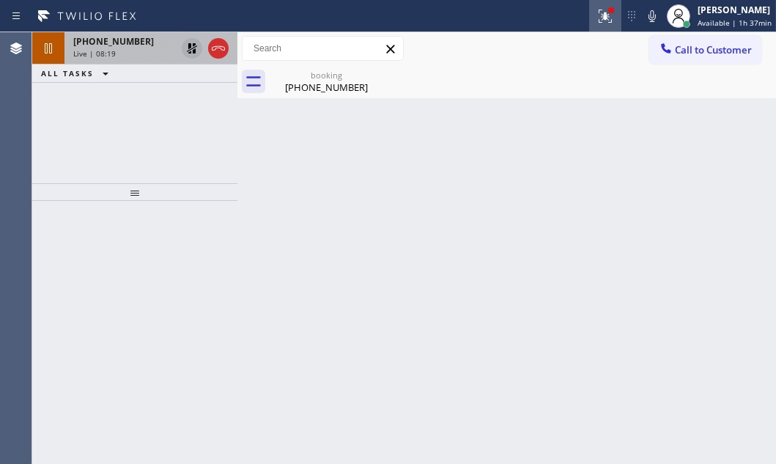
click at [597, 26] on button at bounding box center [605, 16] width 32 height 32
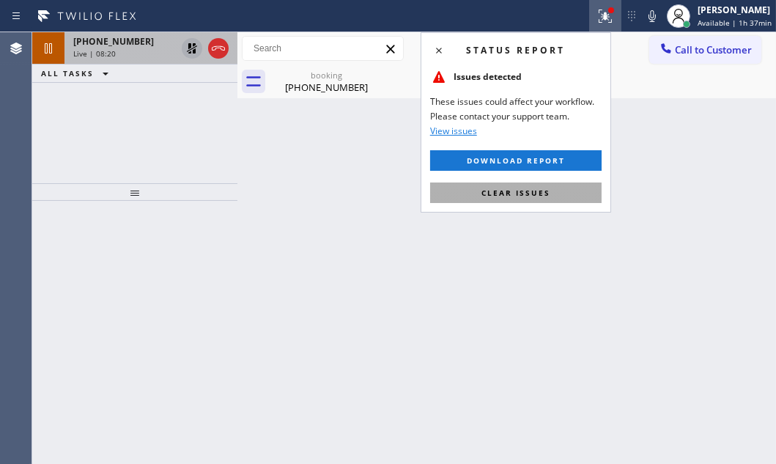
click at [517, 194] on span "Clear issues" at bounding box center [516, 193] width 69 height 10
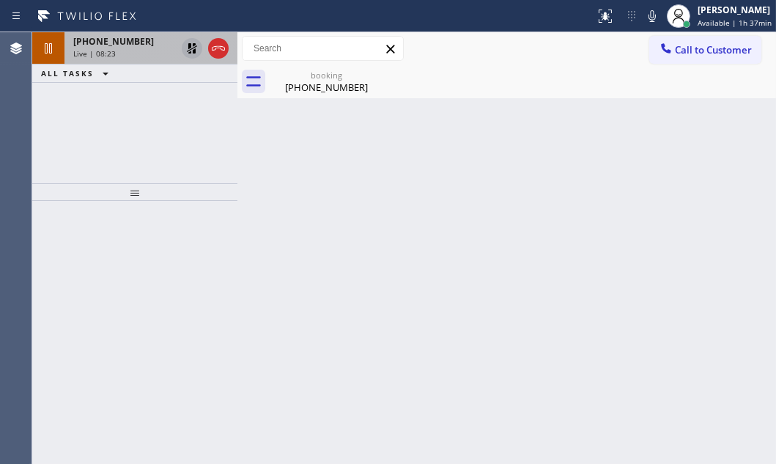
click at [191, 49] on icon at bounding box center [192, 48] width 10 height 10
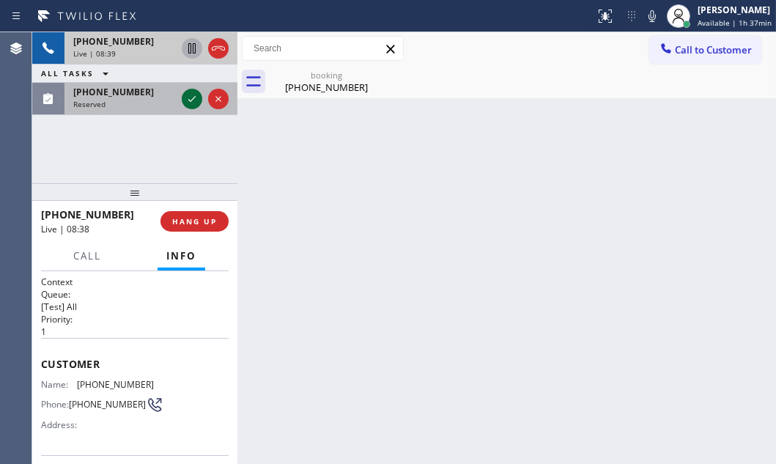
click at [191, 104] on icon at bounding box center [192, 99] width 18 height 18
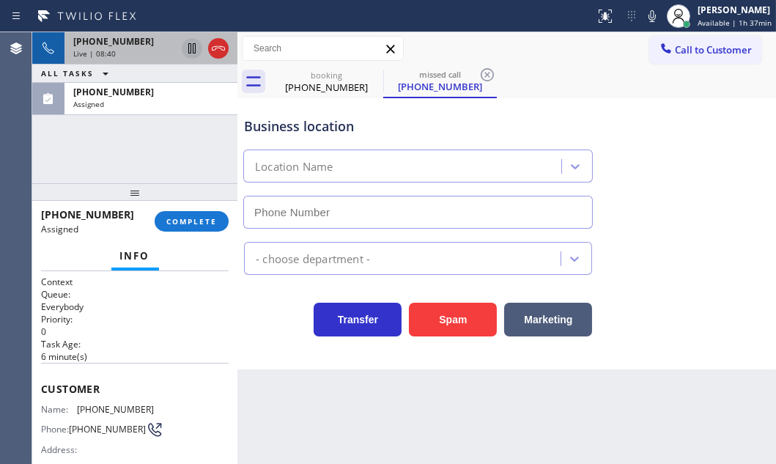
click at [167, 53] on div "Live | 08:40" at bounding box center [124, 53] width 103 height 10
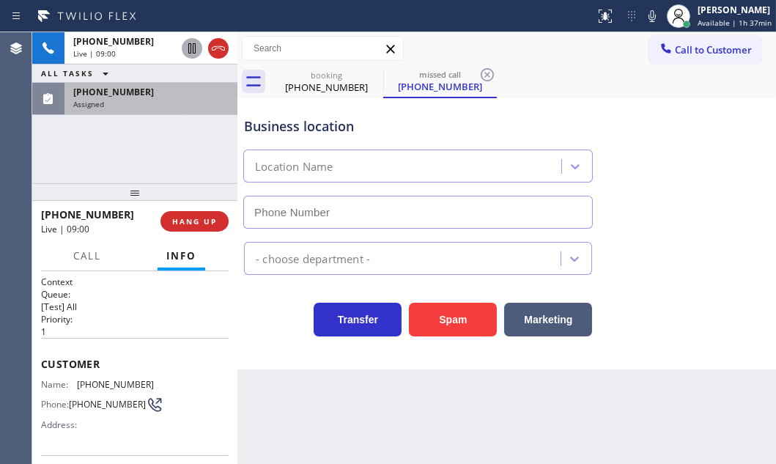
click at [180, 111] on div "(818) 624-0010 Assigned" at bounding box center [148, 99] width 167 height 32
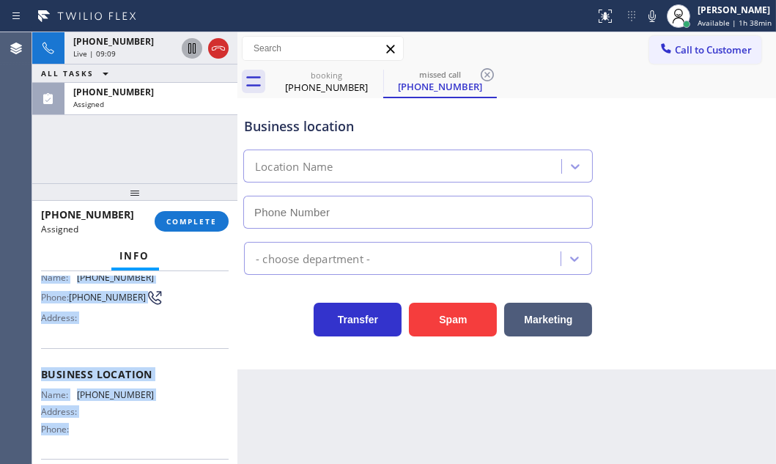
scroll to position [133, 0]
drag, startPoint x: 71, startPoint y: 388, endPoint x: 166, endPoint y: 430, distance: 103.4
click at [166, 430] on div "Context Queue: Everybody Priority: 0 Task Age: 6 minute(s) Customer Name: (818)…" at bounding box center [134, 367] width 205 height 193
copy div "Customer Name: (818) 624-0010 Phone: (818) 624-0010 Address: Business location …"
drag, startPoint x: 205, startPoint y: 219, endPoint x: 242, endPoint y: 247, distance: 46.0
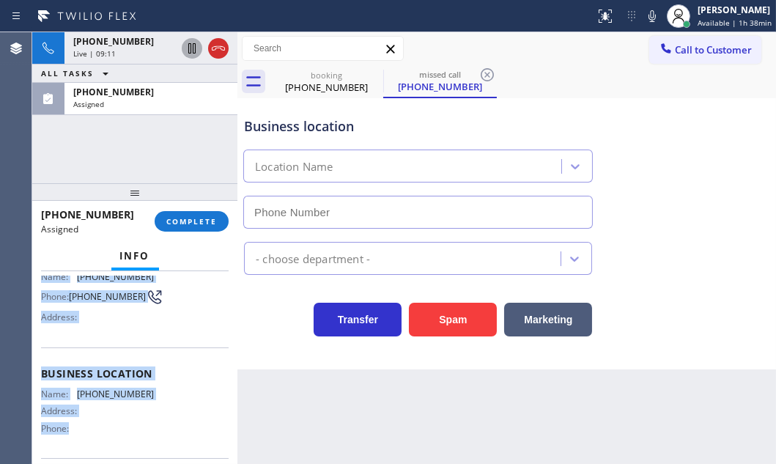
click at [205, 219] on span "COMPLETE" at bounding box center [191, 221] width 51 height 10
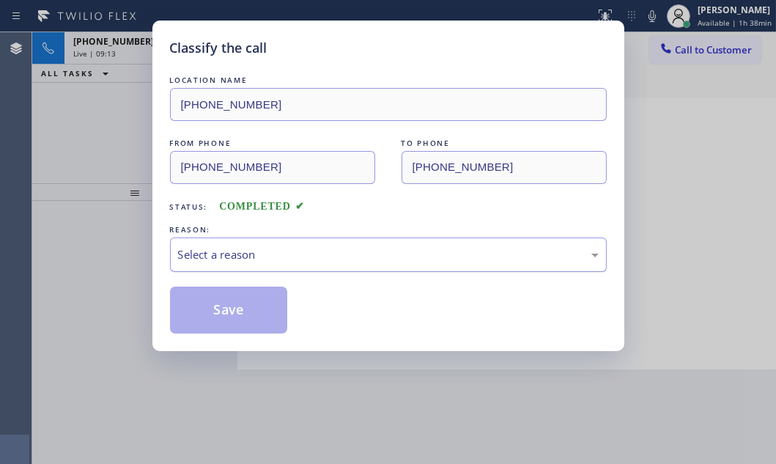
drag, startPoint x: 338, startPoint y: 258, endPoint x: 328, endPoint y: 268, distance: 13.5
click at [336, 259] on div "Select a reason" at bounding box center [388, 254] width 421 height 17
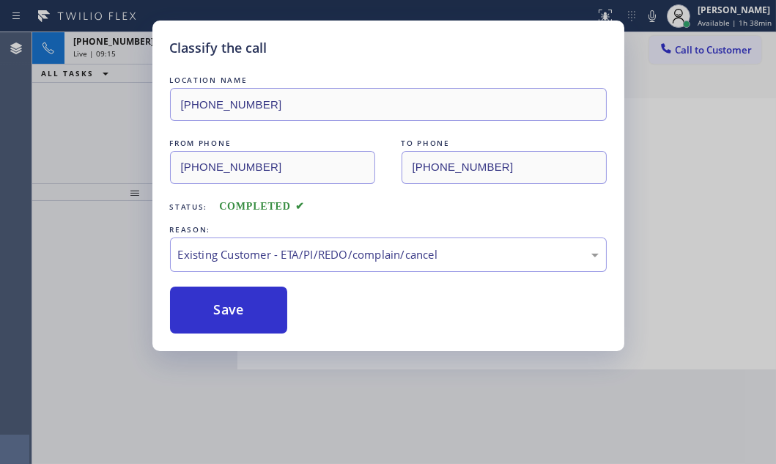
drag, startPoint x: 243, startPoint y: 308, endPoint x: 570, endPoint y: 345, distance: 328.3
click at [245, 308] on button "Save" at bounding box center [229, 310] width 118 height 47
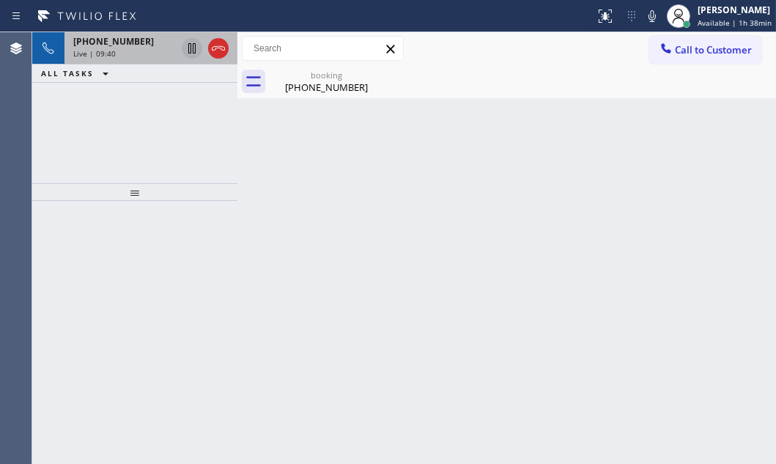
click at [149, 54] on div "Live | 09:40" at bounding box center [124, 53] width 103 height 10
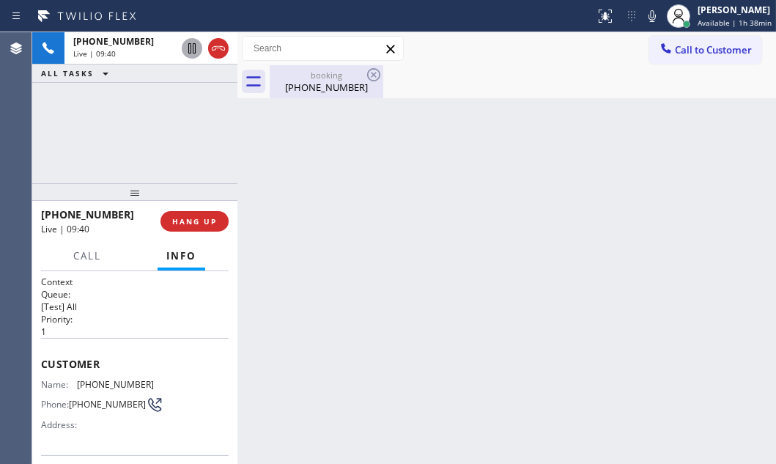
click at [315, 85] on div "[PHONE_NUMBER]" at bounding box center [326, 87] width 111 height 13
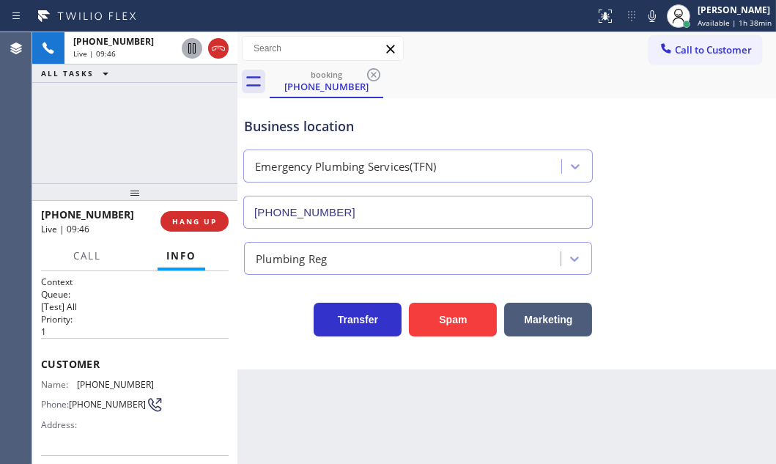
click at [151, 142] on div "+13109247474 Live | 09:46 ALL TASKS ALL TASKS ACTIVE TASKS TASKS IN WRAP UP" at bounding box center [134, 107] width 205 height 151
click at [644, 10] on icon at bounding box center [653, 16] width 18 height 18
click at [644, 18] on icon at bounding box center [653, 16] width 18 height 18
click at [611, 195] on div "Business location Emergency Plumbing Services(TFN) (877) 786-0677" at bounding box center [506, 162] width 531 height 133
click at [285, 371] on div "Back to Dashboard Change Sender ID Customers Technicians Select a contact Outbo…" at bounding box center [506, 248] width 539 height 432
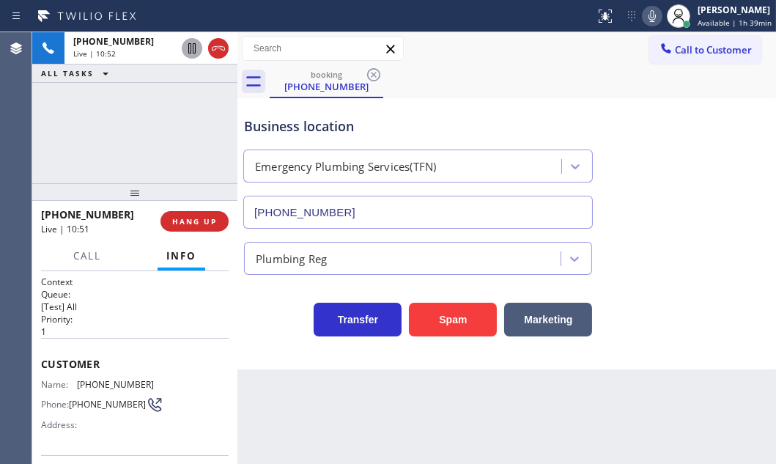
click at [317, 380] on div "Back to Dashboard Change Sender ID Customers Technicians Select a contact Outbo…" at bounding box center [506, 248] width 539 height 432
click at [205, 223] on span "HANG UP" at bounding box center [194, 221] width 45 height 10
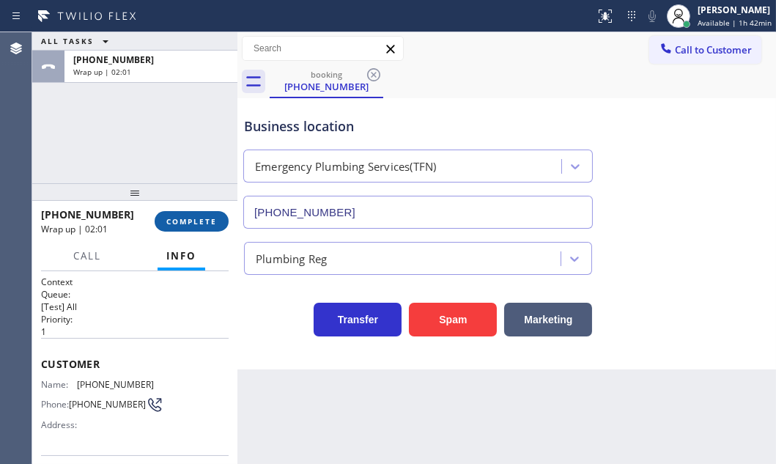
click at [205, 228] on button "COMPLETE" at bounding box center [192, 221] width 74 height 21
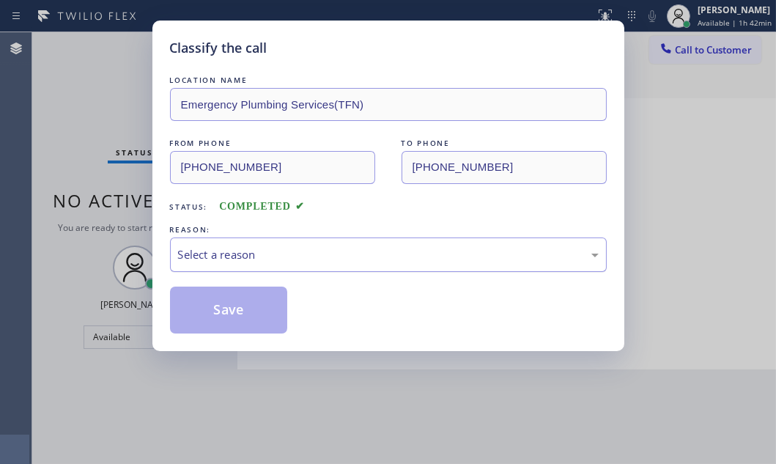
click at [251, 257] on div "Select a reason" at bounding box center [388, 254] width 421 height 17
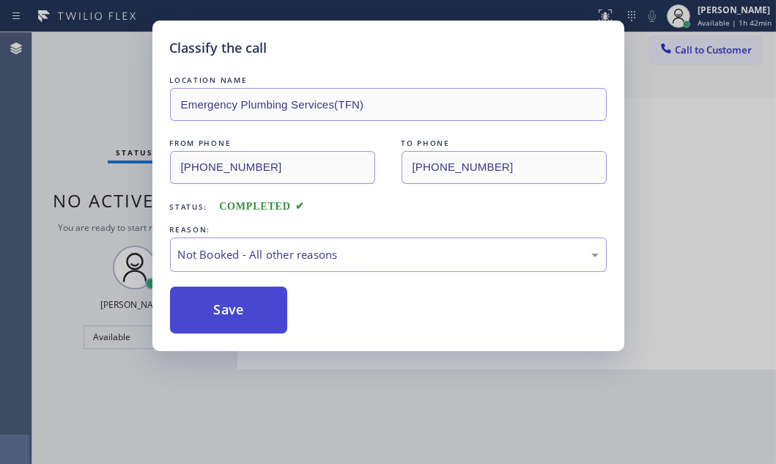
drag, startPoint x: 224, startPoint y: 311, endPoint x: 246, endPoint y: 312, distance: 22.0
click at [226, 310] on button "Save" at bounding box center [229, 310] width 118 height 47
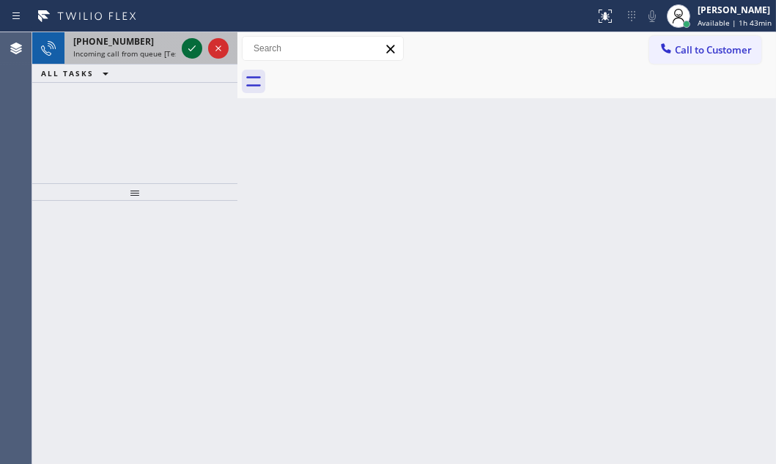
click at [194, 51] on icon at bounding box center [192, 49] width 18 height 18
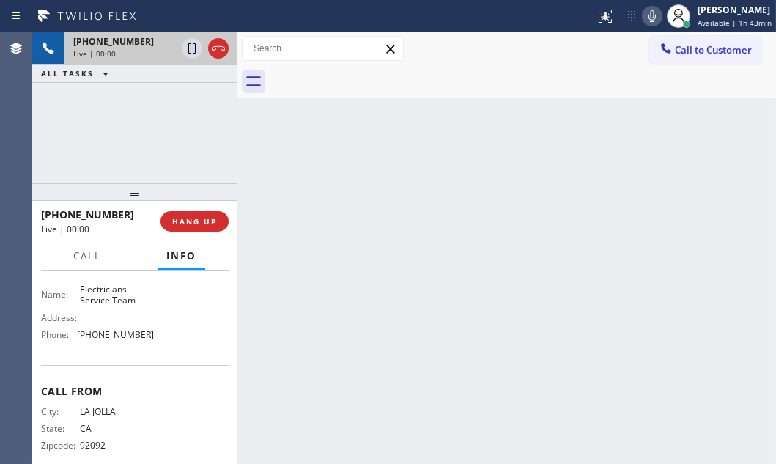
scroll to position [132, 0]
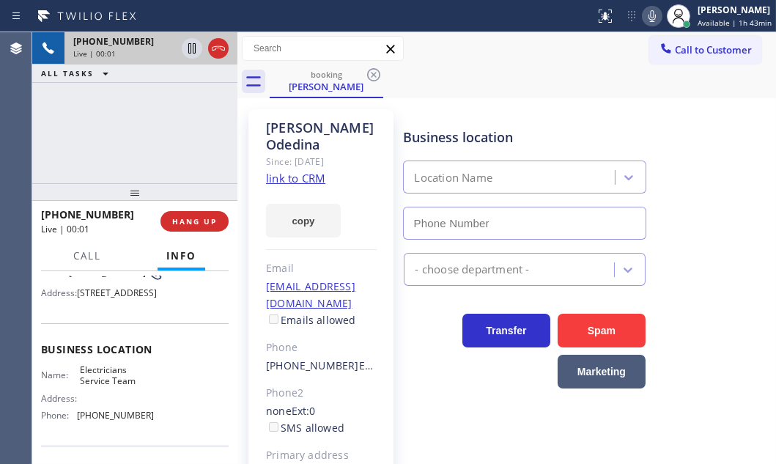
type input "(888) 553-8605"
click at [297, 171] on link "link to CRM" at bounding box center [295, 178] width 59 height 15
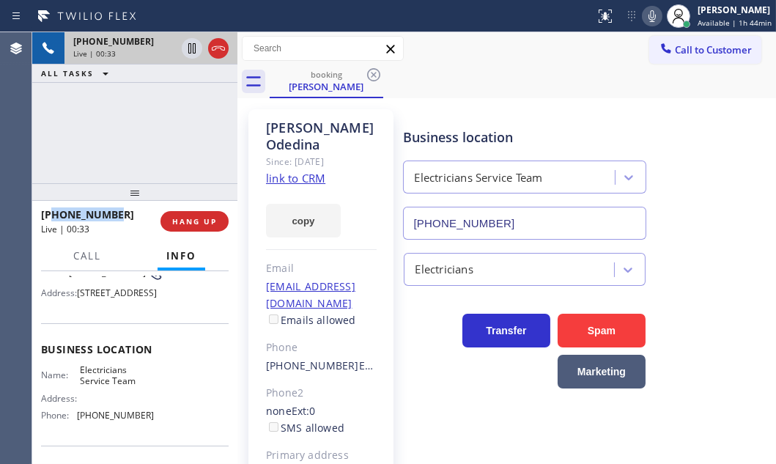
drag, startPoint x: 113, startPoint y: 214, endPoint x: 67, endPoint y: 223, distance: 46.3
click at [53, 216] on div "+18582200583" at bounding box center [95, 214] width 109 height 14
copy span "8582200583"
click at [201, 226] on button "HANG UP" at bounding box center [195, 221] width 68 height 21
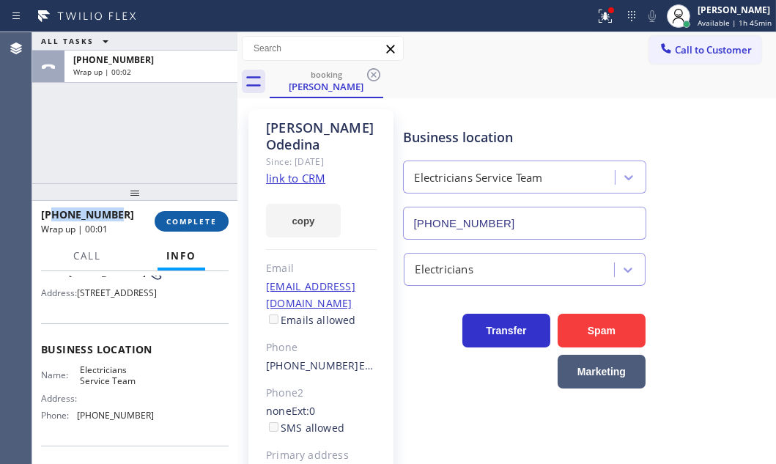
click at [210, 221] on span "COMPLETE" at bounding box center [191, 221] width 51 height 10
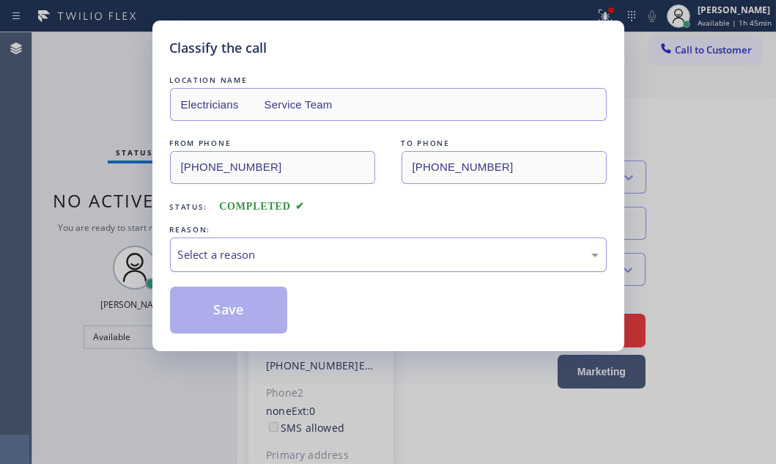
click at [373, 251] on div "Select a reason" at bounding box center [388, 254] width 421 height 17
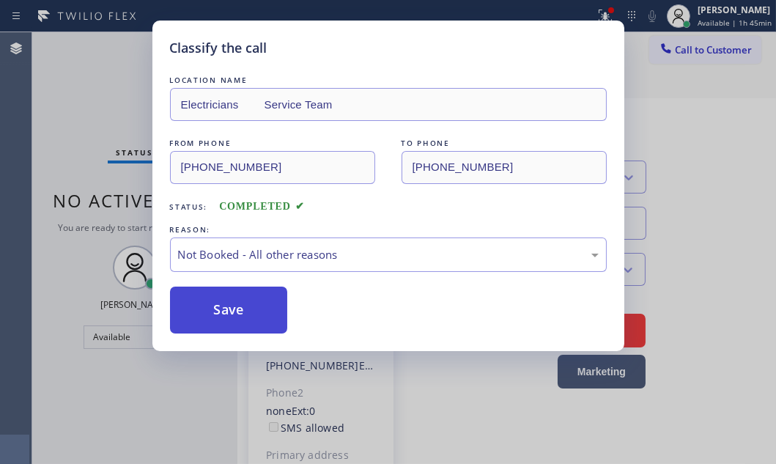
click at [210, 309] on button "Save" at bounding box center [229, 310] width 118 height 47
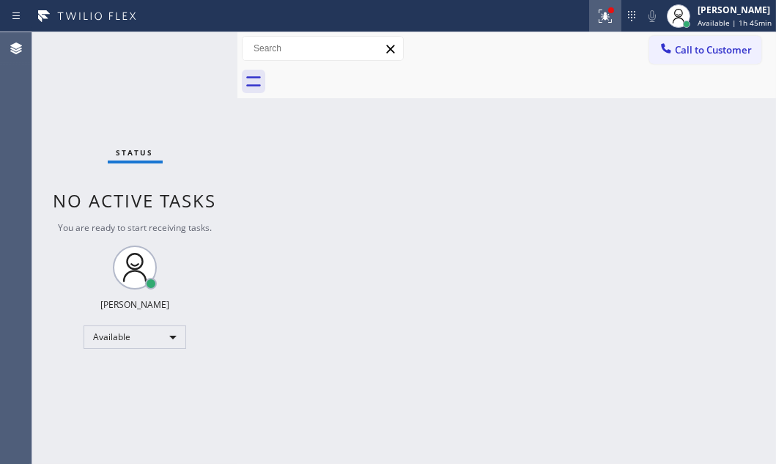
click at [597, 20] on icon at bounding box center [606, 16] width 18 height 18
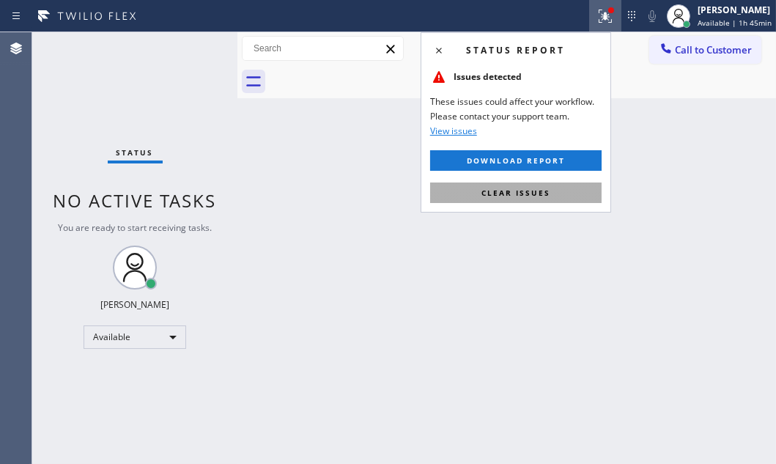
click at [542, 191] on span "Clear issues" at bounding box center [516, 193] width 69 height 10
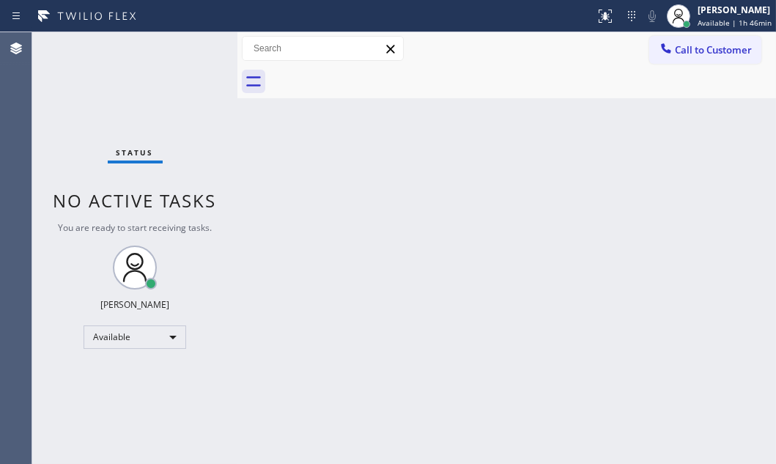
click at [237, 202] on div at bounding box center [237, 248] width 0 height 432
drag, startPoint x: 524, startPoint y: 207, endPoint x: 740, endPoint y: 286, distance: 230.3
click at [527, 207] on div "Back to Dashboard Change Sender ID Customers Technicians Select a contact Outbo…" at bounding box center [506, 248] width 539 height 432
click at [212, 147] on div "Status No active tasks You are ready to start receiving tasks. [PERSON_NAME] Av…" at bounding box center [134, 248] width 205 height 432
click at [373, 213] on div "Back to Dashboard Change Sender ID Customers Technicians Select a contact Outbo…" at bounding box center [506, 248] width 539 height 432
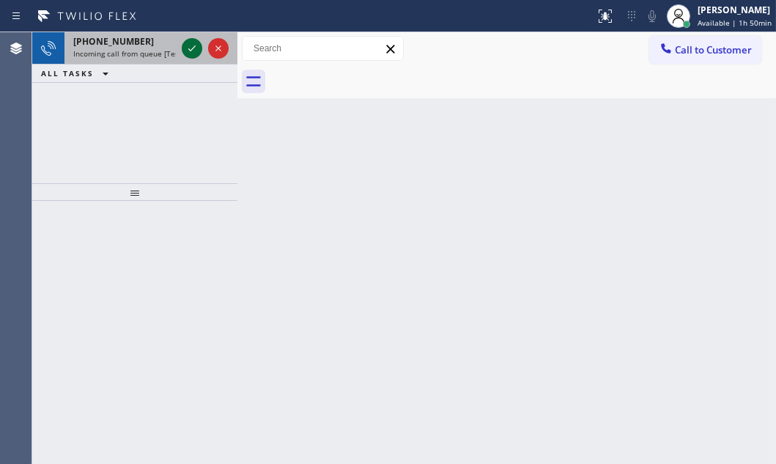
click at [188, 51] on icon at bounding box center [192, 49] width 18 height 18
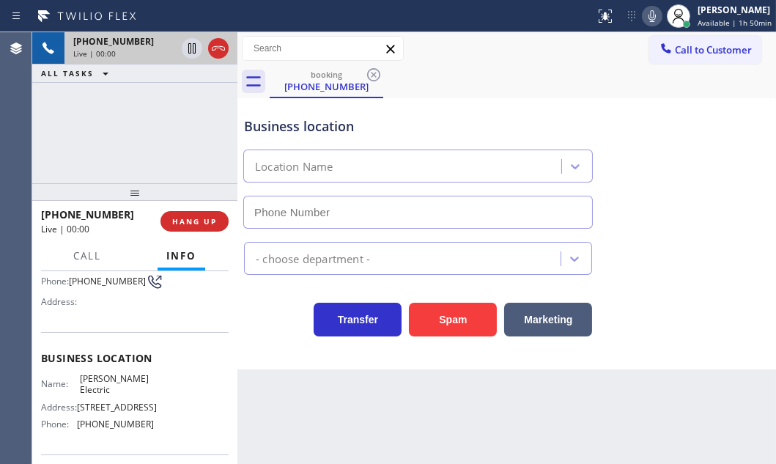
scroll to position [121, 0]
type input "(360) 505-0781"
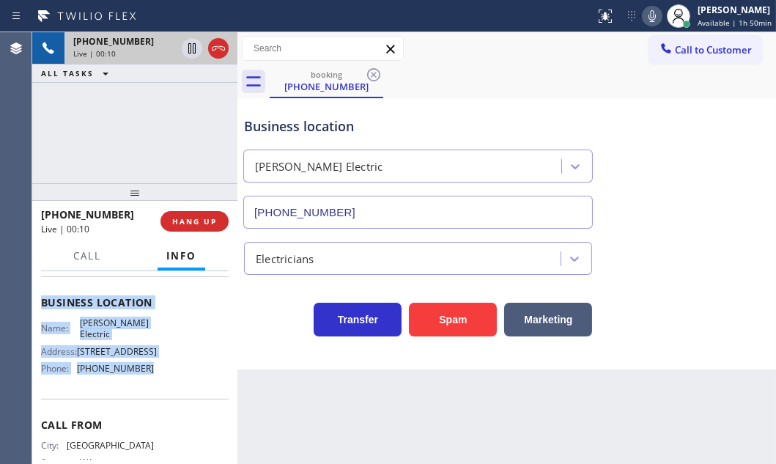
scroll to position [199, 0]
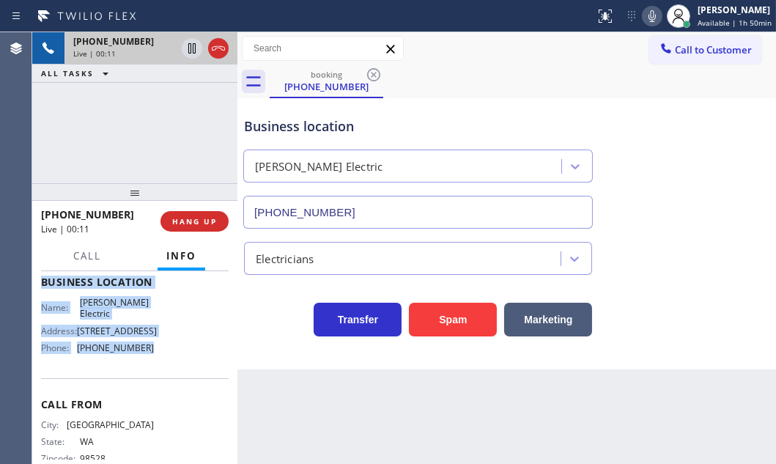
drag, startPoint x: 40, startPoint y: 356, endPoint x: 146, endPoint y: 392, distance: 111.5
click at [146, 392] on div "Context Queue: [Test] All Priority: 2 Customer Name: (360) 710-9376 Phone: (360…" at bounding box center [135, 282] width 188 height 413
copy div "Customer Name: (360) 710-9376 Phone: (360) 710-9376 Address: Business location …"
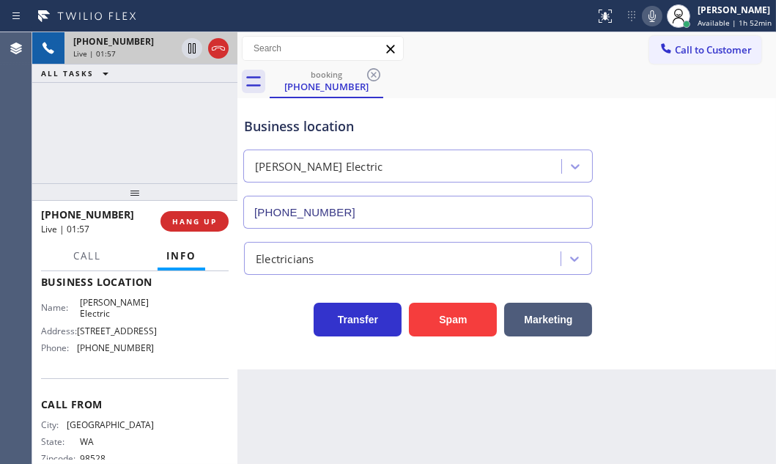
click at [181, 168] on div "+13607109376 Live | 01:57 ALL TASKS ALL TASKS ACTIVE TASKS TASKS IN WRAP UP" at bounding box center [134, 107] width 205 height 151
click at [193, 217] on span "HANG UP" at bounding box center [194, 221] width 45 height 10
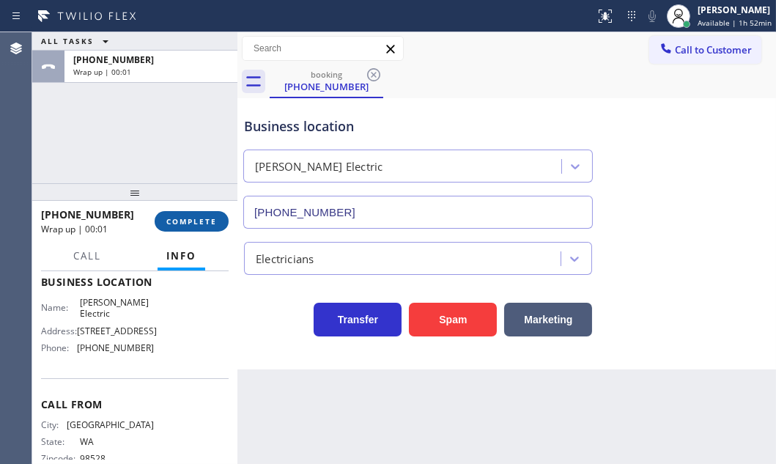
click at [194, 218] on span "COMPLETE" at bounding box center [191, 221] width 51 height 10
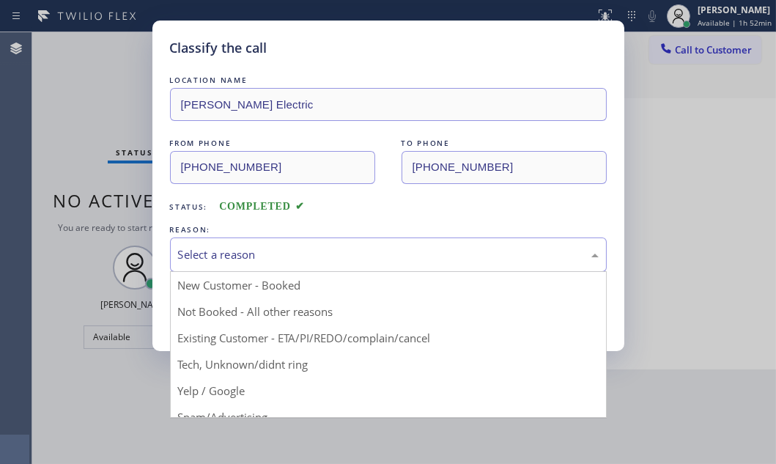
click at [273, 249] on div "Select a reason" at bounding box center [388, 254] width 421 height 17
drag, startPoint x: 208, startPoint y: 306, endPoint x: 199, endPoint y: 308, distance: 8.9
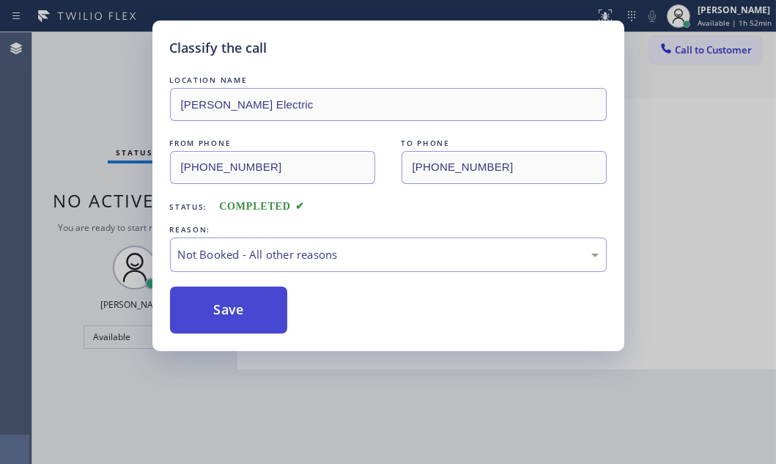
click at [199, 308] on button "Save" at bounding box center [229, 310] width 118 height 47
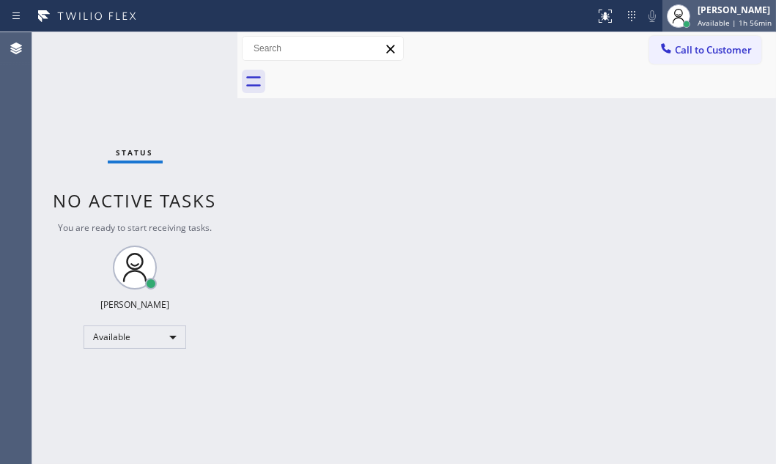
click at [698, 15] on div "[PERSON_NAME]" at bounding box center [735, 10] width 74 height 12
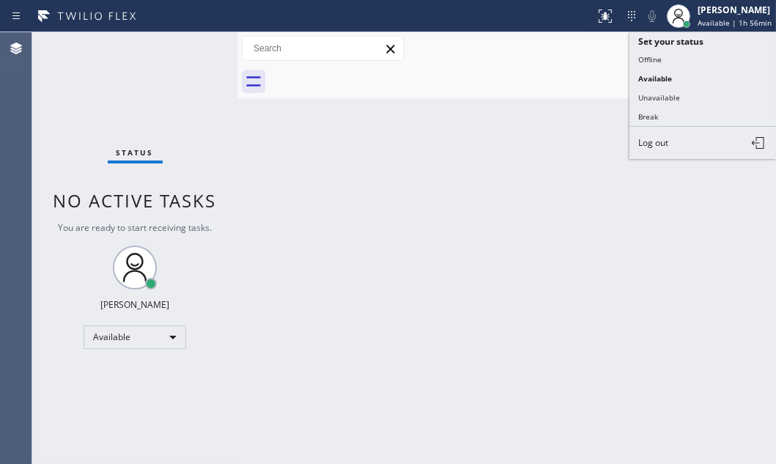
drag, startPoint x: 663, startPoint y: 59, endPoint x: 682, endPoint y: 64, distance: 20.3
click at [663, 59] on button "Offline" at bounding box center [703, 59] width 147 height 19
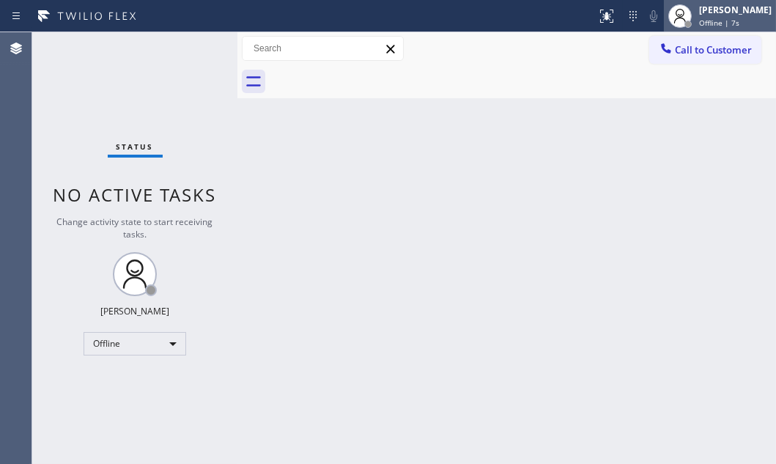
click at [699, 15] on div "[PERSON_NAME]" at bounding box center [735, 10] width 73 height 12
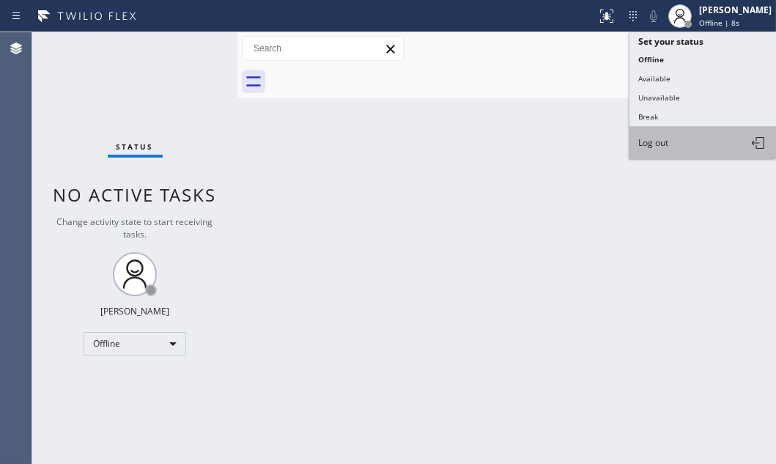
click at [681, 139] on button "Log out" at bounding box center [703, 143] width 147 height 32
